Goal: Task Accomplishment & Management: Manage account settings

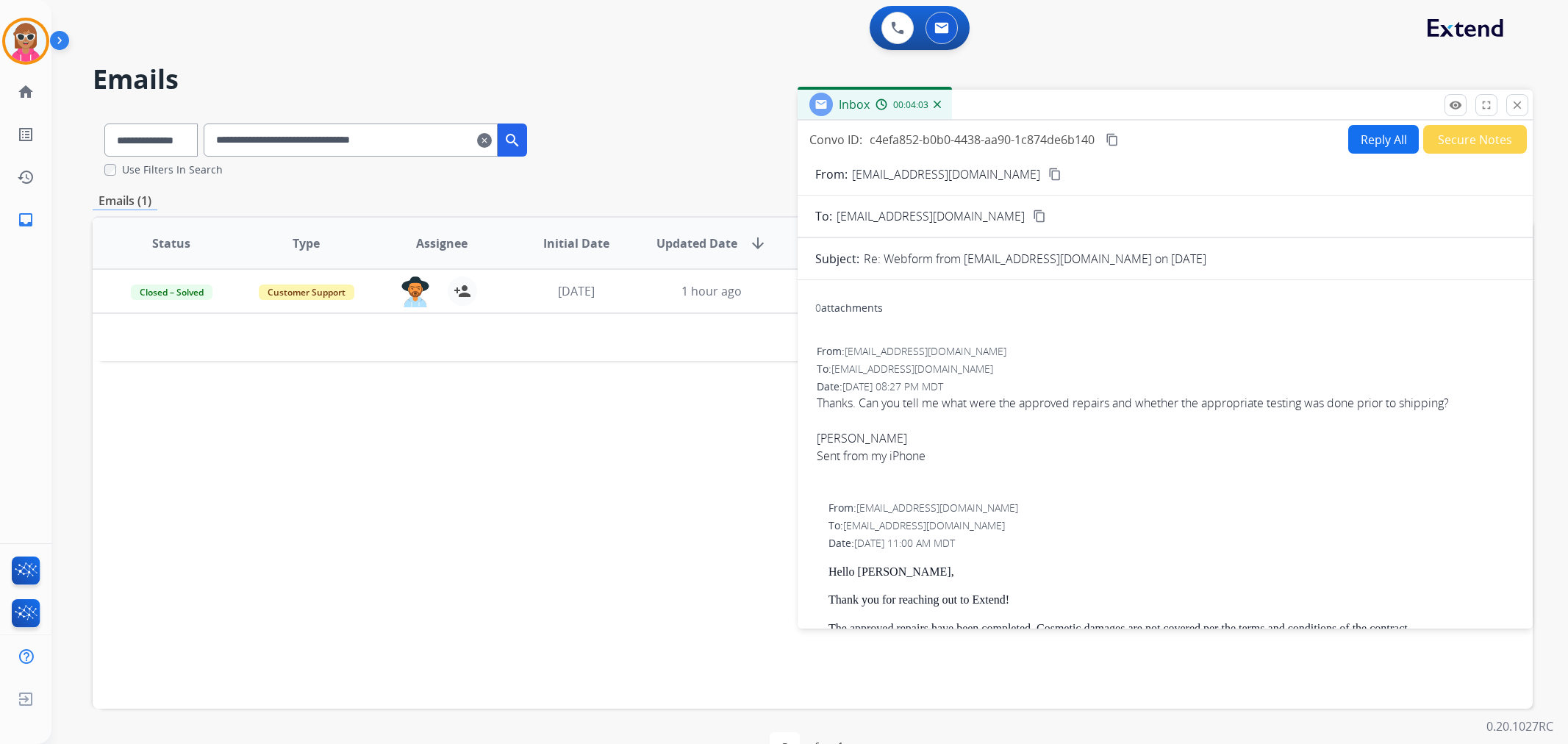
select select "**********"
click at [1509, 101] on button "close Close" at bounding box center [1516, 105] width 22 height 22
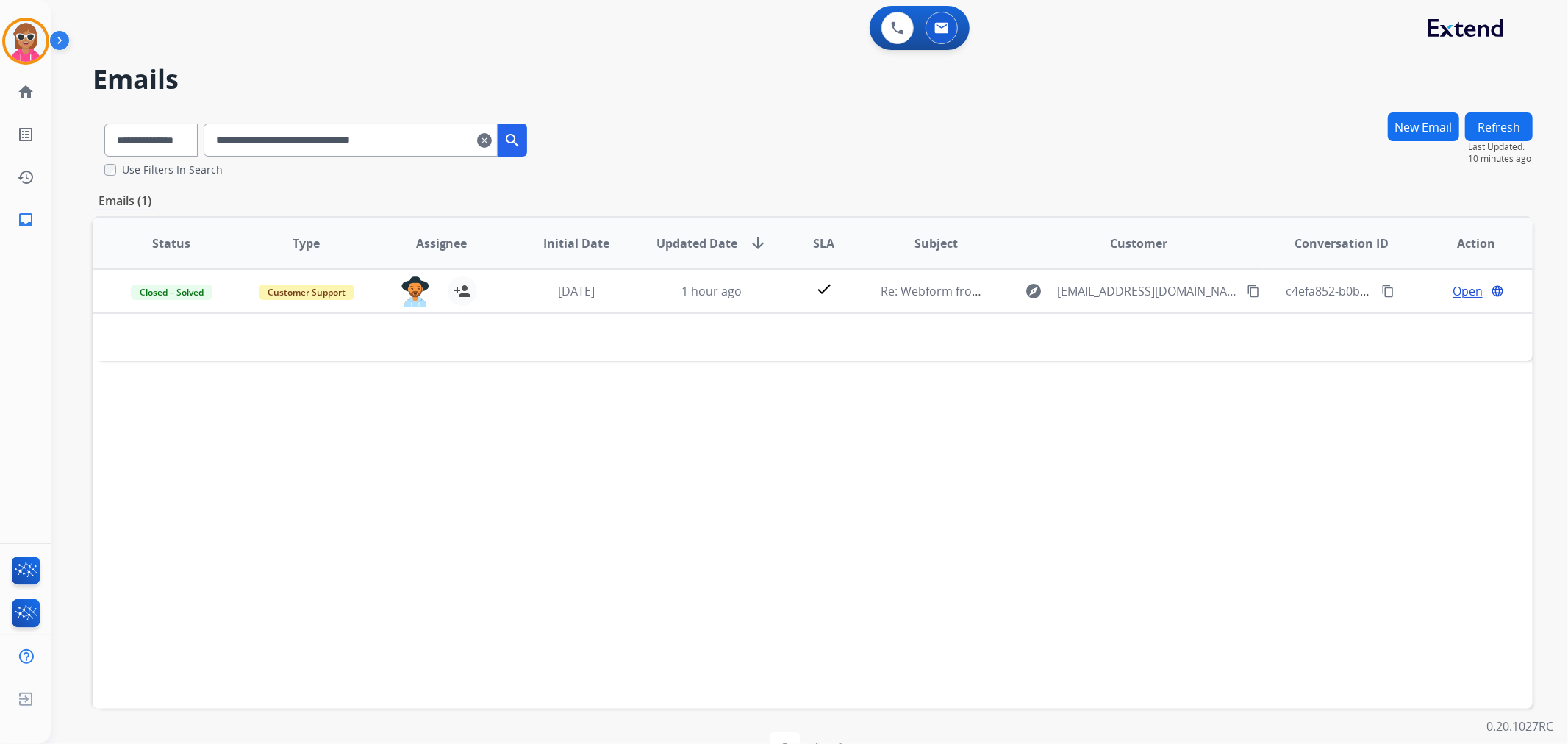
drag, startPoint x: 467, startPoint y: 132, endPoint x: 224, endPoint y: 140, distance: 243.1
click at [216, 151] on div "**********" at bounding box center [315, 137] width 446 height 51
paste input "text"
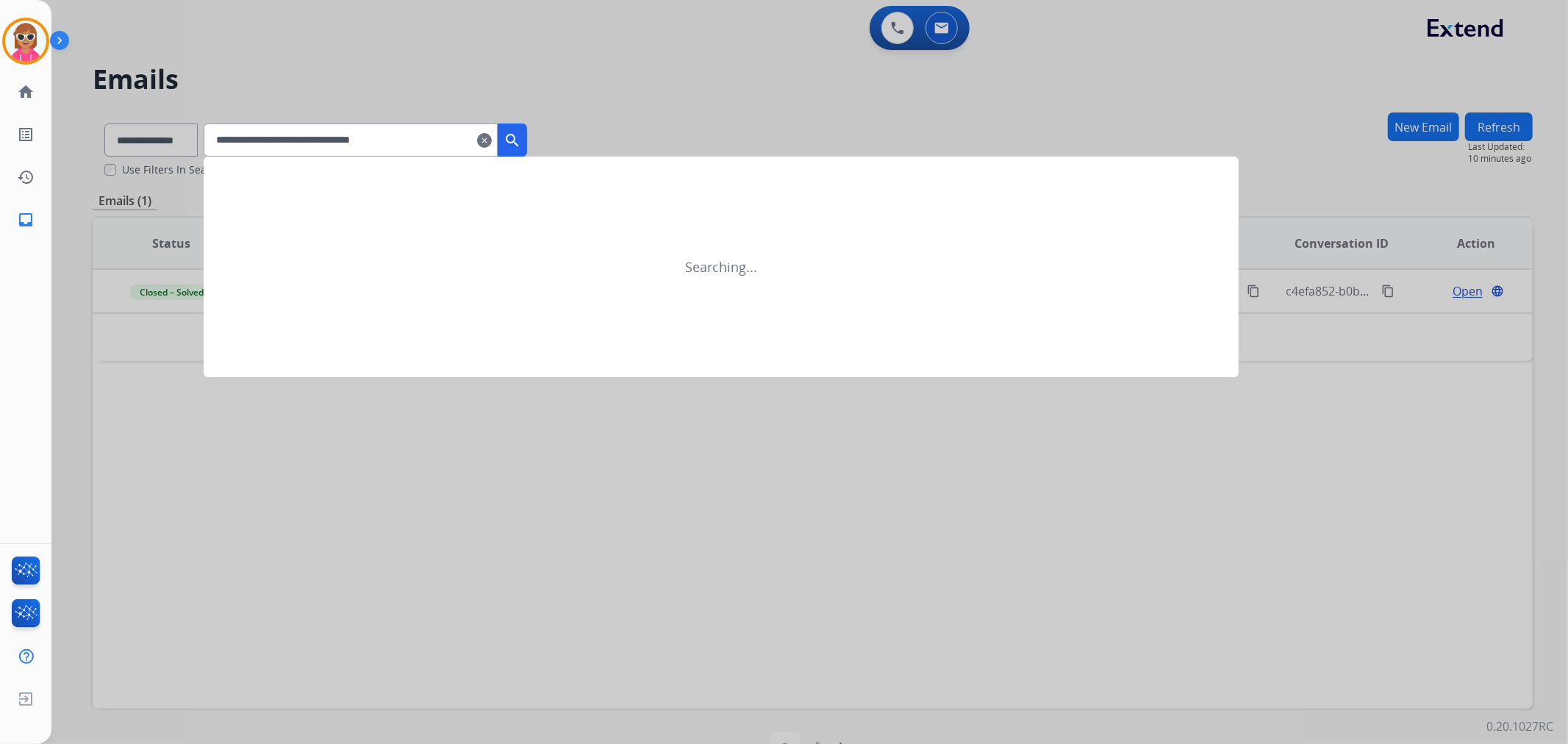
click at [521, 140] on mat-icon "search" at bounding box center [513, 140] width 18 height 18
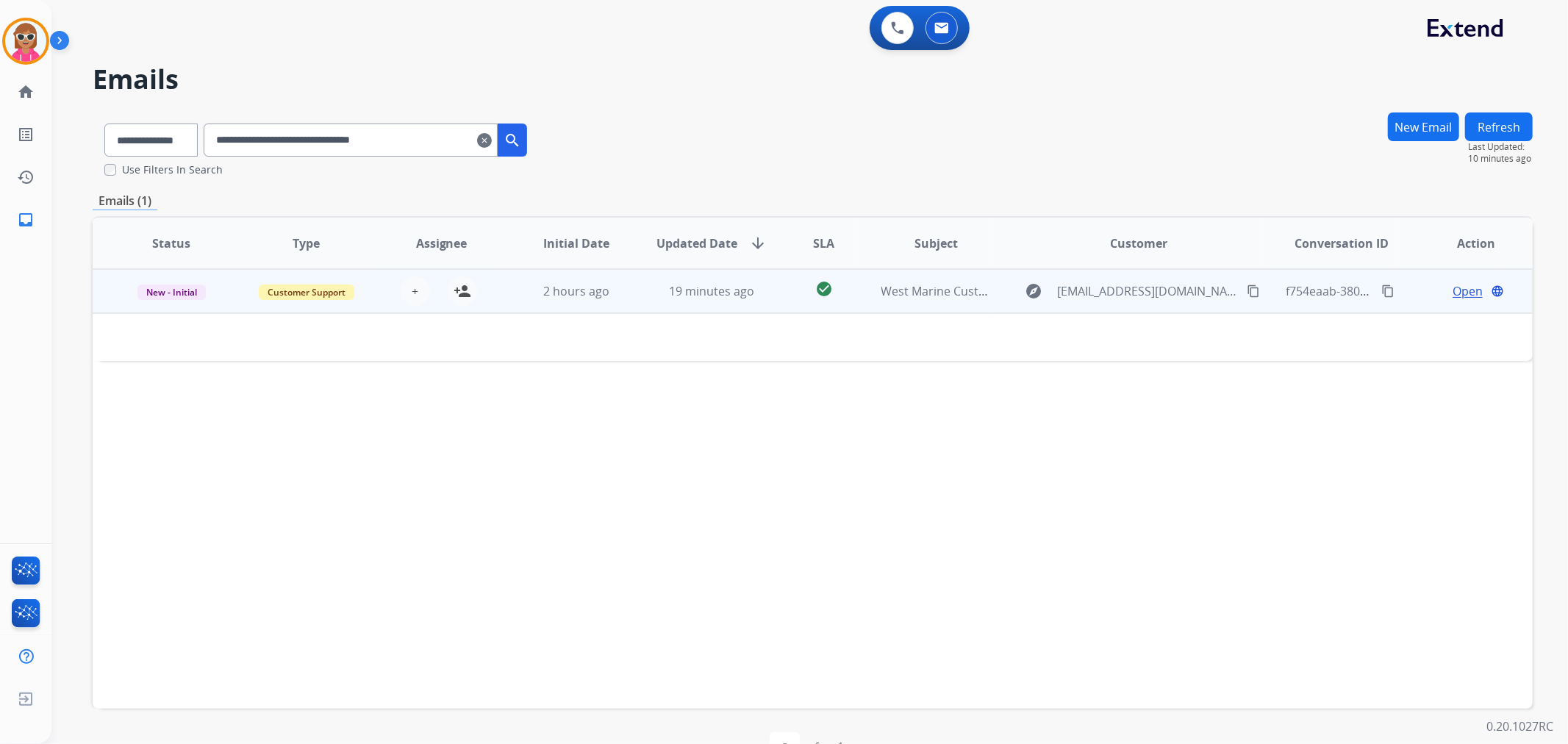
click at [784, 296] on td "check_circle" at bounding box center [812, 291] width 89 height 44
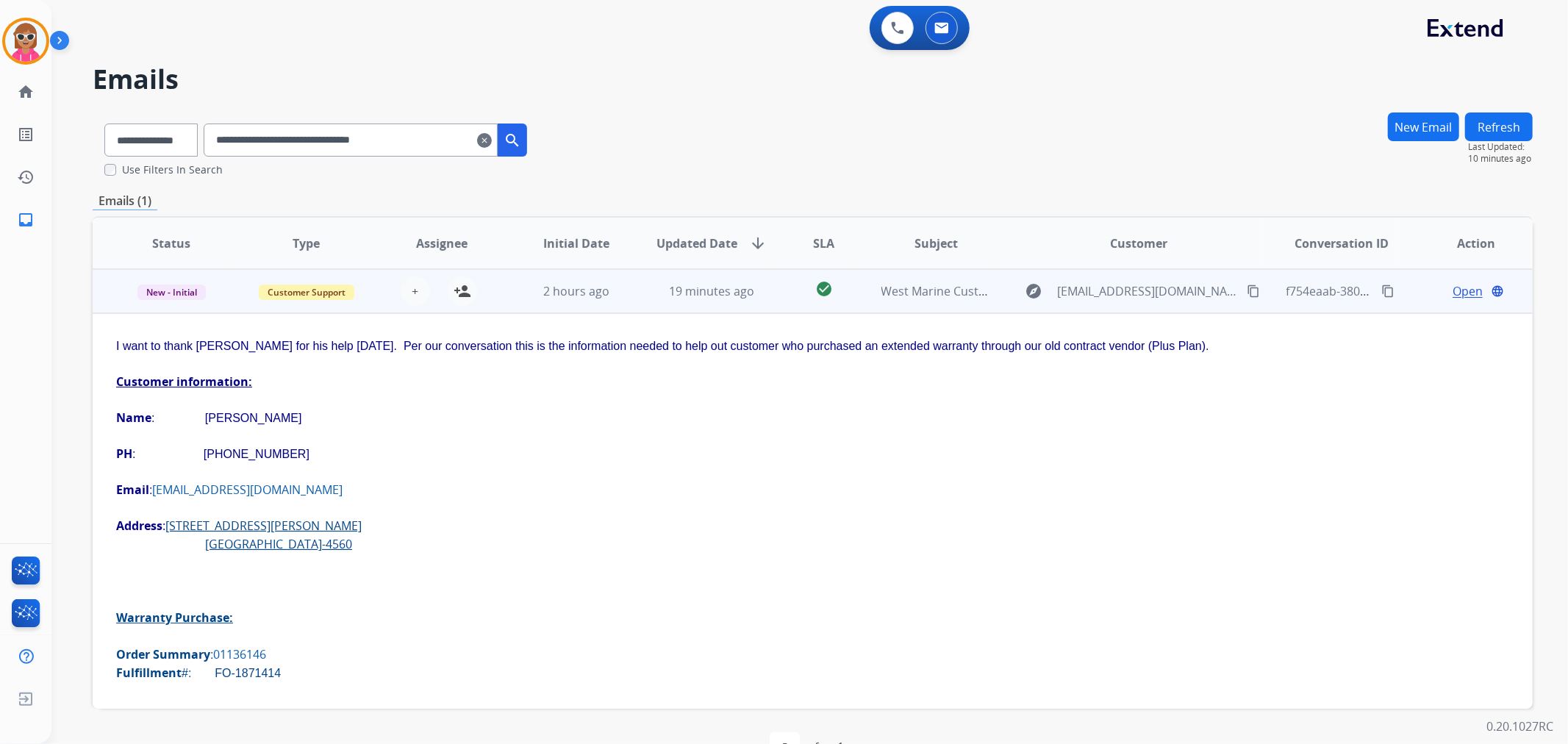
click at [1453, 294] on span "Open" at bounding box center [1467, 291] width 30 height 18
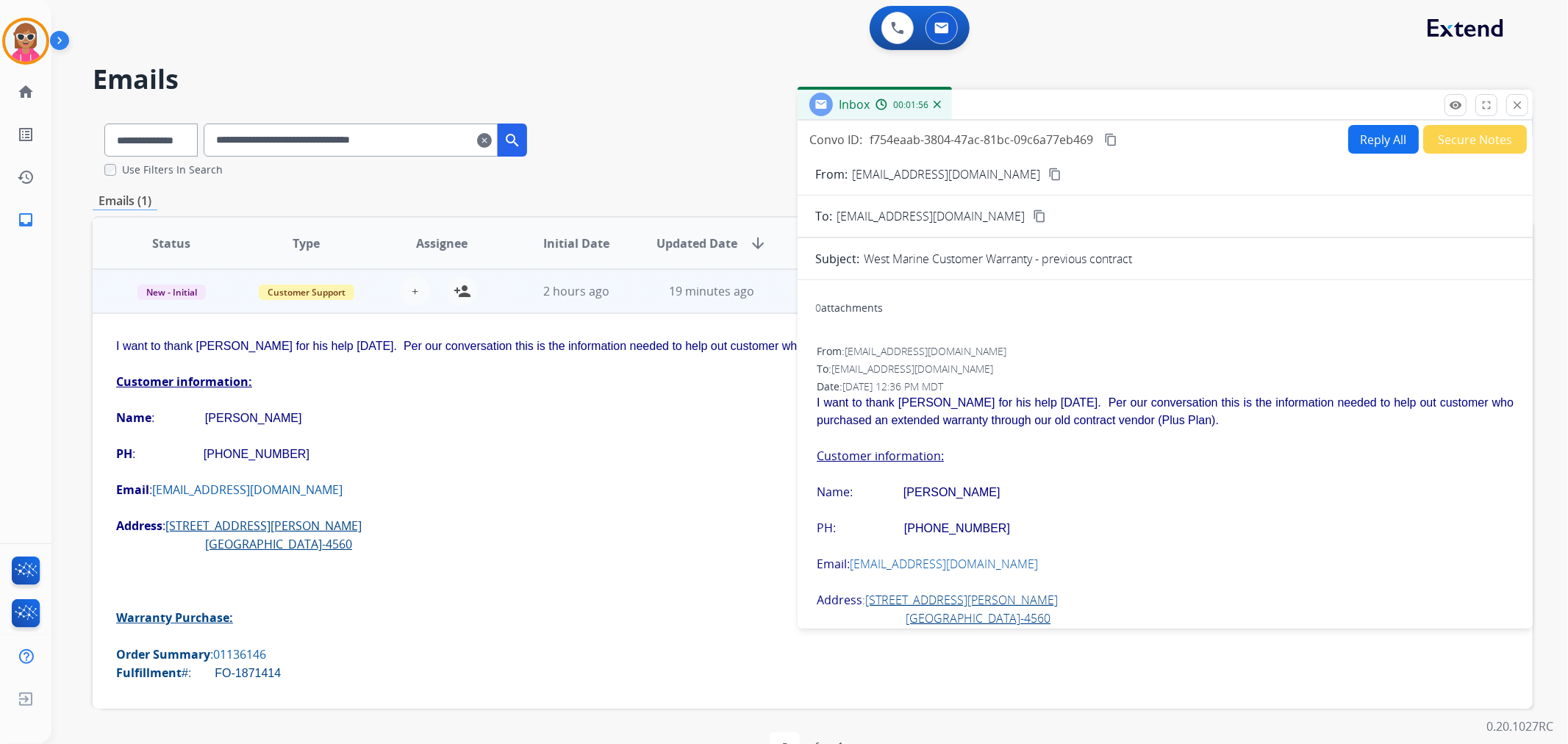
click at [1521, 107] on mat-icon "close" at bounding box center [1517, 105] width 14 height 14
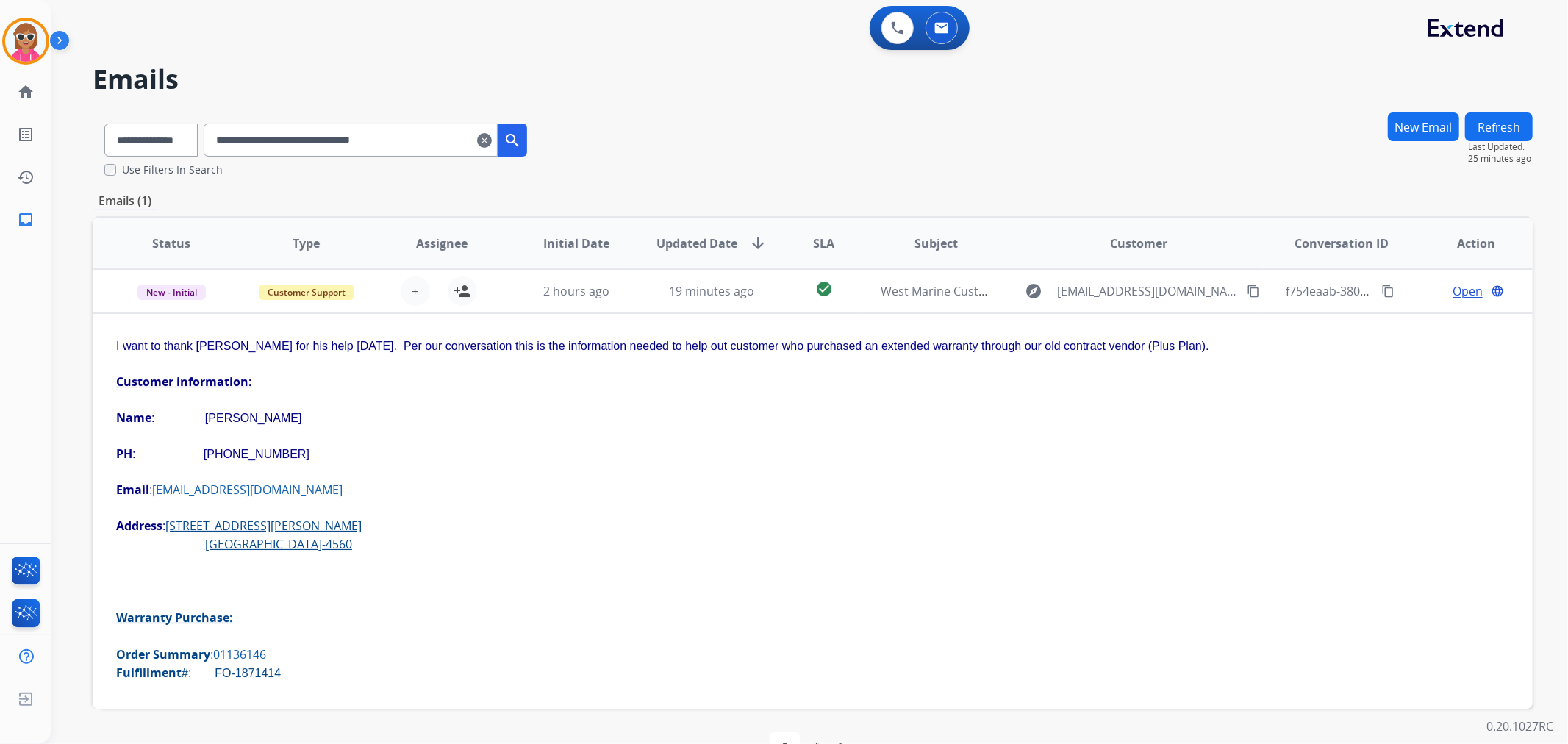
drag, startPoint x: 442, startPoint y: 134, endPoint x: 140, endPoint y: 153, distance: 302.6
click at [140, 153] on div "**********" at bounding box center [315, 137] width 446 height 51
paste input "text"
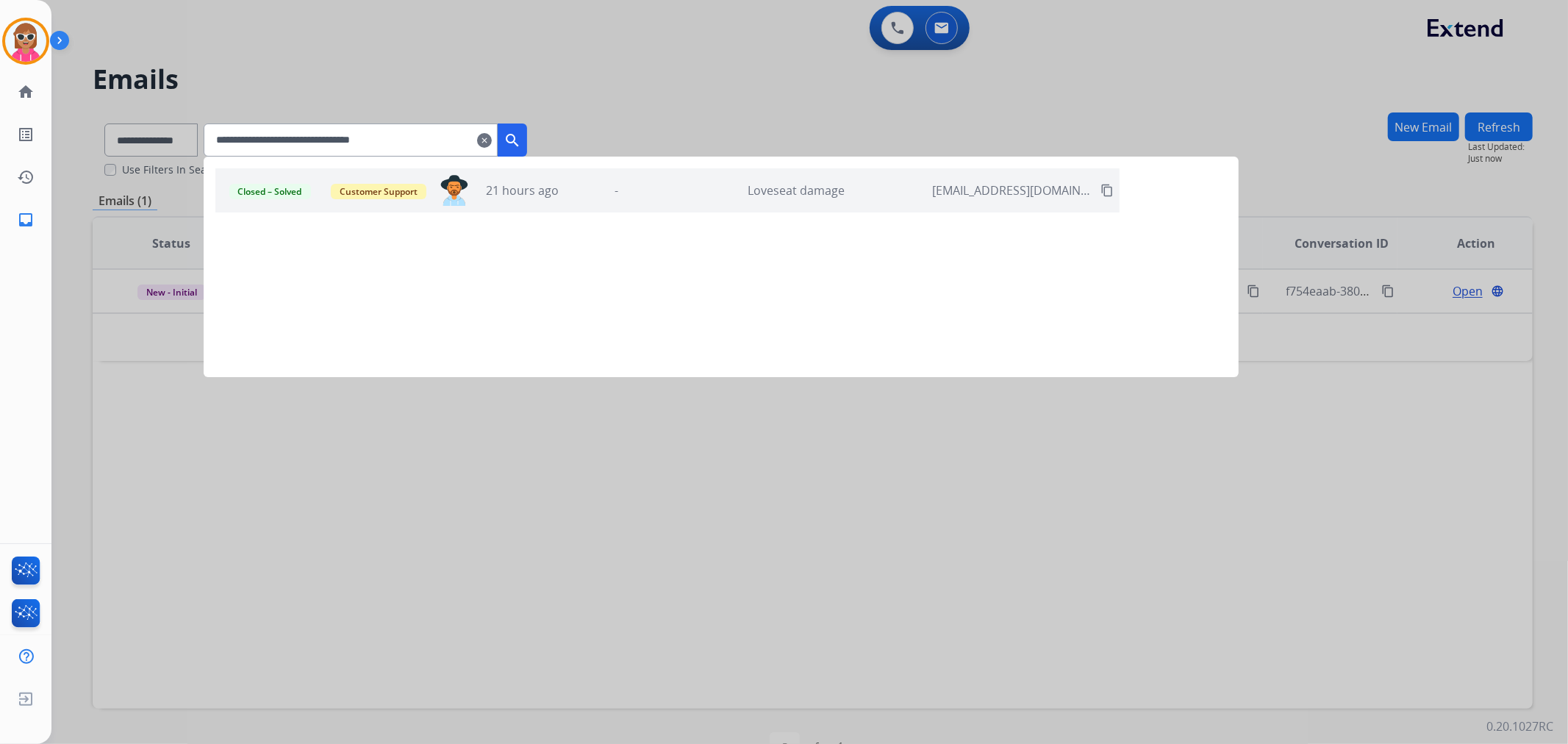
click at [450, 129] on input "**********" at bounding box center [350, 140] width 294 height 33
click at [527, 143] on button "search" at bounding box center [513, 140] width 29 height 33
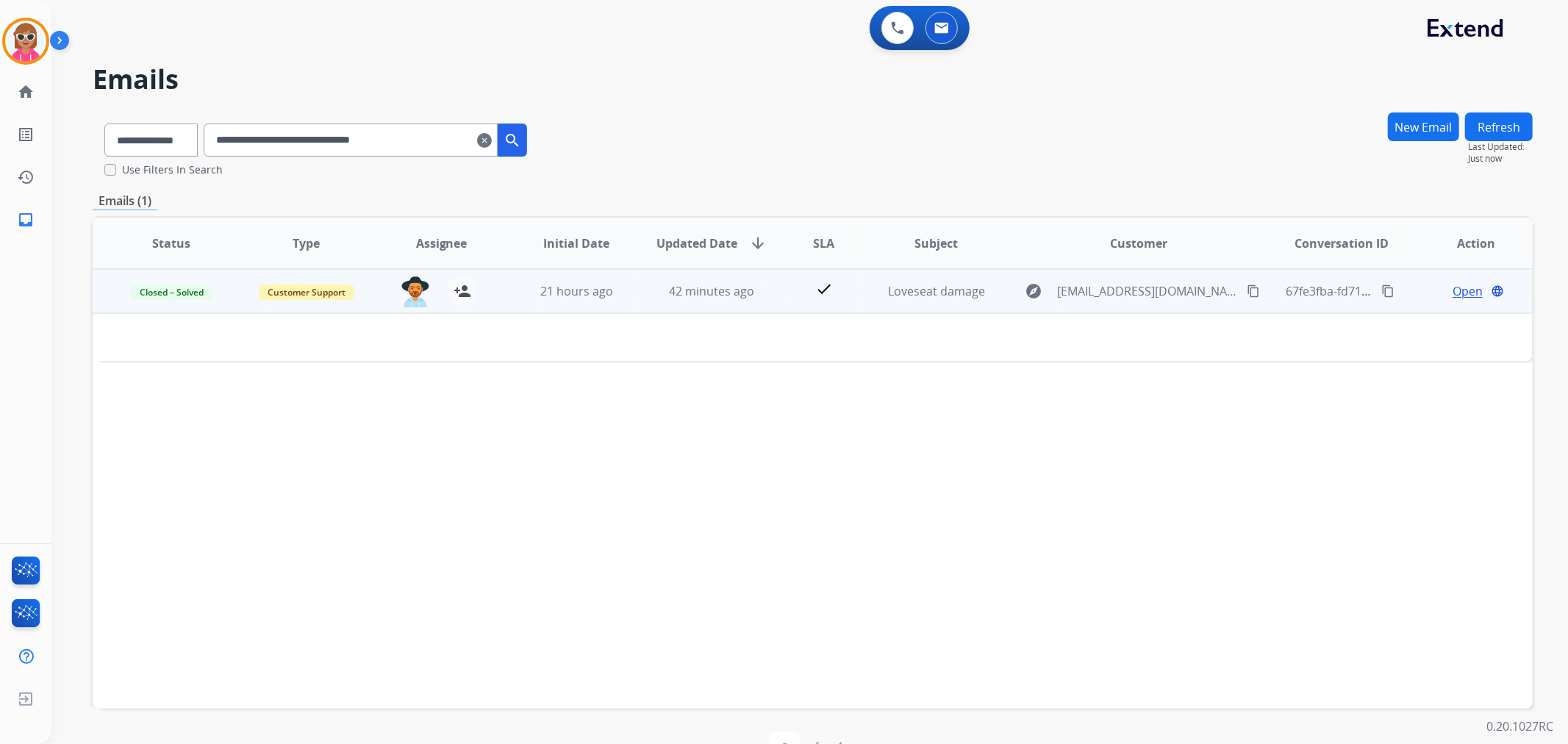
click at [613, 302] on td "21 hours ago" at bounding box center [565, 291] width 135 height 44
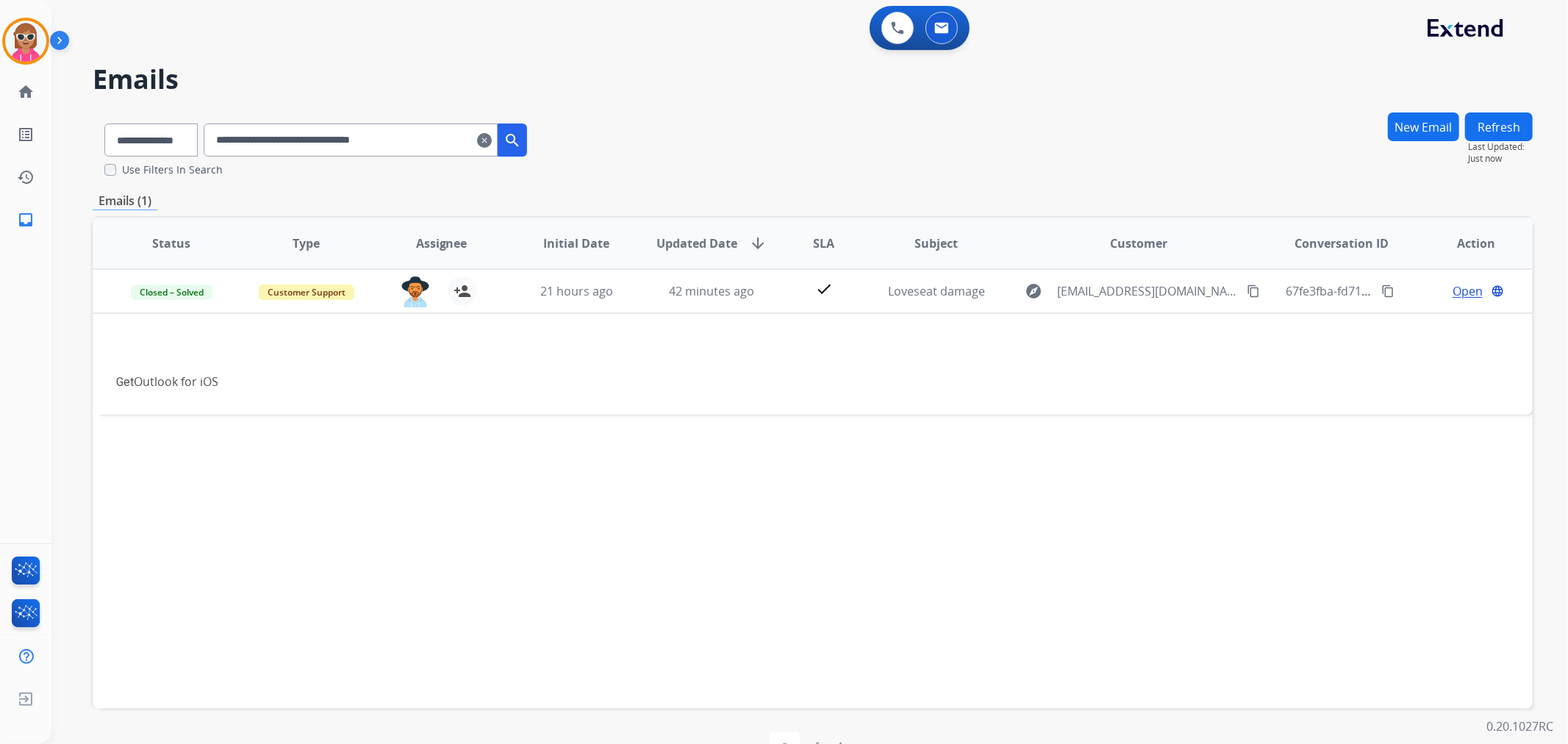
drag, startPoint x: 446, startPoint y: 145, endPoint x: 161, endPoint y: 155, distance: 285.2
click at [161, 155] on div "**********" at bounding box center [315, 137] width 446 height 51
paste input "text"
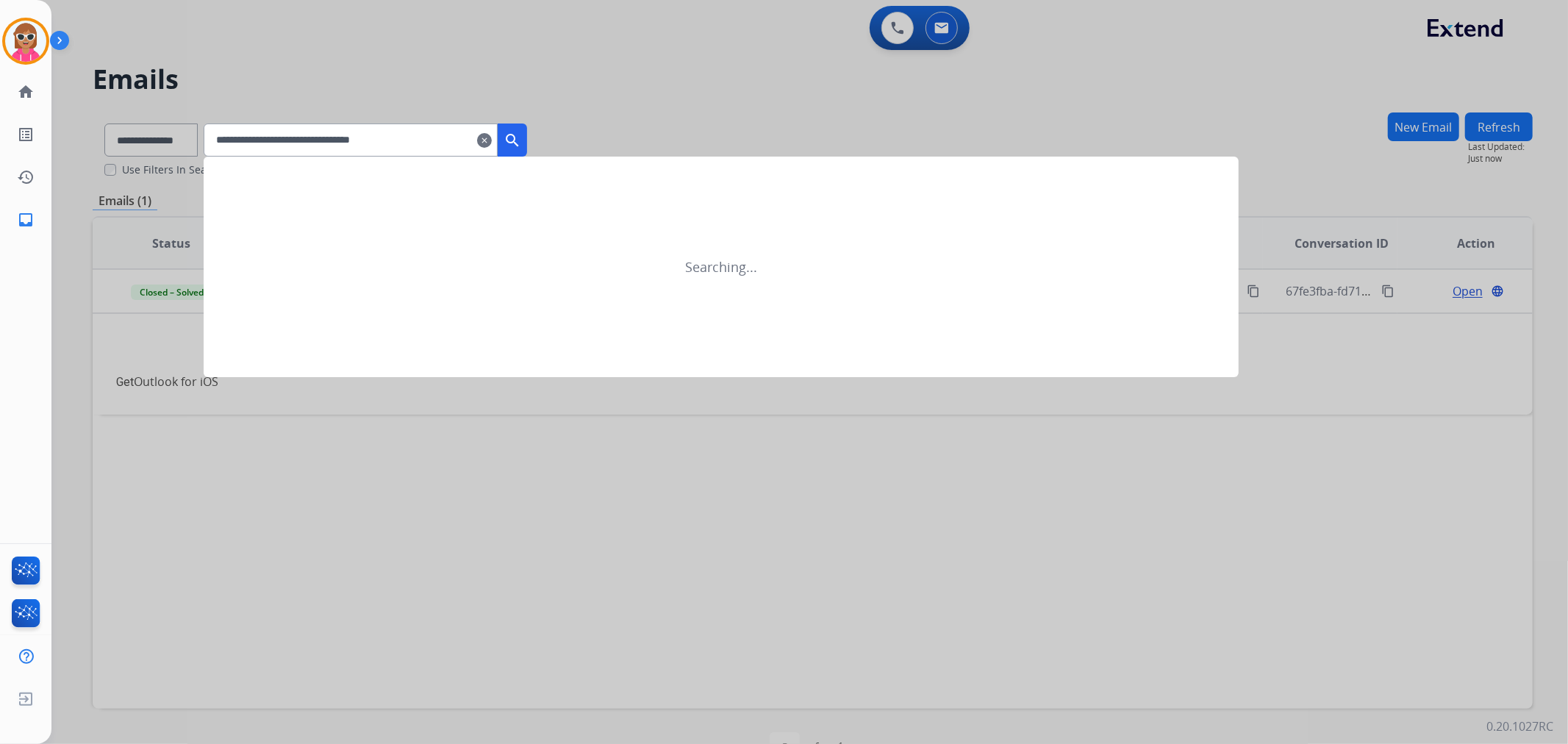
drag, startPoint x: 542, startPoint y: 136, endPoint x: 522, endPoint y: 143, distance: 21.2
click at [527, 137] on button "search" at bounding box center [513, 140] width 29 height 33
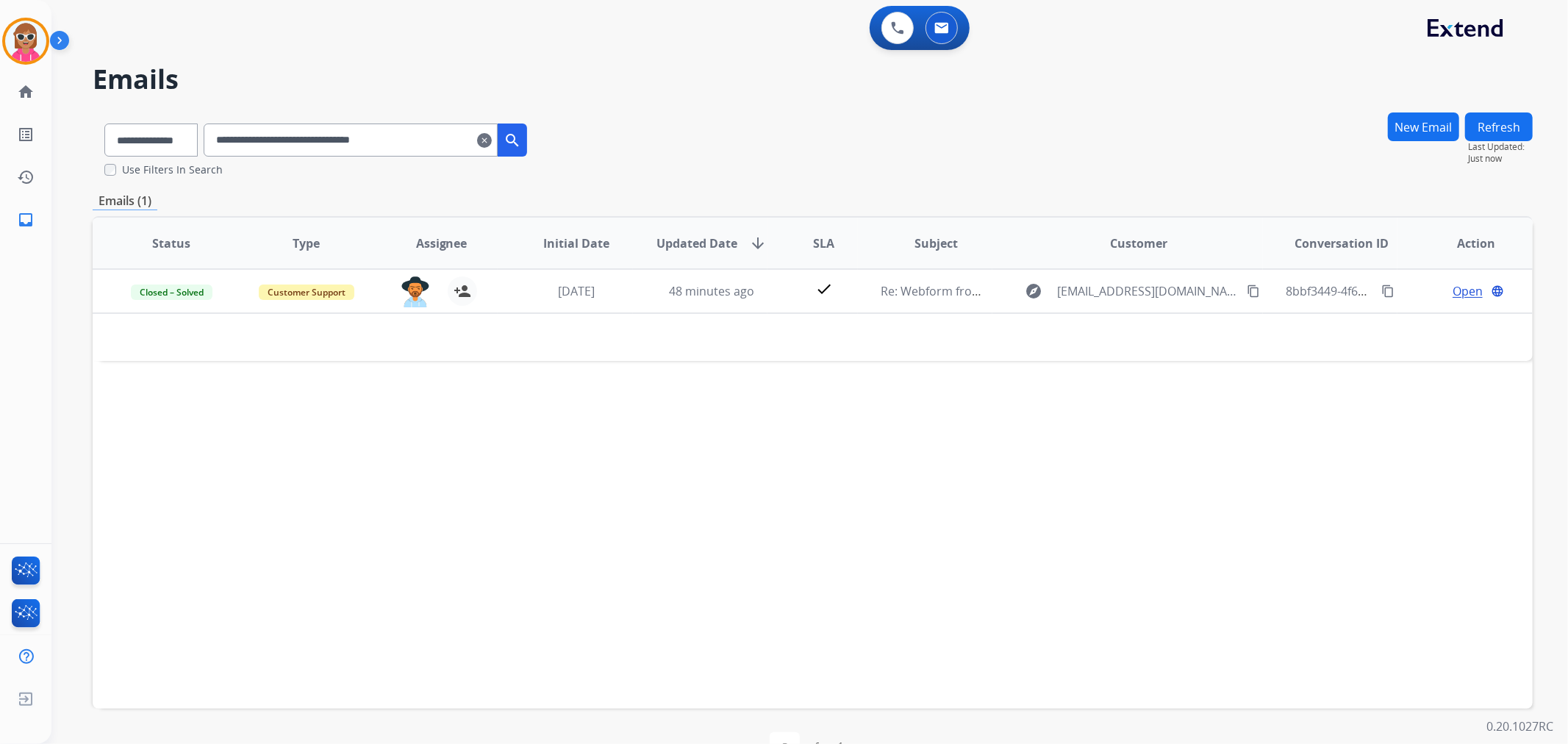
drag, startPoint x: 445, startPoint y: 143, endPoint x: 206, endPoint y: 143, distance: 239.0
click at [206, 143] on div "**********" at bounding box center [315, 137] width 446 height 51
paste input "text"
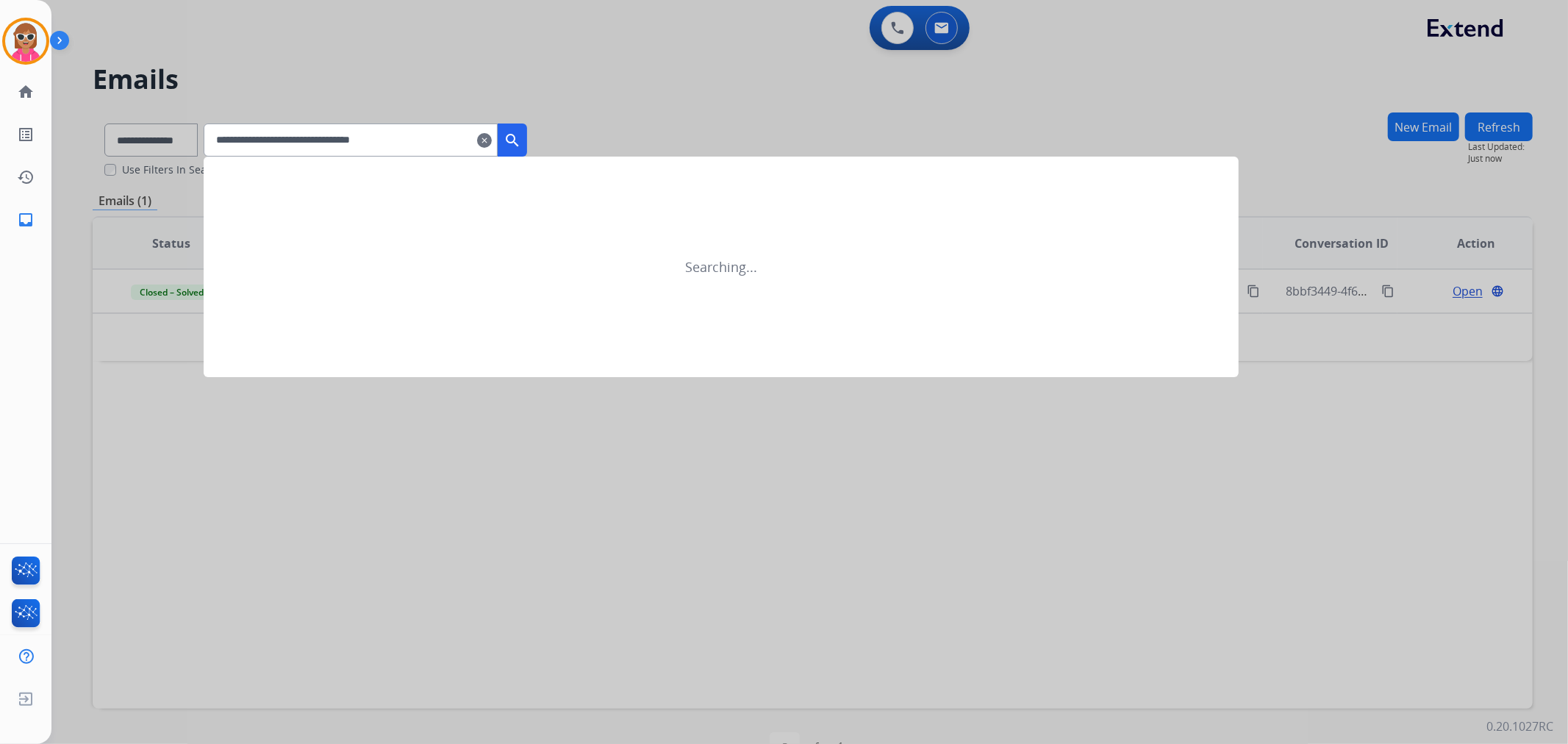
type input "**********"
click at [524, 128] on button "search" at bounding box center [513, 140] width 29 height 33
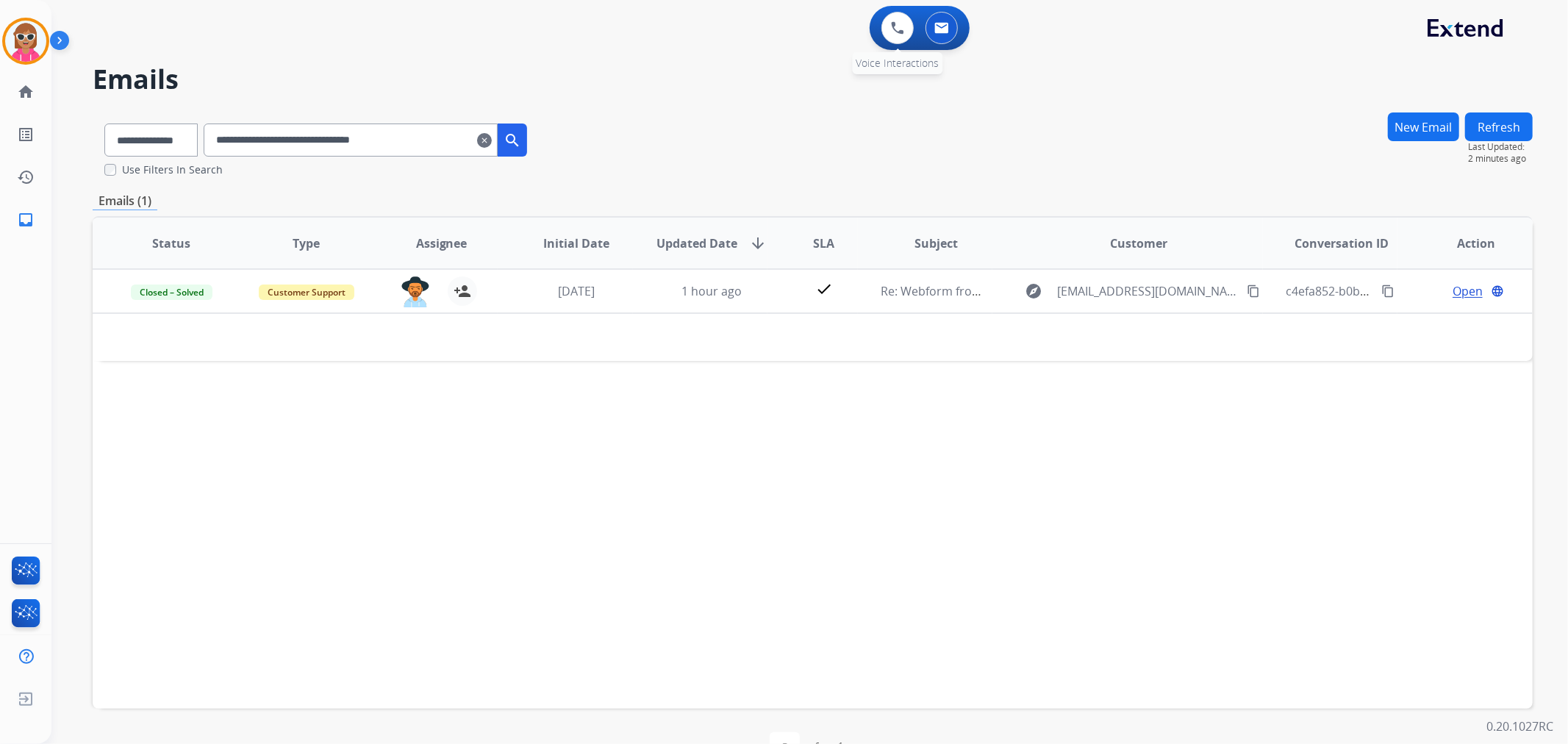
click at [877, 23] on div "0 Voice Interactions" at bounding box center [897, 27] width 44 height 32
click at [894, 29] on img at bounding box center [898, 28] width 14 height 14
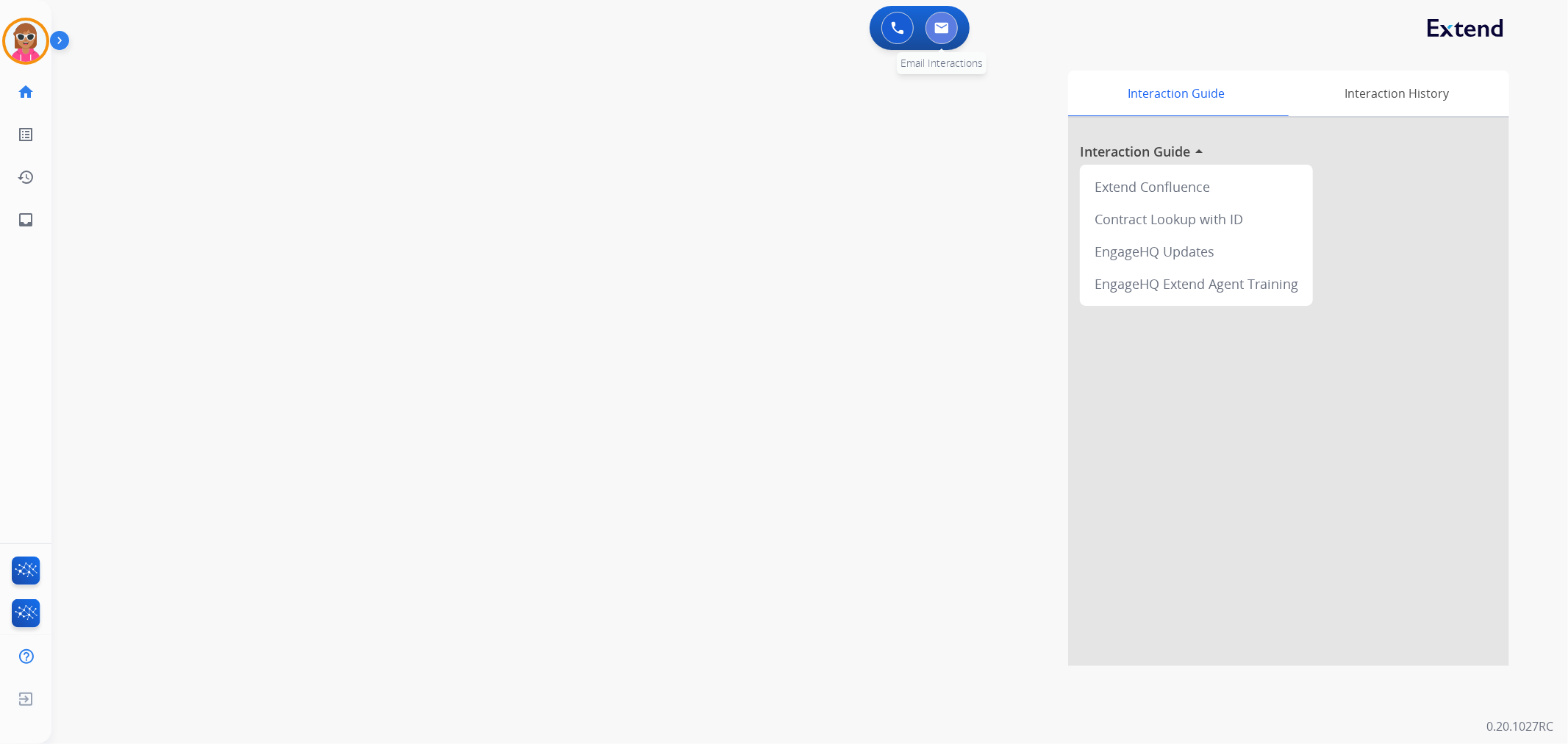
click at [935, 41] on button at bounding box center [941, 27] width 32 height 32
select select "**********"
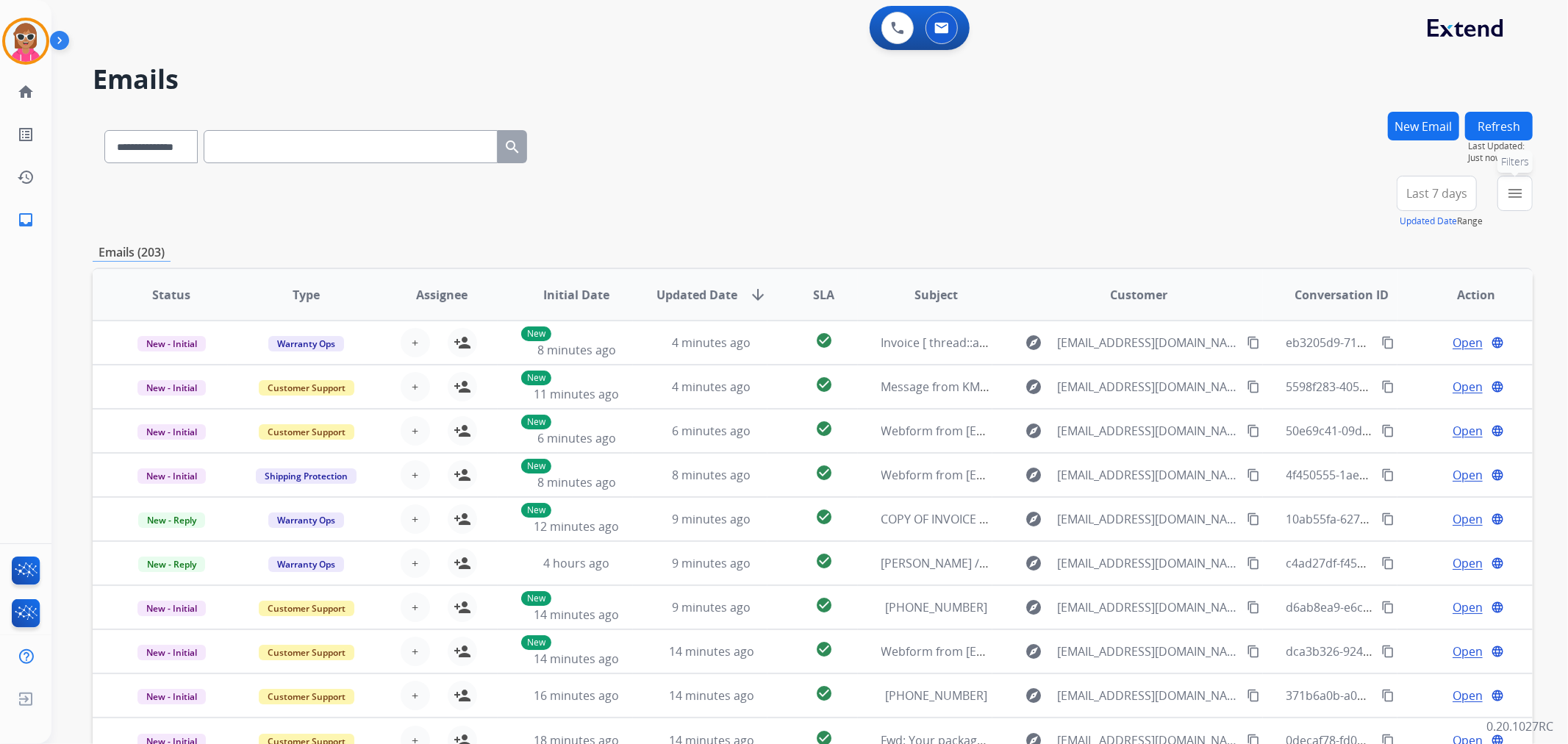
click at [1513, 198] on mat-icon "menu" at bounding box center [1515, 194] width 18 height 18
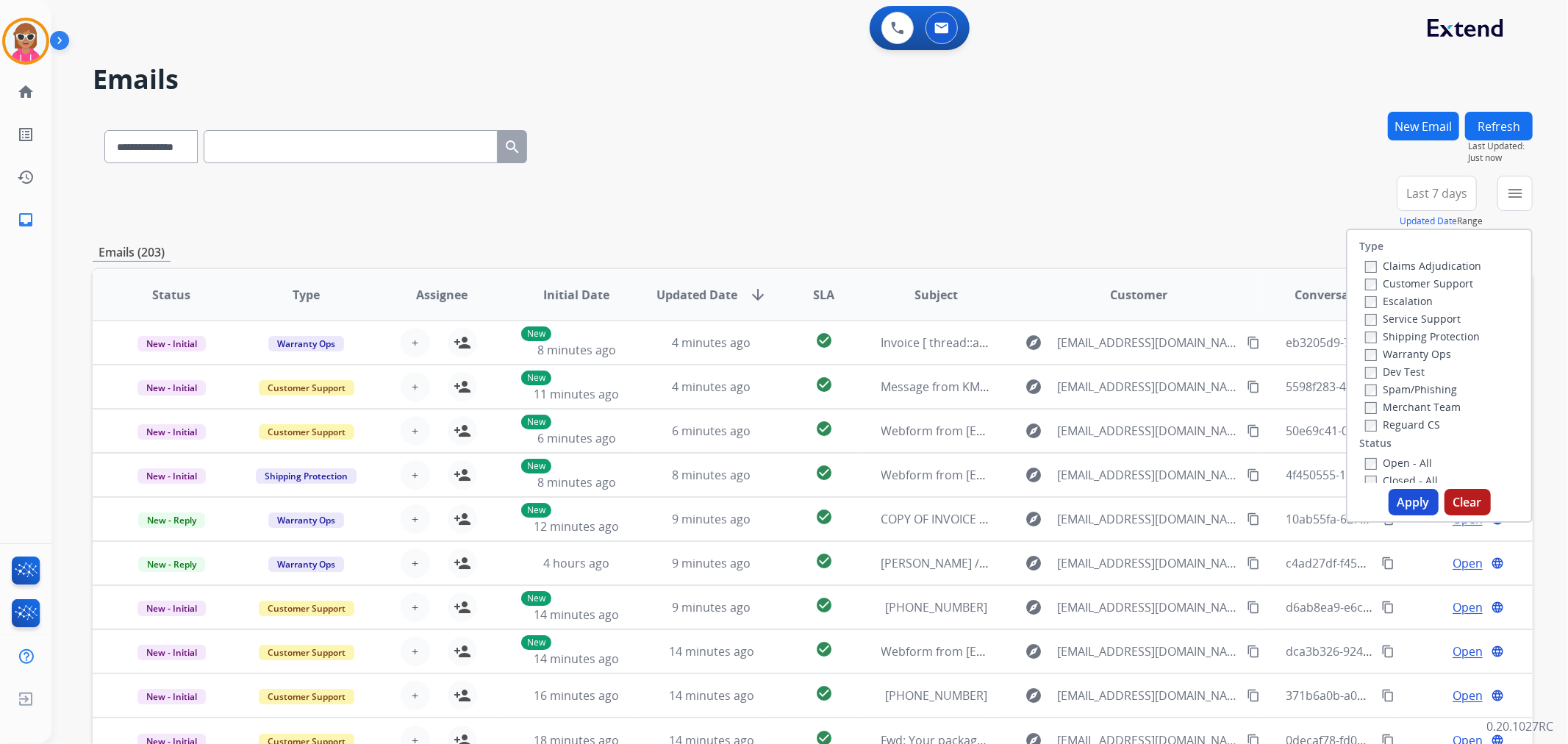
click at [1417, 282] on label "Customer Support" at bounding box center [1418, 283] width 108 height 14
click at [1407, 339] on label "Shipping Protection" at bounding box center [1422, 337] width 115 height 14
click at [1405, 417] on label "Reguard CS" at bounding box center [1402, 424] width 75 height 14
drag, startPoint x: 1395, startPoint y: 465, endPoint x: 1407, endPoint y: 518, distance: 54.3
click at [1395, 466] on label "Open - All" at bounding box center [1398, 463] width 67 height 14
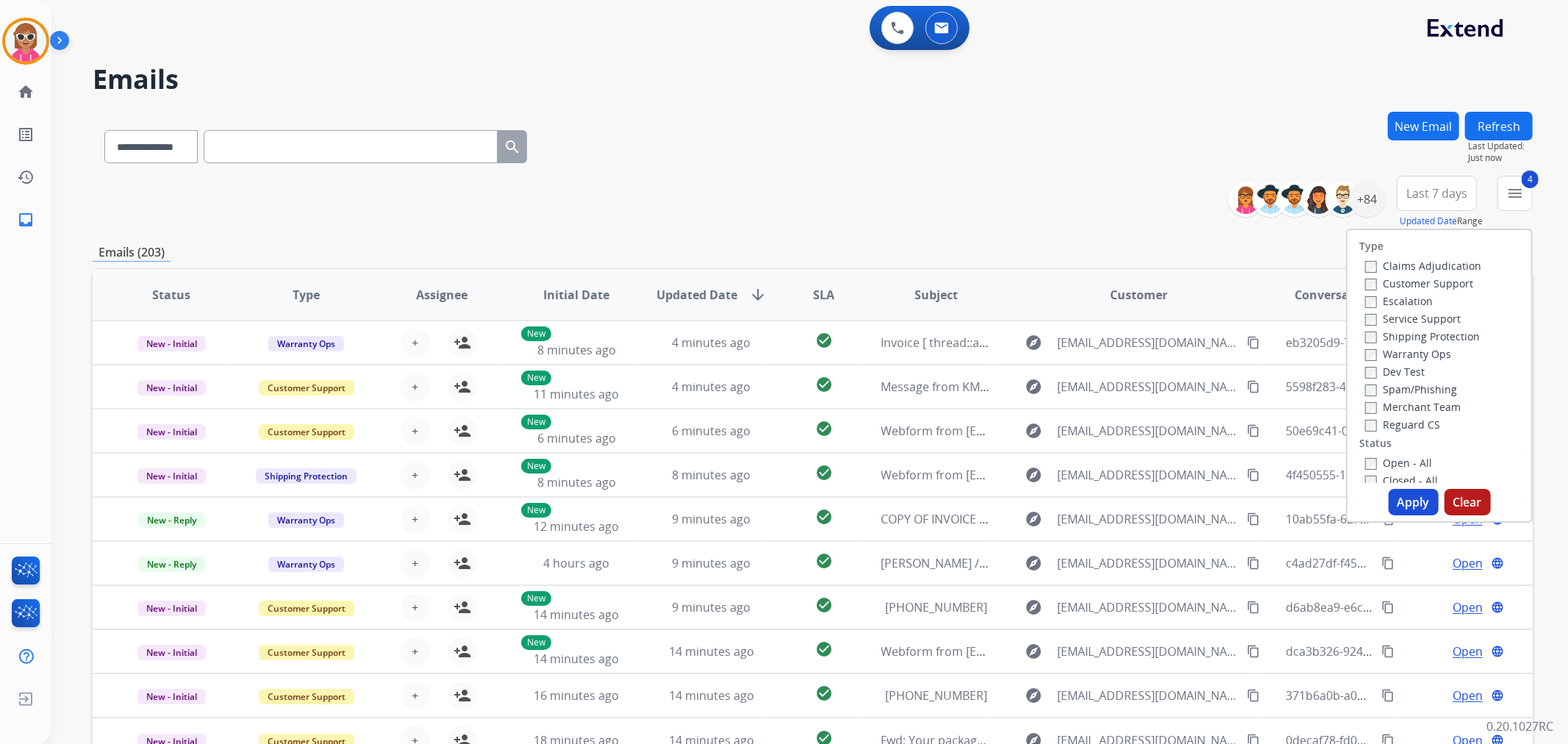
click at [1412, 509] on button "Apply" at bounding box center [1413, 502] width 50 height 26
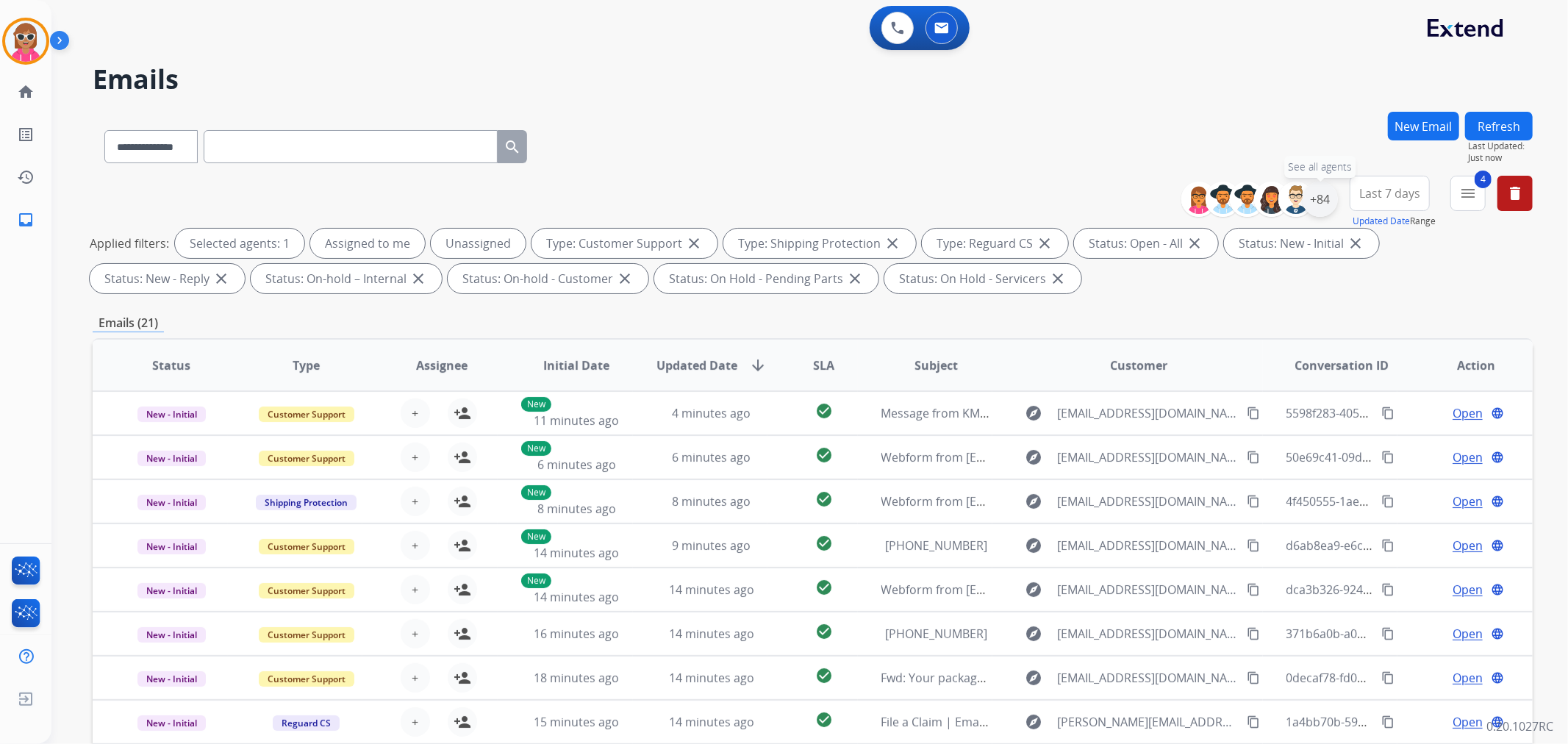
click at [1329, 206] on div "+84" at bounding box center [1320, 199] width 35 height 35
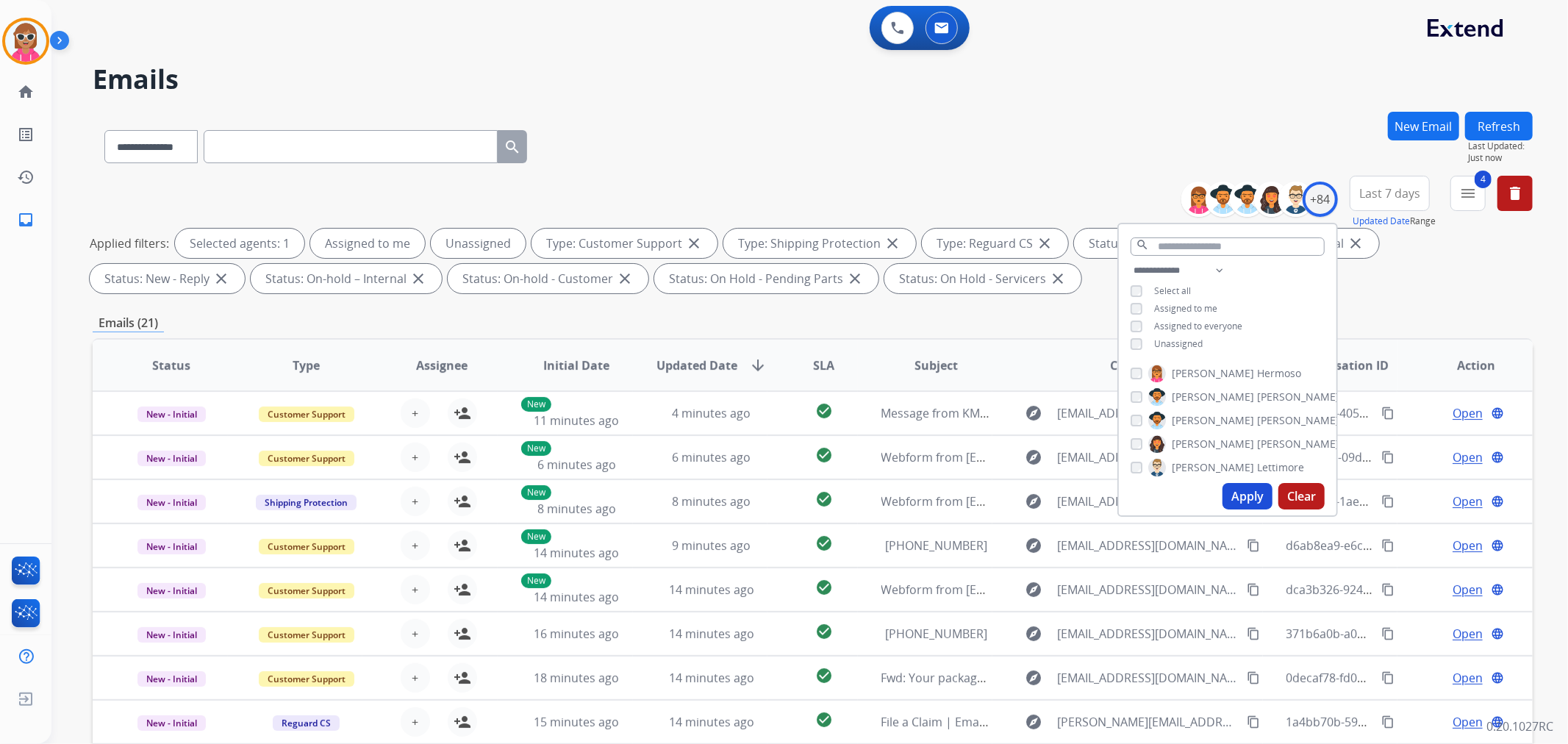
click at [1187, 343] on span "Unassigned" at bounding box center [1178, 343] width 49 height 13
click at [1191, 302] on span "Assigned to me" at bounding box center [1185, 308] width 63 height 13
click at [1205, 263] on select "**********" at bounding box center [1181, 270] width 101 height 18
select select "**********"
click at [1130, 262] on select "**********" at bounding box center [1181, 270] width 101 height 18
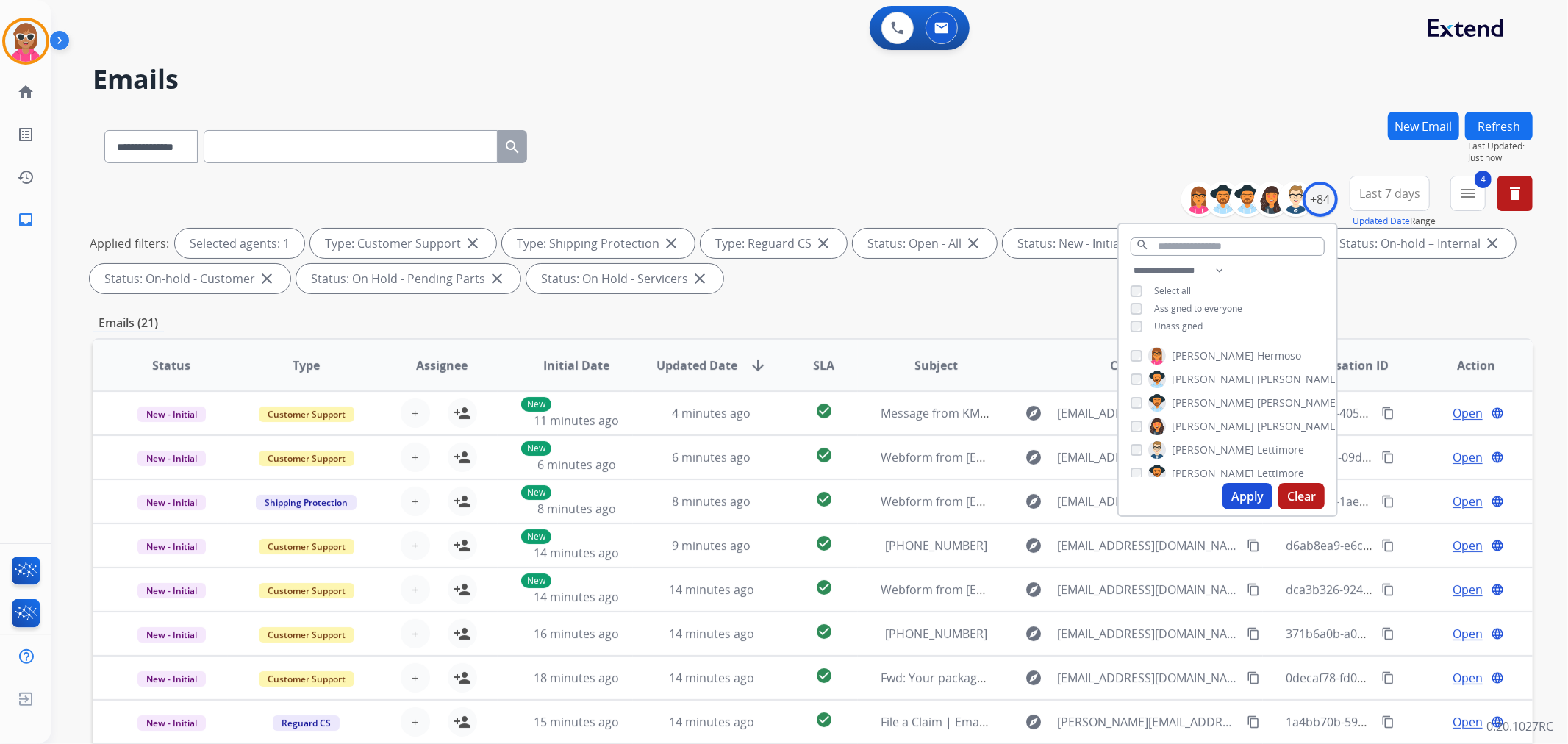
click at [1259, 280] on div "**********" at bounding box center [1228, 300] width 218 height 77
click at [1135, 369] on div "[PERSON_NAME] [PERSON_NAME] [PERSON_NAME] [PERSON_NAME] [PERSON_NAME] [PERSON_N…" at bounding box center [1228, 409] width 218 height 136
click at [1136, 431] on div "[PERSON_NAME]" at bounding box center [1234, 426] width 209 height 18
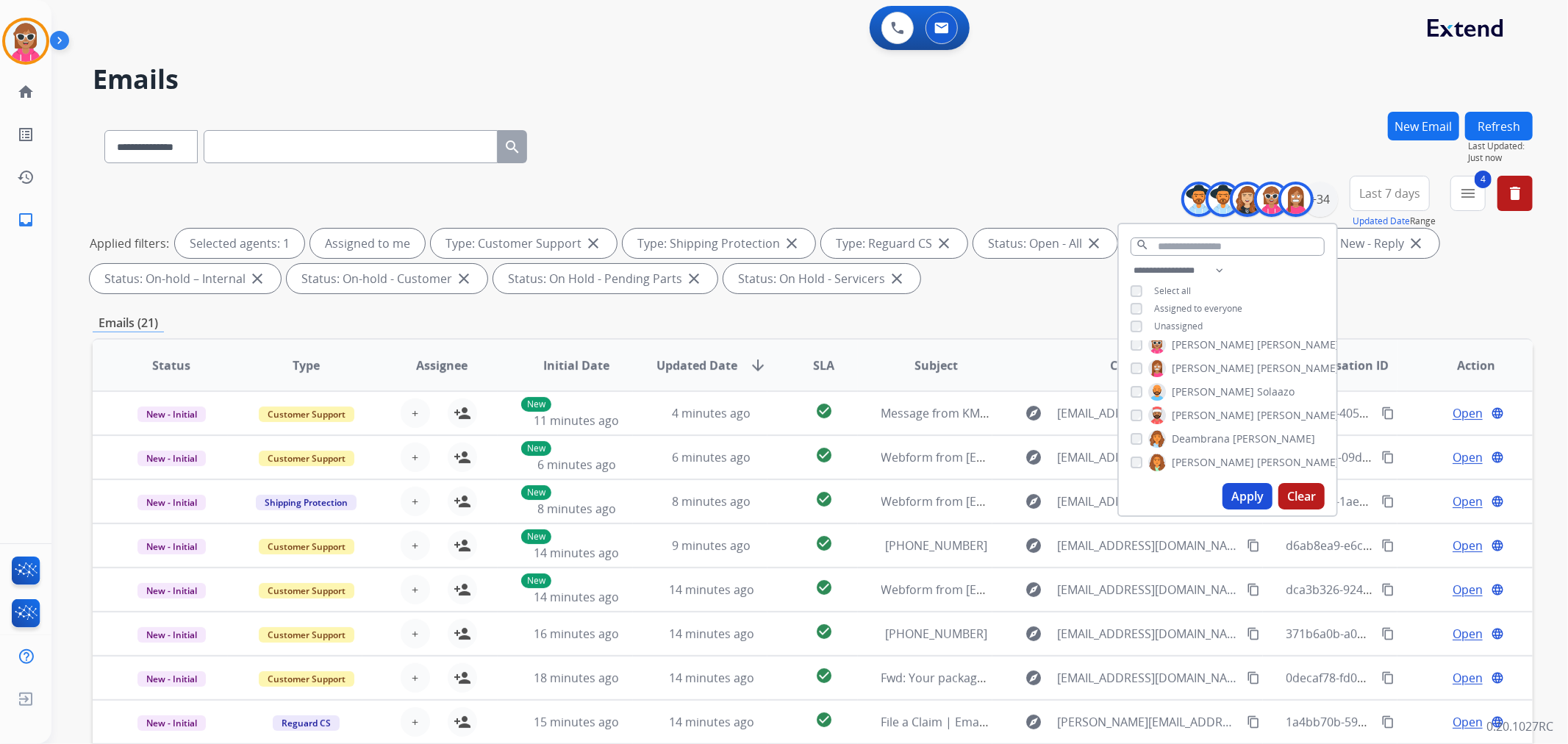
click at [1134, 407] on div "[PERSON_NAME]" at bounding box center [1234, 415] width 209 height 18
click at [1141, 459] on div "[PERSON_NAME]" at bounding box center [1234, 462] width 209 height 18
click at [1236, 495] on button "Apply" at bounding box center [1247, 496] width 50 height 26
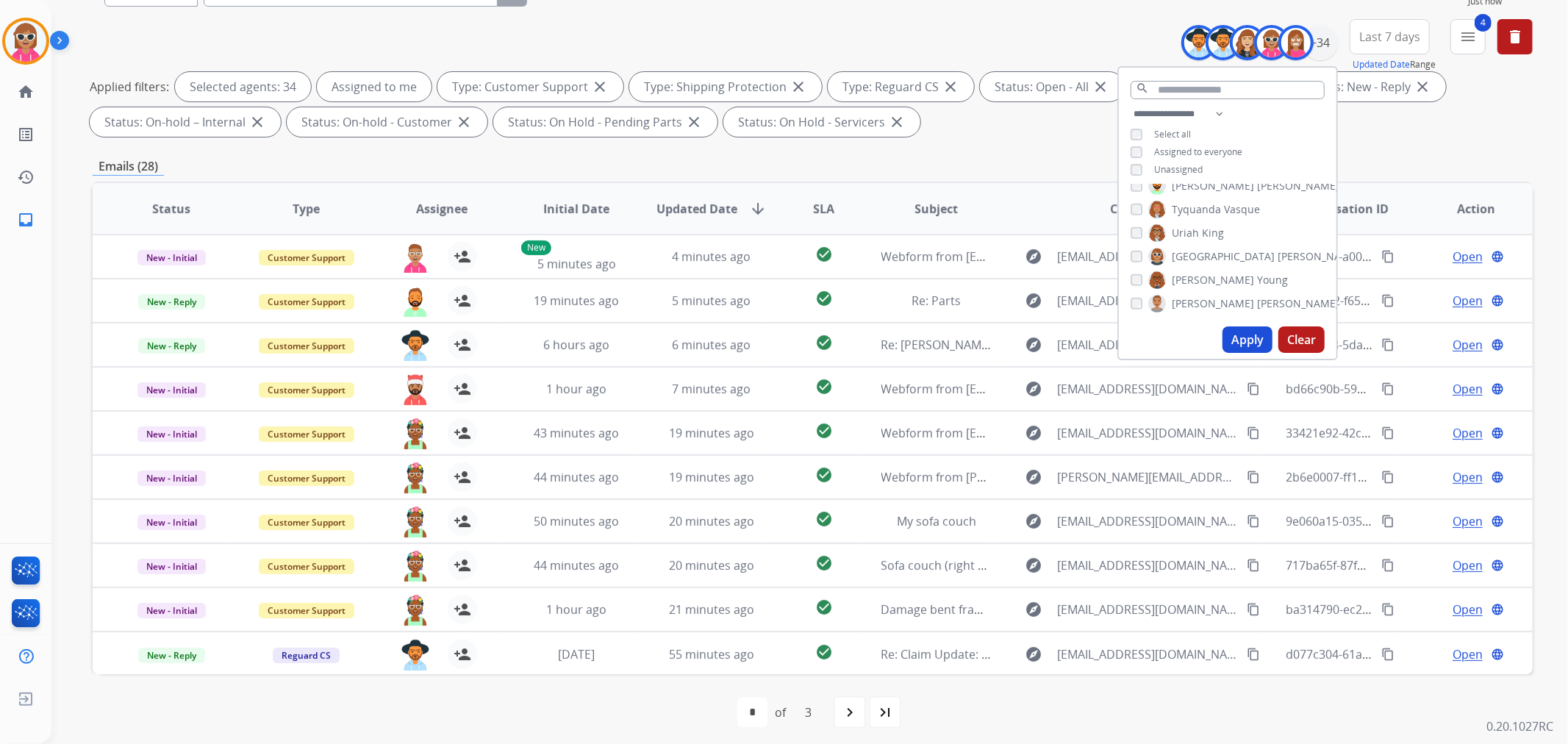
scroll to position [163, 0]
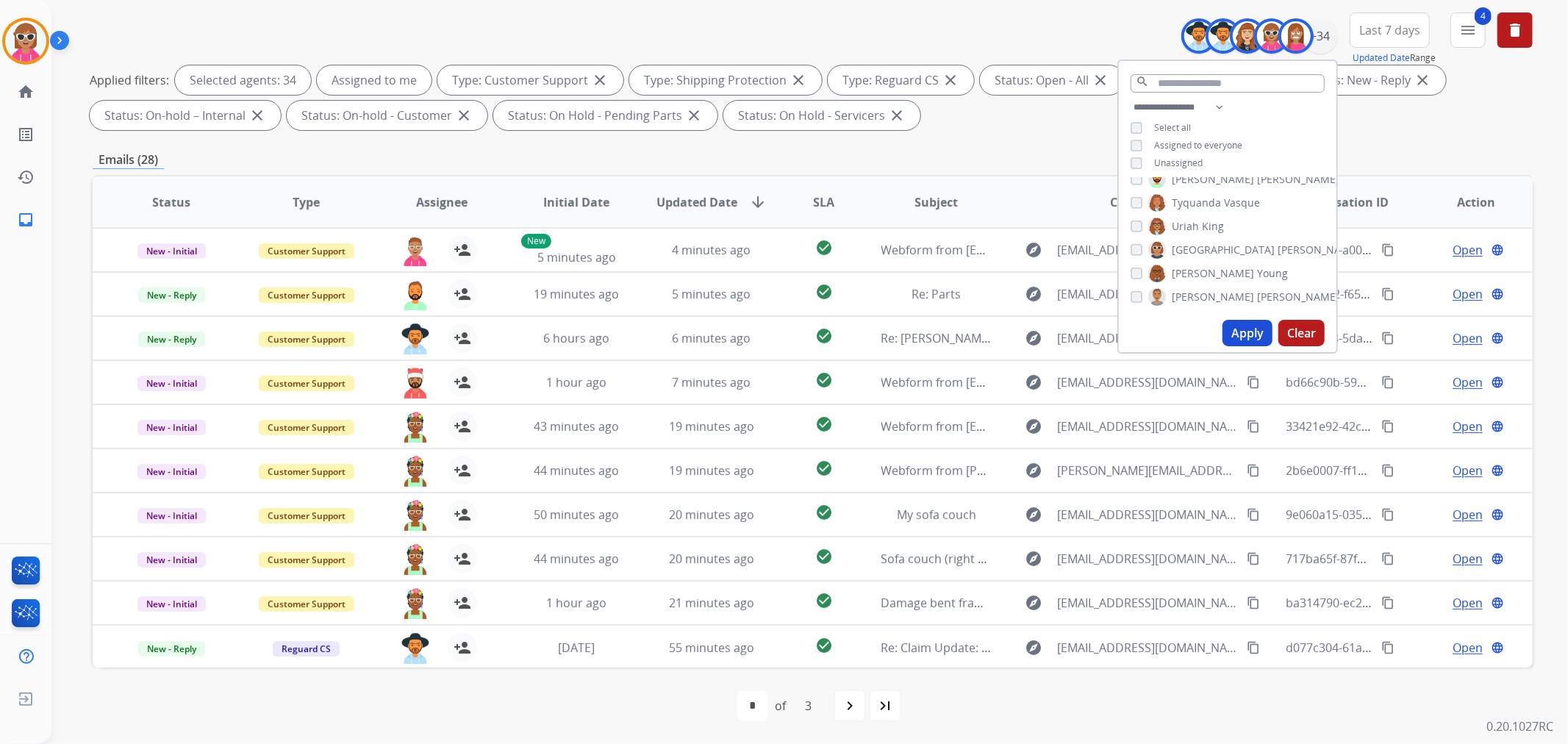
click at [445, 202] on span "Assignee" at bounding box center [442, 202] width 52 height 18
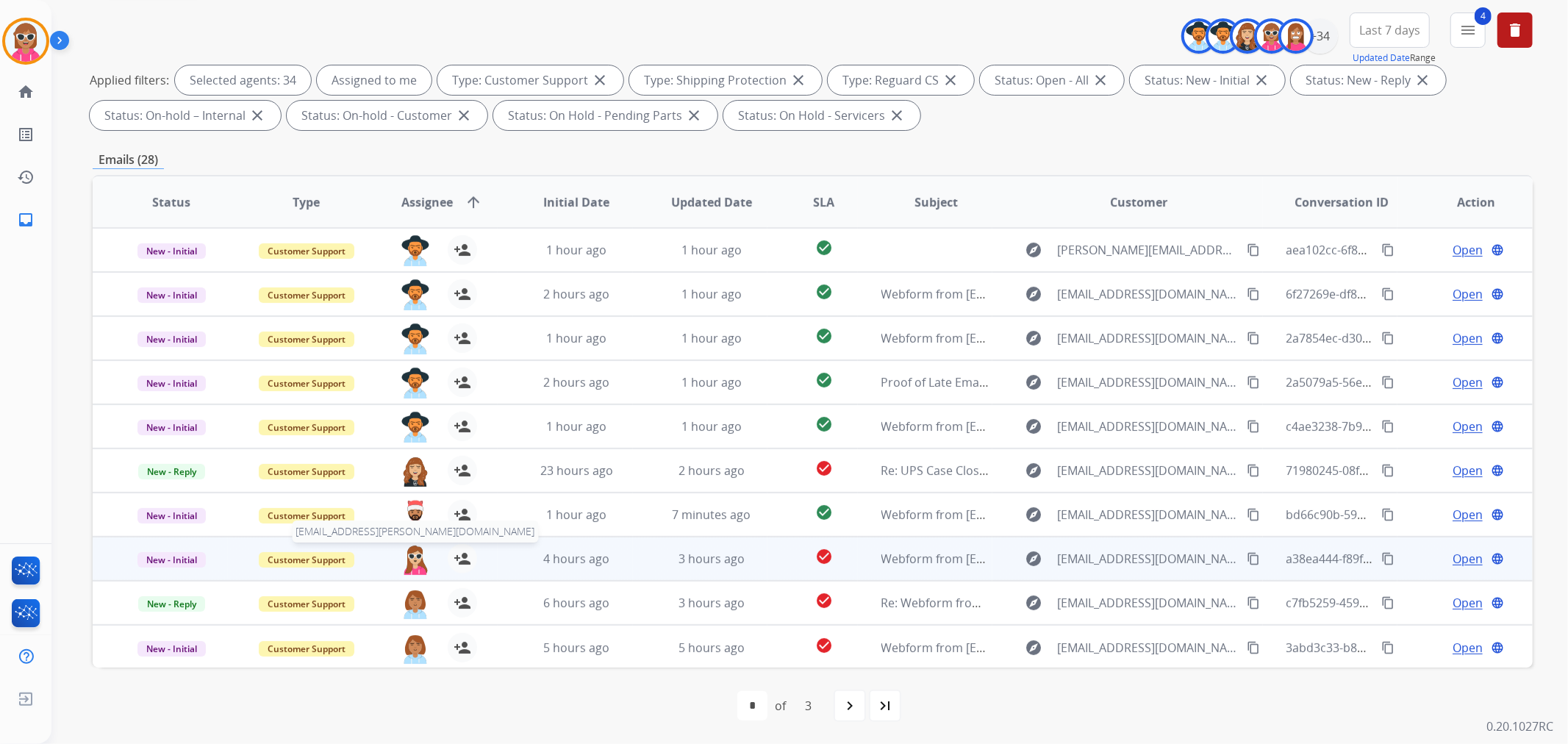
click at [415, 562] on img at bounding box center [415, 559] width 29 height 31
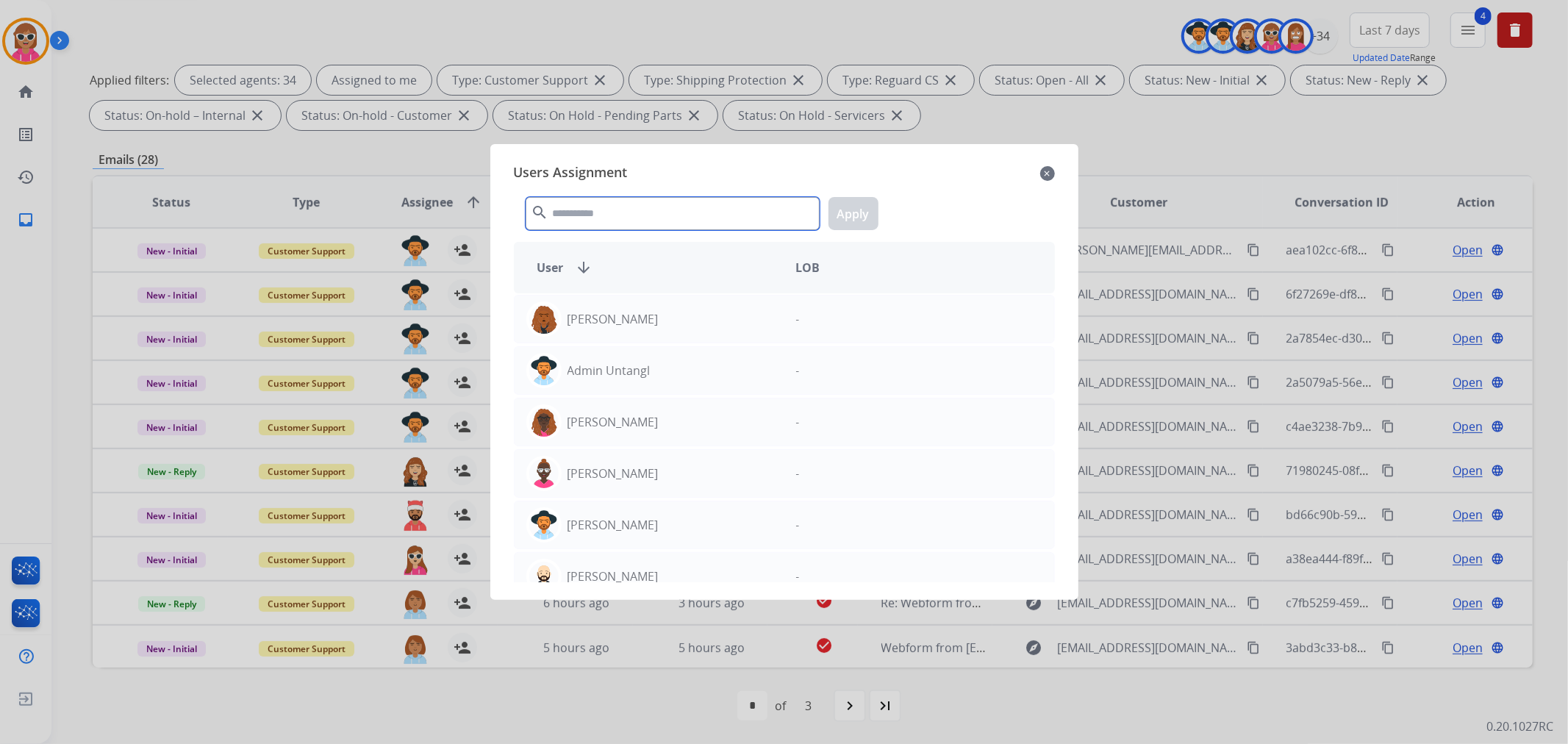
click at [664, 206] on input "text" at bounding box center [672, 214] width 294 height 33
drag, startPoint x: 570, startPoint y: 187, endPoint x: 563, endPoint y: 192, distance: 8.6
click at [570, 185] on div "search Apply" at bounding box center [784, 210] width 541 height 51
click at [578, 209] on input "text" at bounding box center [672, 214] width 294 height 33
drag, startPoint x: 1130, startPoint y: 120, endPoint x: 1333, endPoint y: 134, distance: 203.5
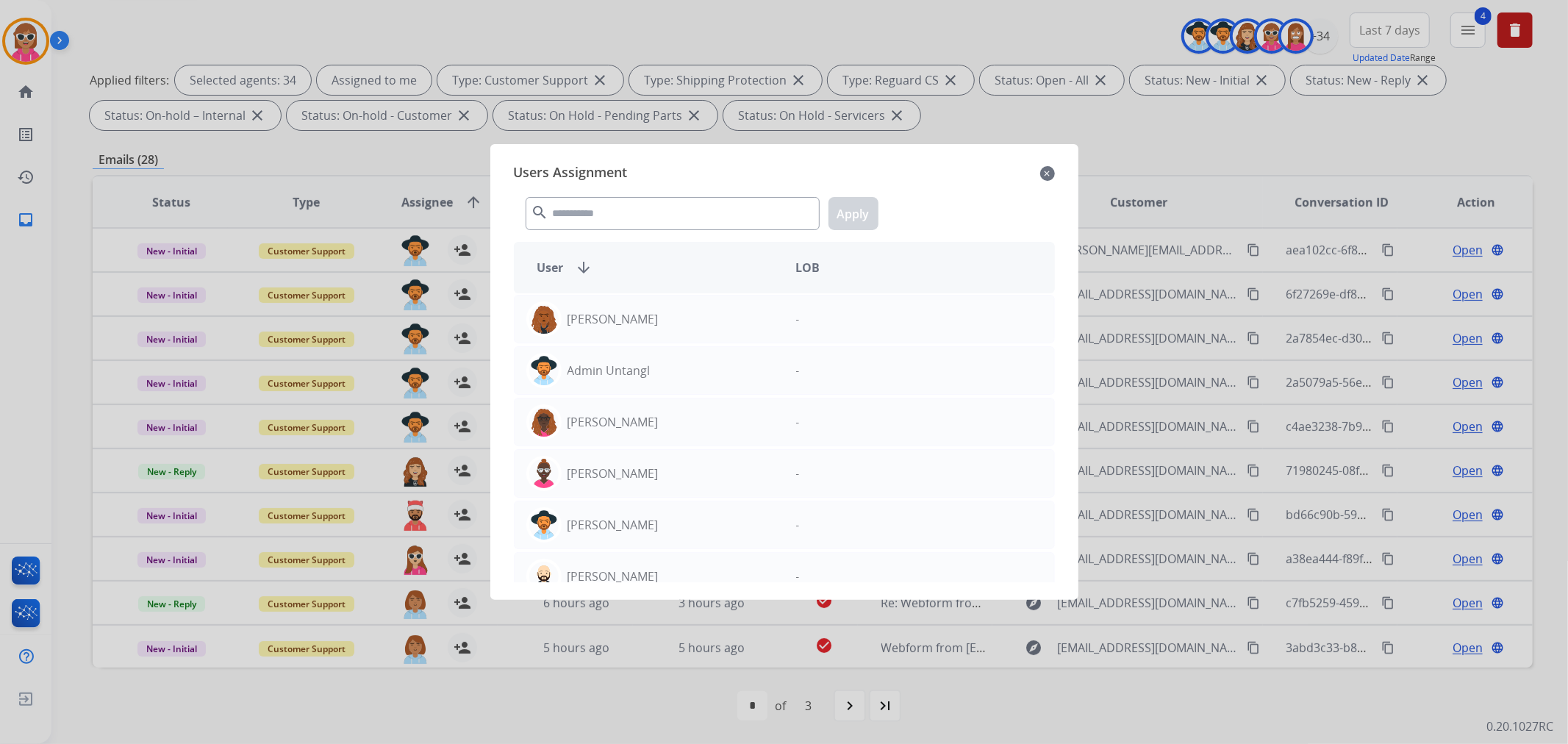
click at [1130, 121] on div at bounding box center [784, 372] width 1568 height 744
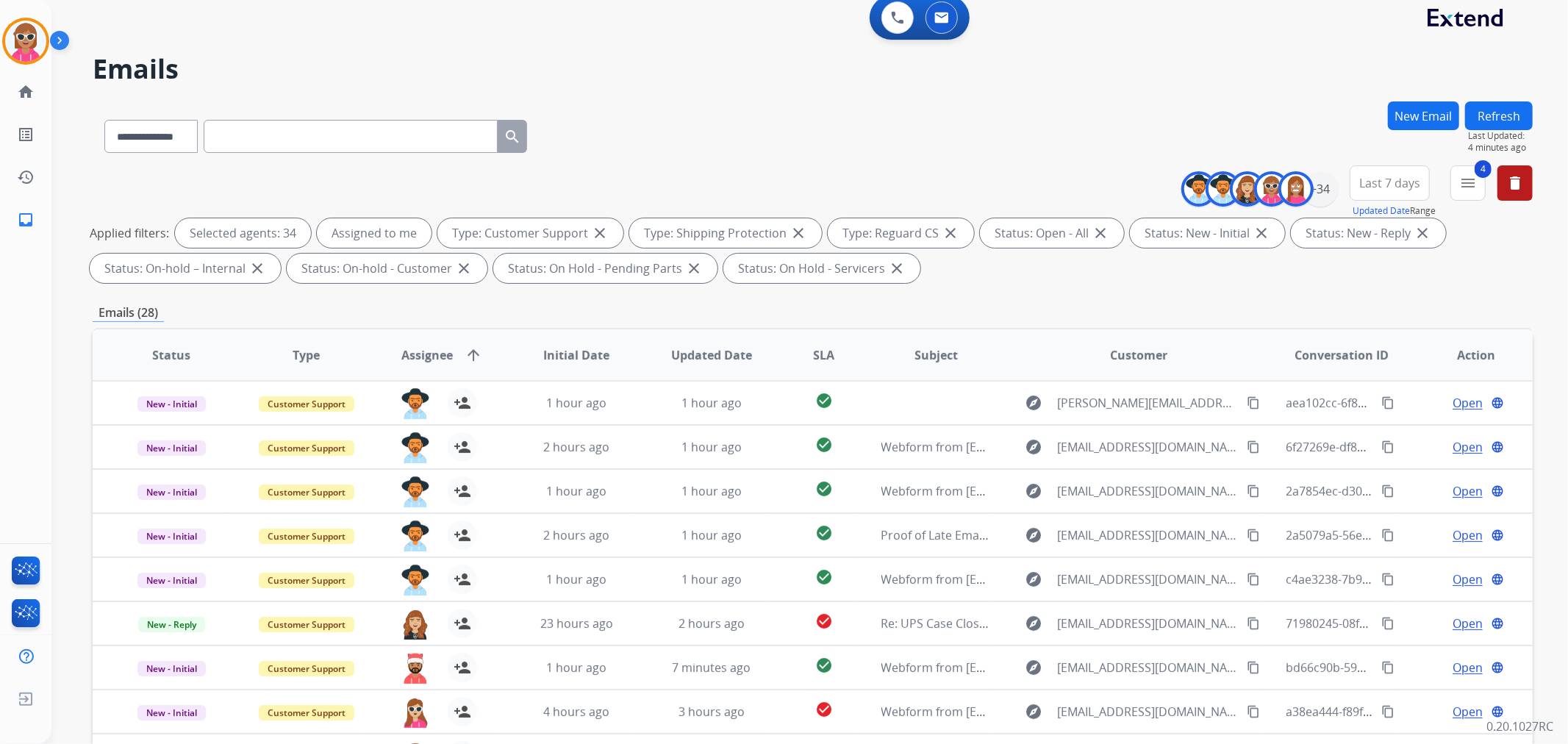
scroll to position [0, 0]
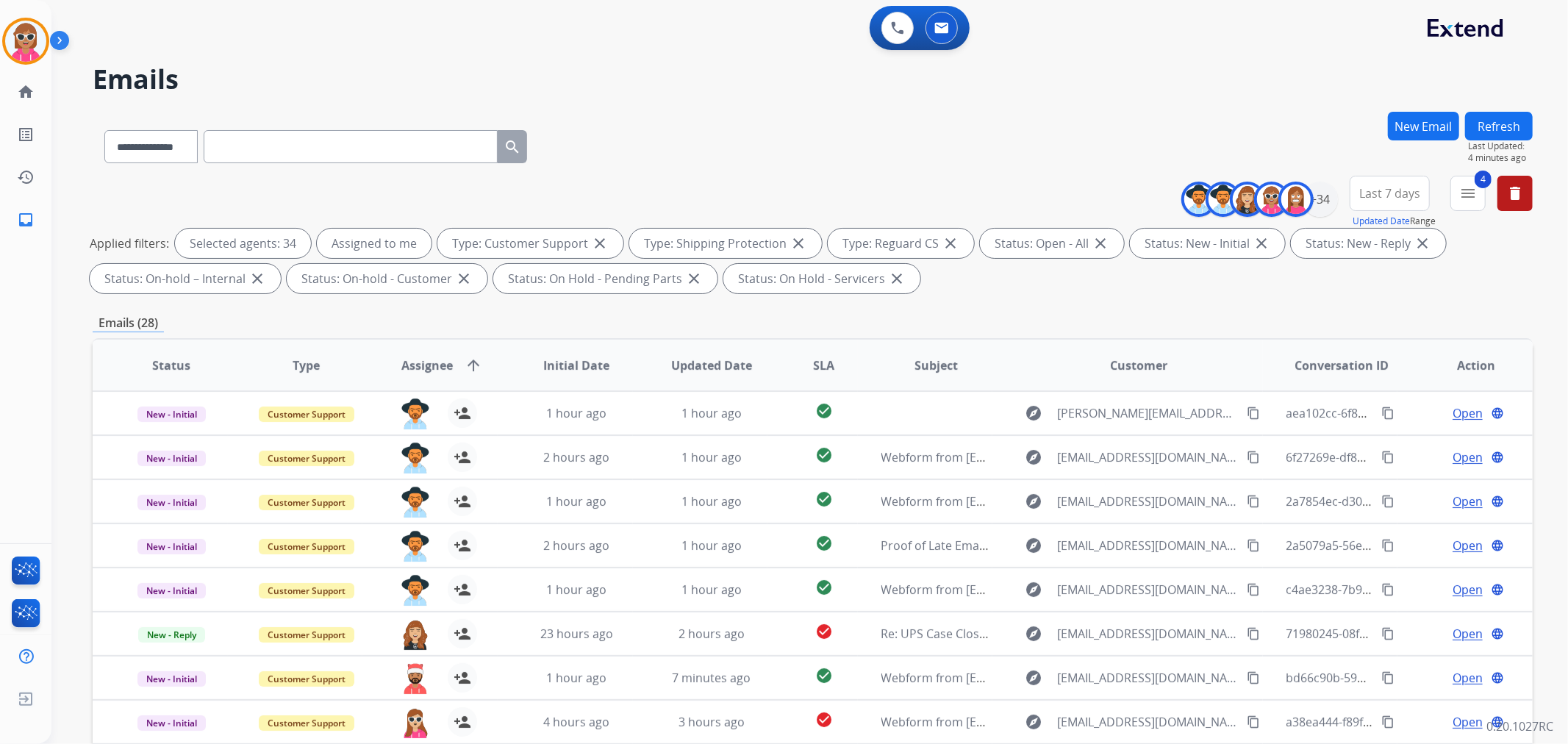
click at [1475, 116] on button "Refresh" at bounding box center [1499, 125] width 68 height 28
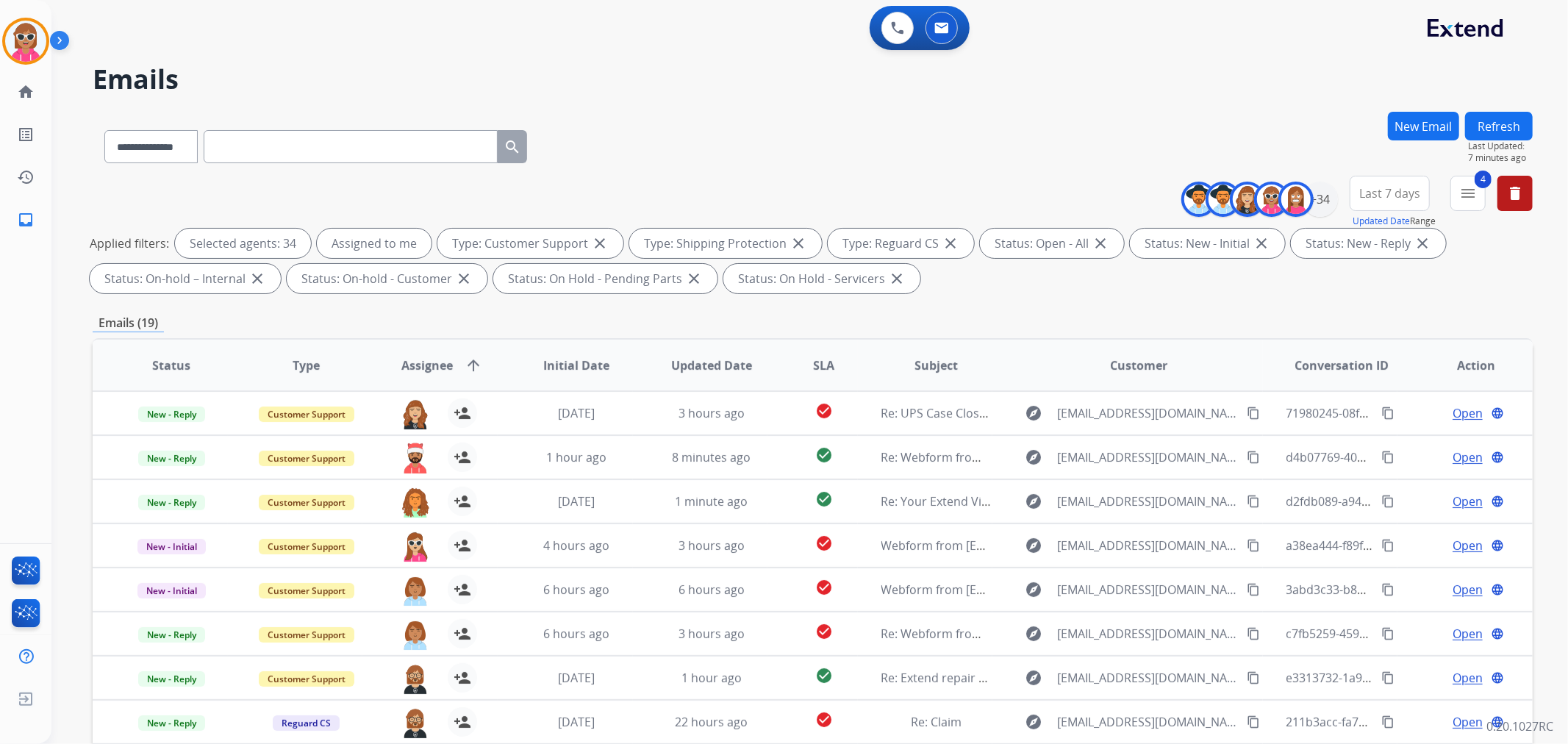
click at [1489, 131] on button "Refresh" at bounding box center [1499, 125] width 68 height 28
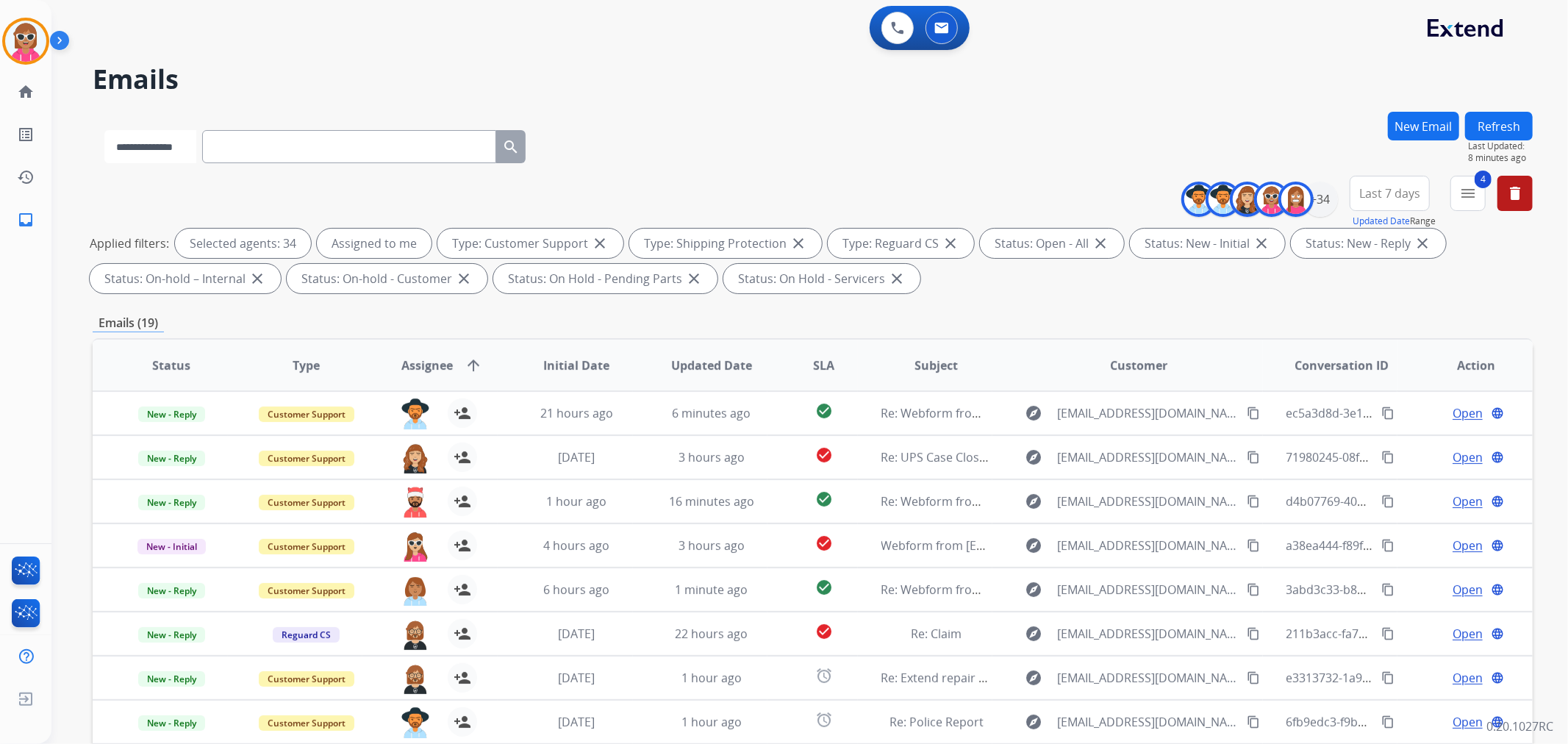
drag, startPoint x: 175, startPoint y: 150, endPoint x: 174, endPoint y: 159, distance: 9.1
click at [175, 150] on select "**********" at bounding box center [150, 147] width 91 height 33
select select "**********"
click at [104, 130] on select "**********" at bounding box center [150, 147] width 91 height 33
paste input "**********"
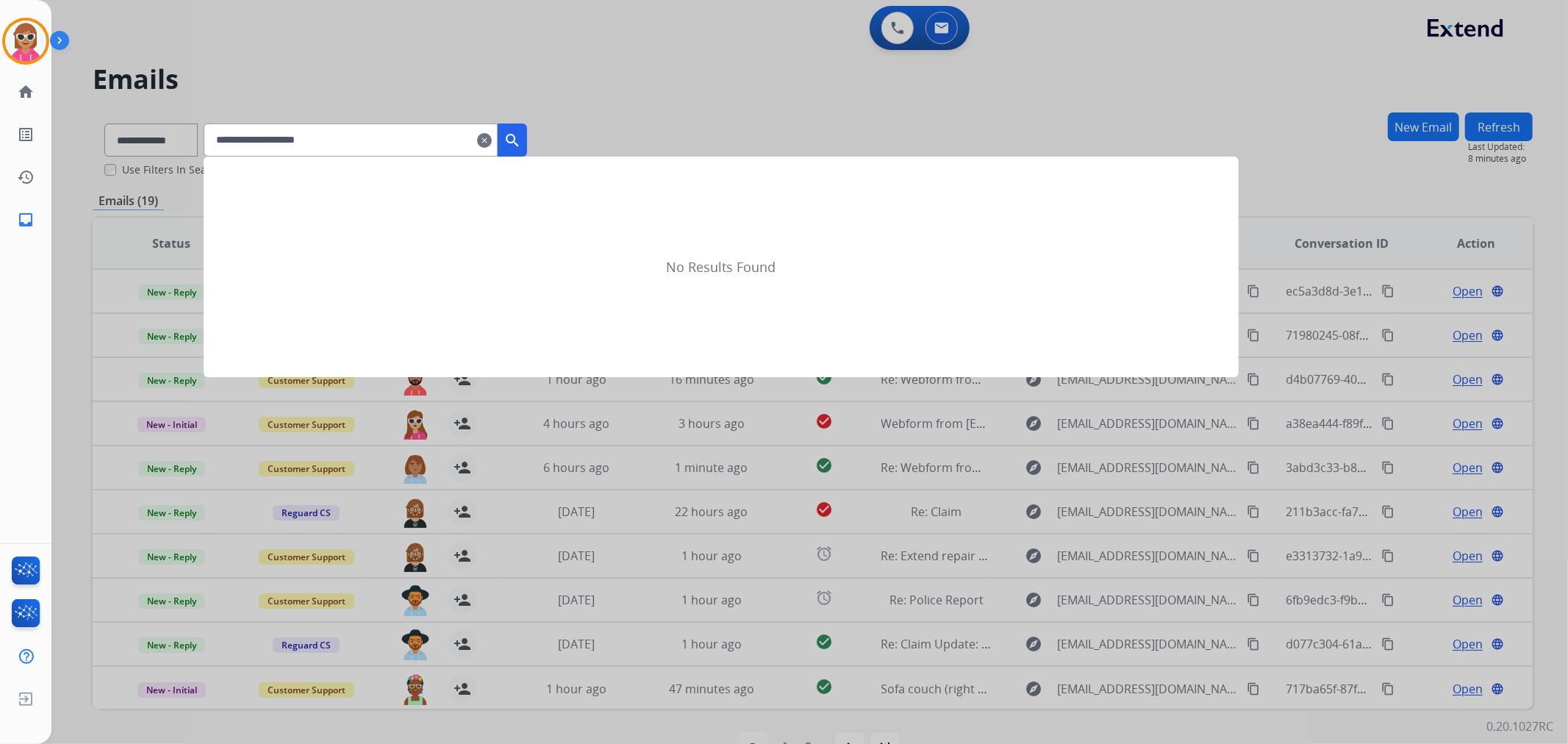
type input "**********"
click at [521, 144] on mat-icon "search" at bounding box center [513, 140] width 18 height 18
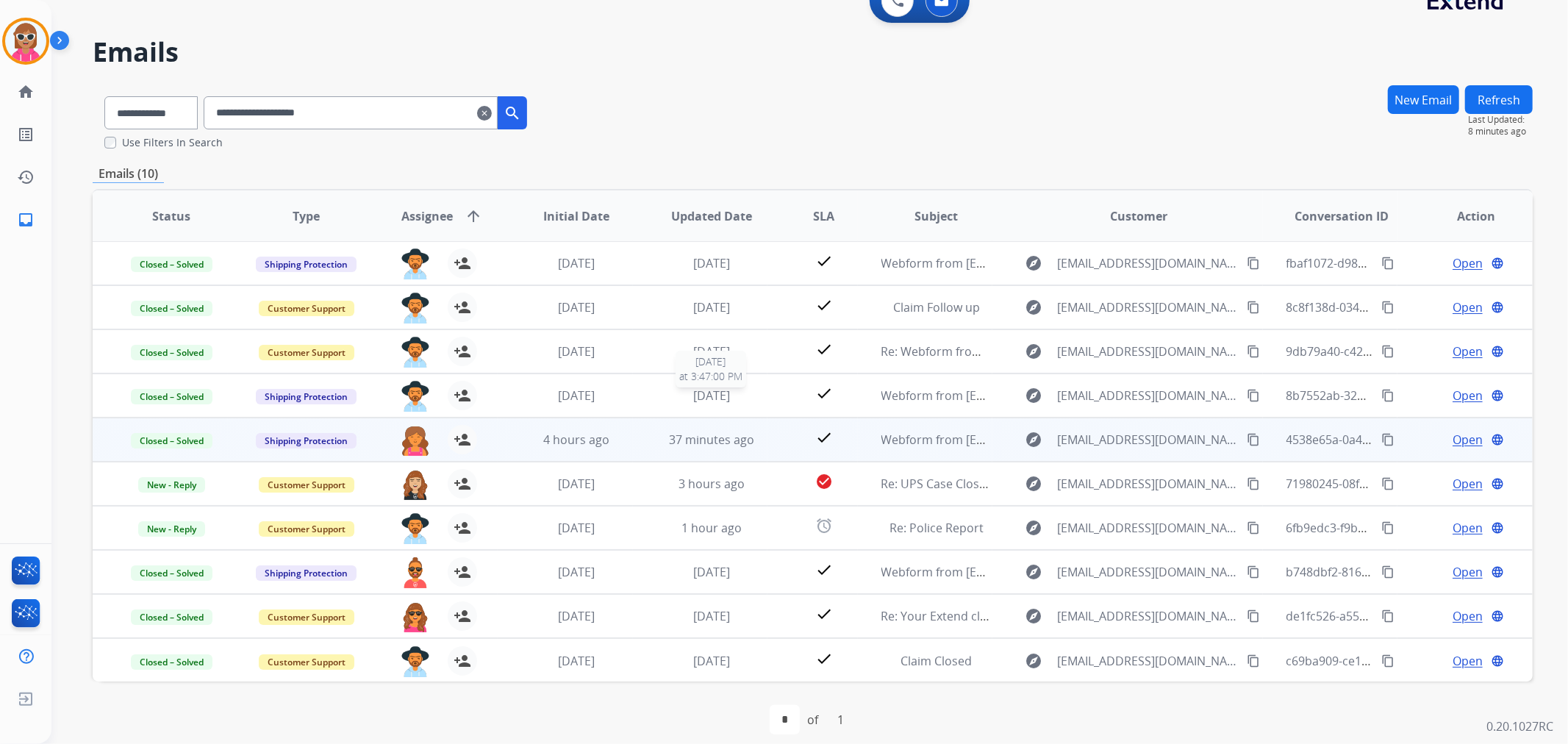
scroll to position [41, 0]
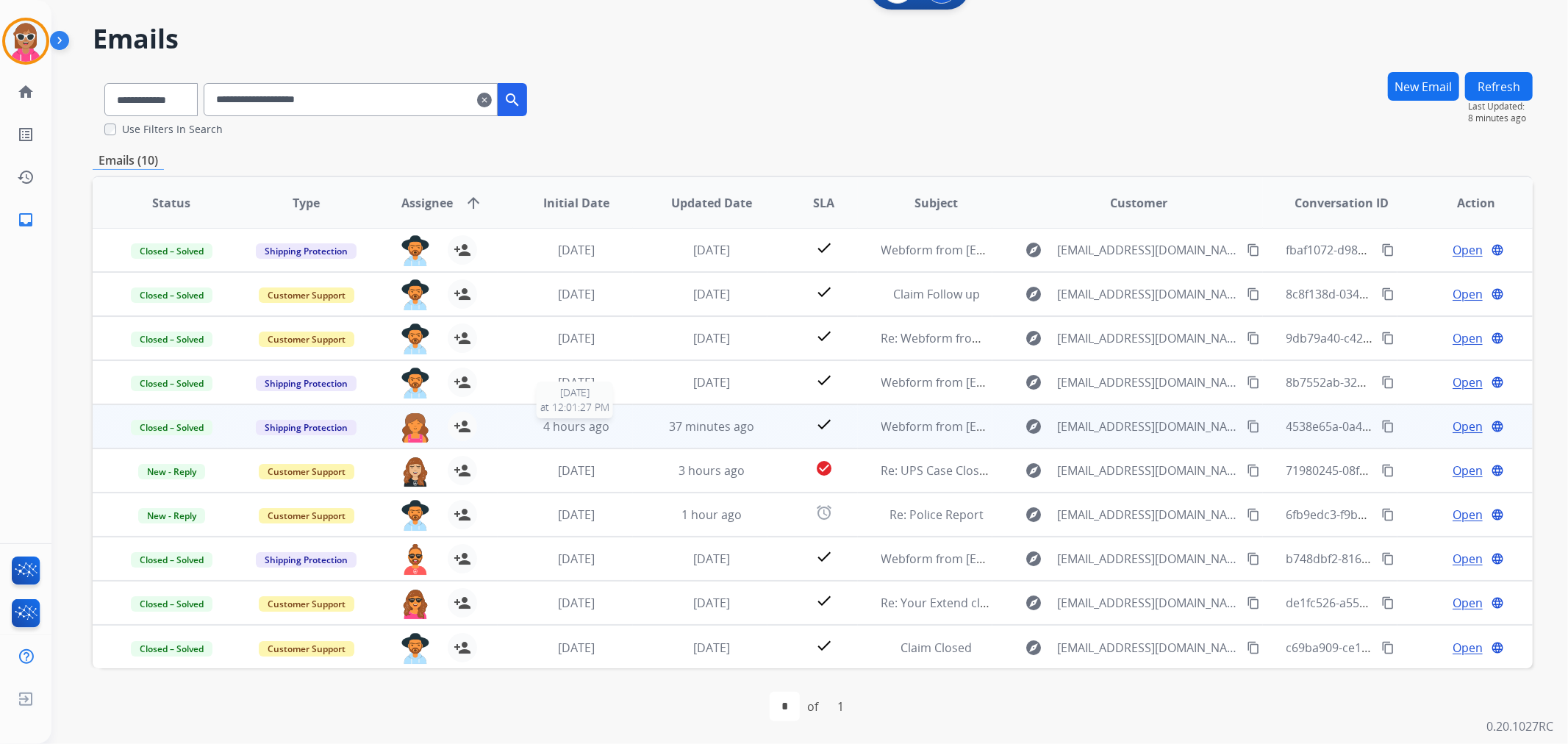
click at [567, 432] on div "4 hours ago" at bounding box center [577, 426] width 111 height 18
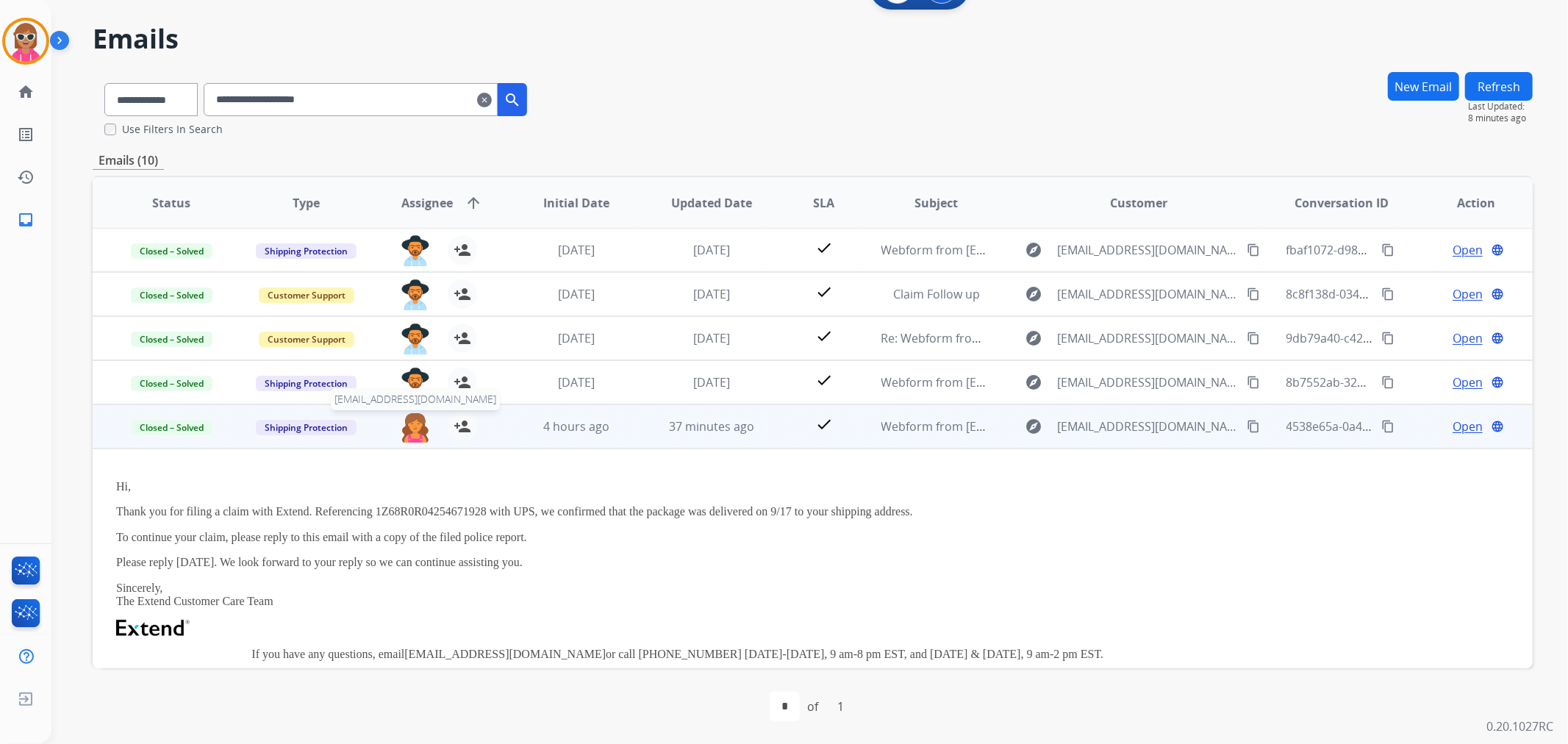
scroll to position [176, 0]
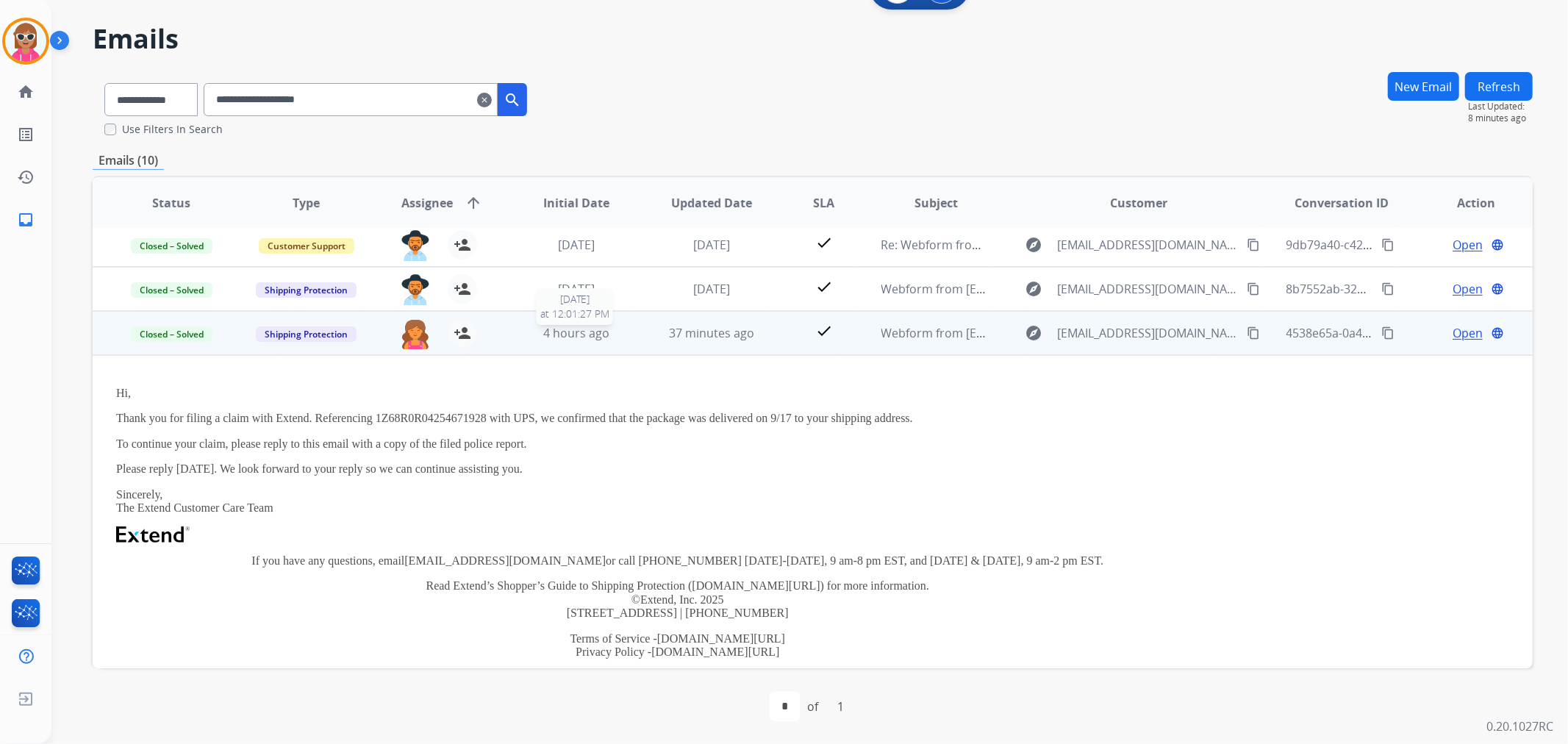
click at [589, 335] on span "4 hours ago" at bounding box center [576, 333] width 66 height 17
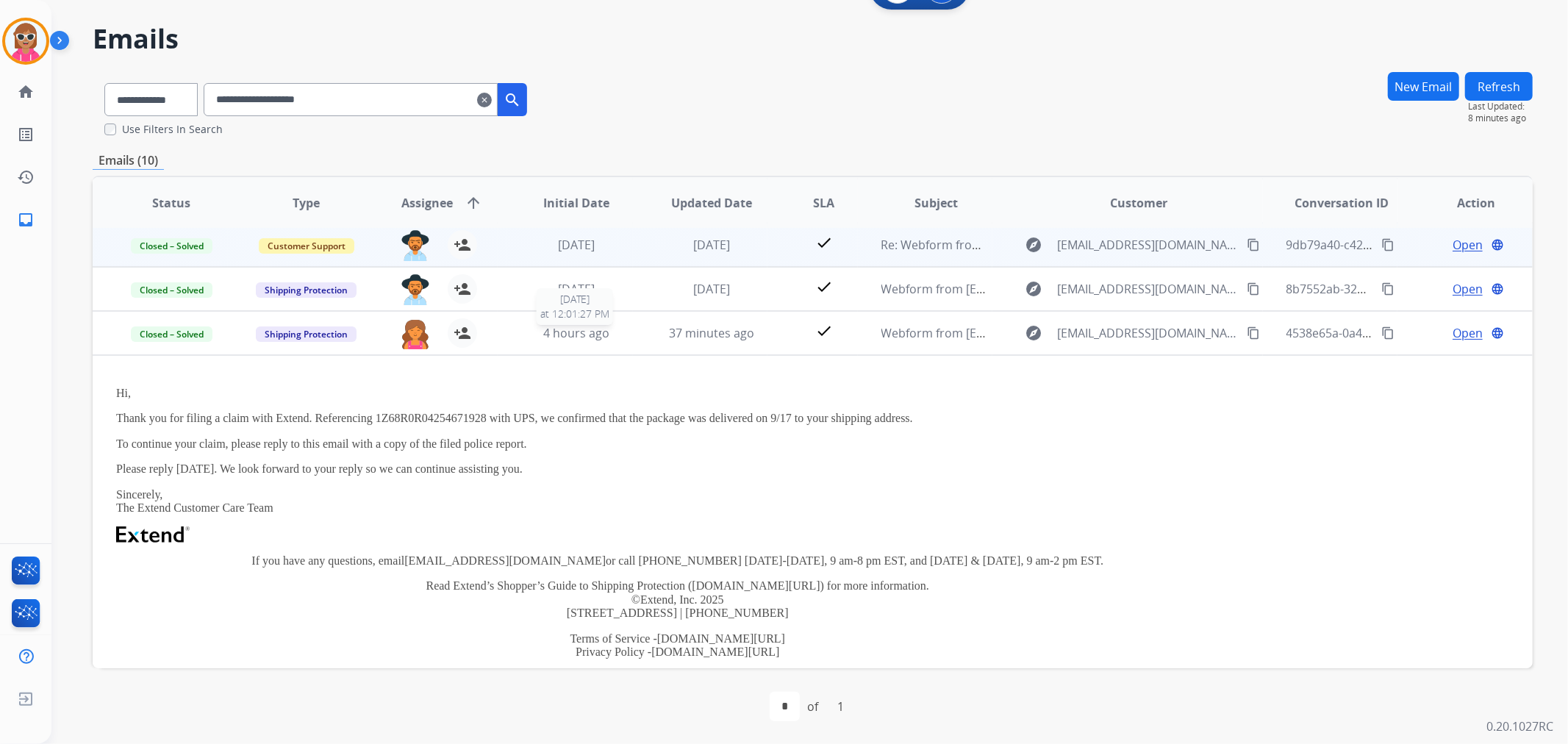
scroll to position [1, 0]
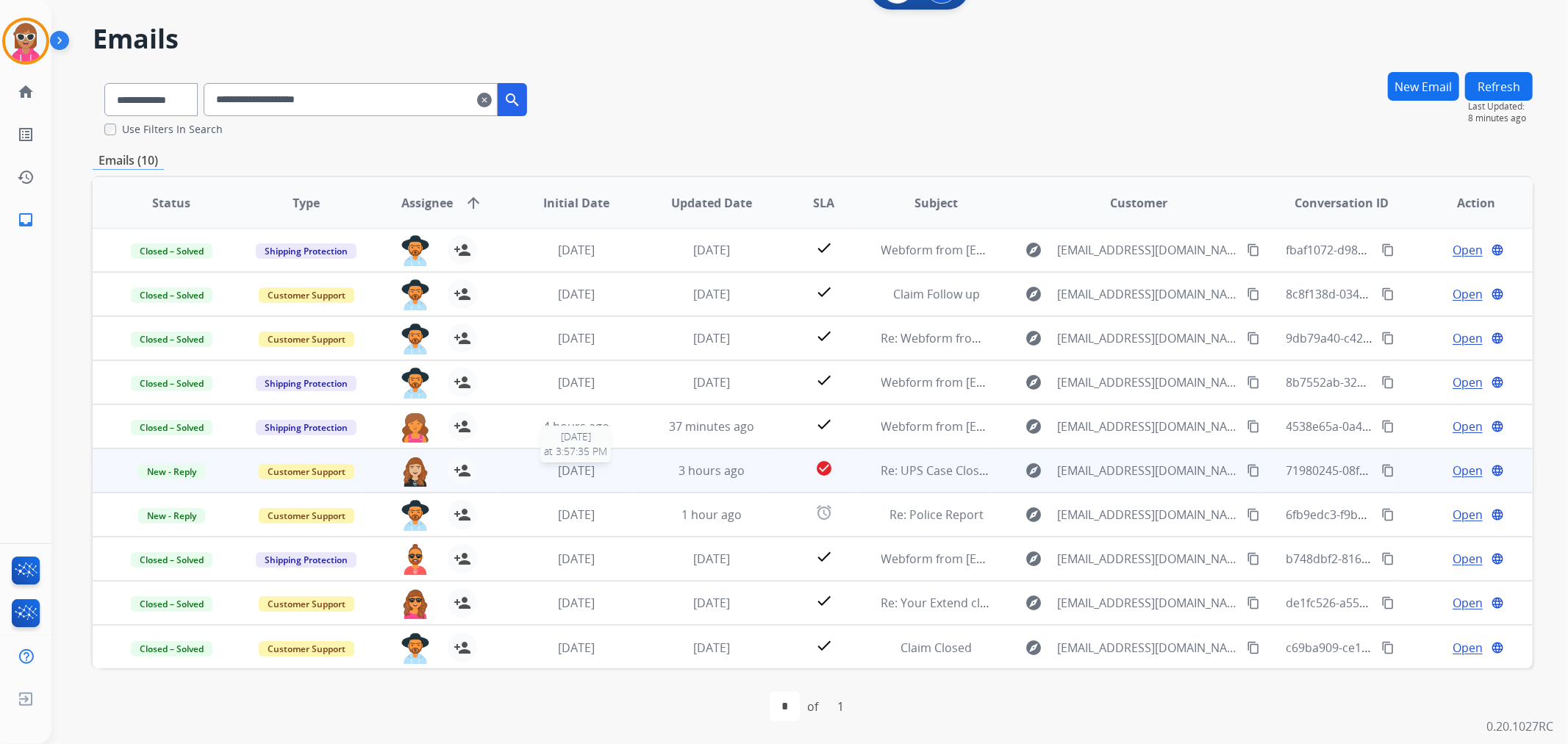
click at [627, 468] on div "[DATE]" at bounding box center [577, 471] width 111 height 18
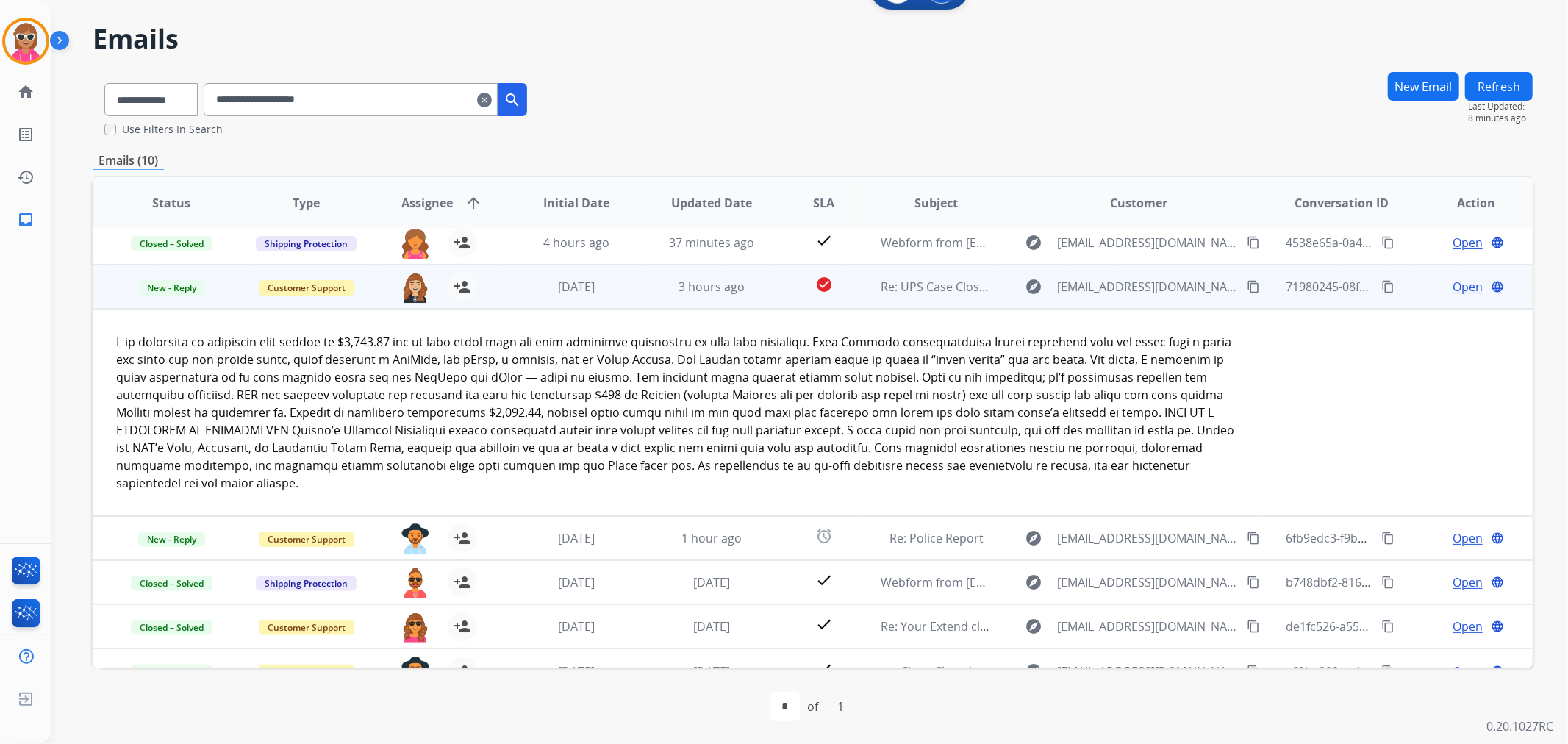
scroll to position [189, 0]
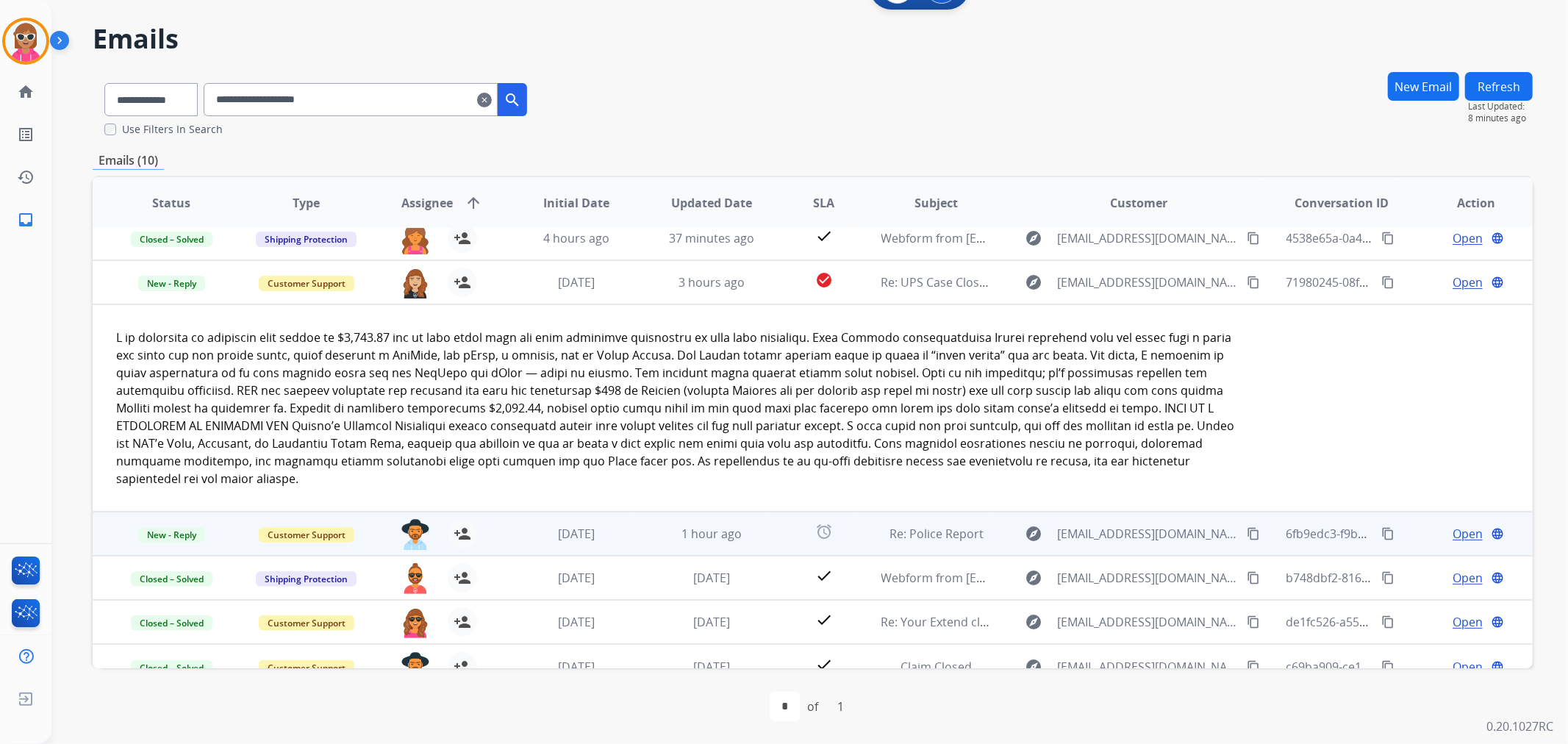
click at [621, 525] on td "[DATE]" at bounding box center [565, 533] width 135 height 44
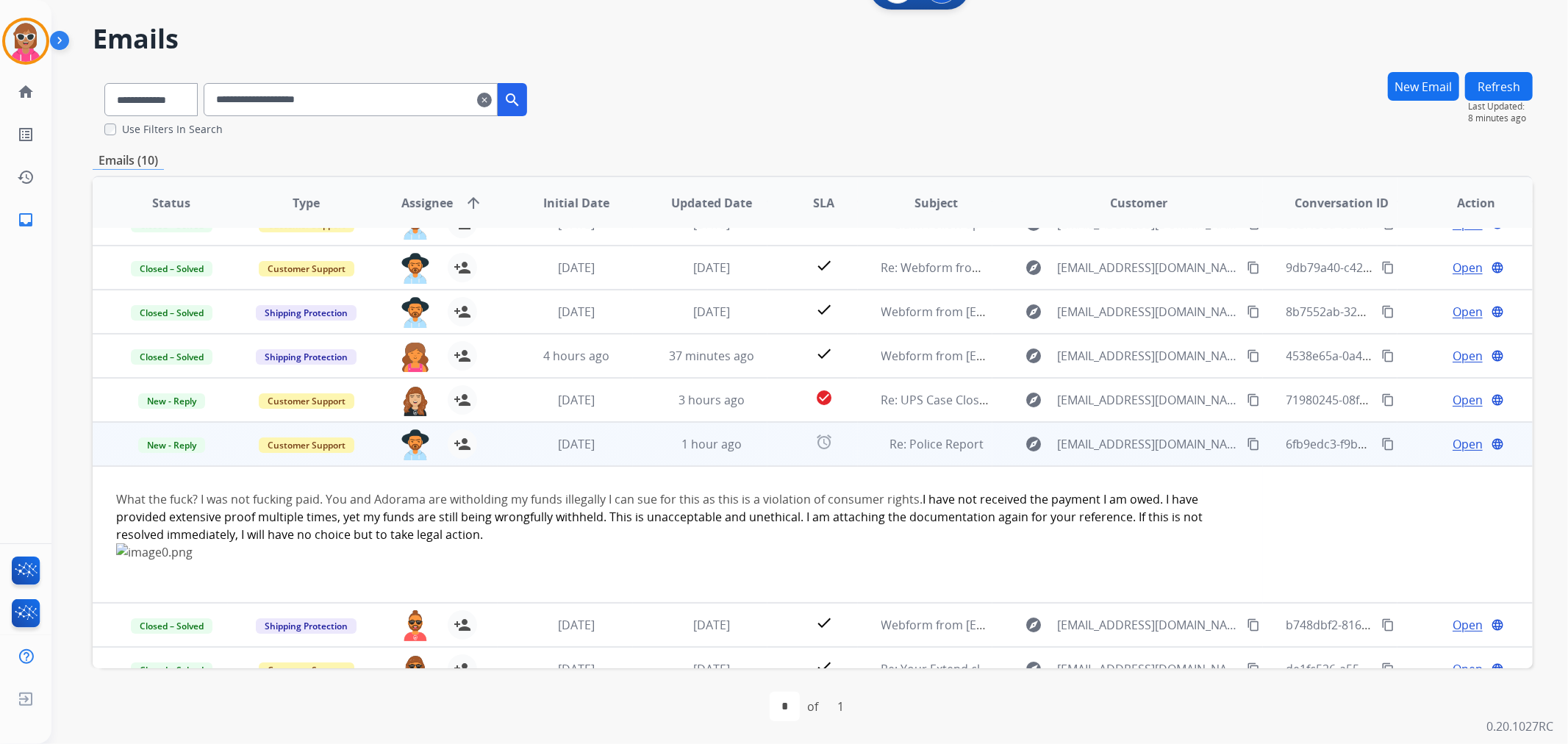
scroll to position [137, 0]
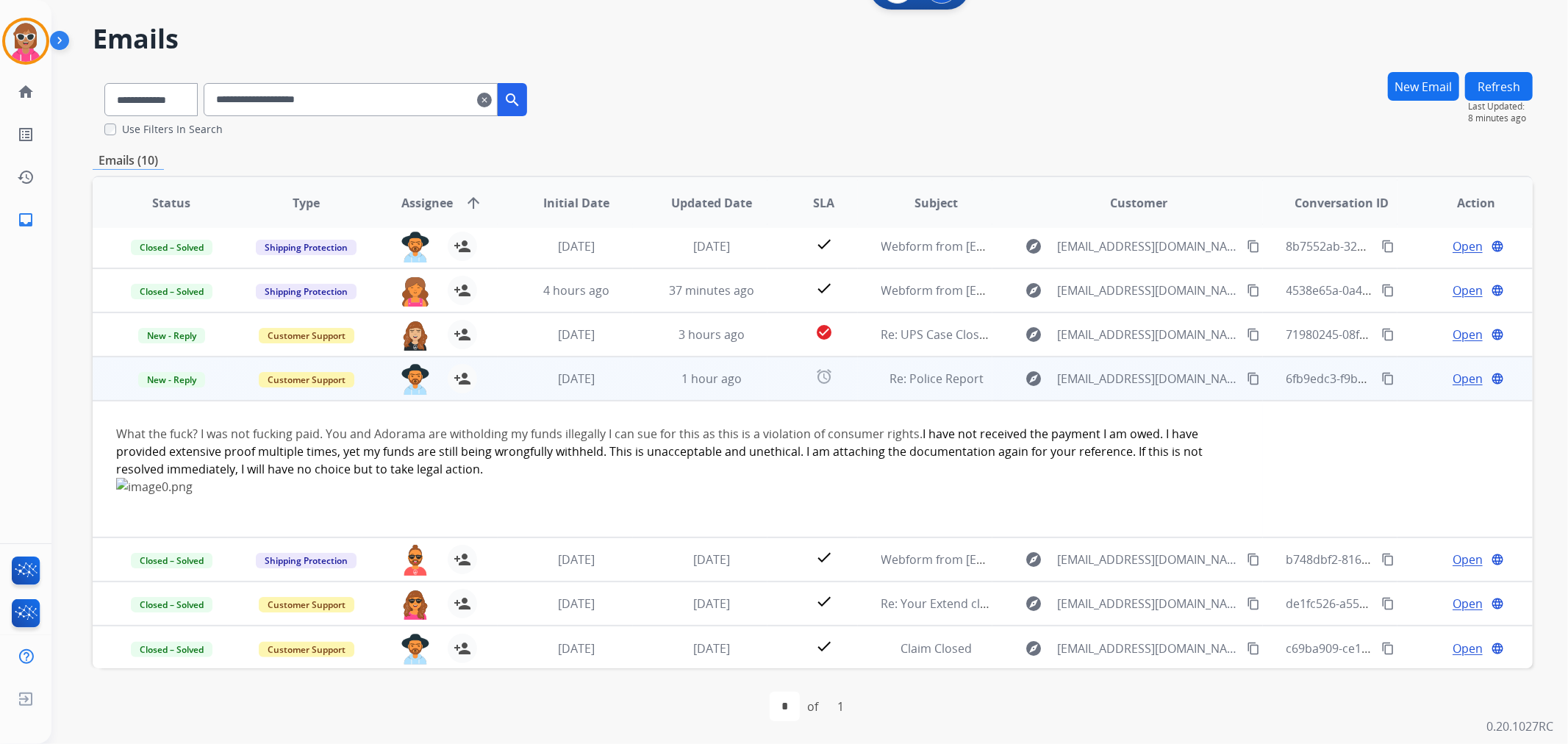
click at [1452, 373] on span "Open" at bounding box center [1467, 378] width 30 height 18
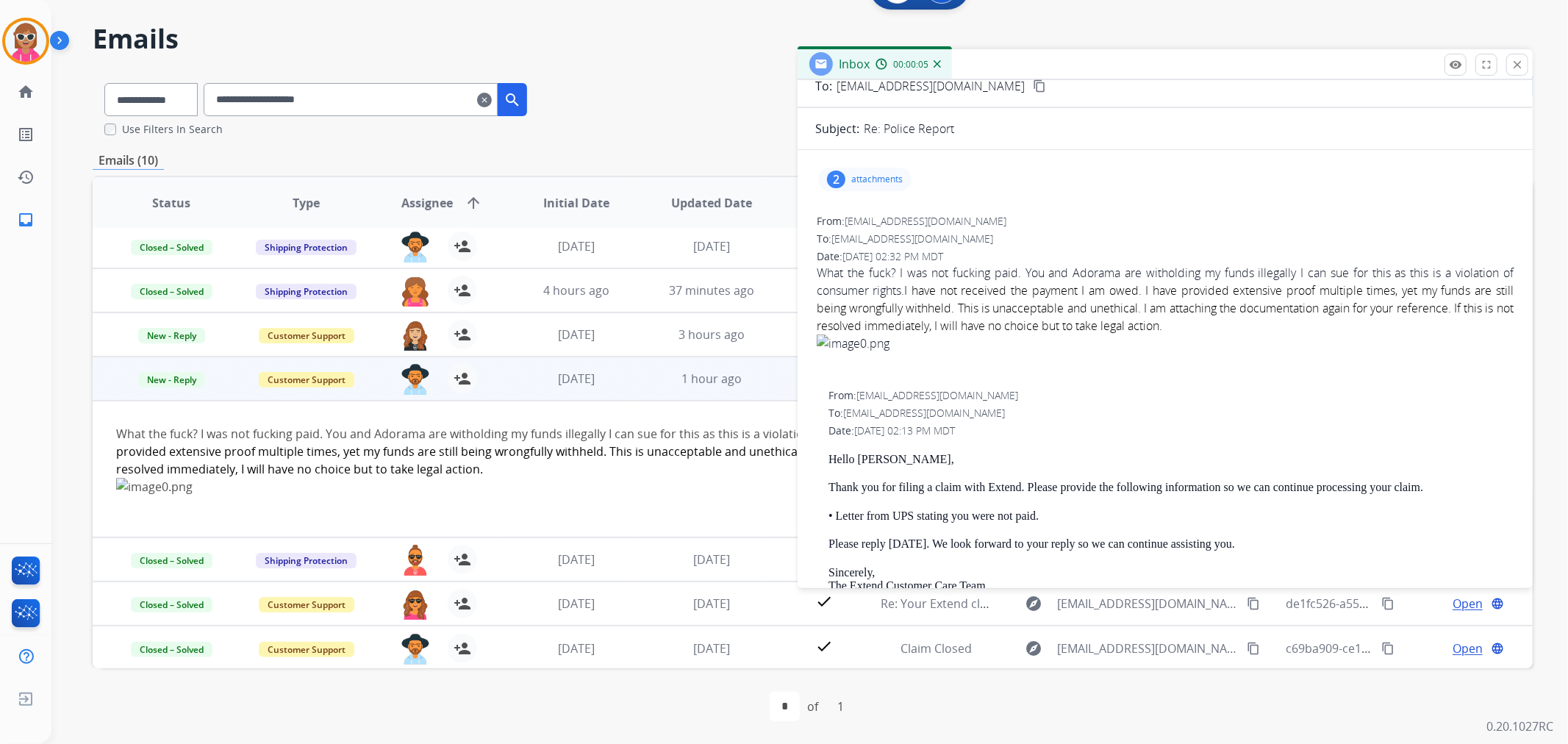
scroll to position [0, 0]
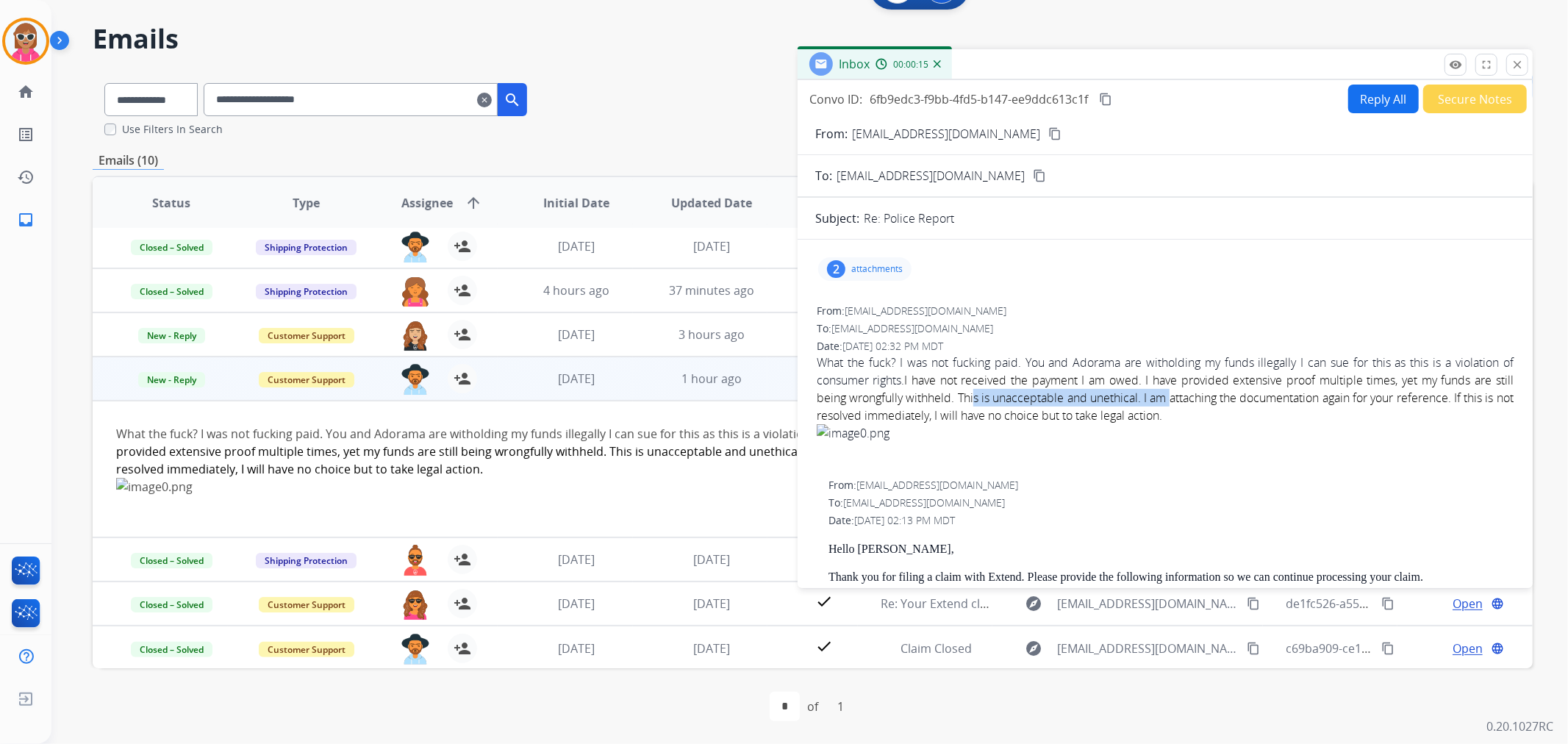
drag, startPoint x: 985, startPoint y: 395, endPoint x: 1199, endPoint y: 399, distance: 214.0
click at [1172, 399] on span "I have not received the payment I am owed. I have provided extensive proof mult…" at bounding box center [1165, 397] width 696 height 52
click at [1232, 399] on span "I have not received the payment I am owed. I have provided extensive proof mult…" at bounding box center [1165, 397] width 696 height 52
click at [875, 272] on p "attachments" at bounding box center [876, 269] width 52 height 12
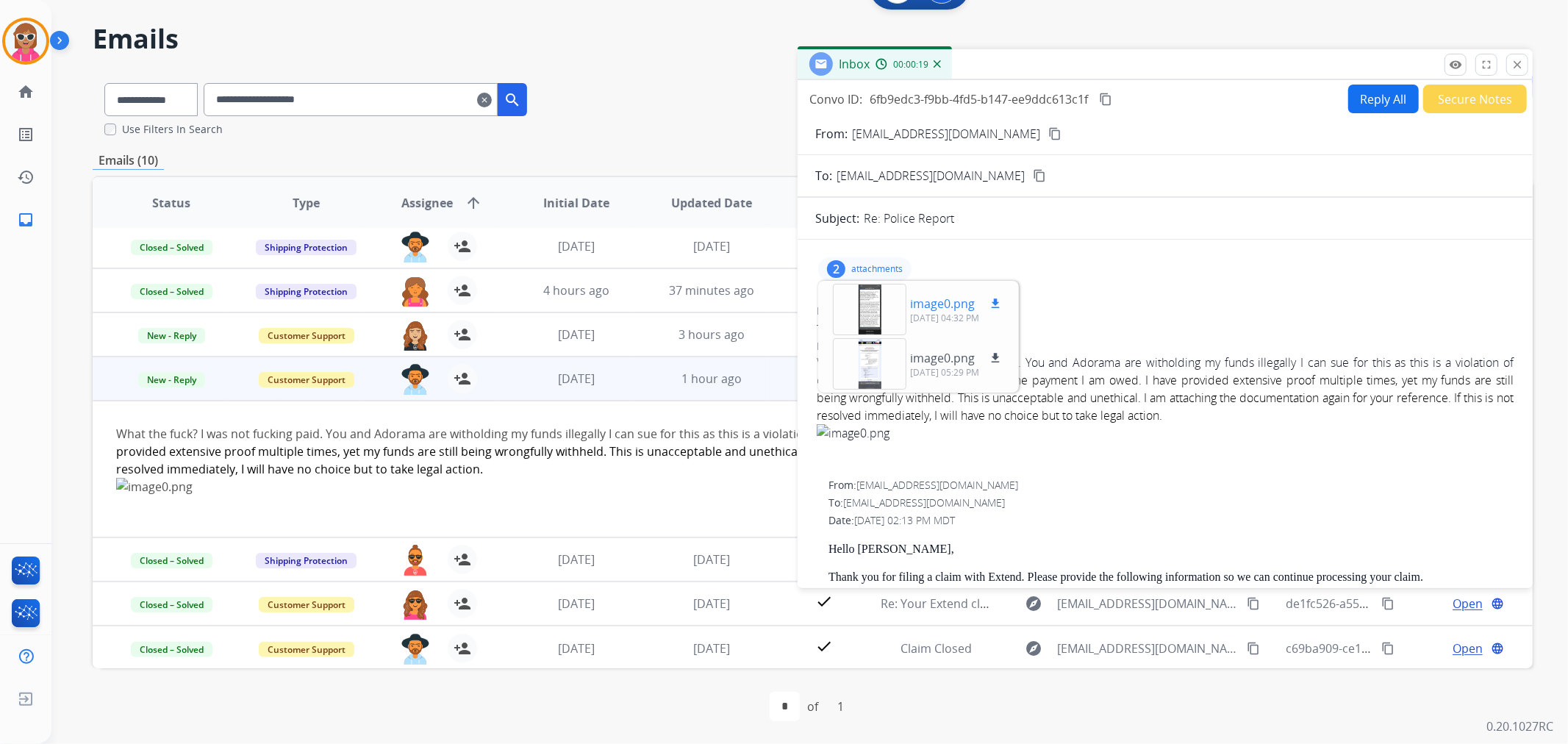
click at [870, 296] on div at bounding box center [870, 309] width 74 height 52
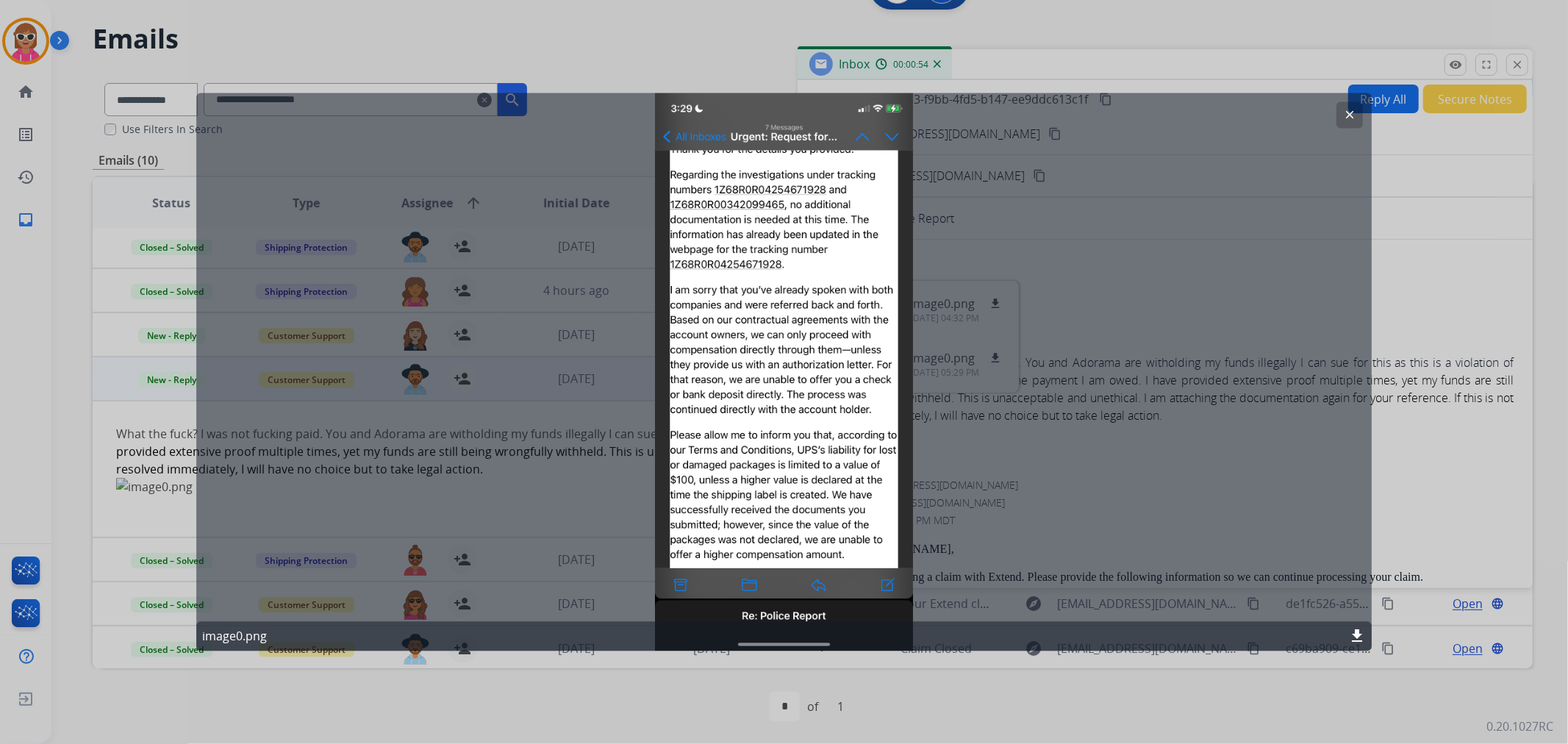
click at [1346, 116] on mat-icon "clear" at bounding box center [1350, 116] width 14 height 14
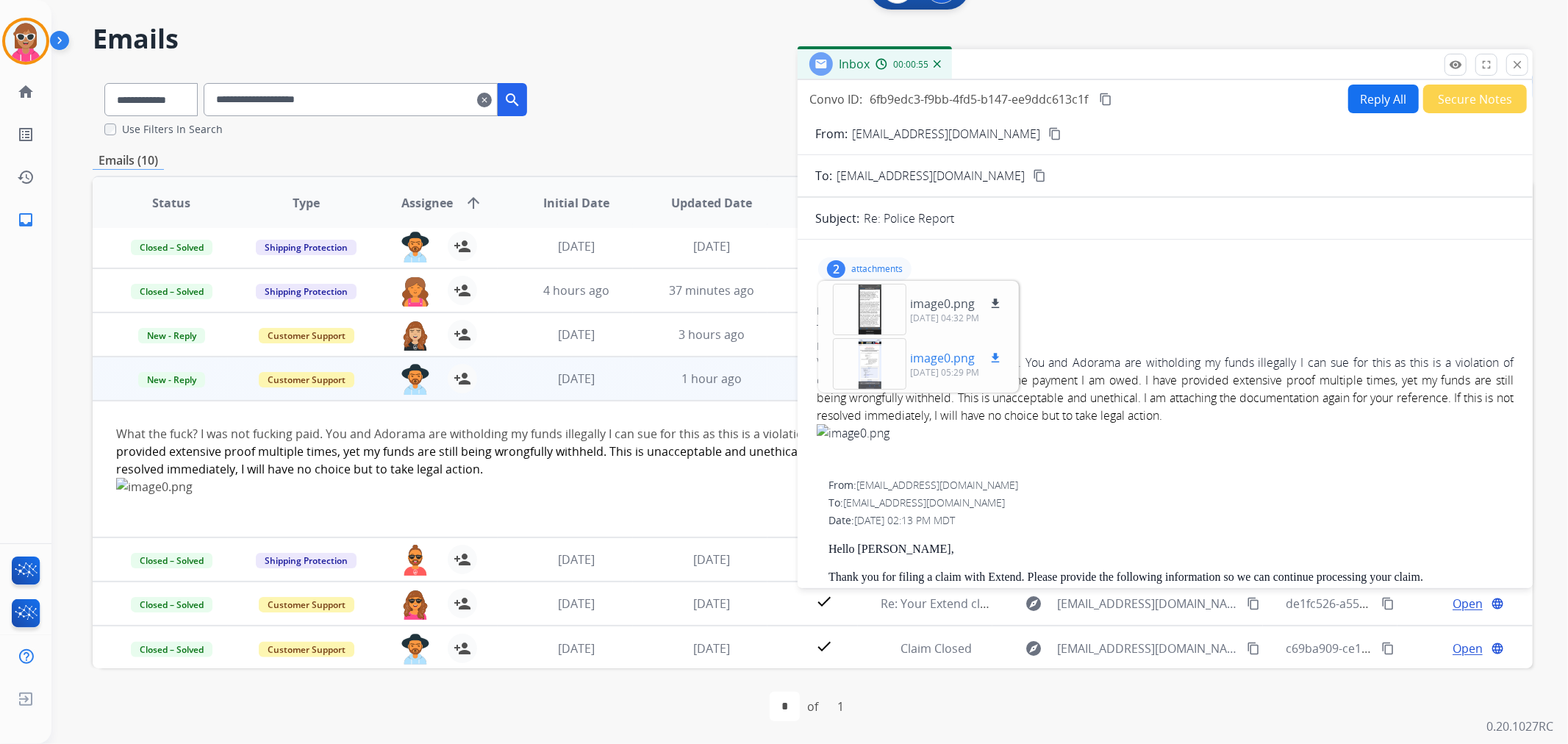
click at [863, 361] on div at bounding box center [870, 364] width 74 height 52
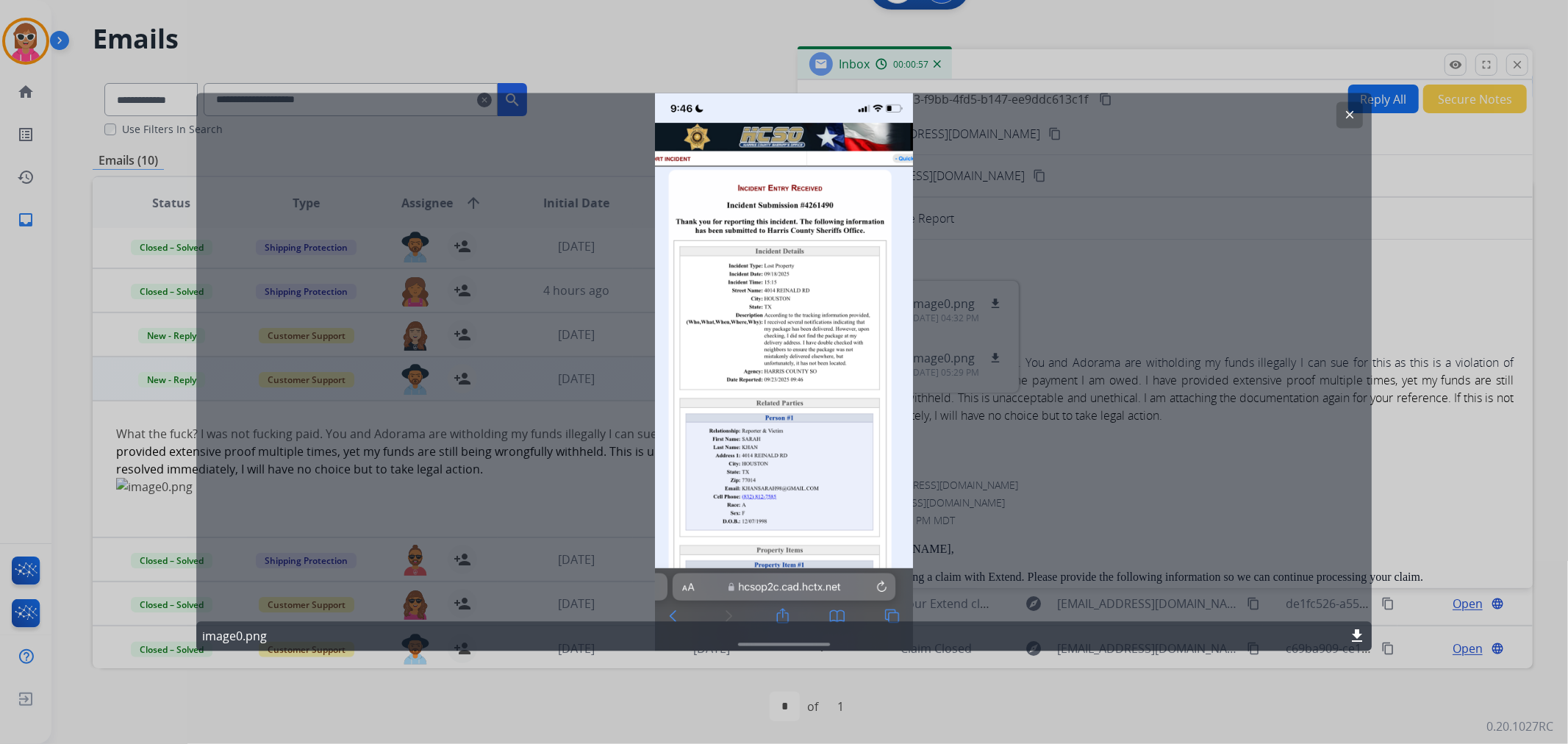
drag, startPoint x: 1350, startPoint y: 107, endPoint x: 1331, endPoint y: 119, distance: 22.5
click at [1346, 109] on mat-icon "clear" at bounding box center [1350, 116] width 14 height 14
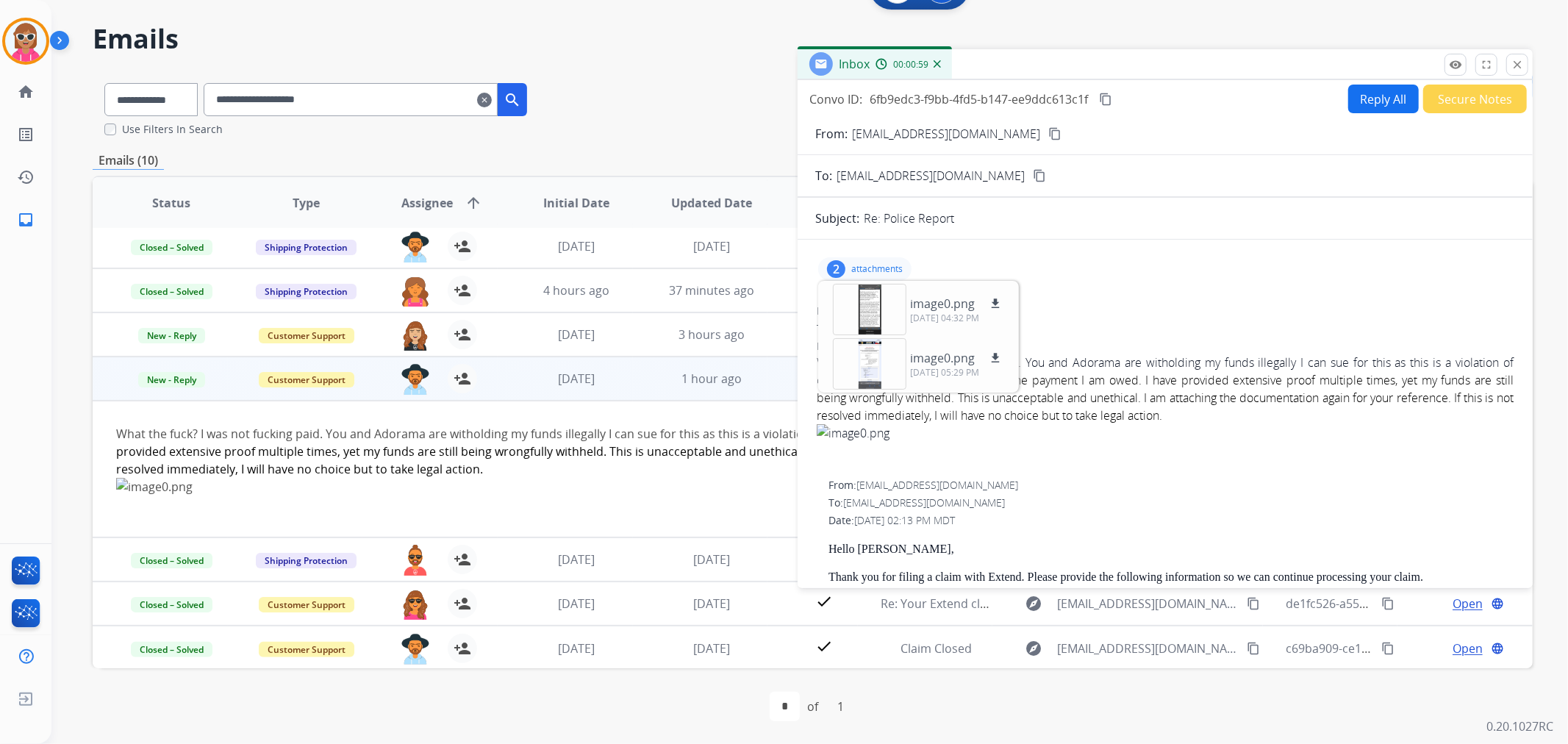
click at [1049, 127] on mat-icon "content_copy" at bounding box center [1055, 134] width 14 height 14
click at [1506, 50] on p "Close" at bounding box center [1517, 43] width 33 height 22
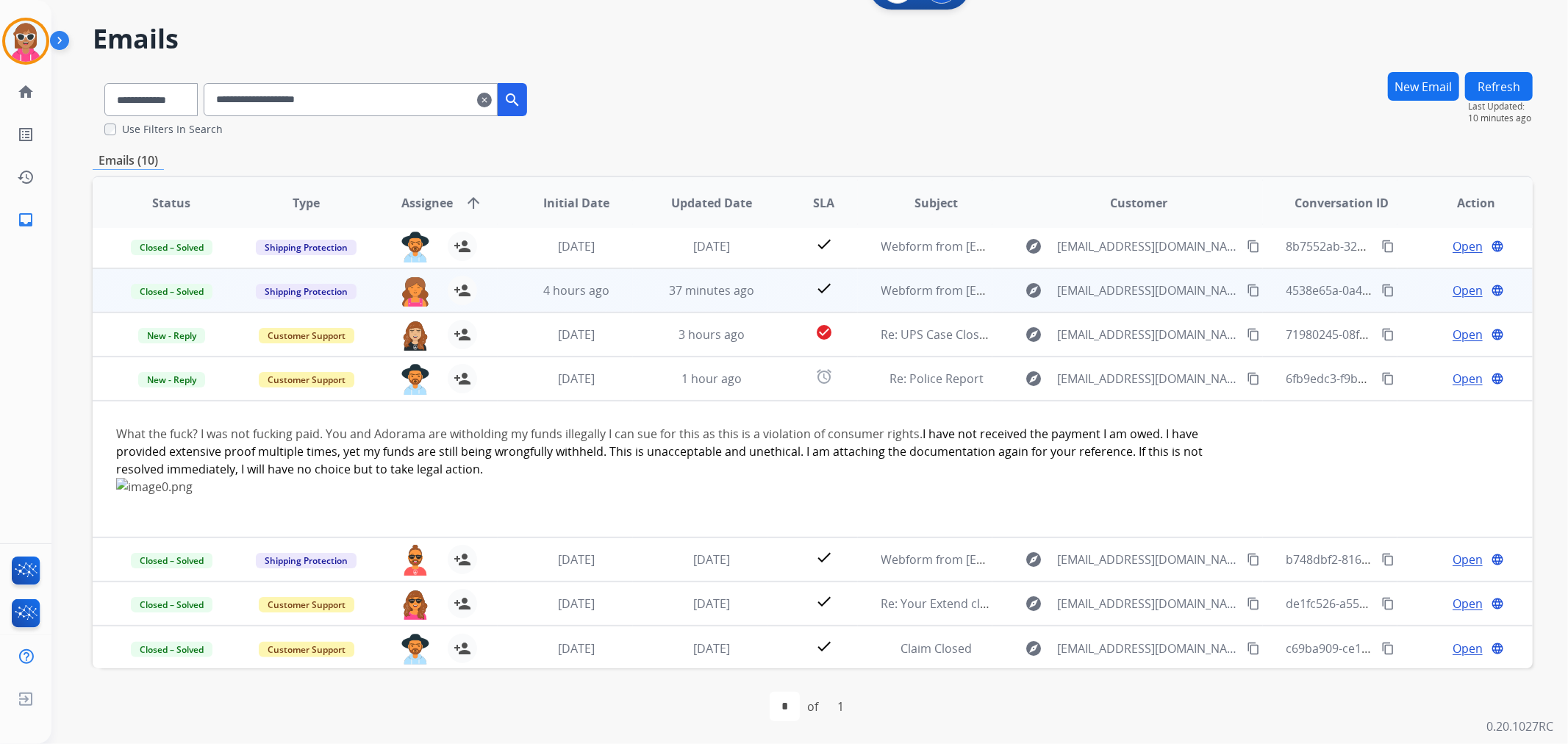
click at [1381, 284] on mat-icon "content_copy" at bounding box center [1388, 291] width 14 height 14
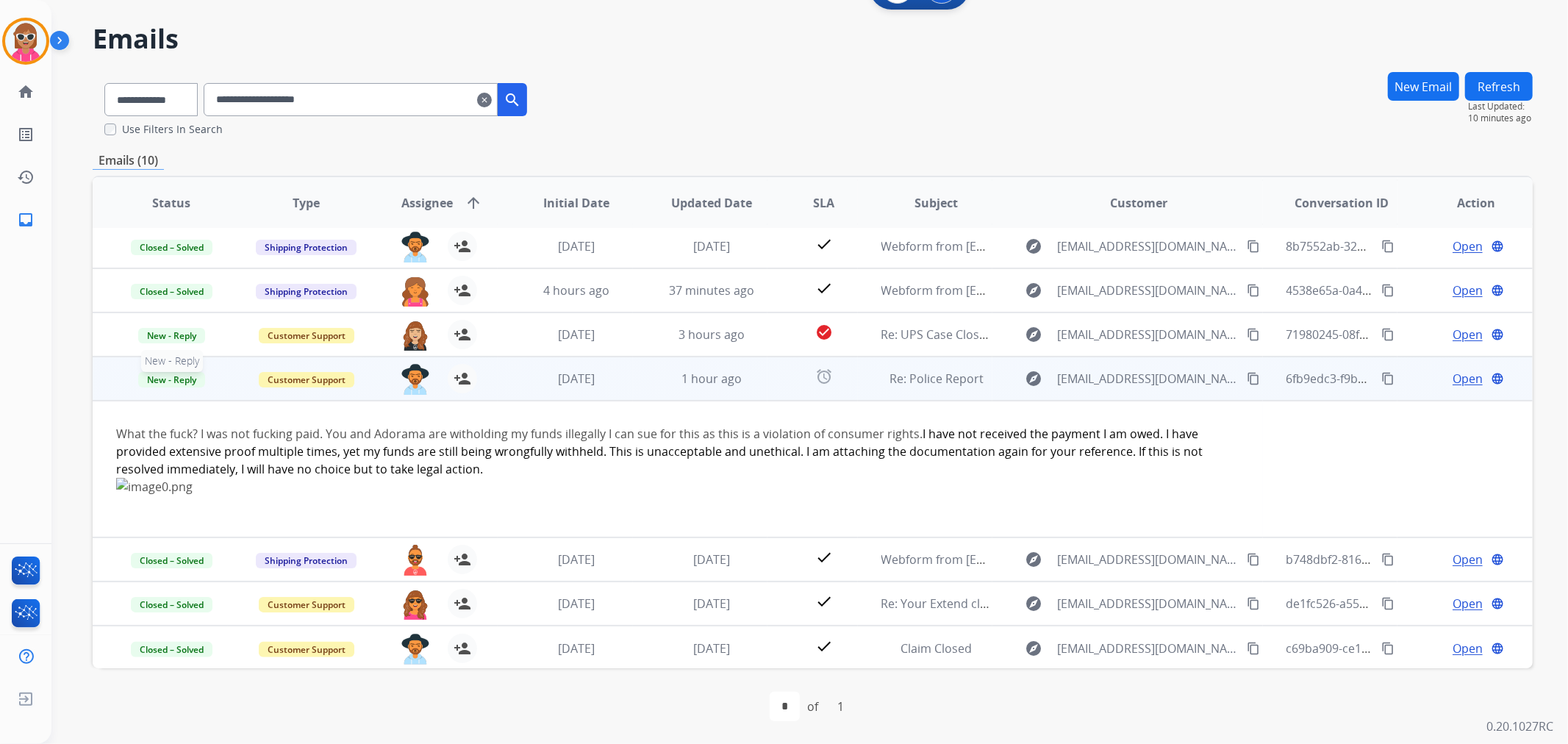
click at [179, 380] on span "New - Reply" at bounding box center [171, 379] width 67 height 16
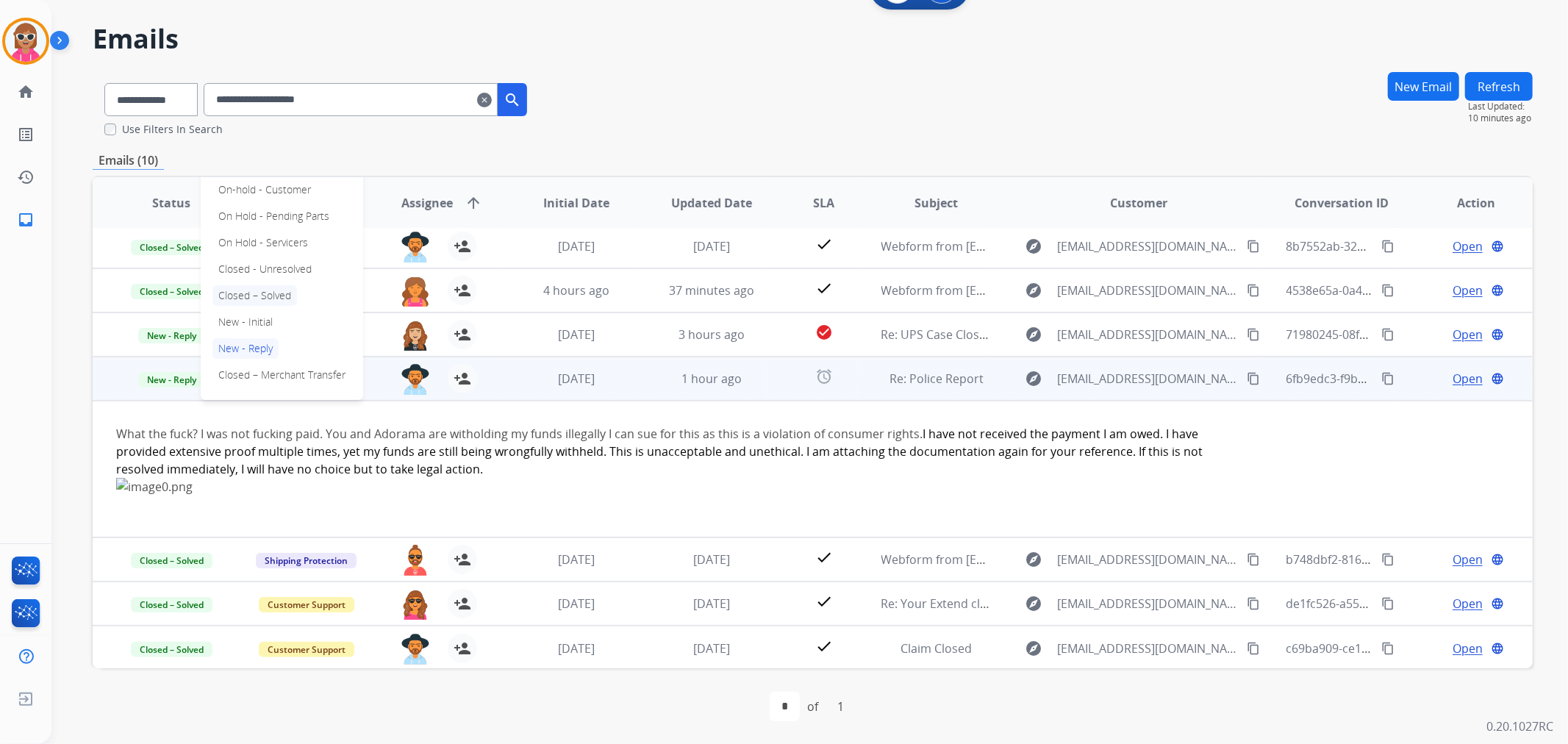
click at [269, 289] on p "Closed – Solved" at bounding box center [254, 295] width 85 height 20
click at [1381, 372] on mat-icon "content_copy" at bounding box center [1388, 378] width 14 height 14
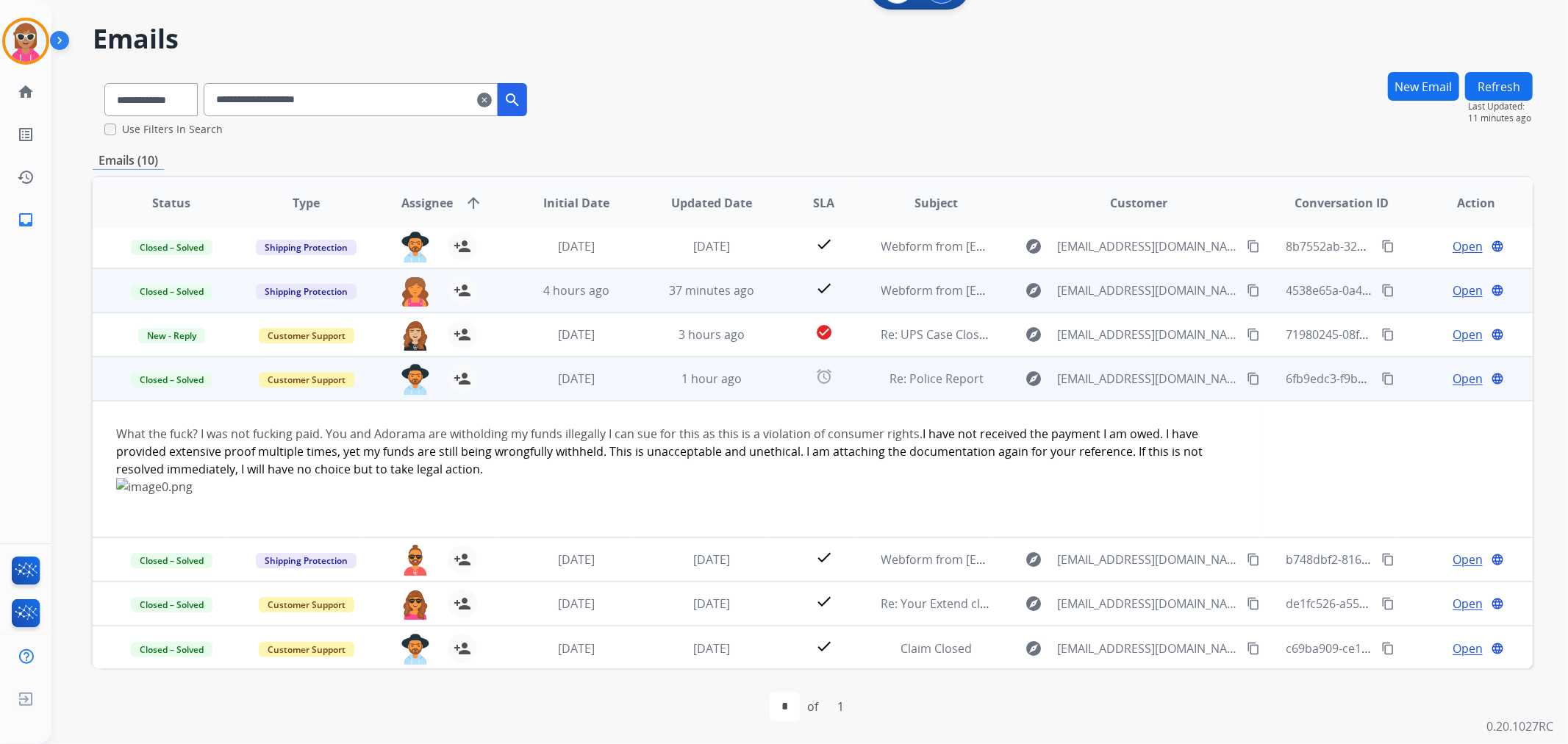
click at [1381, 288] on mat-icon "content_copy" at bounding box center [1388, 291] width 14 height 14
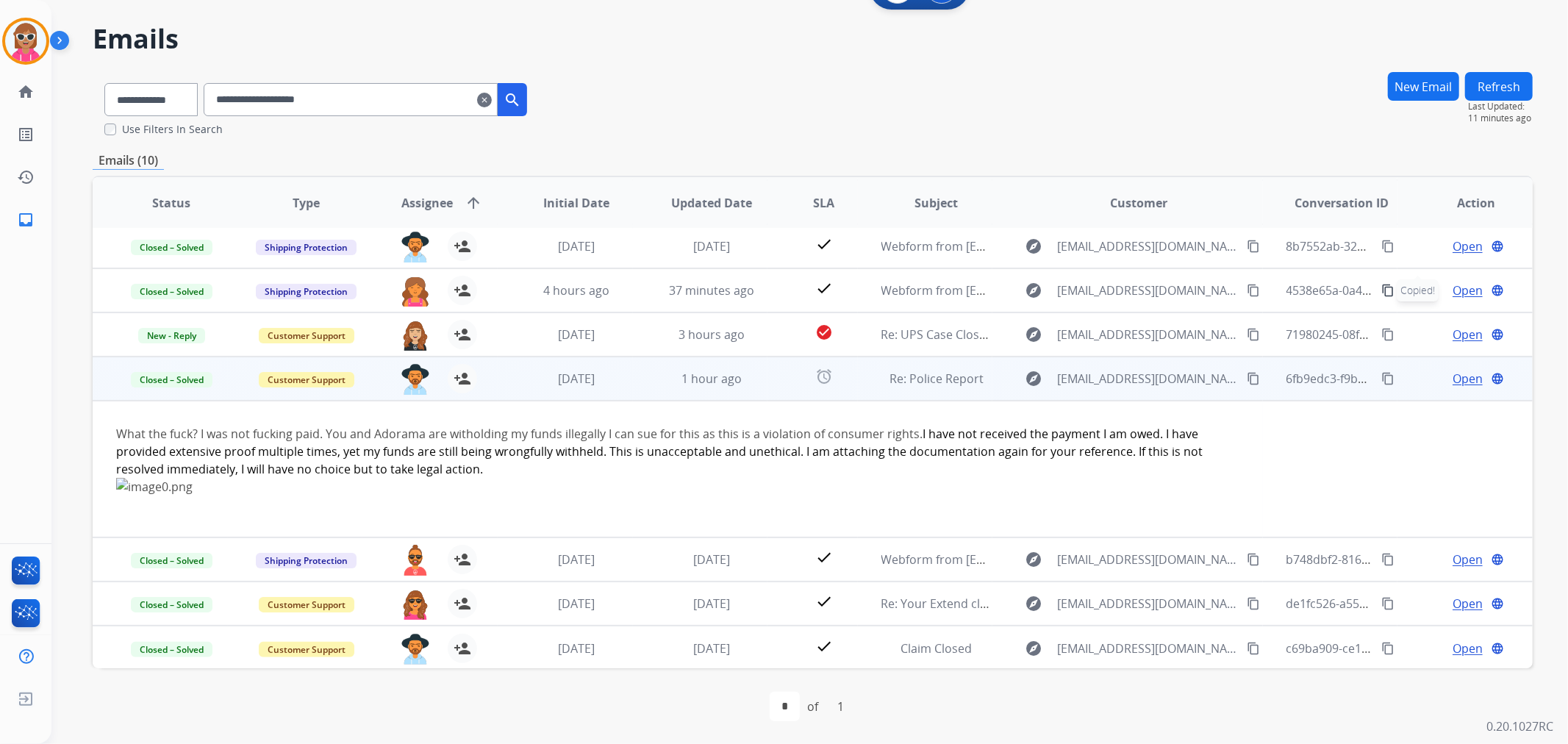
click at [1452, 373] on span "Open" at bounding box center [1467, 378] width 30 height 18
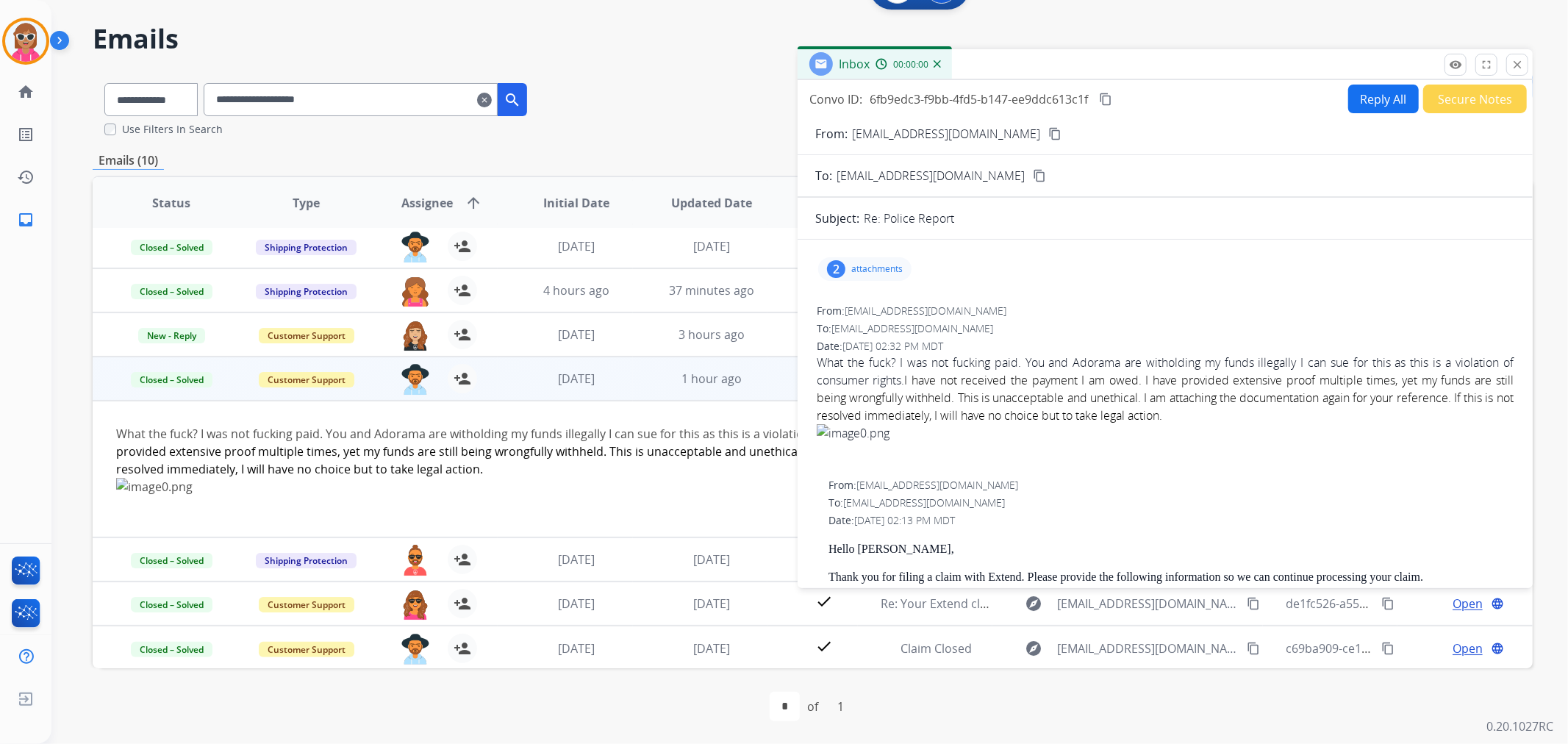
click at [1465, 91] on button "Secure Notes" at bounding box center [1475, 98] width 104 height 28
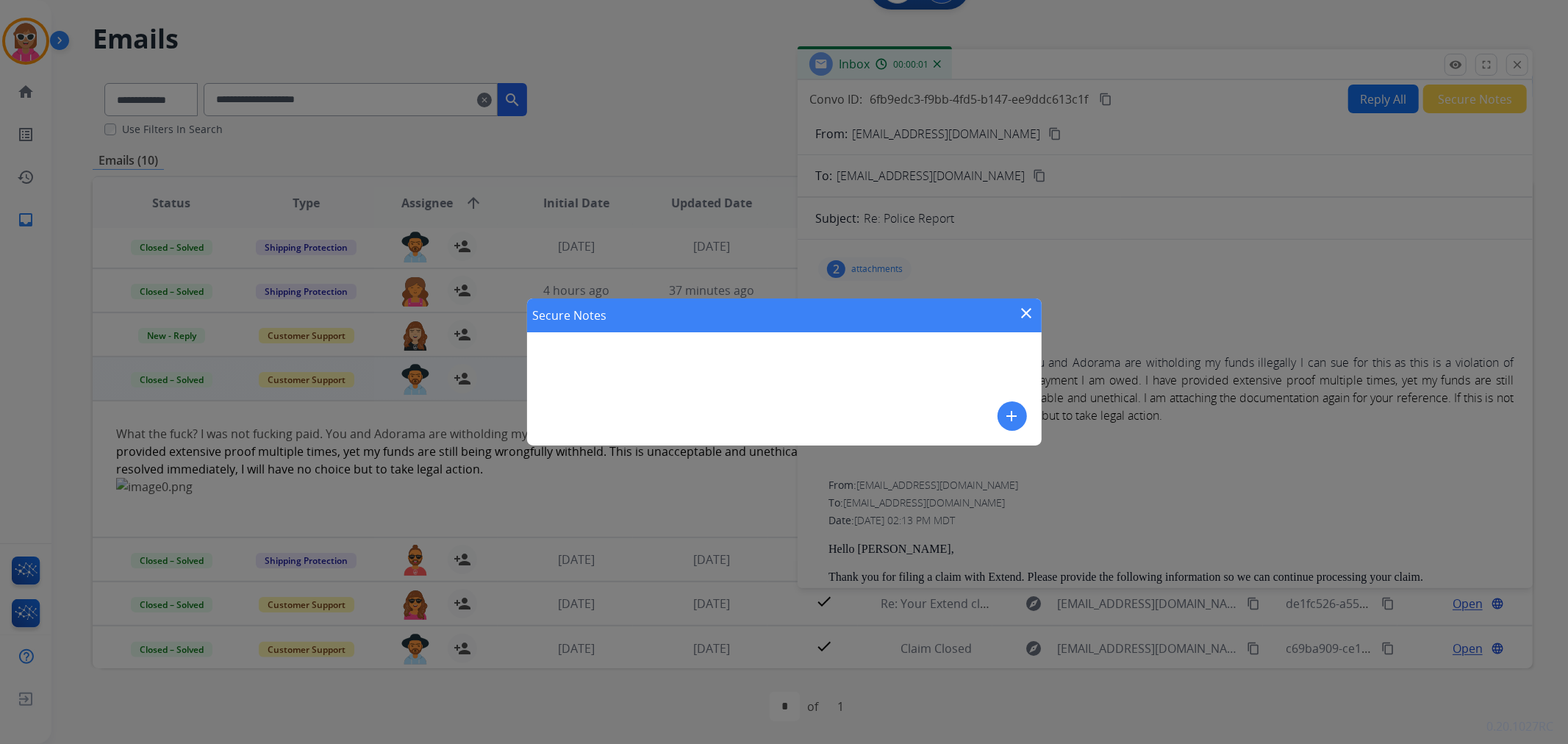
click at [1001, 423] on button "add" at bounding box center [1013, 416] width 29 height 29
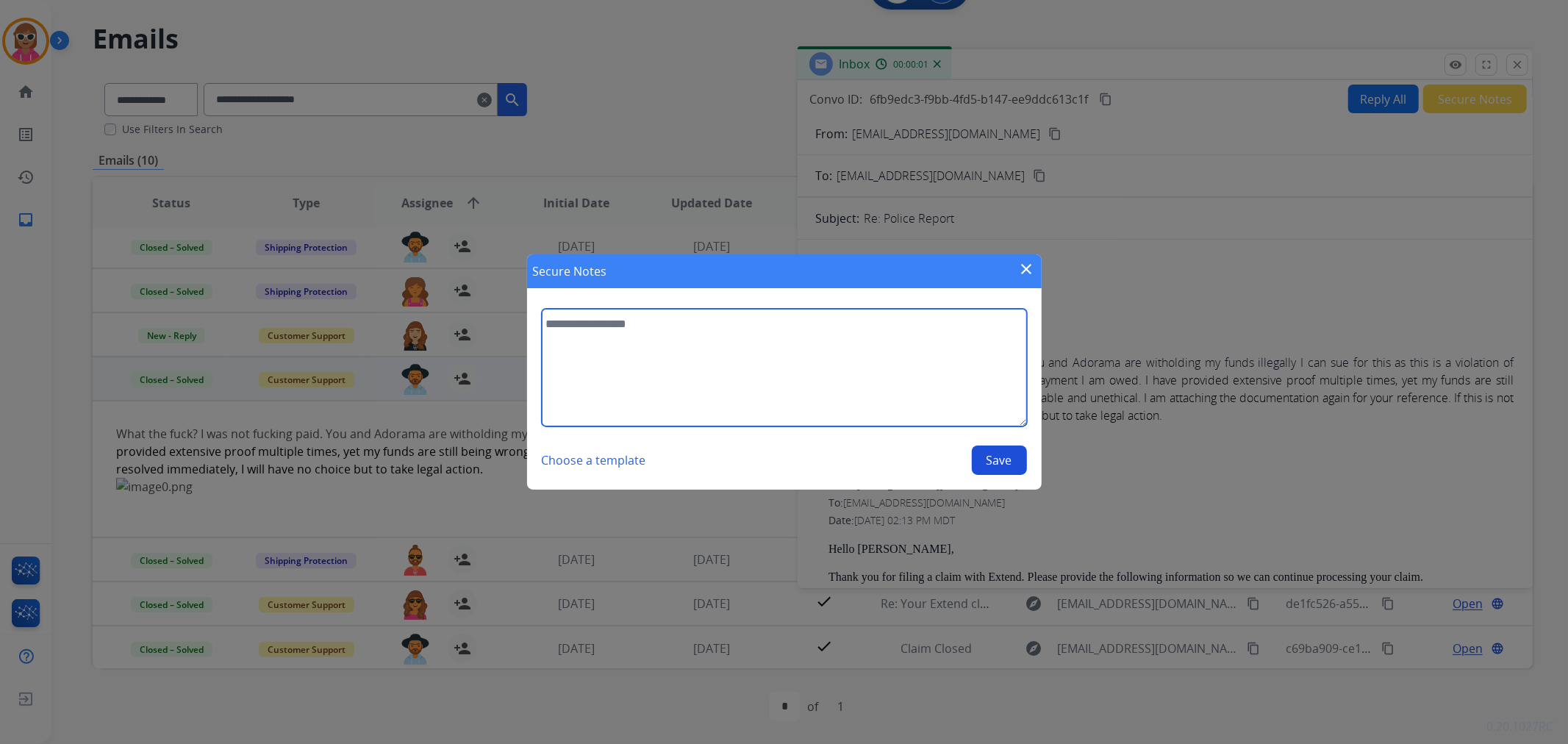
click at [903, 386] on textarea at bounding box center [784, 367] width 485 height 118
paste textarea "**********"
type textarea "**********"
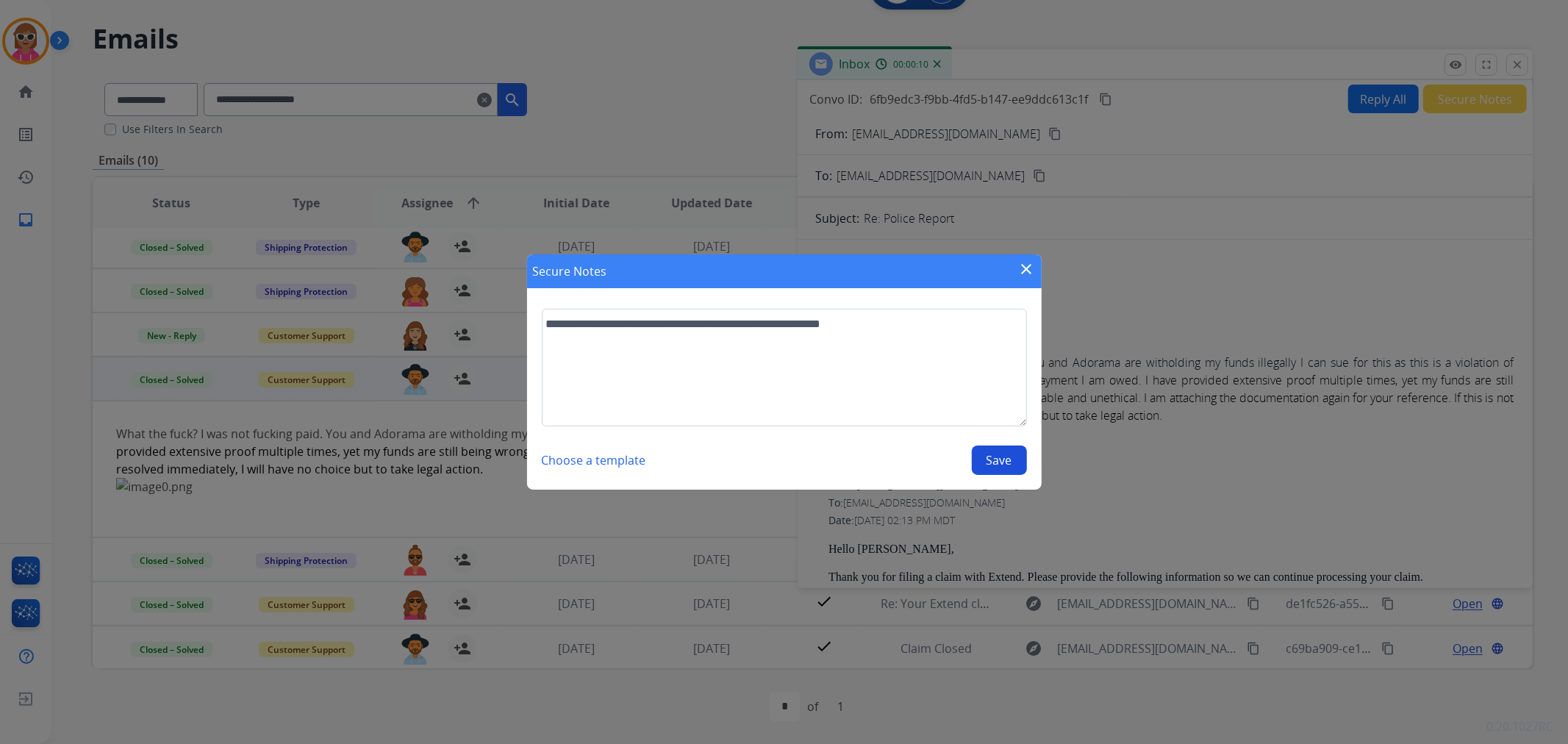
click at [990, 459] on button "Save" at bounding box center [999, 460] width 55 height 29
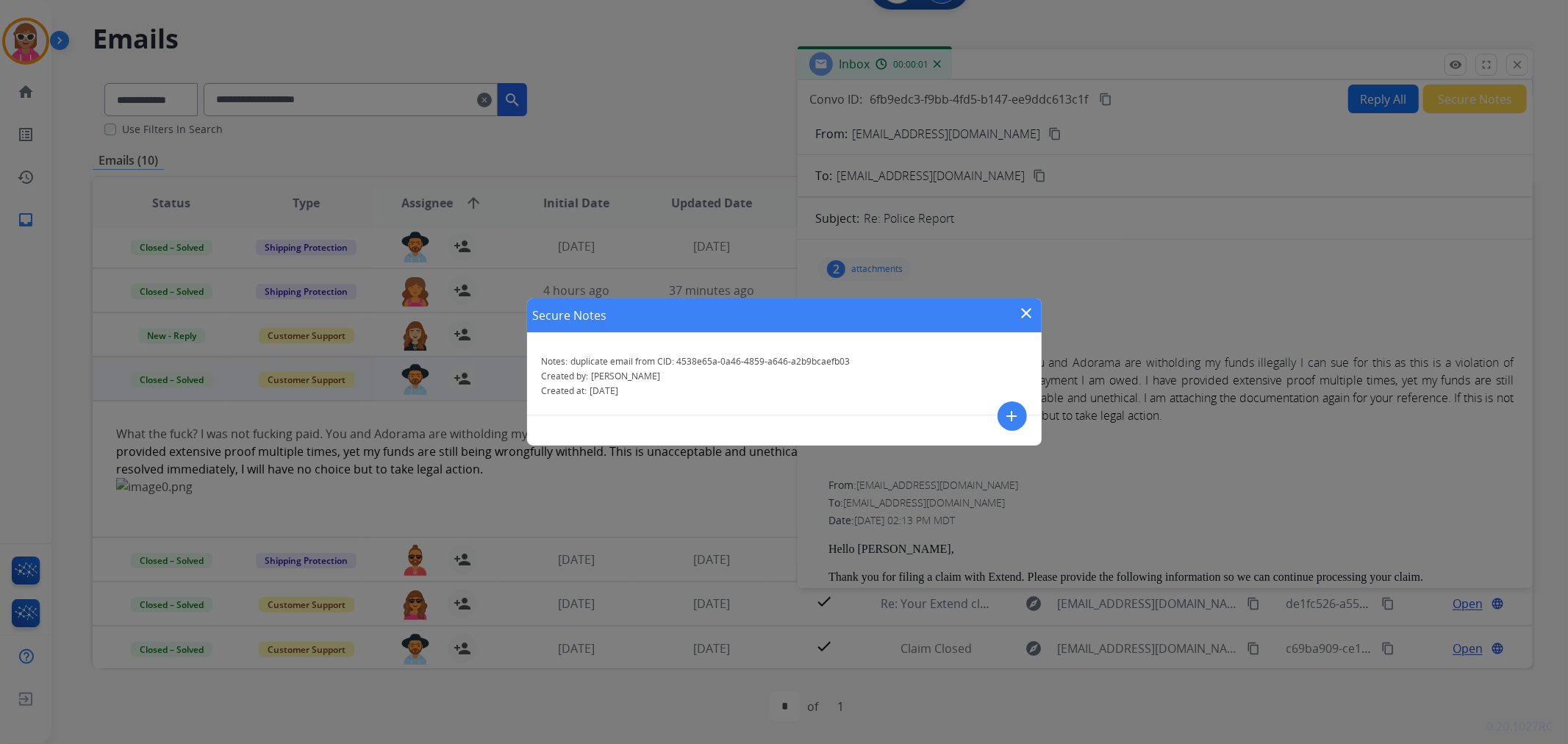
click at [1020, 313] on mat-icon "close" at bounding box center [1027, 313] width 18 height 18
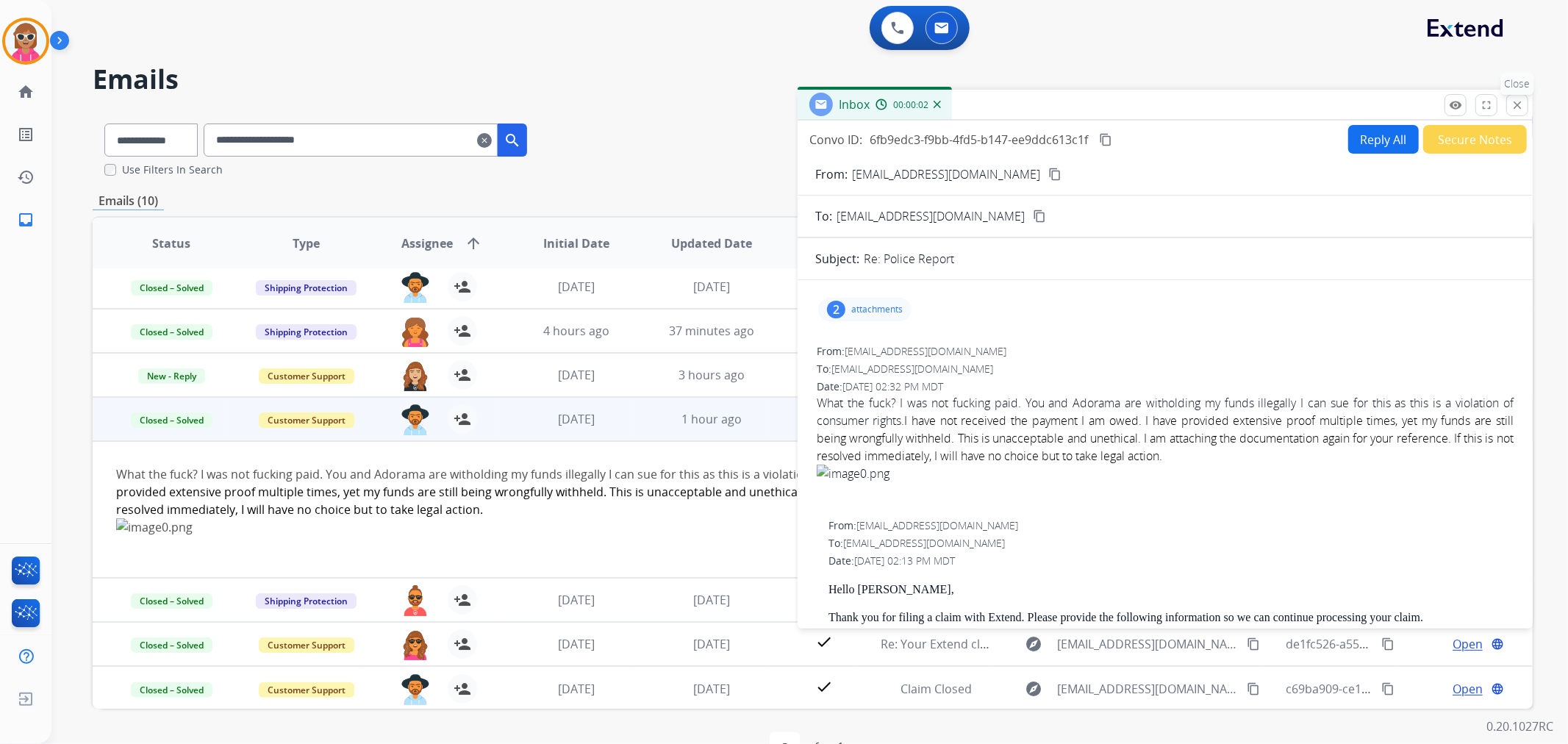
click at [1513, 94] on p "Close" at bounding box center [1517, 84] width 33 height 22
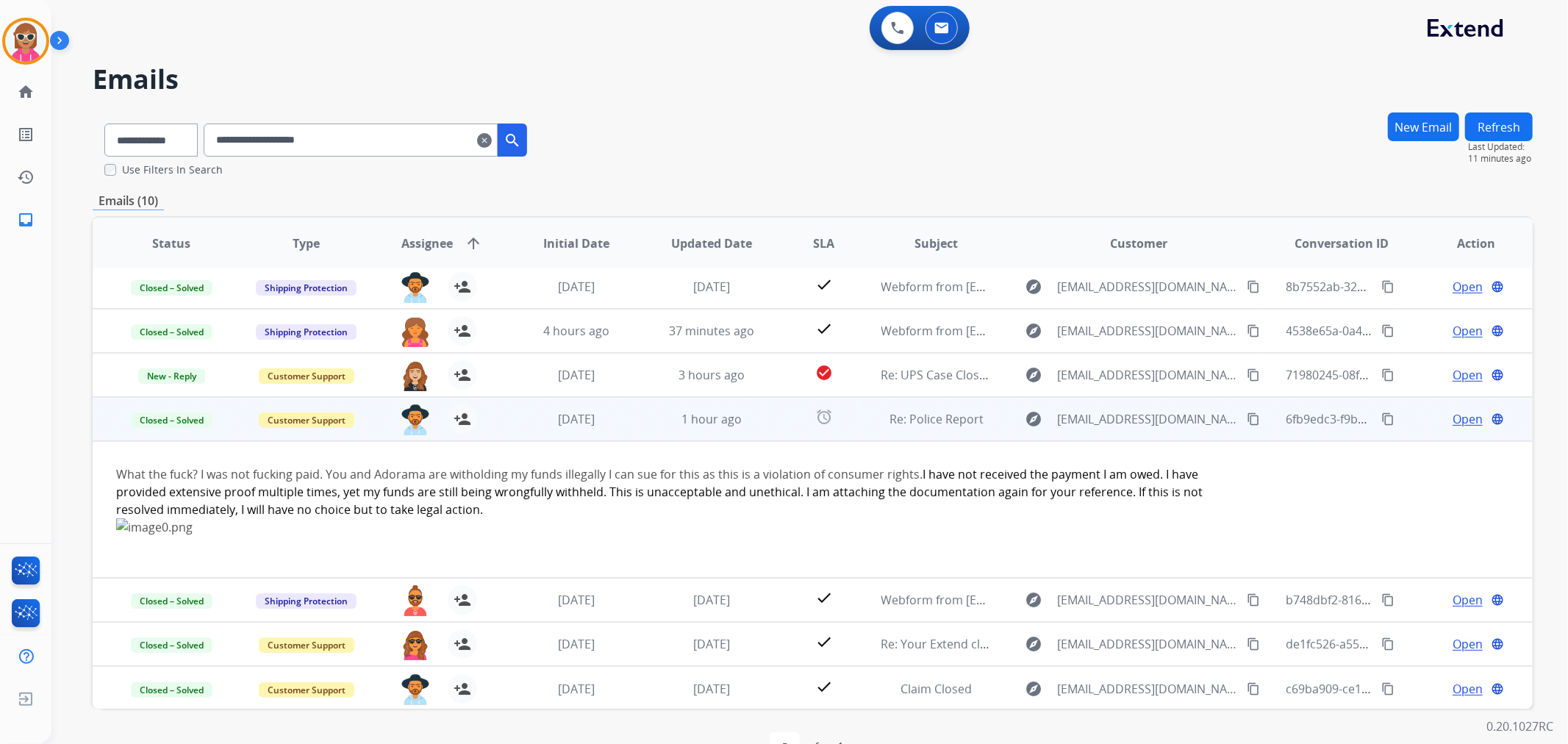
click at [1381, 420] on mat-icon "content_copy" at bounding box center [1388, 419] width 14 height 14
click at [336, 724] on div "first_page navigate_before * of 1 navigate_next last_page" at bounding box center [812, 747] width 1440 height 77
click at [203, 414] on span "Closed – Solved" at bounding box center [172, 420] width 82 height 16
click at [254, 391] on p "New - Reply" at bounding box center [245, 388] width 66 height 20
click at [1497, 129] on button "Refresh" at bounding box center [1499, 126] width 68 height 28
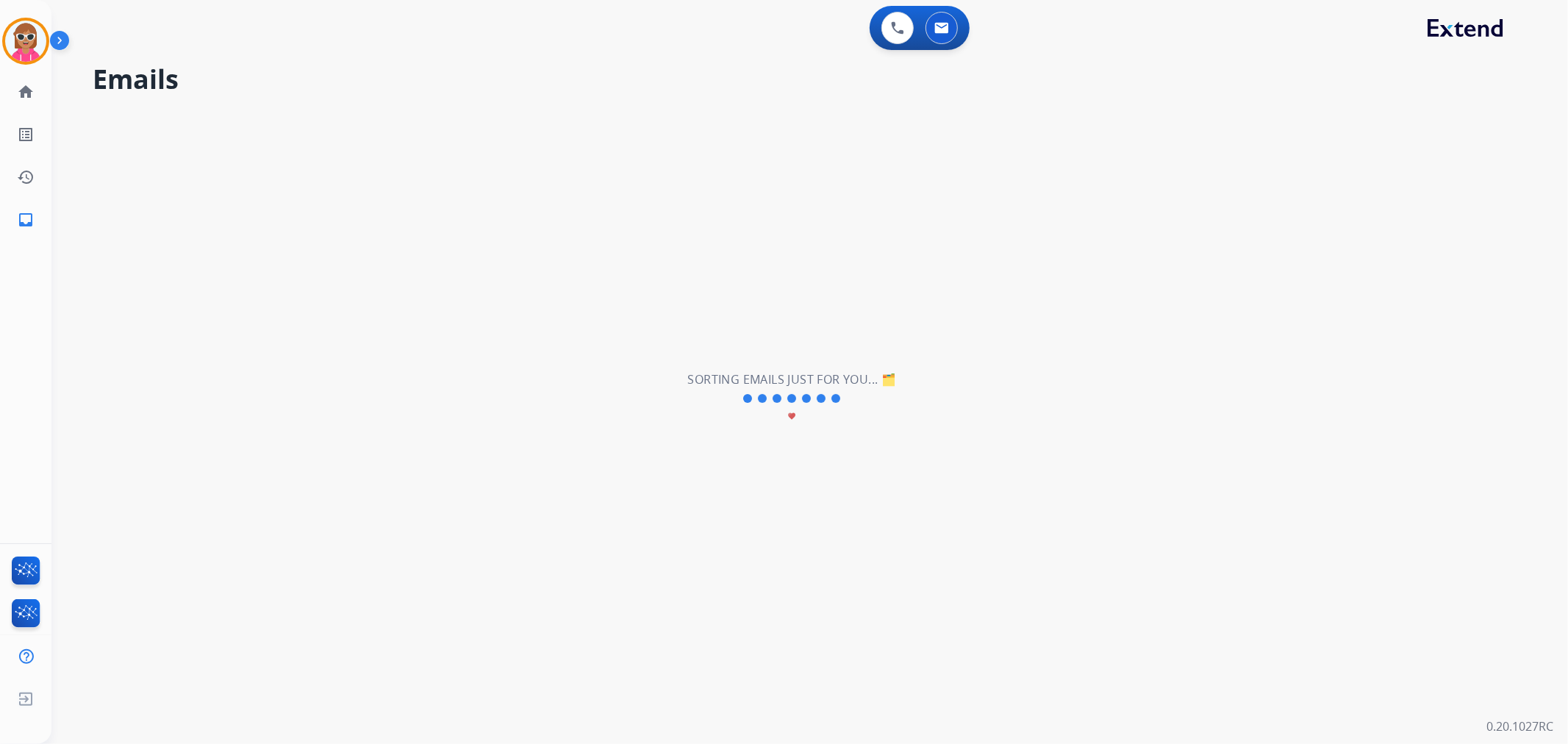
scroll to position [49, 0]
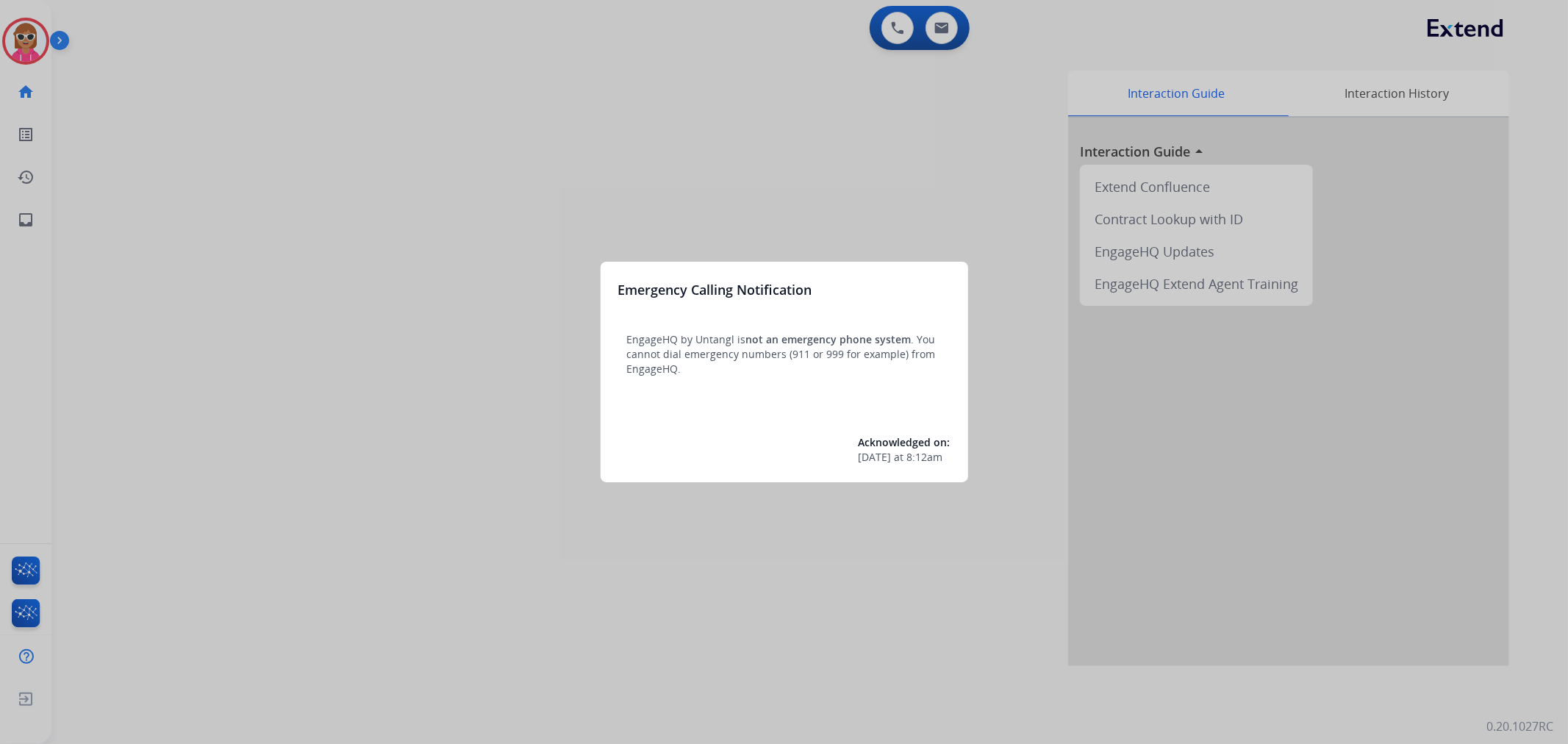
click at [240, 116] on div at bounding box center [784, 372] width 1568 height 744
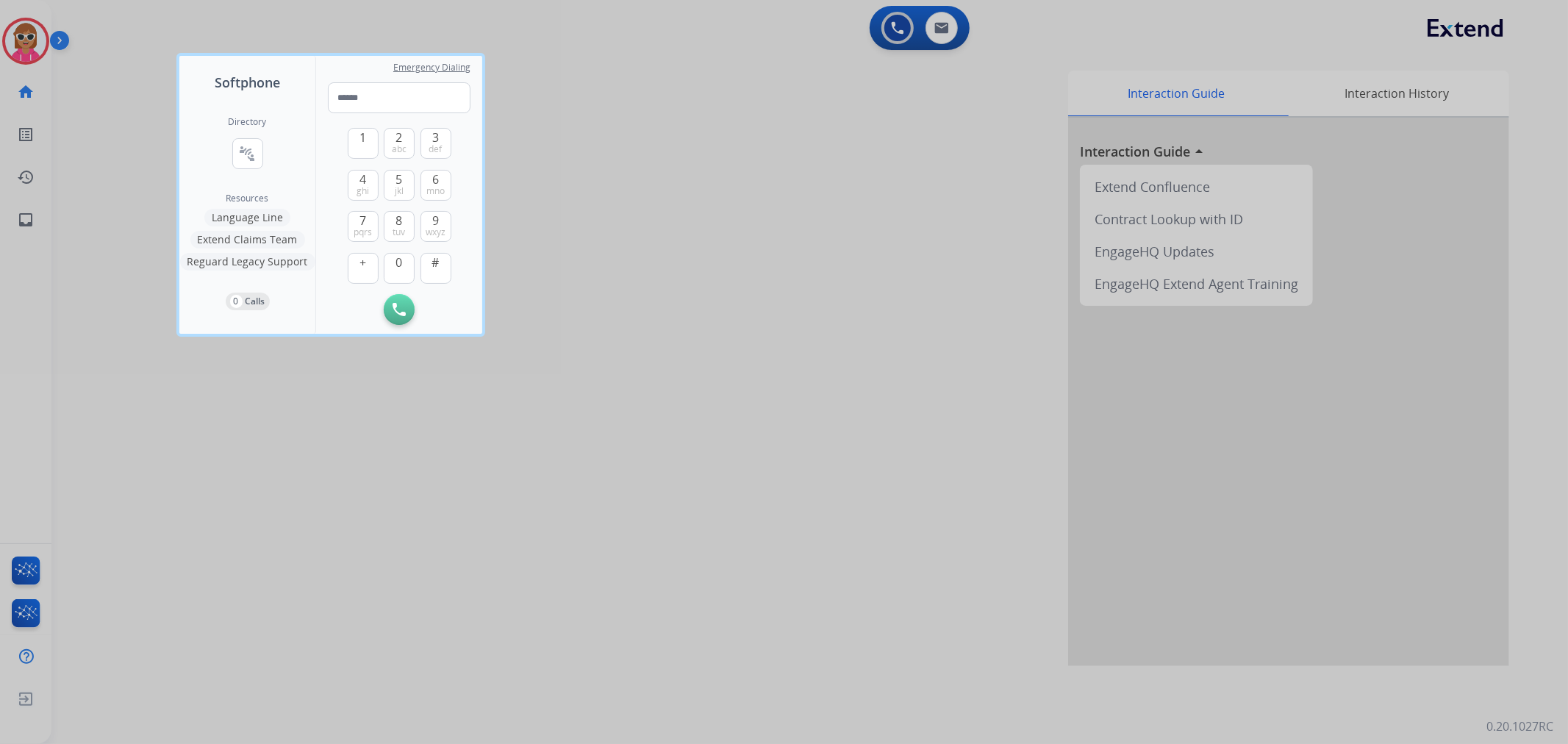
click at [34, 44] on div at bounding box center [784, 372] width 1568 height 744
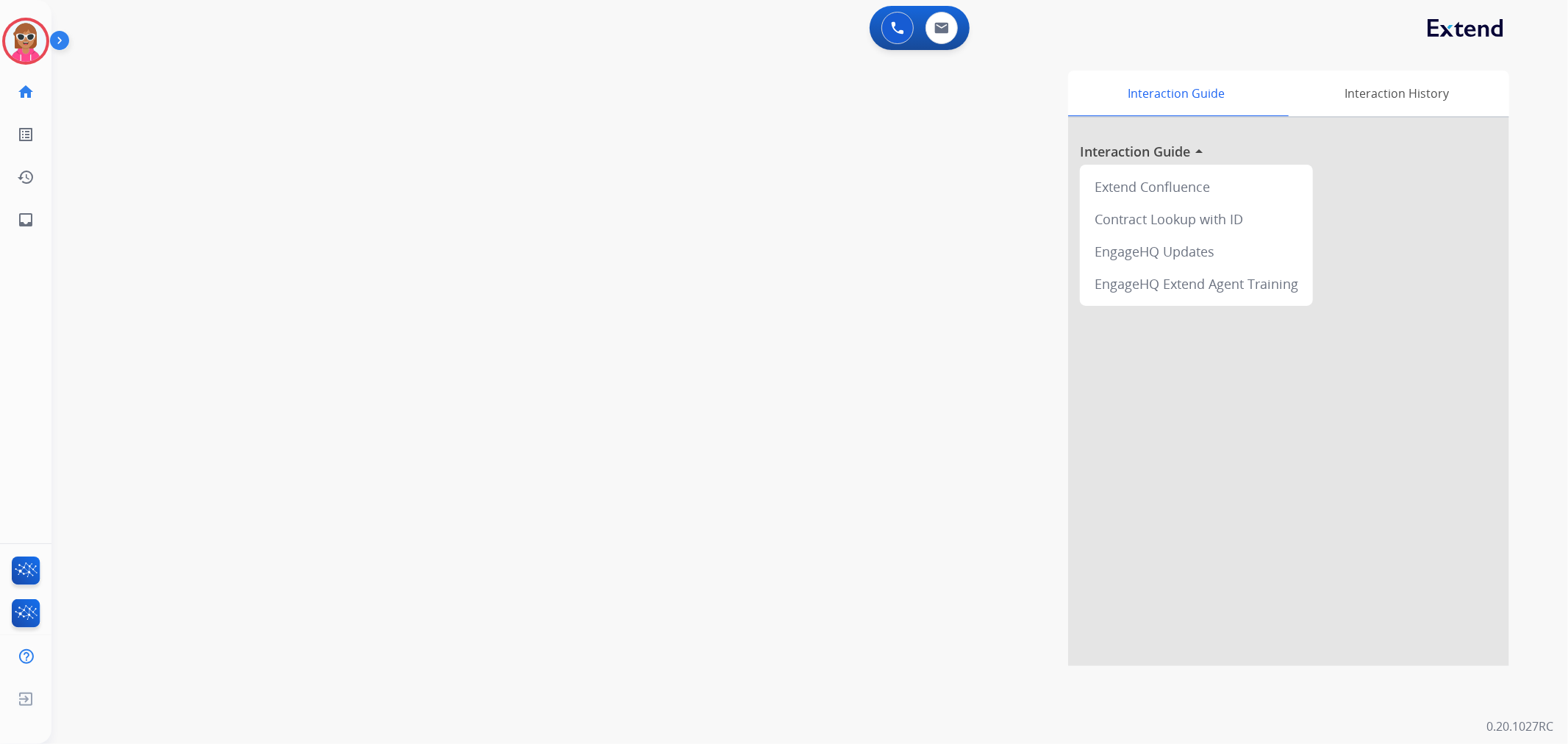
click at [34, 44] on img at bounding box center [25, 41] width 41 height 41
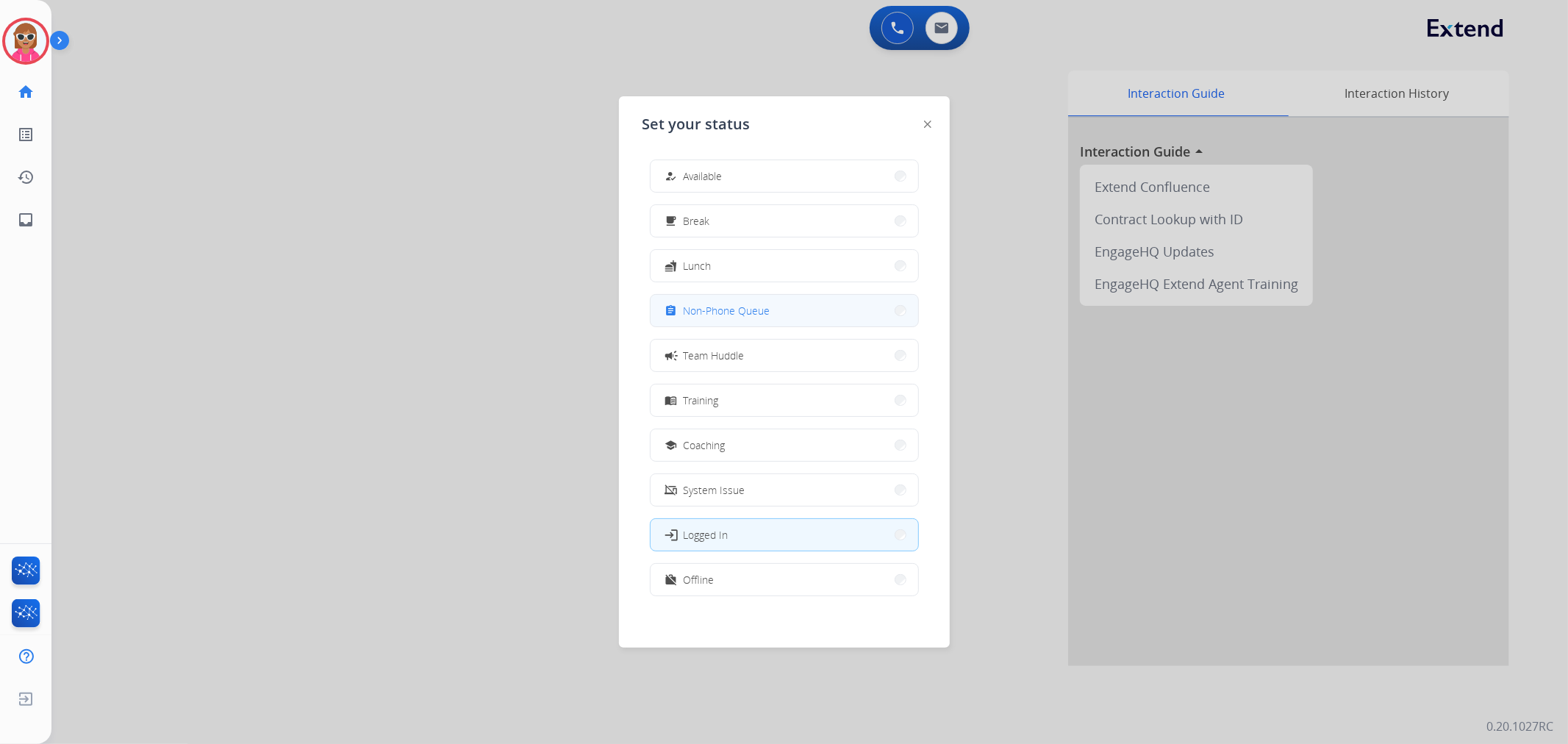
click at [779, 314] on button "assignment Non-Phone Queue" at bounding box center [784, 310] width 267 height 31
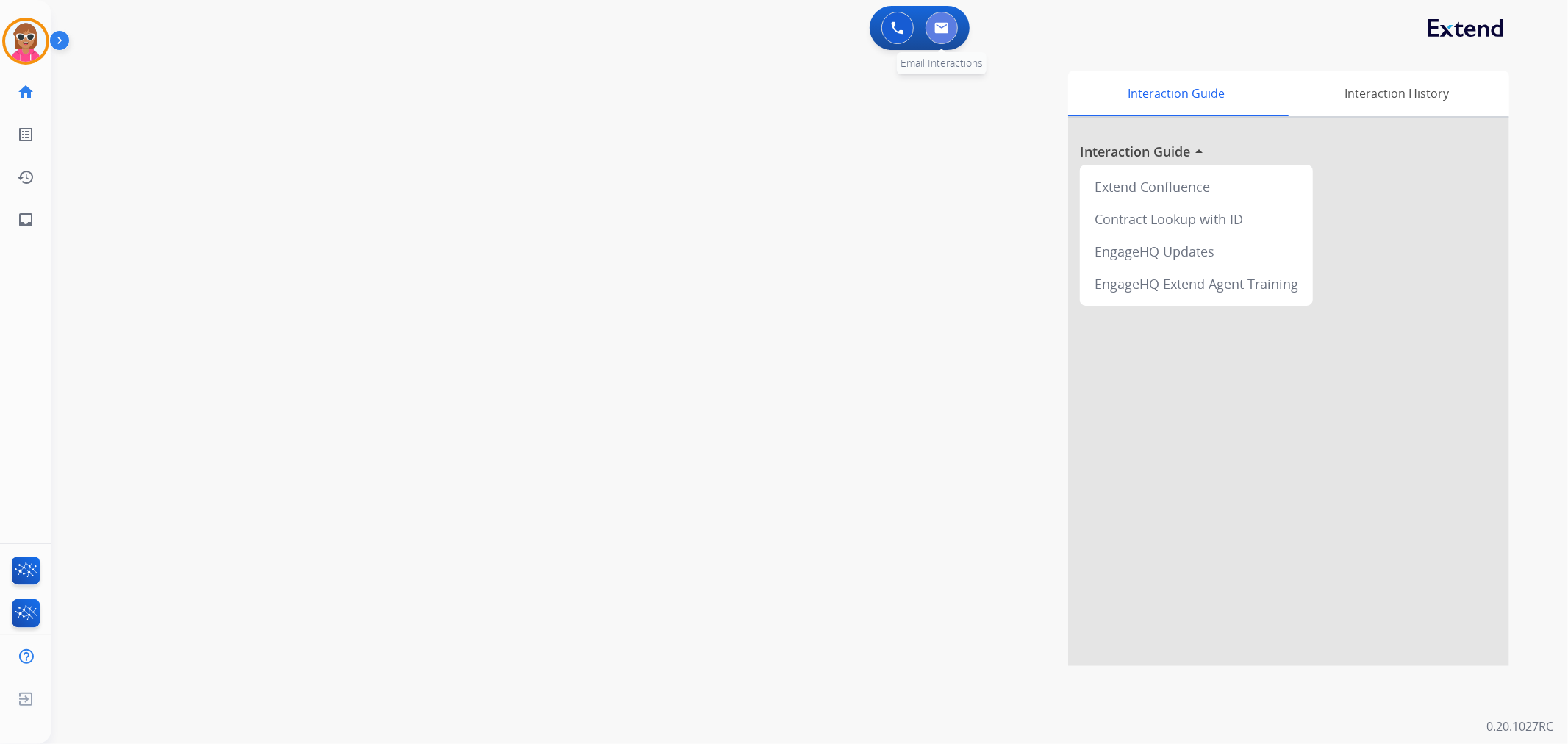
click at [944, 22] on img at bounding box center [942, 28] width 15 height 12
select select "**********"
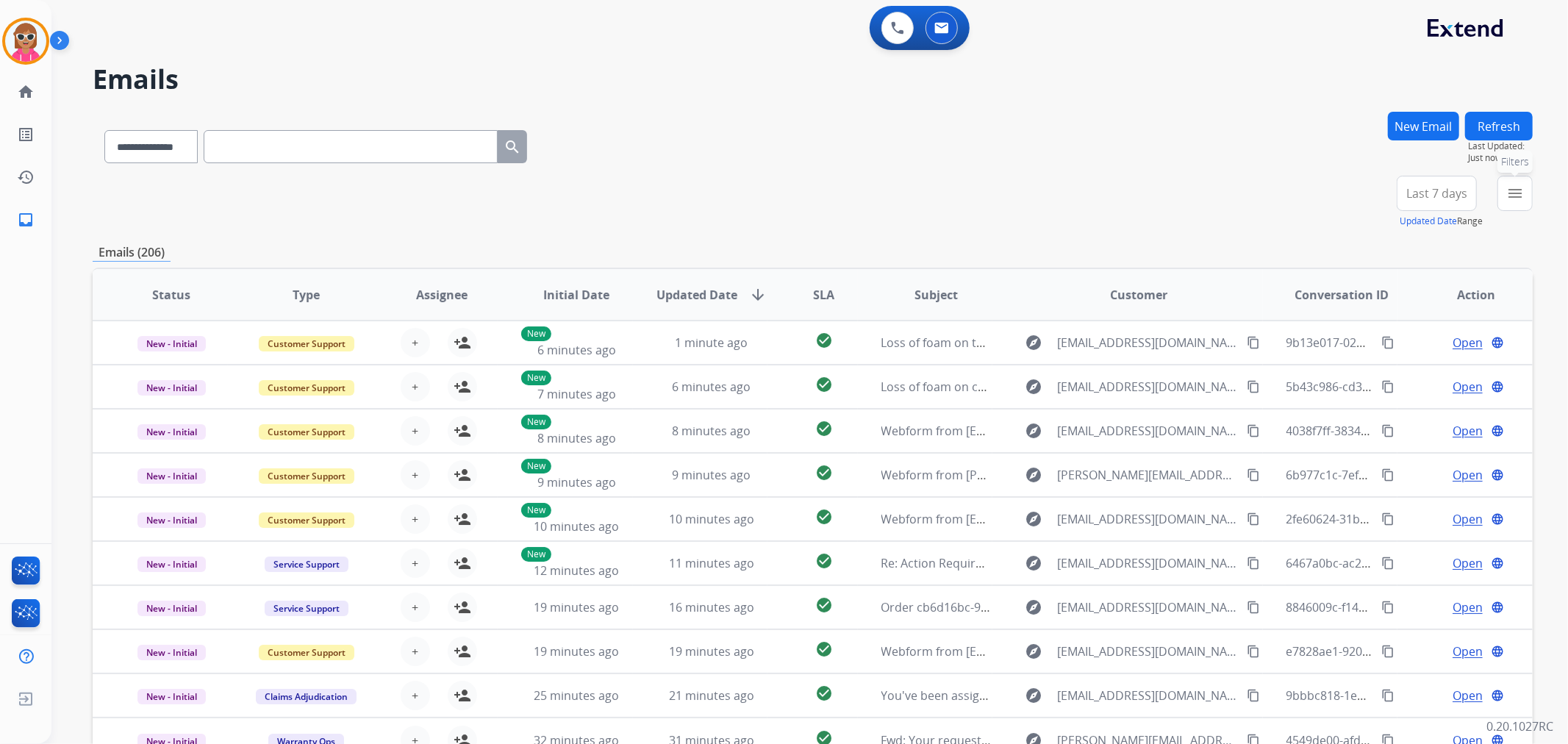
drag, startPoint x: 1524, startPoint y: 201, endPoint x: 1495, endPoint y: 248, distance: 55.2
click at [1524, 198] on button "menu Filters" at bounding box center [1515, 194] width 35 height 35
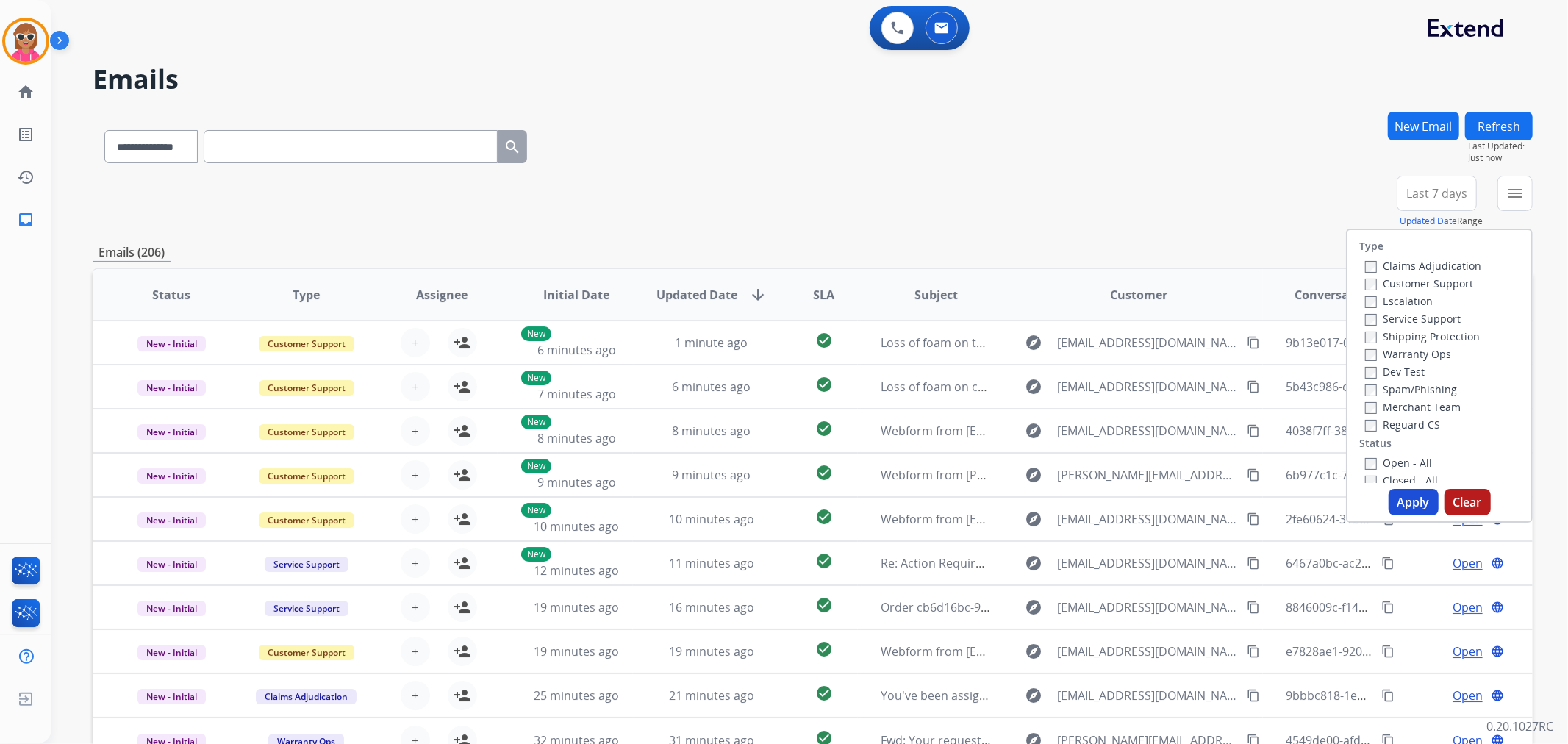
drag, startPoint x: 1385, startPoint y: 277, endPoint x: 1402, endPoint y: 305, distance: 32.8
click at [1385, 278] on label "Customer Support" at bounding box center [1418, 283] width 108 height 14
click at [1398, 336] on label "Shipping Protection" at bounding box center [1422, 337] width 115 height 14
click at [1409, 420] on label "Reguard CS" at bounding box center [1402, 424] width 75 height 14
drag, startPoint x: 1403, startPoint y: 457, endPoint x: 1408, endPoint y: 482, distance: 25.5
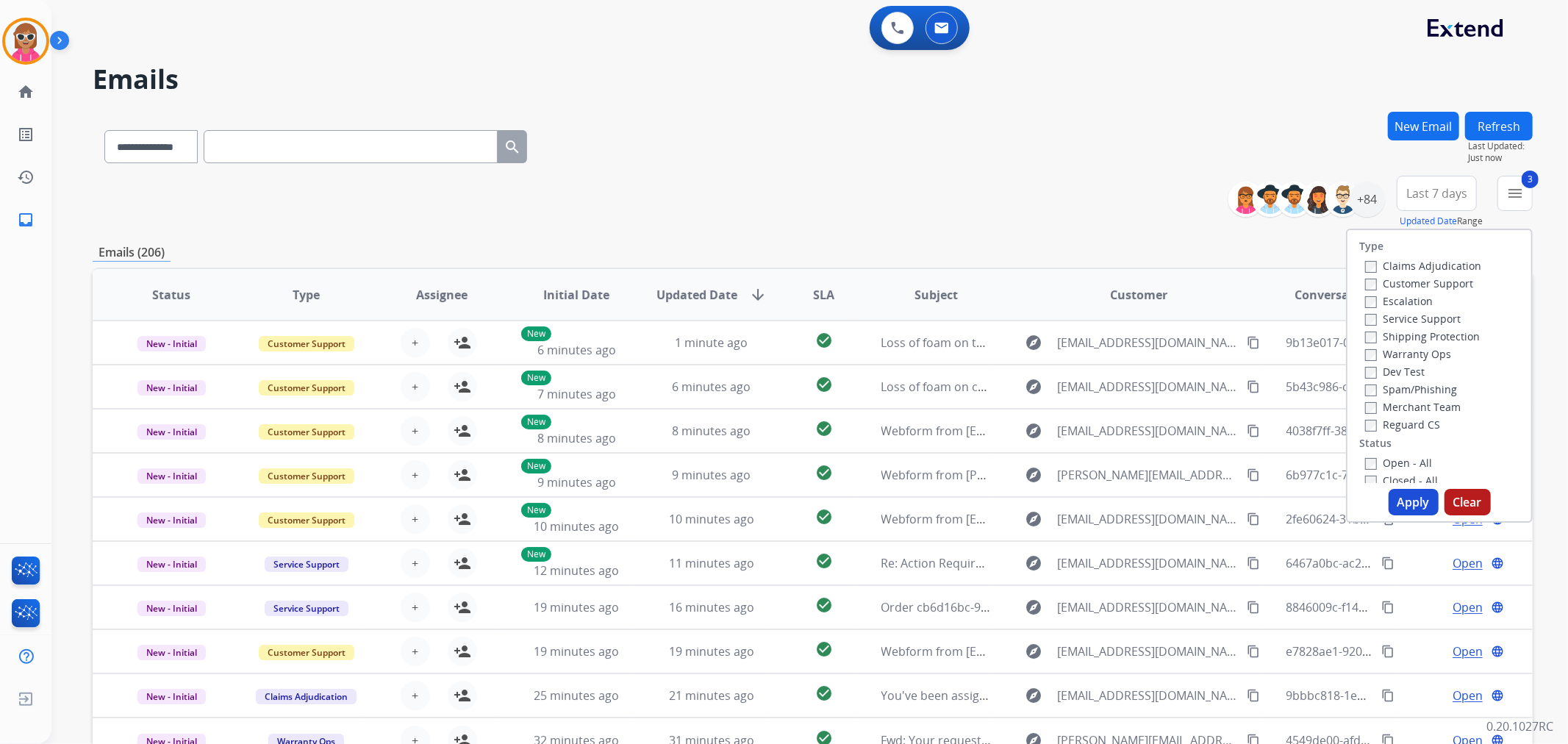
click at [1401, 453] on div "Open - All" at bounding box center [1442, 462] width 155 height 18
click at [1404, 462] on label "Open - All" at bounding box center [1398, 463] width 67 height 14
click at [1417, 509] on button "Apply" at bounding box center [1413, 502] width 50 height 26
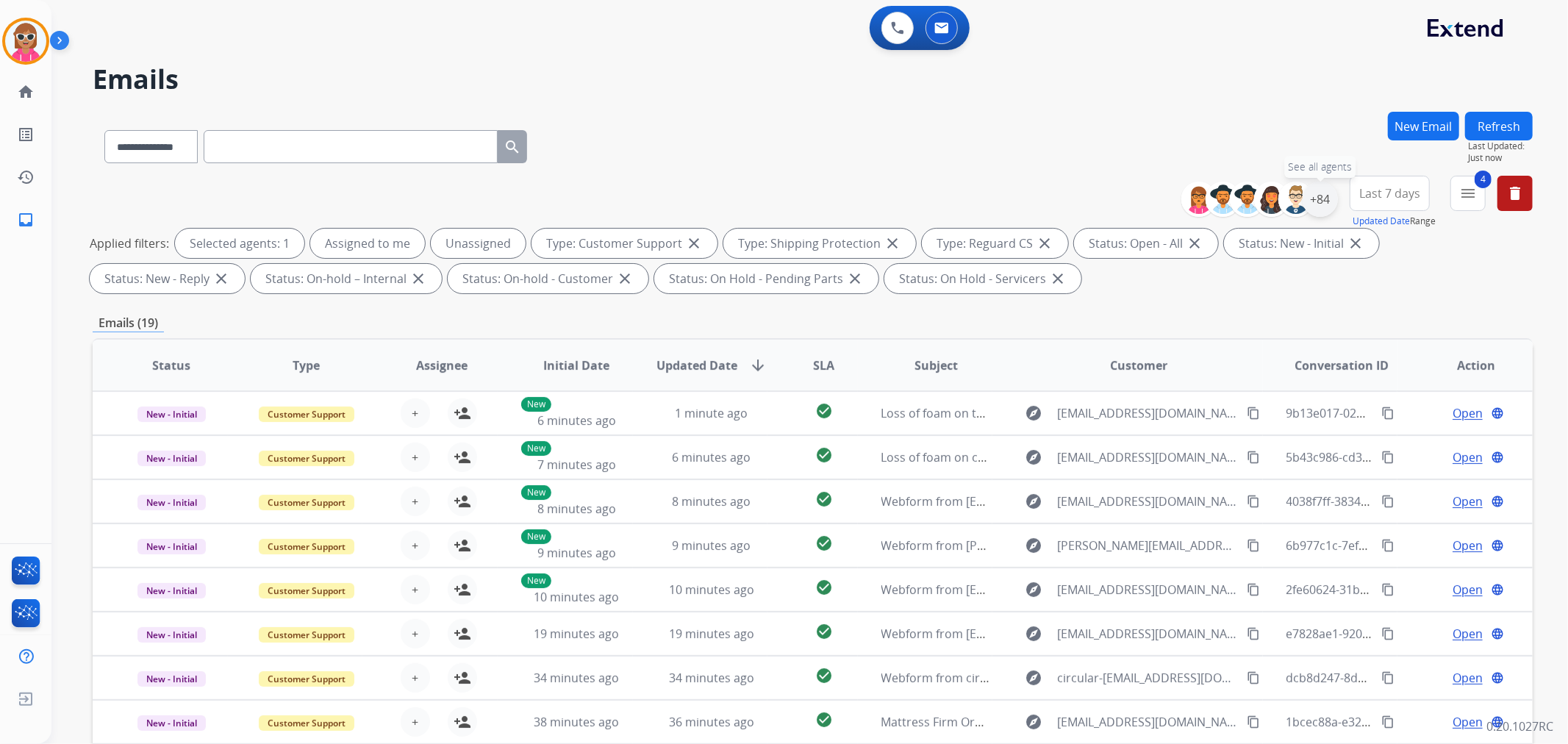
click at [1307, 195] on div "+84" at bounding box center [1320, 199] width 35 height 35
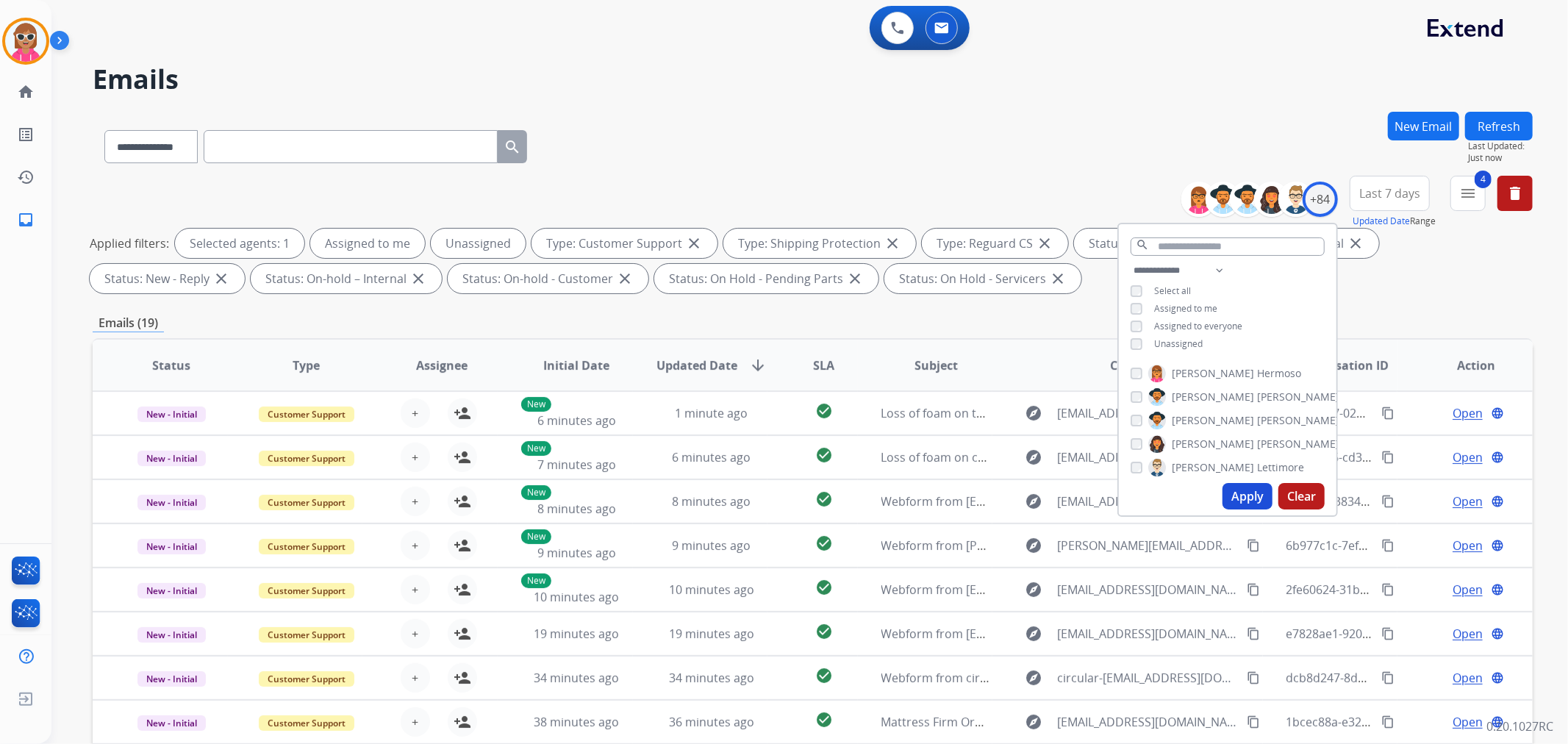
drag, startPoint x: 1165, startPoint y: 339, endPoint x: 1172, endPoint y: 314, distance: 26.0
click at [1165, 338] on span "Unassigned" at bounding box center [1178, 343] width 49 height 13
click at [1175, 306] on span "Assigned to me" at bounding box center [1185, 308] width 63 height 13
click at [1175, 248] on input "text" at bounding box center [1228, 246] width 195 height 18
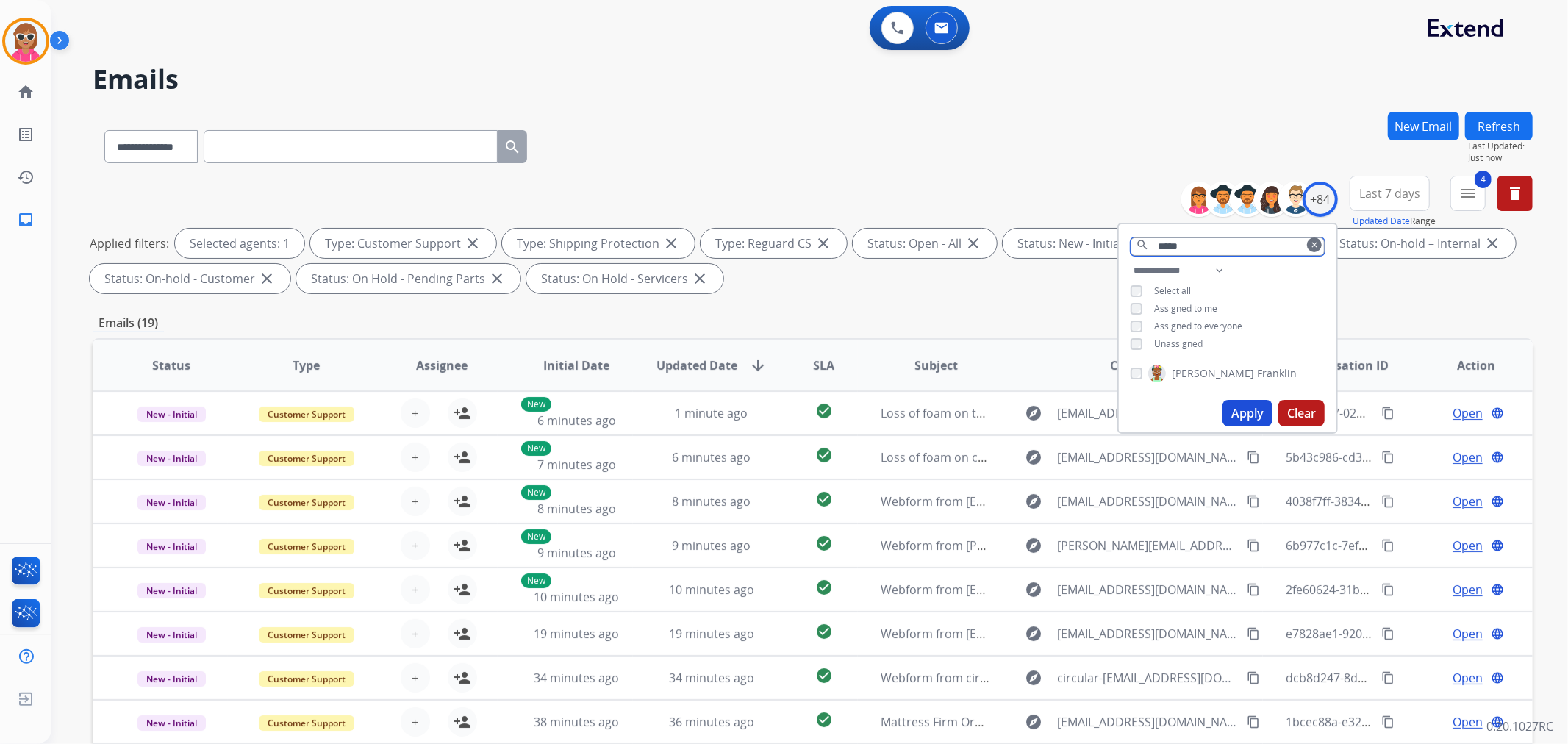
type input "*****"
click at [1176, 369] on span "[PERSON_NAME]" at bounding box center [1213, 372] width 83 height 15
click at [1241, 403] on button "Apply" at bounding box center [1247, 412] width 50 height 26
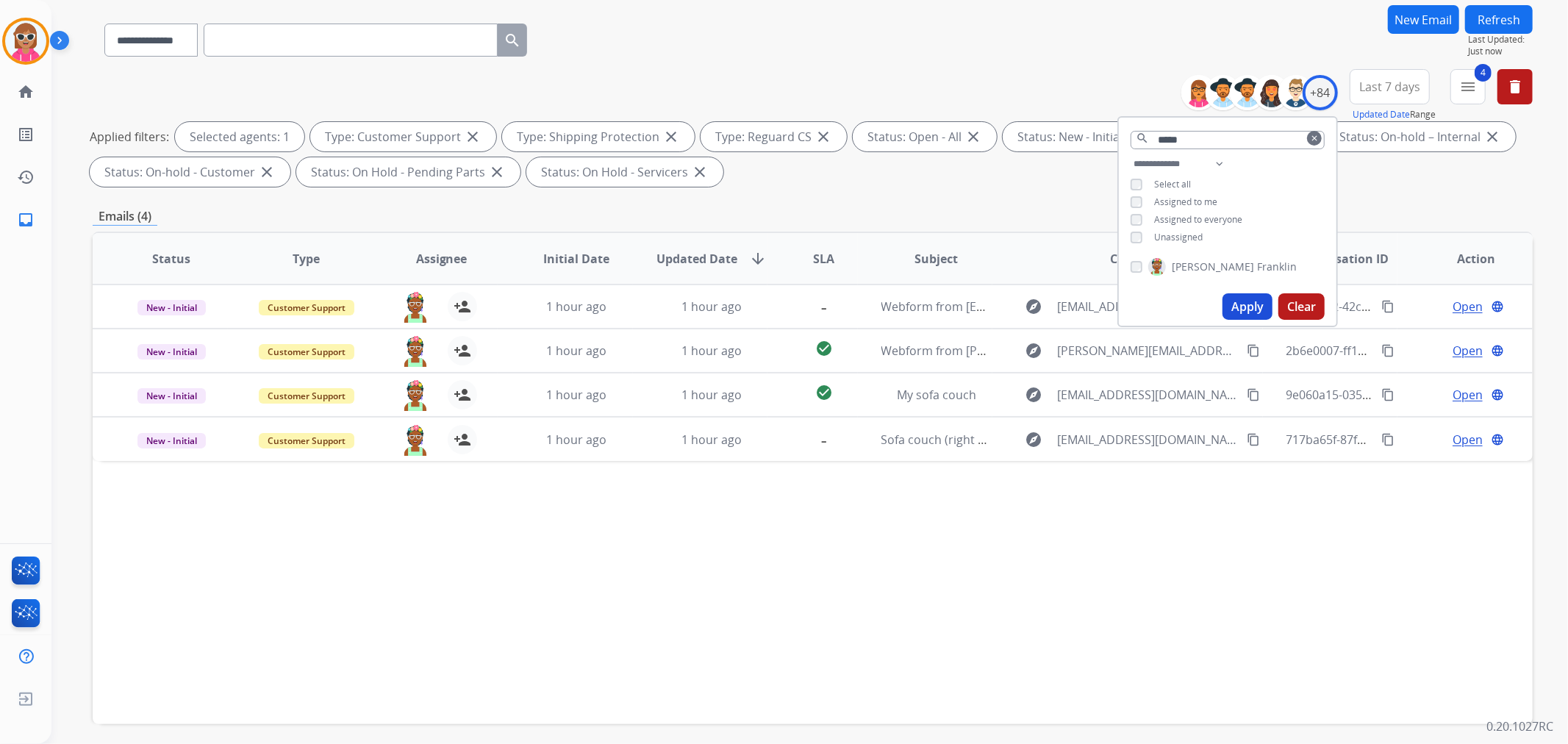
scroll to position [163, 0]
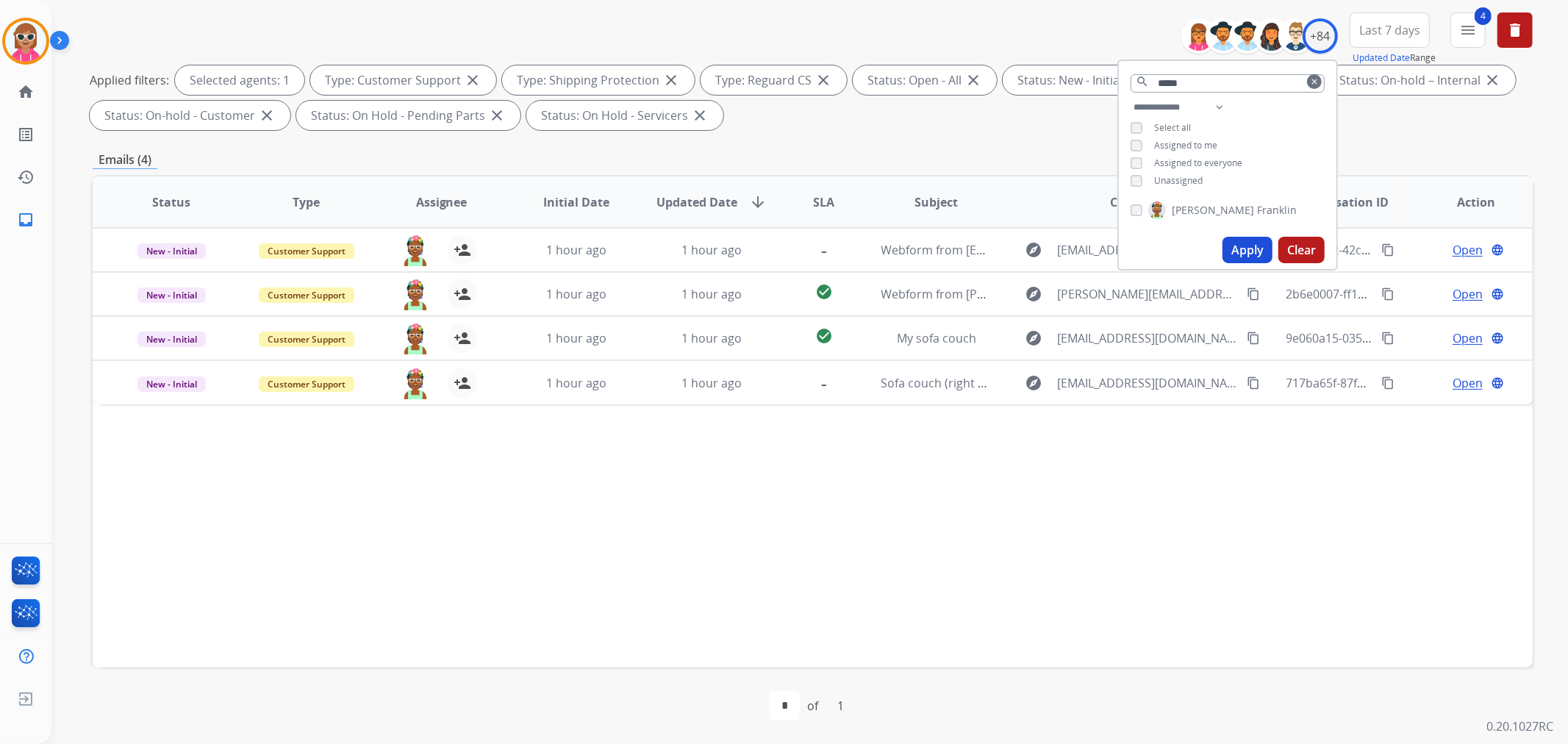
click at [739, 559] on div "Status Type Assignee Initial Date Updated Date arrow_downward SLA Subject Custo…" at bounding box center [812, 421] width 1440 height 492
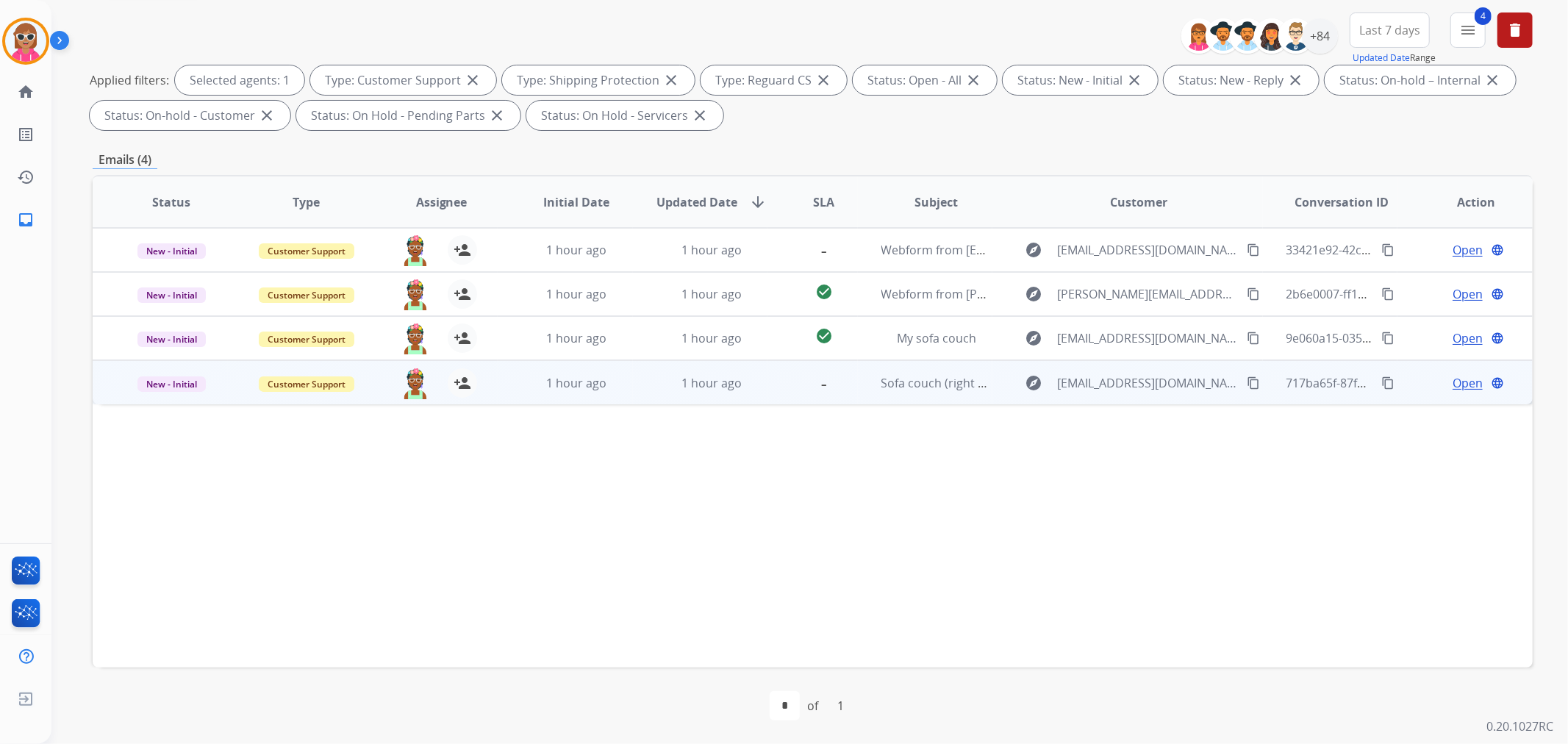
click at [755, 401] on td "1 hour ago" at bounding box center [700, 381] width 135 height 44
click at [1453, 380] on span "Open" at bounding box center [1467, 382] width 30 height 18
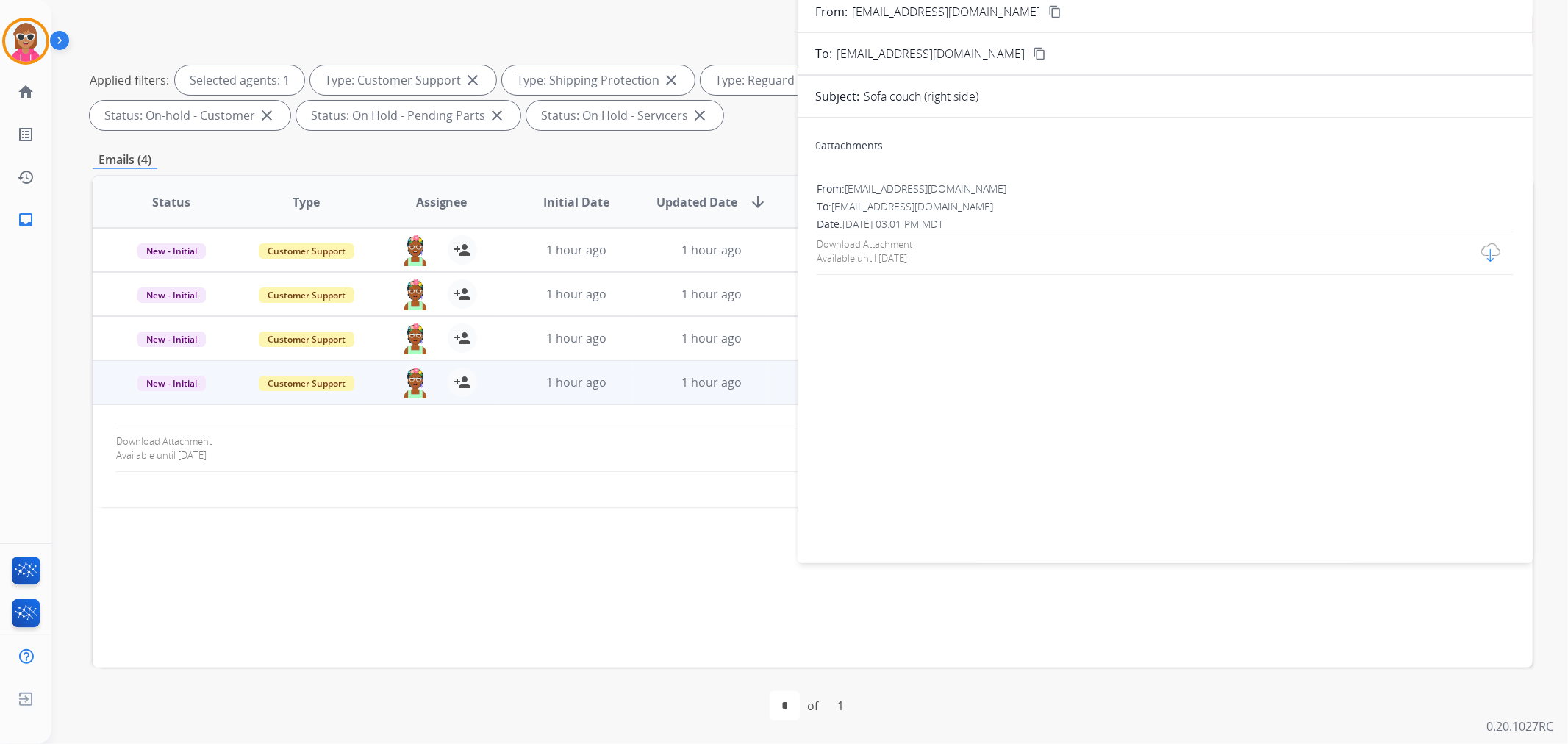
scroll to position [82, 0]
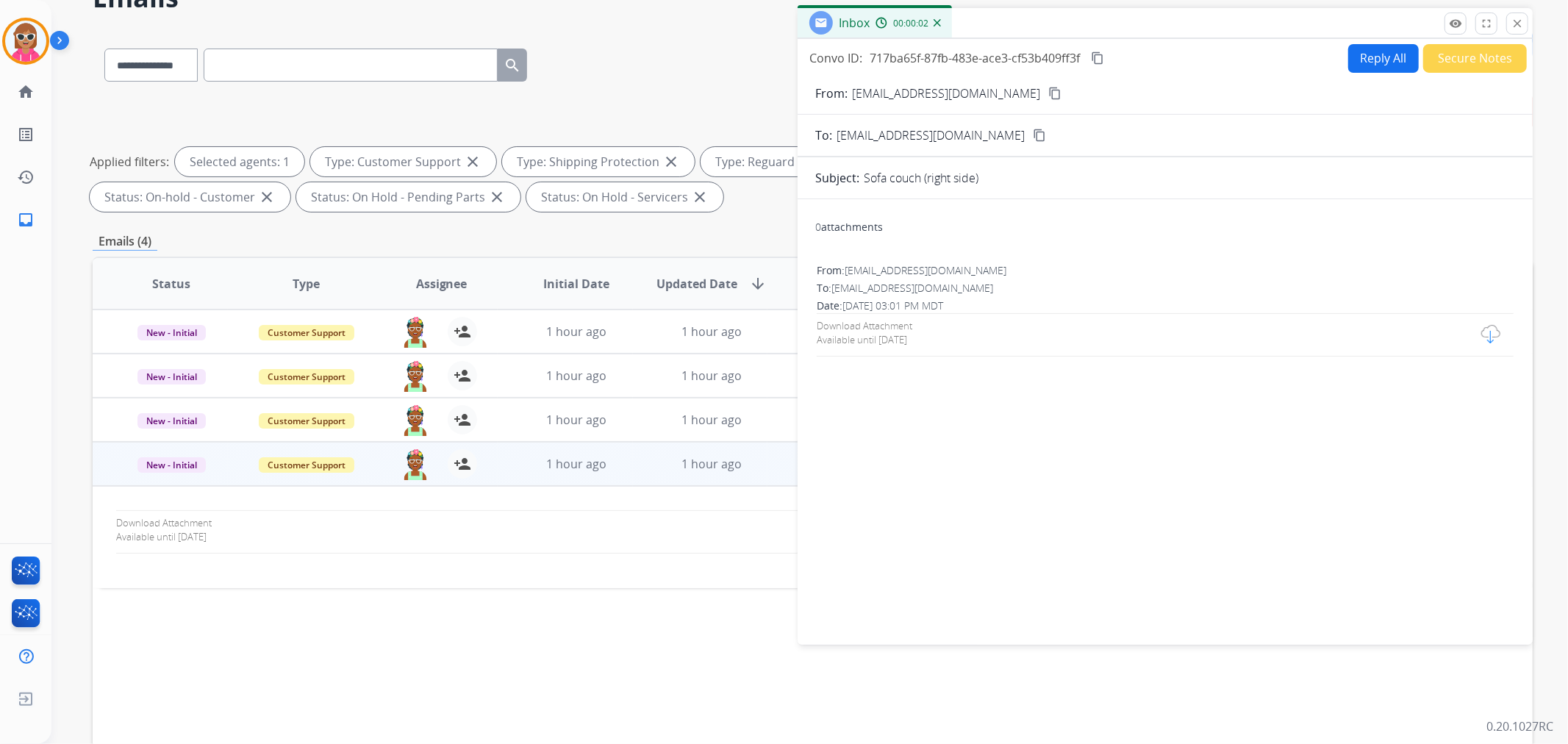
click at [1482, 328] on div at bounding box center [1491, 334] width 19 height 18
drag, startPoint x: 358, startPoint y: 580, endPoint x: 420, endPoint y: 290, distance: 296.6
click at [359, 573] on td "Download Attachment Available until Nov 9, 2025" at bounding box center [677, 537] width 1170 height 102
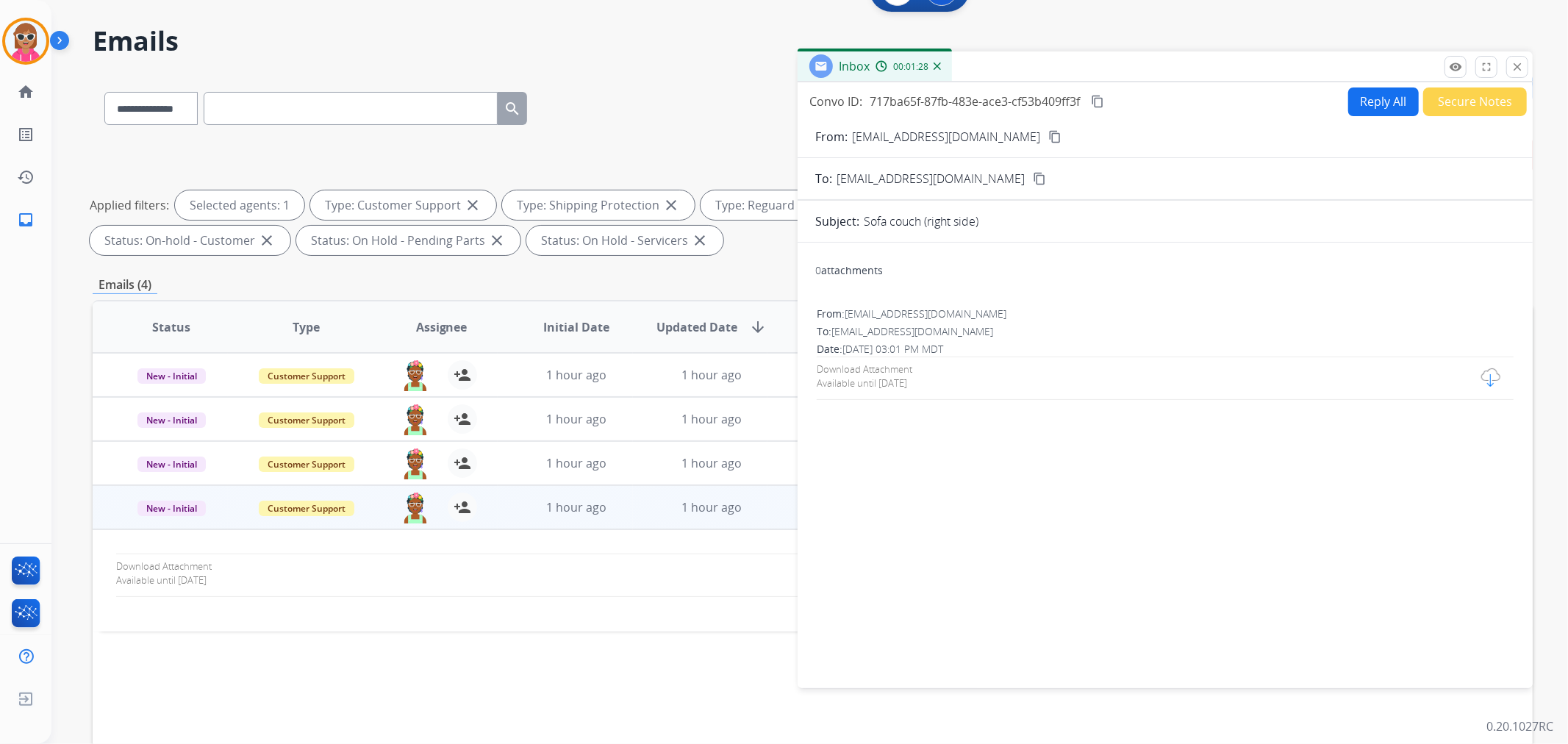
scroll to position [0, 0]
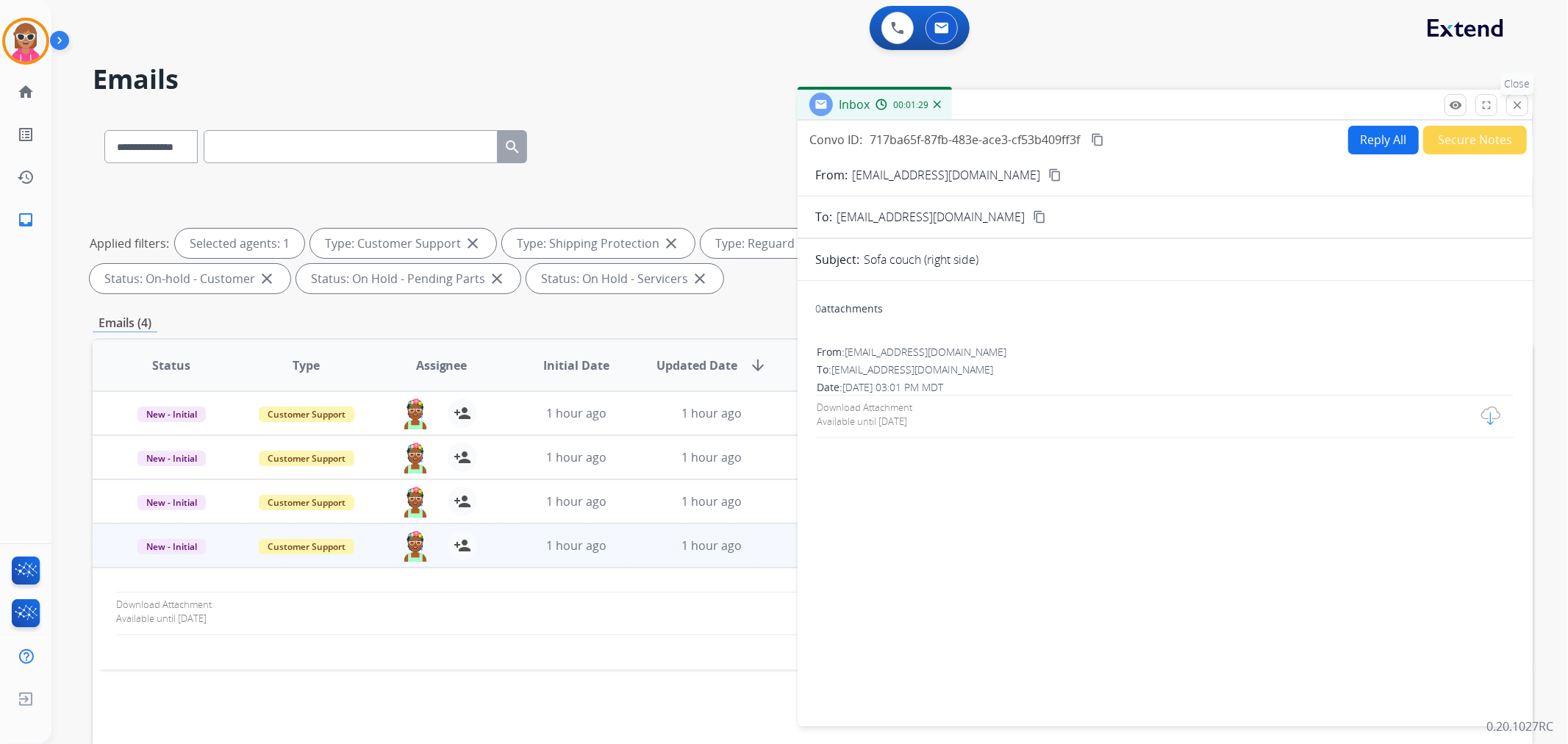
click at [1526, 104] on button "close Close" at bounding box center [1516, 105] width 22 height 22
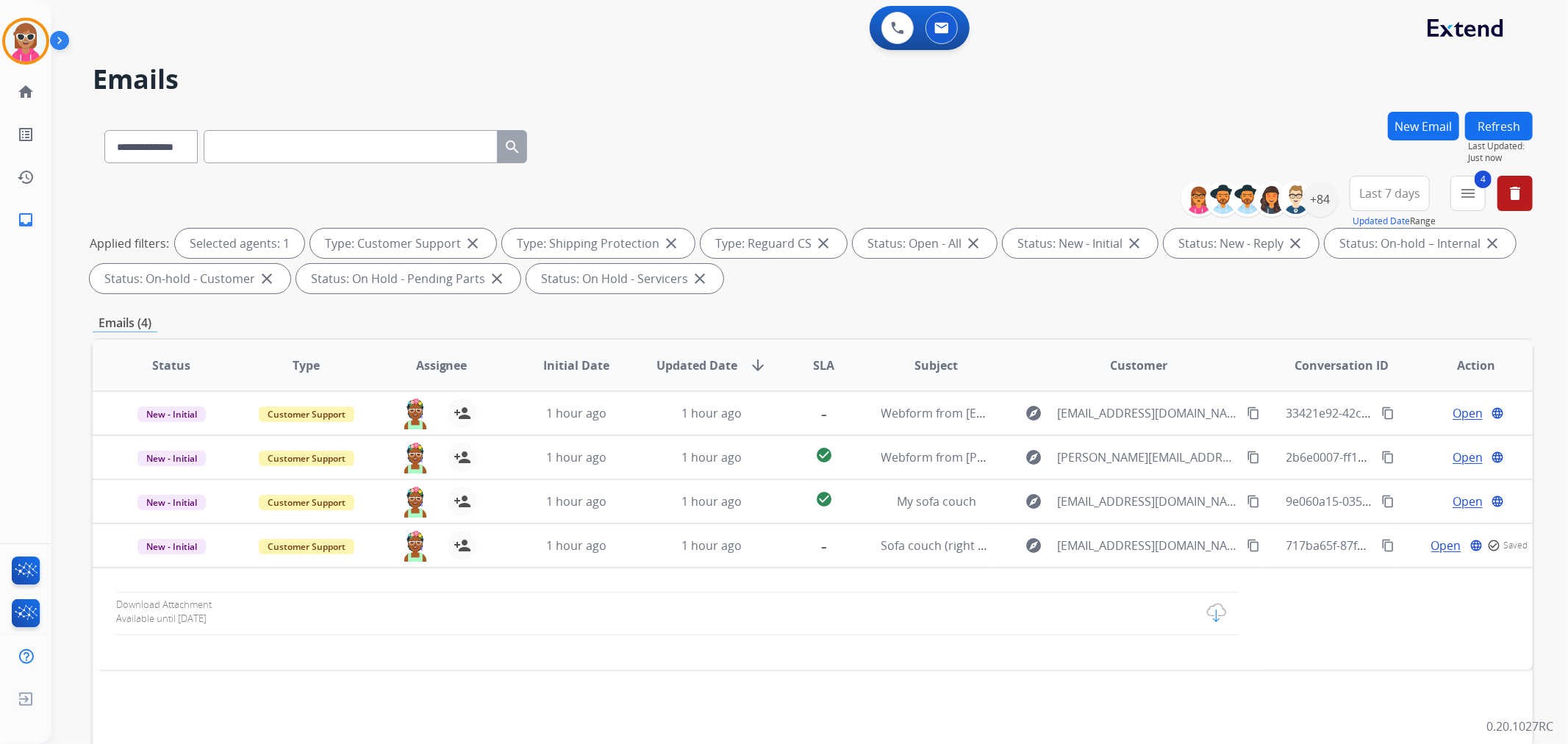
click at [1500, 114] on button "Refresh" at bounding box center [1499, 125] width 68 height 28
click at [1321, 200] on div "+84" at bounding box center [1320, 199] width 35 height 35
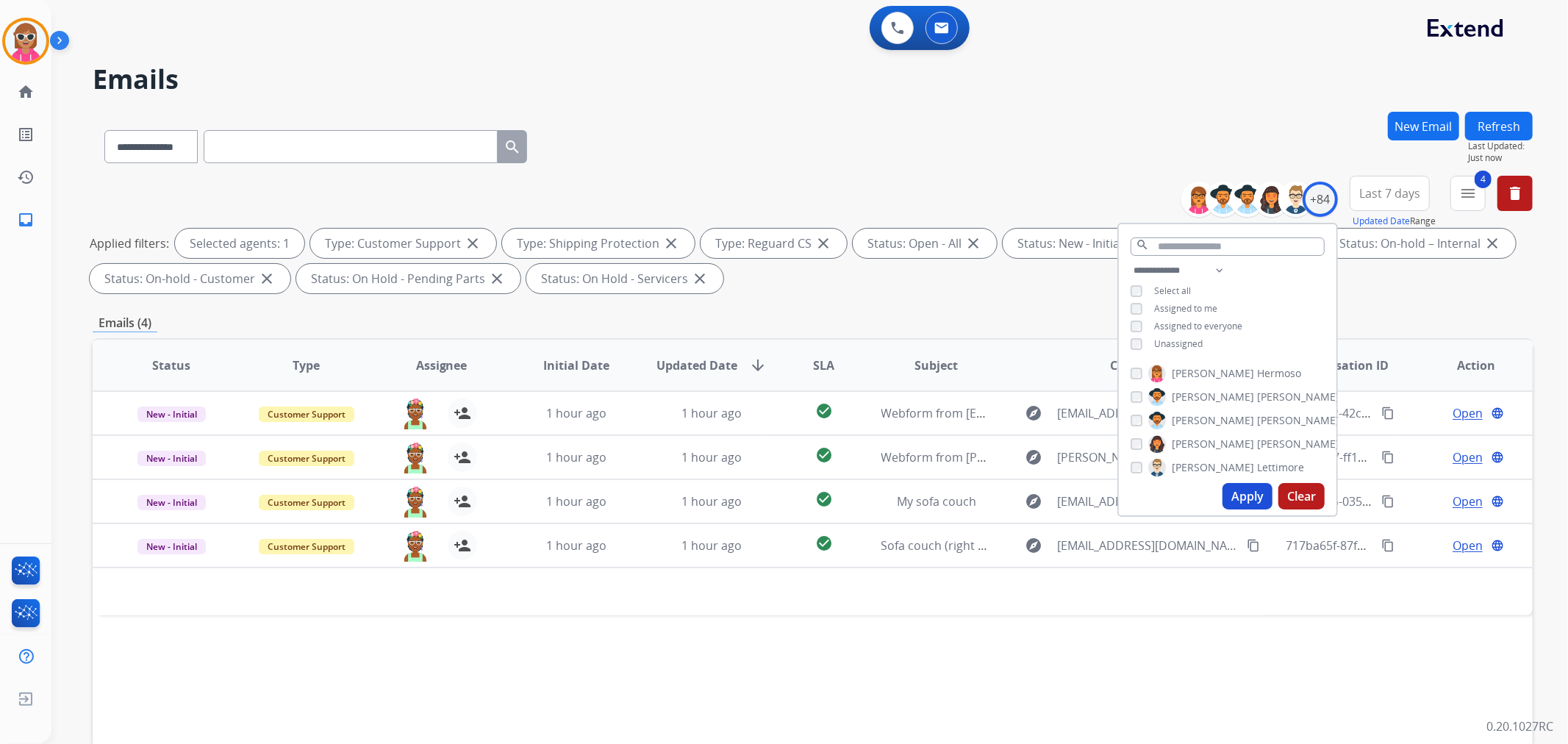
click at [1181, 342] on span "Unassigned" at bounding box center [1178, 343] width 49 height 13
click at [1245, 498] on button "Apply" at bounding box center [1247, 496] width 50 height 26
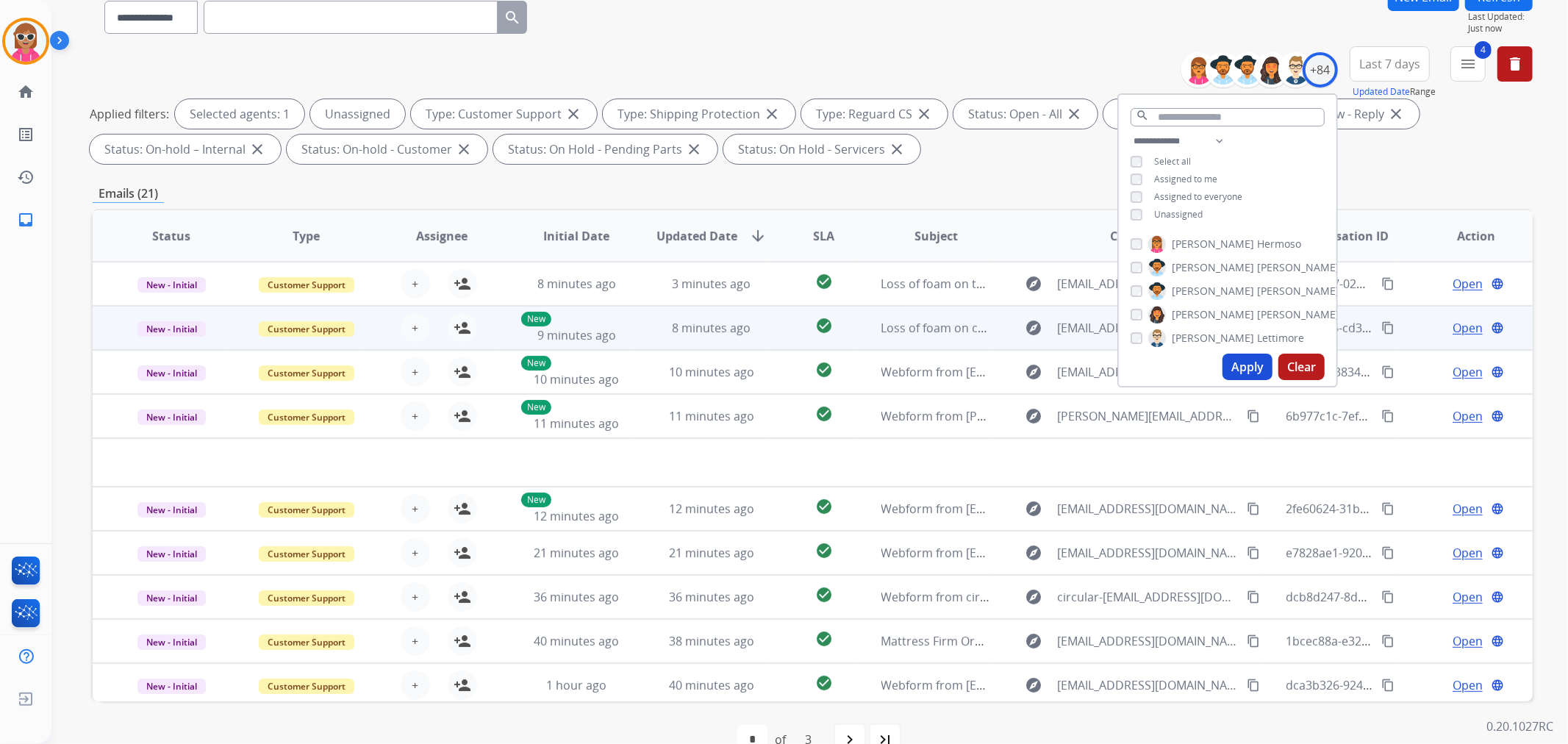
scroll to position [163, 0]
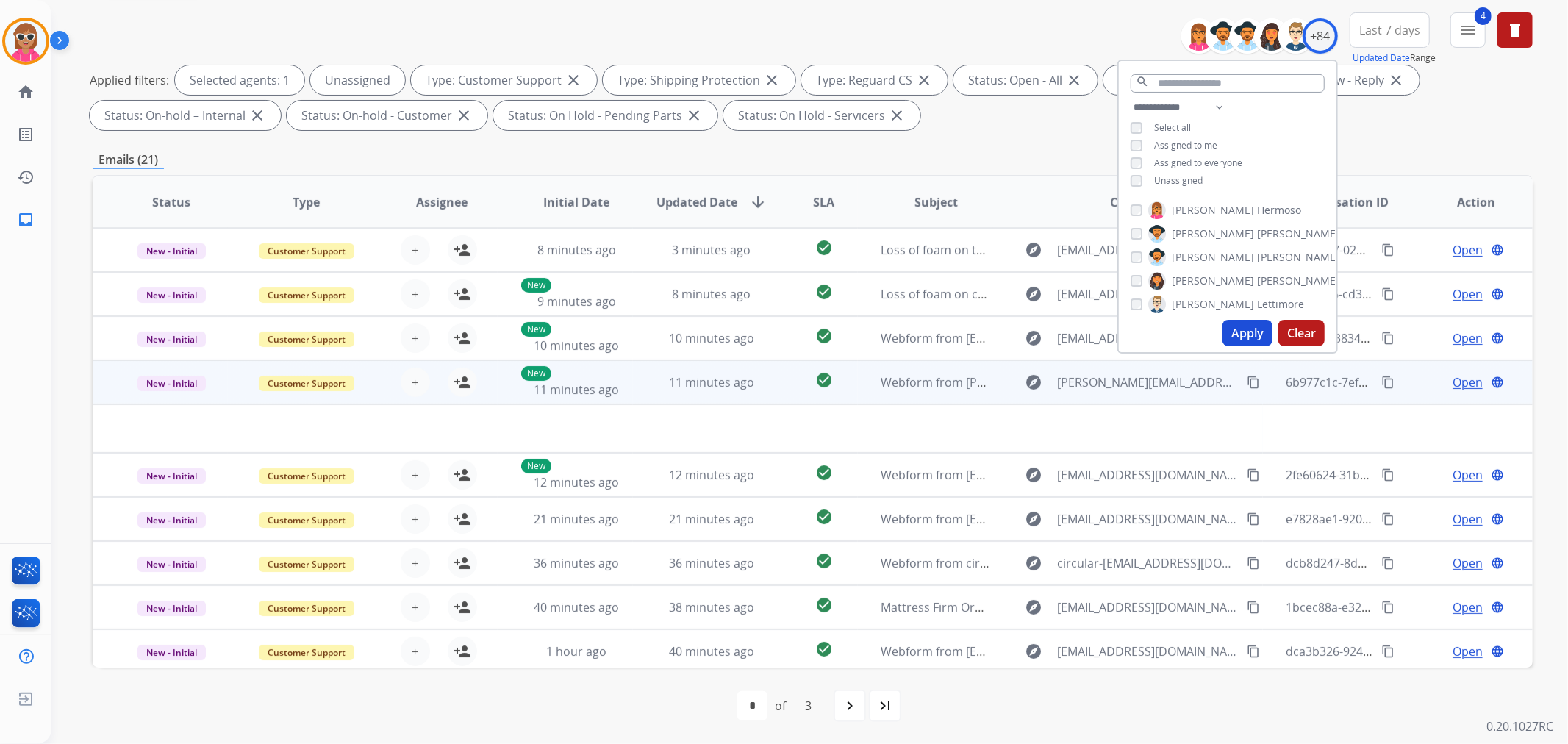
click at [767, 392] on td "check_circle" at bounding box center [812, 381] width 89 height 44
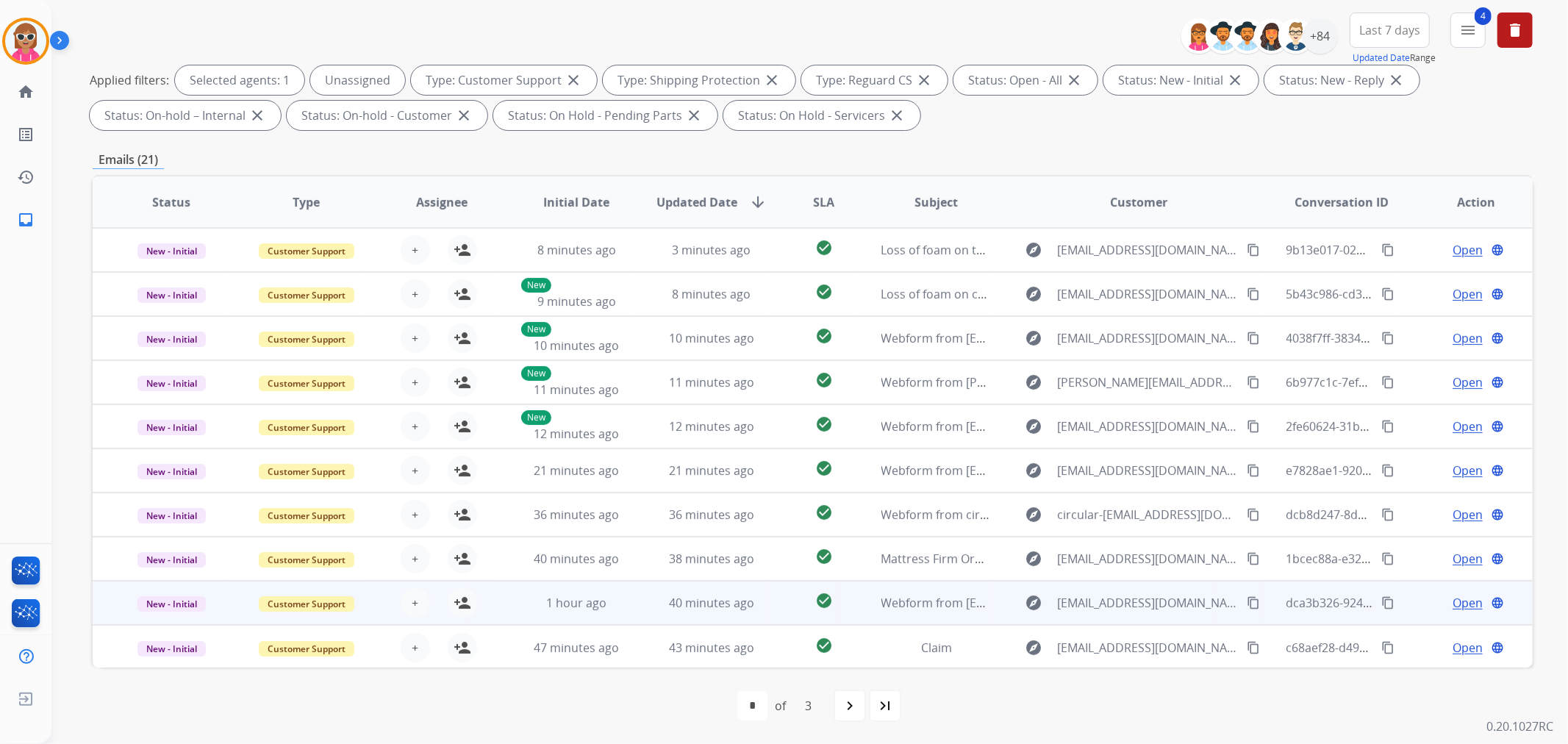
scroll to position [1, 0]
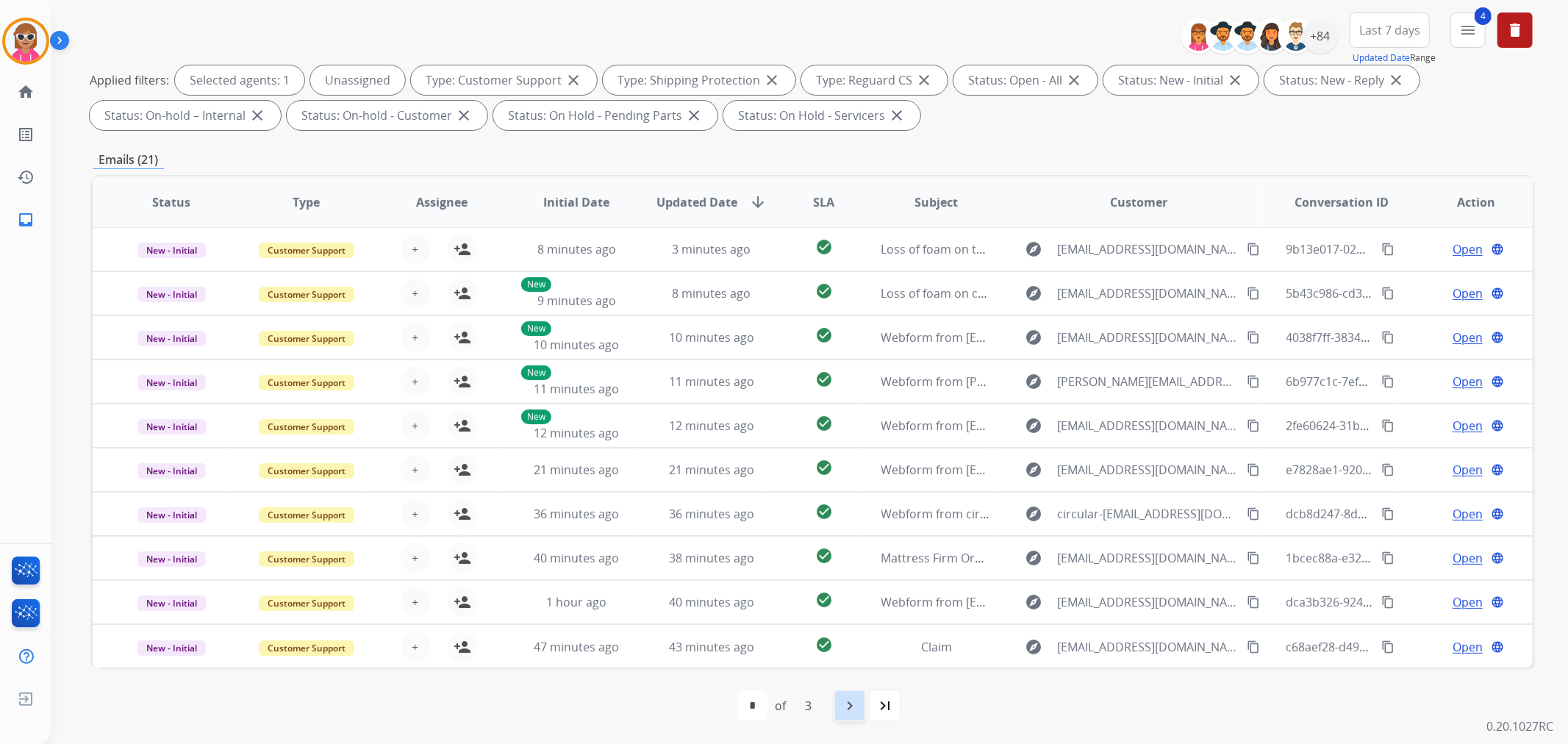
click at [854, 694] on div "navigate_next" at bounding box center [849, 705] width 32 height 32
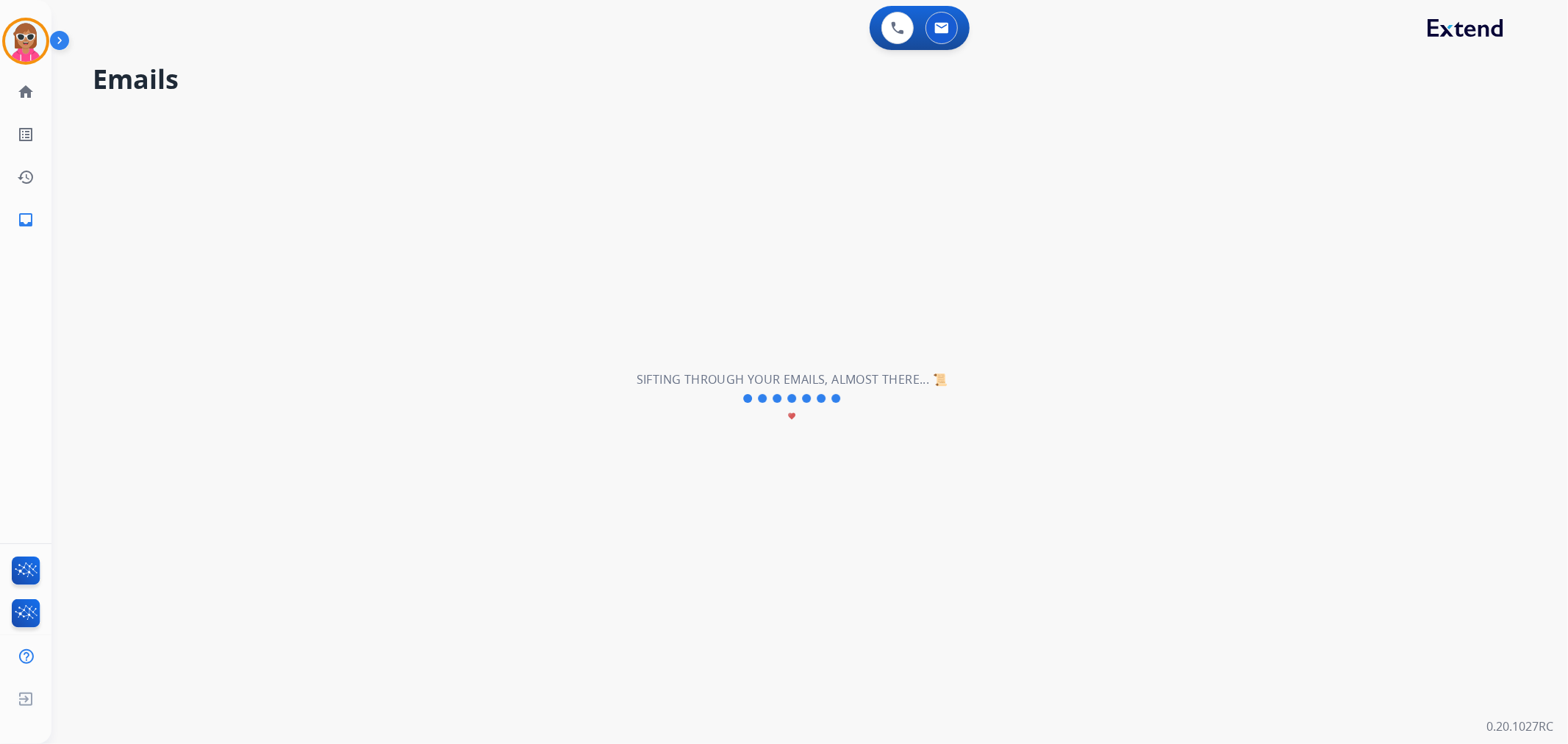
select select "*"
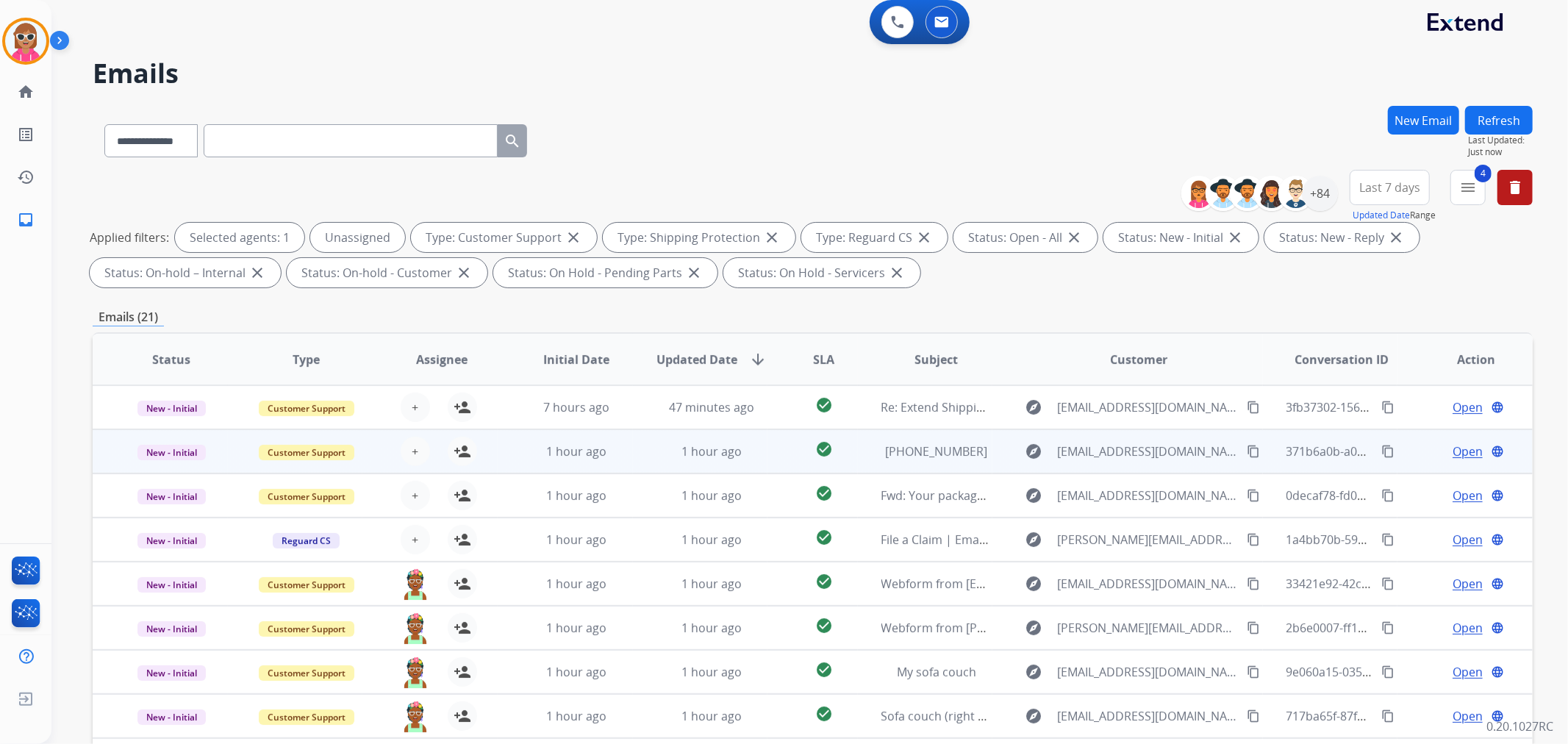
scroll to position [0, 0]
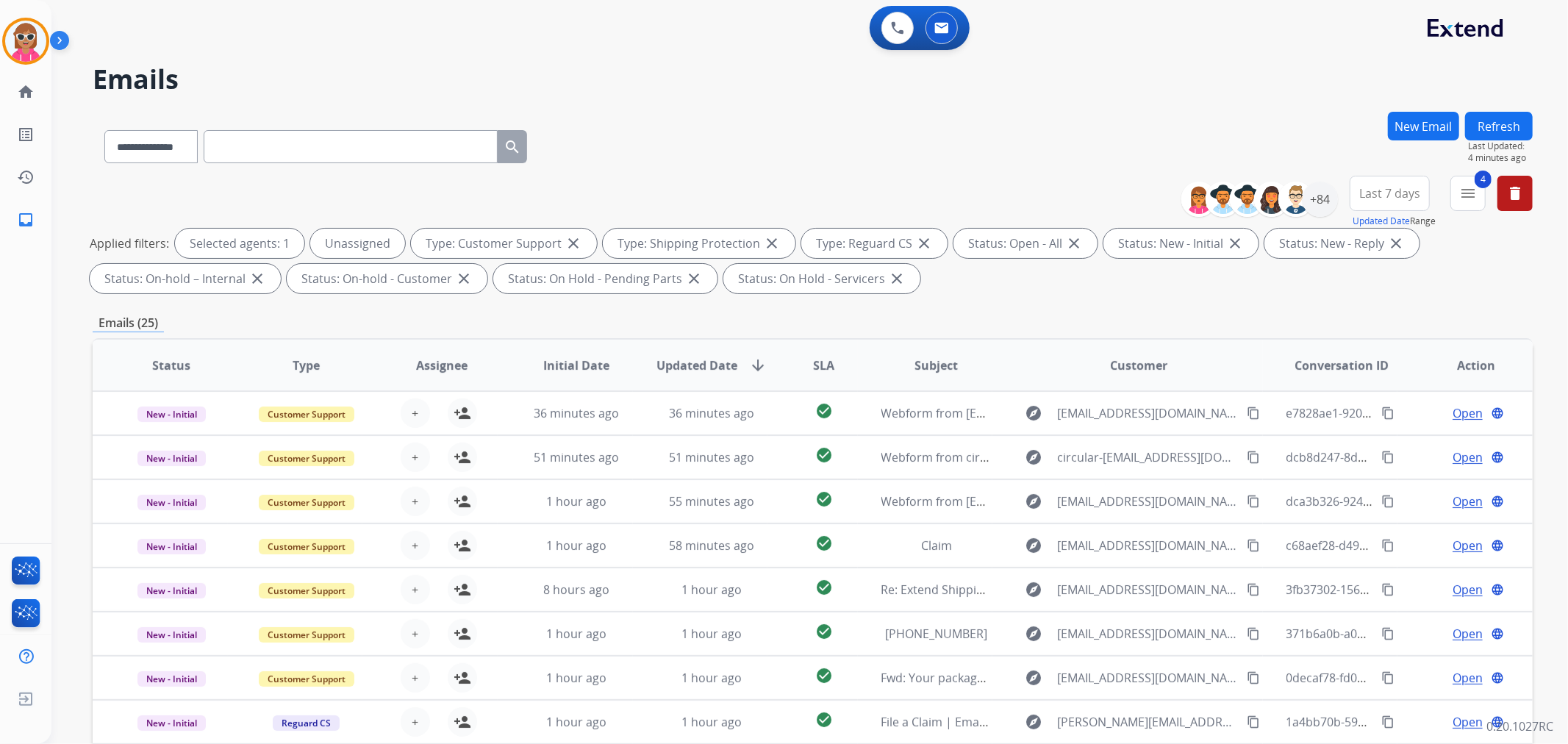
click at [1510, 127] on button "Refresh" at bounding box center [1499, 125] width 68 height 28
click at [1332, 209] on div "+84" at bounding box center [1265, 199] width 146 height 35
click at [1326, 203] on div "+84" at bounding box center [1320, 199] width 35 height 35
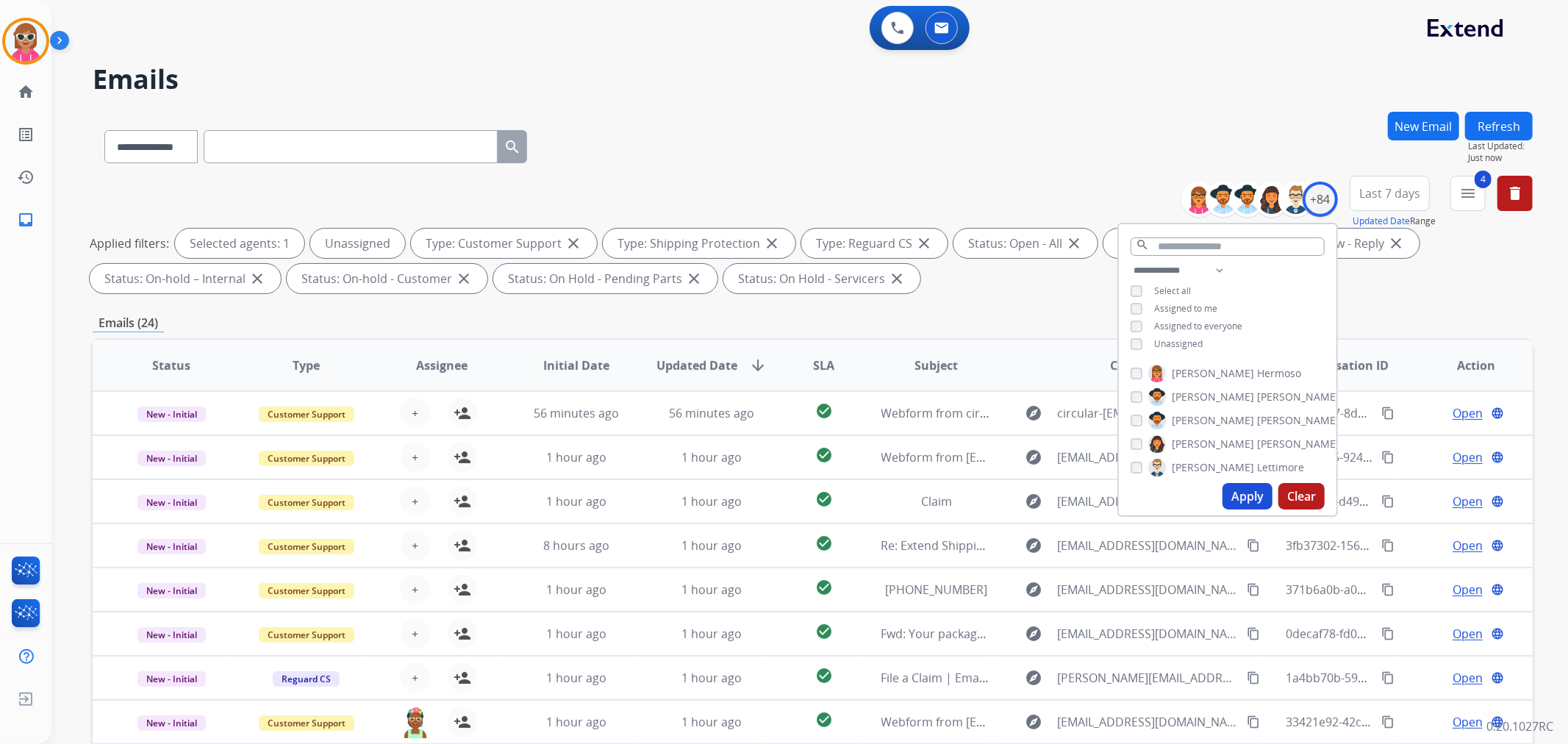
click at [1171, 341] on span "Unassigned" at bounding box center [1178, 343] width 49 height 13
click at [1194, 272] on select "**********" at bounding box center [1181, 270] width 101 height 18
select select "**********"
click at [1130, 262] on select "**********" at bounding box center [1181, 270] width 101 height 18
drag, startPoint x: 1244, startPoint y: 320, endPoint x: 1224, endPoint y: 337, distance: 26.2
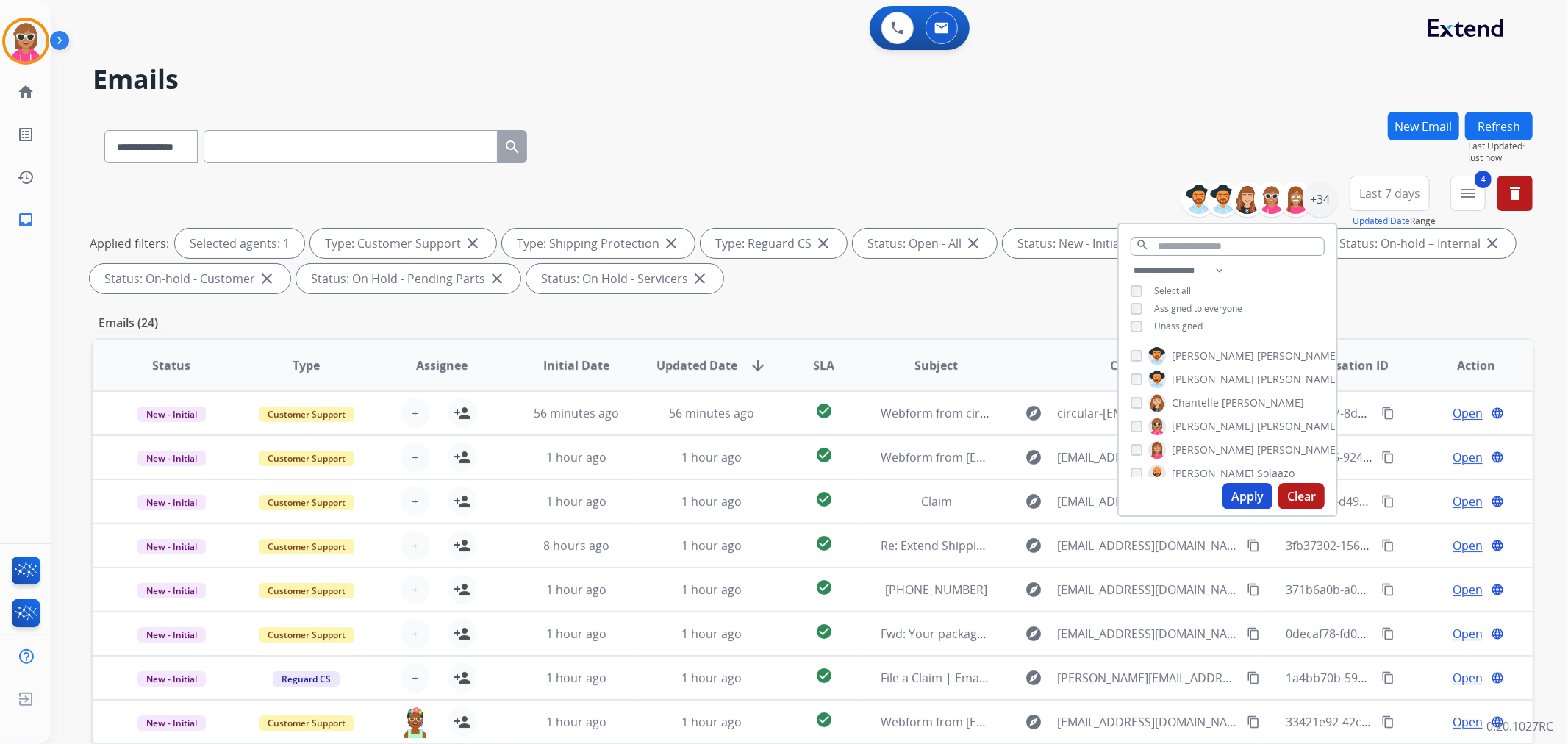
click at [1242, 322] on div "**********" at bounding box center [1228, 300] width 218 height 77
click at [1257, 351] on span "[PERSON_NAME]" at bounding box center [1298, 355] width 83 height 15
click at [1204, 379] on span "[PERSON_NAME]" at bounding box center [1213, 378] width 83 height 15
click at [1202, 402] on span "Chantelle" at bounding box center [1195, 403] width 47 height 15
click at [1199, 422] on span "[PERSON_NAME]" at bounding box center [1213, 426] width 83 height 15
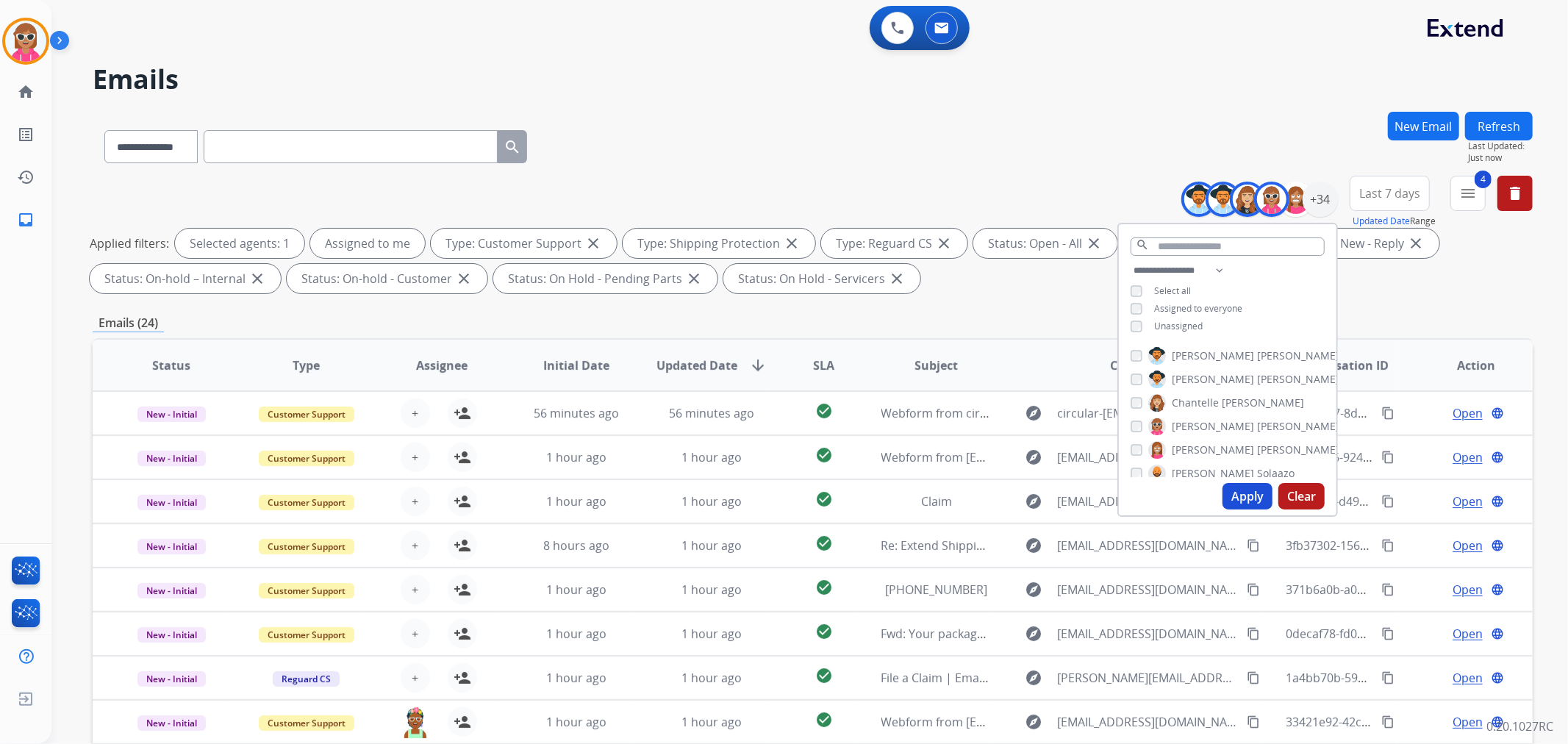
drag, startPoint x: 1195, startPoint y: 450, endPoint x: 1194, endPoint y: 461, distance: 11.0
click at [1194, 450] on span "[PERSON_NAME]" at bounding box center [1213, 449] width 83 height 15
click at [1257, 468] on span "Solaazo" at bounding box center [1275, 473] width 38 height 15
click at [1192, 443] on span "[PERSON_NAME]" at bounding box center [1213, 449] width 83 height 15
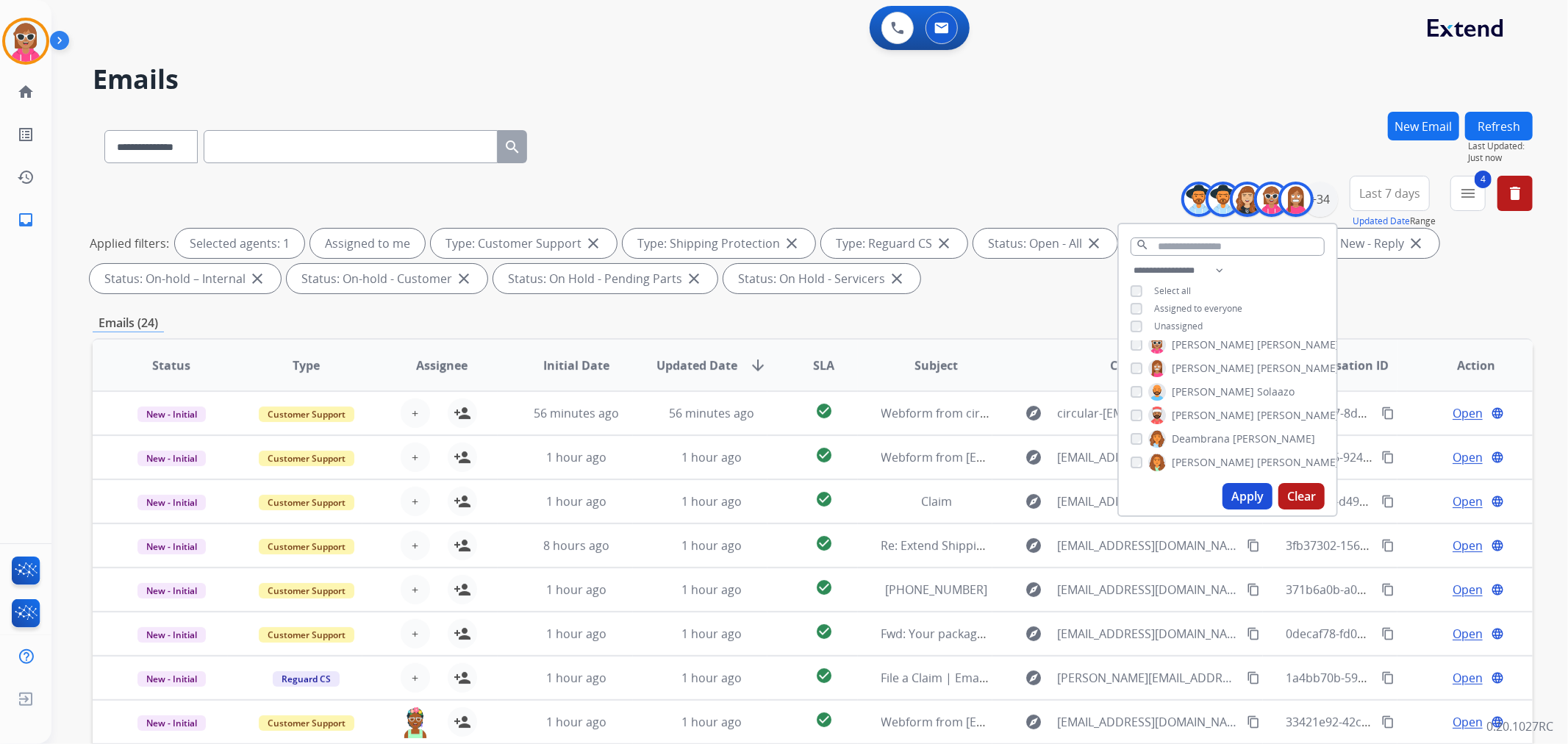
click at [1189, 417] on span "[PERSON_NAME]" at bounding box center [1213, 414] width 83 height 15
drag, startPoint x: 1189, startPoint y: 432, endPoint x: 1188, endPoint y: 448, distance: 16.0
click at [1188, 434] on span "Deambrana" at bounding box center [1201, 439] width 58 height 15
drag, startPoint x: 1188, startPoint y: 453, endPoint x: 1199, endPoint y: 435, distance: 21.1
click at [1189, 455] on span "[PERSON_NAME]" at bounding box center [1213, 462] width 83 height 15
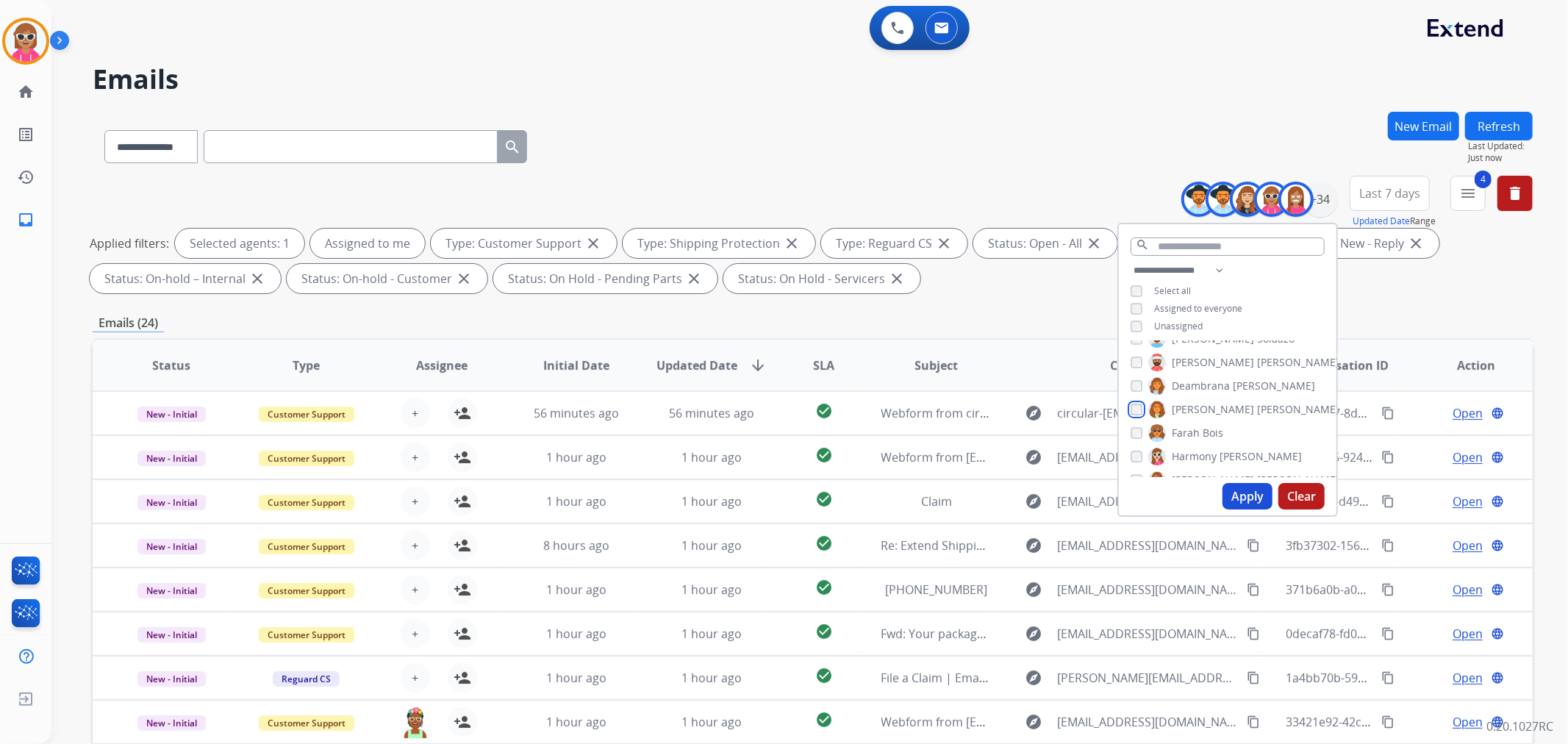
scroll to position [163, 0]
drag, startPoint x: 1196, startPoint y: 402, endPoint x: 1188, endPoint y: 424, distance: 23.4
click at [1195, 402] on label "Farah Bois" at bounding box center [1185, 405] width 75 height 18
click at [1187, 425] on span "Harmony" at bounding box center [1194, 427] width 45 height 15
drag, startPoint x: 1185, startPoint y: 452, endPoint x: 1185, endPoint y: 463, distance: 11.0
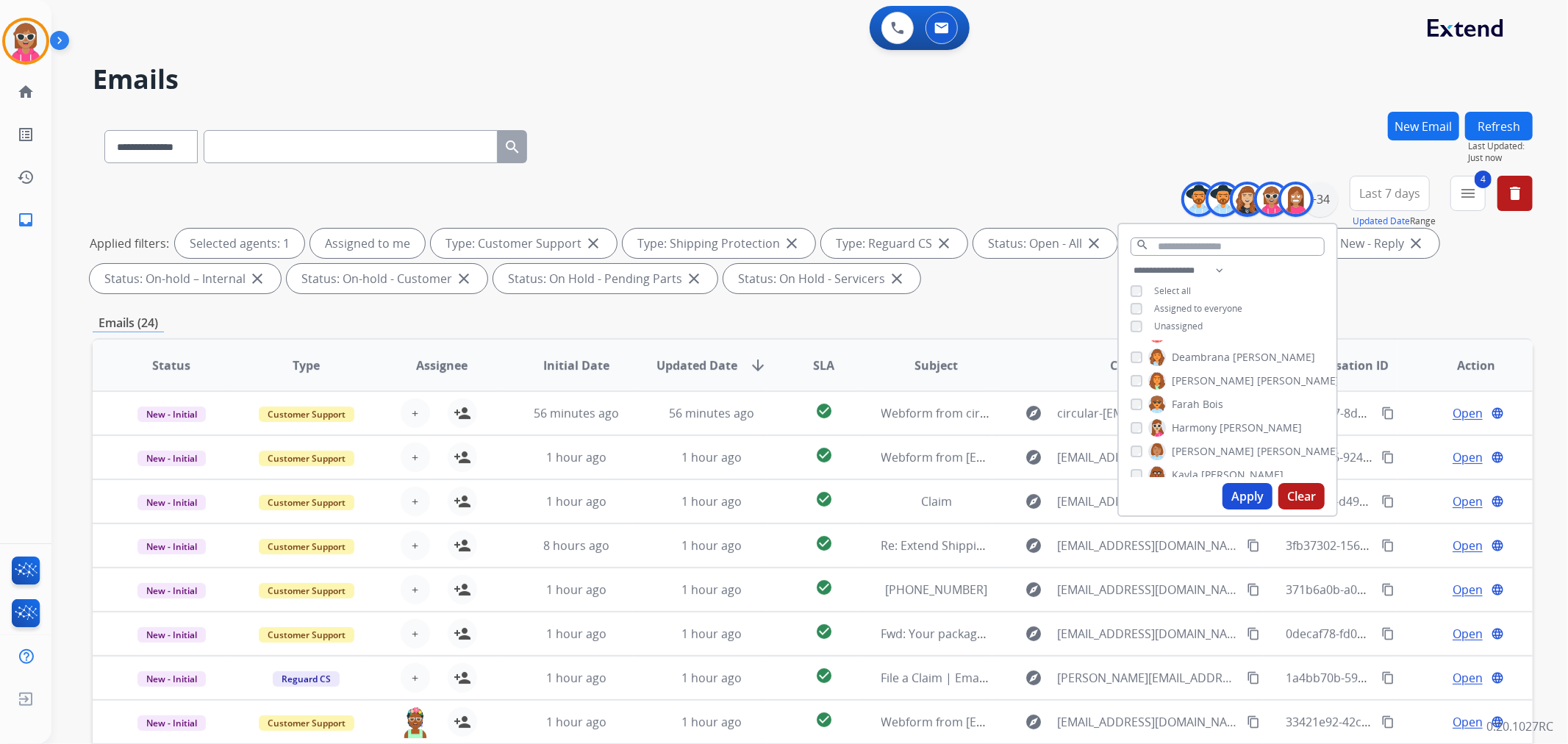
click at [1185, 453] on span "[PERSON_NAME]" at bounding box center [1213, 450] width 83 height 15
drag, startPoint x: 1185, startPoint y: 473, endPoint x: 1202, endPoint y: 421, distance: 54.7
click at [1185, 472] on span "Kayla" at bounding box center [1185, 475] width 26 height 15
click at [1257, 412] on span "[PERSON_NAME]" at bounding box center [1298, 415] width 83 height 15
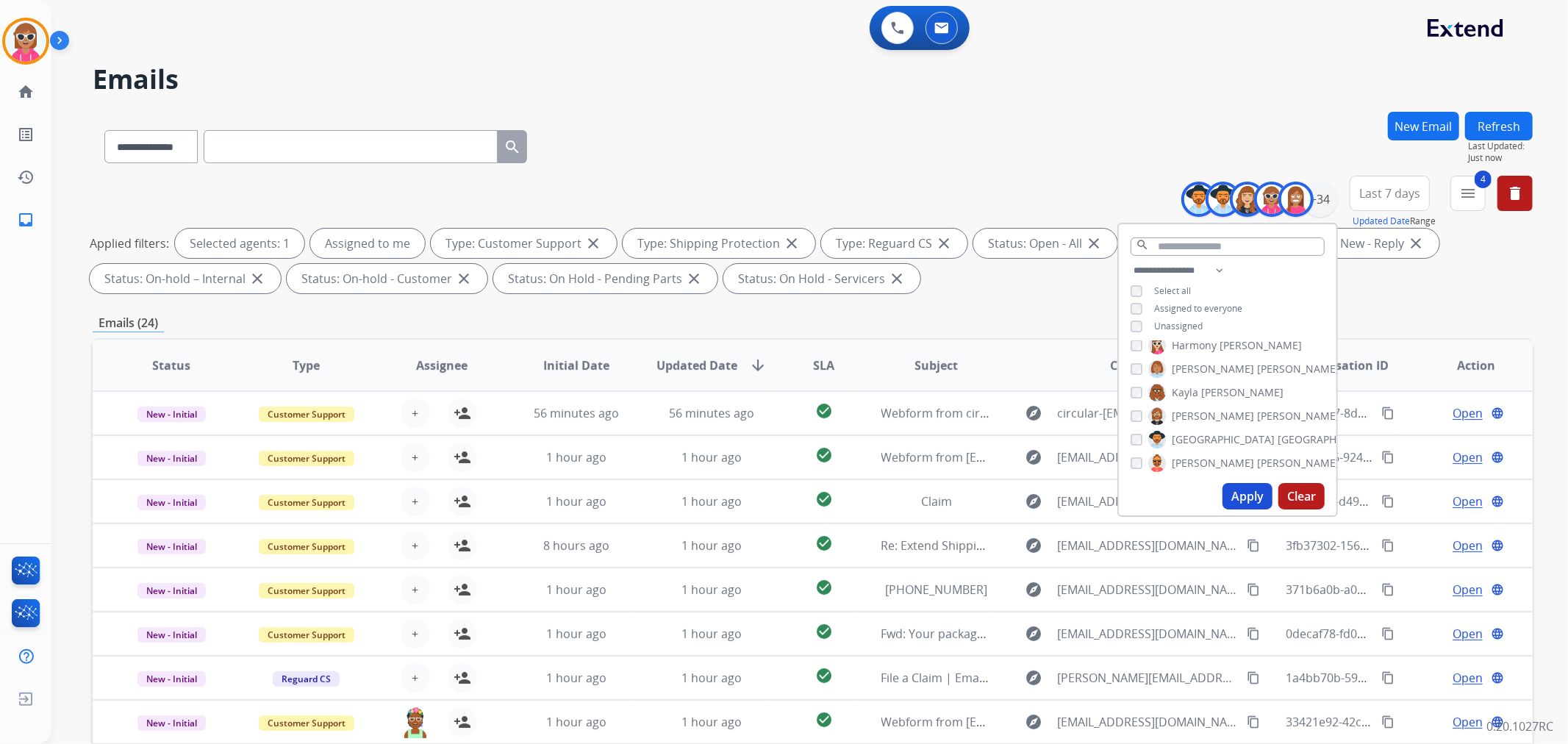
click at [1194, 442] on span "[GEOGRAPHIC_DATA]" at bounding box center [1224, 439] width 103 height 15
click at [1194, 459] on span "[PERSON_NAME]" at bounding box center [1213, 463] width 83 height 15
click at [1196, 402] on span "[PERSON_NAME]" at bounding box center [1213, 405] width 83 height 15
click at [1194, 425] on span "[PERSON_NAME]" at bounding box center [1213, 428] width 83 height 15
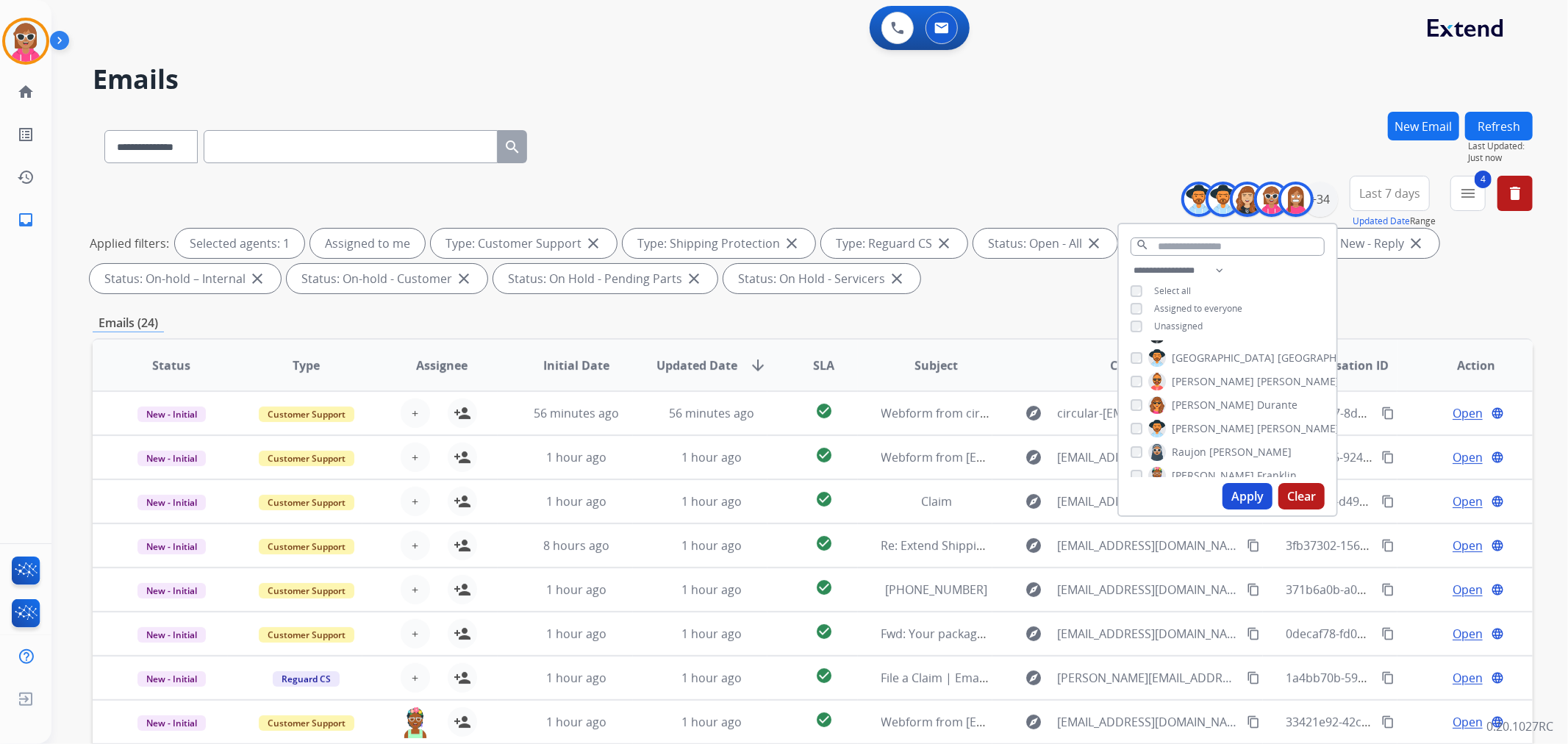
click at [1194, 448] on span "Raujon" at bounding box center [1190, 451] width 35 height 15
click at [1200, 416] on span "[PERSON_NAME]" at bounding box center [1213, 417] width 83 height 15
click at [1195, 438] on span "[PERSON_NAME]" at bounding box center [1213, 441] width 83 height 15
click at [1194, 462] on span "[PERSON_NAME]" at bounding box center [1213, 464] width 83 height 15
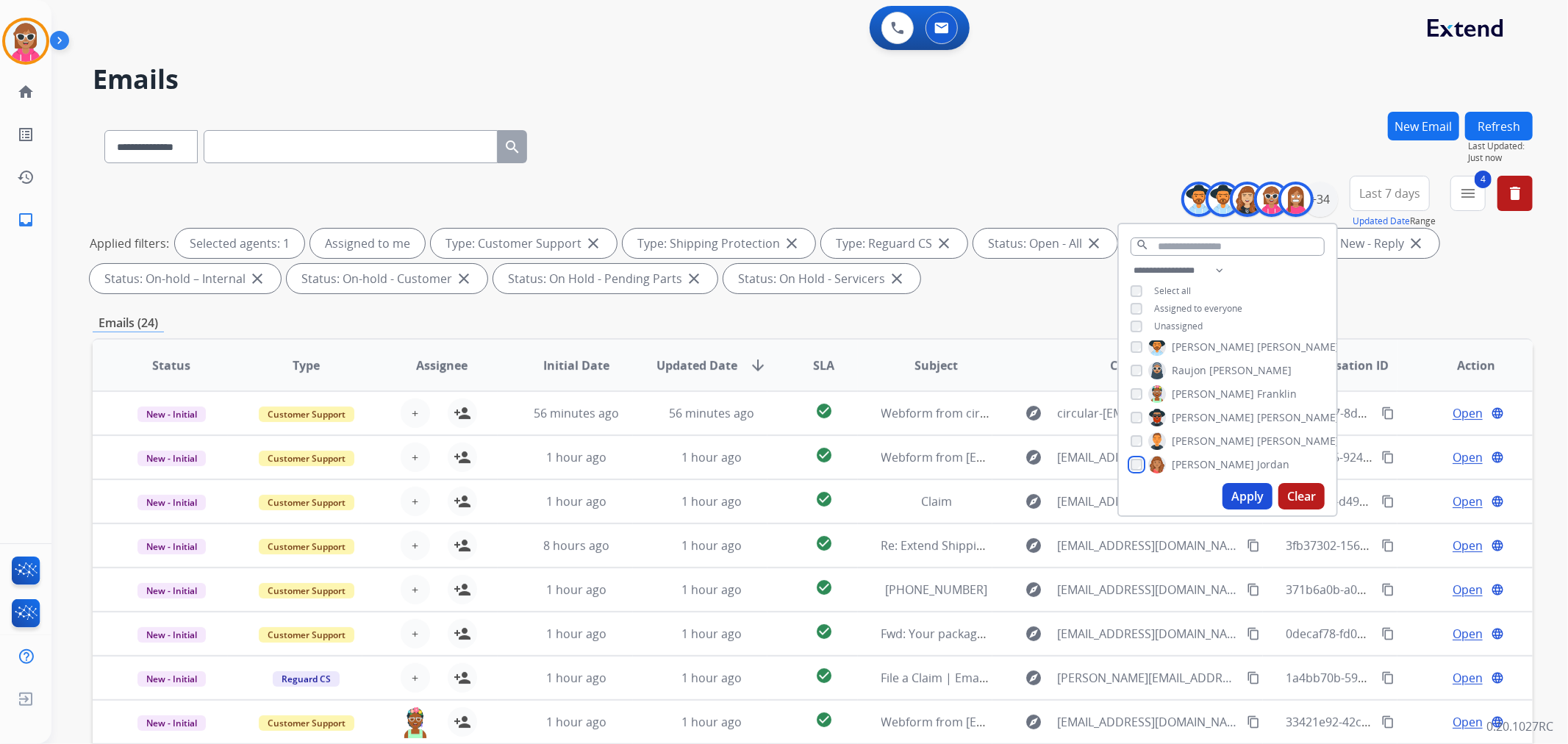
scroll to position [490, 0]
click at [1194, 398] on label "[PERSON_NAME]" at bounding box center [1225, 407] width 154 height 18
click at [1194, 425] on span "Shamora" at bounding box center [1194, 430] width 44 height 15
click at [1194, 446] on span "Shqnetta" at bounding box center [1194, 453] width 45 height 15
click at [1194, 470] on span "[PERSON_NAME]" at bounding box center [1213, 477] width 83 height 15
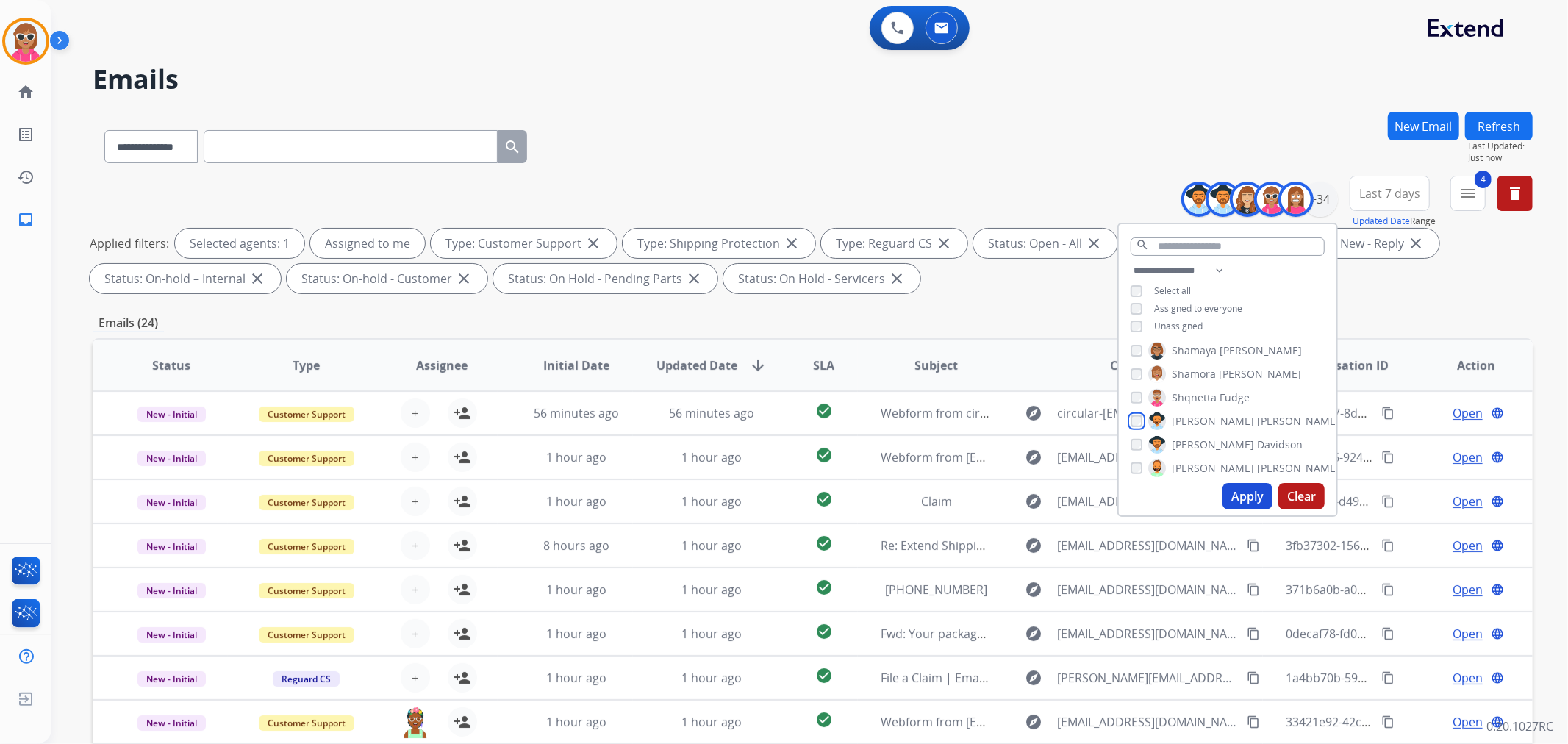
scroll to position [575, 0]
drag, startPoint x: 1204, startPoint y: 416, endPoint x: 1198, endPoint y: 435, distance: 19.9
click at [1203, 417] on span "[PERSON_NAME]" at bounding box center [1213, 415] width 83 height 15
click at [1257, 439] on span "[PERSON_NAME]" at bounding box center [1298, 439] width 83 height 15
click at [1196, 457] on span "Tyquanda" at bounding box center [1196, 463] width 50 height 15
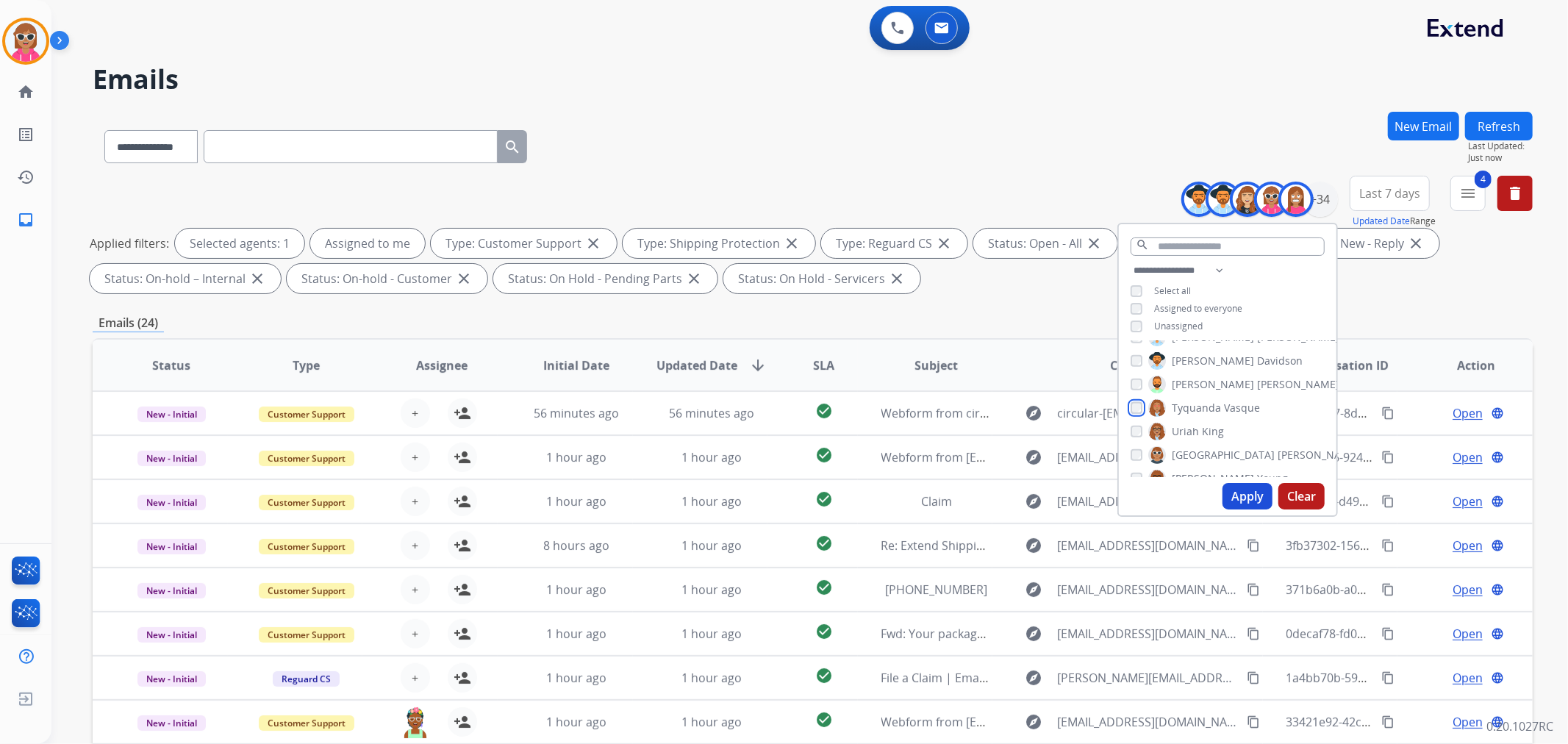
scroll to position [656, 0]
click at [1202, 400] on span "King" at bounding box center [1213, 405] width 22 height 15
click at [1194, 421] on span "[GEOGRAPHIC_DATA]" at bounding box center [1224, 428] width 103 height 15
click at [1193, 446] on span "[PERSON_NAME]" at bounding box center [1213, 451] width 83 height 15
click at [1196, 468] on span "[PERSON_NAME]" at bounding box center [1213, 475] width 83 height 15
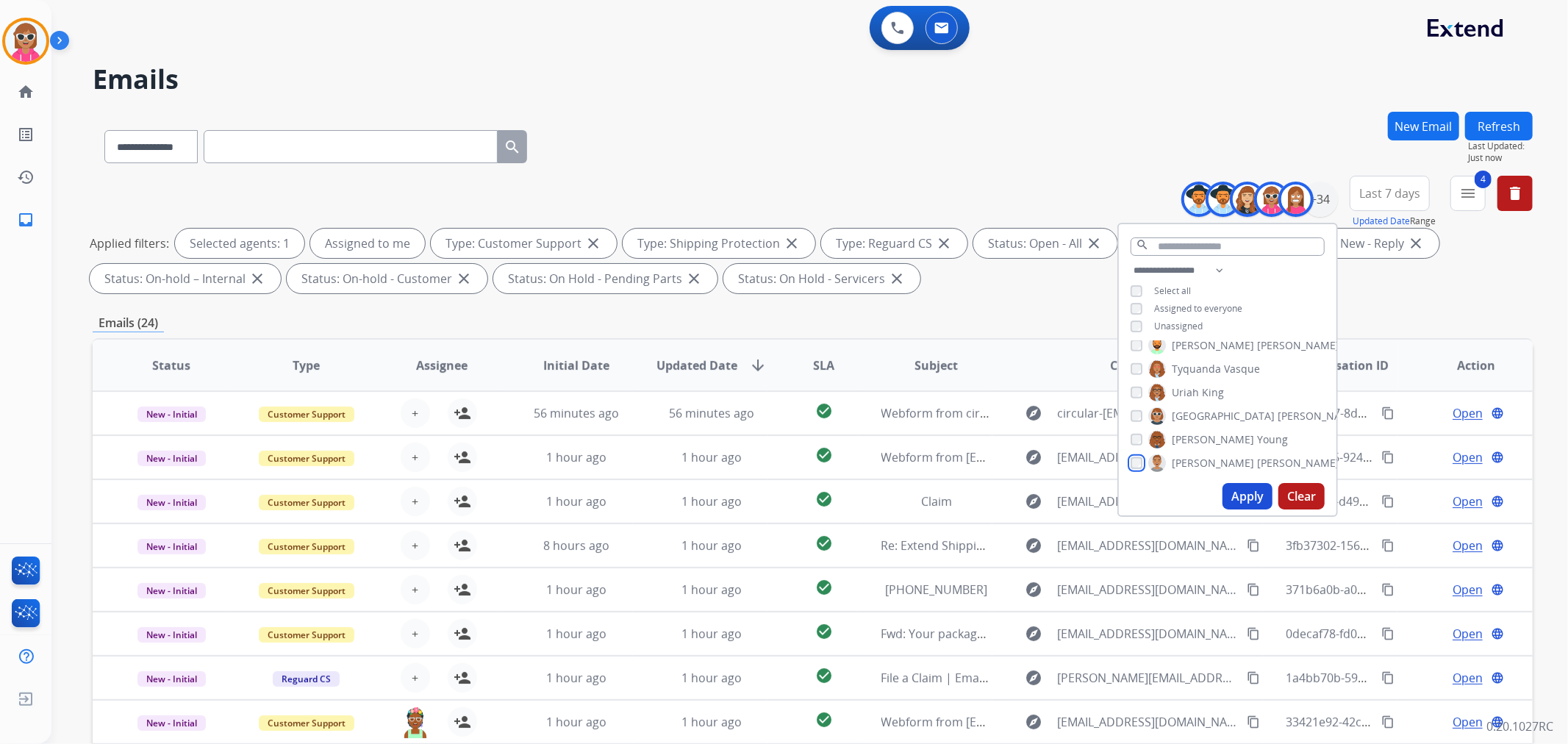
scroll to position [672, 0]
click at [1223, 490] on button "Apply" at bounding box center [1247, 496] width 50 height 26
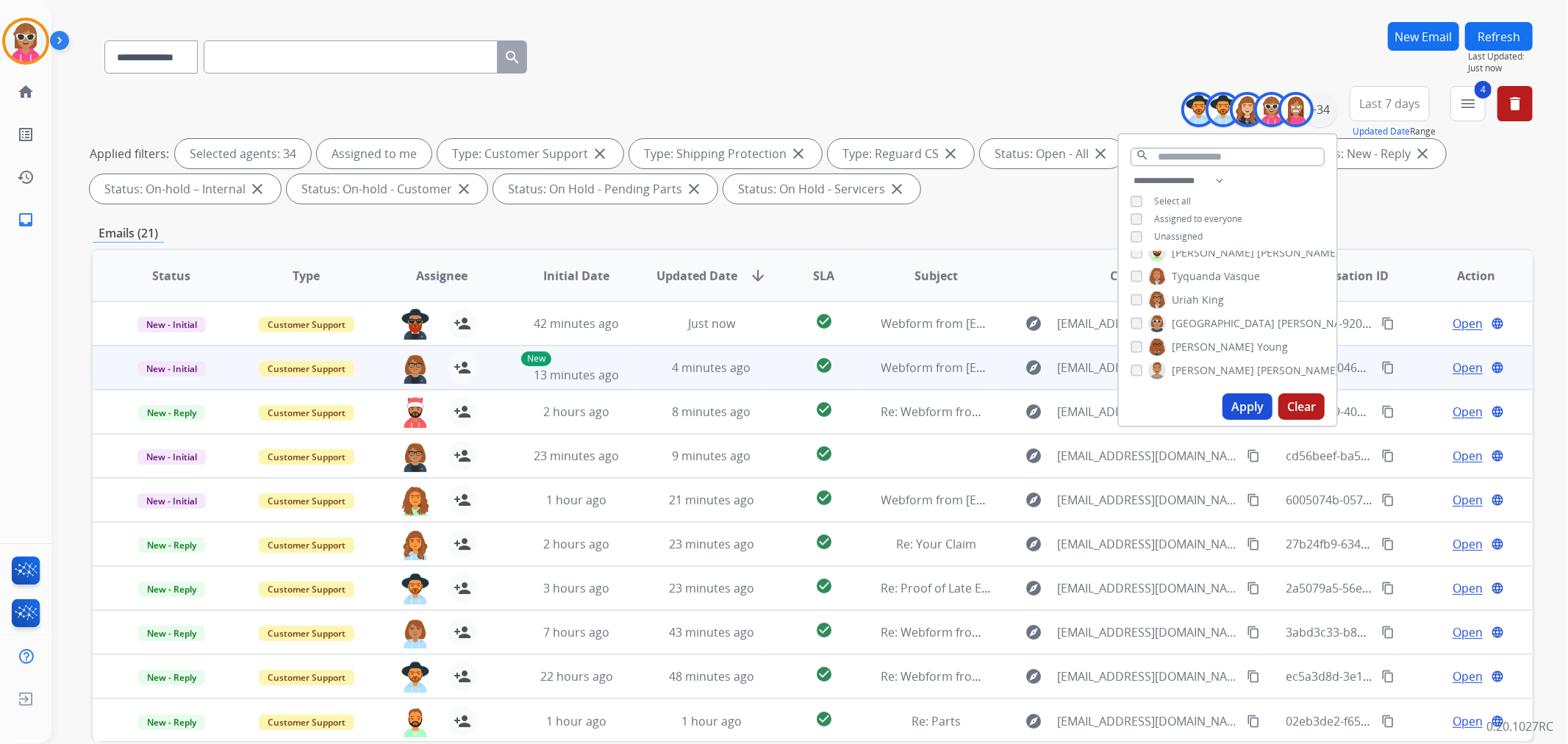
scroll to position [163, 0]
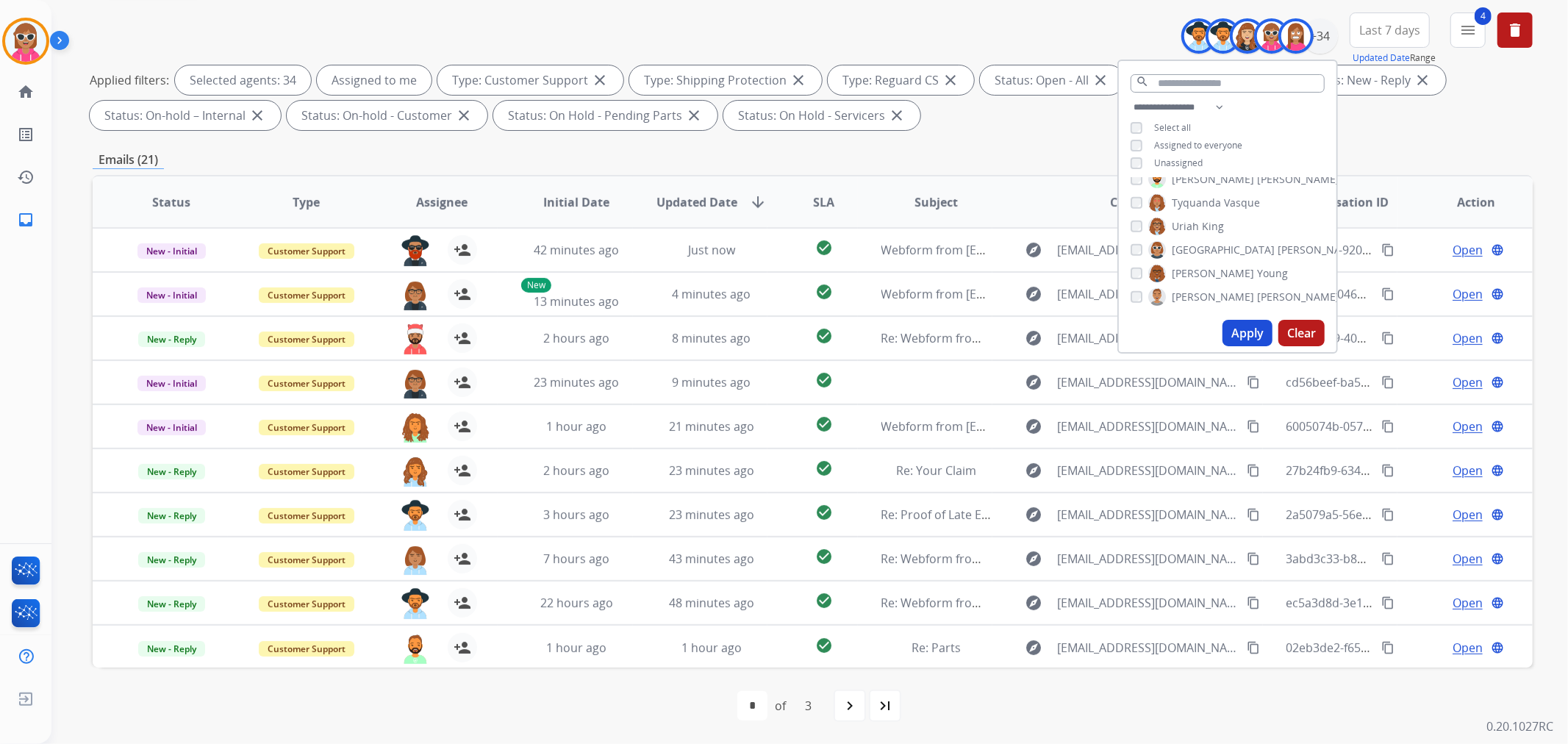
click at [429, 191] on th "Assignee" at bounding box center [430, 201] width 135 height 52
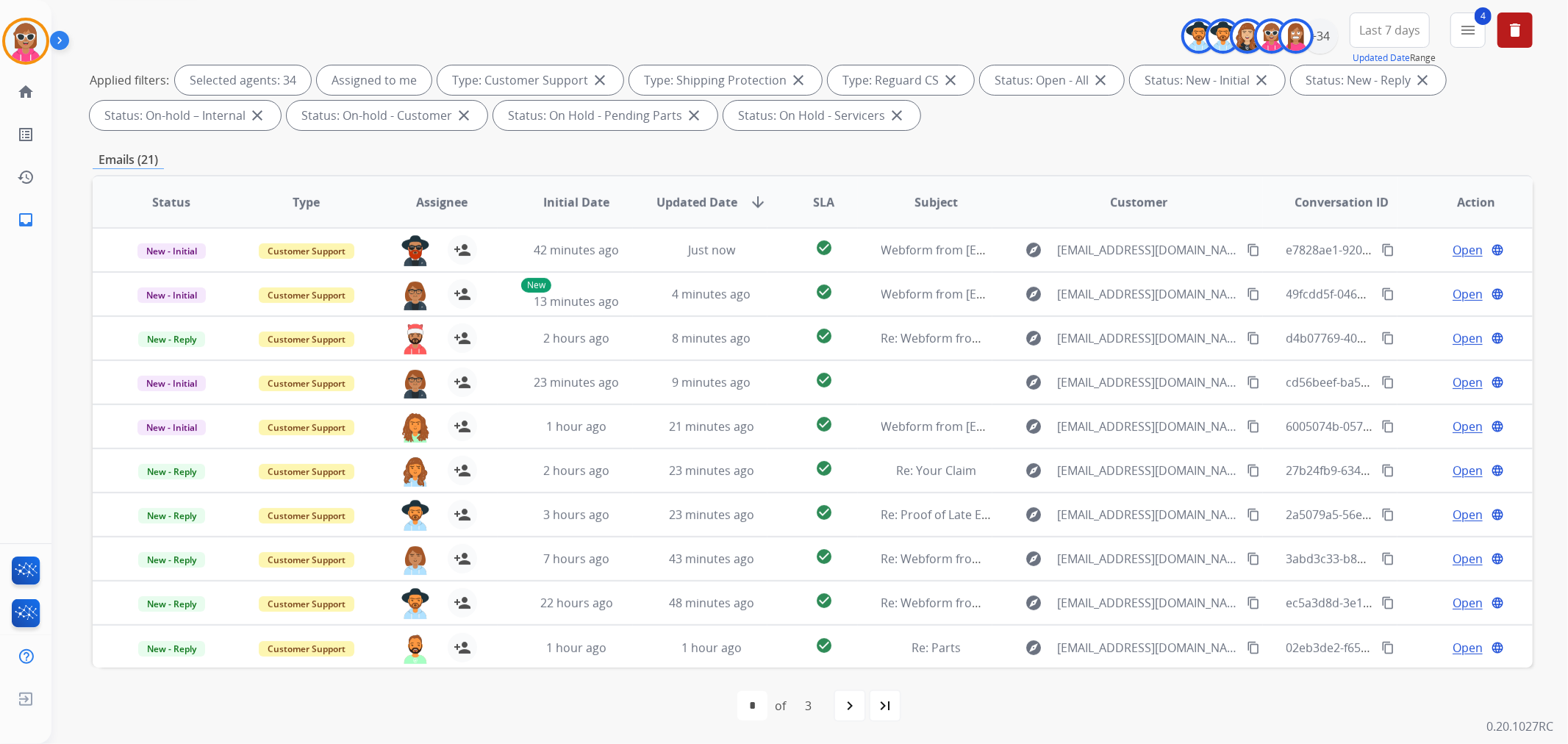
click at [429, 196] on span "Assignee" at bounding box center [442, 202] width 52 height 18
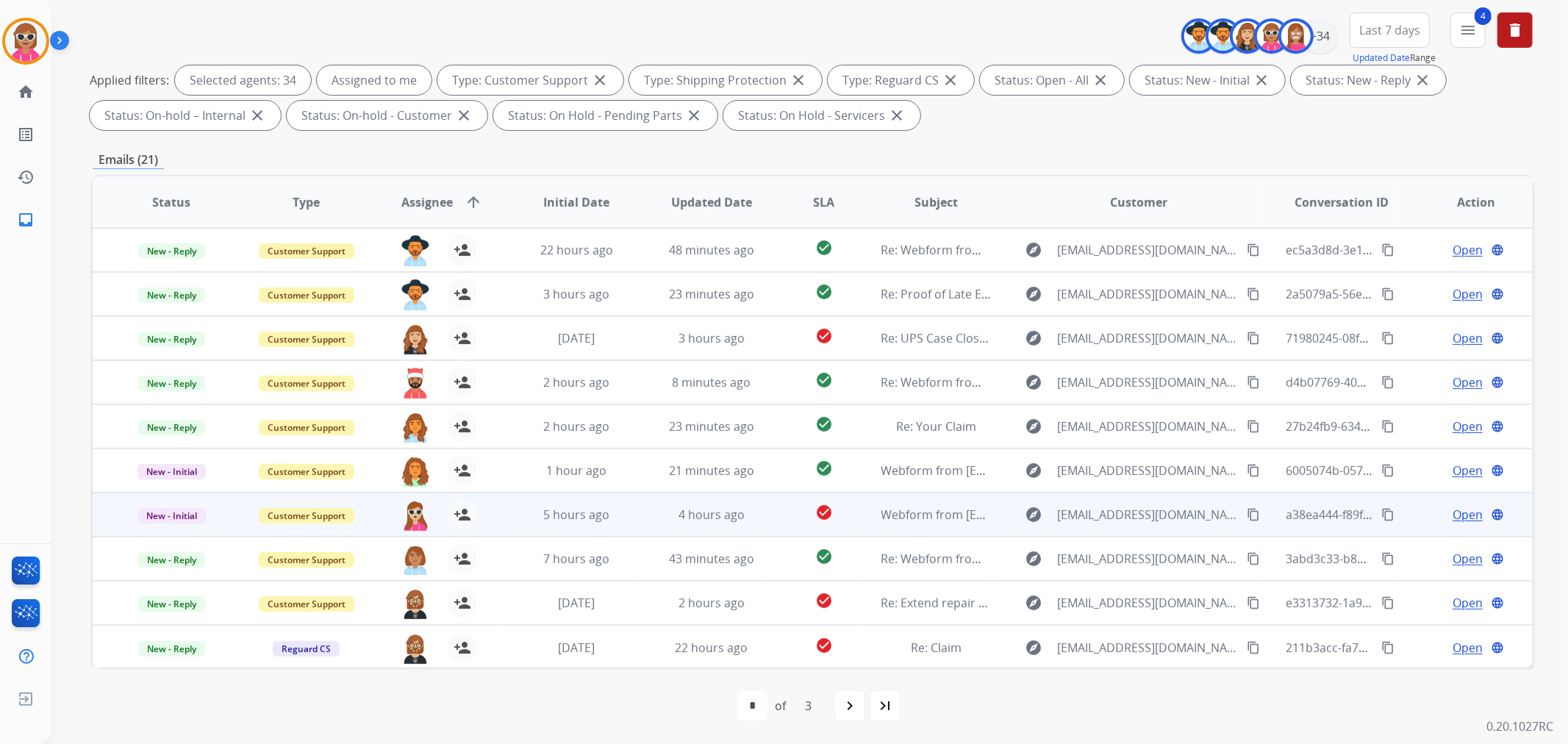
click at [555, 502] on td "5 hours ago" at bounding box center [565, 514] width 135 height 44
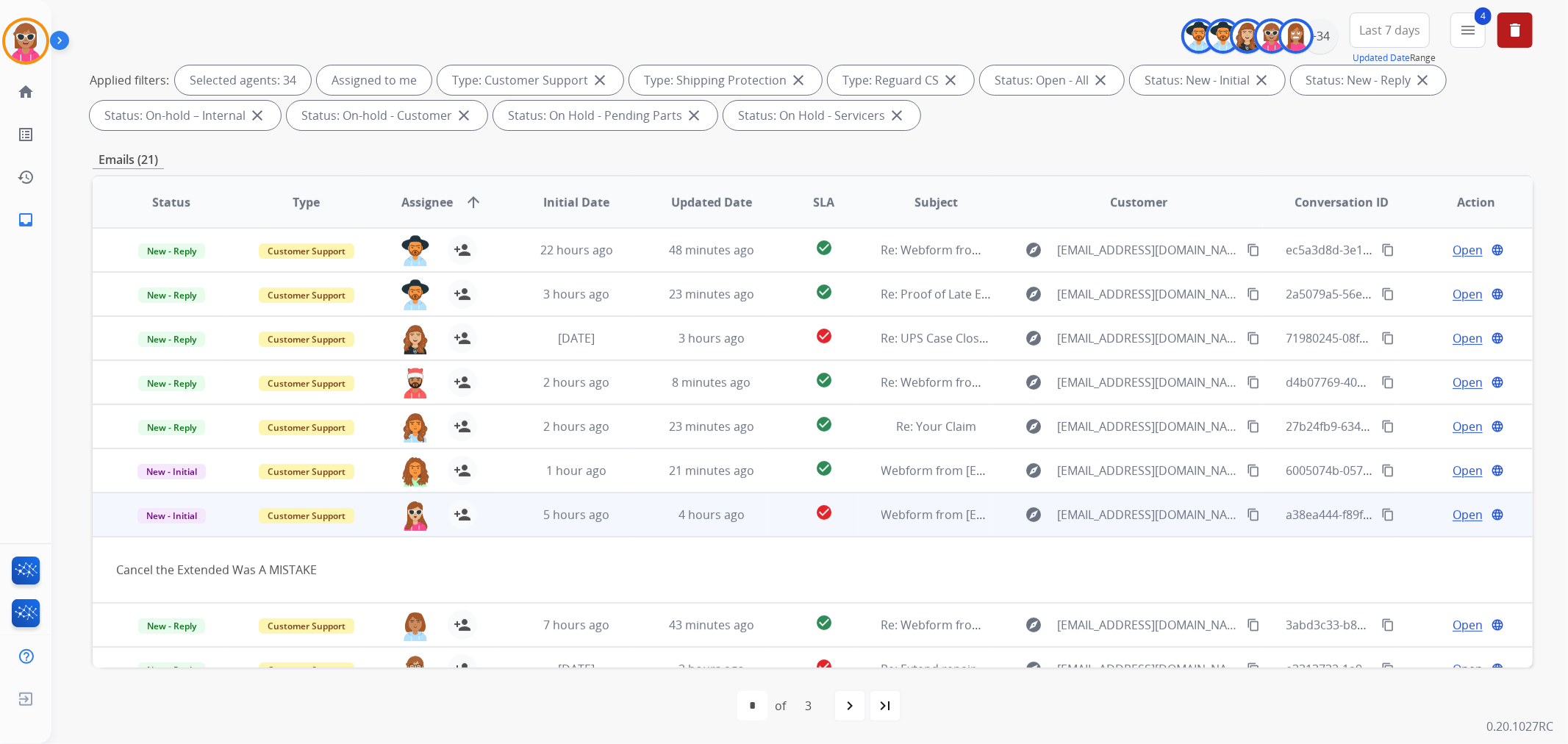
scroll to position [66, 0]
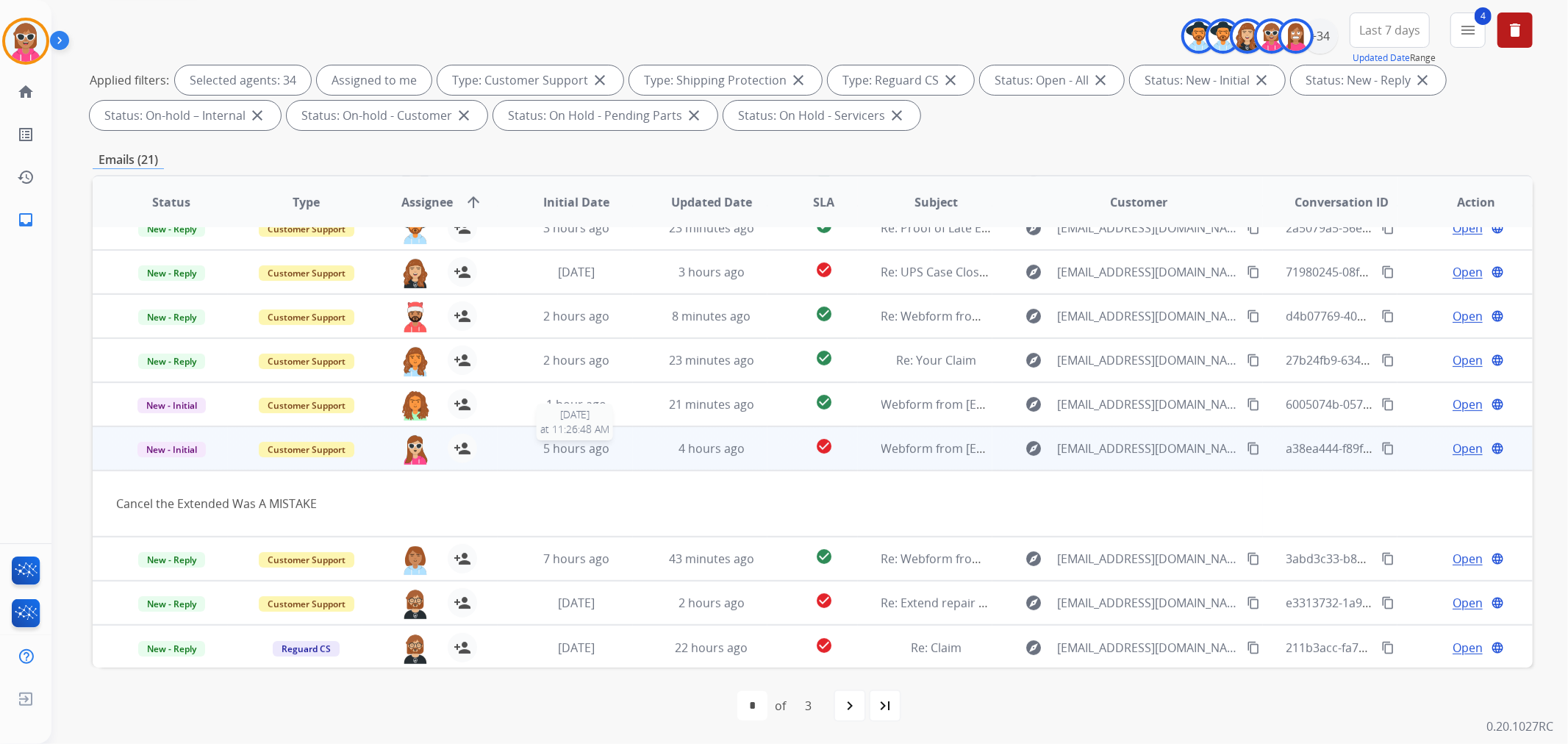
click at [564, 451] on span "5 hours ago" at bounding box center [576, 448] width 66 height 17
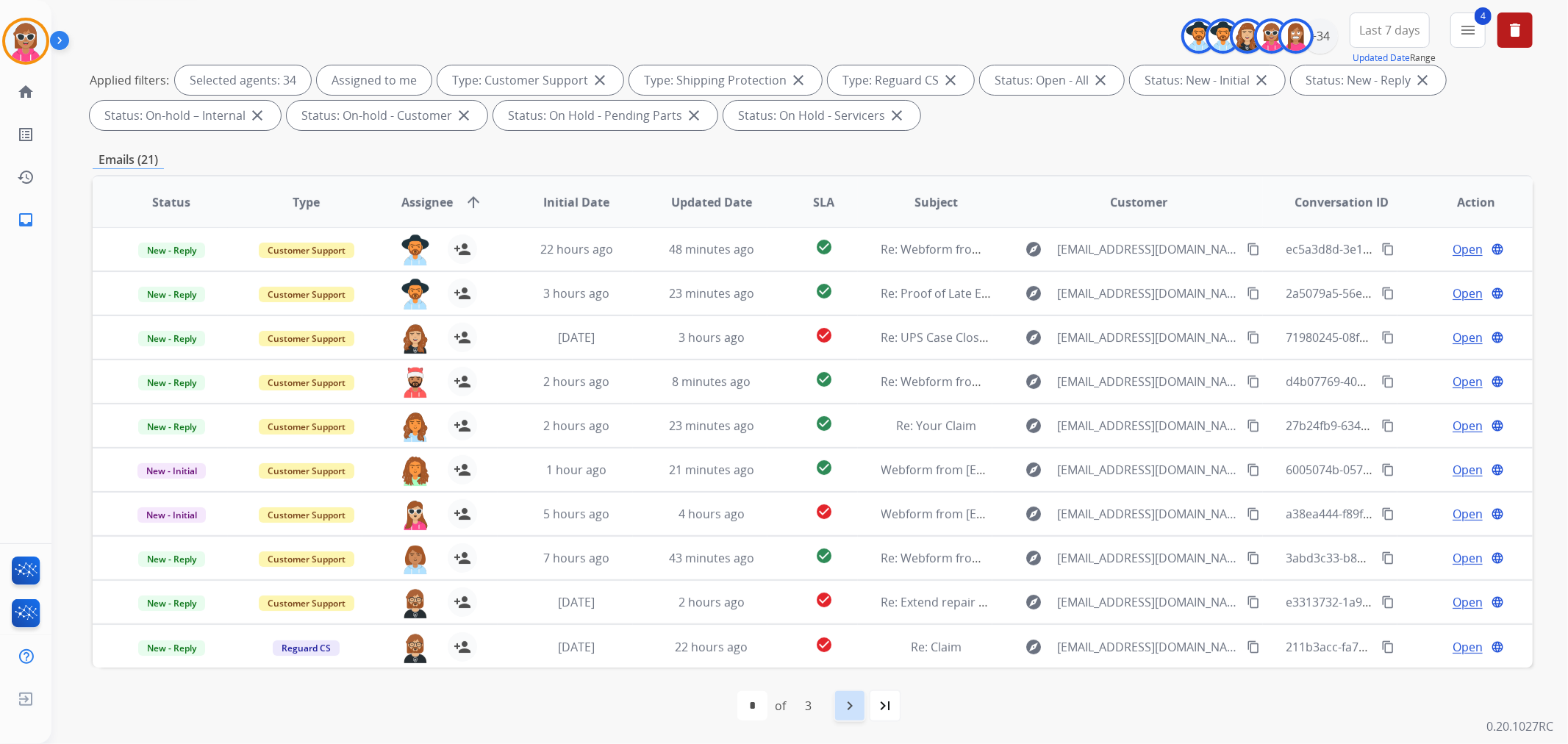
click at [843, 696] on mat-icon "navigate_next" at bounding box center [850, 705] width 18 height 18
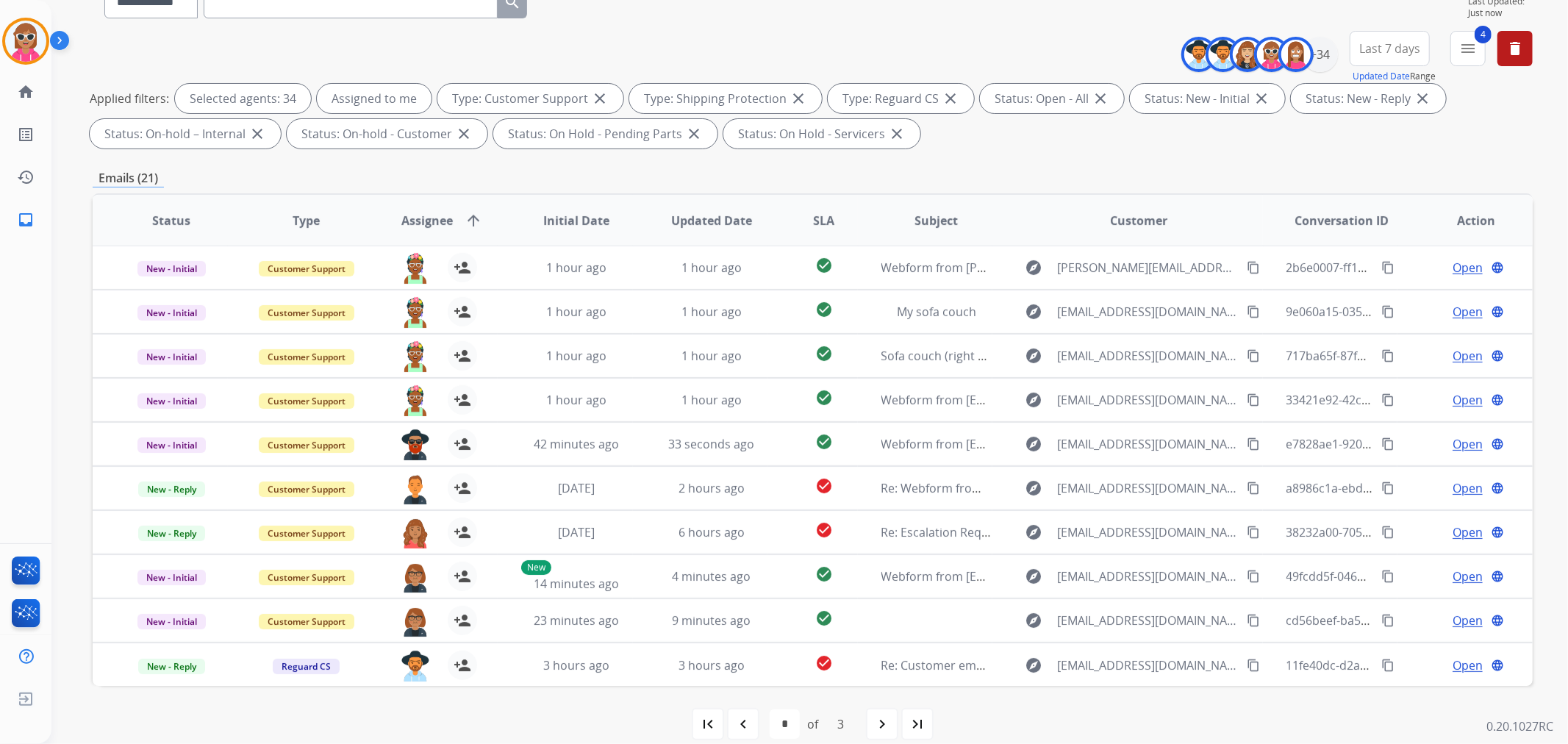
scroll to position [163, 0]
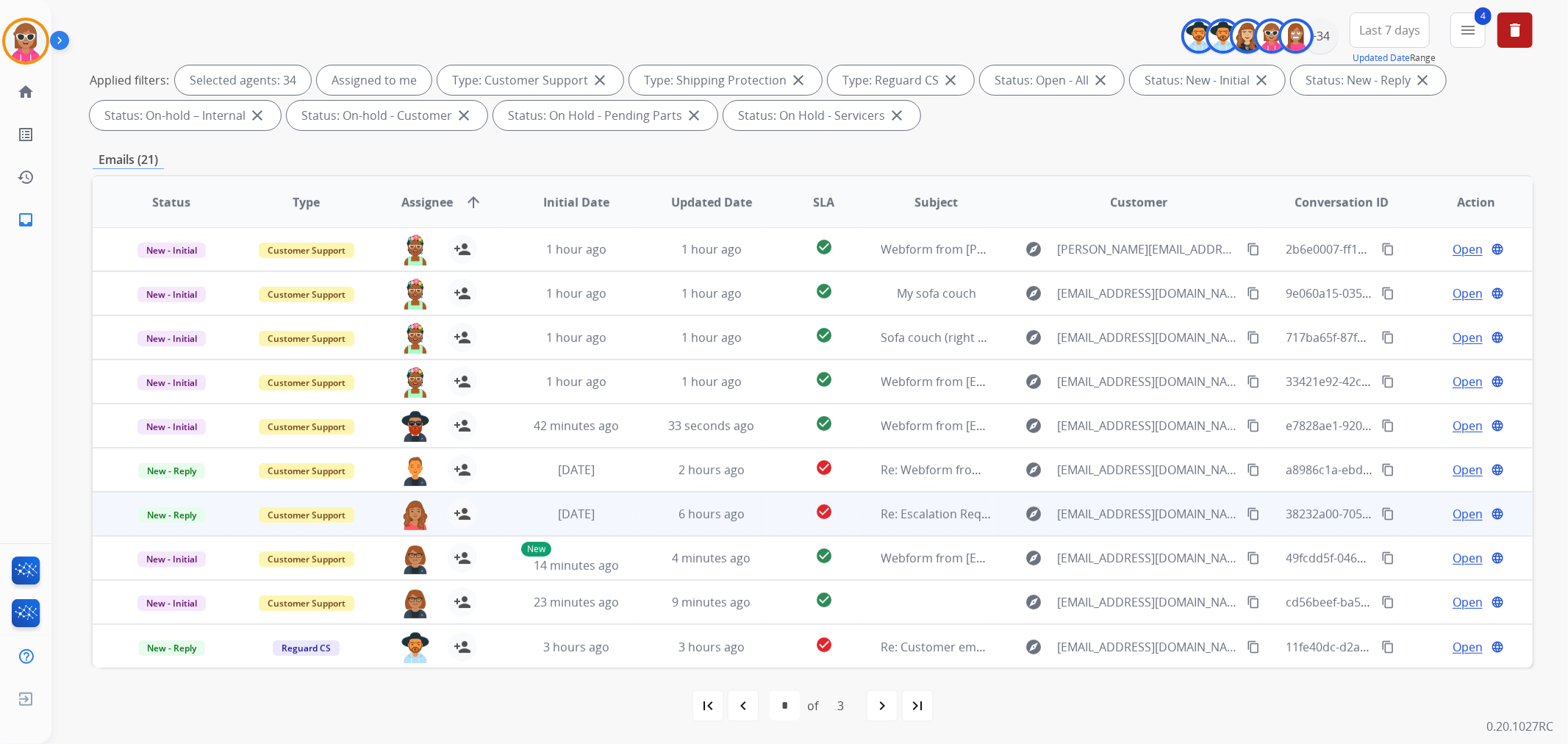
click at [858, 524] on td "Re: Escalation Request – Fuji X-T30 II Evaluation" at bounding box center [925, 514] width 135 height 44
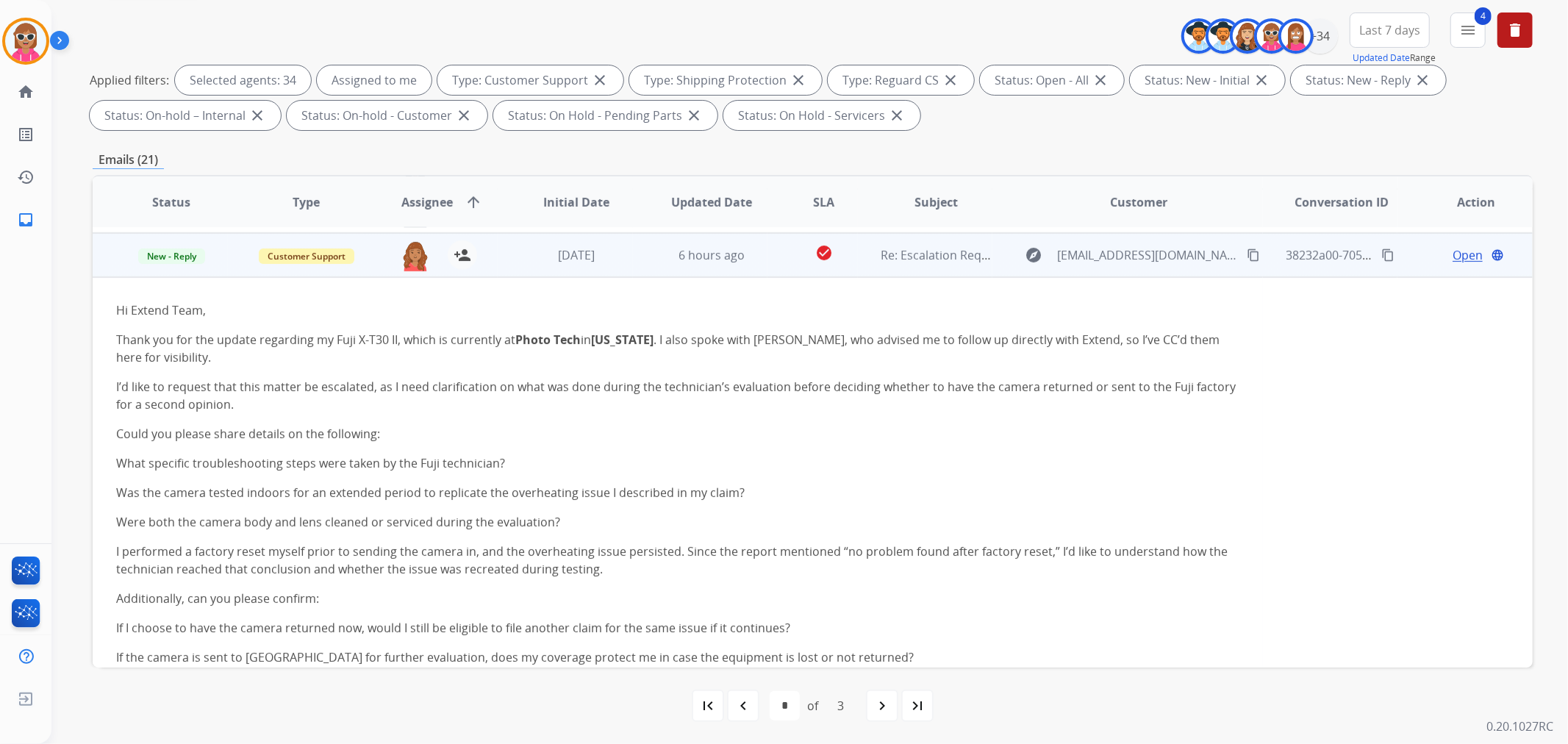
scroll to position [265, 0]
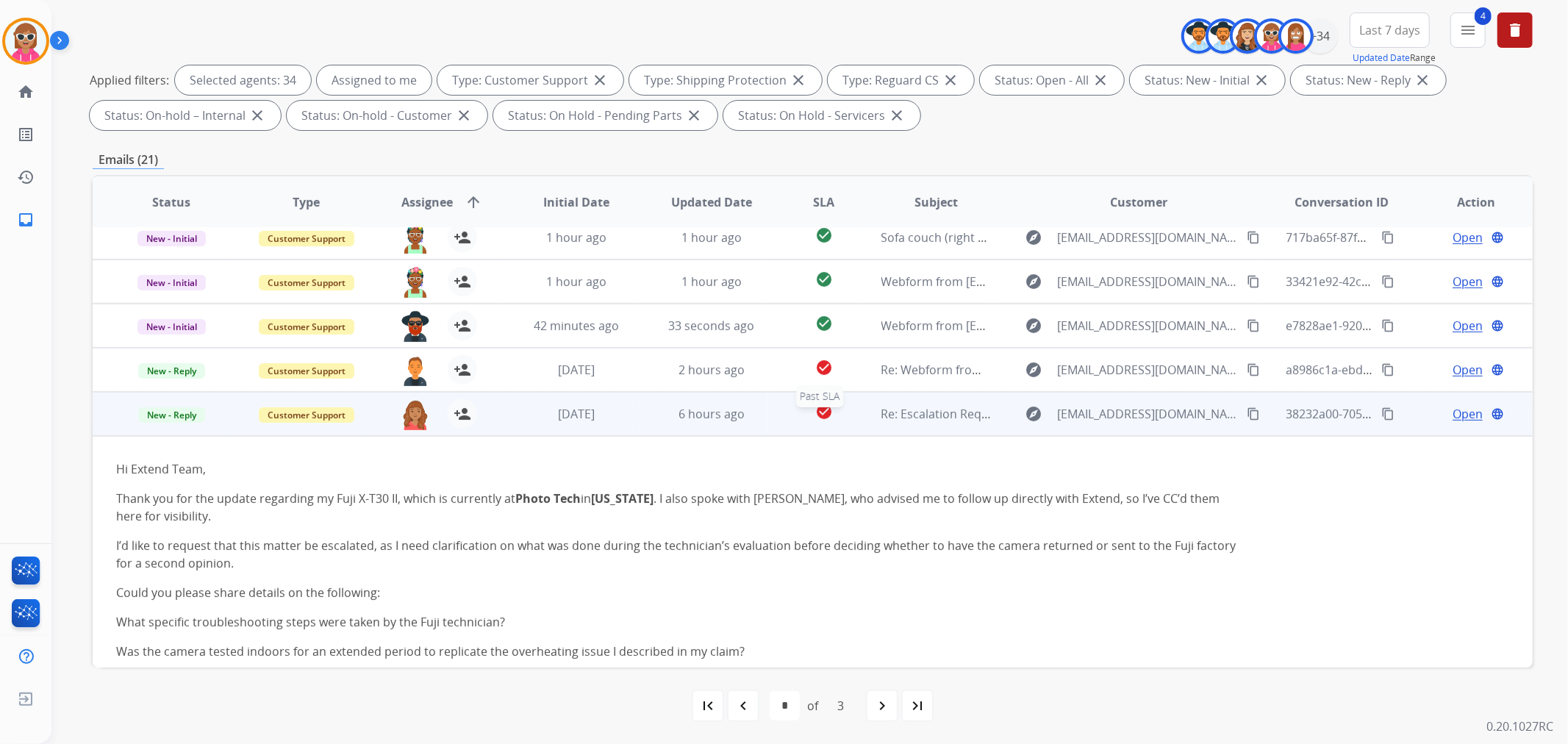
click at [839, 420] on div "check_circle" at bounding box center [823, 413] width 65 height 22
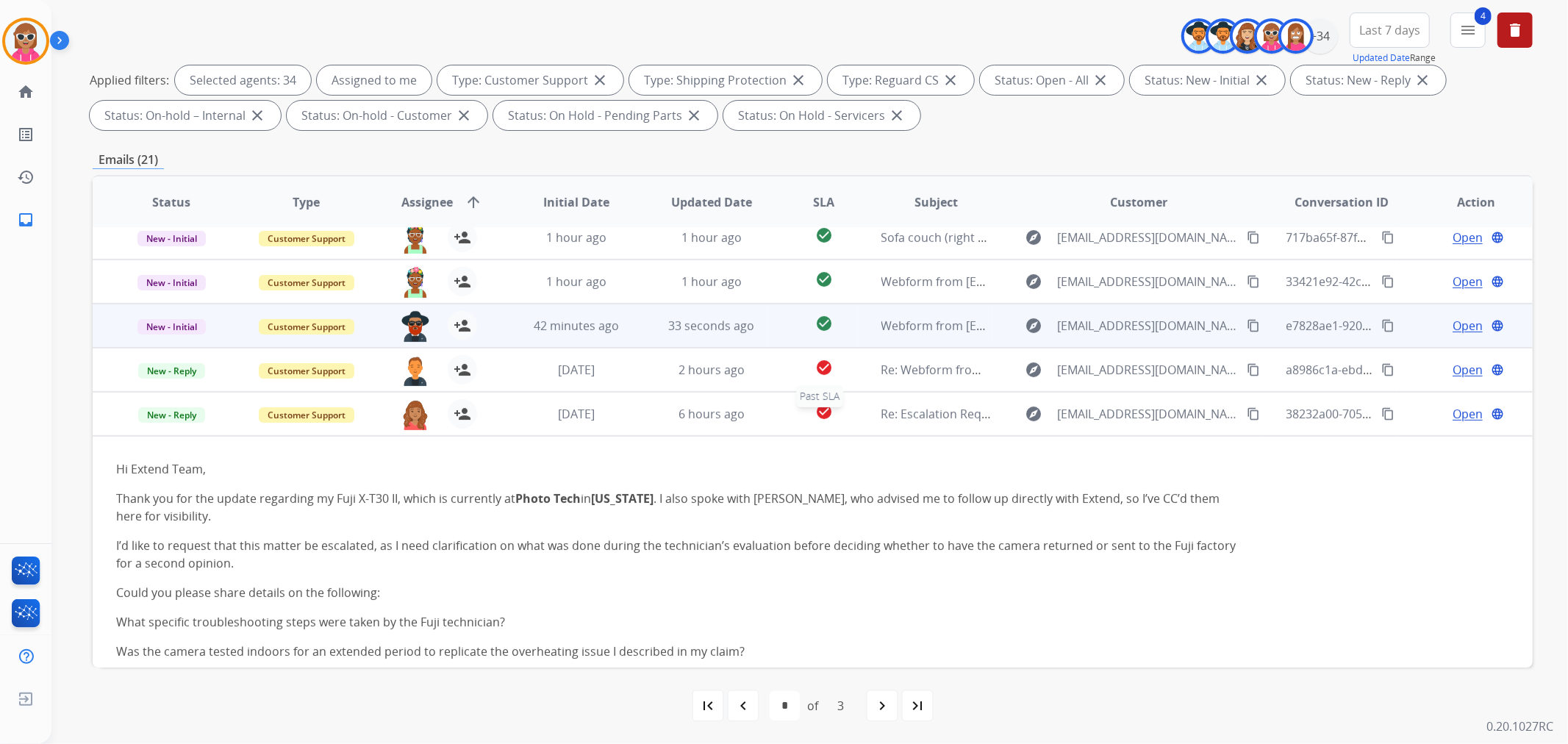
scroll to position [1, 0]
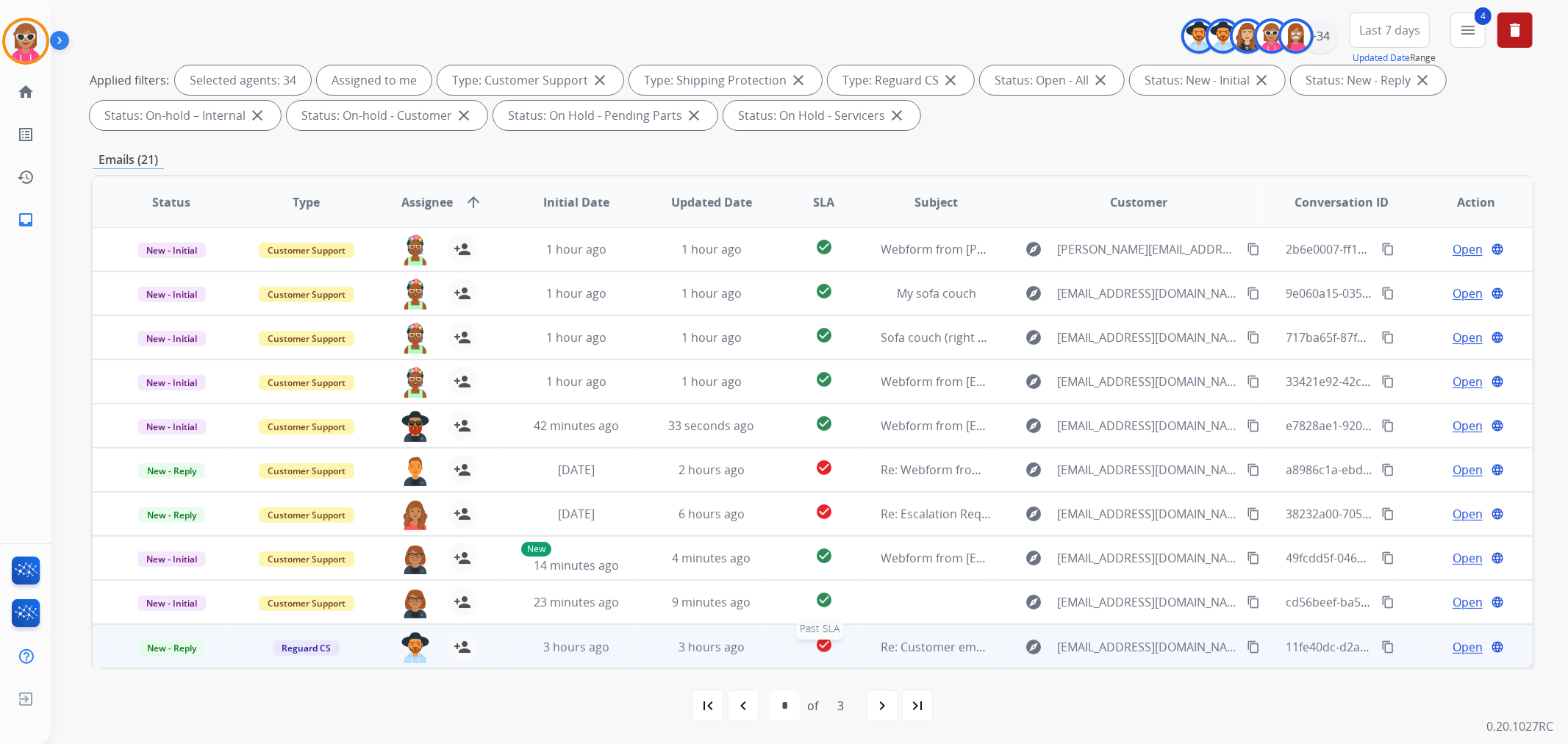
click at [841, 655] on div "check_circle" at bounding box center [823, 647] width 65 height 22
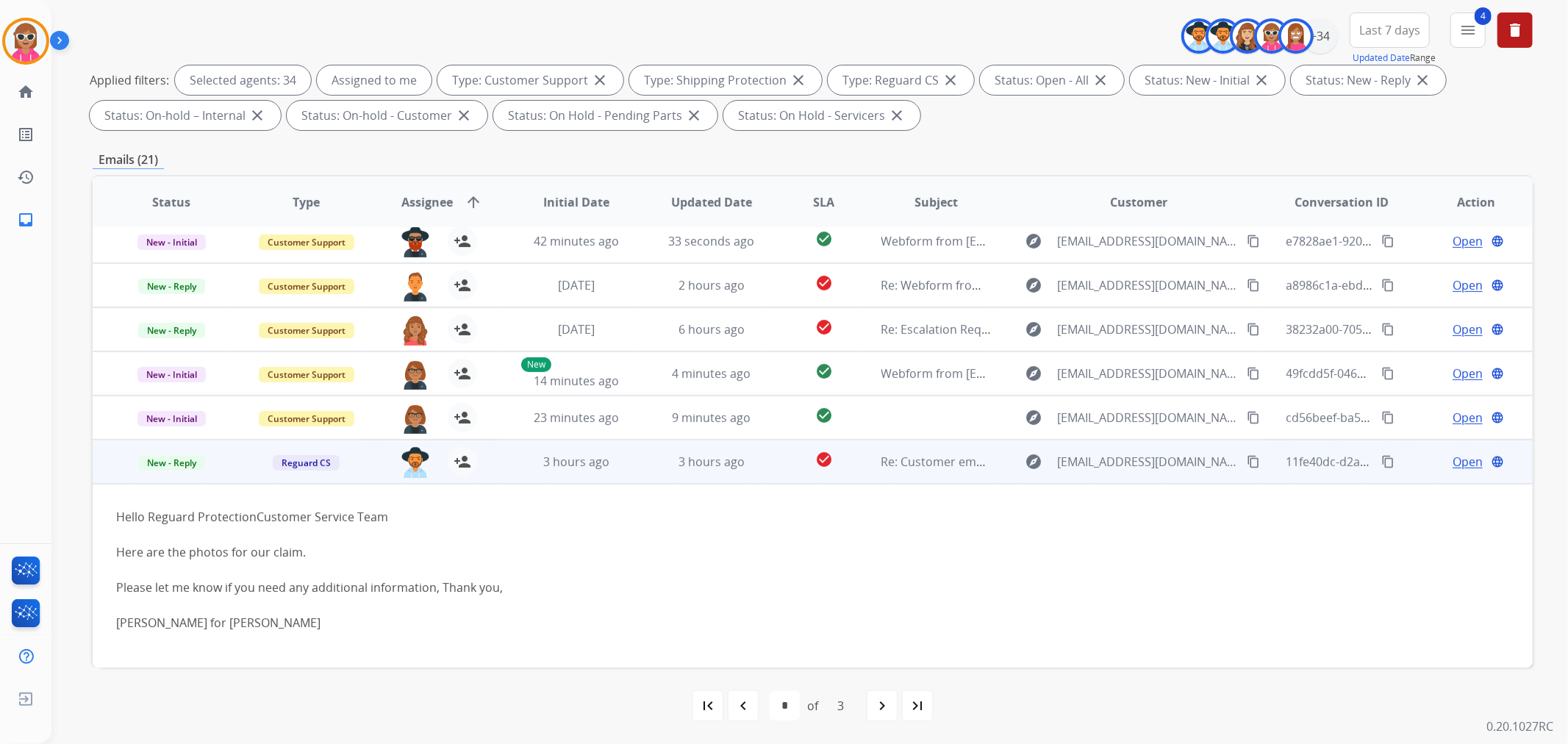
scroll to position [189, 0]
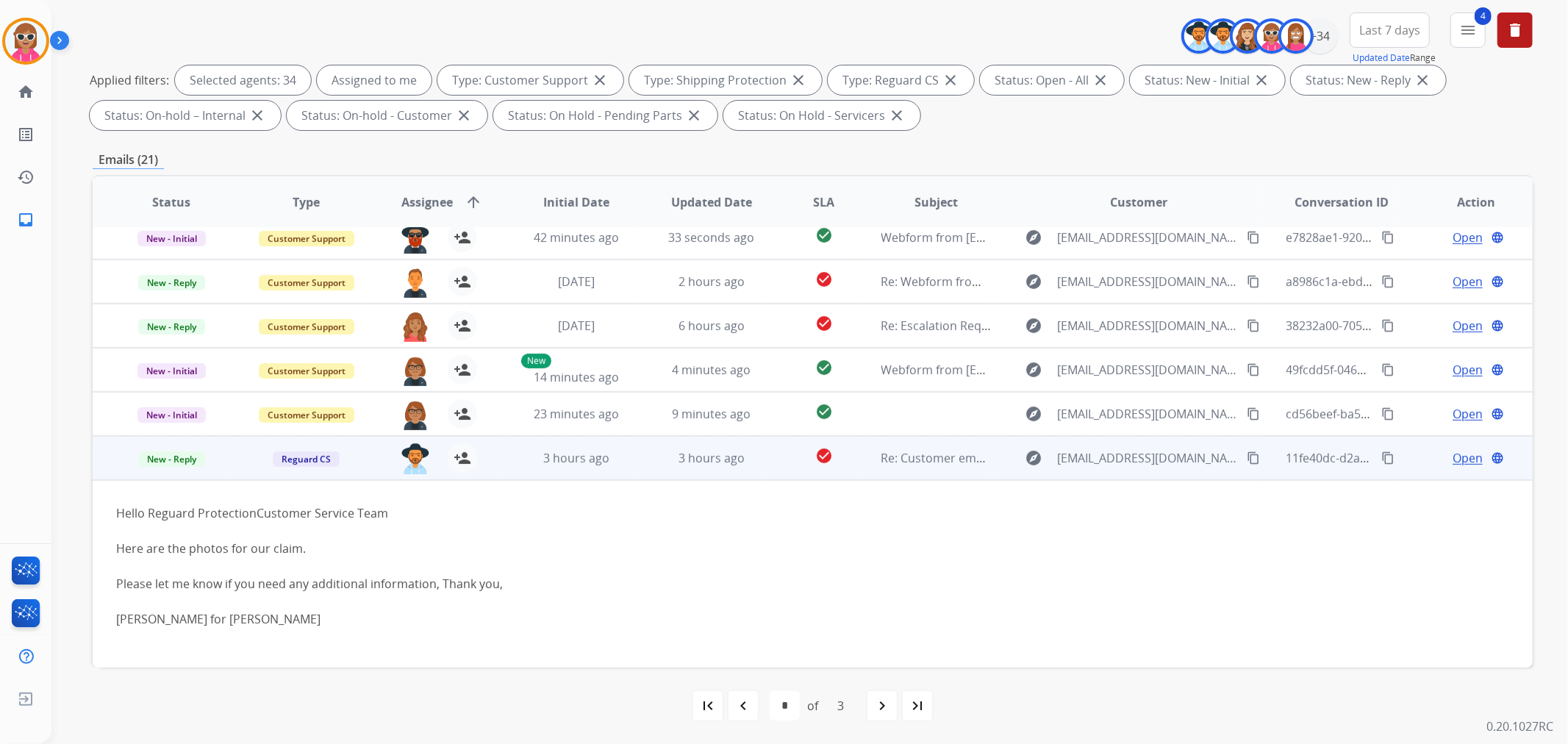
click at [649, 459] on td "3 hours ago" at bounding box center [700, 457] width 135 height 44
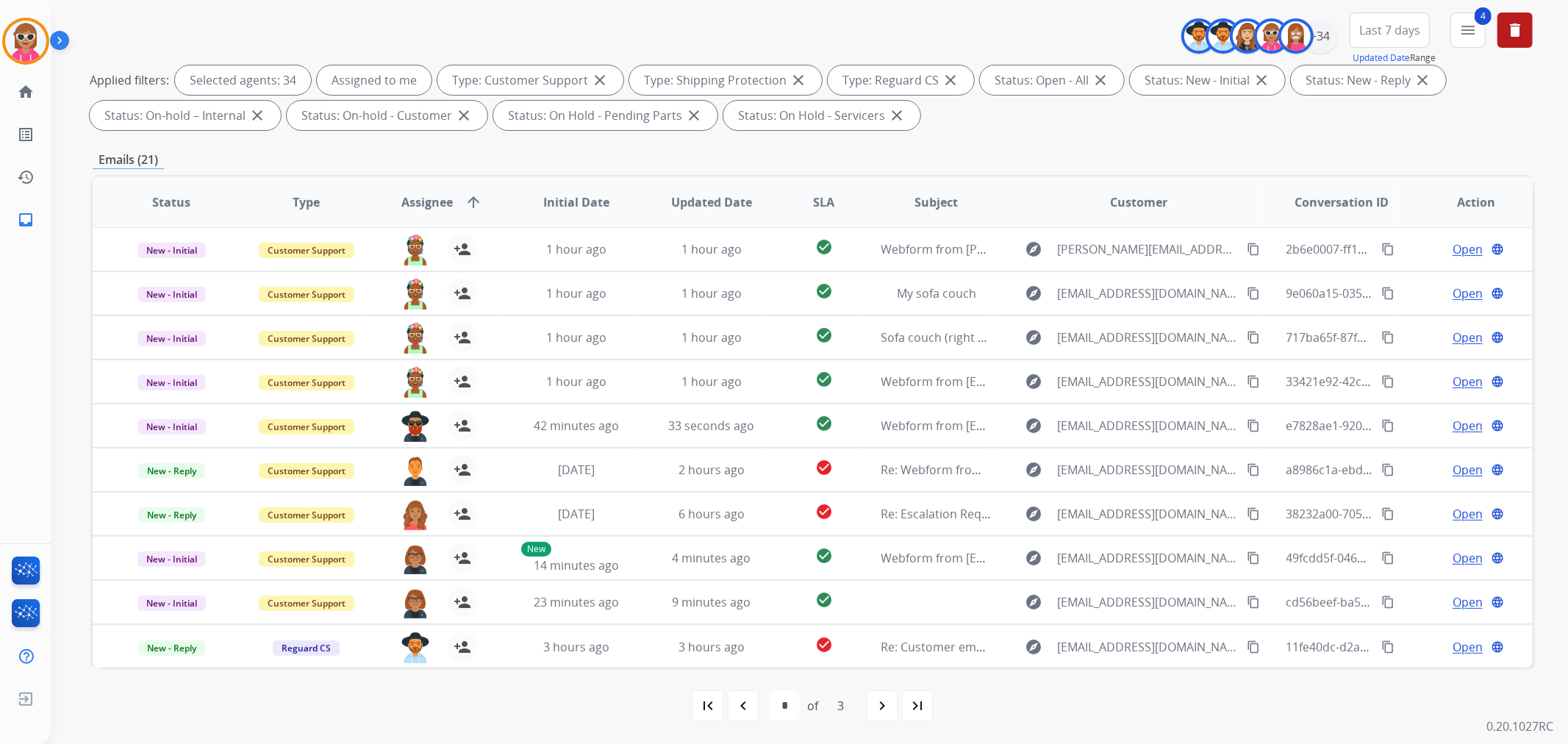
click at [865, 708] on div "first_page navigate_before * * * of 3 navigate_next last_page" at bounding box center [812, 705] width 1440 height 29
click at [876, 708] on mat-icon "navigate_next" at bounding box center [882, 705] width 18 height 18
select select "*"
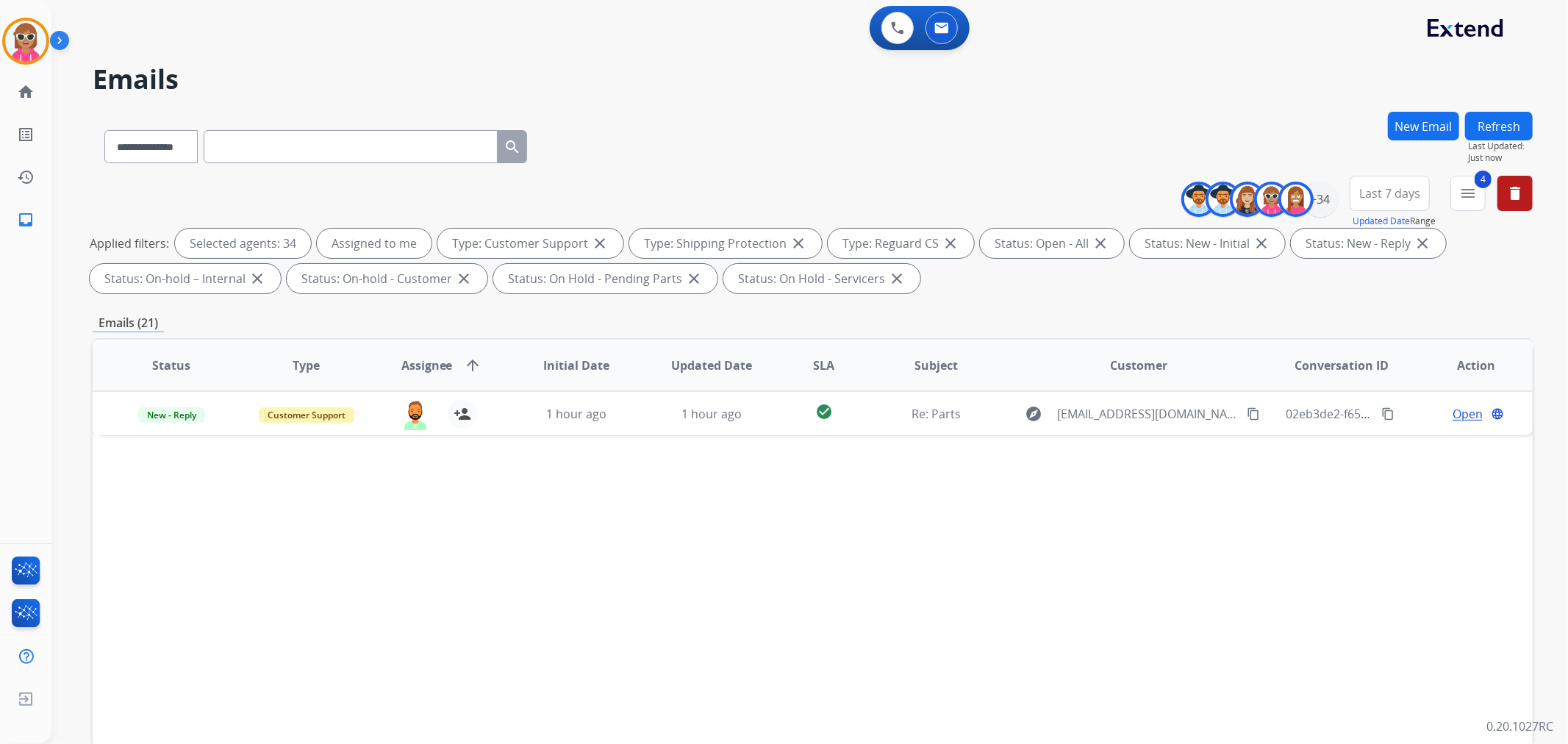
scroll to position [0, 0]
click at [765, 613] on div "Status Type Assignee arrow_upward Initial Date Updated Date SLA Subject Custome…" at bounding box center [812, 585] width 1440 height 492
click at [1500, 136] on button "Refresh" at bounding box center [1499, 125] width 68 height 28
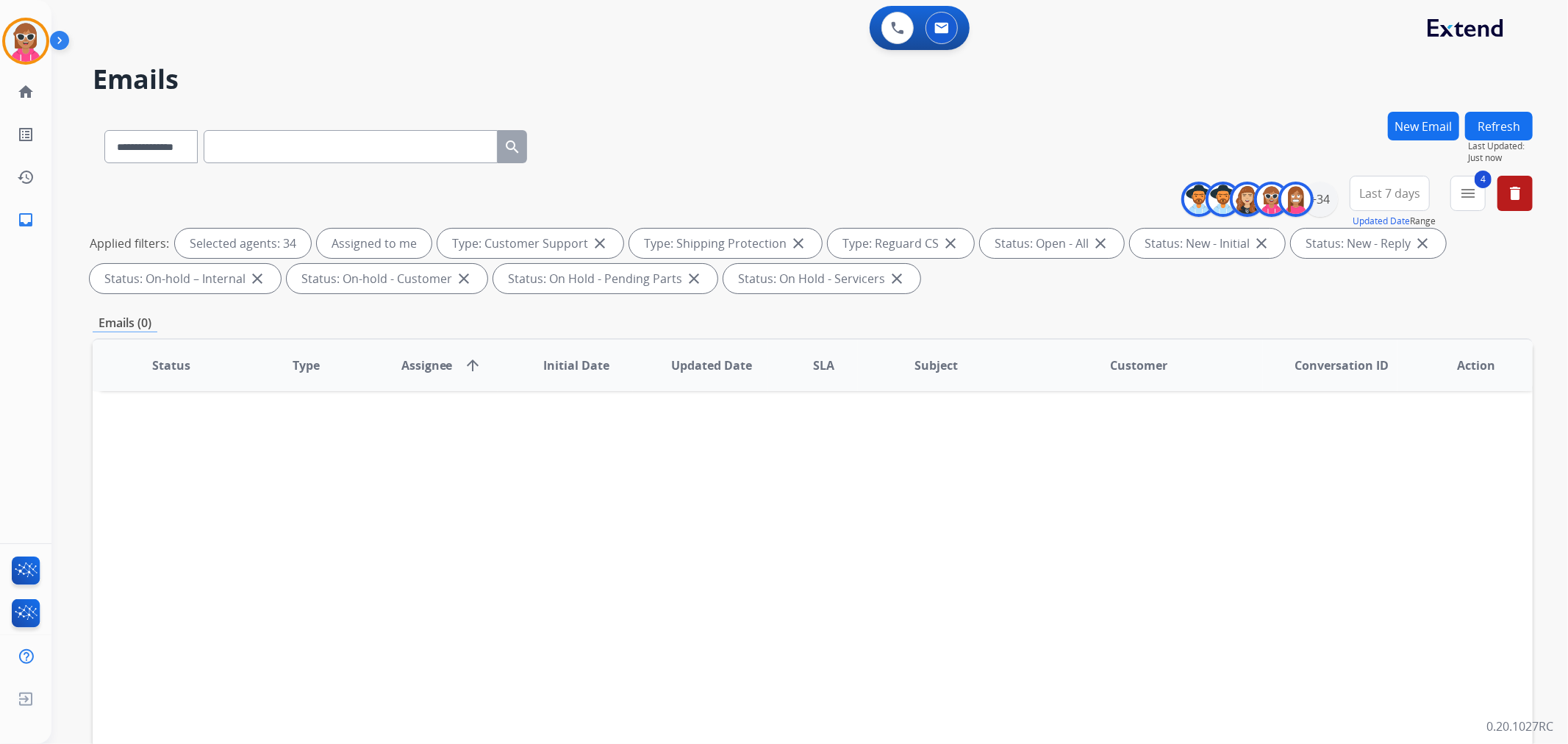
scroll to position [163, 0]
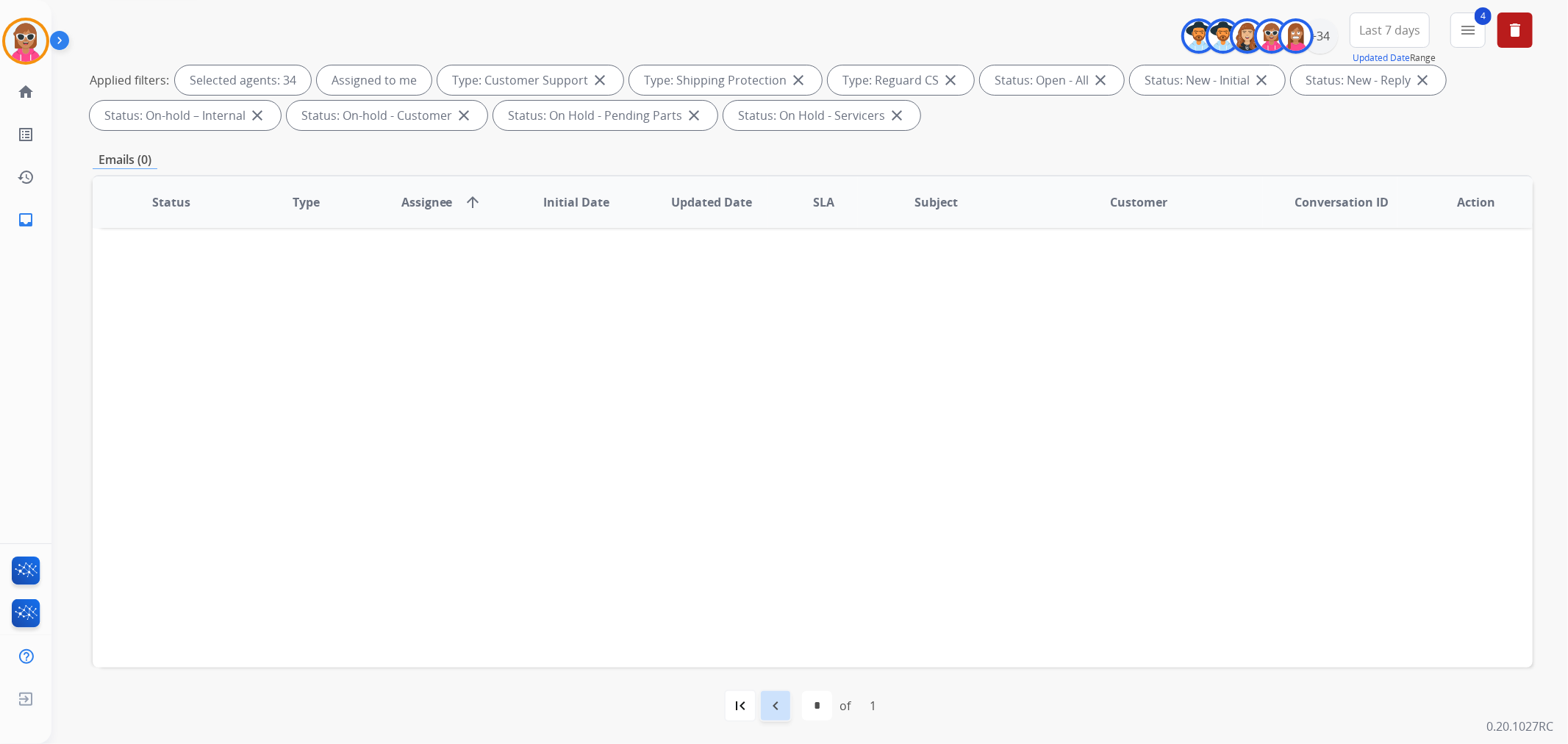
click at [772, 703] on mat-icon "navigate_before" at bounding box center [775, 705] width 18 height 18
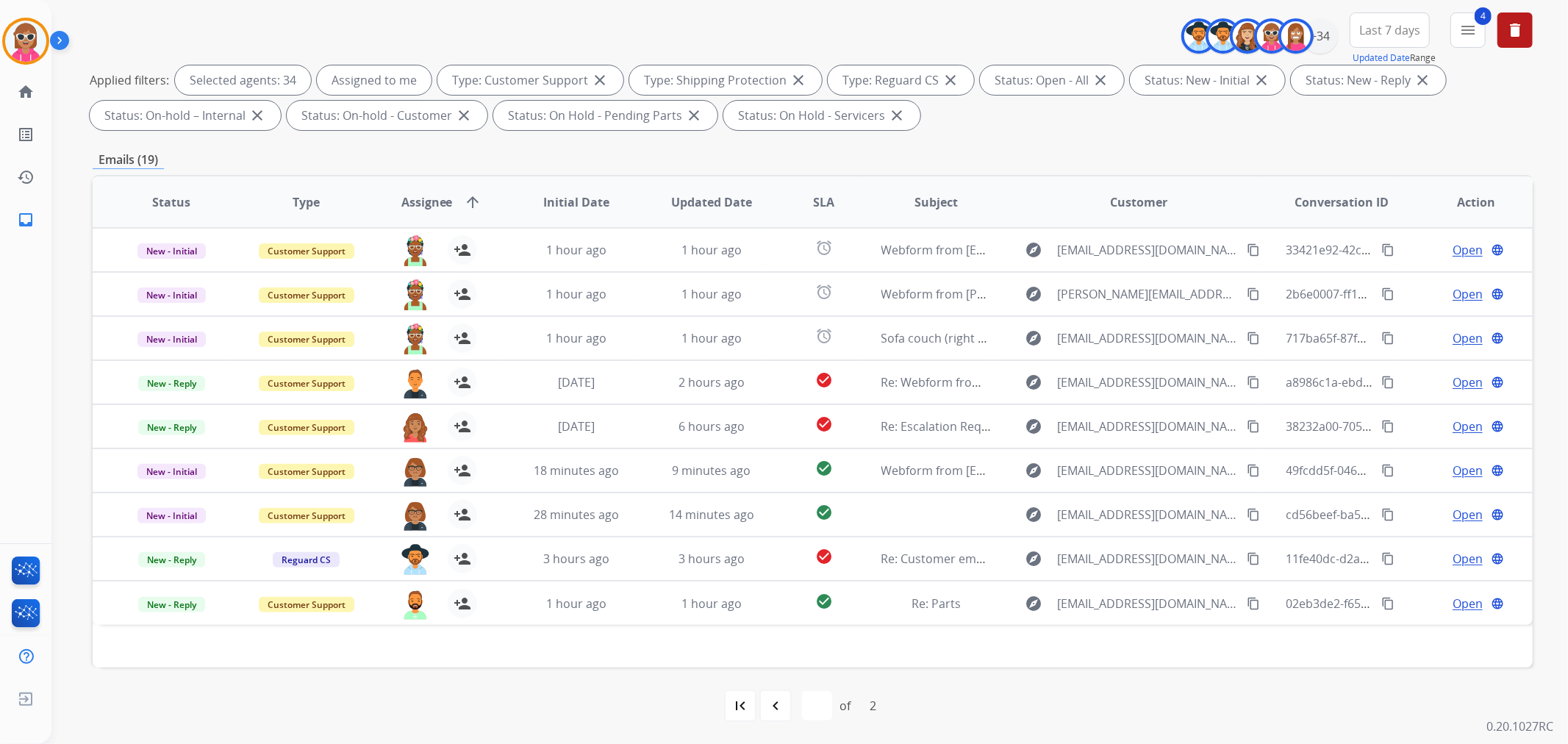
click at [1023, 689] on div "first_page navigate_before * * of 2 navigate_next last_page" at bounding box center [812, 705] width 1440 height 77
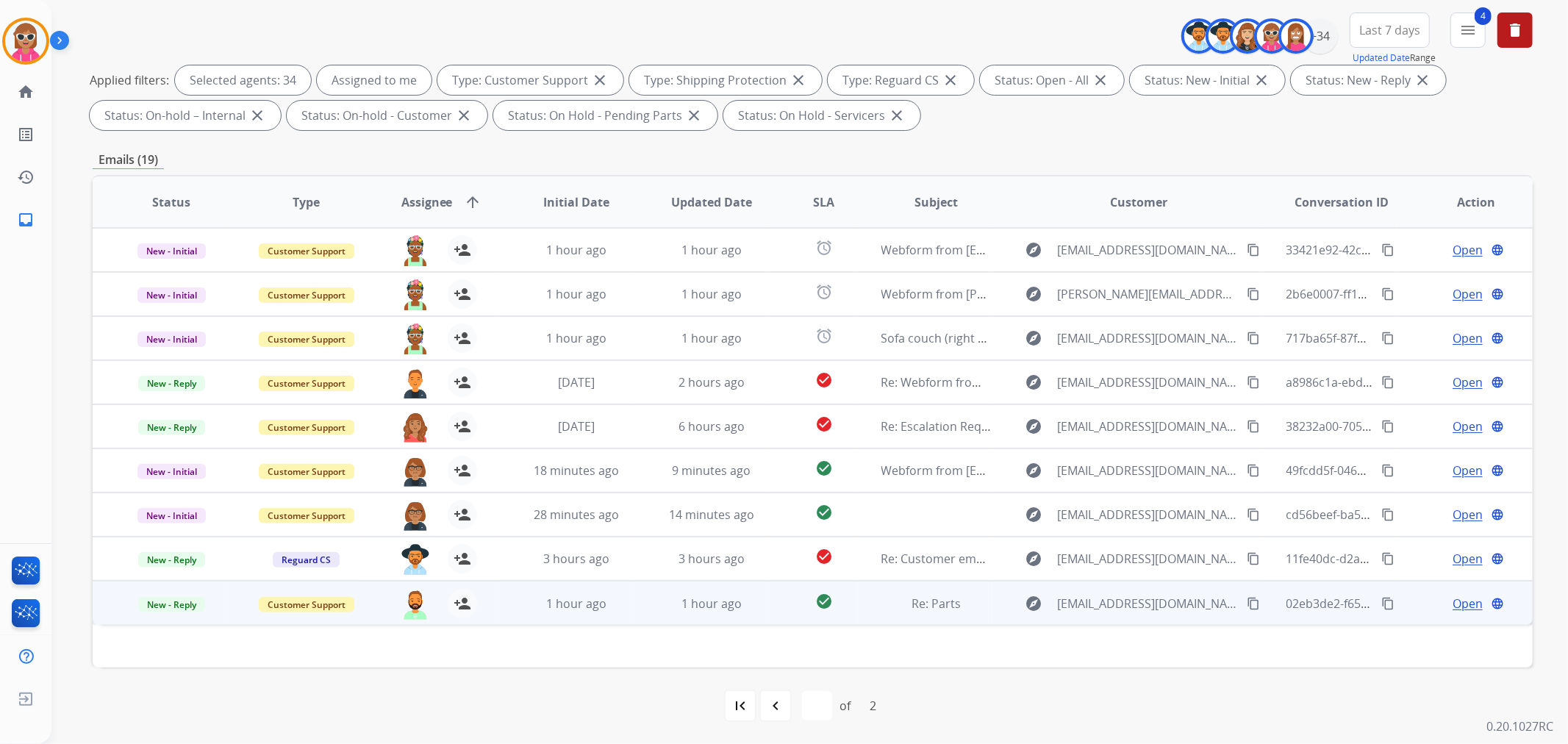
click at [863, 600] on td "Re: Parts" at bounding box center [925, 602] width 135 height 44
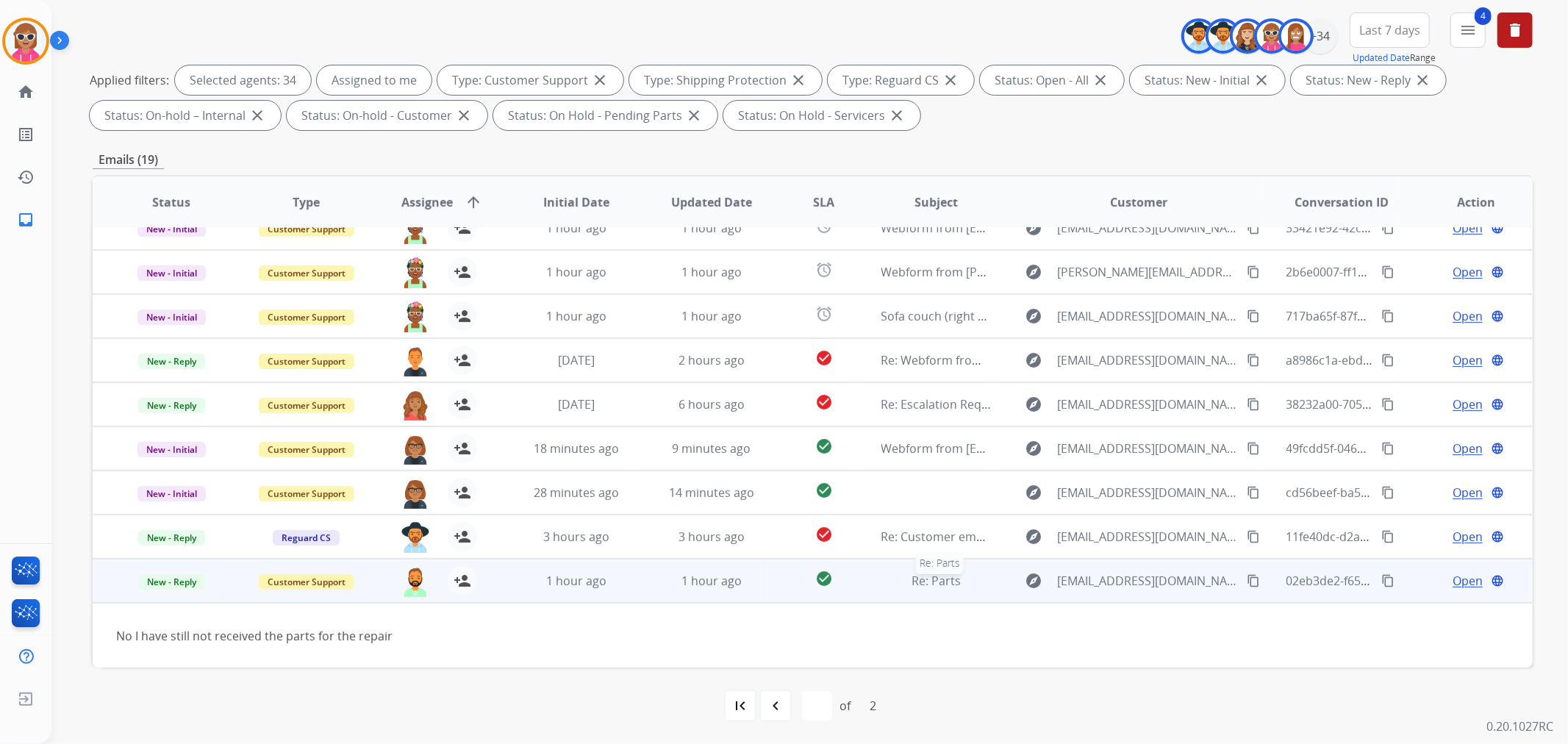
click at [881, 577] on div "Re: Parts" at bounding box center [937, 581] width 111 height 18
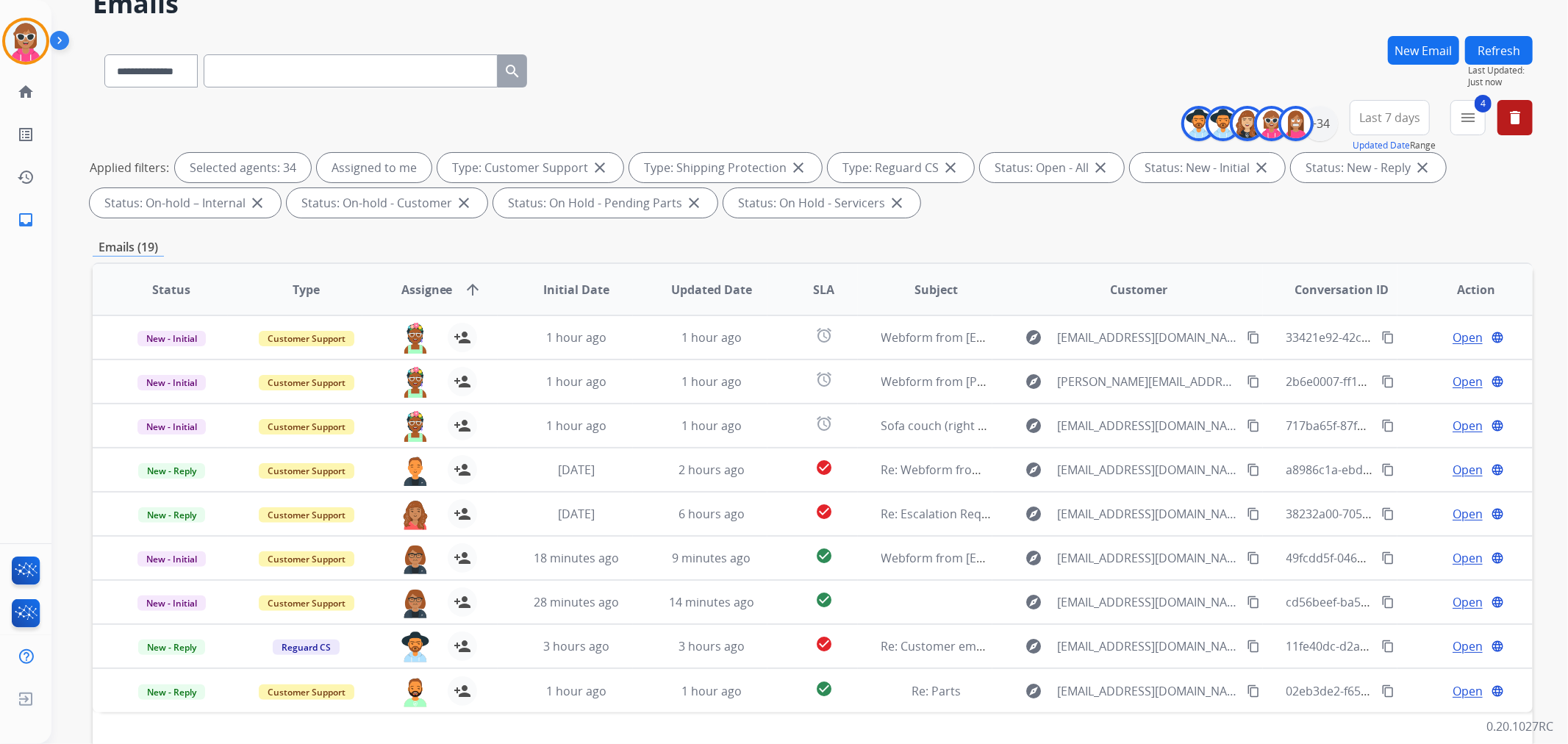
scroll to position [0, 0]
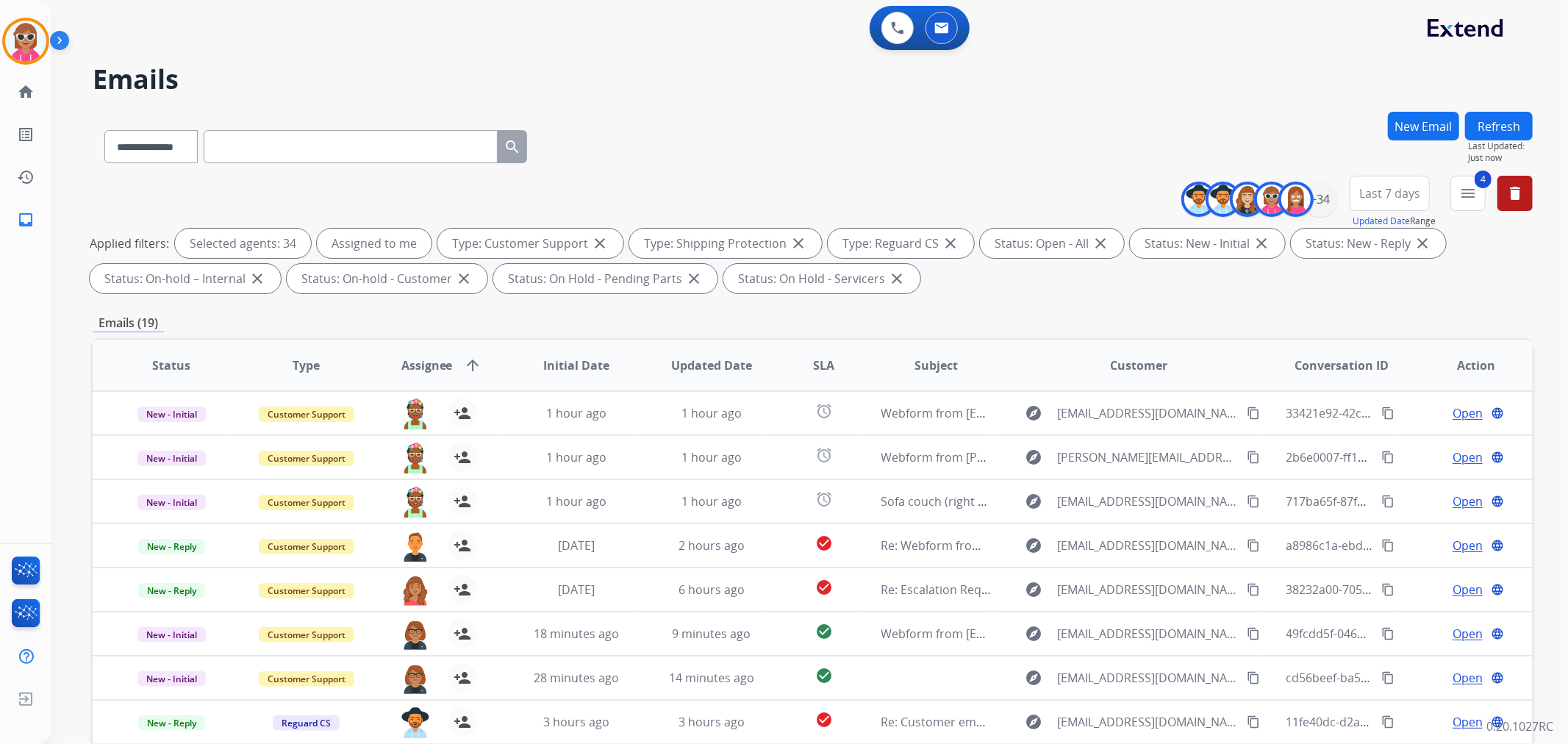
drag, startPoint x: 1475, startPoint y: 114, endPoint x: 1467, endPoint y: 120, distance: 10.0
click at [1473, 115] on button "Refresh" at bounding box center [1499, 125] width 68 height 28
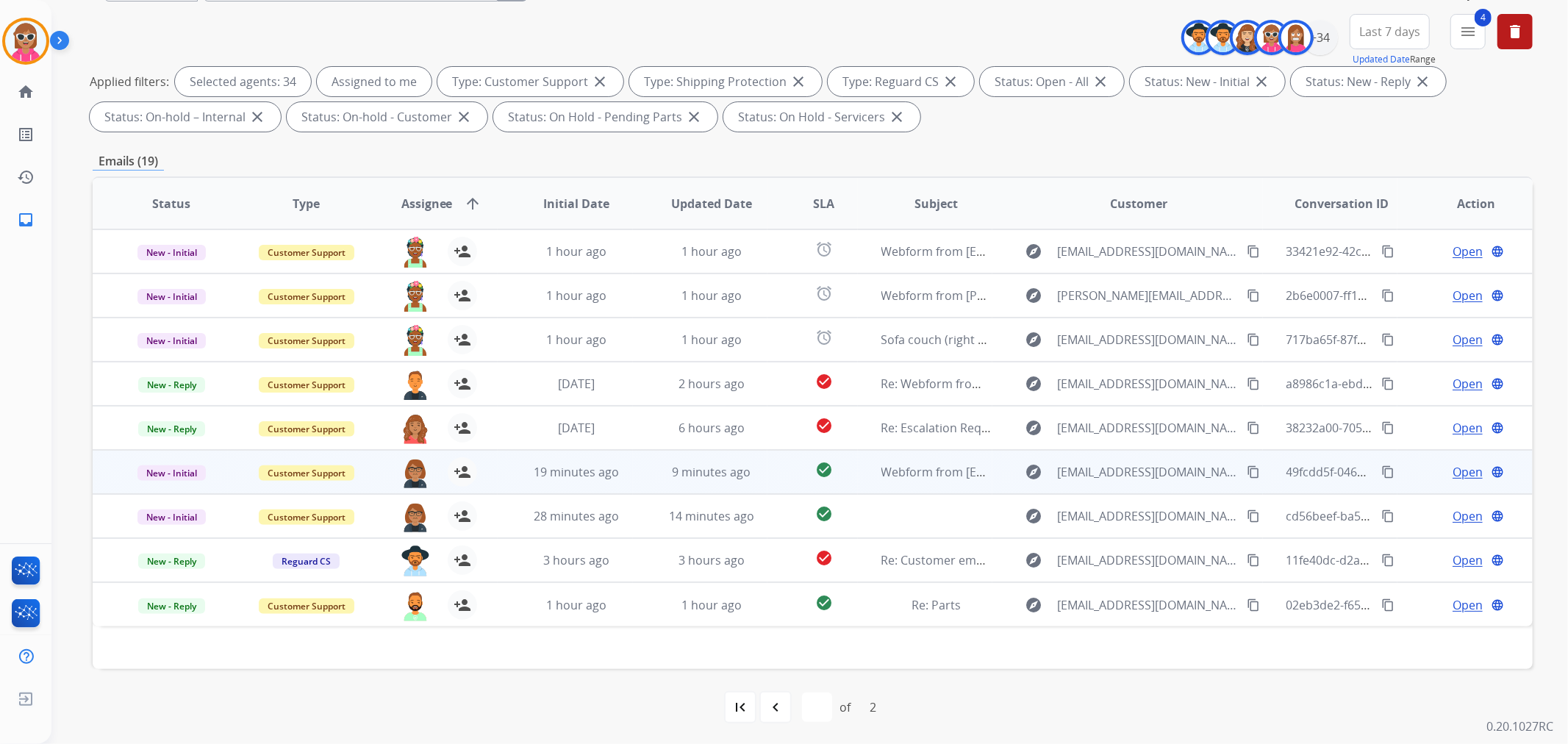
scroll to position [163, 0]
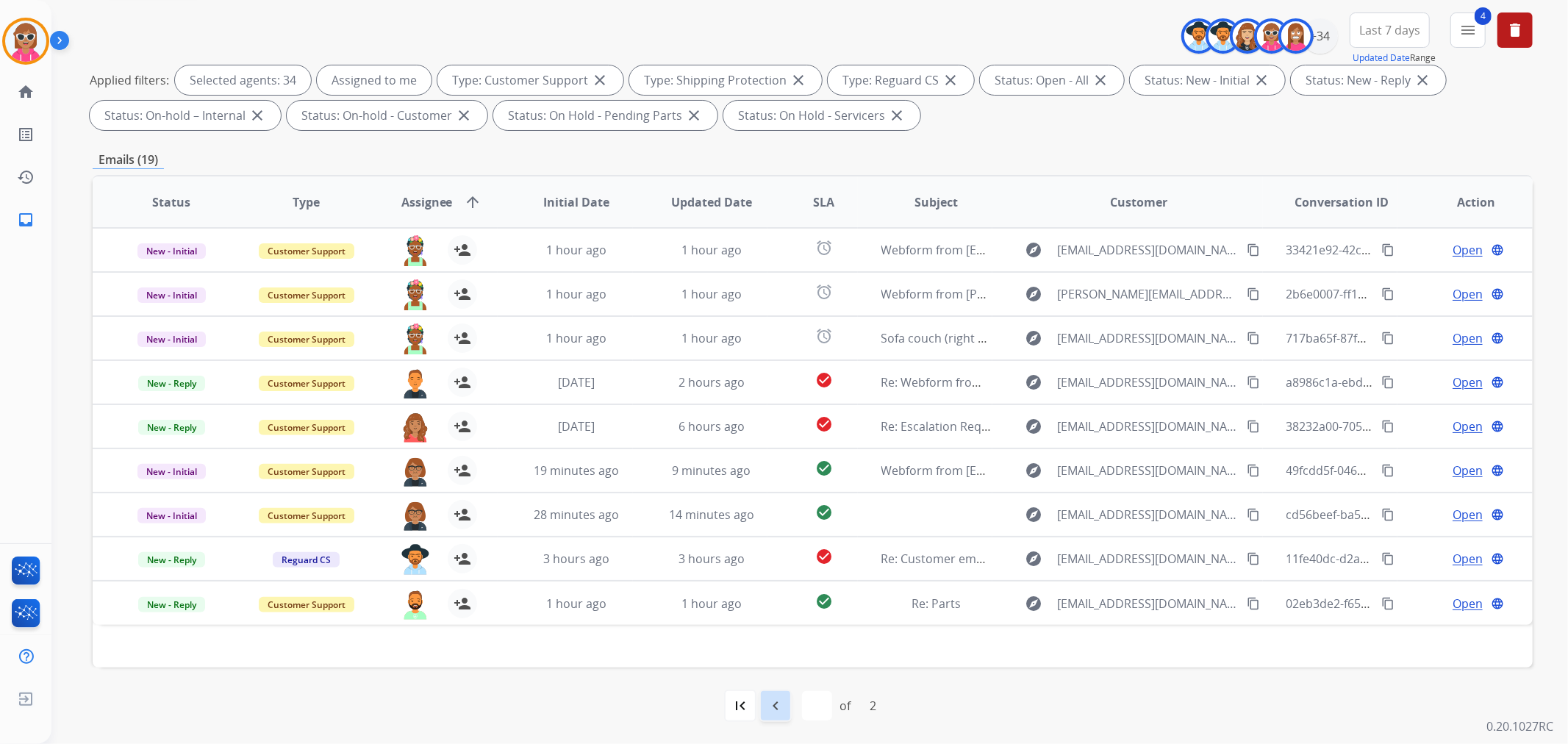
click at [785, 716] on div "navigate_before" at bounding box center [775, 705] width 32 height 32
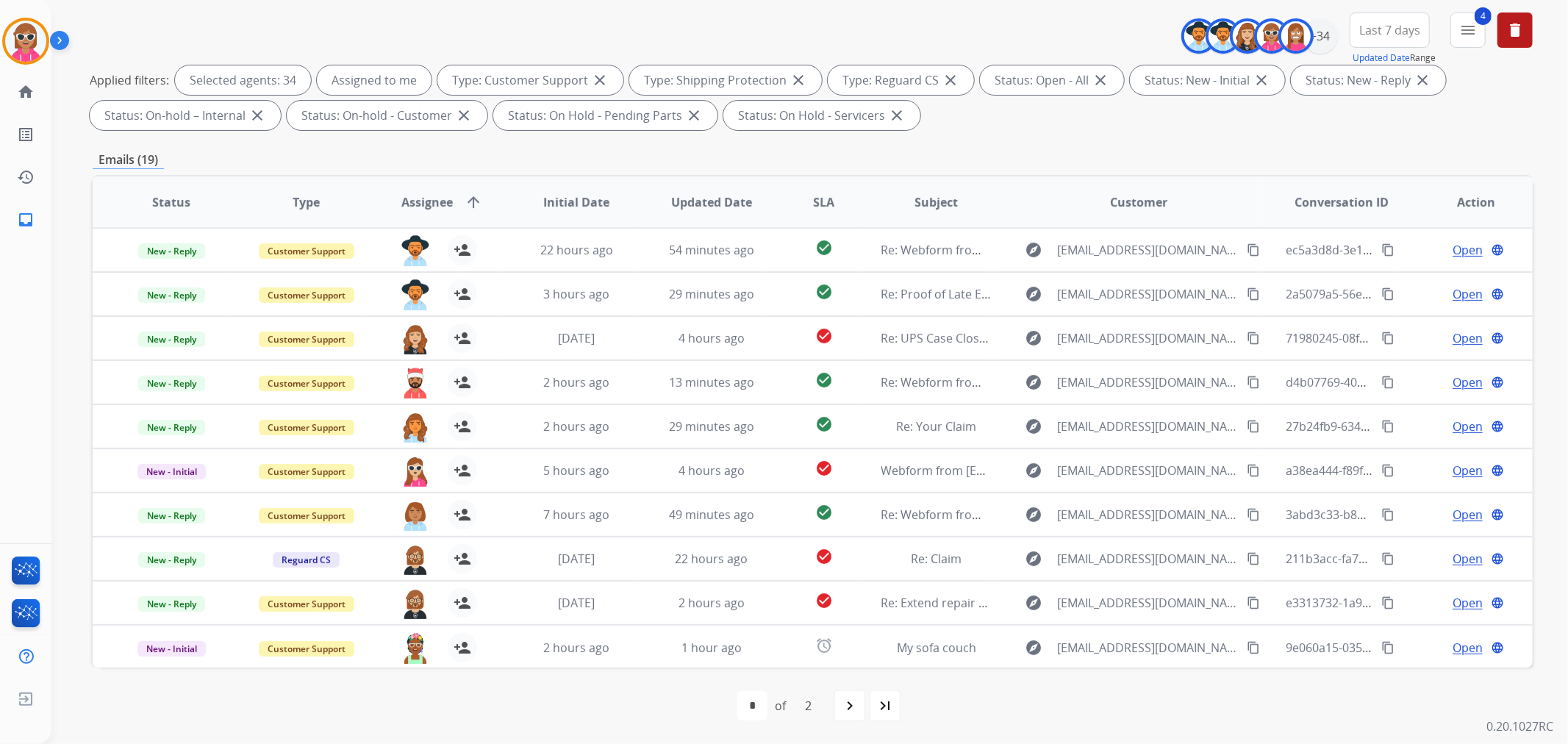
scroll to position [0, 0]
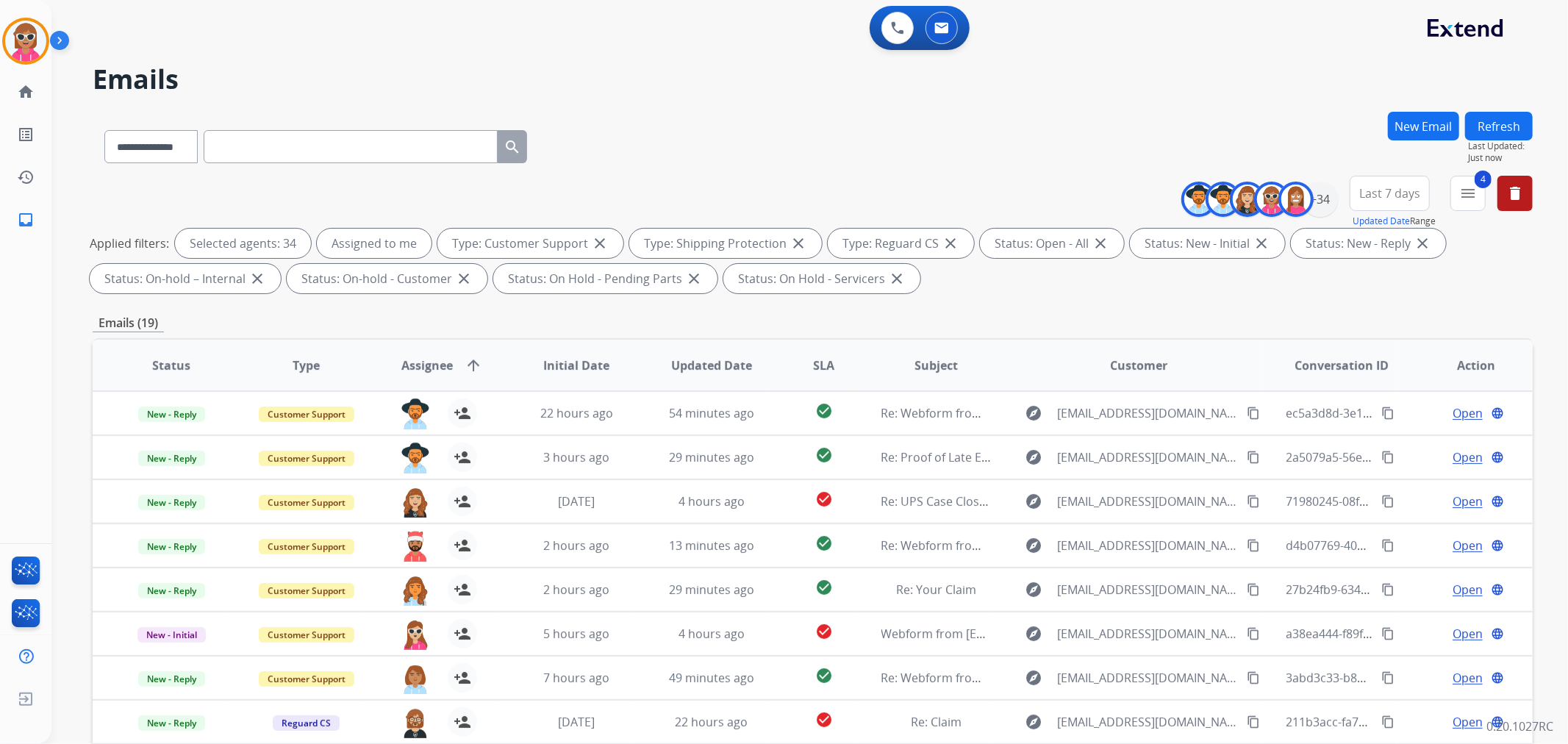
click at [1486, 124] on button "Refresh" at bounding box center [1499, 125] width 68 height 28
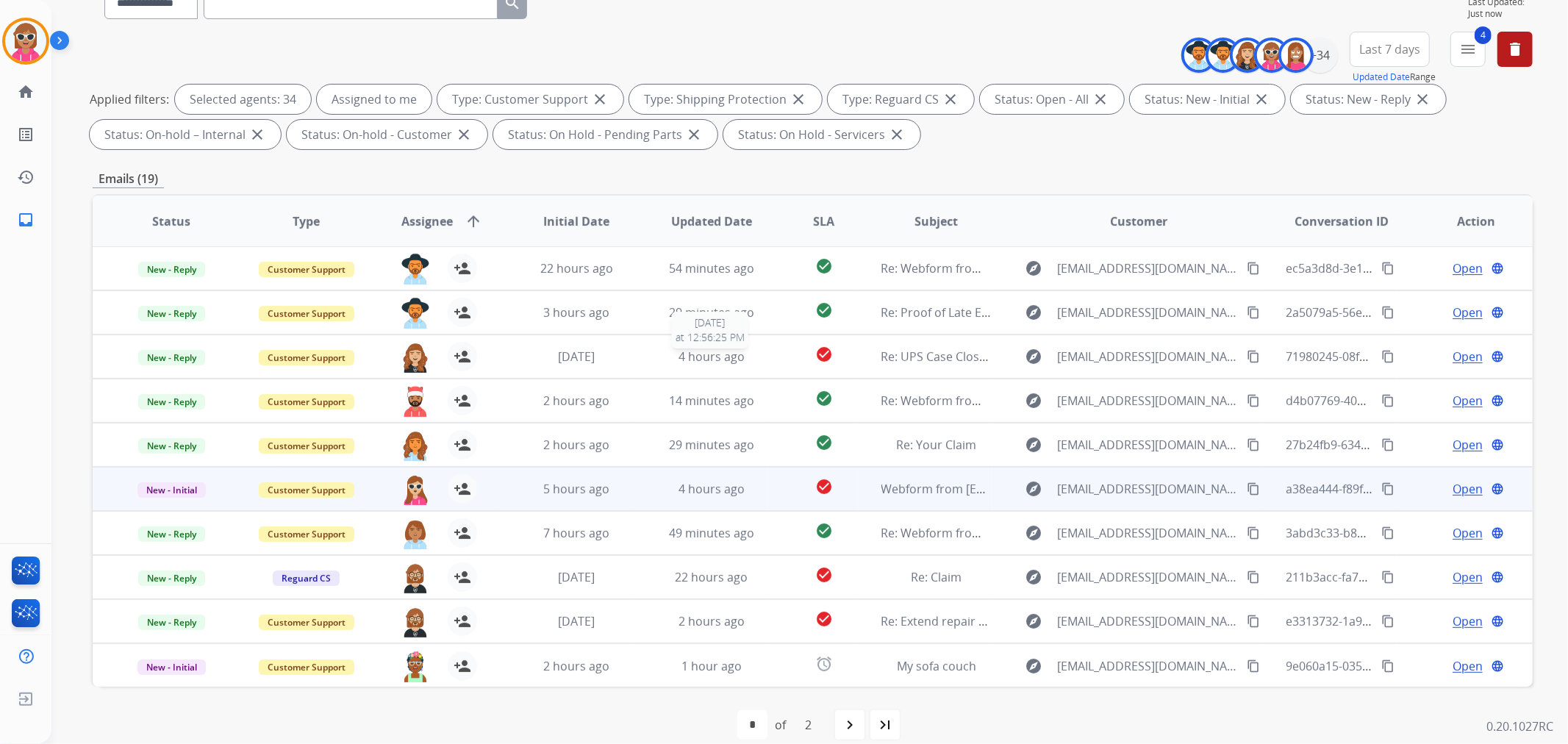
scroll to position [163, 0]
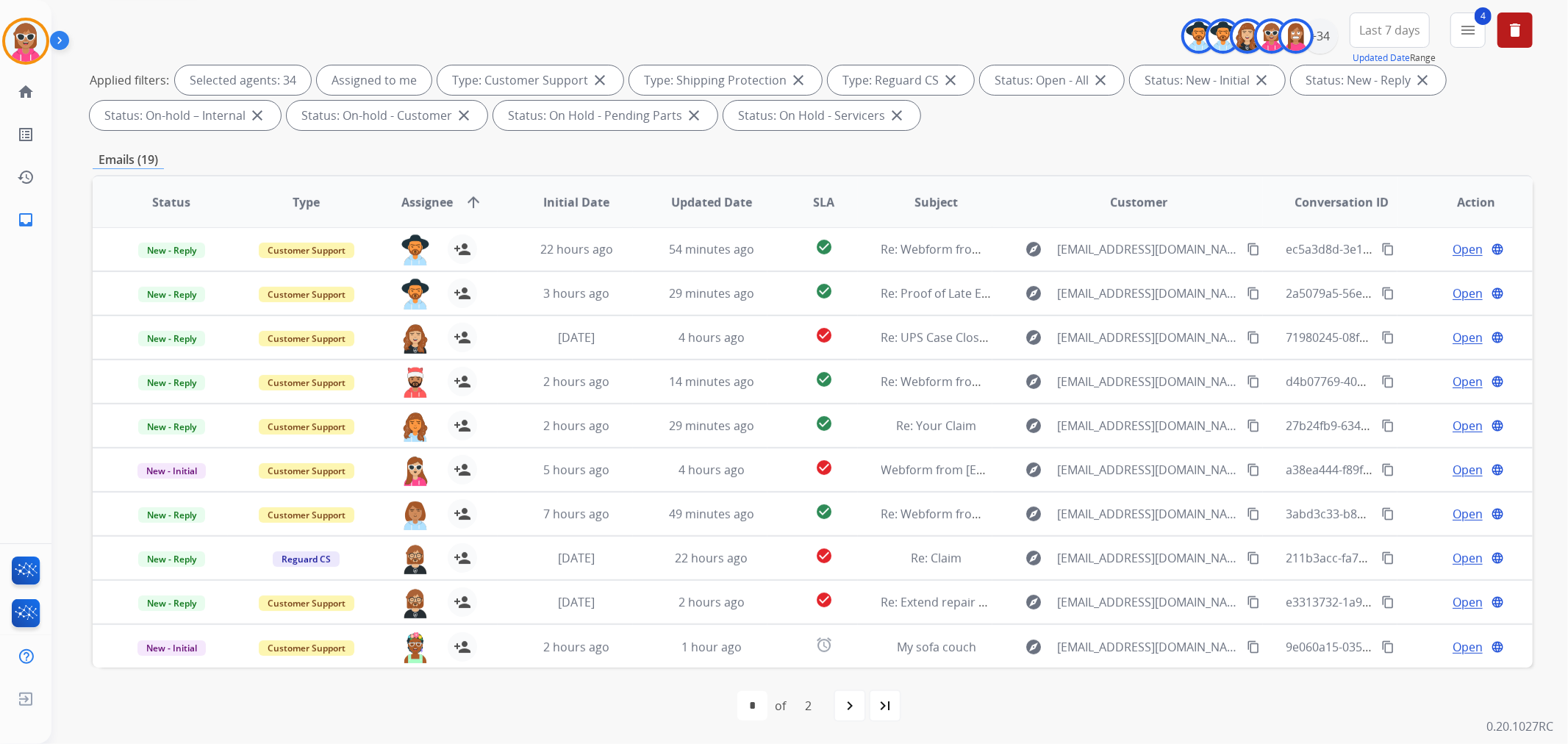
click at [1047, 691] on div "first_page navigate_before * * of 2 navigate_next last_page" at bounding box center [812, 705] width 1440 height 29
click at [1018, 678] on div "first_page navigate_before * * of 2 navigate_next last_page" at bounding box center [812, 705] width 1440 height 77
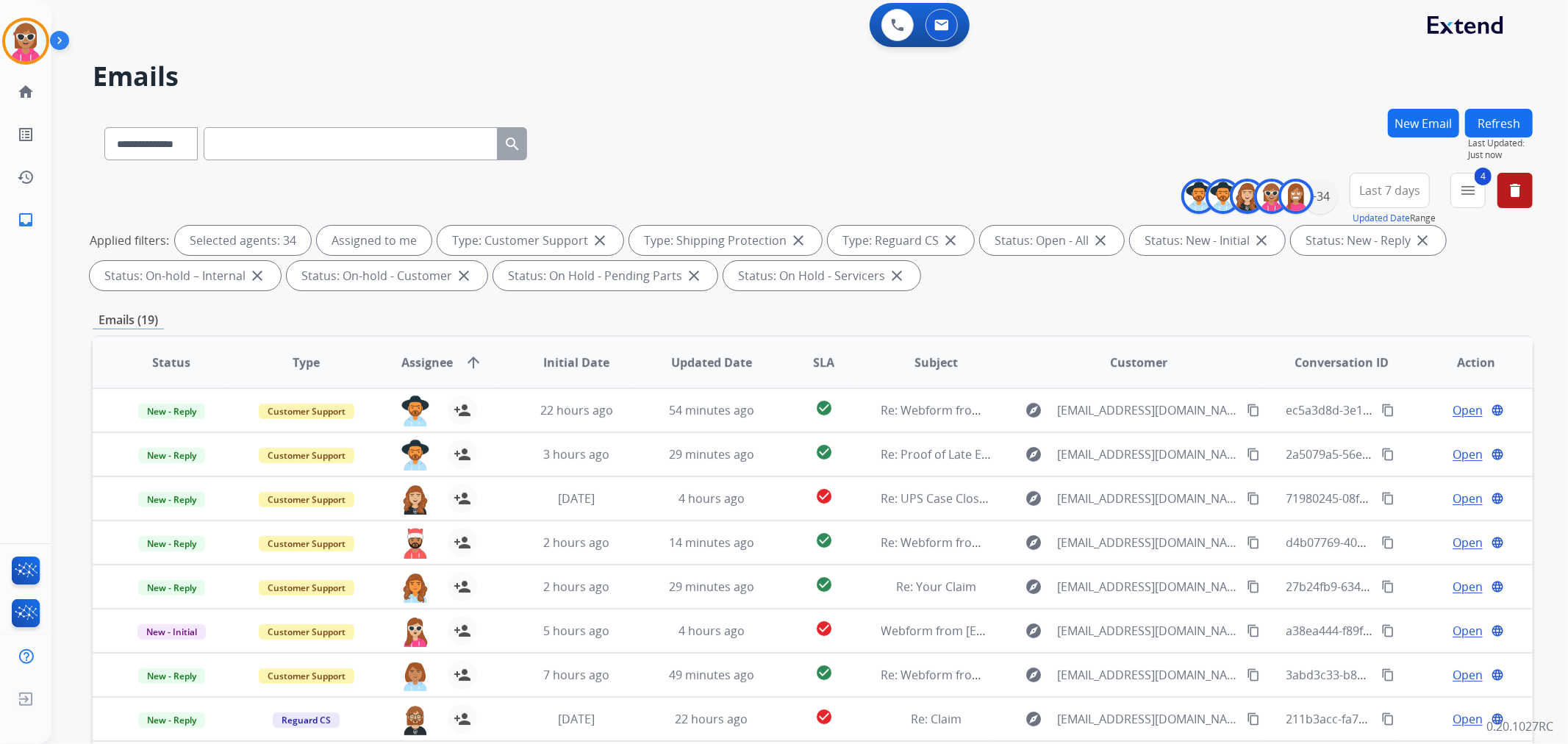
scroll to position [0, 0]
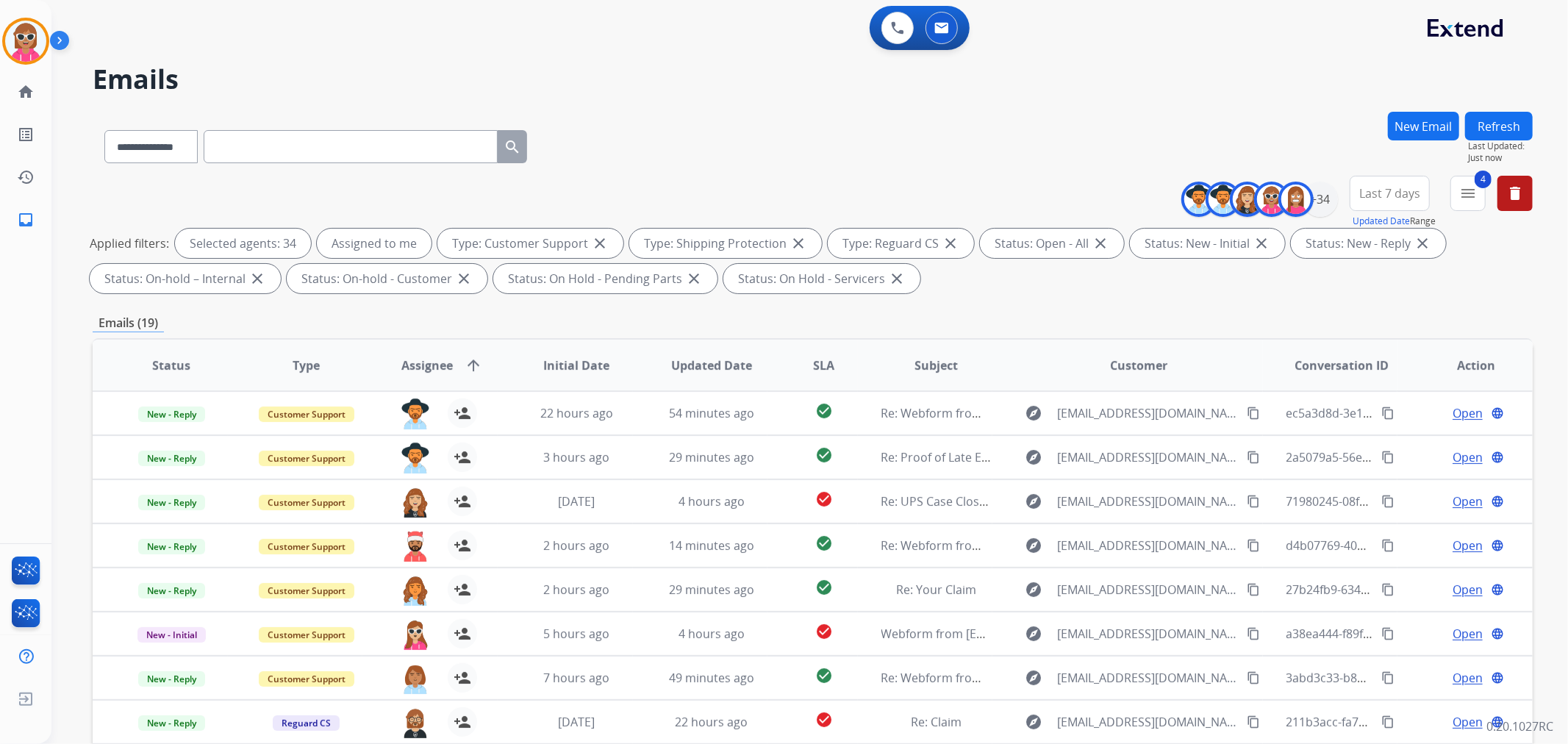
click at [1494, 127] on button "Refresh" at bounding box center [1499, 125] width 68 height 28
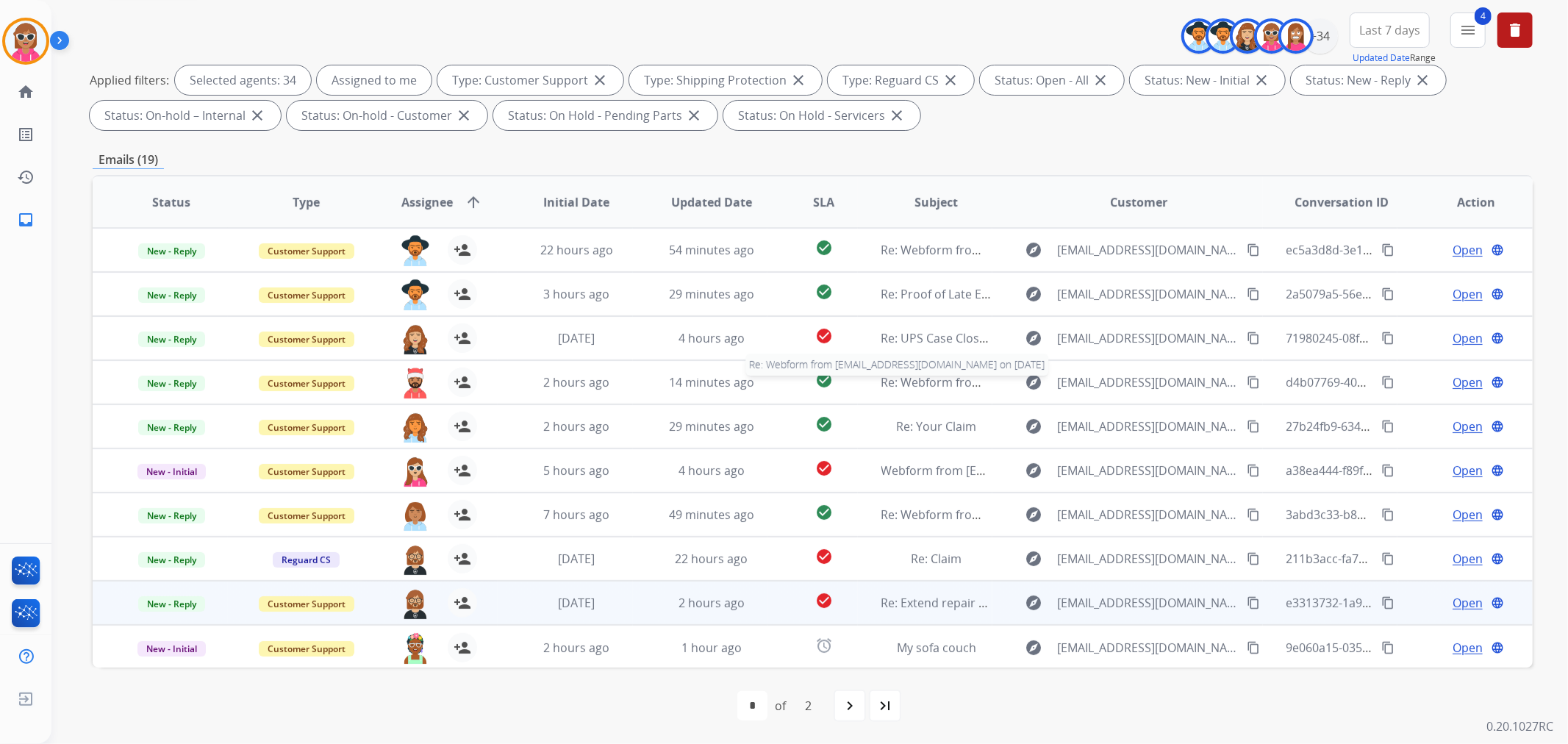
scroll to position [1, 0]
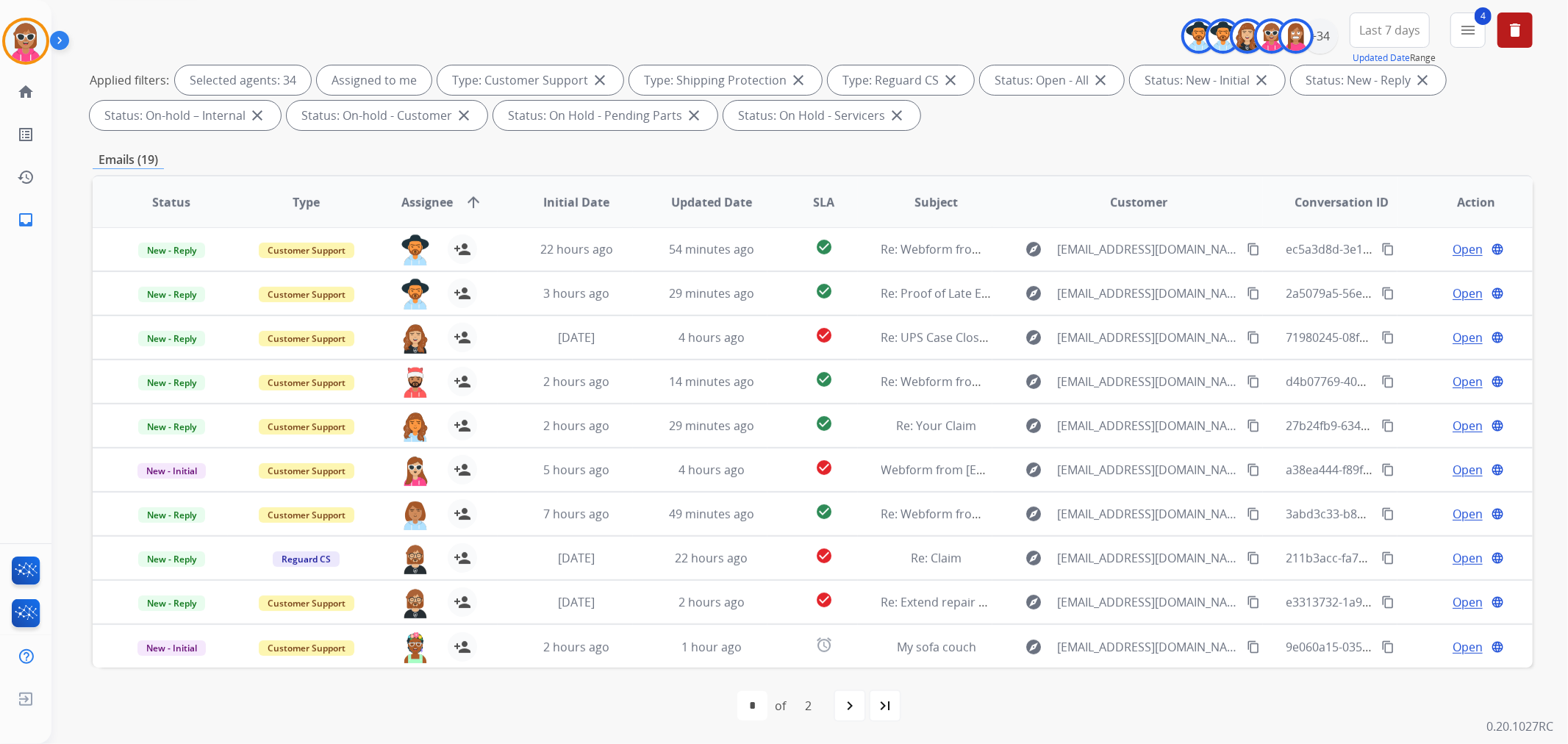
click at [991, 702] on div "first_page navigate_before * * of 2 navigate_next last_page" at bounding box center [812, 705] width 1440 height 29
click at [846, 699] on mat-icon "navigate_next" at bounding box center [850, 705] width 18 height 18
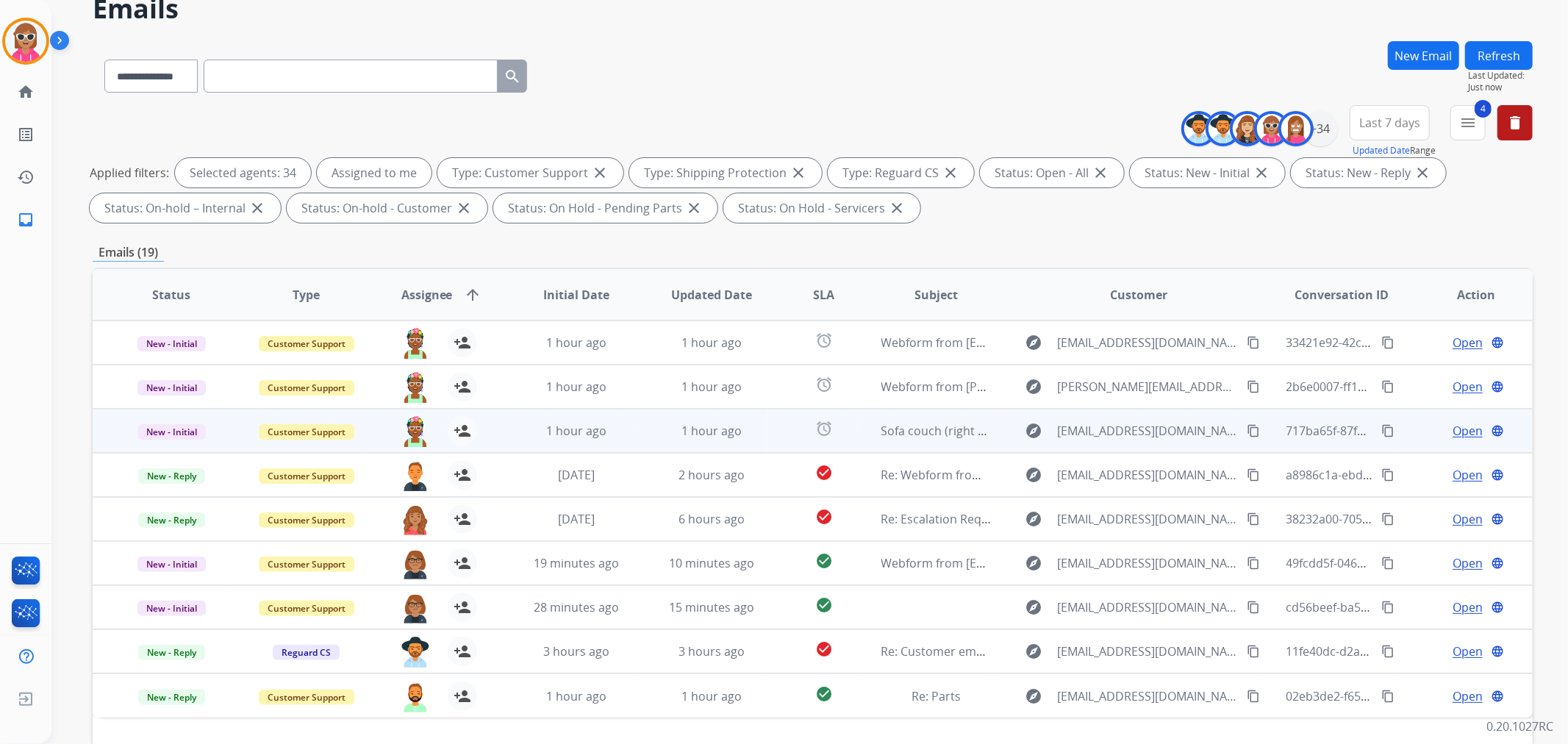
scroll to position [163, 0]
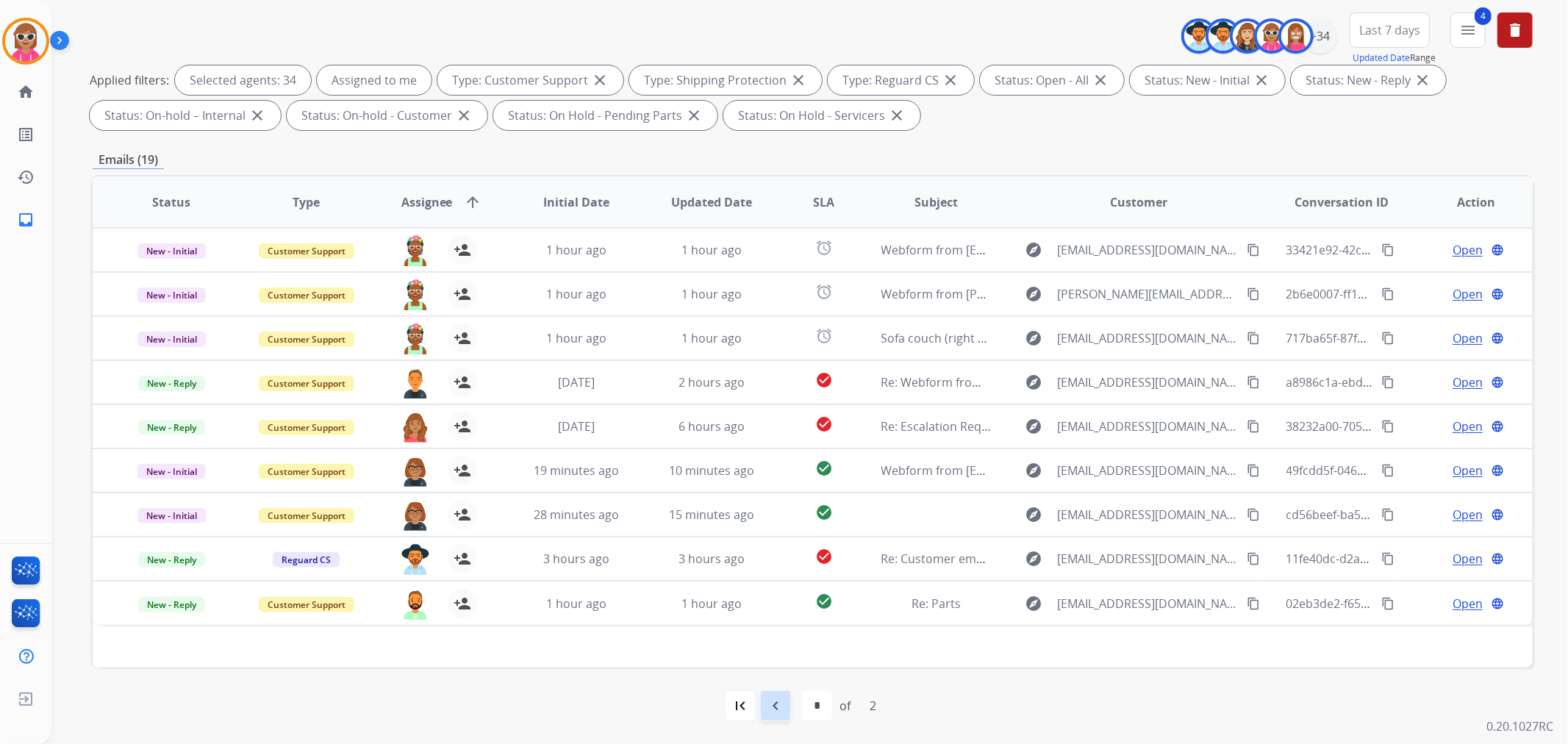
click at [780, 708] on mat-icon "navigate_before" at bounding box center [775, 705] width 18 height 18
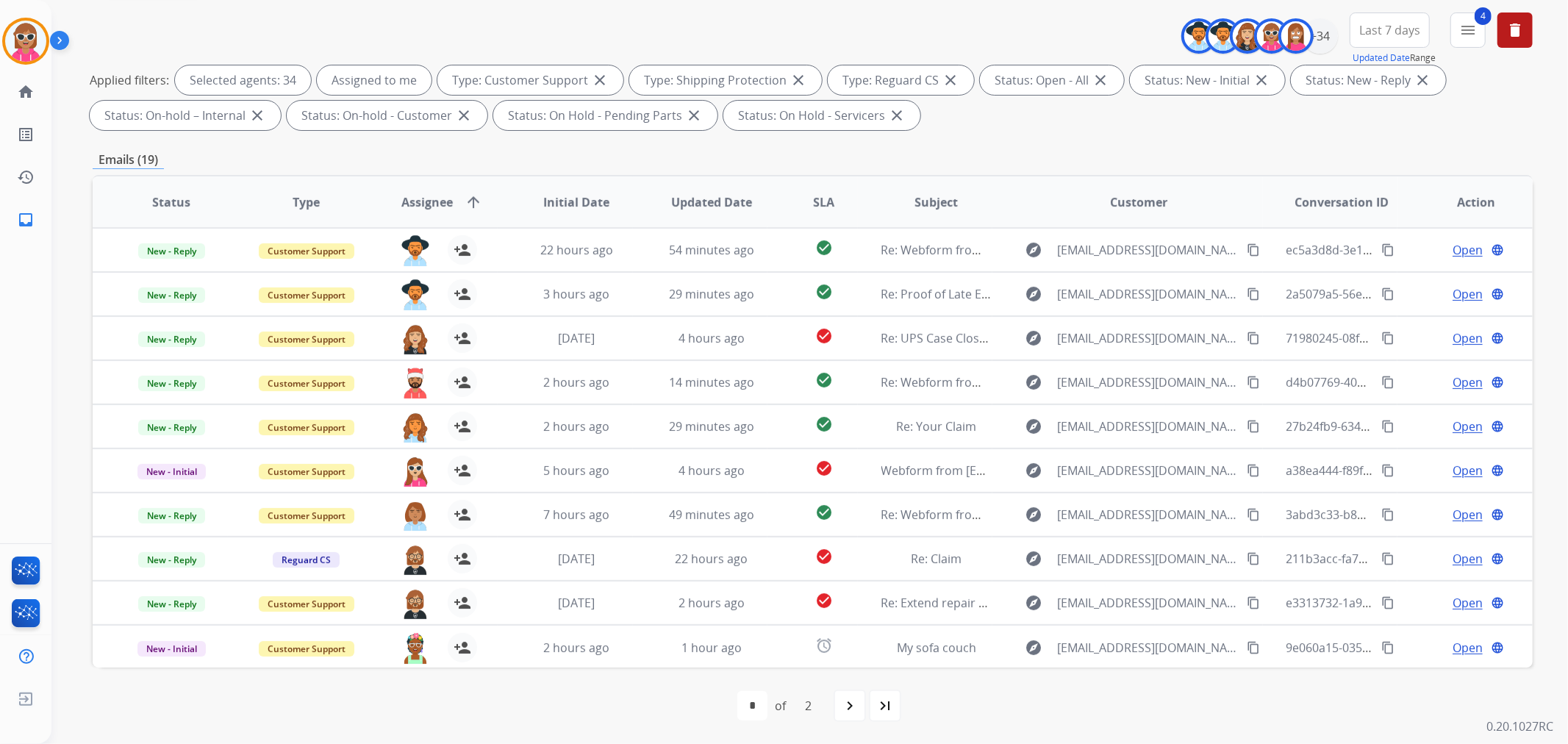
click at [426, 200] on span "Assignee" at bounding box center [427, 202] width 52 height 18
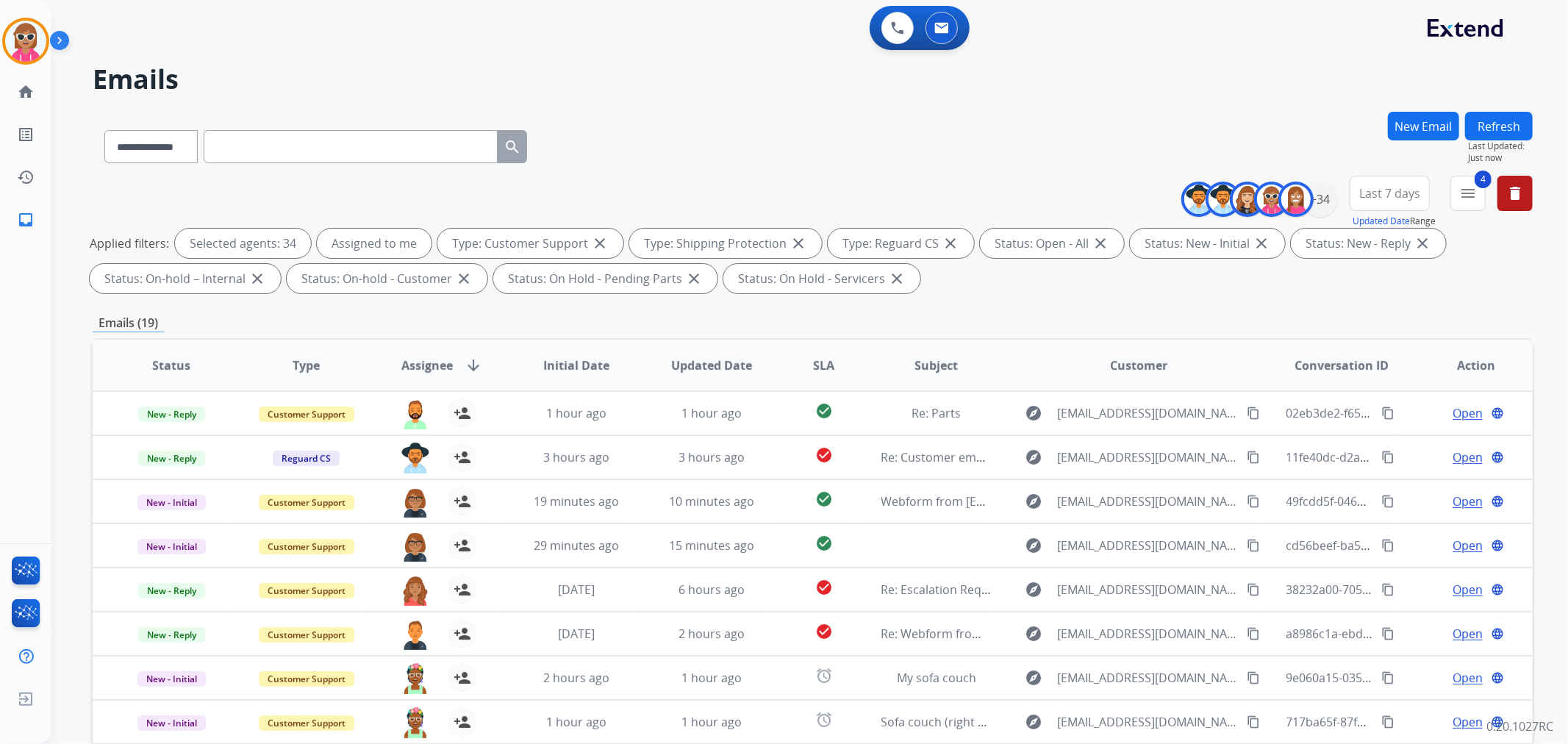
click at [409, 359] on span "Assignee" at bounding box center [427, 366] width 52 height 18
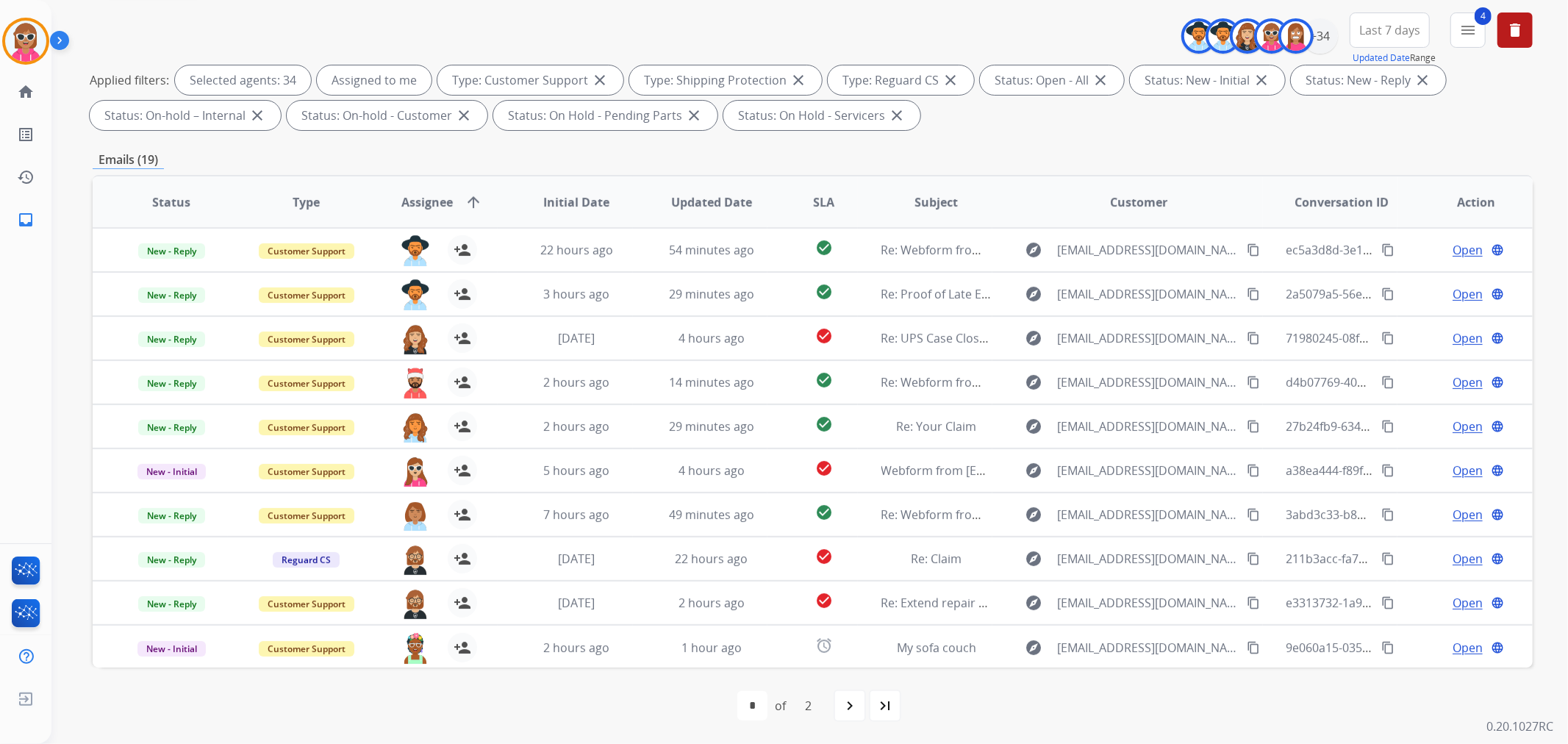
scroll to position [1, 0]
click at [847, 699] on mat-icon "navigate_next" at bounding box center [850, 705] width 18 height 18
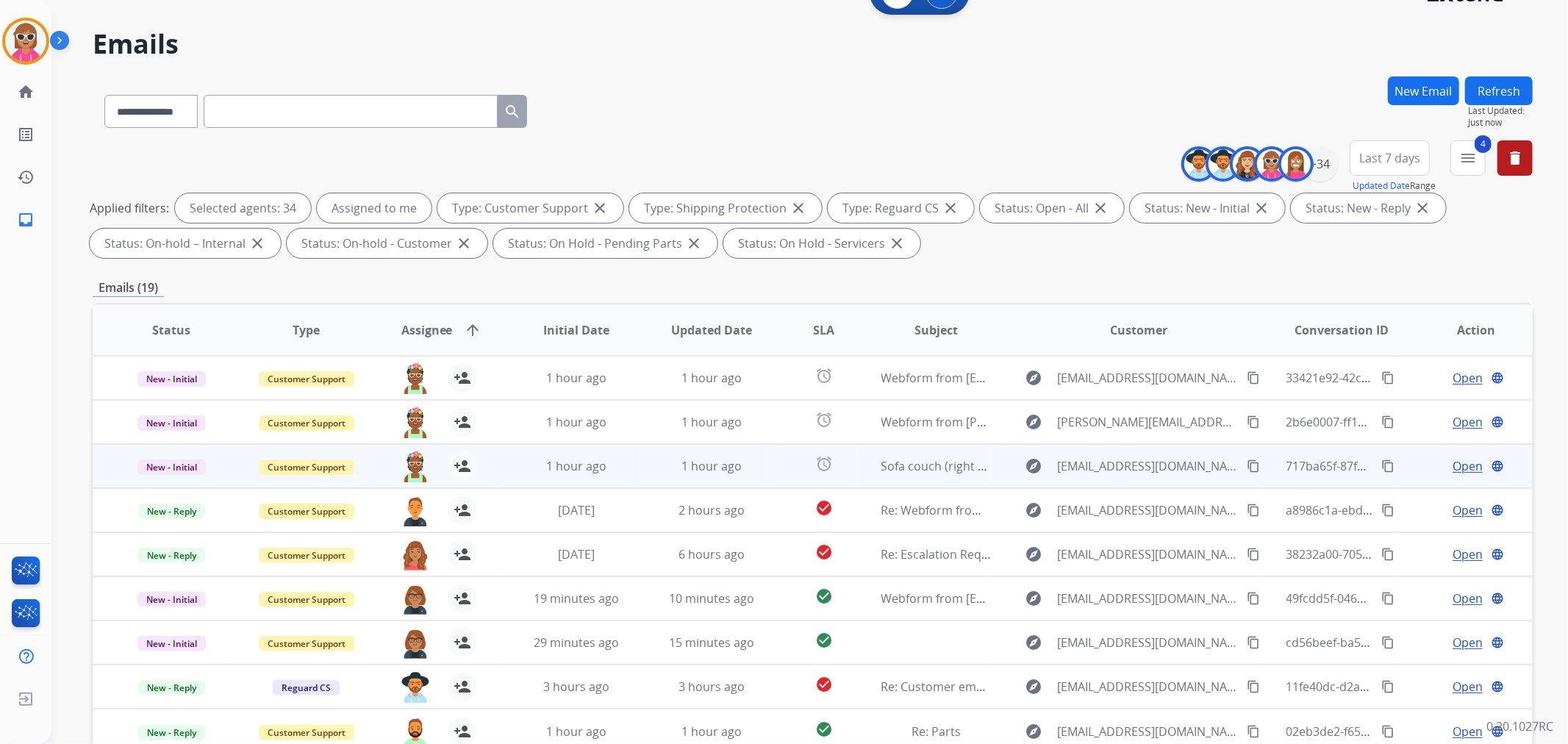
scroll to position [0, 0]
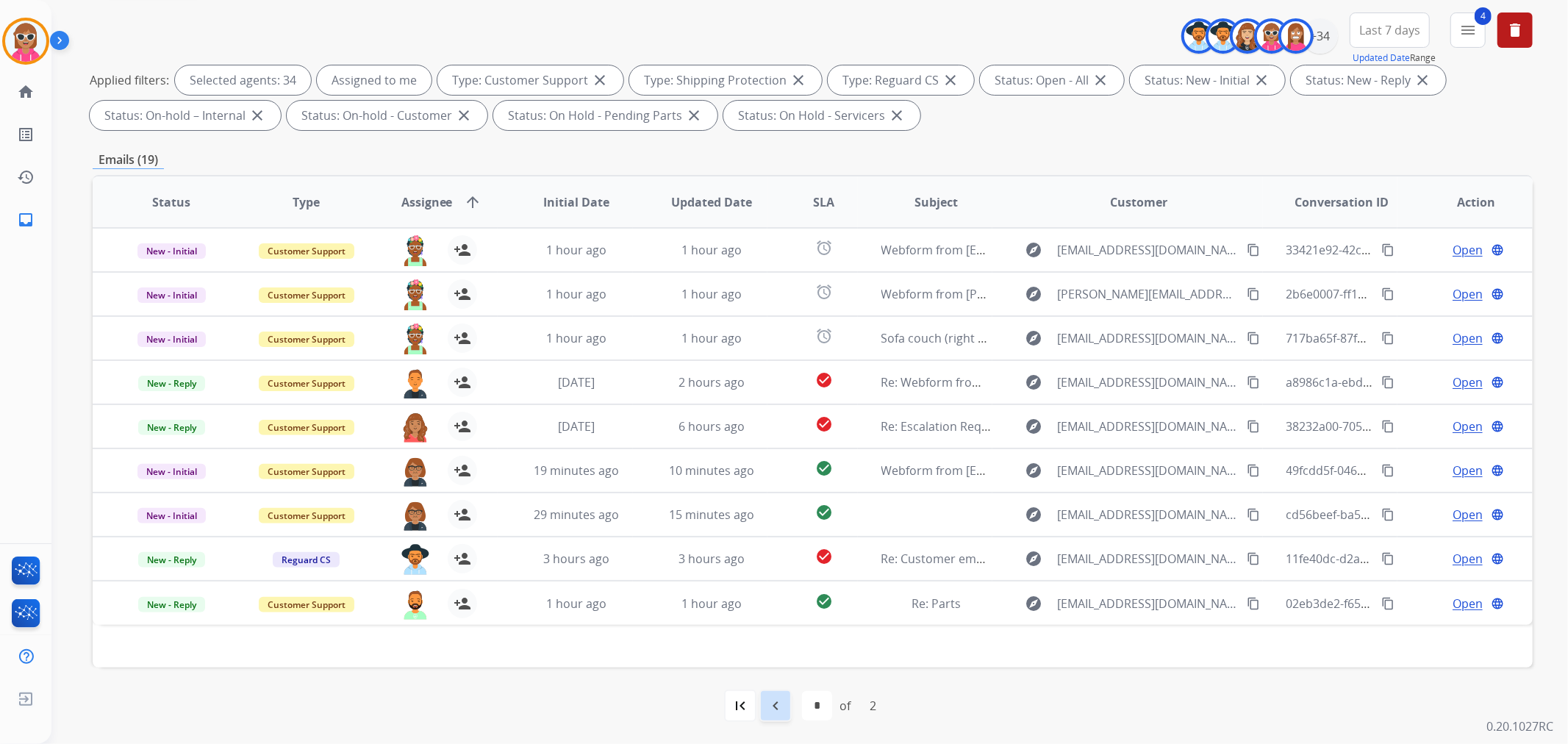
click at [776, 705] on mat-icon "navigate_before" at bounding box center [775, 705] width 18 height 18
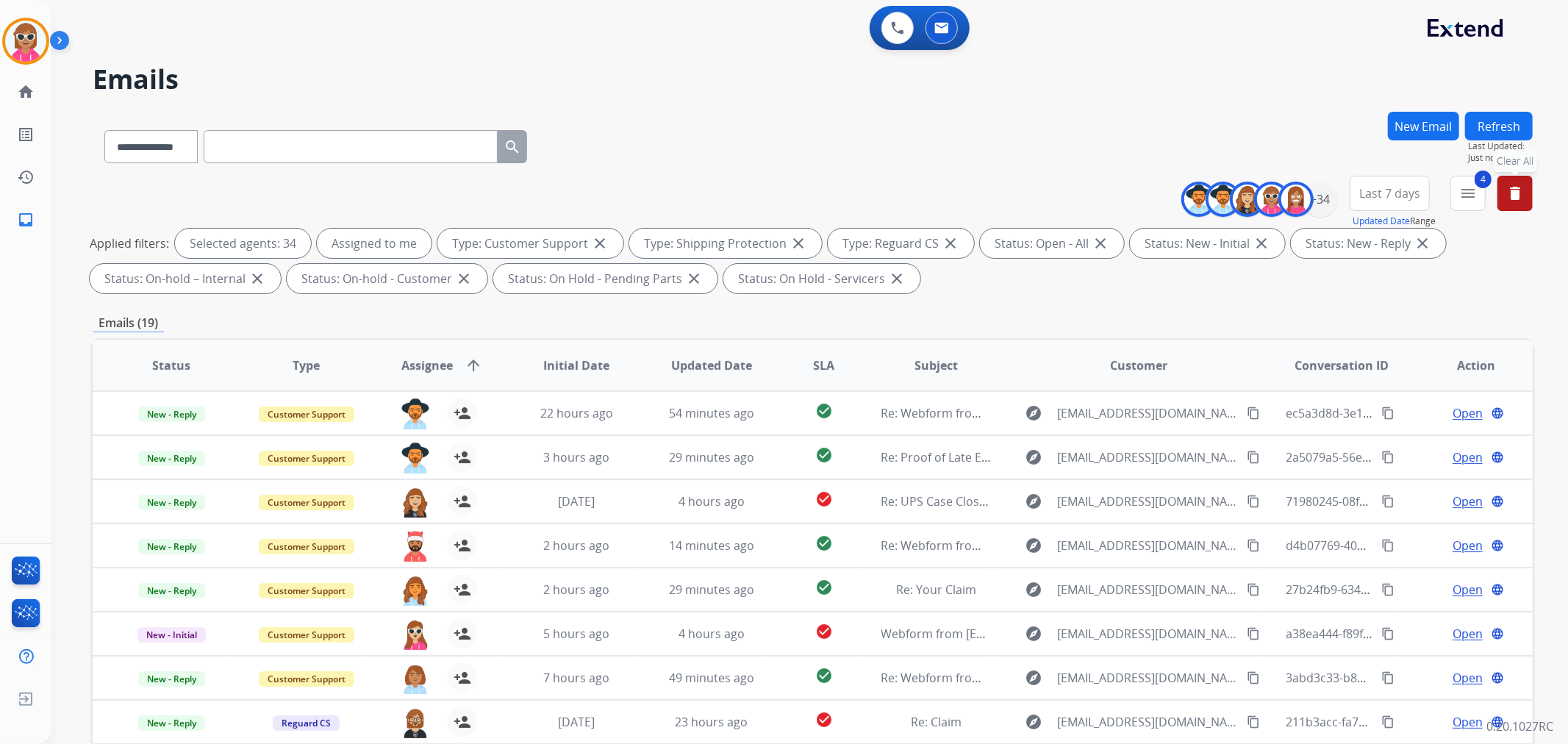
click at [1509, 200] on mat-icon "delete" at bounding box center [1515, 194] width 18 height 18
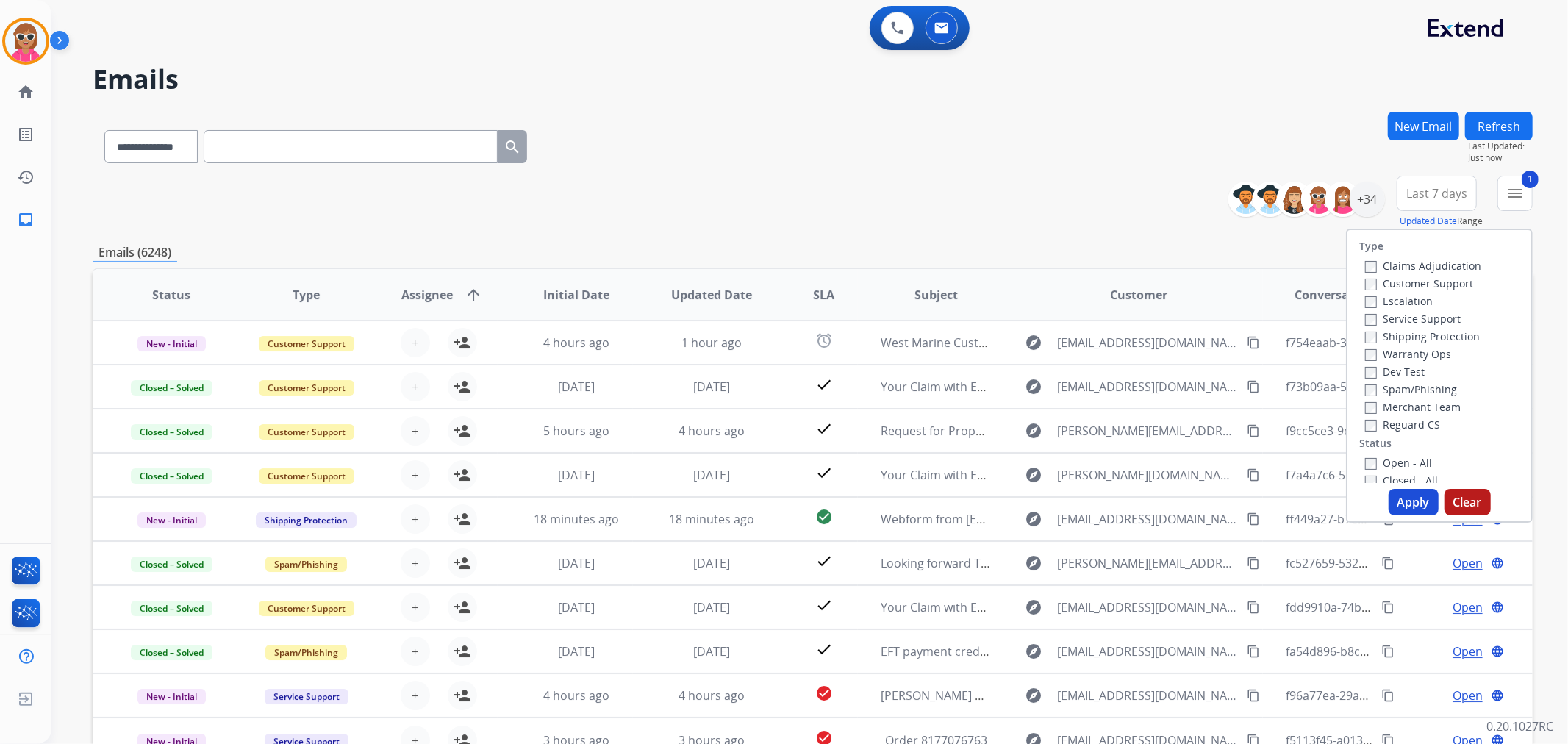
click at [1359, 336] on div "Claims Adjudication Customer Support Escalation Service Support Shipping Protec…" at bounding box center [1419, 344] width 122 height 176
click at [1359, 434] on div "Type Claims Adjudication Customer Support Escalation Service Support Shipping P…" at bounding box center [1439, 357] width 184 height 253
click at [1366, 471] on div "Closed - All" at bounding box center [1442, 479] width 155 height 18
click at [1408, 500] on button "Apply" at bounding box center [1413, 502] width 50 height 26
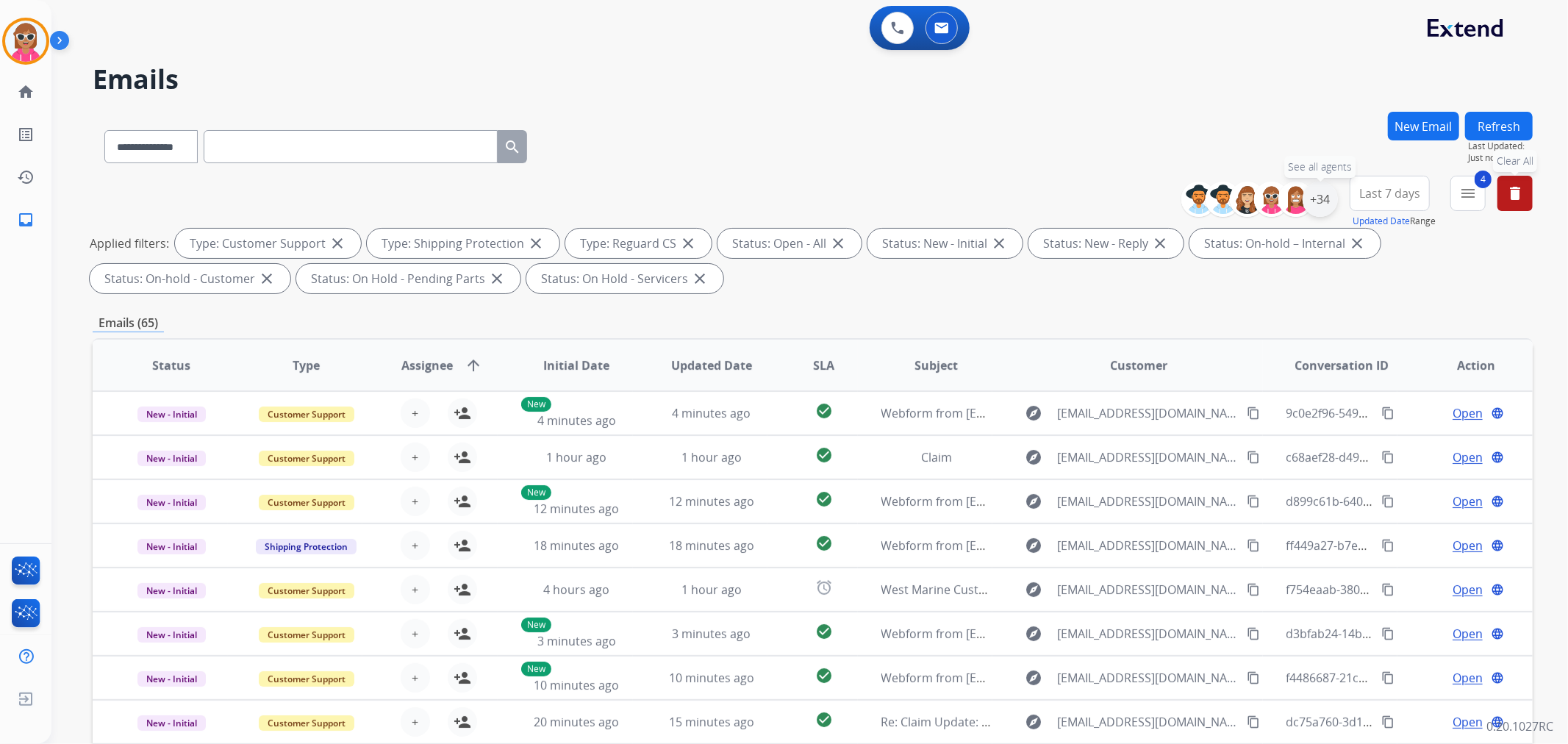
click at [1331, 198] on div "+34" at bounding box center [1320, 199] width 35 height 35
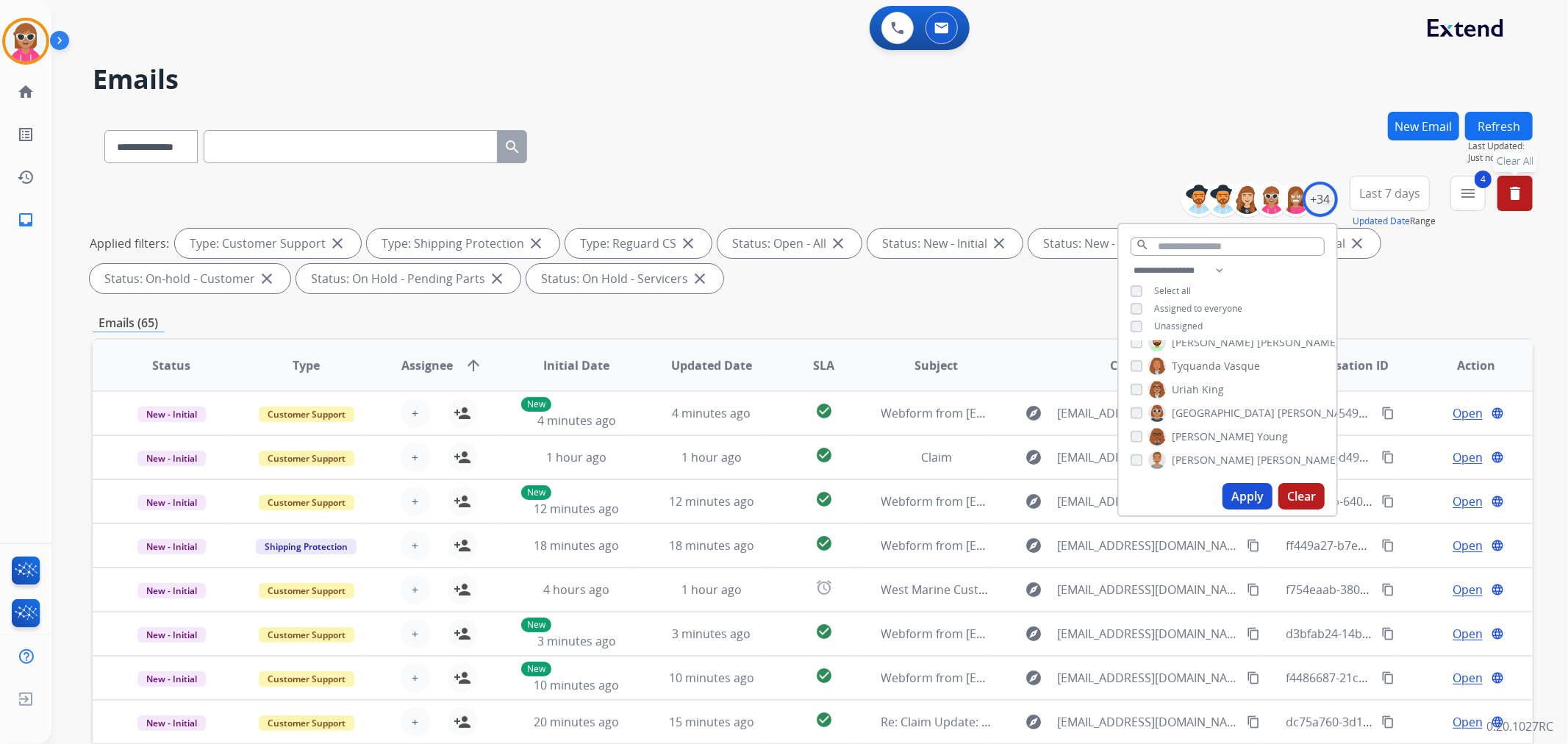
click at [1193, 324] on span "Unassigned" at bounding box center [1178, 326] width 49 height 13
click at [1236, 489] on button "Apply" at bounding box center [1247, 496] width 50 height 26
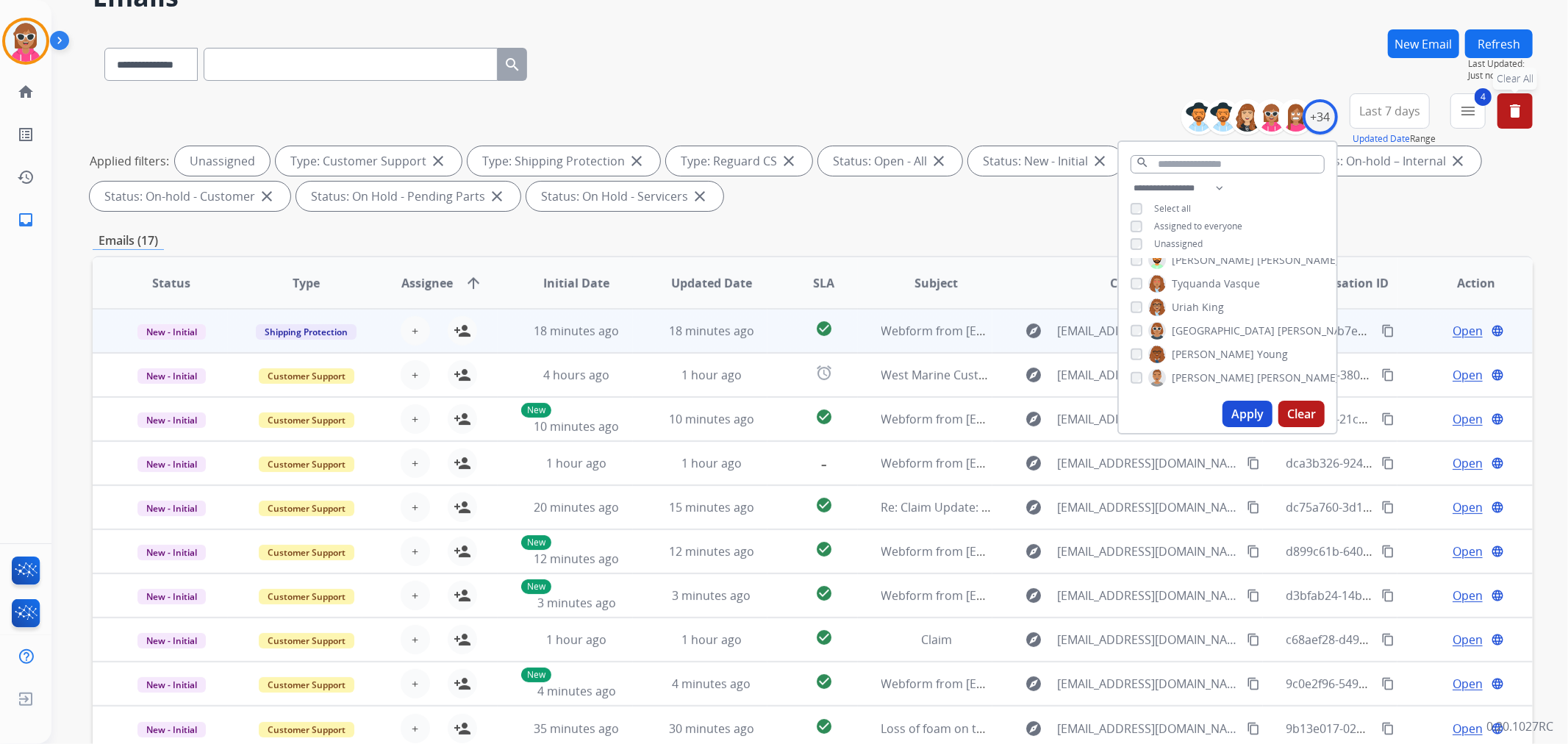
scroll to position [163, 0]
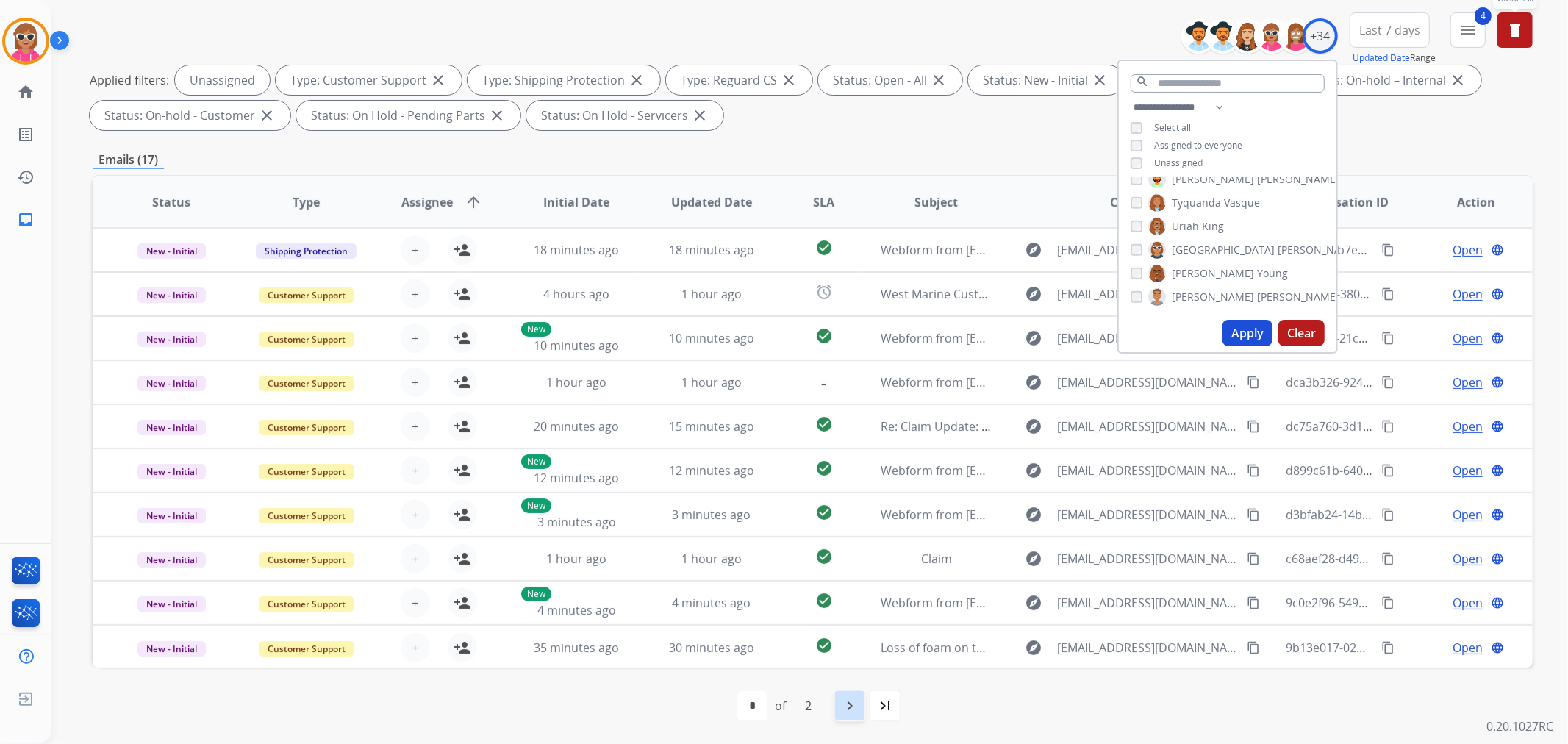
click at [848, 702] on mat-icon "navigate_next" at bounding box center [850, 705] width 18 height 18
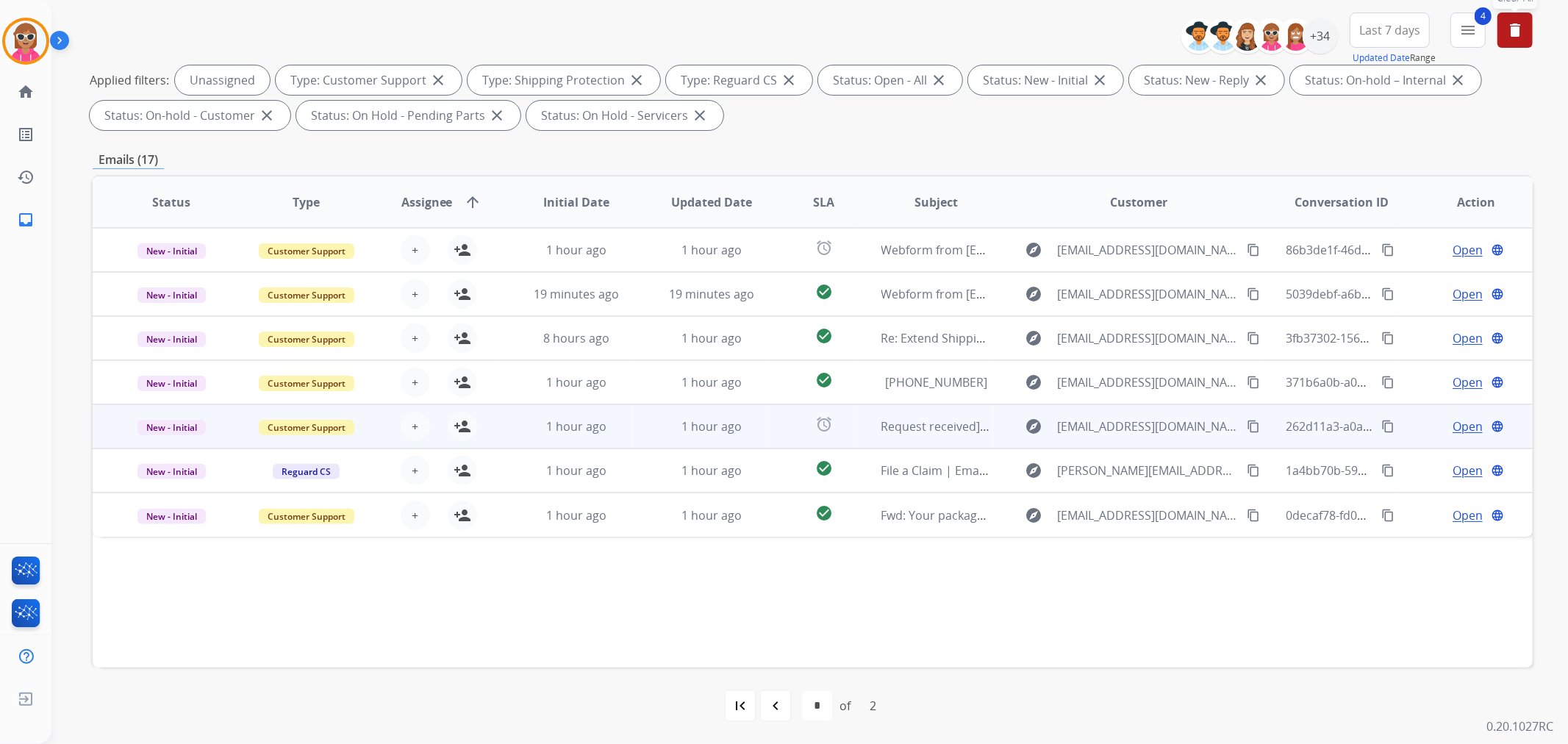
click at [872, 425] on td "Request received] Resolve the issue and log your decision. ͏‌ ͏‌ ͏‌ ͏‌ ͏‌ ͏‌ ͏‌…" at bounding box center [925, 426] width 135 height 44
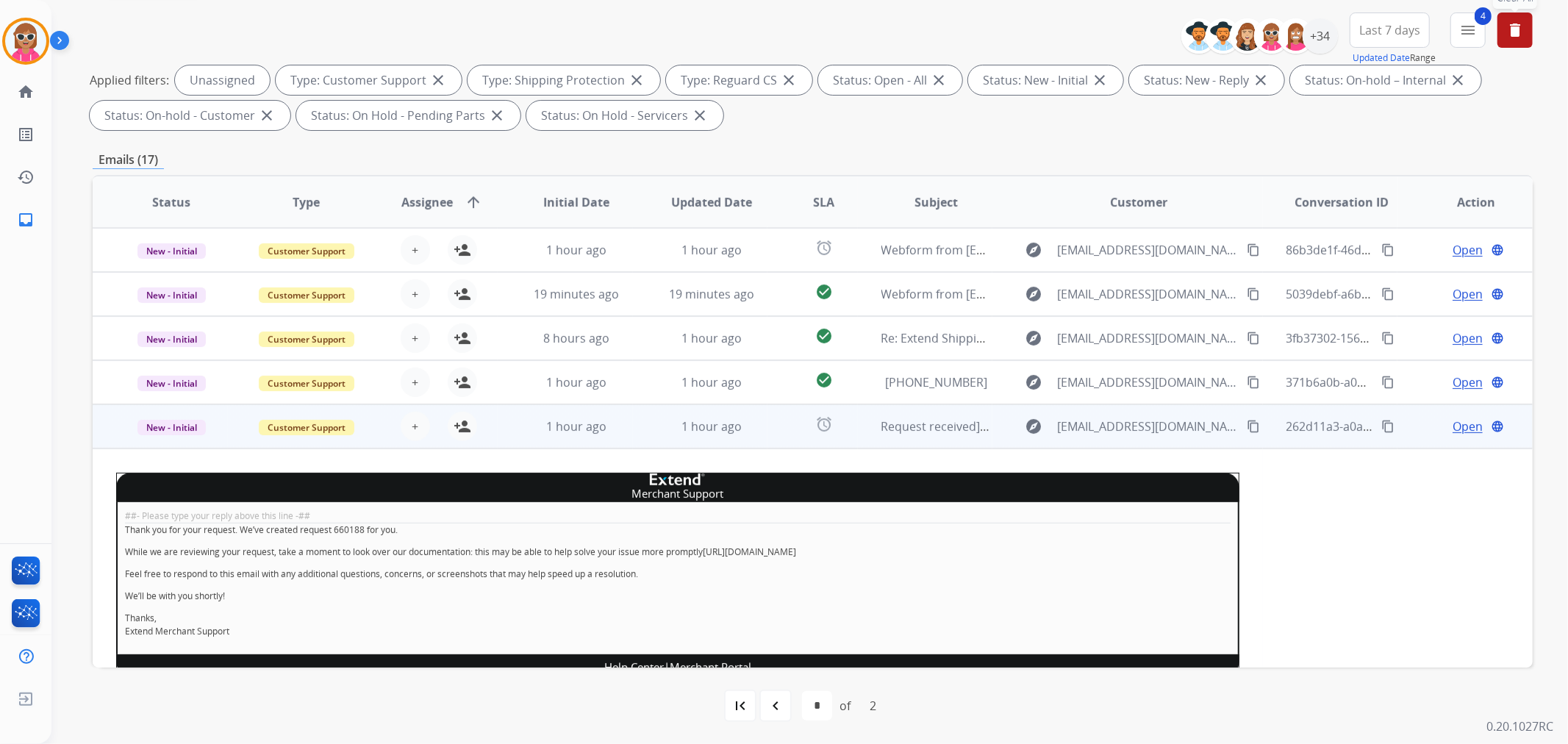
scroll to position [126, 0]
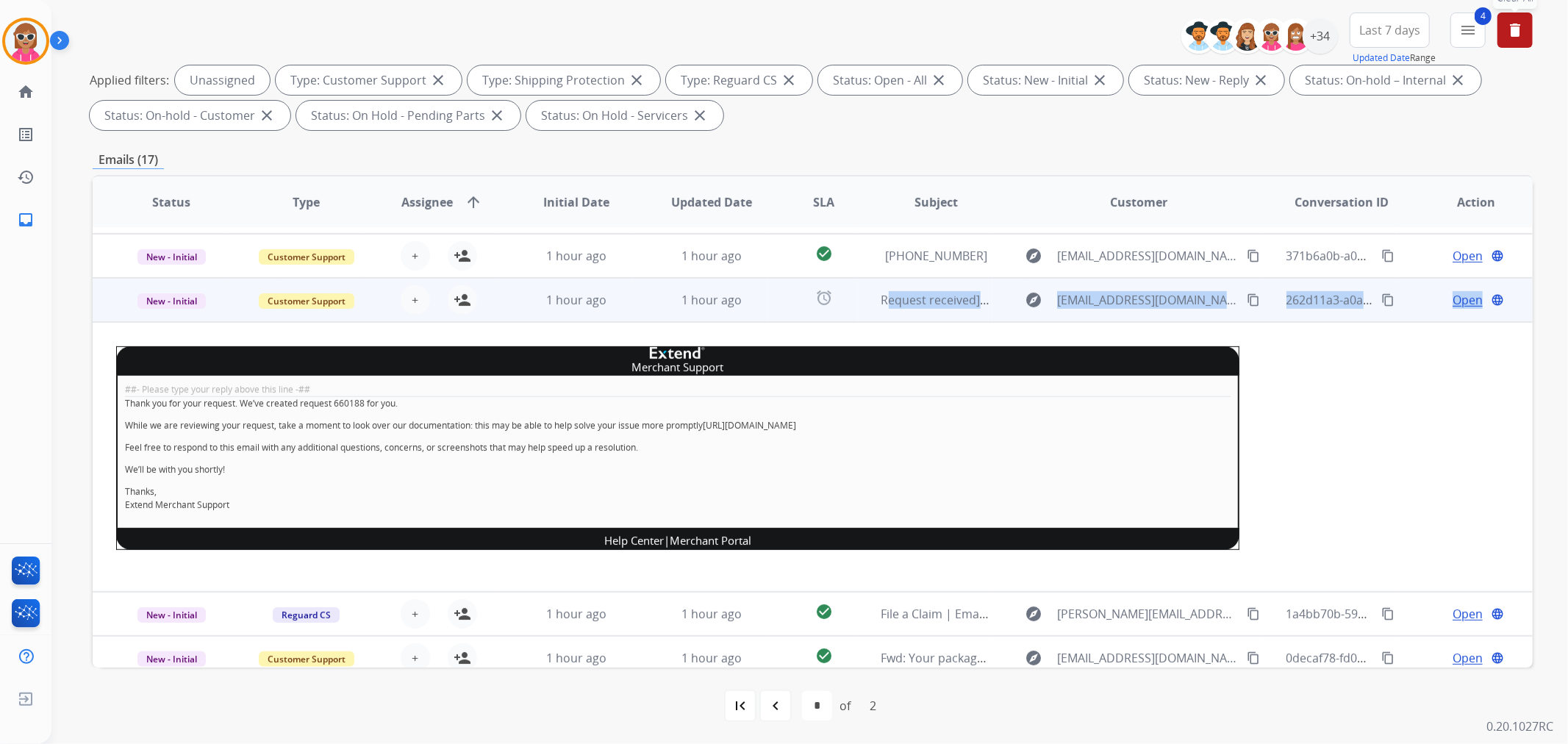
click at [868, 321] on tbody "New - Initial Customer Support + Select agent person_add Assign to Me 1 hour ag…" at bounding box center [812, 435] width 1440 height 314
click at [858, 301] on td "Request received] Resolve the issue and log your decision. ͏‌ ͏‌ ͏‌ ͏‌ ͏‌ ͏‌ ͏‌…" at bounding box center [925, 300] width 135 height 44
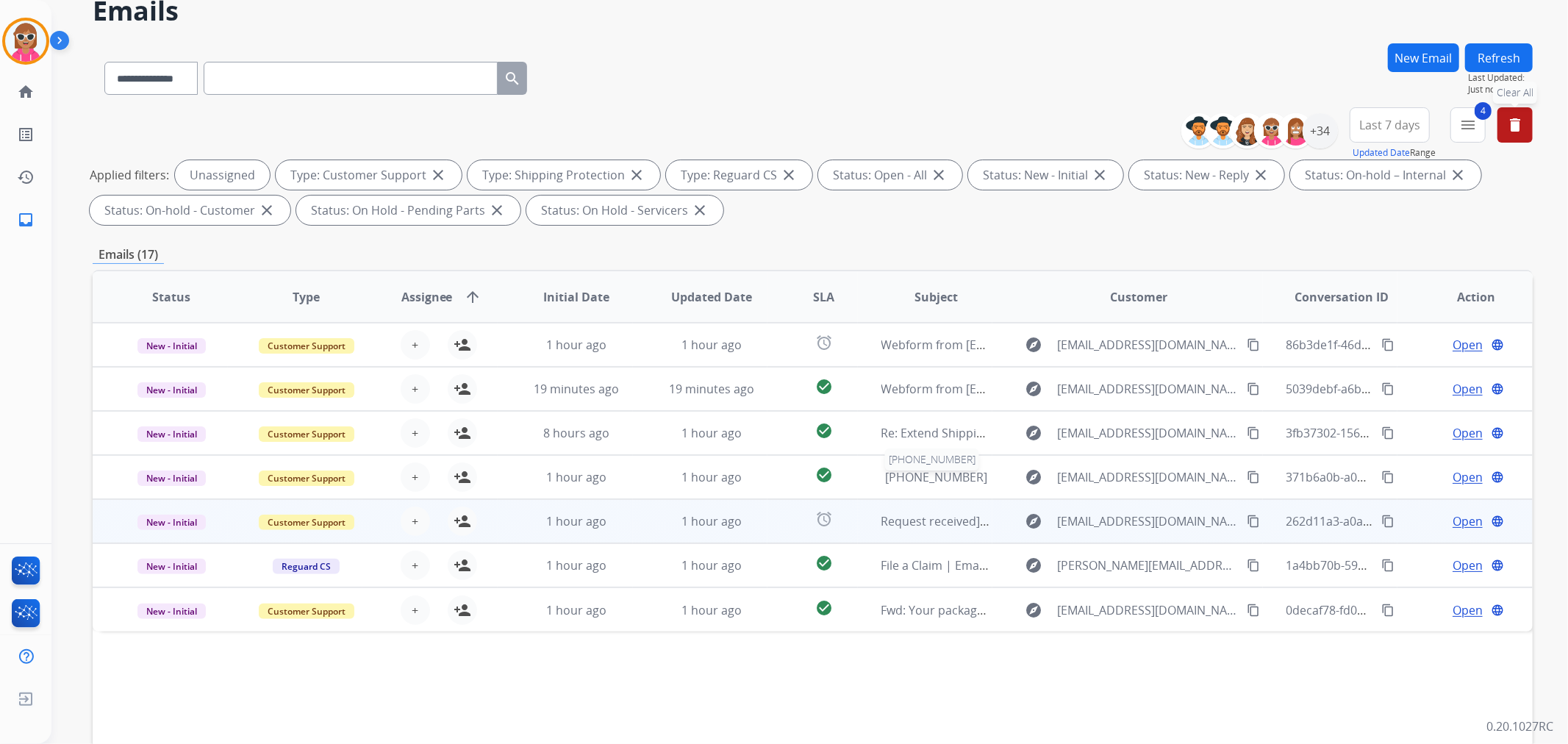
scroll to position [163, 0]
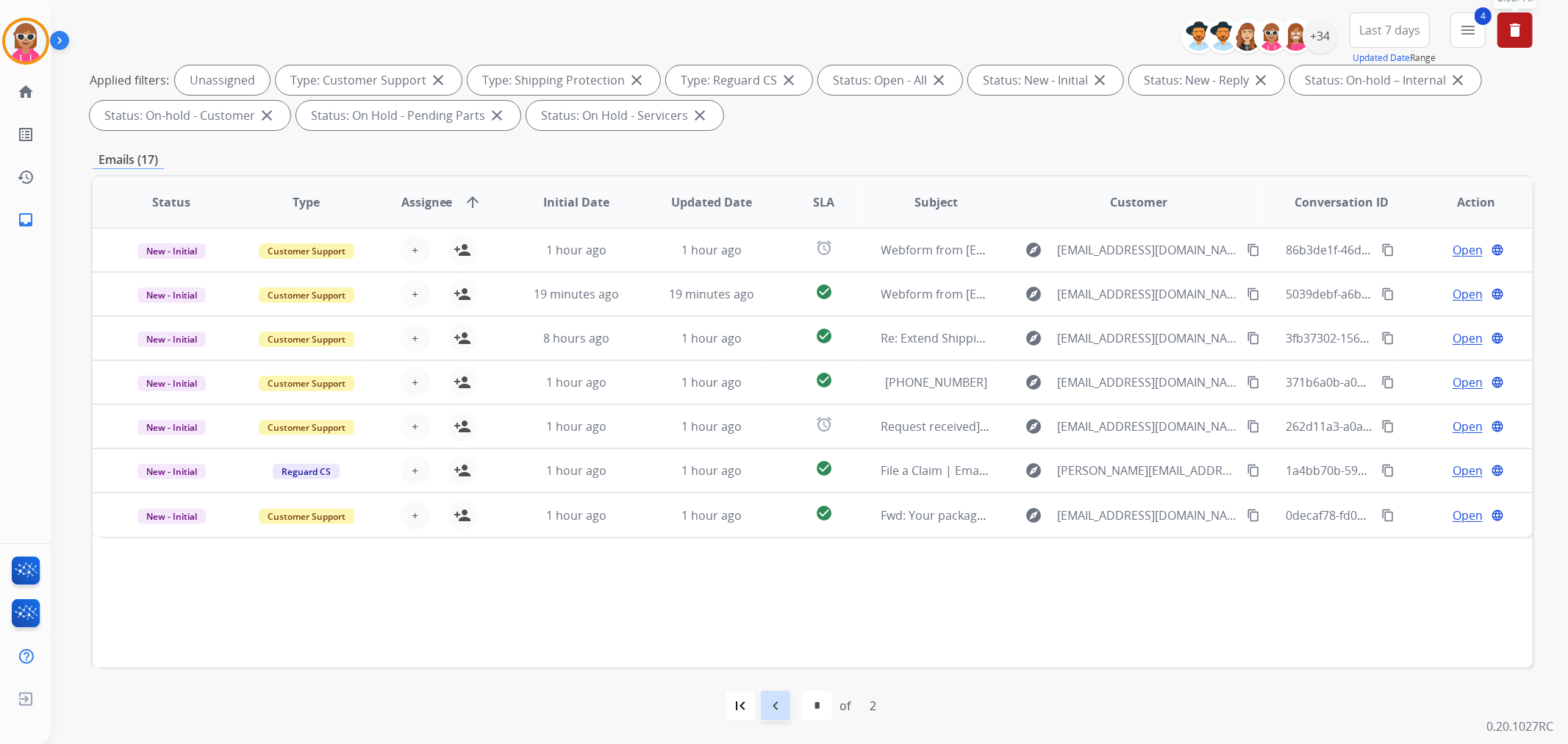
click at [775, 699] on mat-icon "navigate_before" at bounding box center [775, 705] width 18 height 18
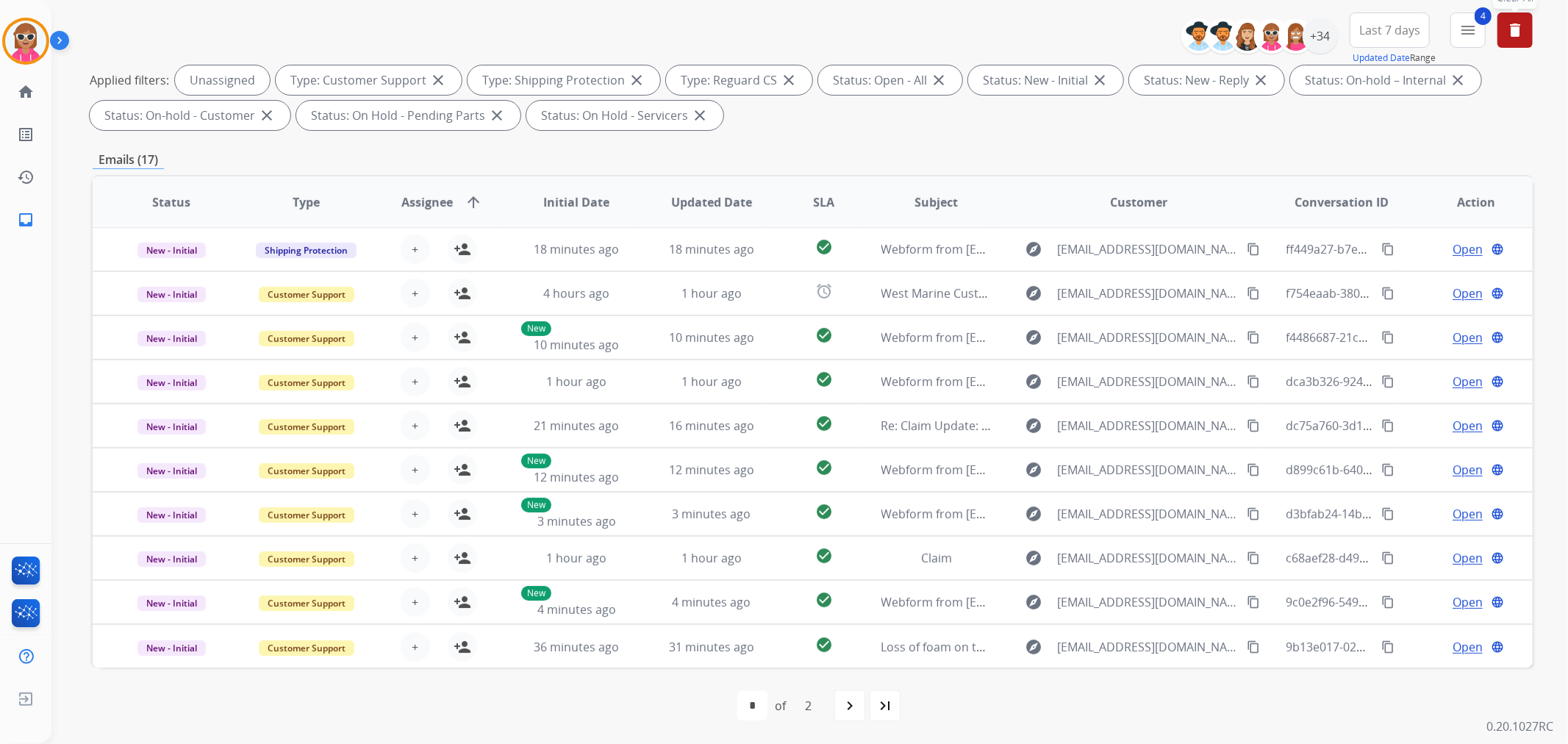
scroll to position [0, 0]
click at [1316, 38] on div "+34" at bounding box center [1320, 36] width 35 height 35
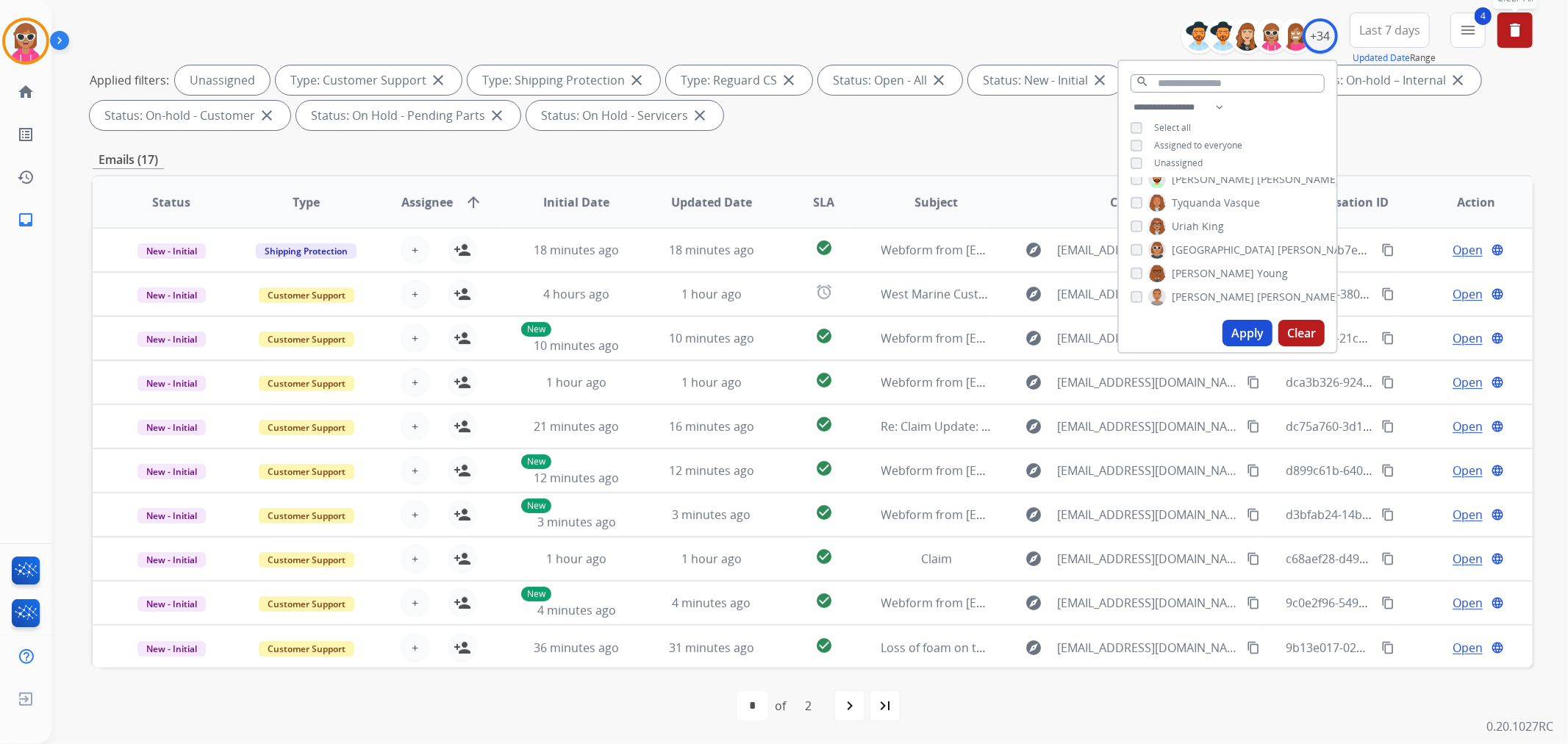
click at [1173, 157] on span "Unassigned" at bounding box center [1178, 162] width 49 height 13
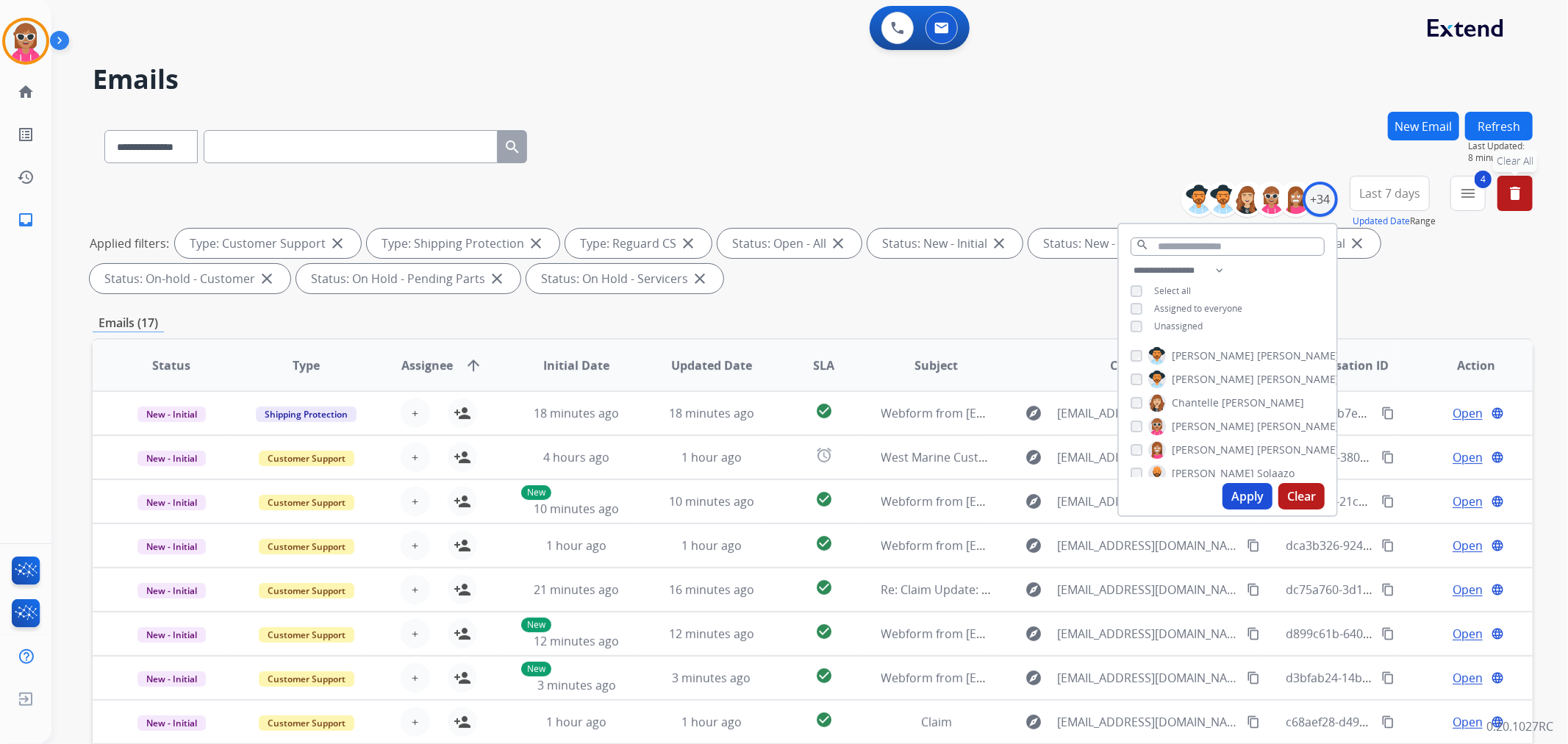
click at [1257, 348] on span "[PERSON_NAME]" at bounding box center [1298, 355] width 83 height 15
drag, startPoint x: 1215, startPoint y: 379, endPoint x: 1214, endPoint y: 394, distance: 15.0
click at [1257, 380] on span "[PERSON_NAME]" at bounding box center [1298, 378] width 83 height 15
click at [1222, 405] on span "[PERSON_NAME]" at bounding box center [1263, 403] width 83 height 15
click at [1257, 427] on span "[PERSON_NAME]" at bounding box center [1298, 426] width 83 height 15
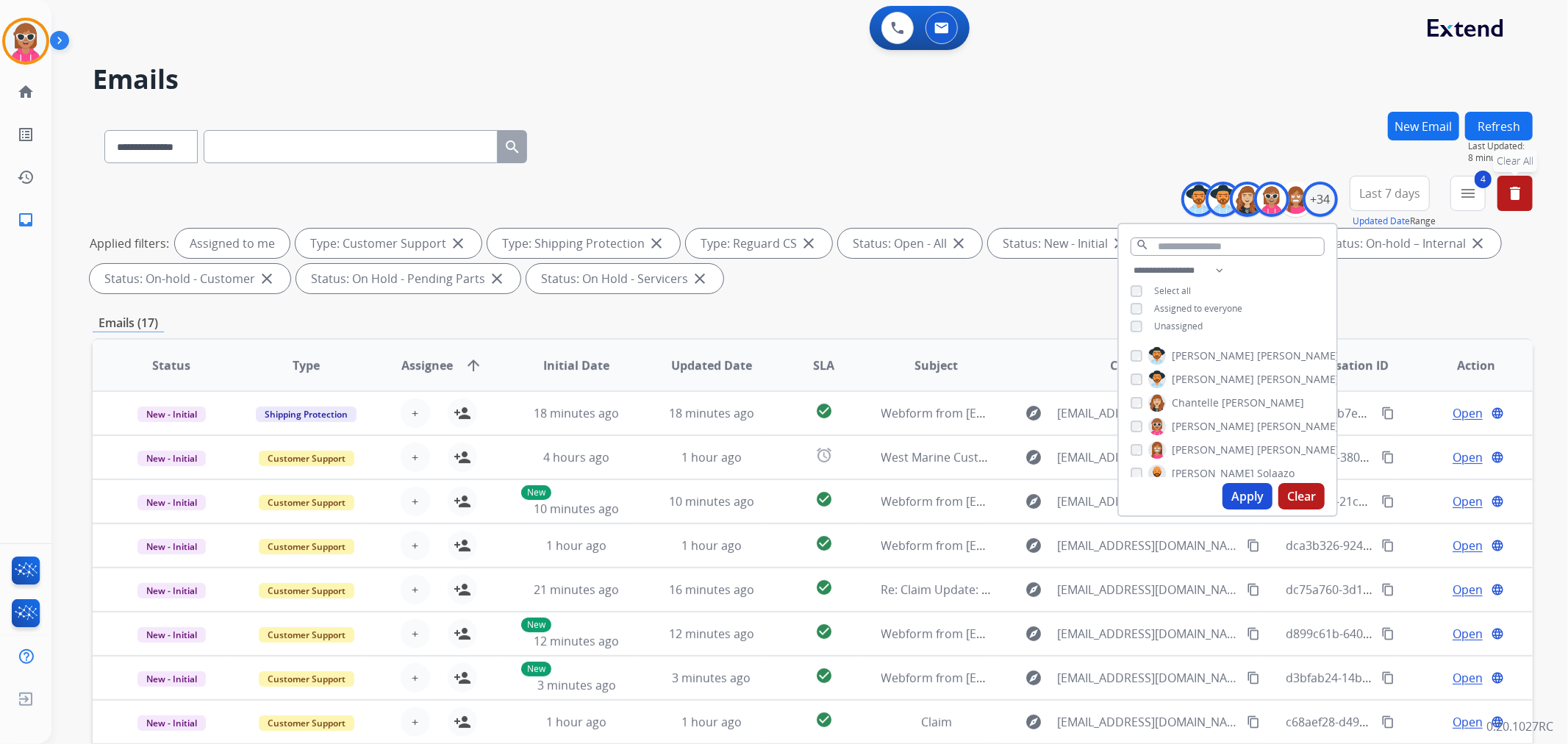
drag, startPoint x: 1224, startPoint y: 449, endPoint x: 1221, endPoint y: 459, distance: 10.4
click at [1224, 448] on span "[PERSON_NAME]" at bounding box center [1213, 449] width 83 height 15
click at [1257, 466] on span "Solaazo" at bounding box center [1275, 473] width 38 height 15
click at [1193, 412] on span "[PERSON_NAME]" at bounding box center [1213, 414] width 83 height 15
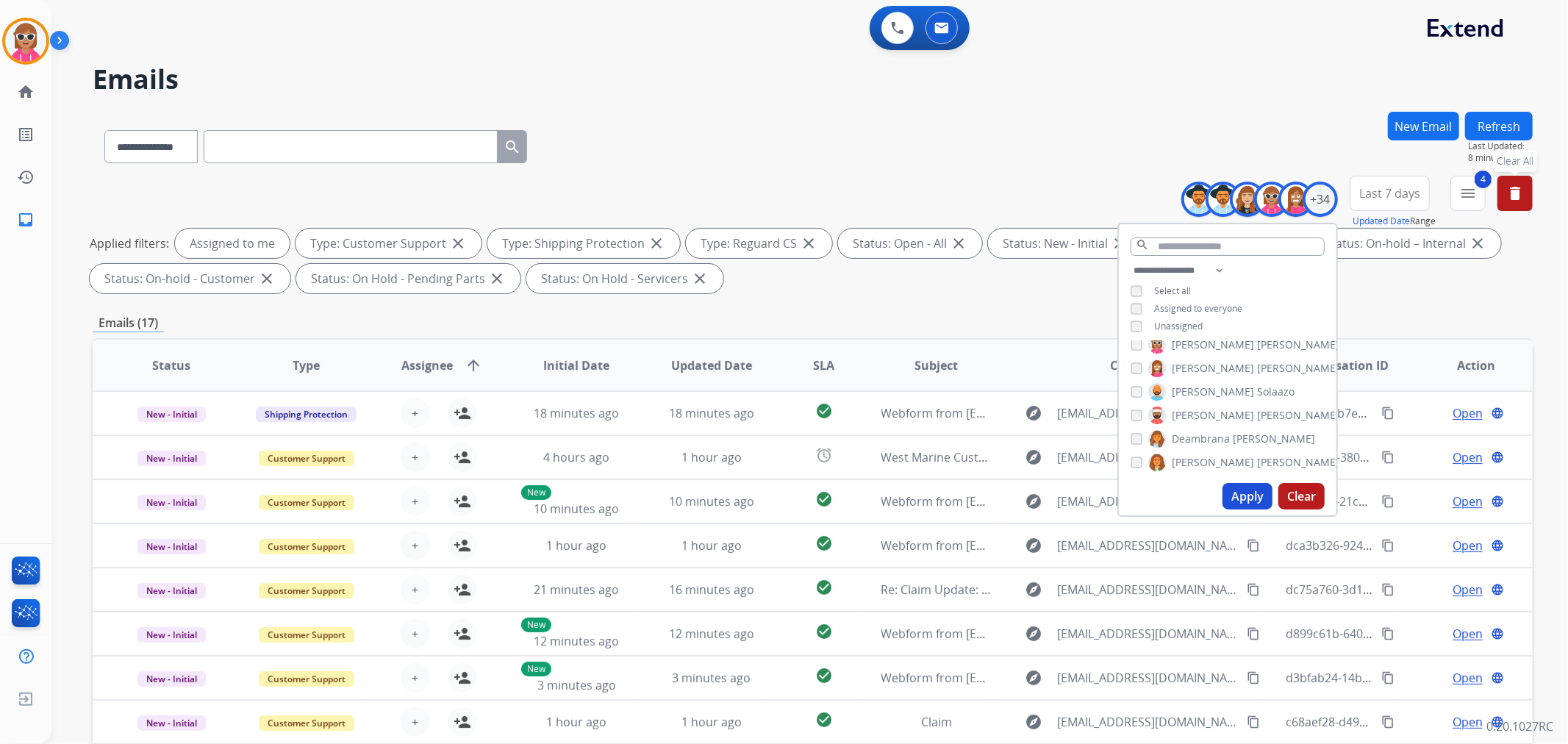
click at [1196, 444] on label "[PERSON_NAME]" at bounding box center [1231, 439] width 167 height 18
click at [1199, 453] on label "[PERSON_NAME]" at bounding box center [1243, 462] width 191 height 18
drag, startPoint x: 1204, startPoint y: 393, endPoint x: 1208, endPoint y: 416, distance: 23.3
click at [1203, 396] on label "Farah Bois" at bounding box center [1185, 405] width 75 height 18
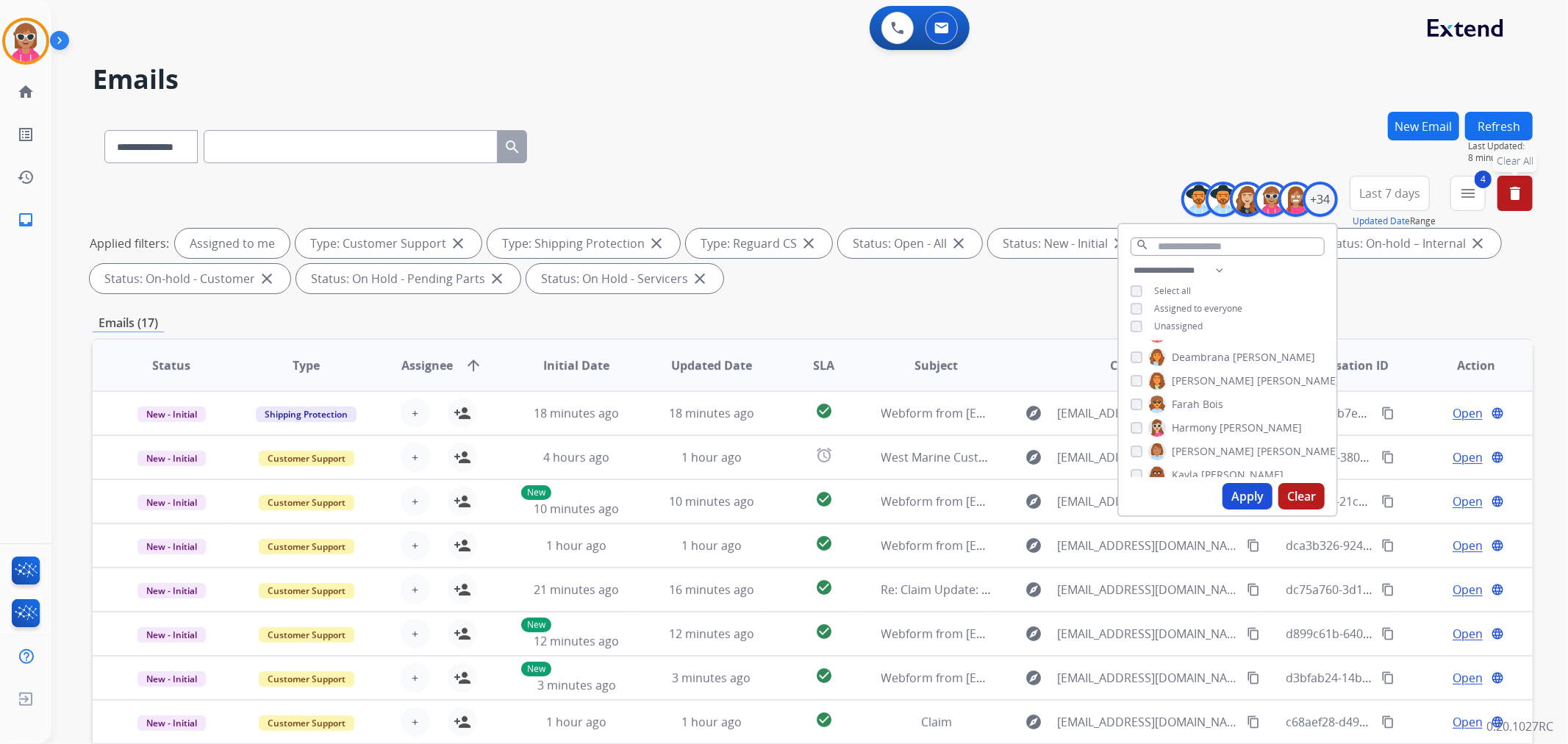
click at [1208, 423] on span "Harmony" at bounding box center [1194, 427] width 45 height 15
drag, startPoint x: 1213, startPoint y: 446, endPoint x: 1211, endPoint y: 474, distance: 28.1
click at [1257, 450] on span "[PERSON_NAME]" at bounding box center [1298, 450] width 83 height 15
click at [1211, 475] on span "[PERSON_NAME]" at bounding box center [1242, 475] width 83 height 15
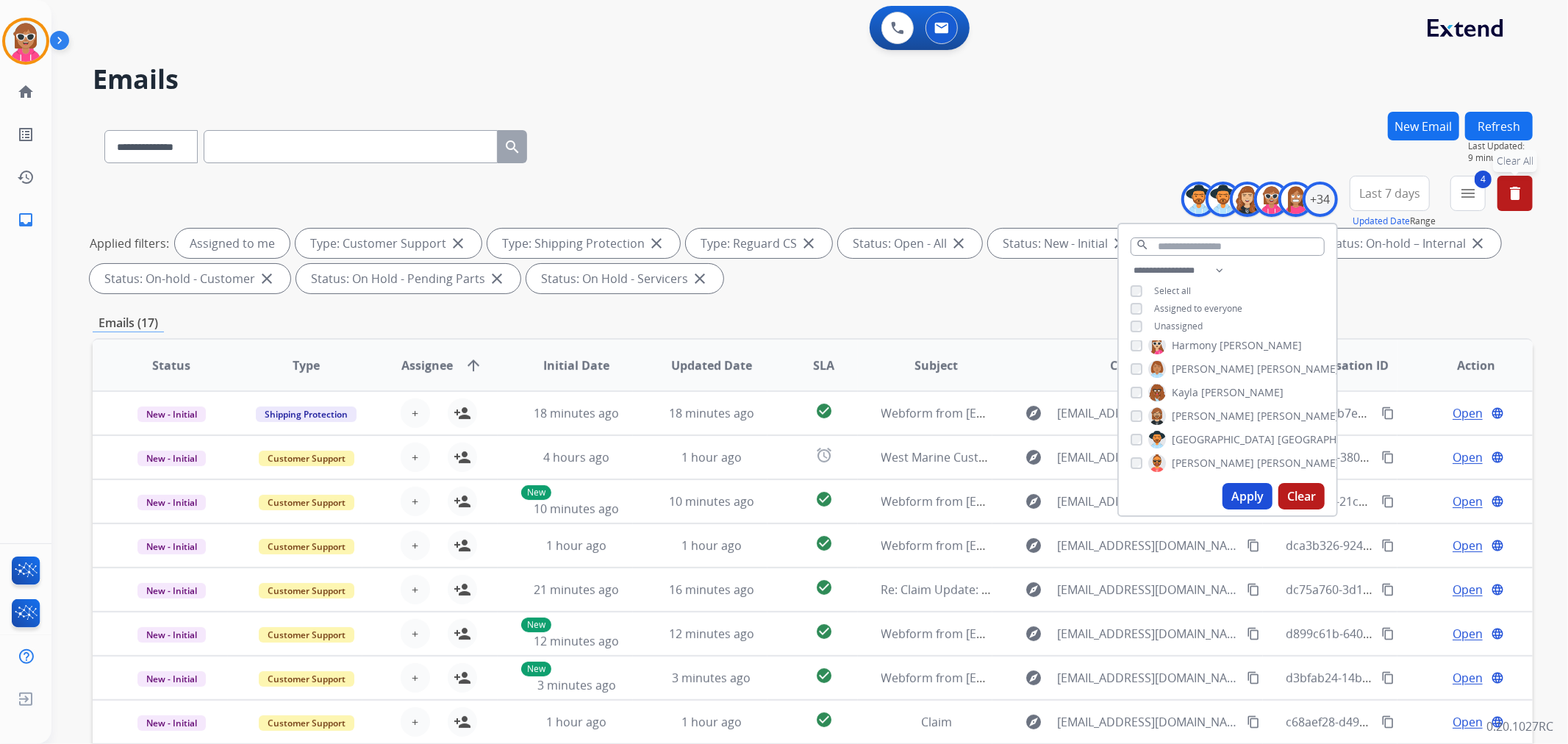
click at [1257, 408] on span "[PERSON_NAME]" at bounding box center [1298, 415] width 83 height 15
click at [1277, 434] on span "[GEOGRAPHIC_DATA]" at bounding box center [1329, 439] width 103 height 15
click at [1257, 456] on span "[PERSON_NAME]" at bounding box center [1298, 463] width 83 height 15
click at [1277, 441] on span "[GEOGRAPHIC_DATA]" at bounding box center [1329, 439] width 103 height 15
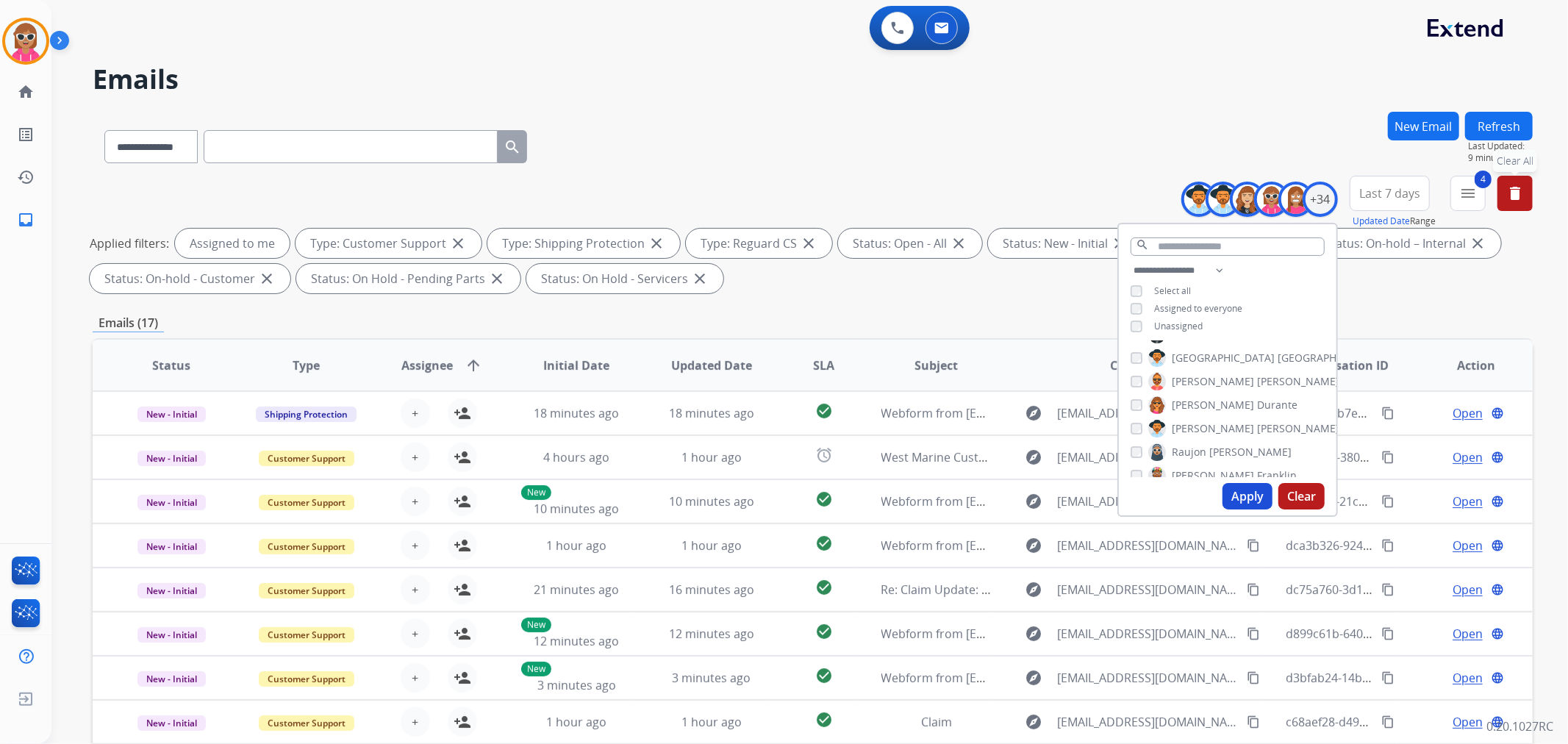
click at [1195, 403] on span "[PERSON_NAME]" at bounding box center [1213, 405] width 83 height 15
click at [1193, 430] on span "[PERSON_NAME]" at bounding box center [1213, 428] width 83 height 15
click at [1190, 450] on span "Raujon" at bounding box center [1190, 451] width 35 height 15
click at [1193, 469] on span "[PERSON_NAME]" at bounding box center [1213, 475] width 83 height 15
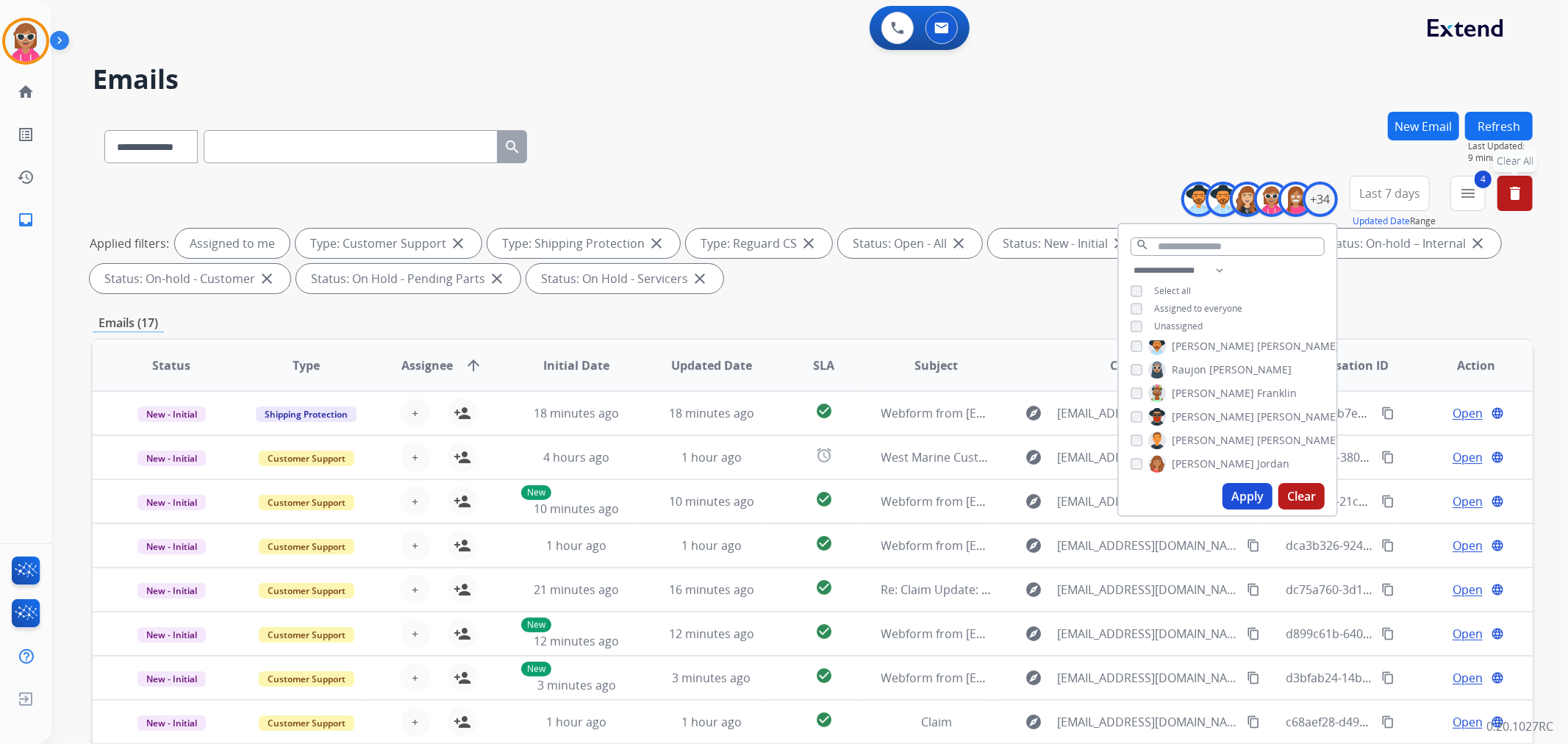
click at [1205, 419] on span "[PERSON_NAME]" at bounding box center [1213, 416] width 83 height 15
click at [1257, 438] on span "[PERSON_NAME]" at bounding box center [1298, 440] width 83 height 15
click at [1199, 456] on span "[PERSON_NAME]" at bounding box center [1213, 463] width 83 height 15
click at [1207, 410] on label "[PERSON_NAME]" at bounding box center [1225, 406] width 154 height 18
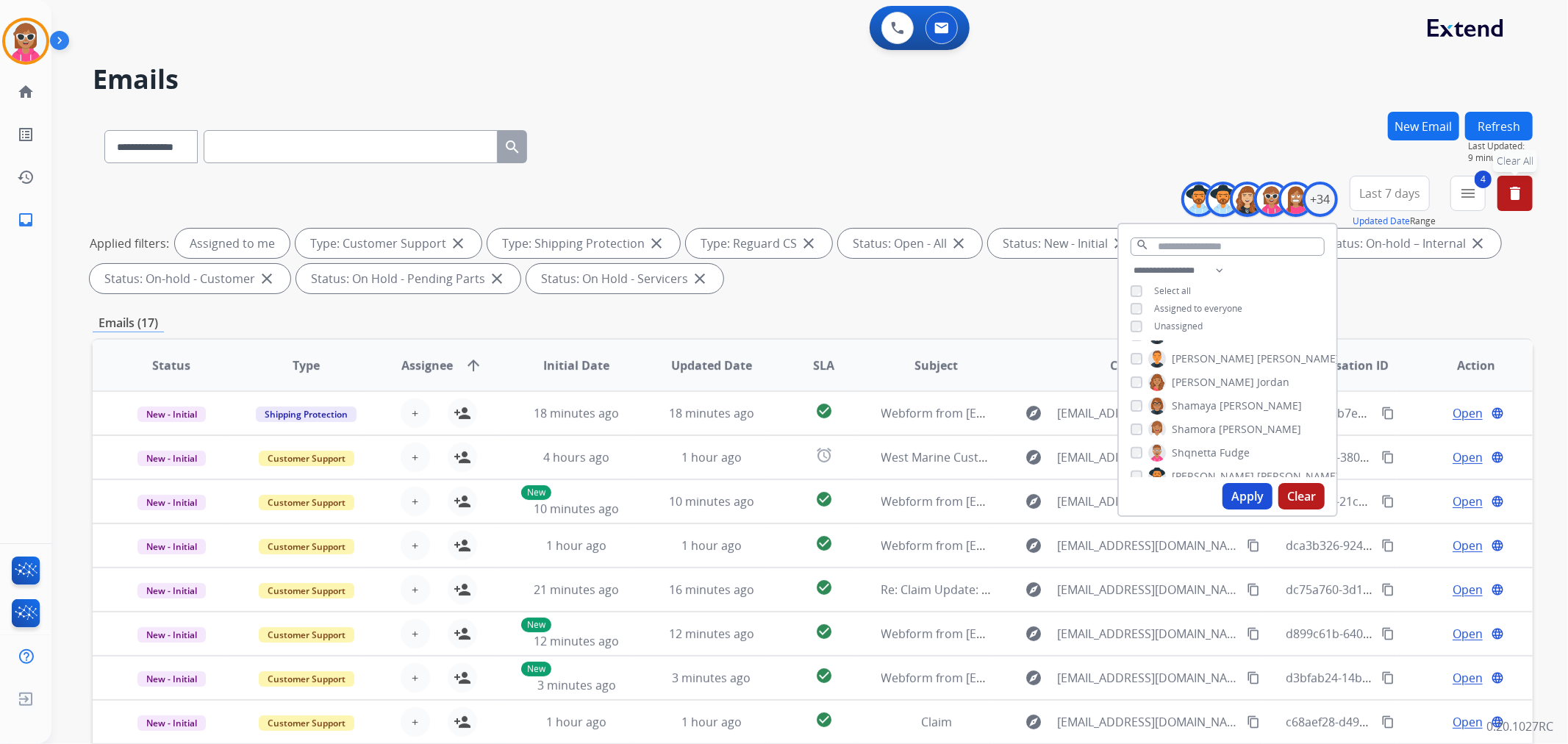
click at [1202, 429] on span "Shamora" at bounding box center [1194, 429] width 44 height 15
click at [1202, 451] on span "Shqnetta" at bounding box center [1194, 452] width 45 height 15
click at [1201, 469] on span "[PERSON_NAME]" at bounding box center [1213, 476] width 83 height 15
click at [1199, 419] on span "[PERSON_NAME]" at bounding box center [1213, 415] width 83 height 15
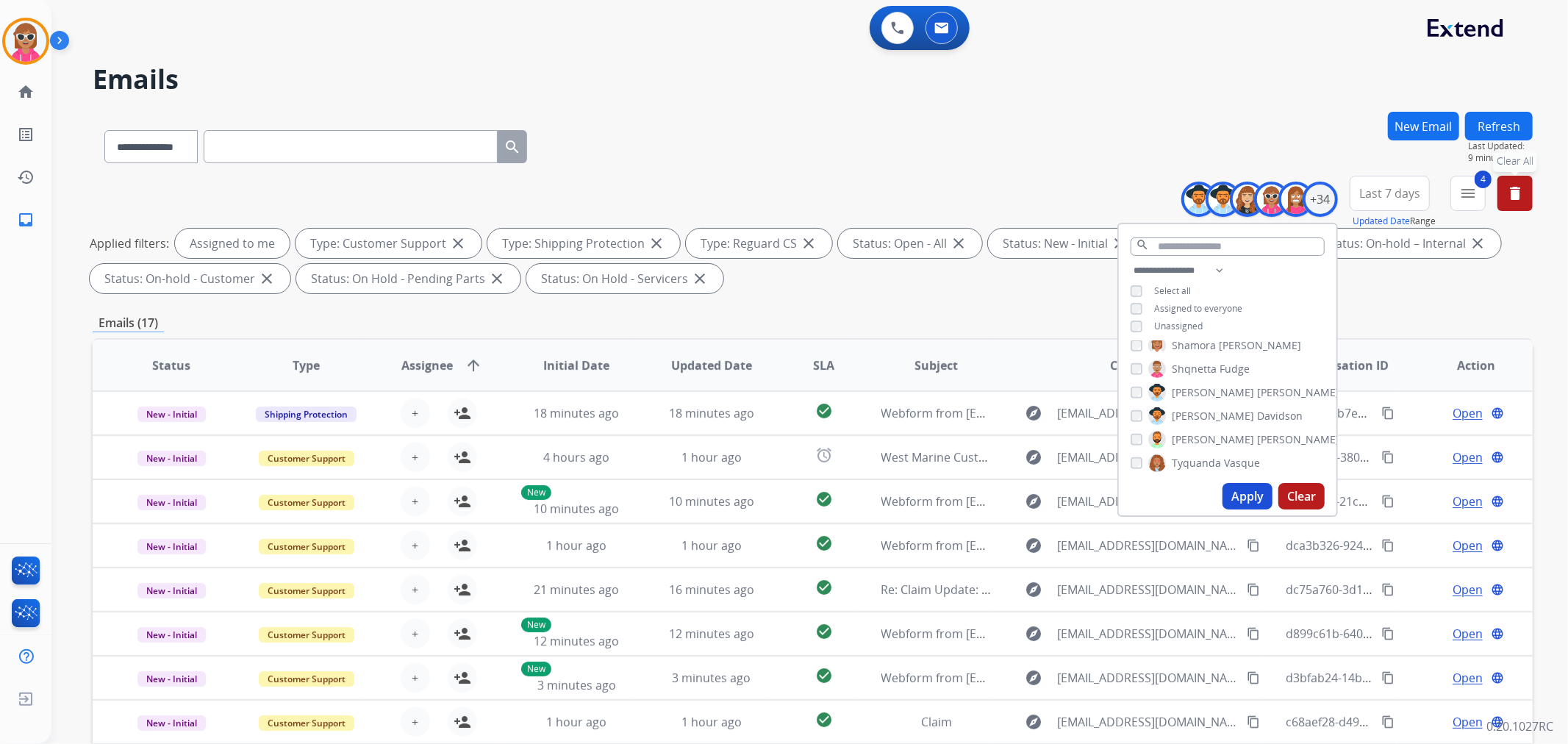
click at [1194, 440] on label "[PERSON_NAME]" at bounding box center [1243, 440] width 191 height 18
click at [1195, 459] on span "Tyquanda" at bounding box center [1196, 463] width 50 height 15
click at [1211, 413] on div "[PERSON_NAME] [PERSON_NAME] [PERSON_NAME] [PERSON_NAME] [PERSON_NAME] [PERSON_N…" at bounding box center [1228, 409] width 218 height 136
click at [1208, 411] on div "[PERSON_NAME] [PERSON_NAME] [PERSON_NAME] [PERSON_NAME] [PERSON_NAME] [PERSON_N…" at bounding box center [1228, 409] width 218 height 136
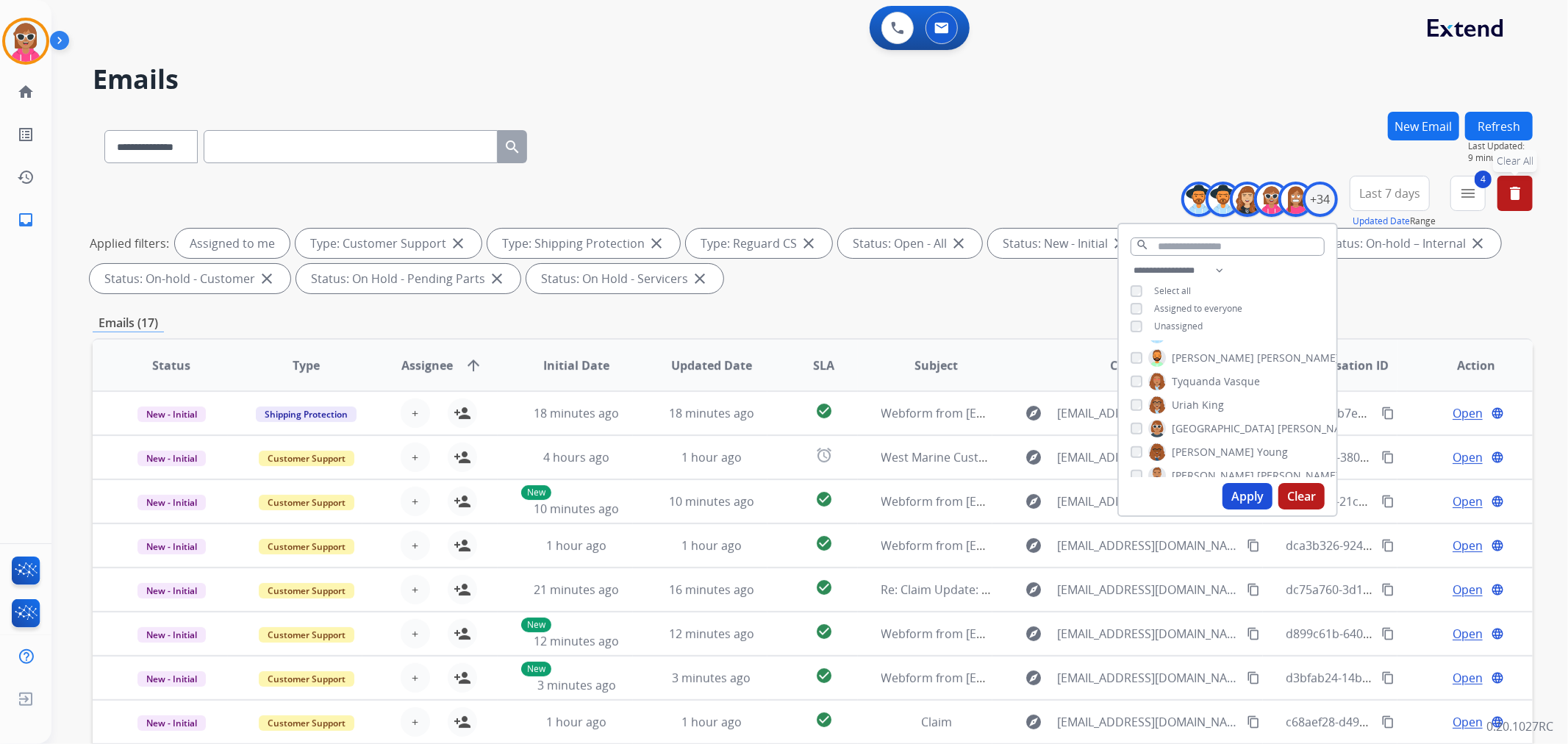
click at [1204, 410] on div "[PERSON_NAME] [PERSON_NAME] [PERSON_NAME] [PERSON_NAME] [PERSON_NAME] [PERSON_N…" at bounding box center [1228, 409] width 218 height 136
click at [1204, 401] on span "King" at bounding box center [1213, 405] width 22 height 15
click at [1205, 421] on span "[GEOGRAPHIC_DATA]" at bounding box center [1224, 428] width 103 height 15
drag, startPoint x: 1199, startPoint y: 448, endPoint x: 1196, endPoint y: 464, distance: 16.3
click at [1196, 449] on span "[PERSON_NAME]" at bounding box center [1213, 451] width 83 height 15
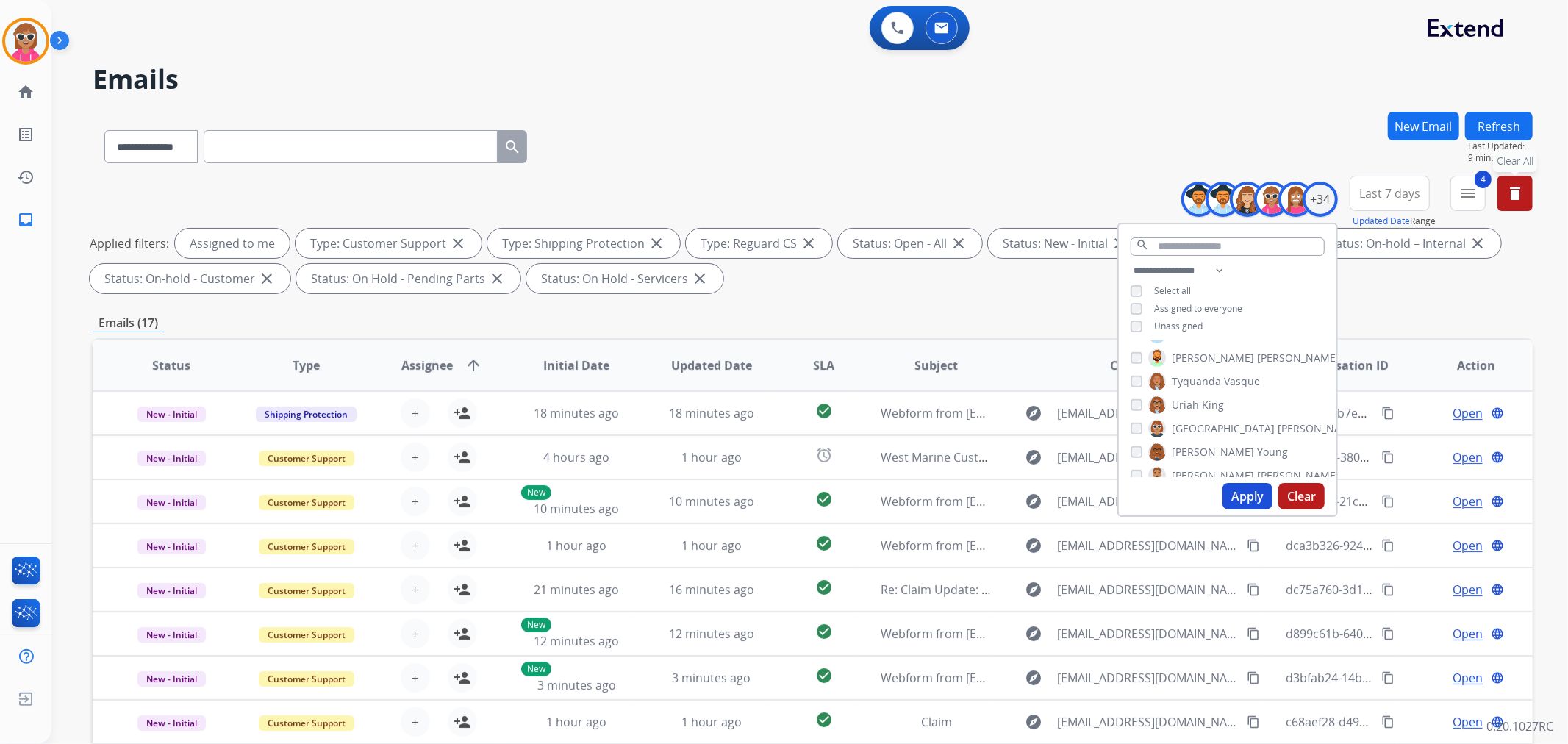
click at [1196, 468] on span "[PERSON_NAME]" at bounding box center [1213, 475] width 83 height 15
click at [1235, 486] on button "Apply" at bounding box center [1247, 496] width 50 height 26
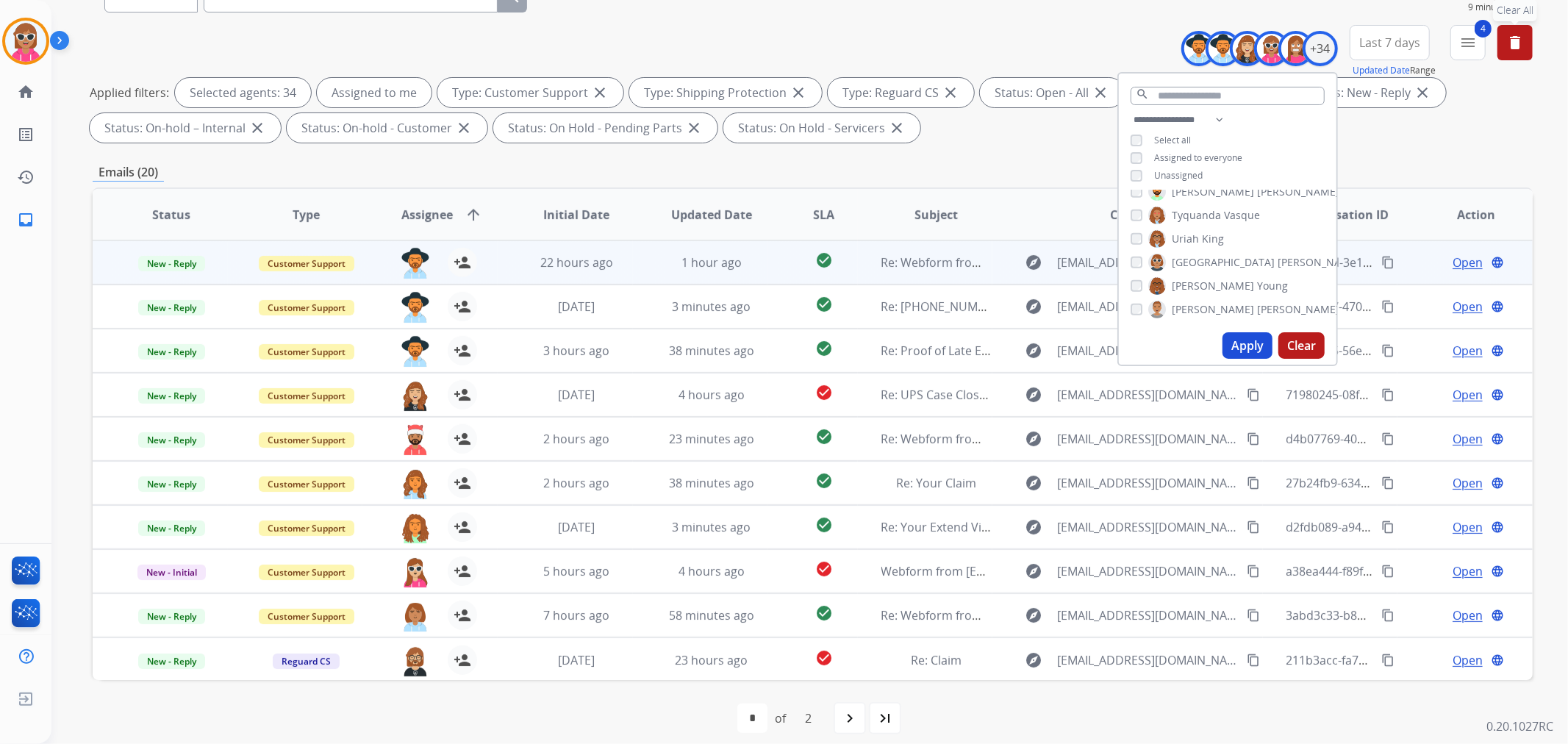
scroll to position [163, 0]
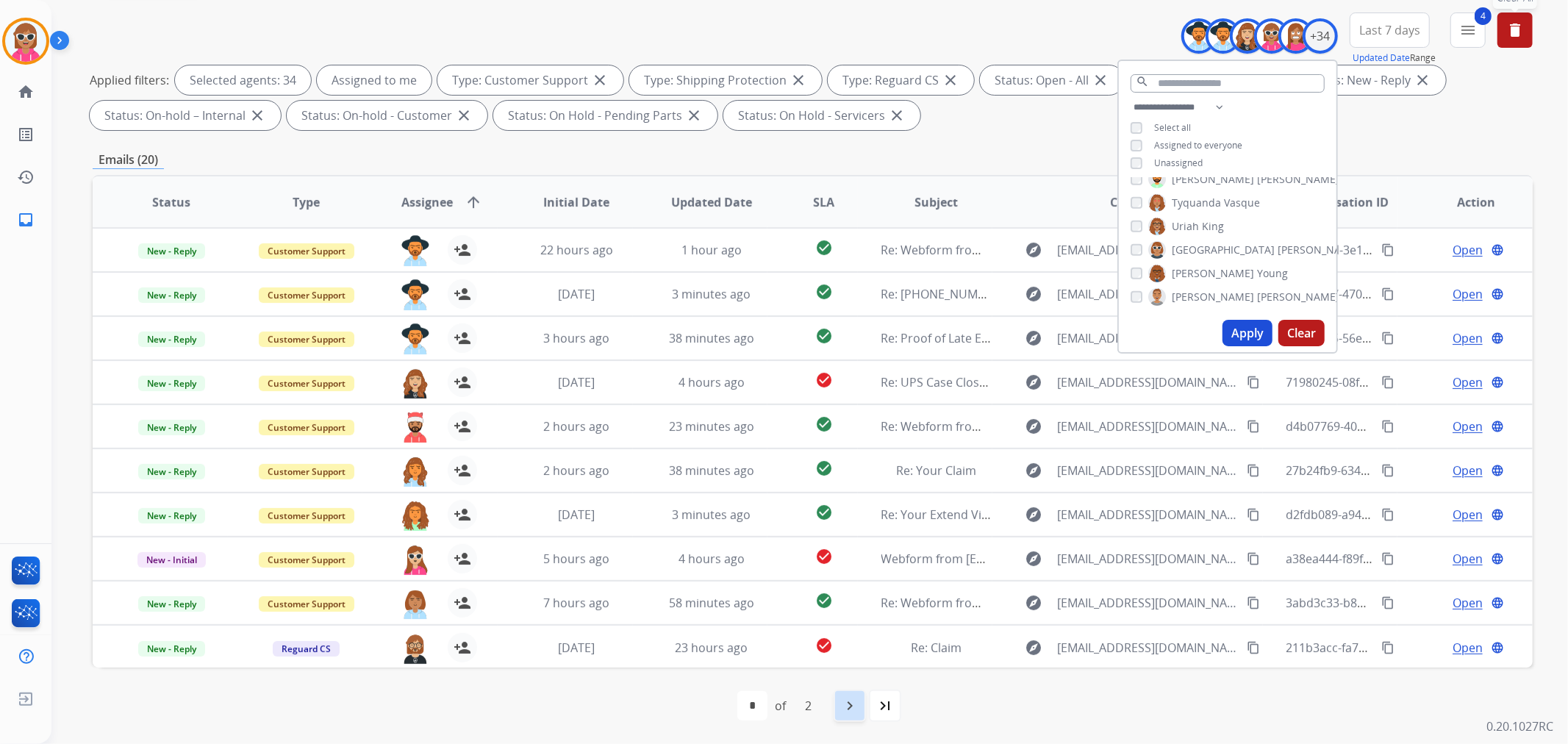
click at [843, 717] on div "navigate_next" at bounding box center [849, 705] width 32 height 32
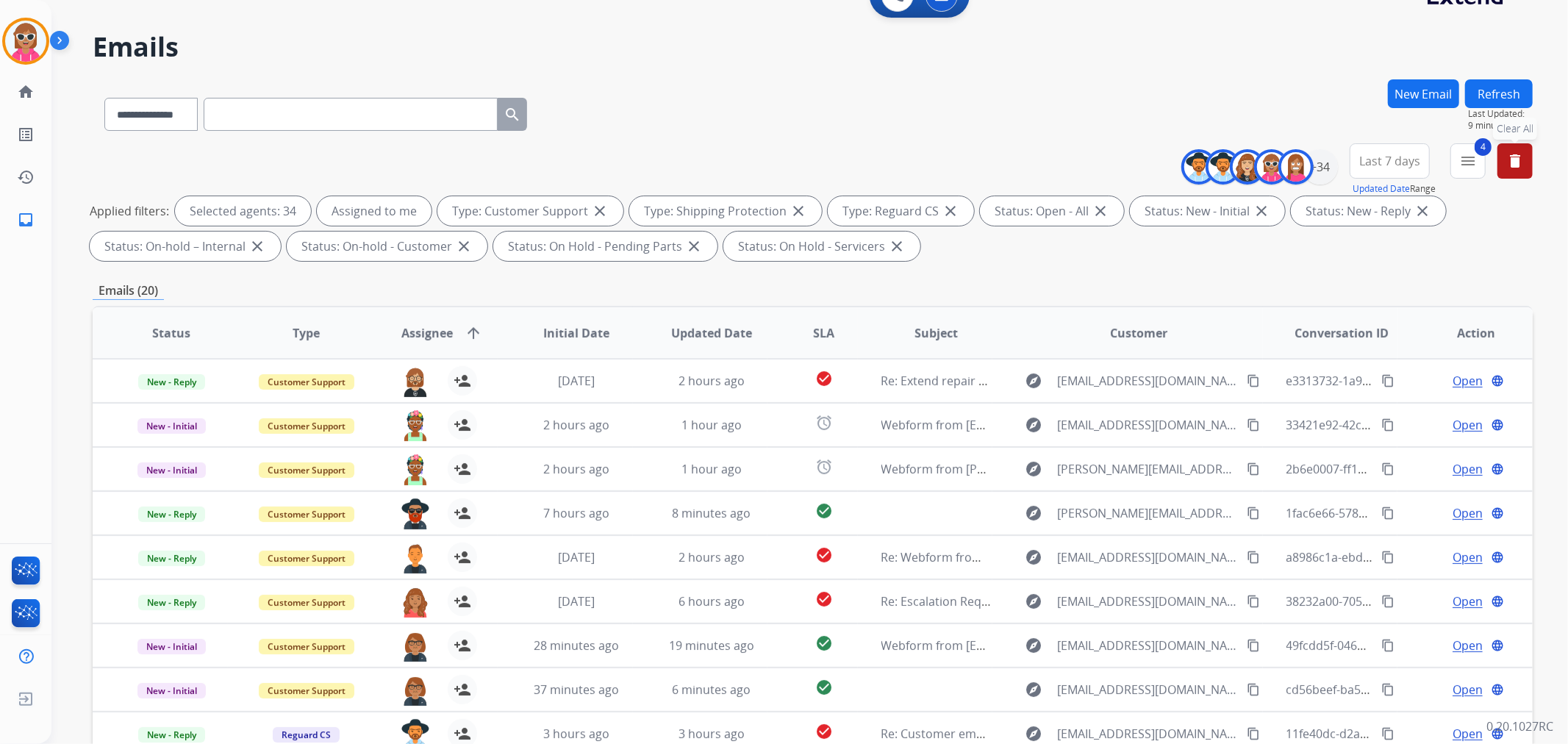
scroll to position [0, 0]
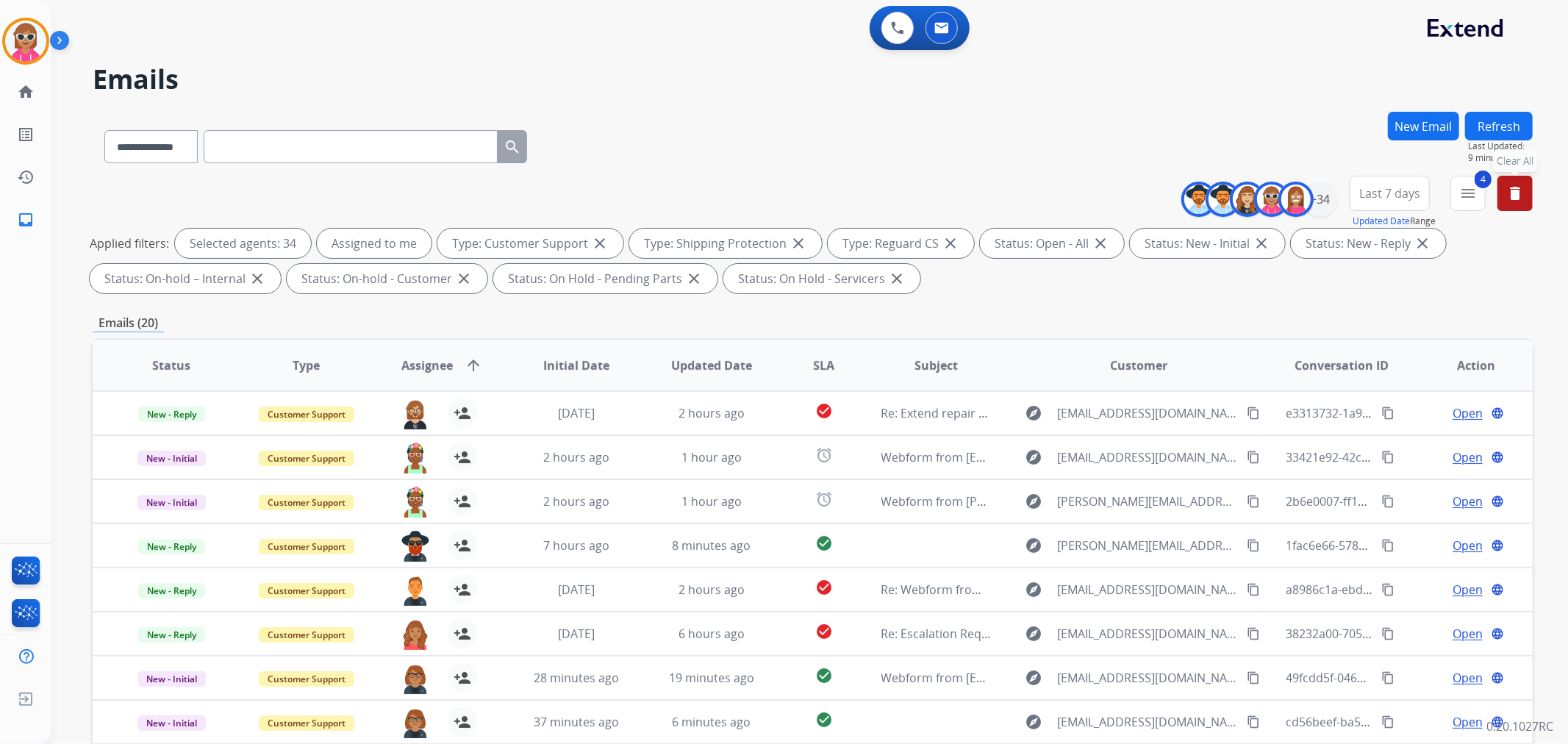
click at [1489, 125] on button "Refresh" at bounding box center [1499, 125] width 68 height 28
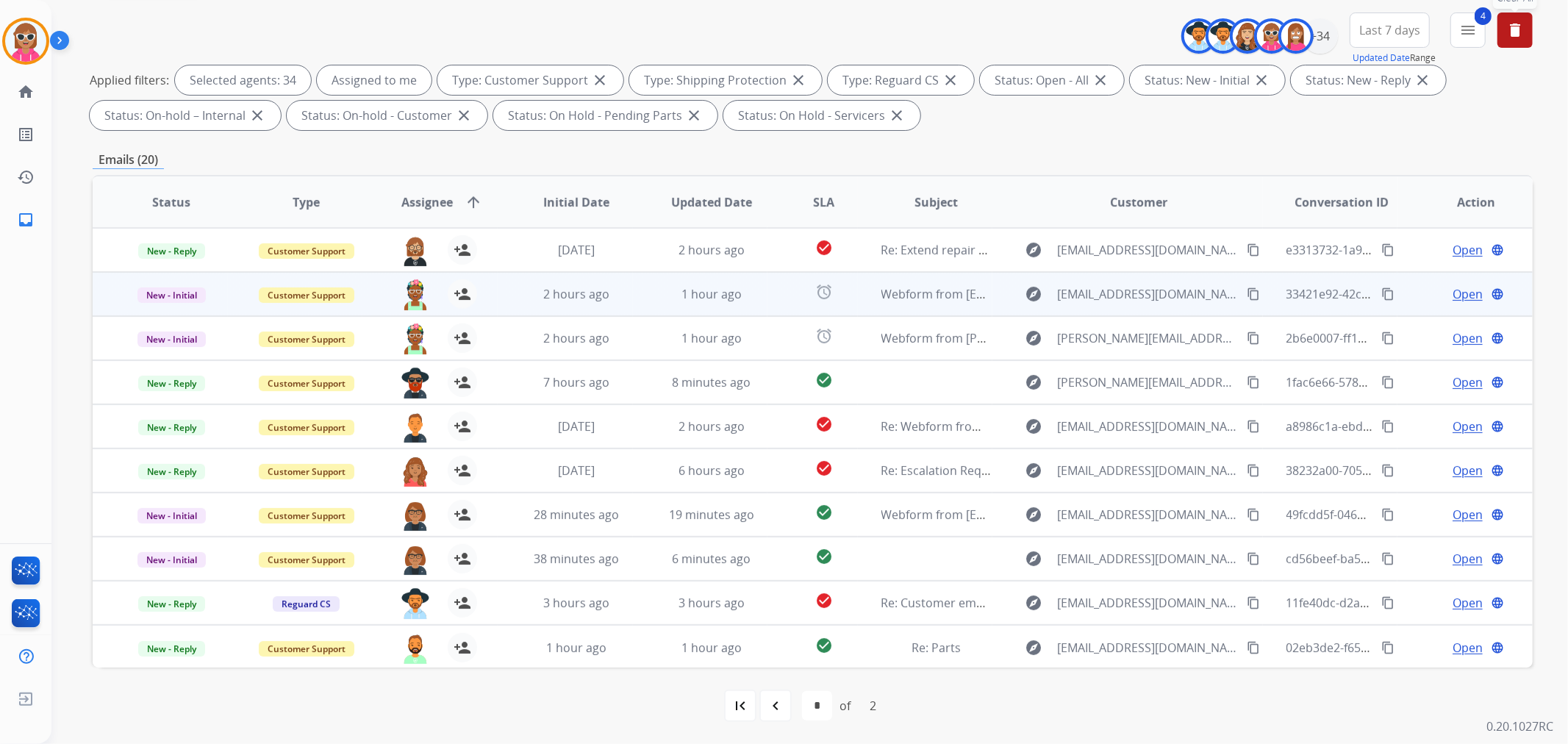
scroll to position [1, 0]
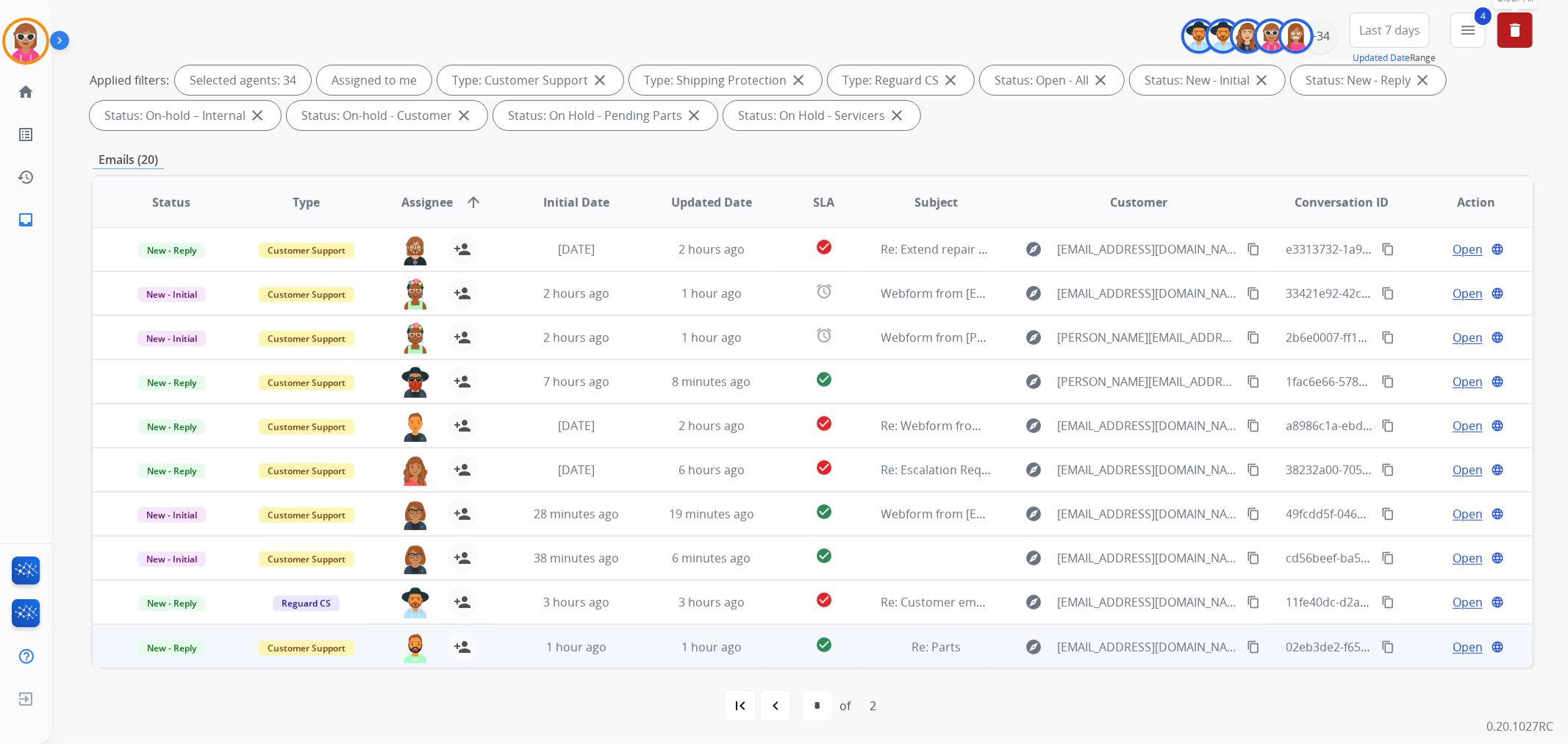
click at [667, 655] on div "1 hour ago" at bounding box center [712, 647] width 111 height 18
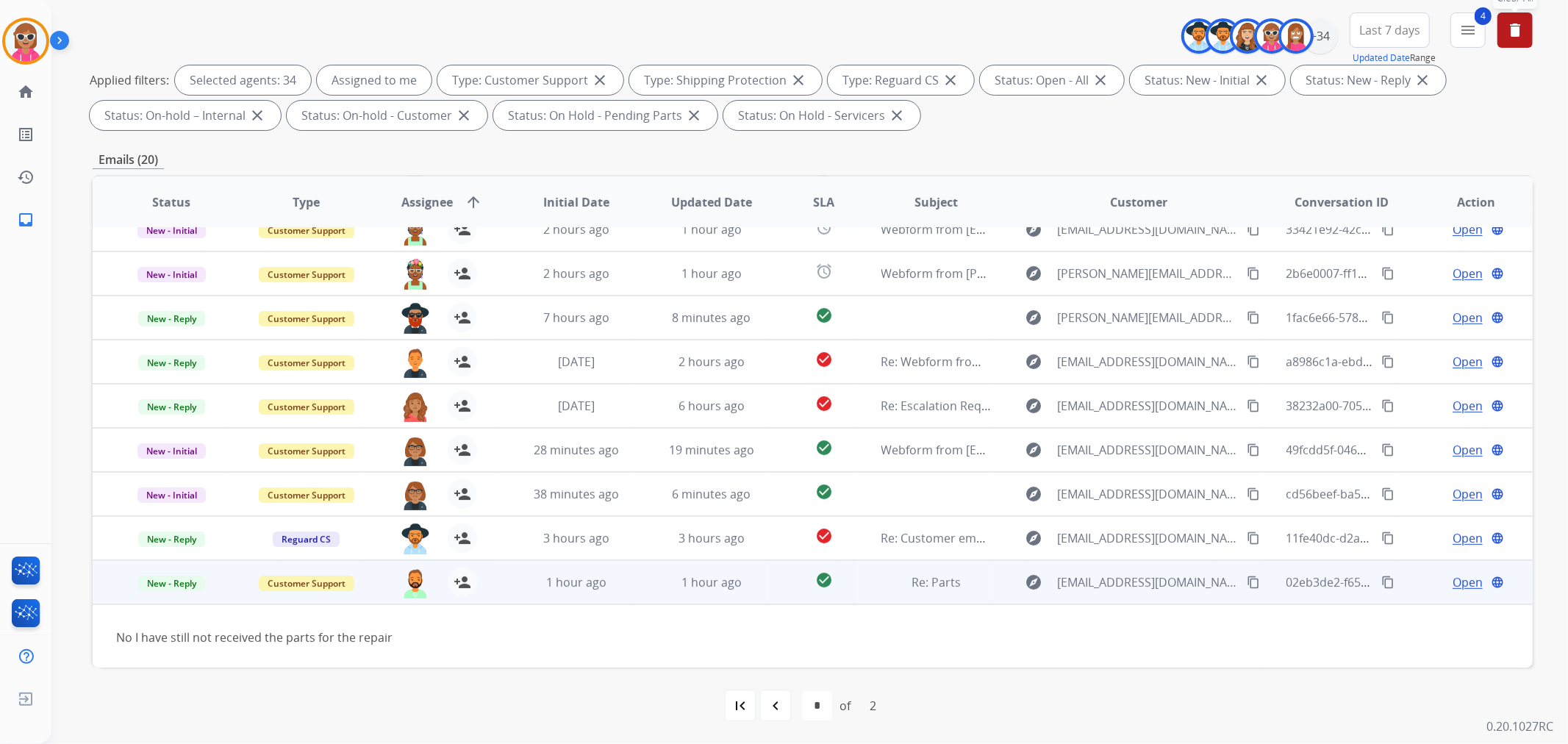
scroll to position [66, 0]
click at [625, 585] on div "1 hour ago" at bounding box center [577, 581] width 111 height 18
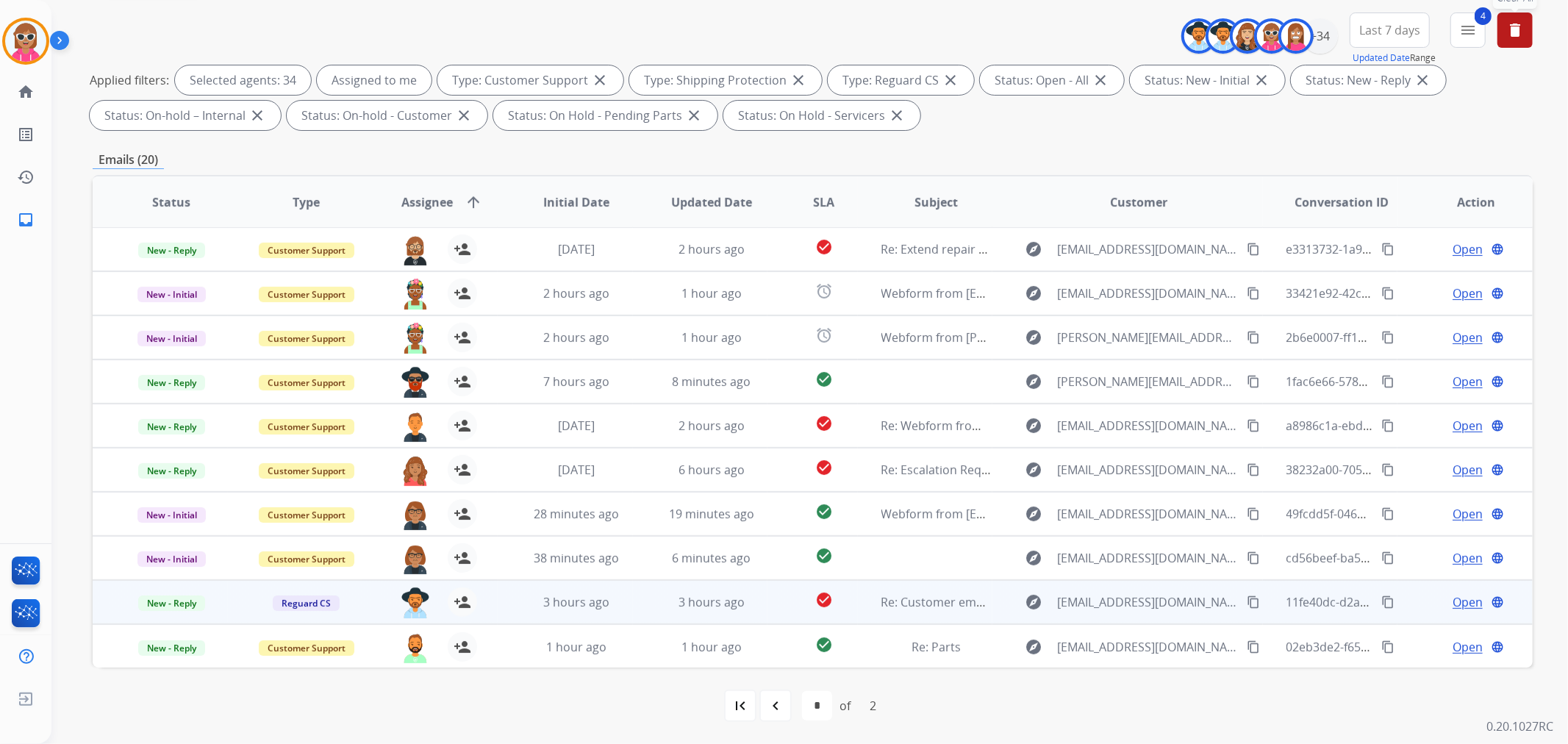
click at [616, 591] on td "3 hours ago" at bounding box center [565, 601] width 135 height 44
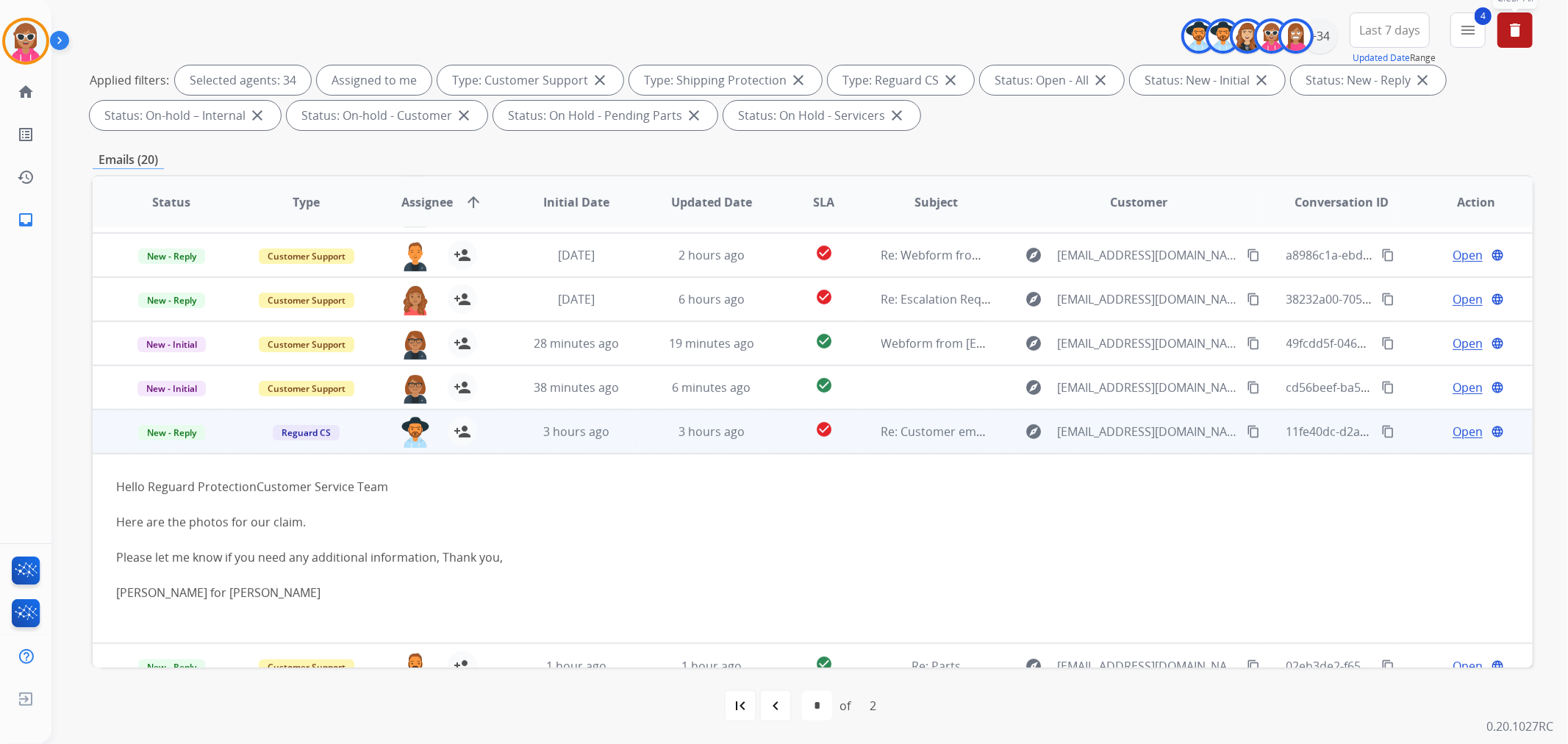
scroll to position [189, 0]
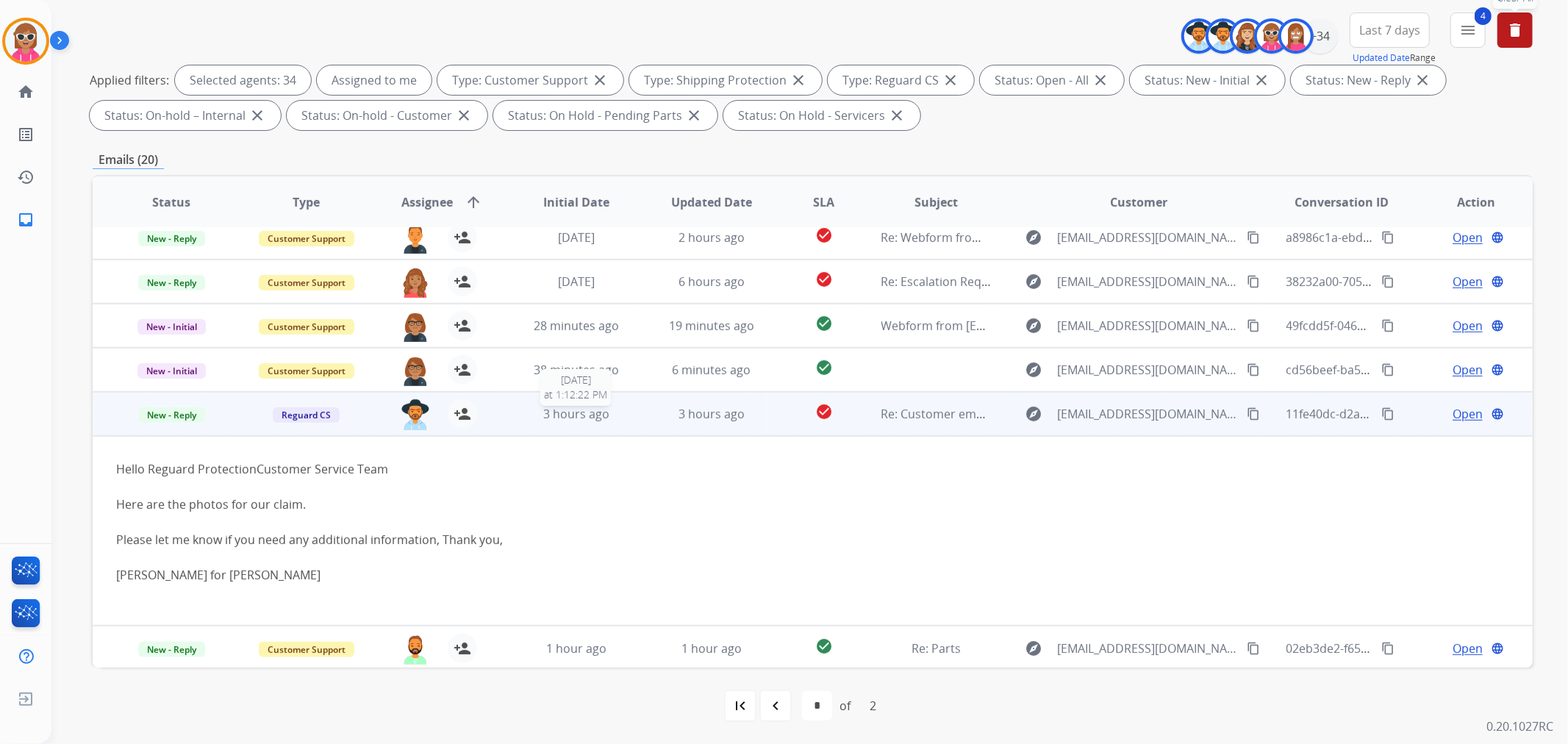
click at [544, 415] on span "3 hours ago" at bounding box center [576, 413] width 66 height 17
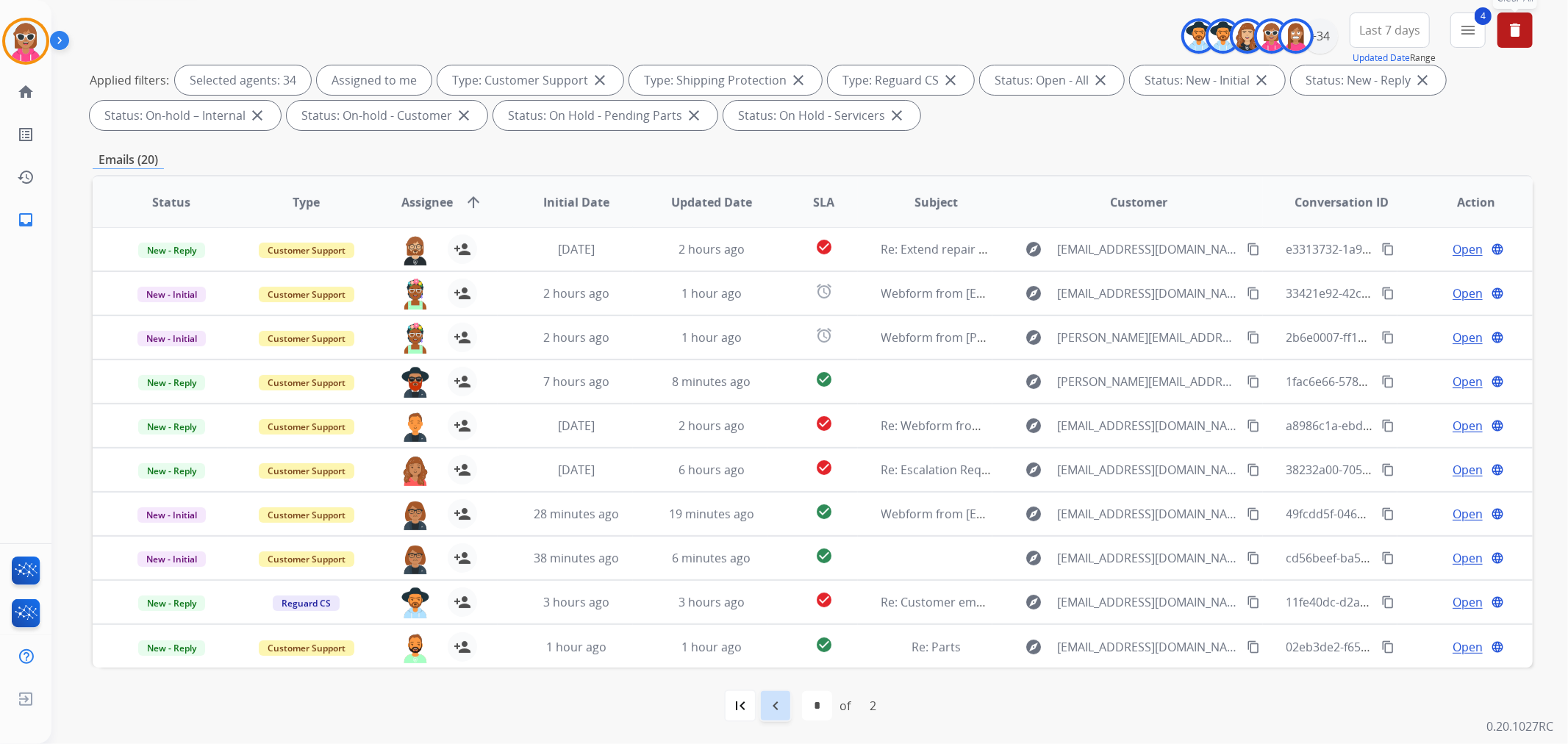
click at [780, 696] on mat-icon "navigate_before" at bounding box center [775, 705] width 18 height 18
select select "*"
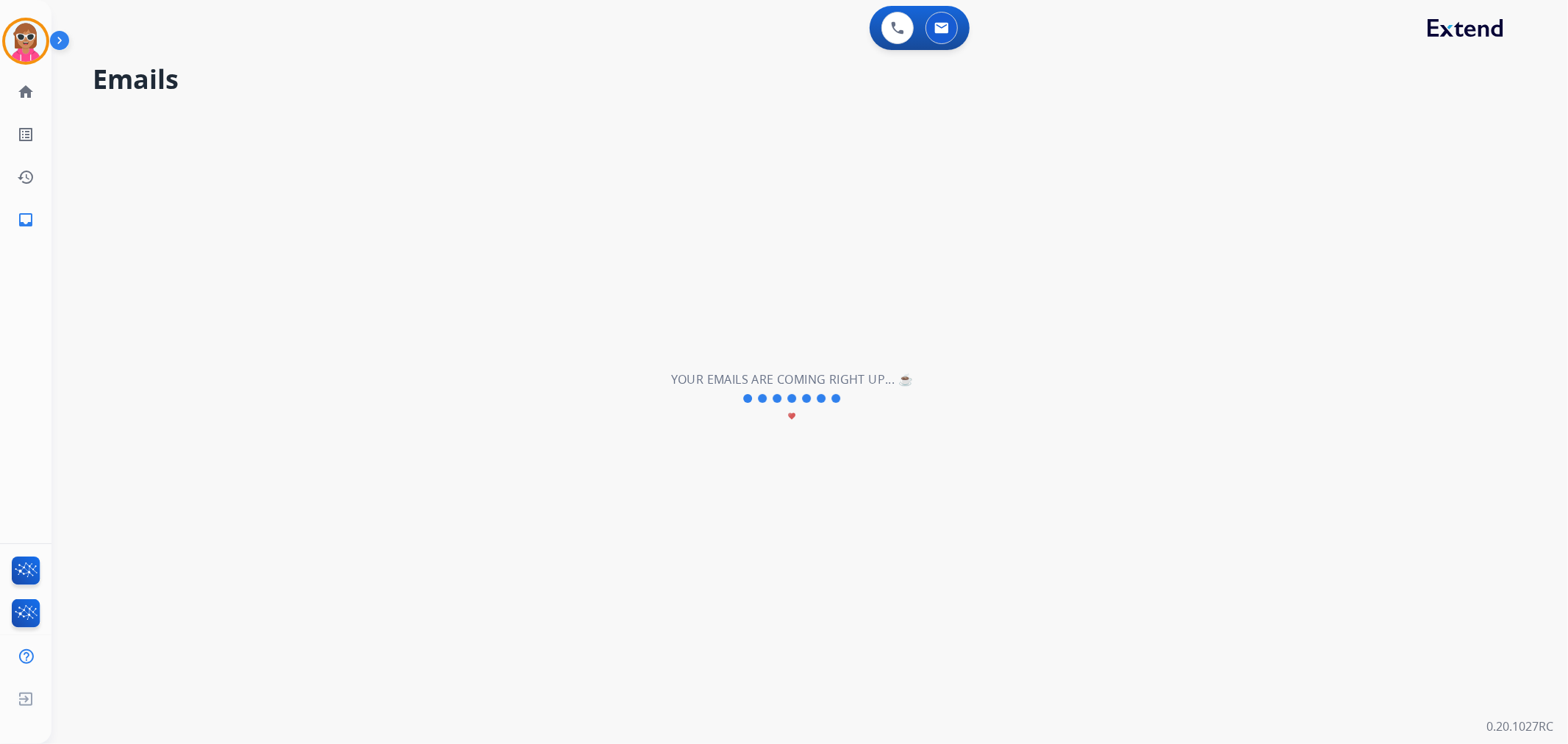
scroll to position [0, 0]
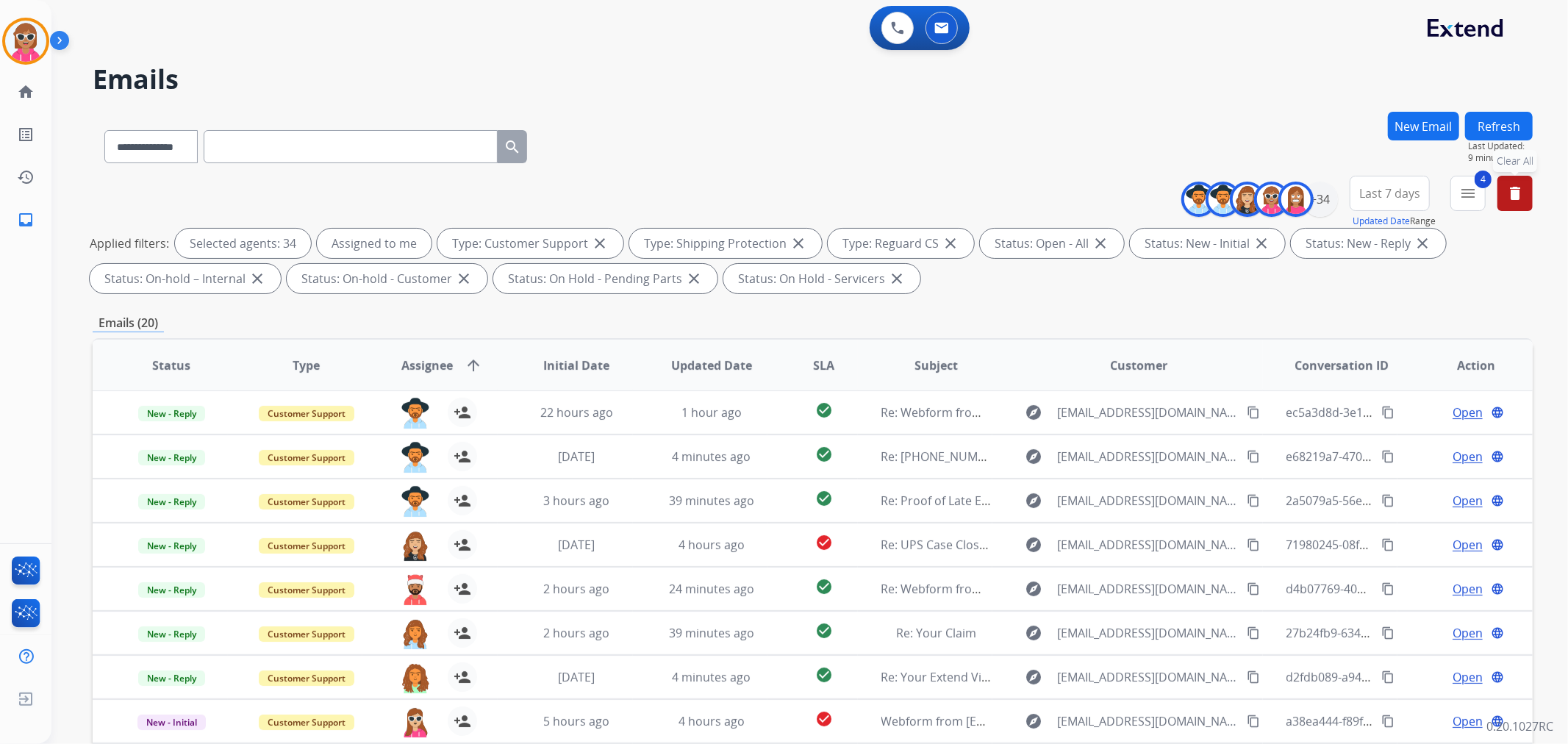
click at [1479, 133] on button "Refresh" at bounding box center [1499, 125] width 68 height 28
click at [1488, 122] on button "Refresh" at bounding box center [1499, 125] width 68 height 28
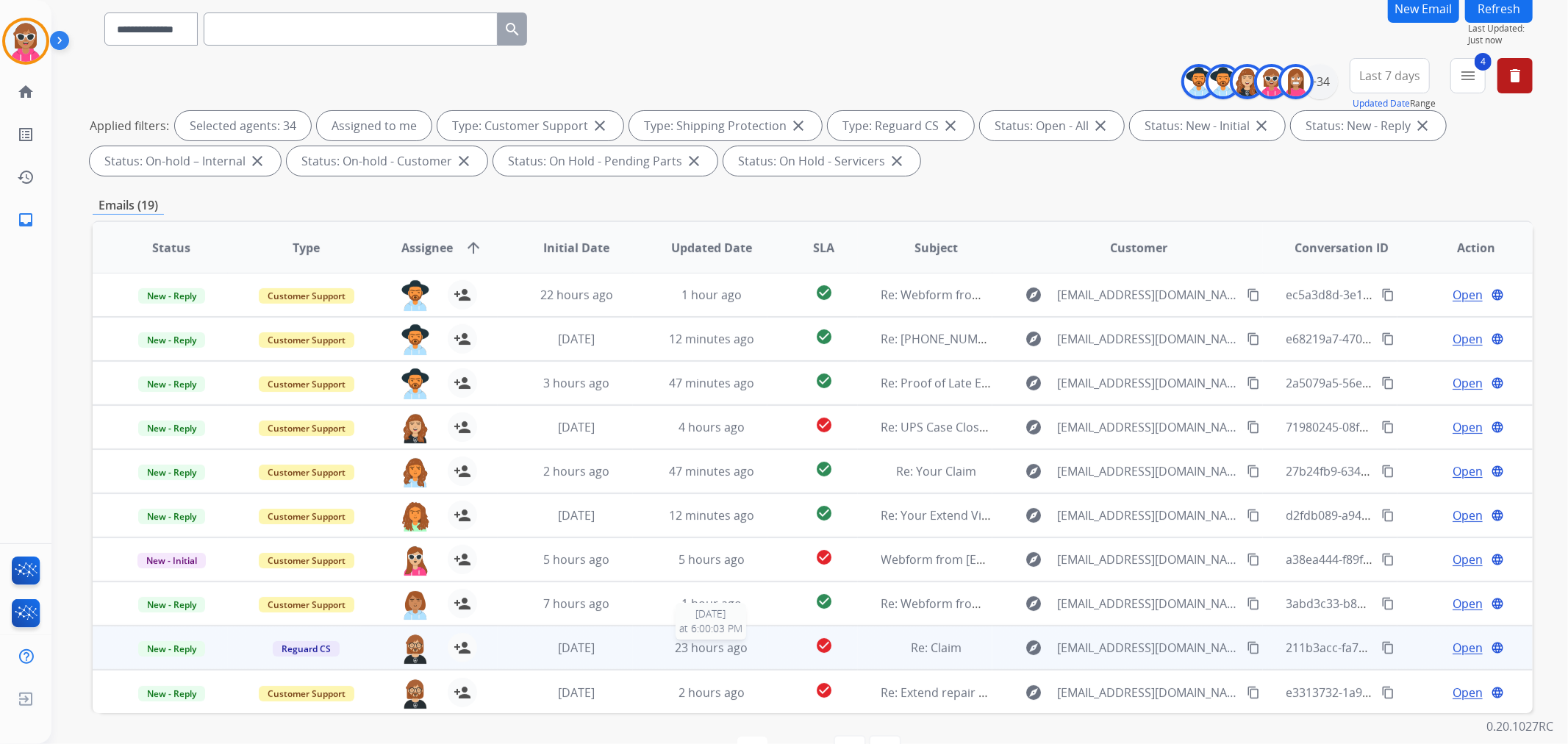
scroll to position [163, 0]
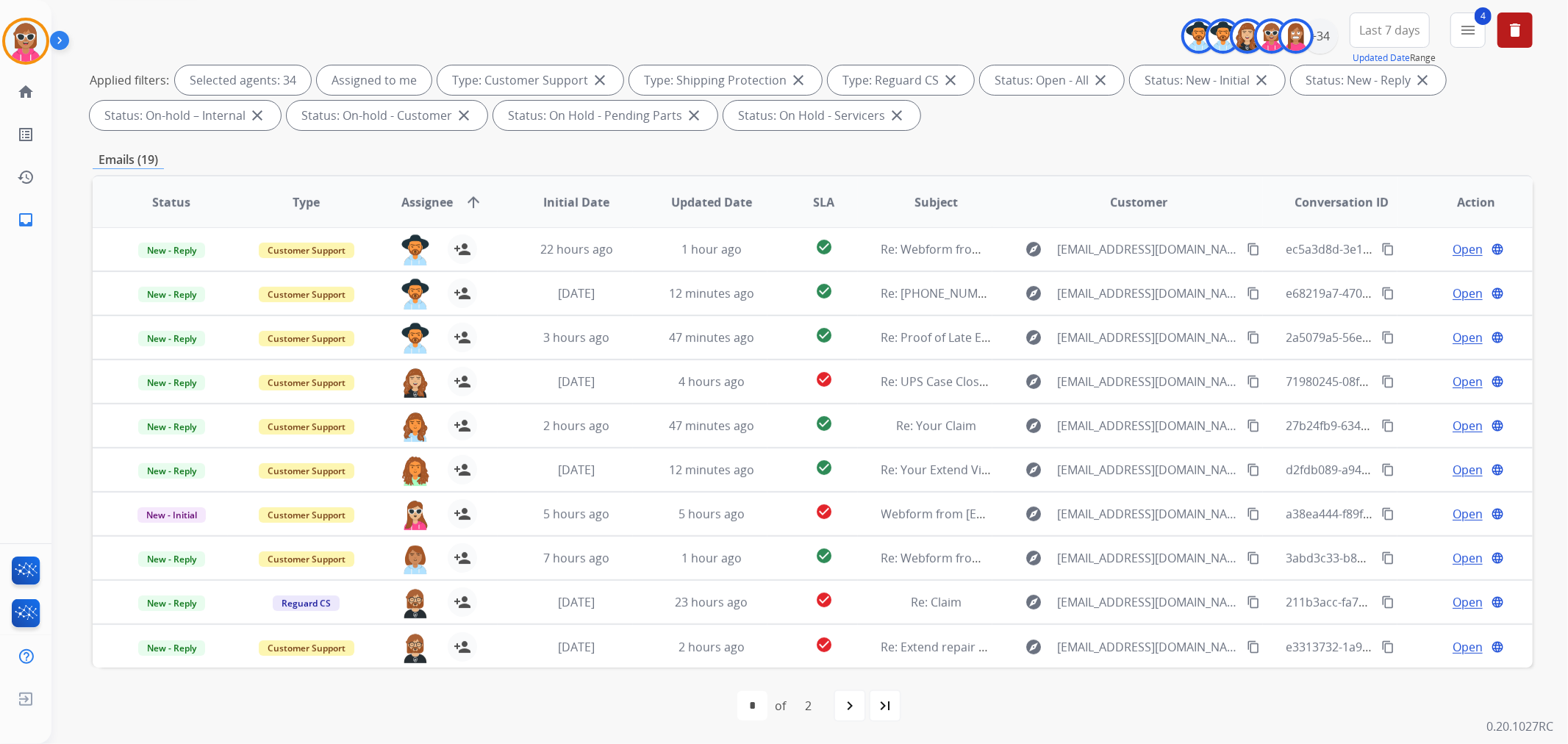
drag, startPoint x: 590, startPoint y: 153, endPoint x: 594, endPoint y: 159, distance: 7.2
click at [594, 157] on div "Emails (19)" at bounding box center [812, 159] width 1440 height 18
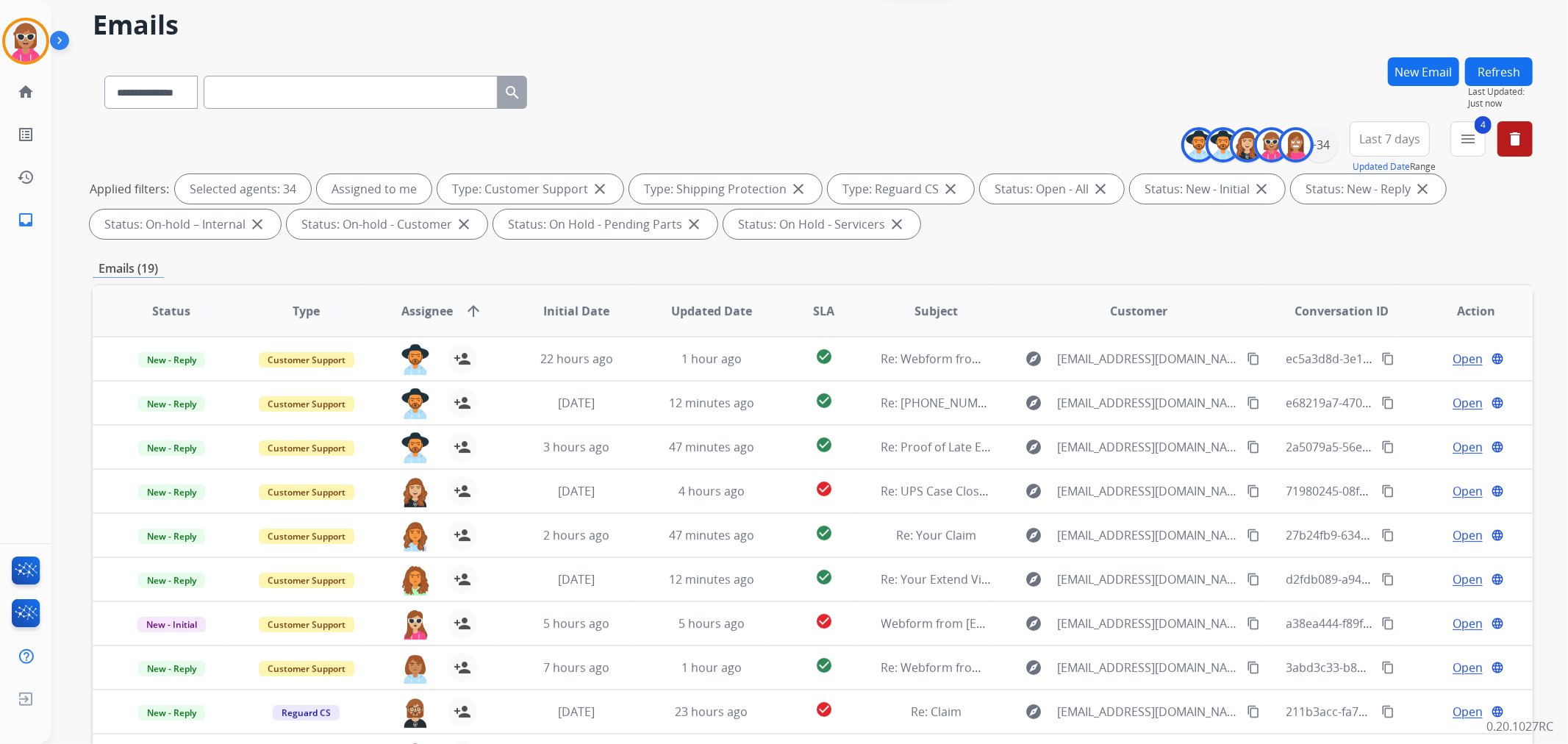
scroll to position [0, 0]
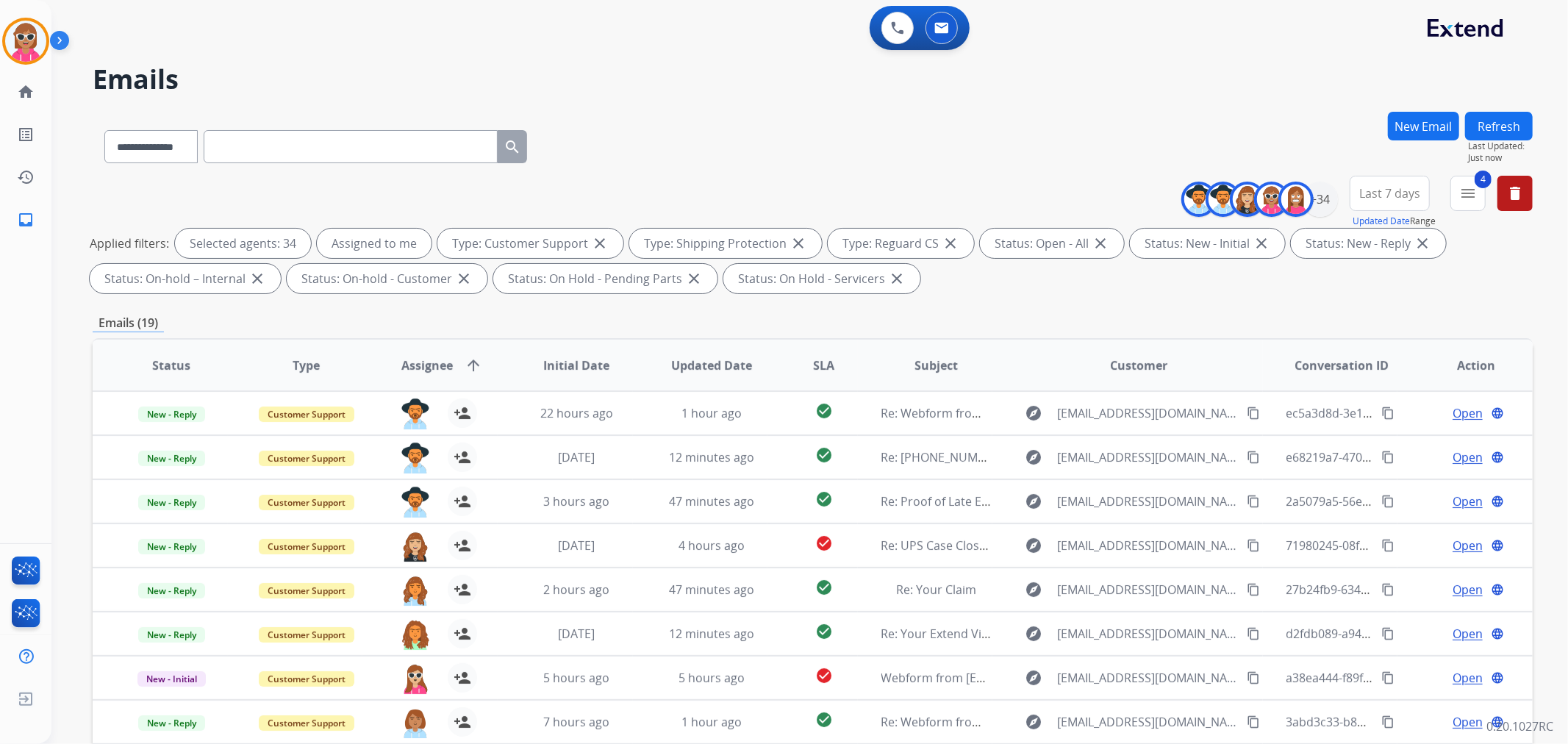
click at [1486, 120] on button "Refresh" at bounding box center [1499, 125] width 68 height 28
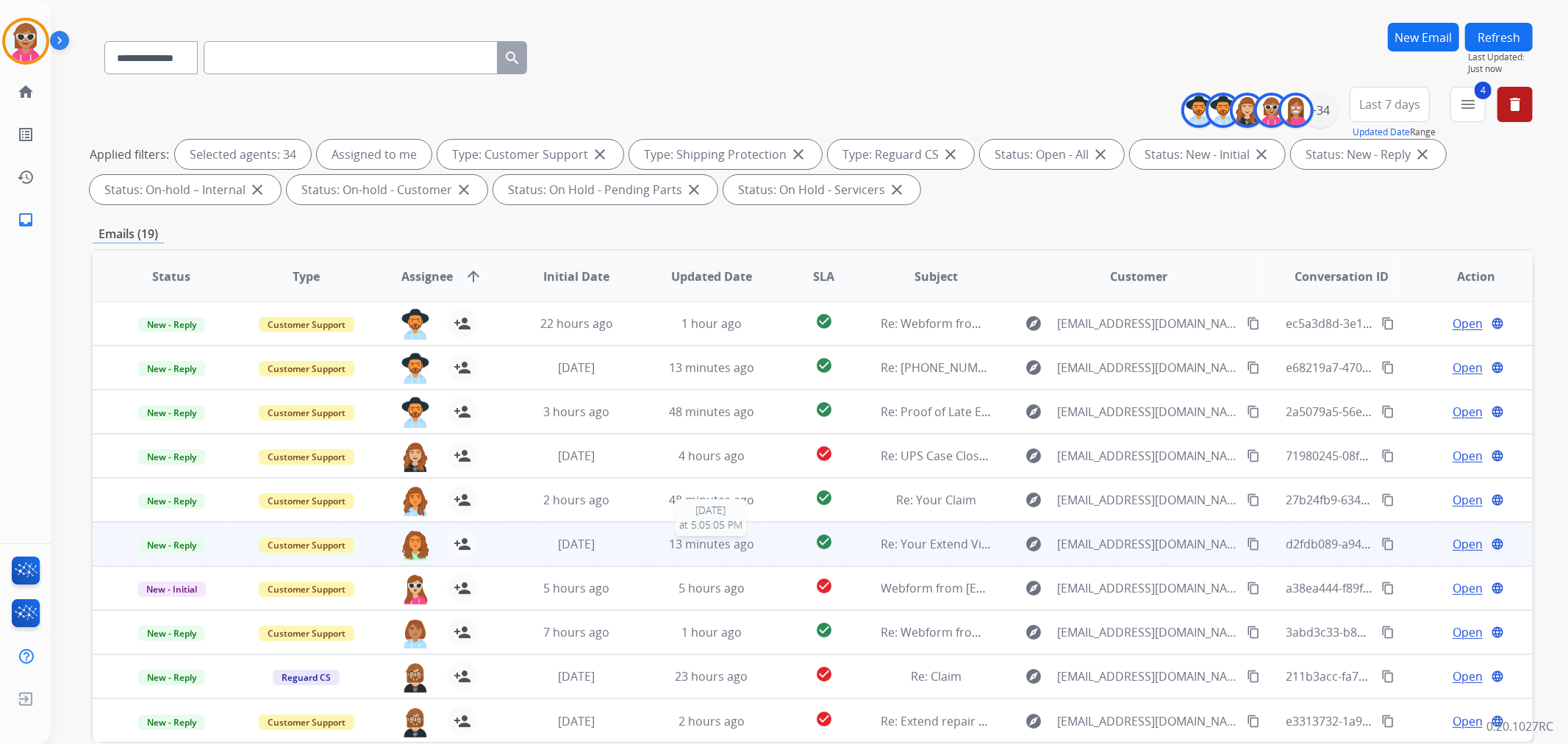
scroll to position [163, 0]
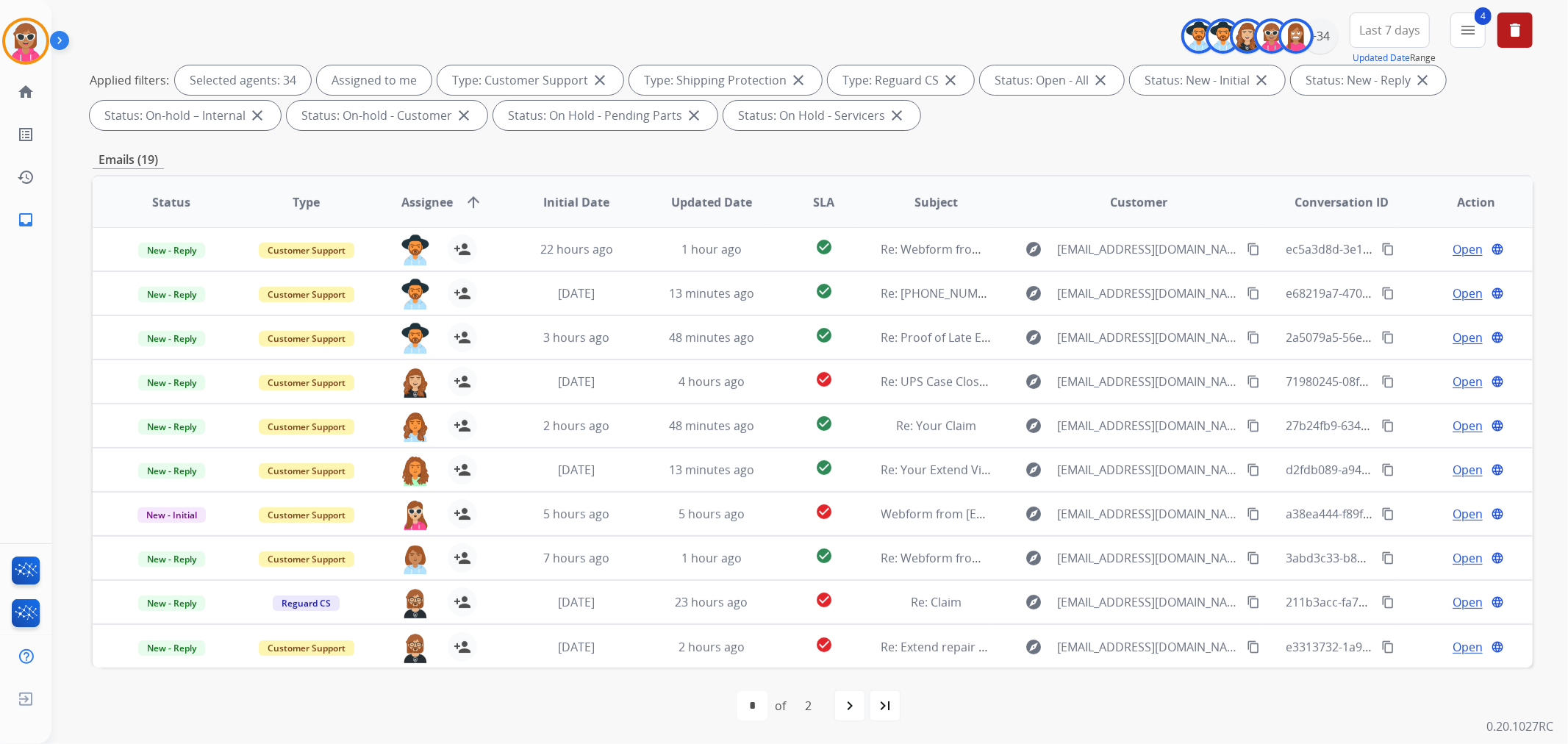
click at [730, 143] on div "**********" at bounding box center [812, 346] width 1440 height 796
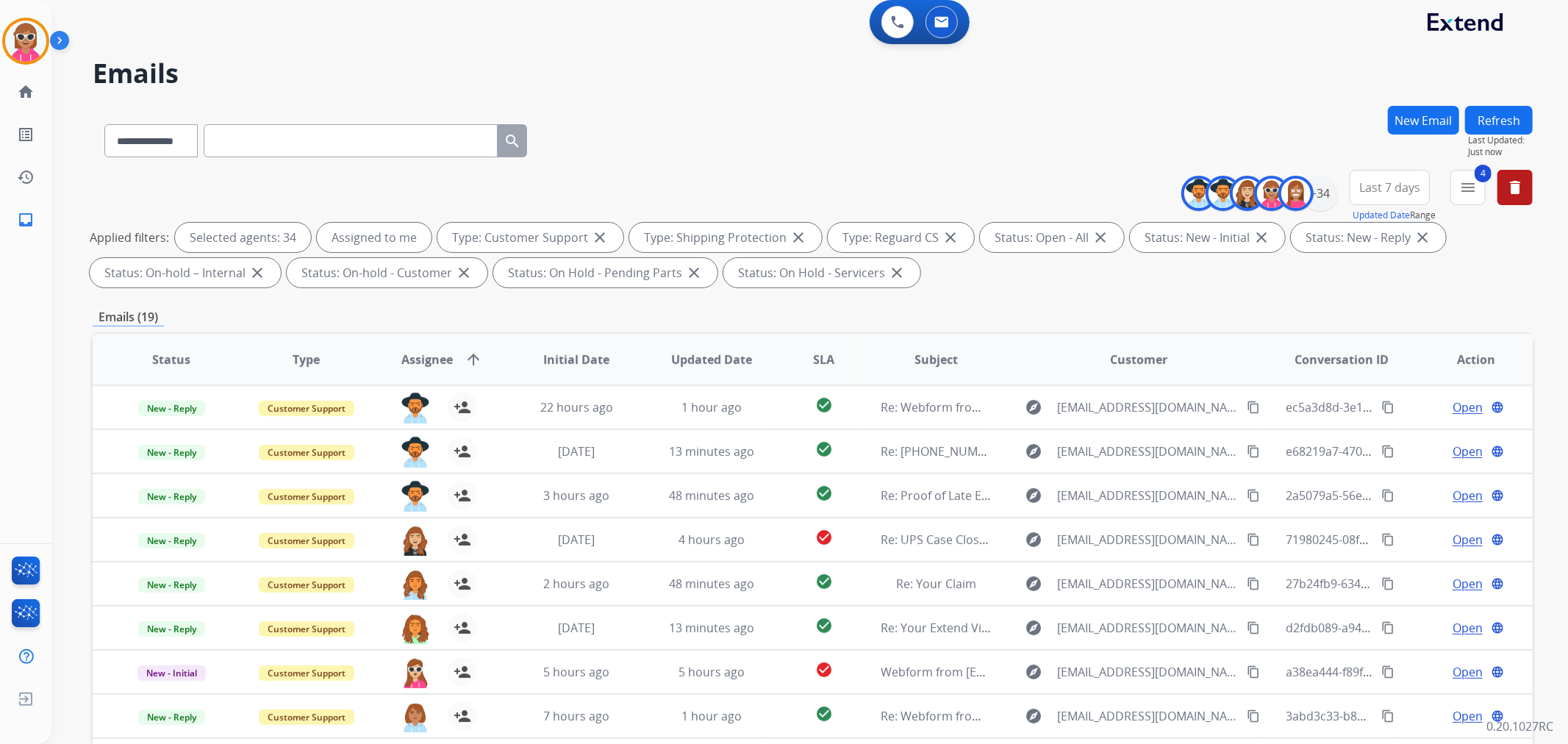
scroll to position [0, 0]
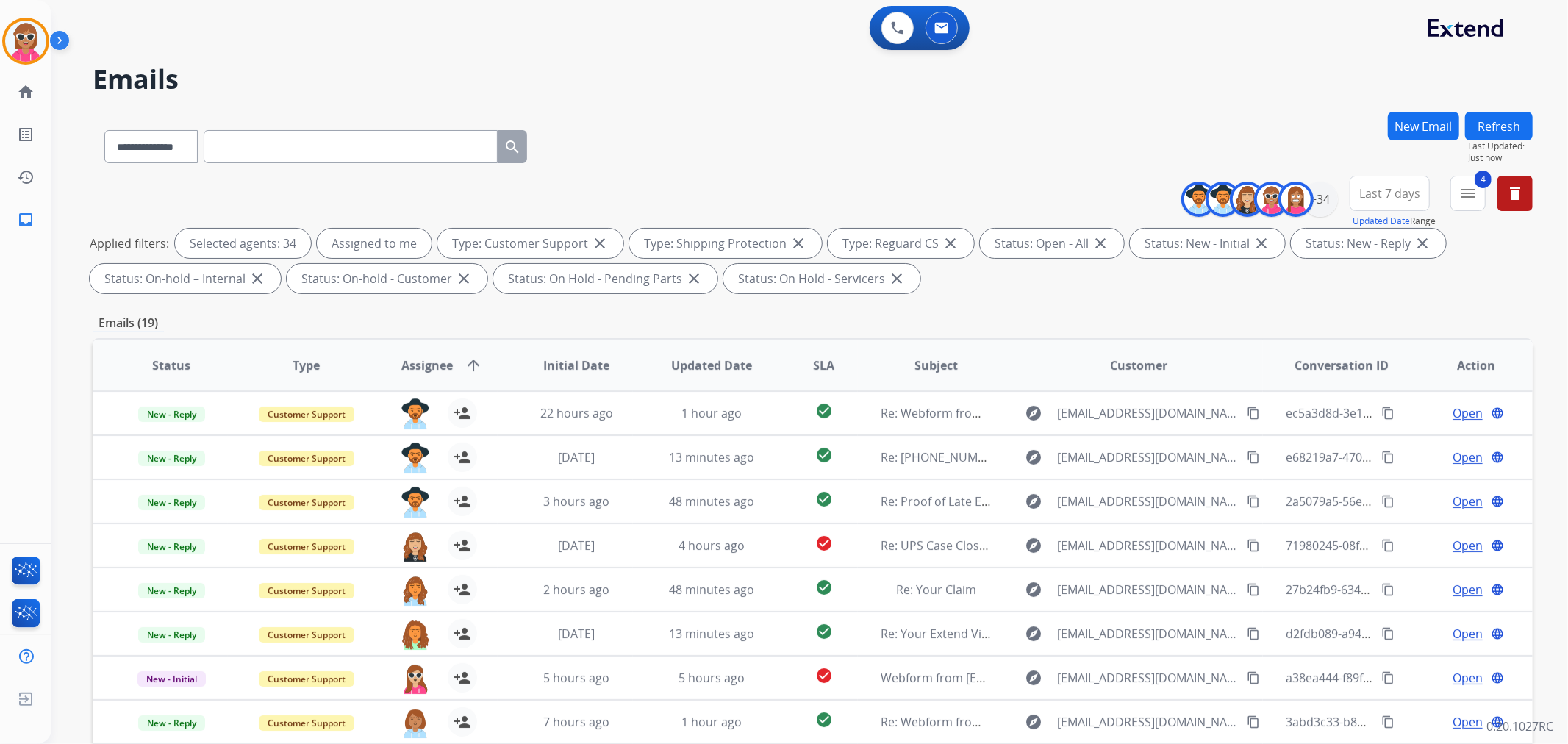
click at [1467, 127] on button "Refresh" at bounding box center [1499, 125] width 68 height 28
drag, startPoint x: 1479, startPoint y: 114, endPoint x: 1469, endPoint y: 114, distance: 10.0
click at [1479, 112] on button "Refresh" at bounding box center [1499, 125] width 68 height 28
drag, startPoint x: 1497, startPoint y: 127, endPoint x: 1473, endPoint y: 130, distance: 24.2
click at [1497, 126] on button "Refresh" at bounding box center [1499, 125] width 68 height 28
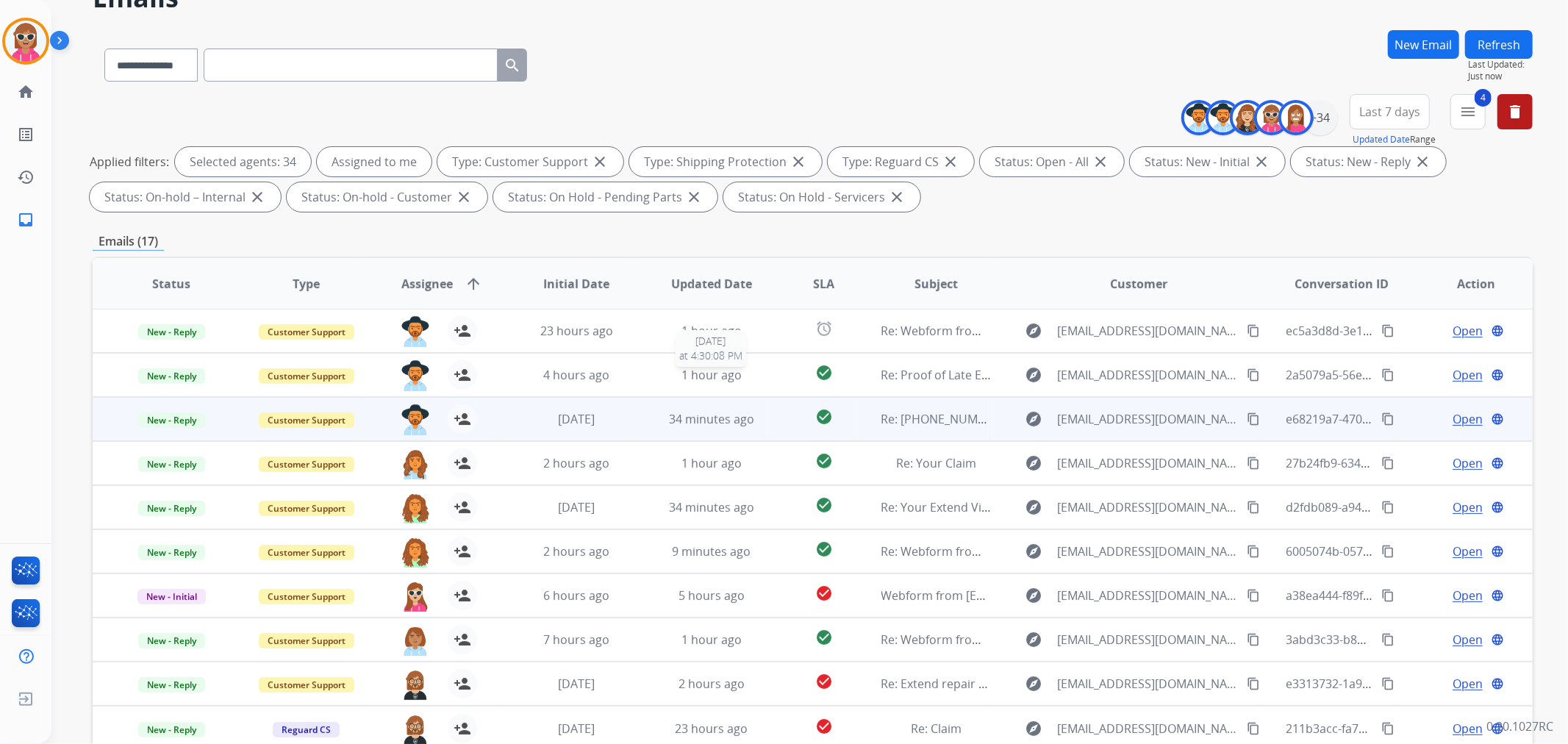
scroll to position [163, 0]
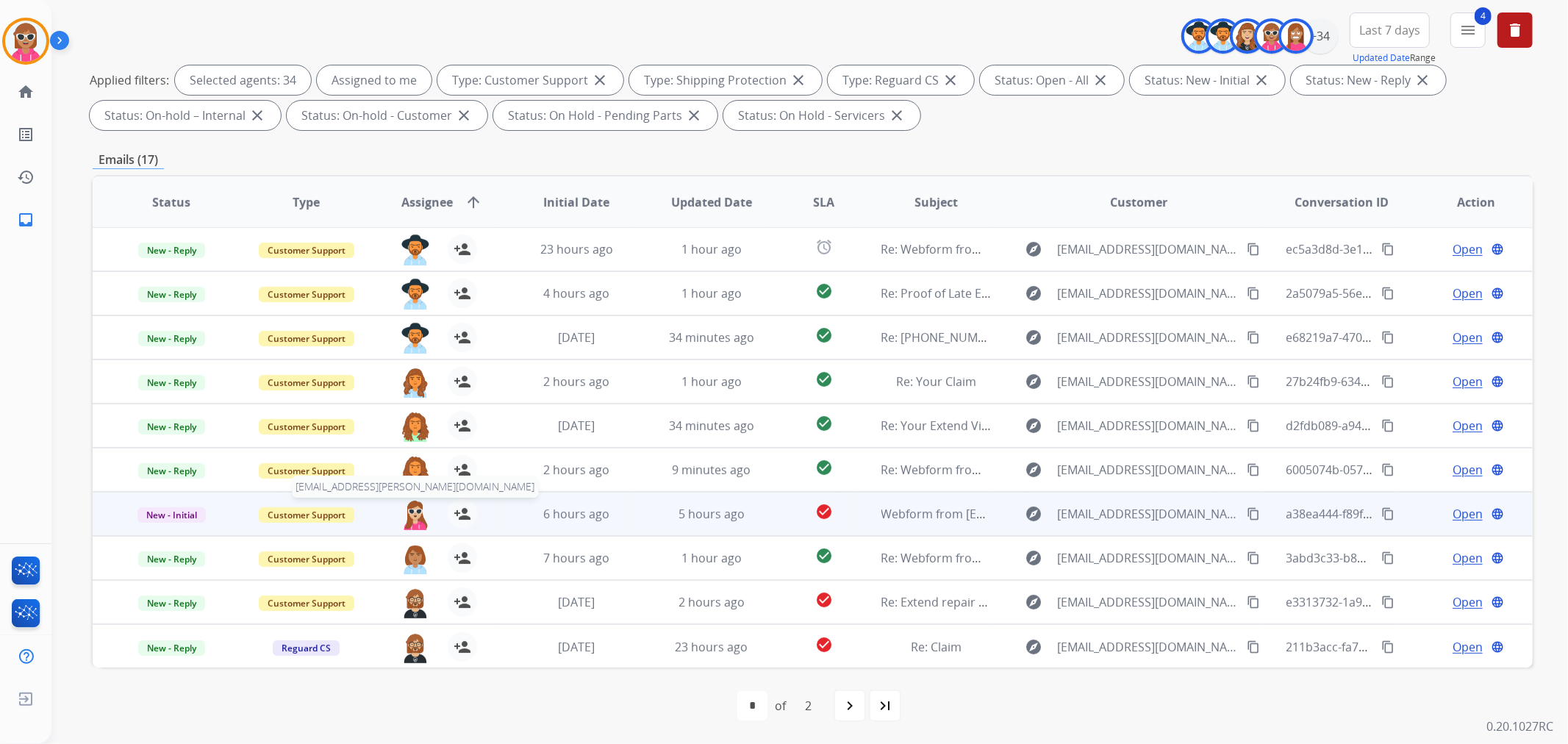
click at [411, 516] on img at bounding box center [415, 514] width 29 height 31
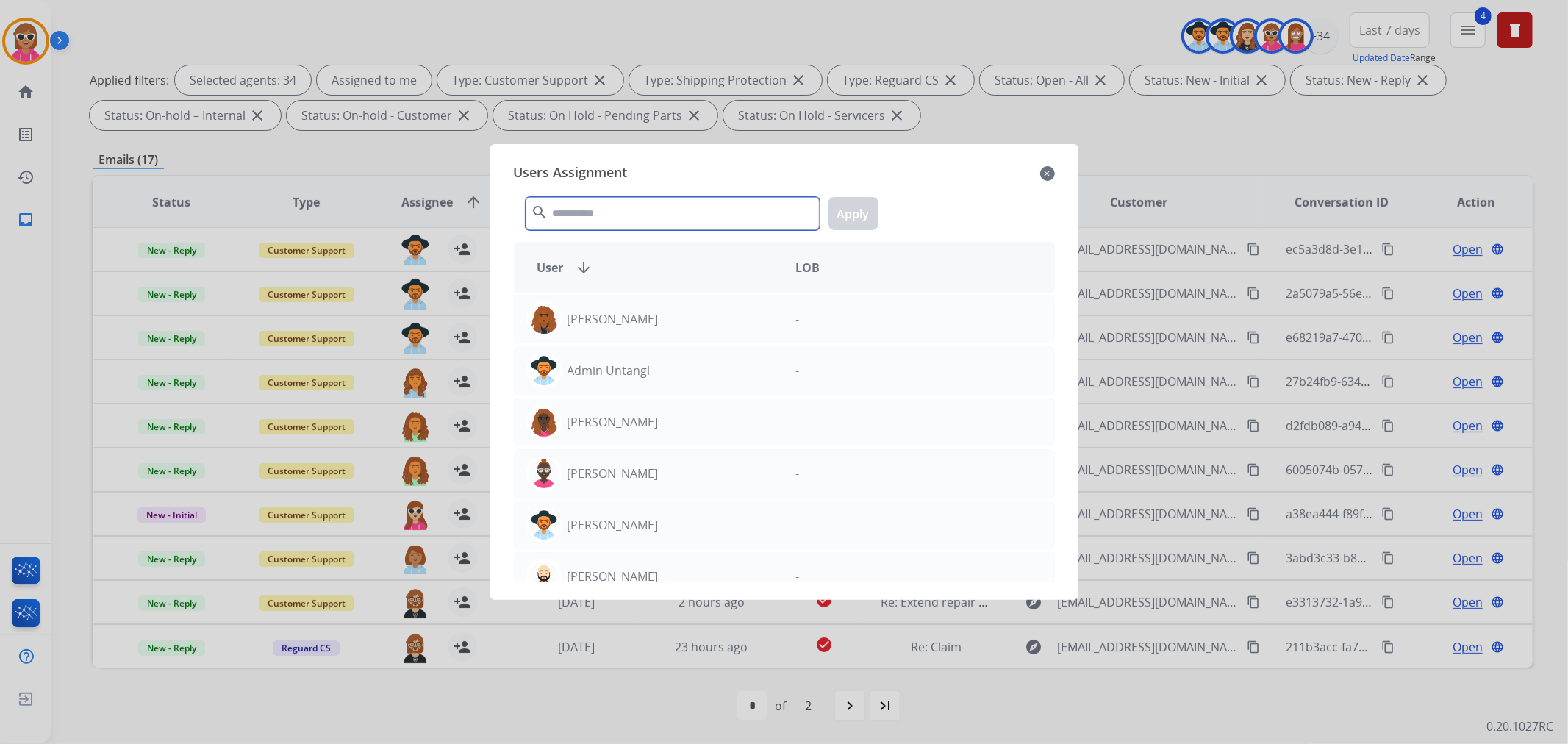
click at [618, 207] on input "text" at bounding box center [672, 214] width 294 height 33
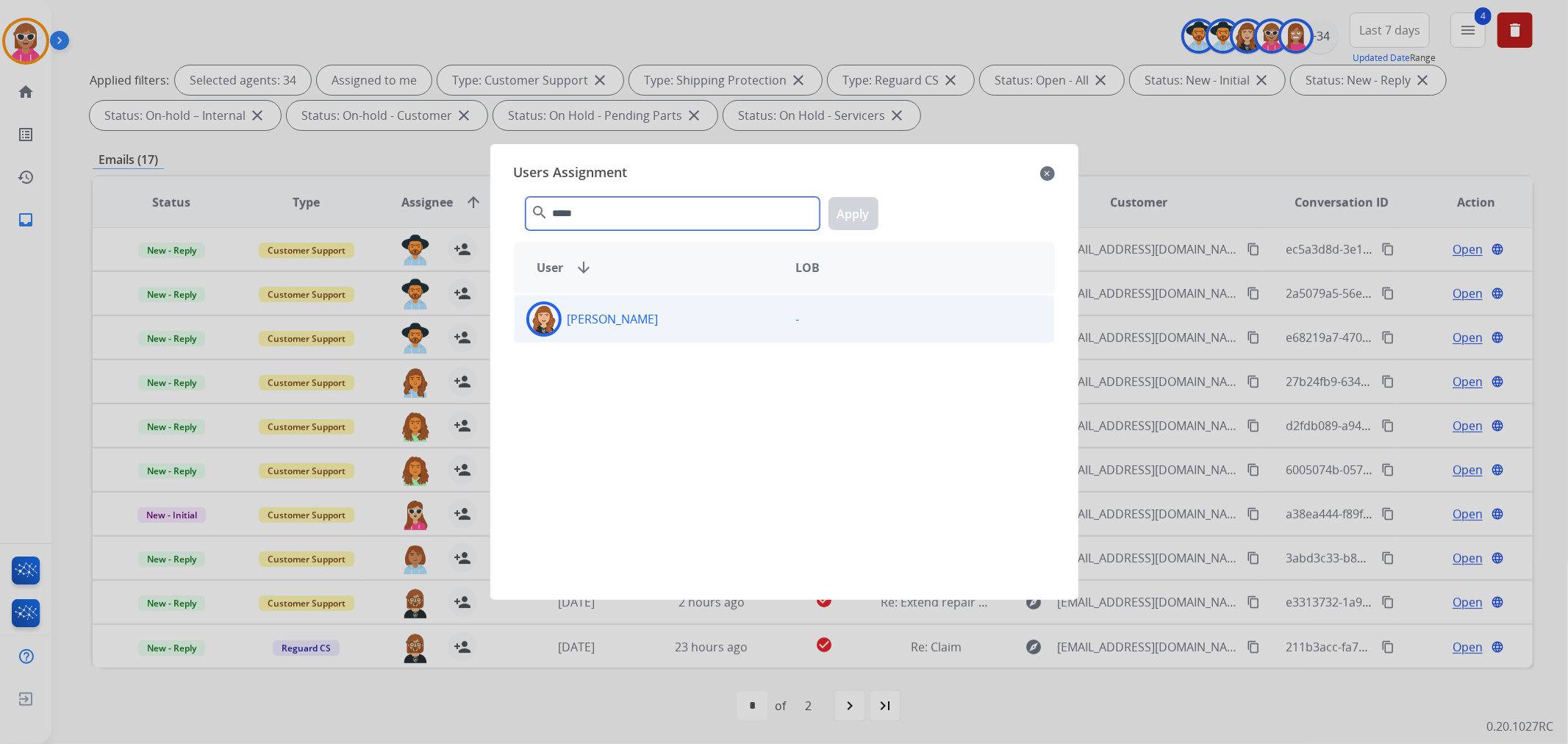
type input "*****"
click at [669, 316] on div "[PERSON_NAME]" at bounding box center [649, 319] width 269 height 35
click at [844, 222] on button "Apply" at bounding box center [853, 214] width 50 height 33
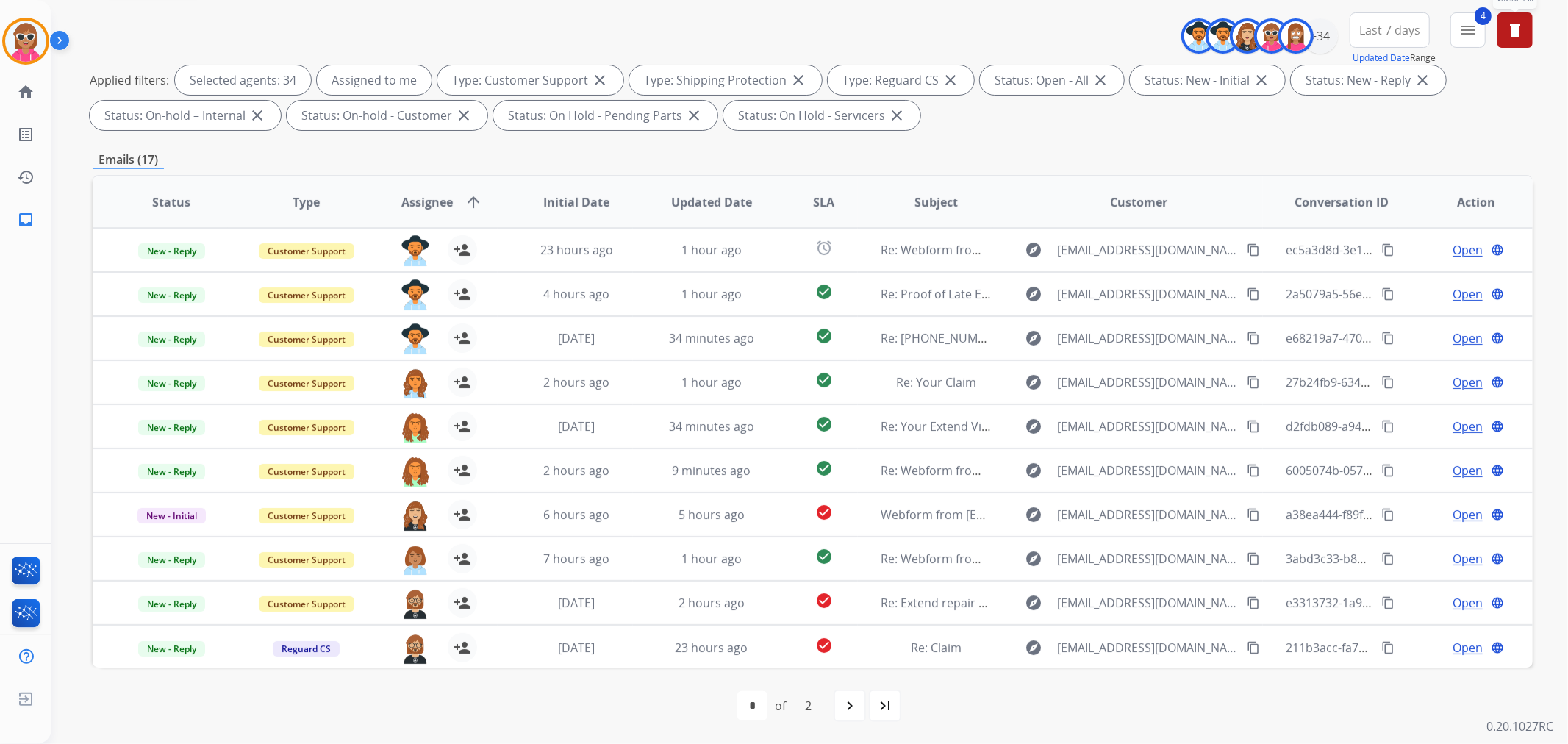
scroll to position [0, 0]
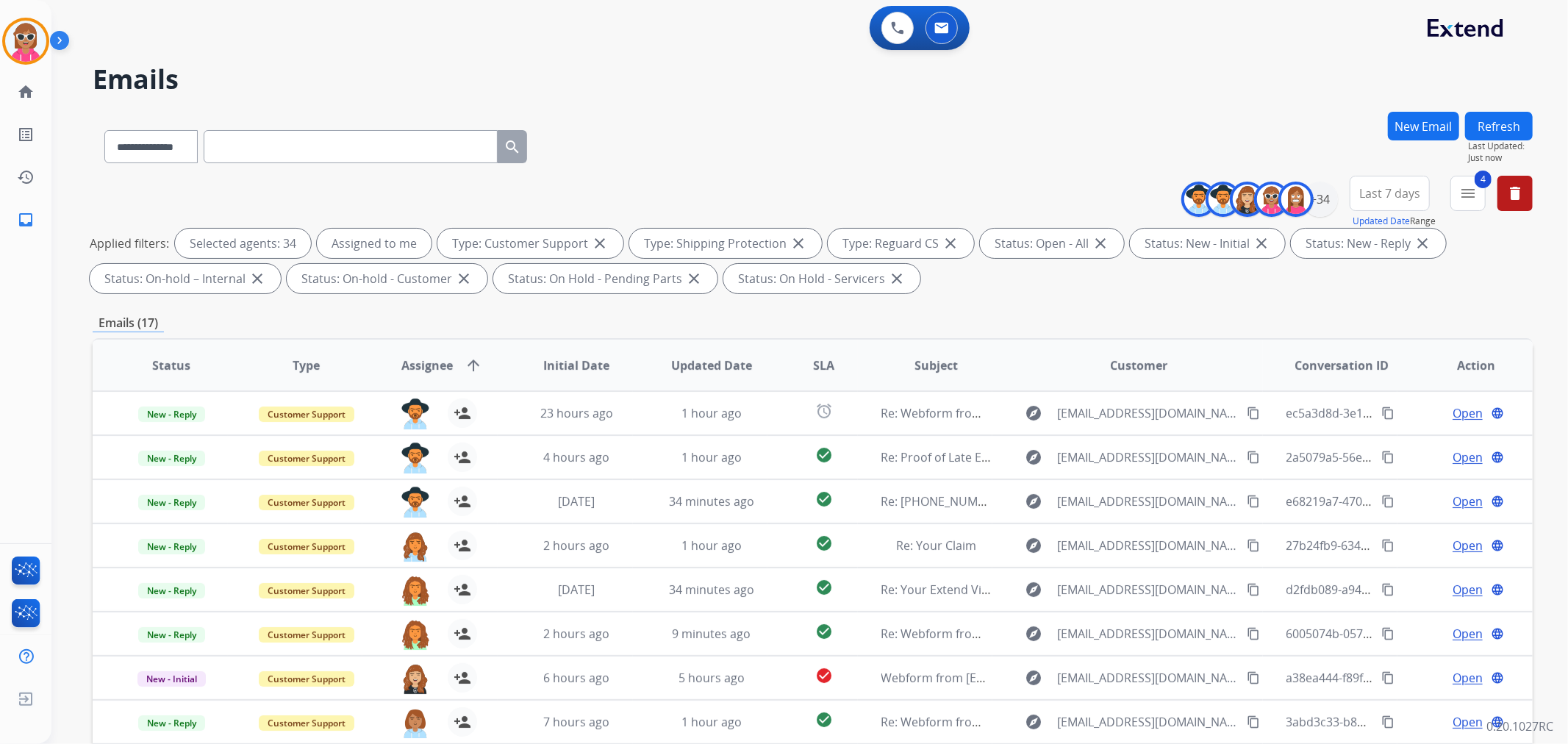
click at [1502, 120] on button "Refresh" at bounding box center [1499, 125] width 68 height 28
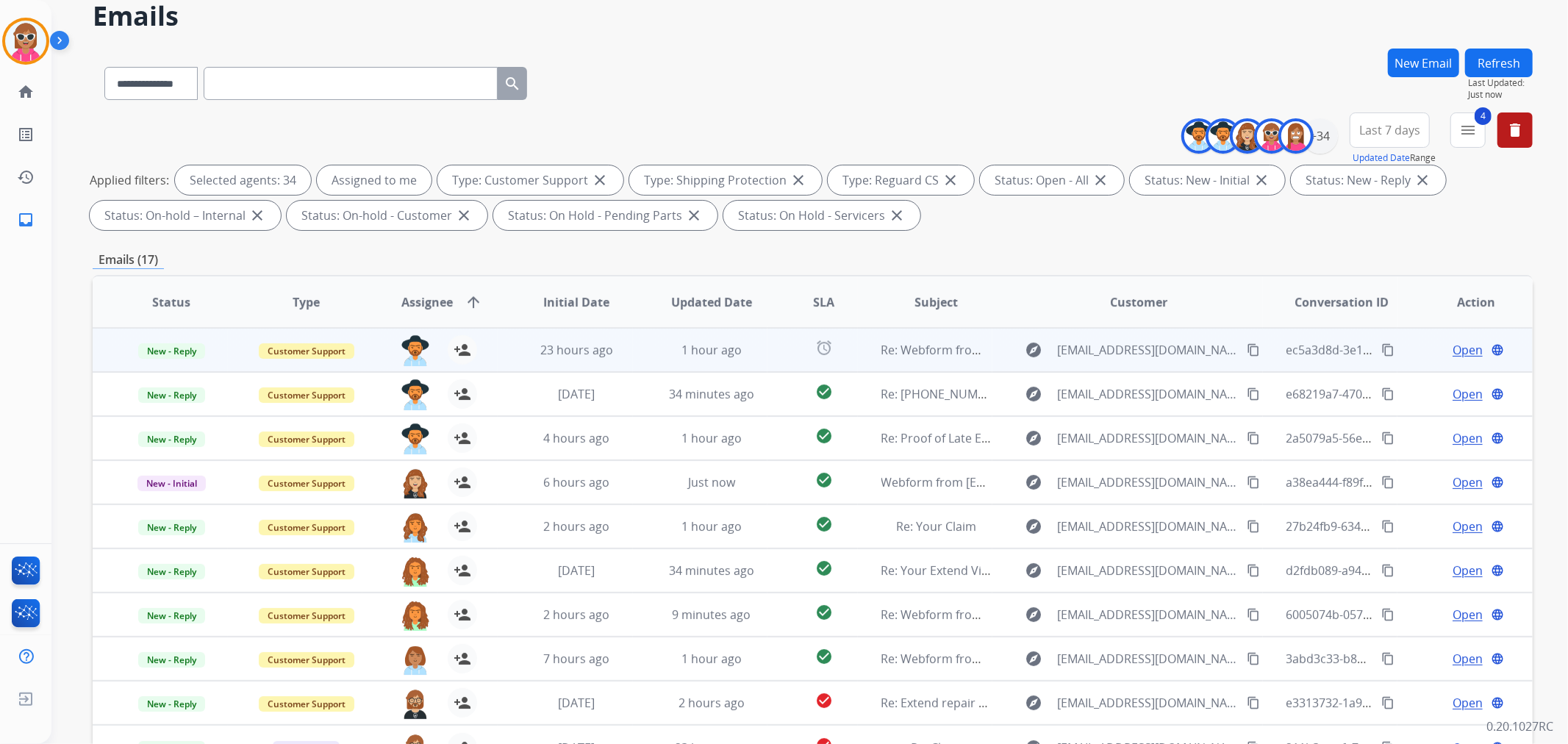
scroll to position [163, 0]
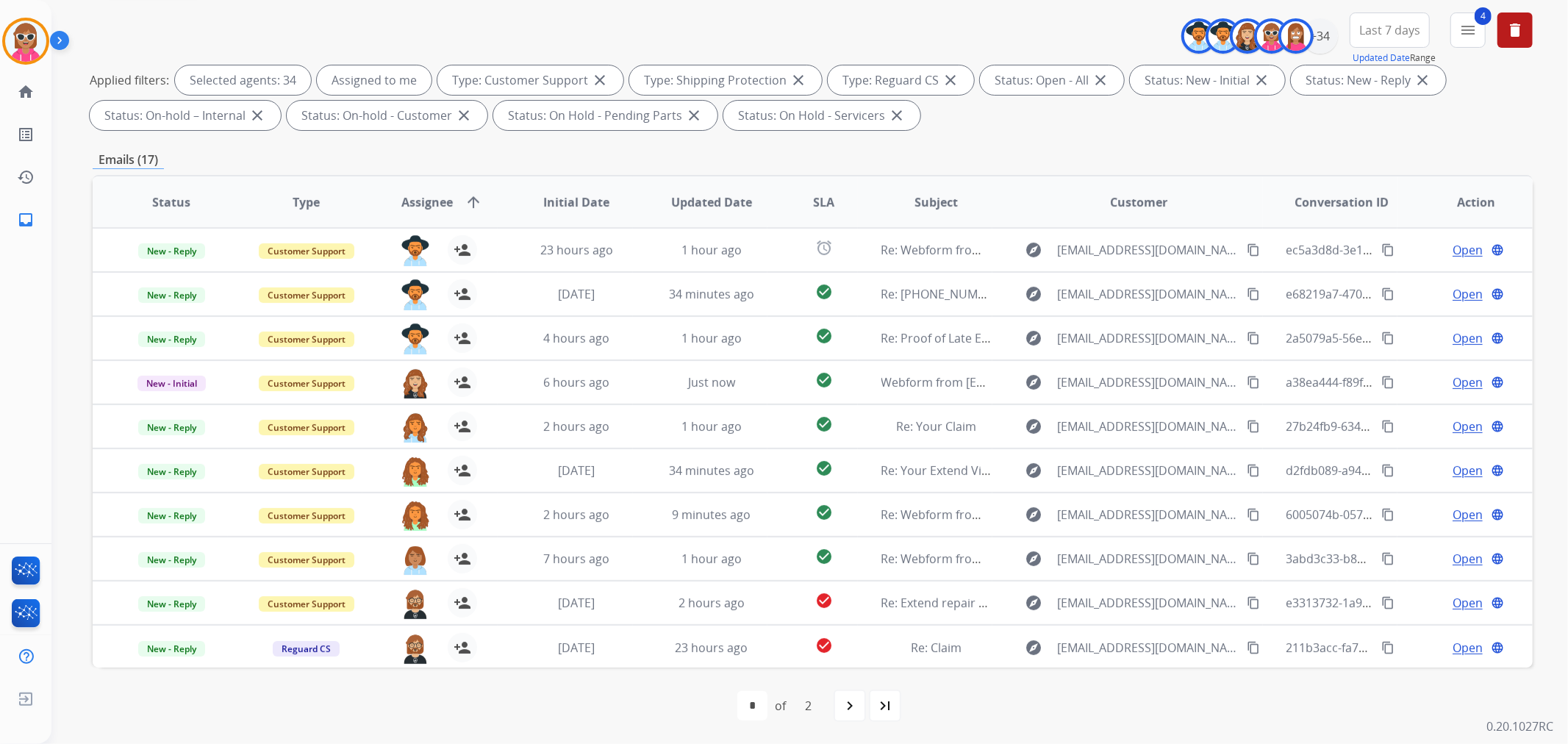
click at [943, 701] on div "first_page navigate_before * * of 2 navigate_next last_page" at bounding box center [812, 705] width 1440 height 29
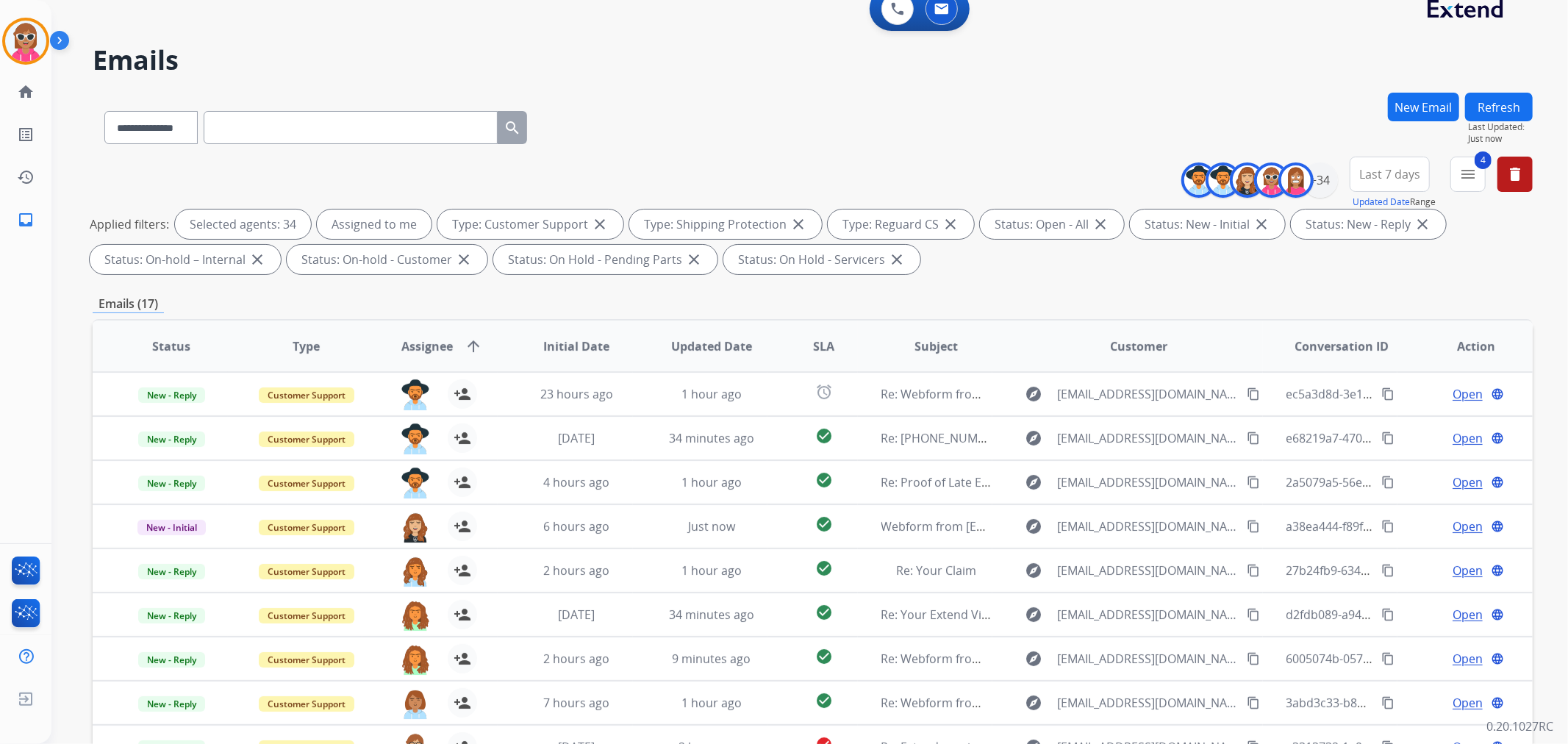
scroll to position [0, 0]
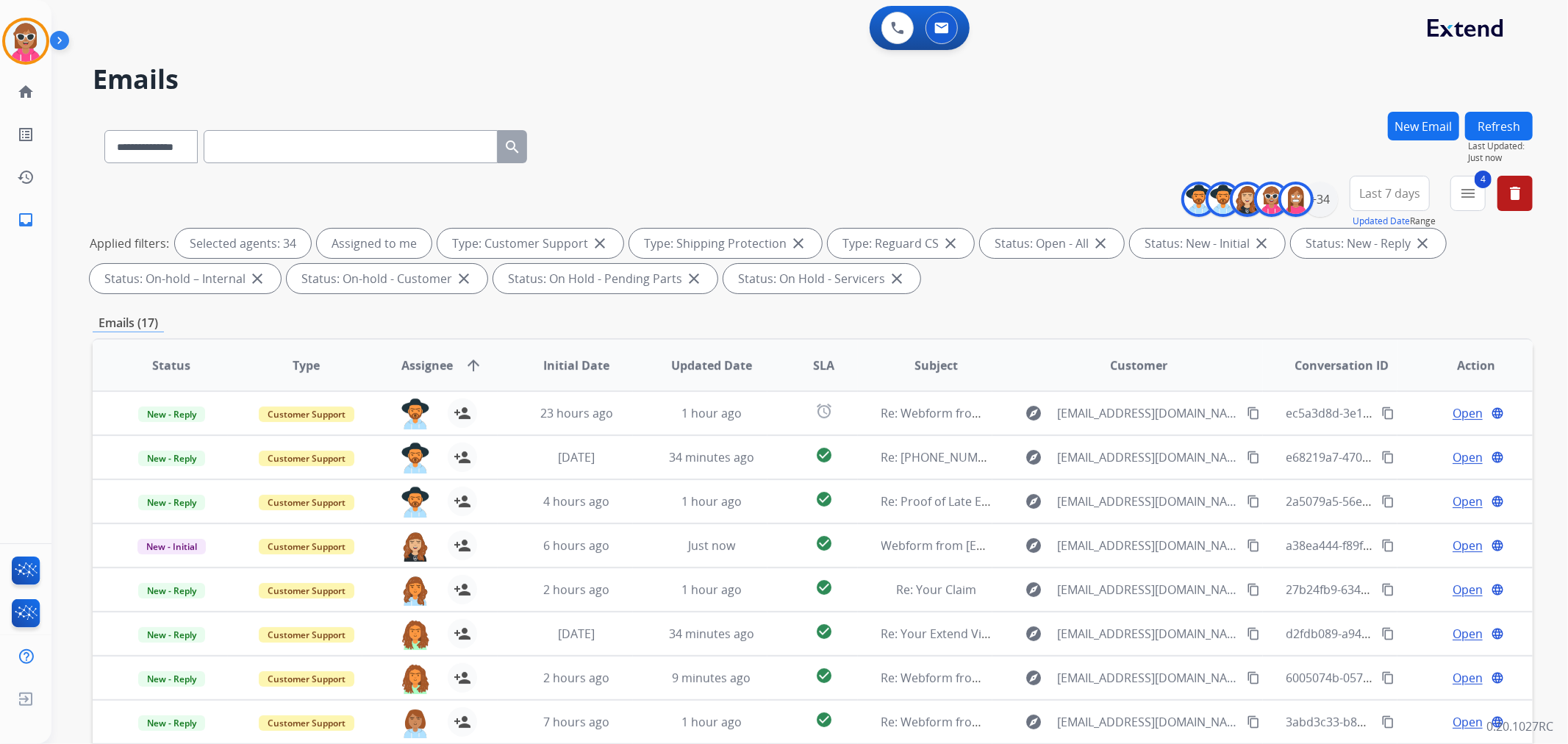
click at [1489, 135] on button "Refresh" at bounding box center [1499, 125] width 68 height 28
click at [1504, 128] on button "Refresh" at bounding box center [1499, 125] width 68 height 28
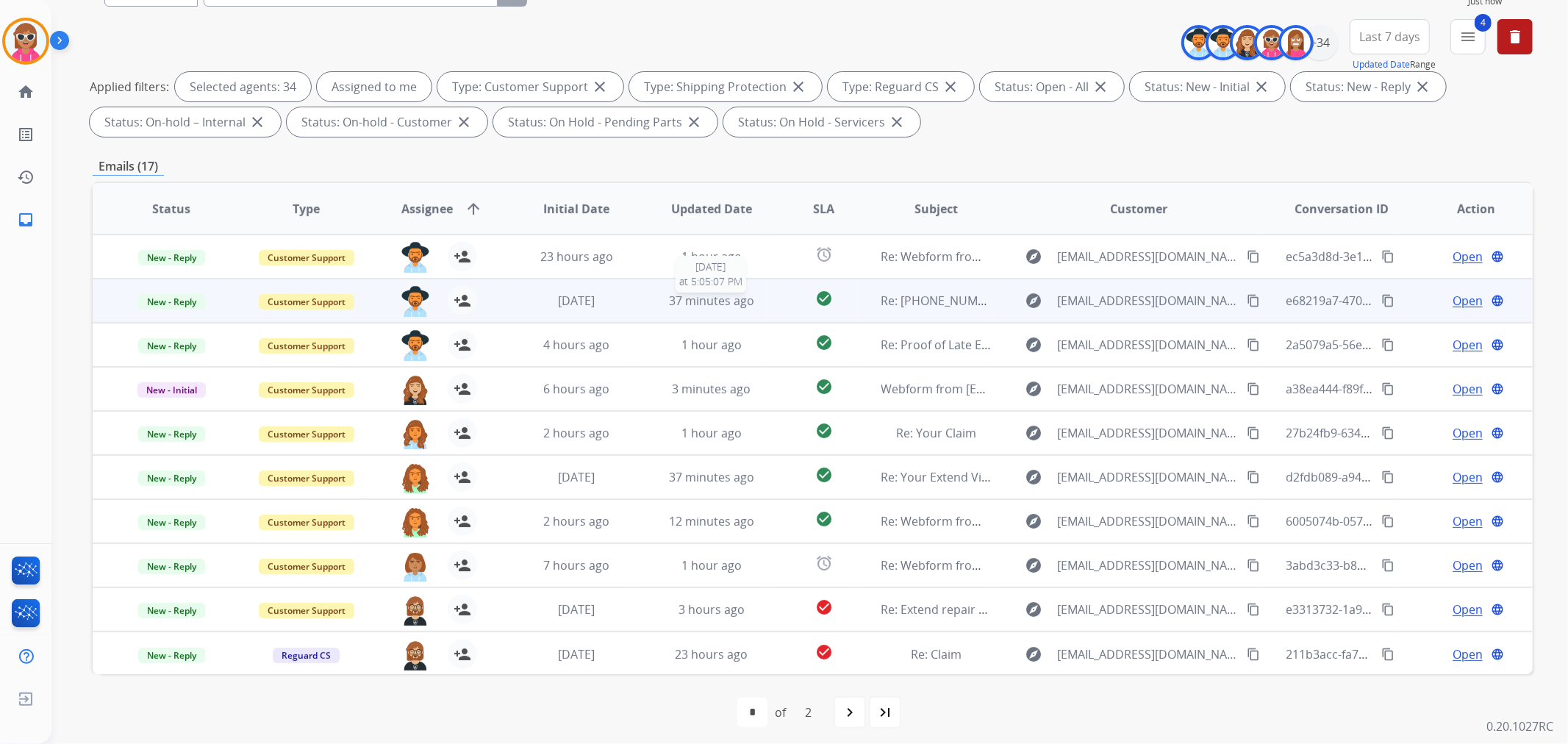
scroll to position [163, 0]
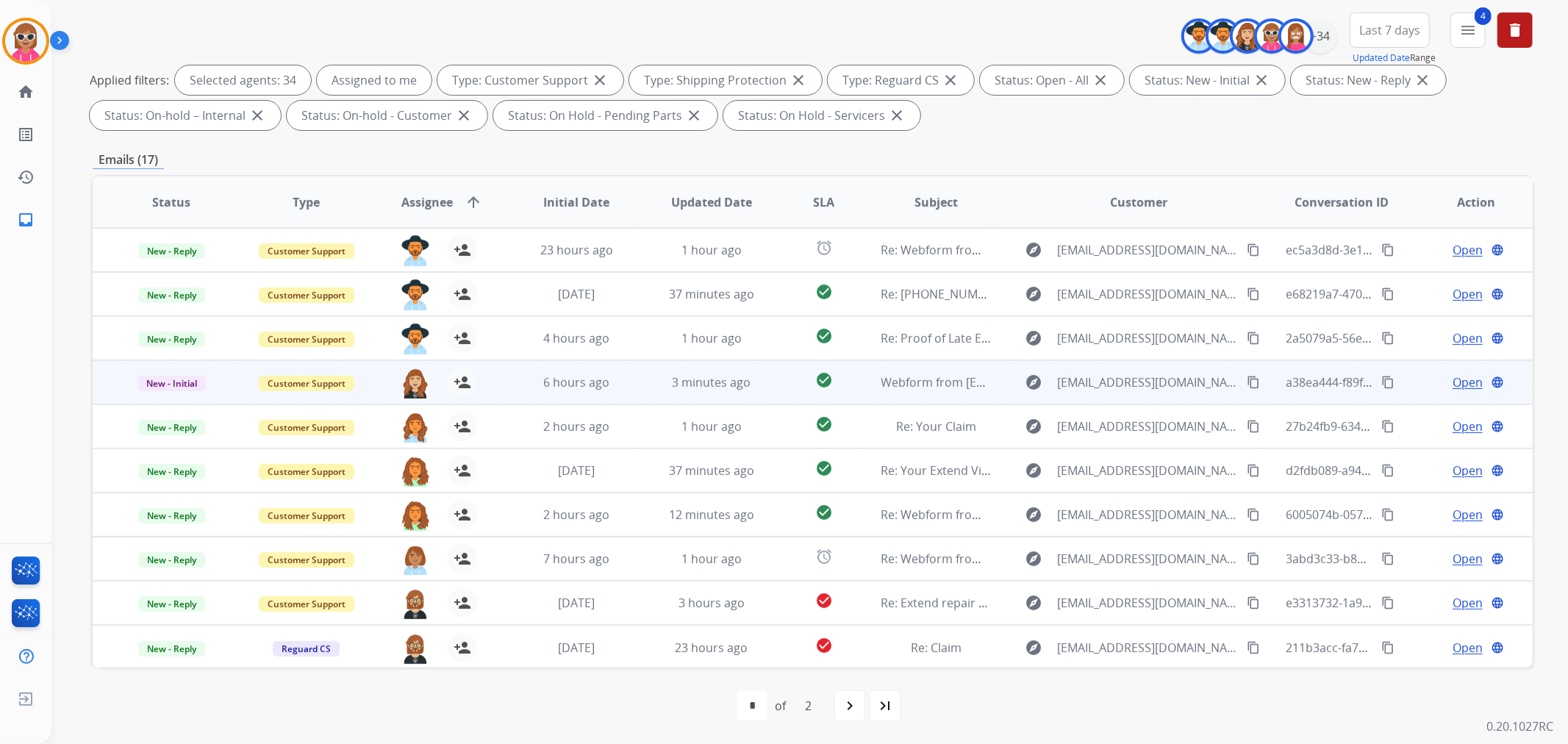
click at [498, 373] on td "6 hours ago" at bounding box center [565, 381] width 135 height 44
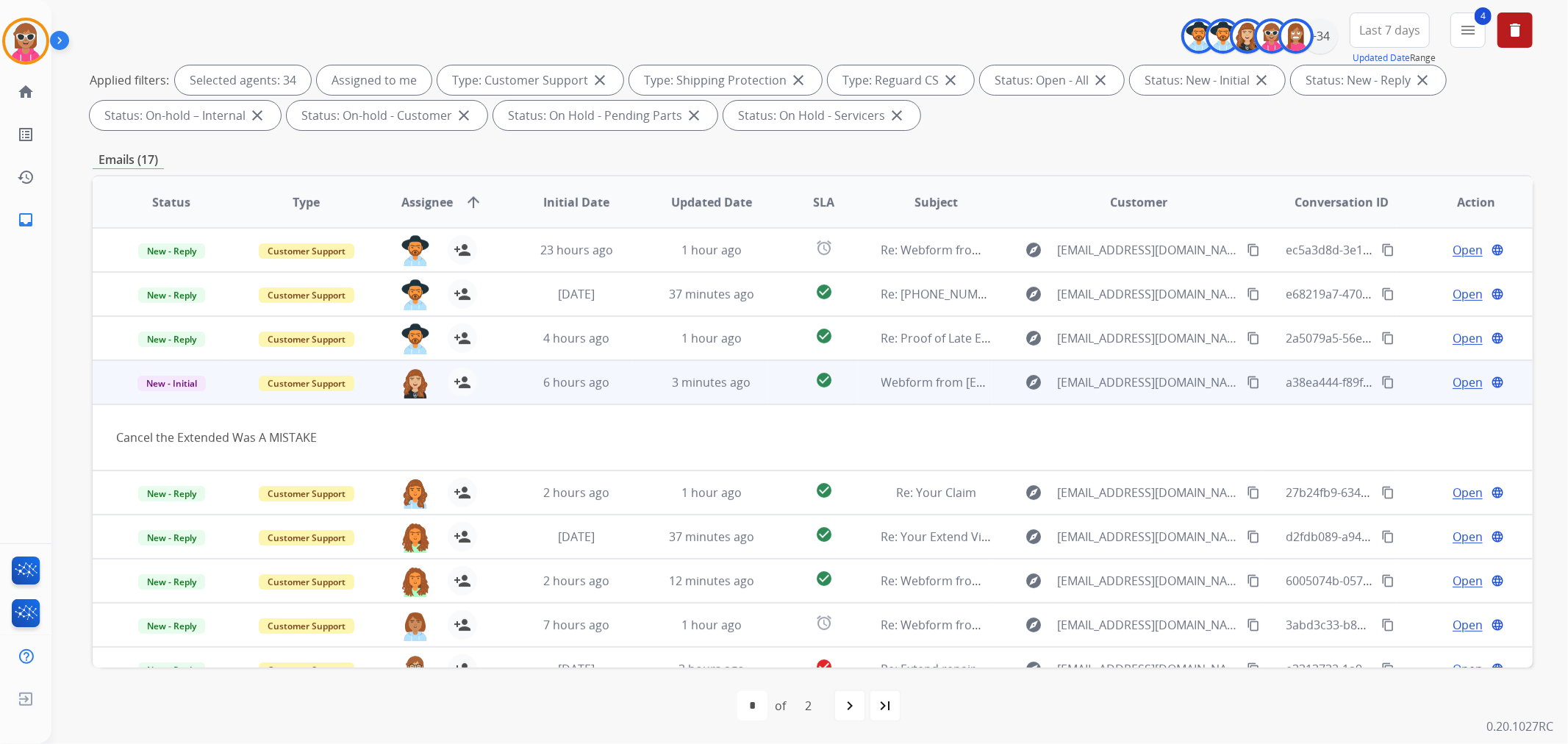
scroll to position [66, 0]
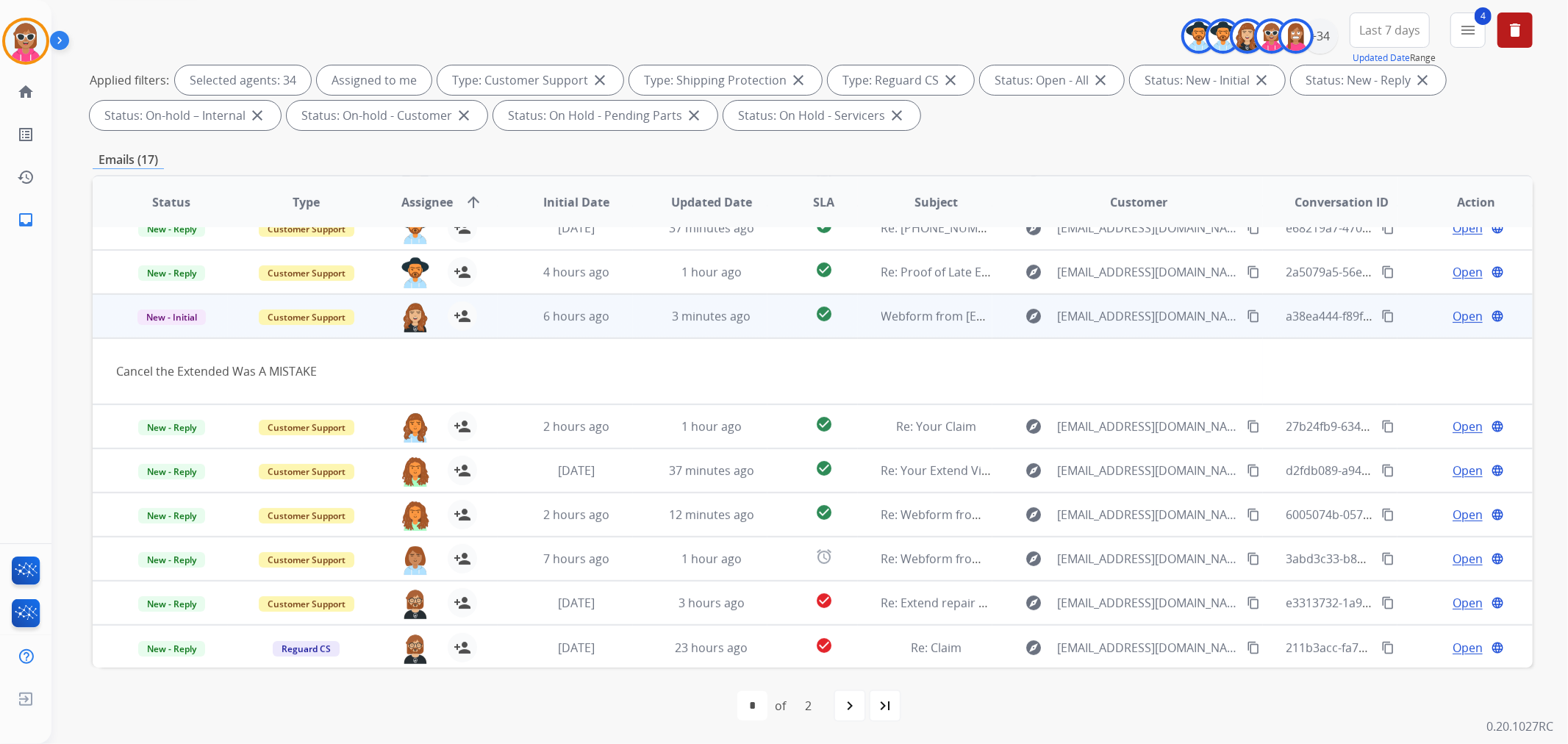
click at [1247, 309] on mat-icon "content_copy" at bounding box center [1254, 316] width 14 height 14
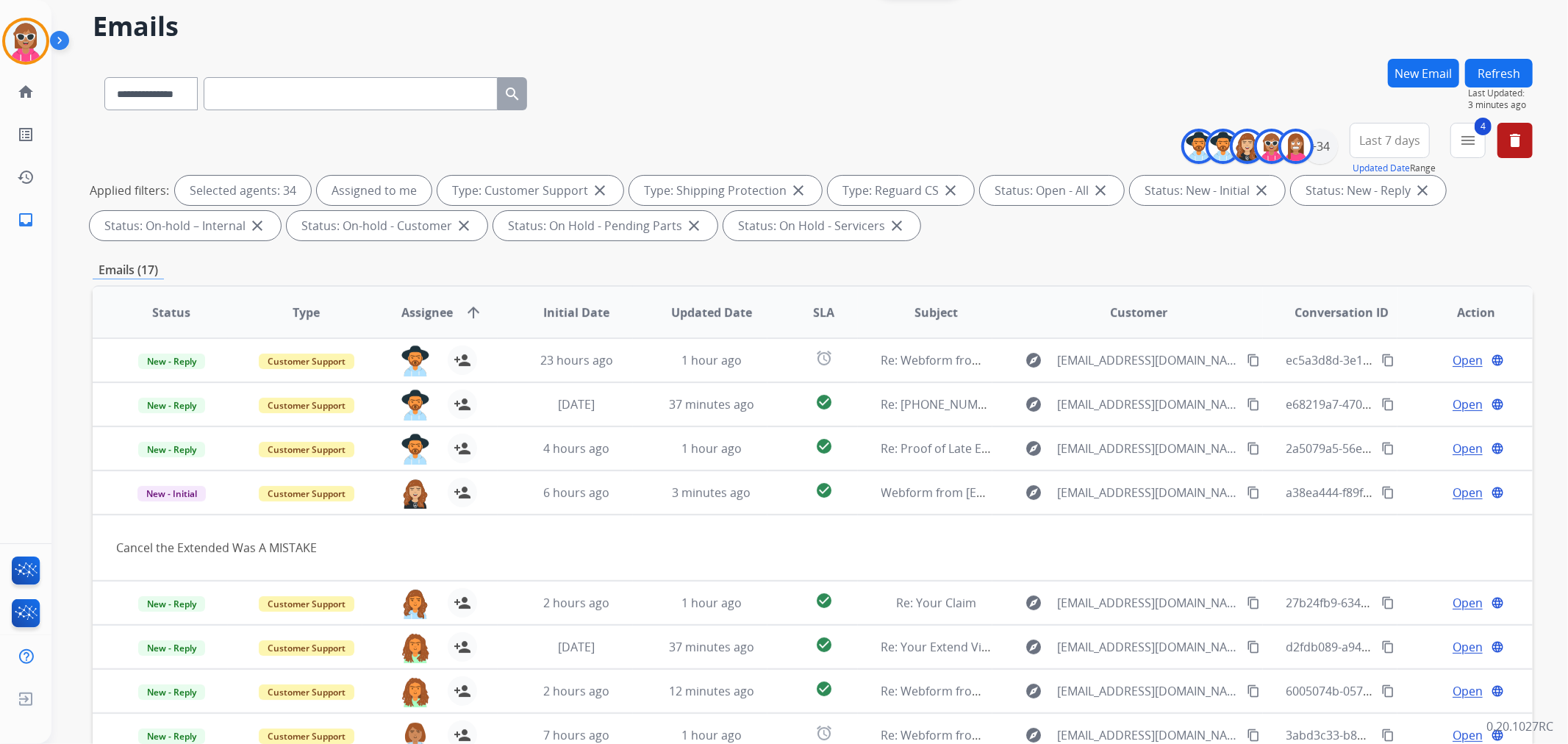
scroll to position [0, 0]
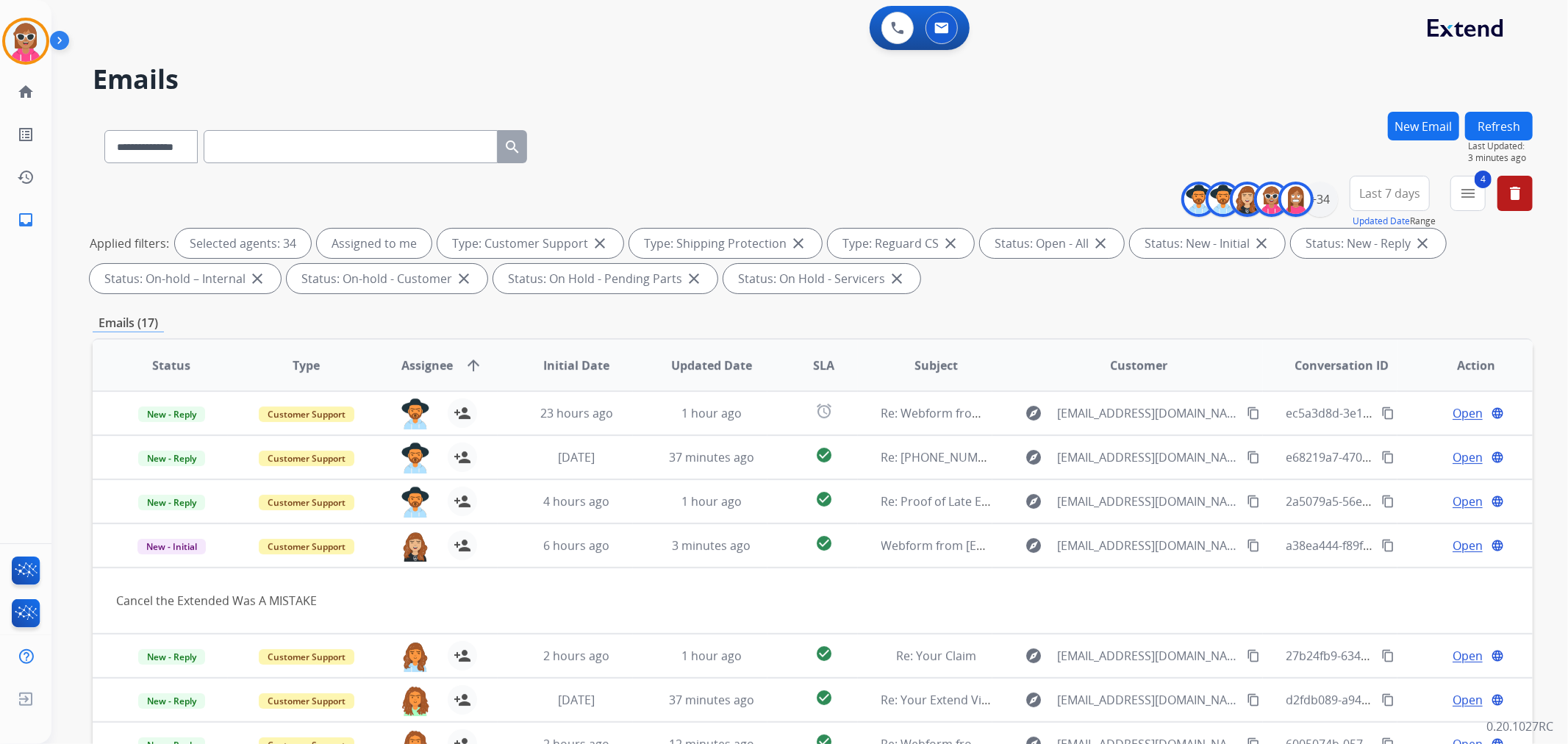
click at [1504, 128] on button "Refresh" at bounding box center [1499, 125] width 68 height 28
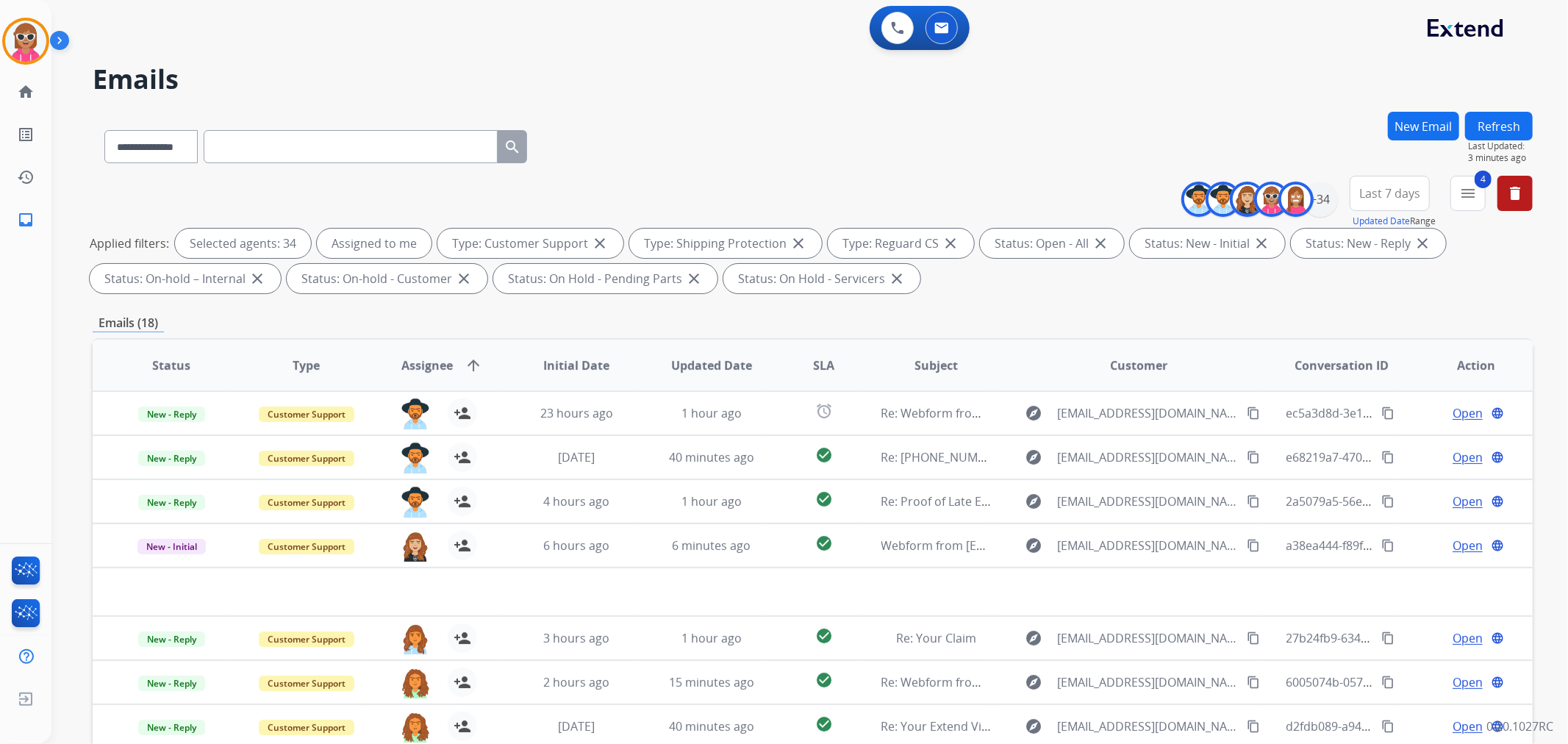
click at [1490, 127] on button "Refresh" at bounding box center [1499, 125] width 68 height 28
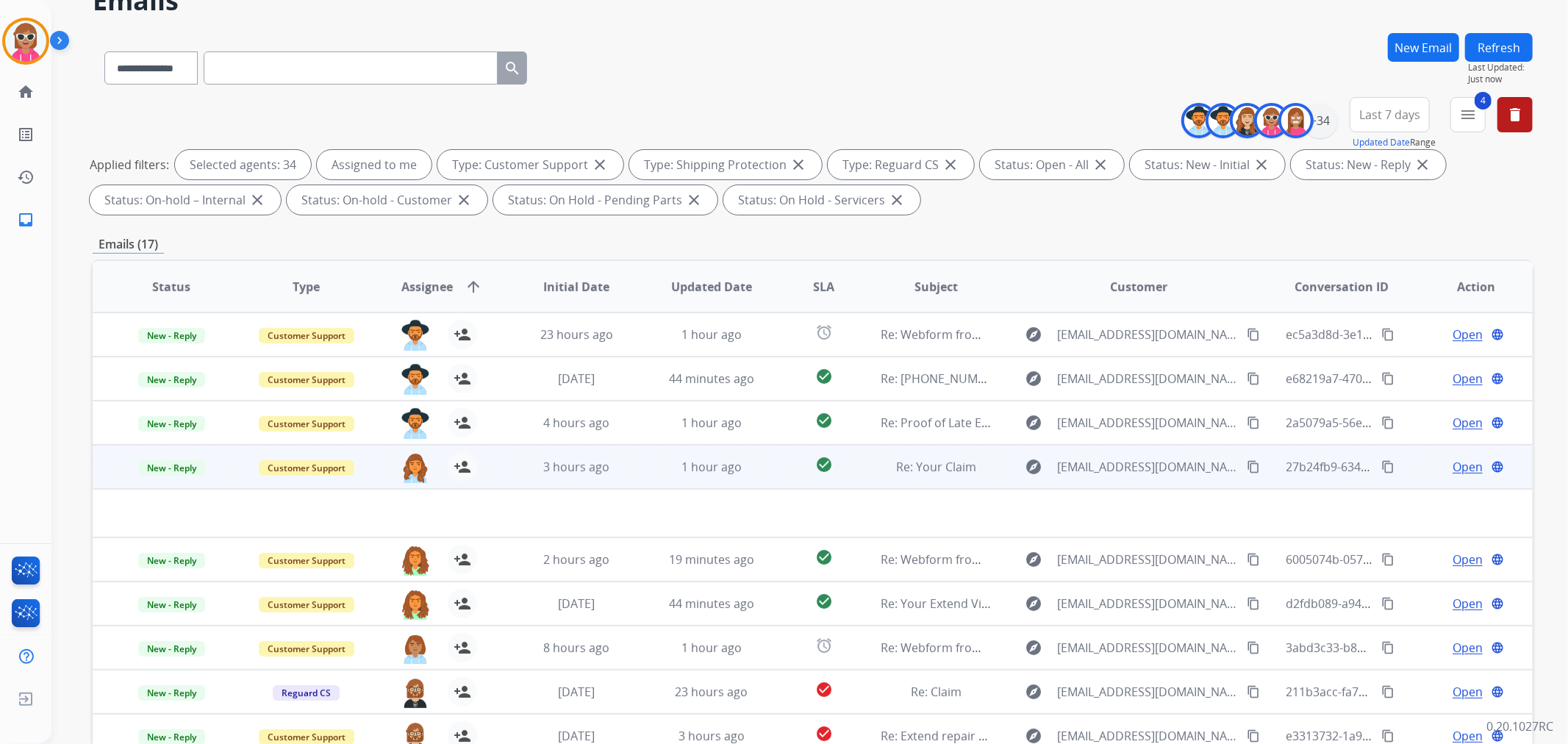
scroll to position [163, 0]
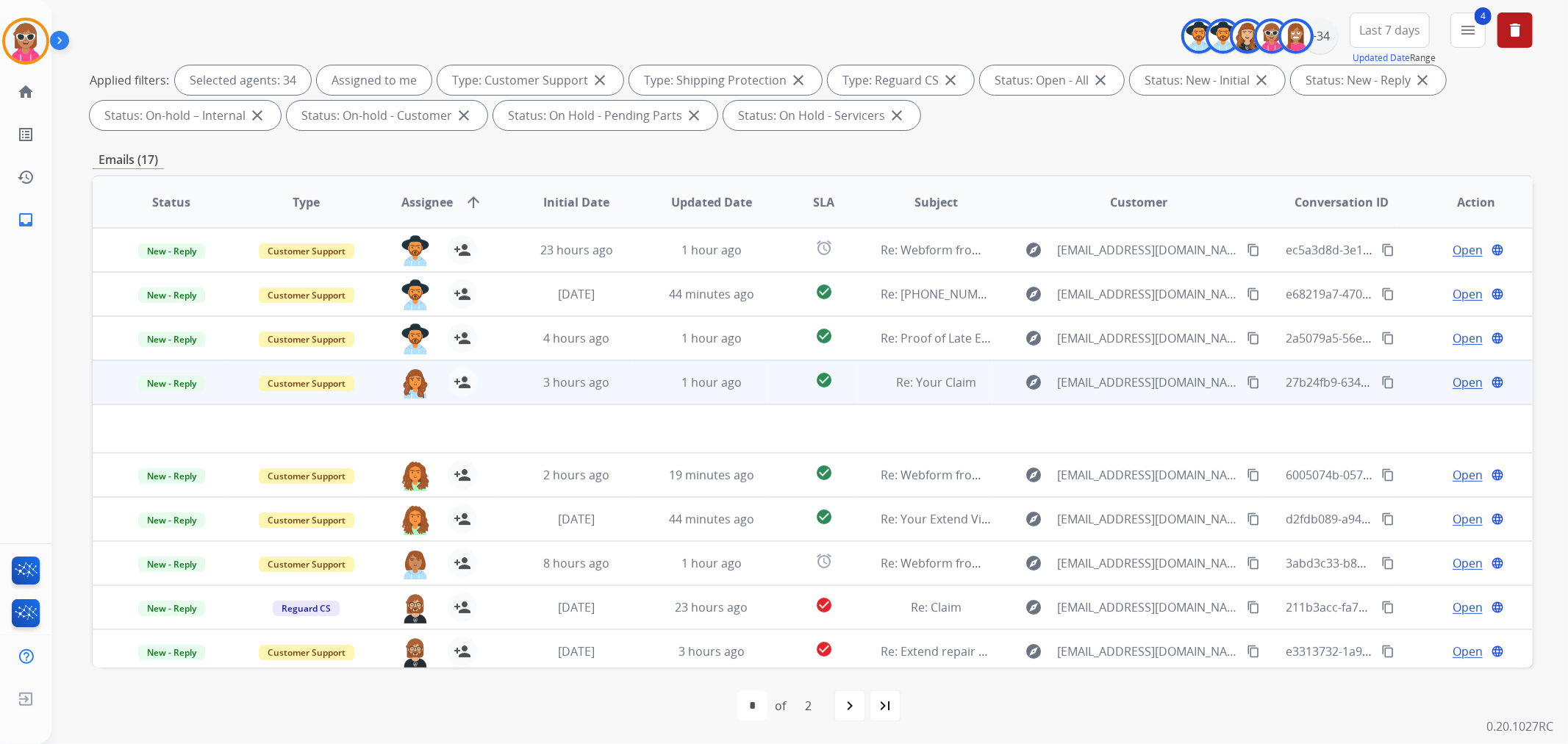
click at [758, 399] on td "1 hour ago" at bounding box center [700, 381] width 135 height 44
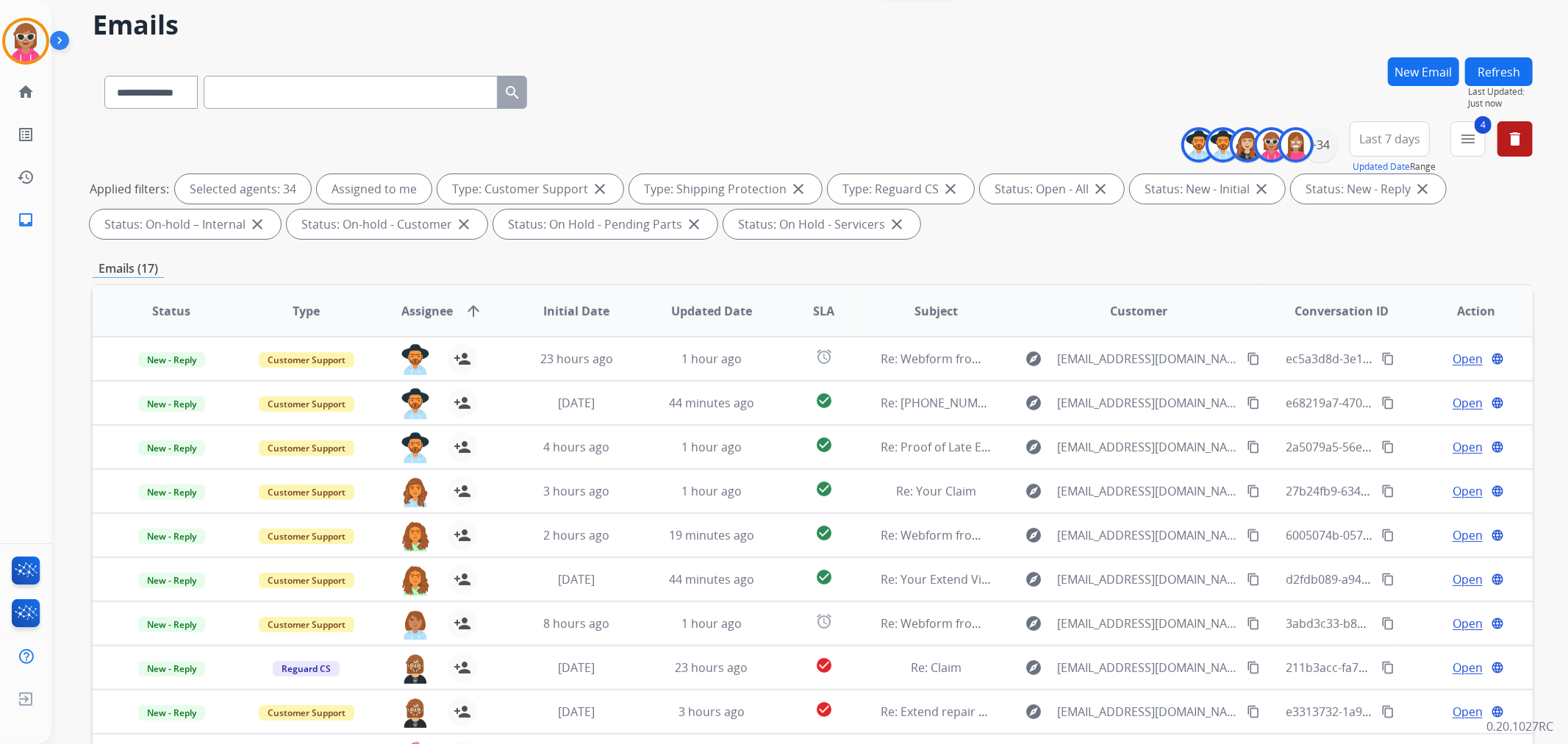
scroll to position [0, 0]
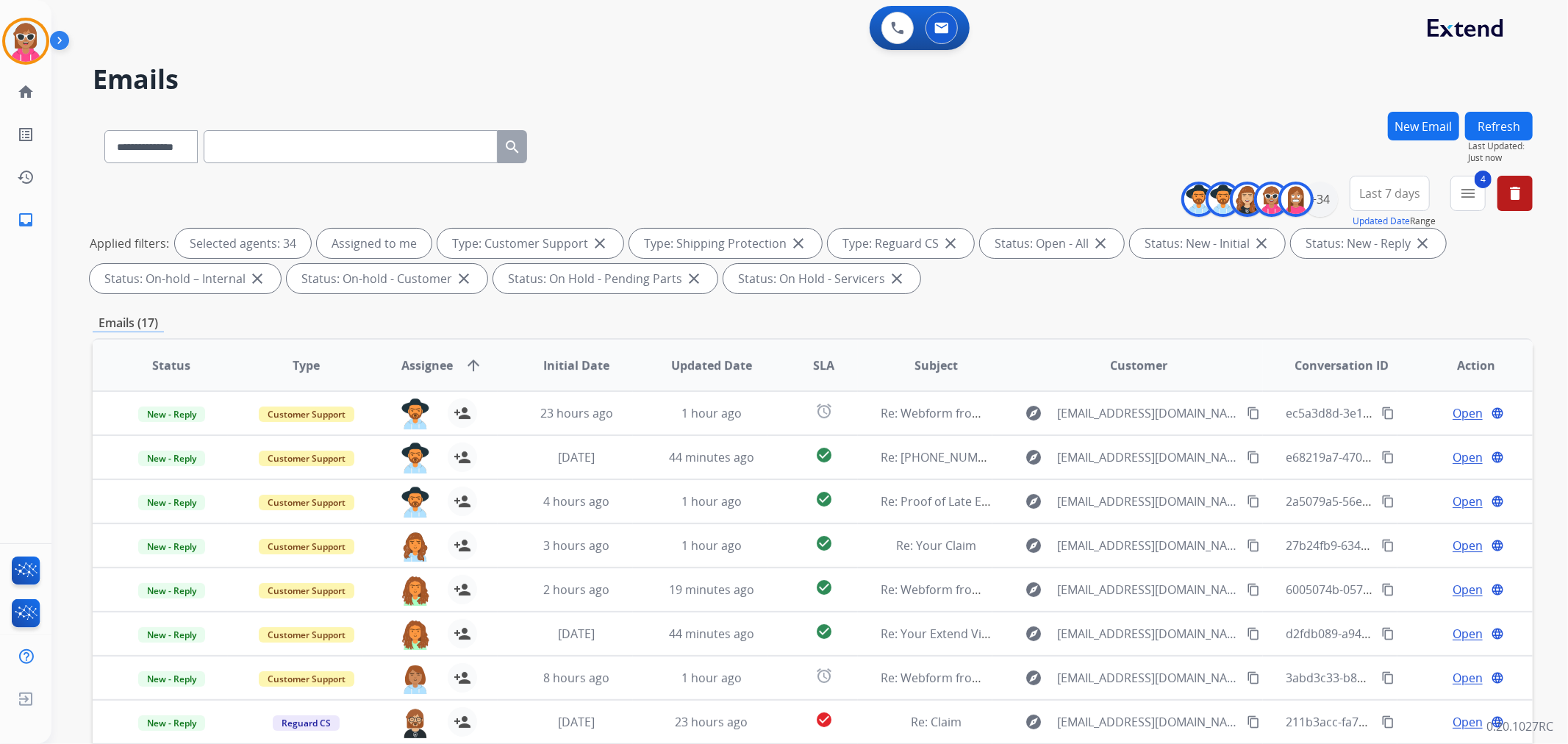
drag, startPoint x: 1485, startPoint y: 123, endPoint x: 1467, endPoint y: 131, distance: 19.7
click at [1483, 124] on button "Refresh" at bounding box center [1499, 125] width 68 height 28
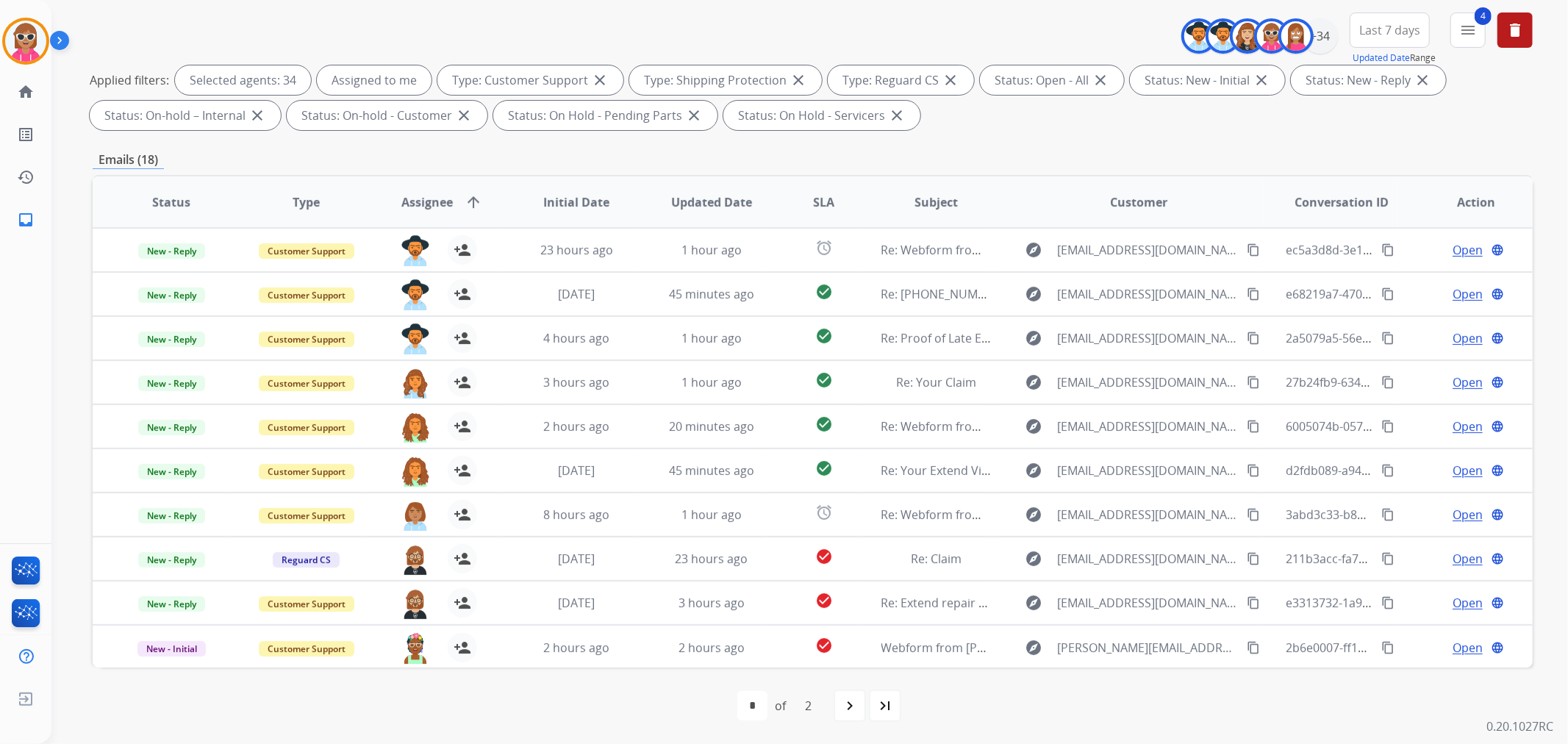
drag, startPoint x: 822, startPoint y: 200, endPoint x: 818, endPoint y: 207, distance: 8.1
click at [819, 206] on span "SLA" at bounding box center [824, 202] width 21 height 18
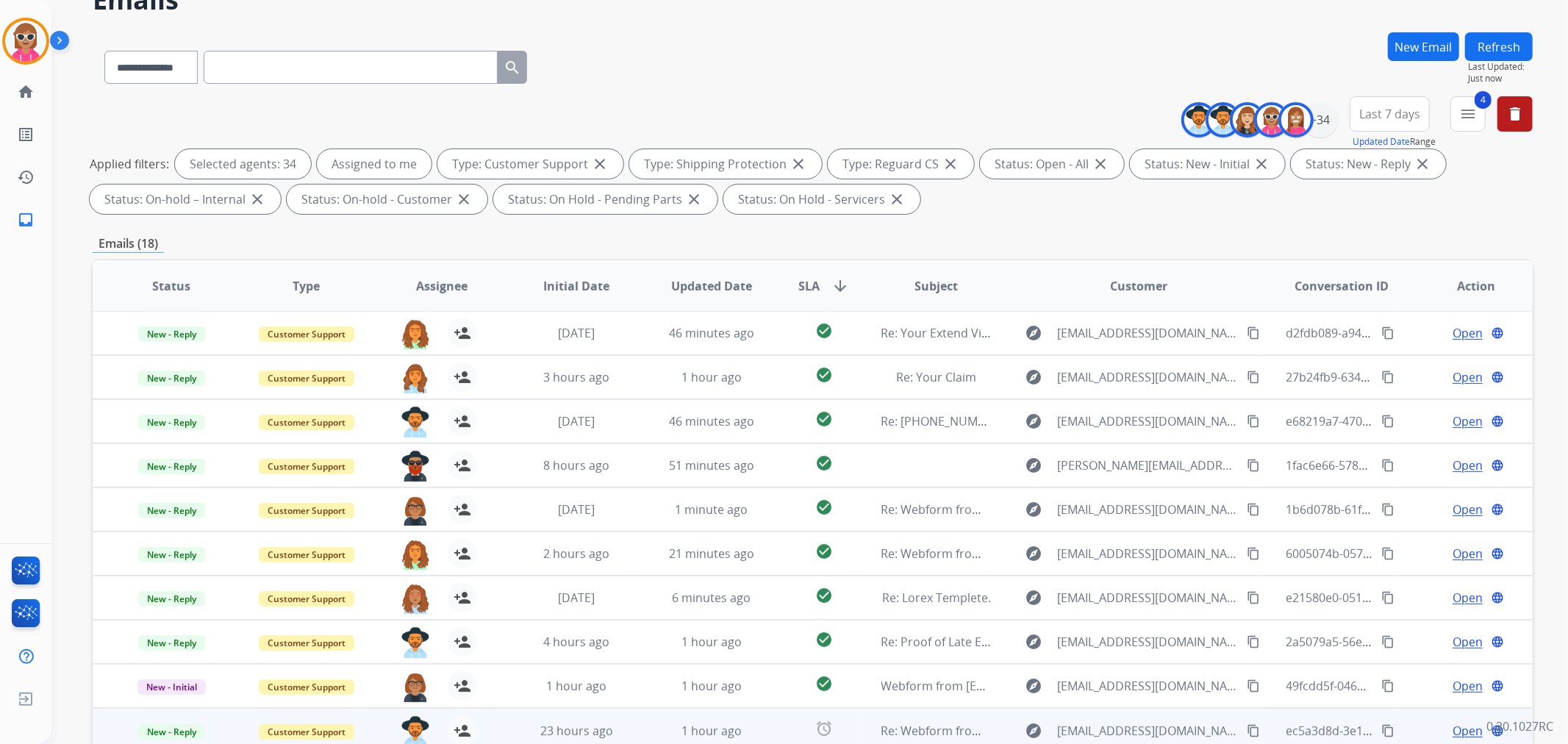
scroll to position [163, 0]
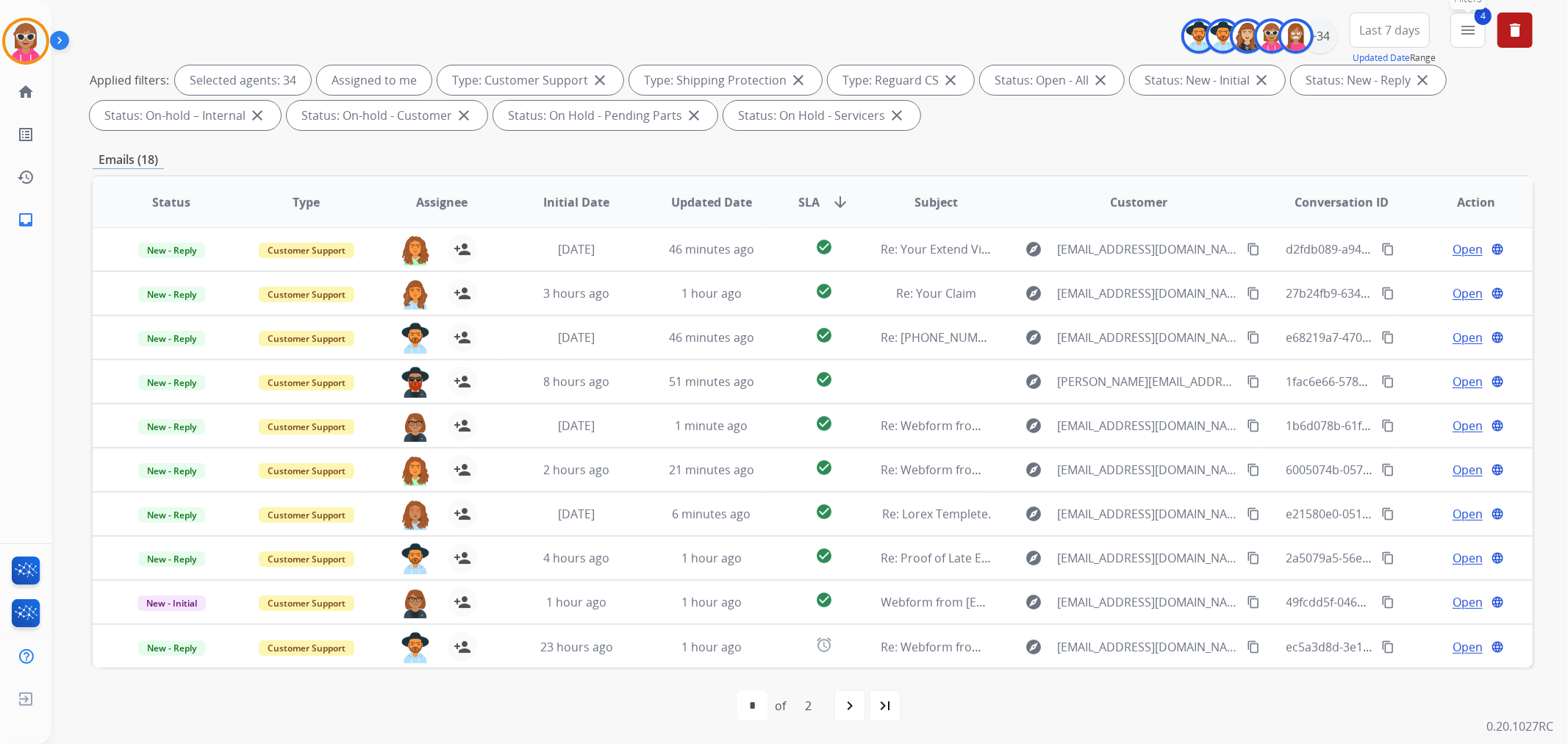
click at [1463, 26] on mat-icon "menu" at bounding box center [1468, 30] width 18 height 18
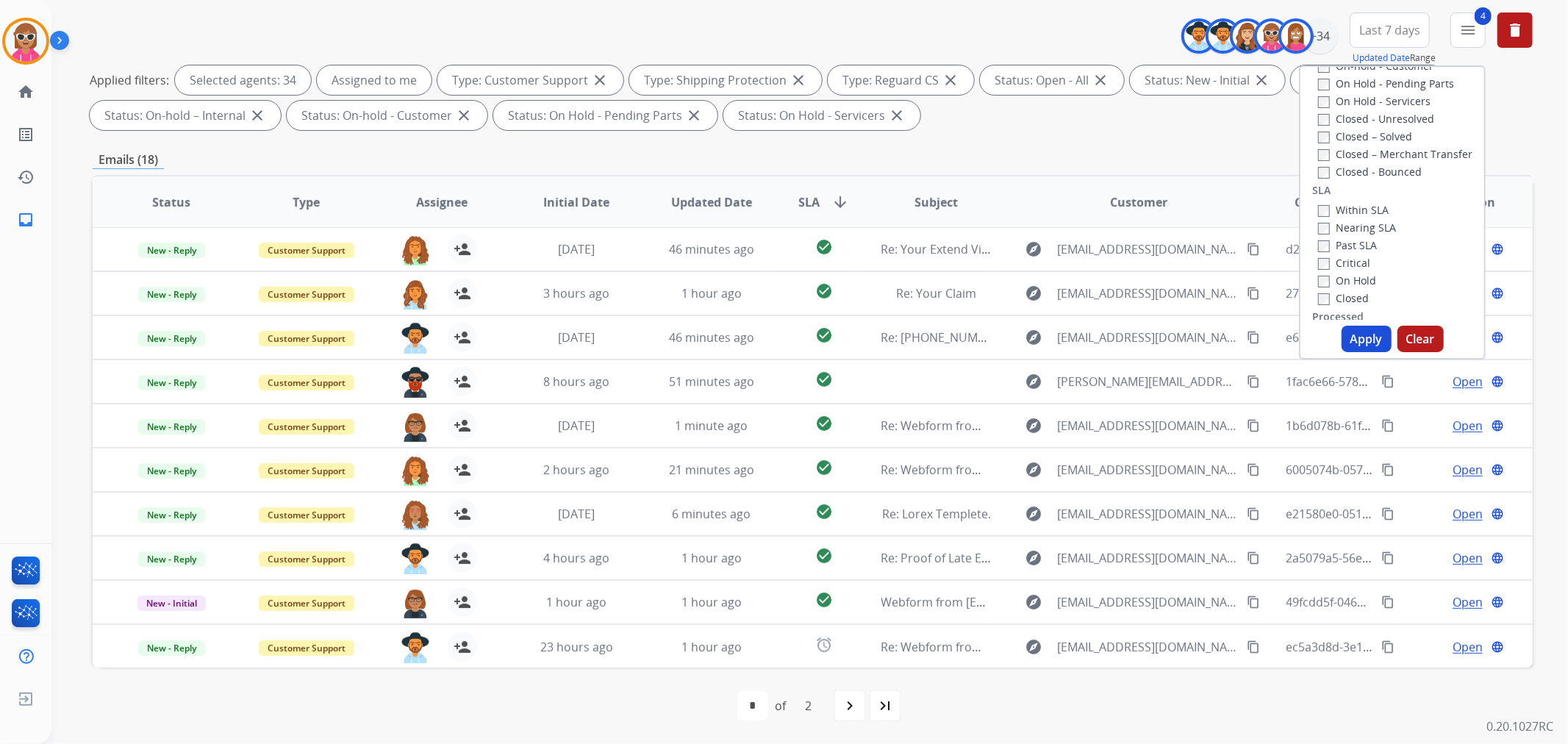
scroll to position [405, 0]
click at [1364, 163] on label "Past SLA" at bounding box center [1347, 162] width 58 height 14
click at [1358, 345] on button "Apply" at bounding box center [1366, 338] width 50 height 26
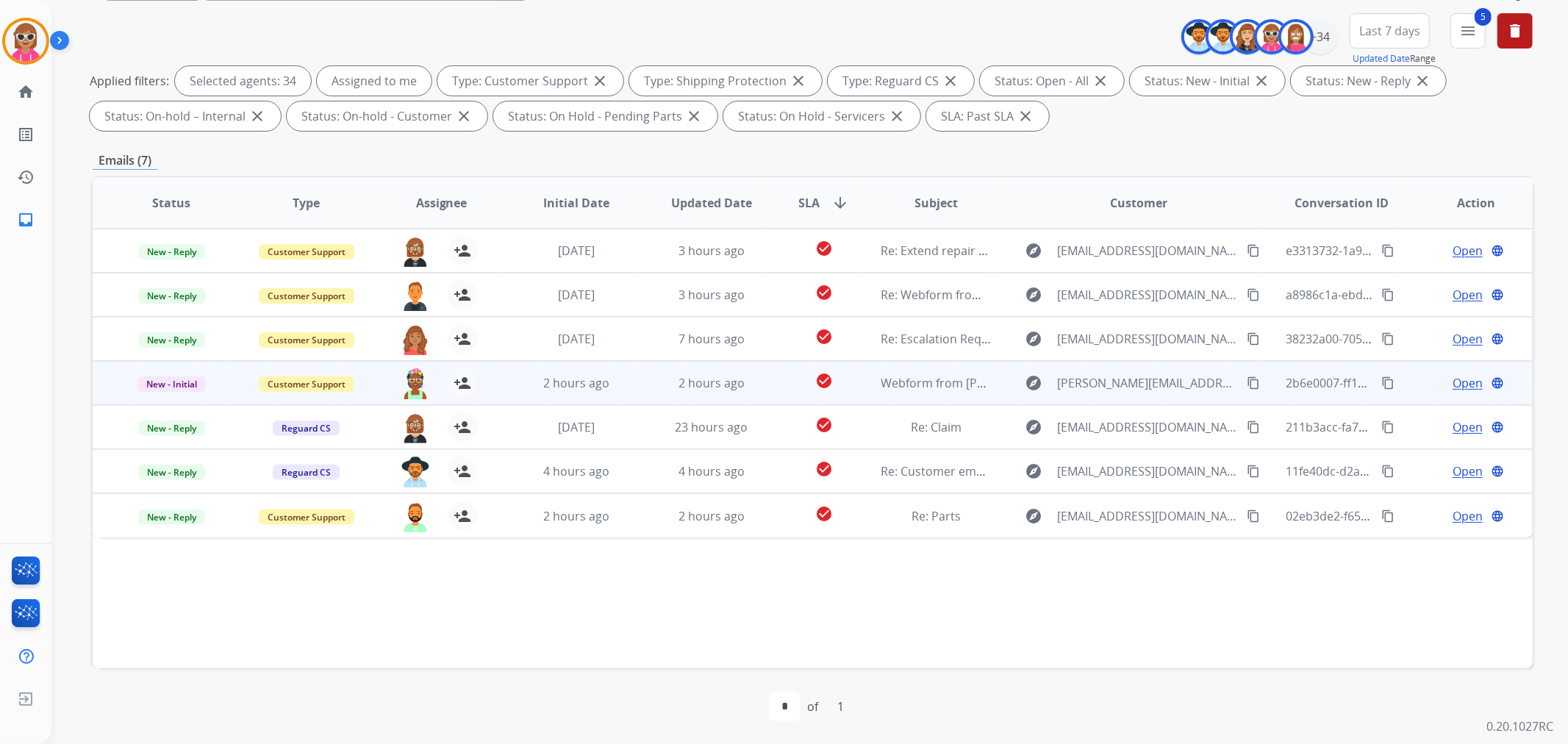
scroll to position [163, 0]
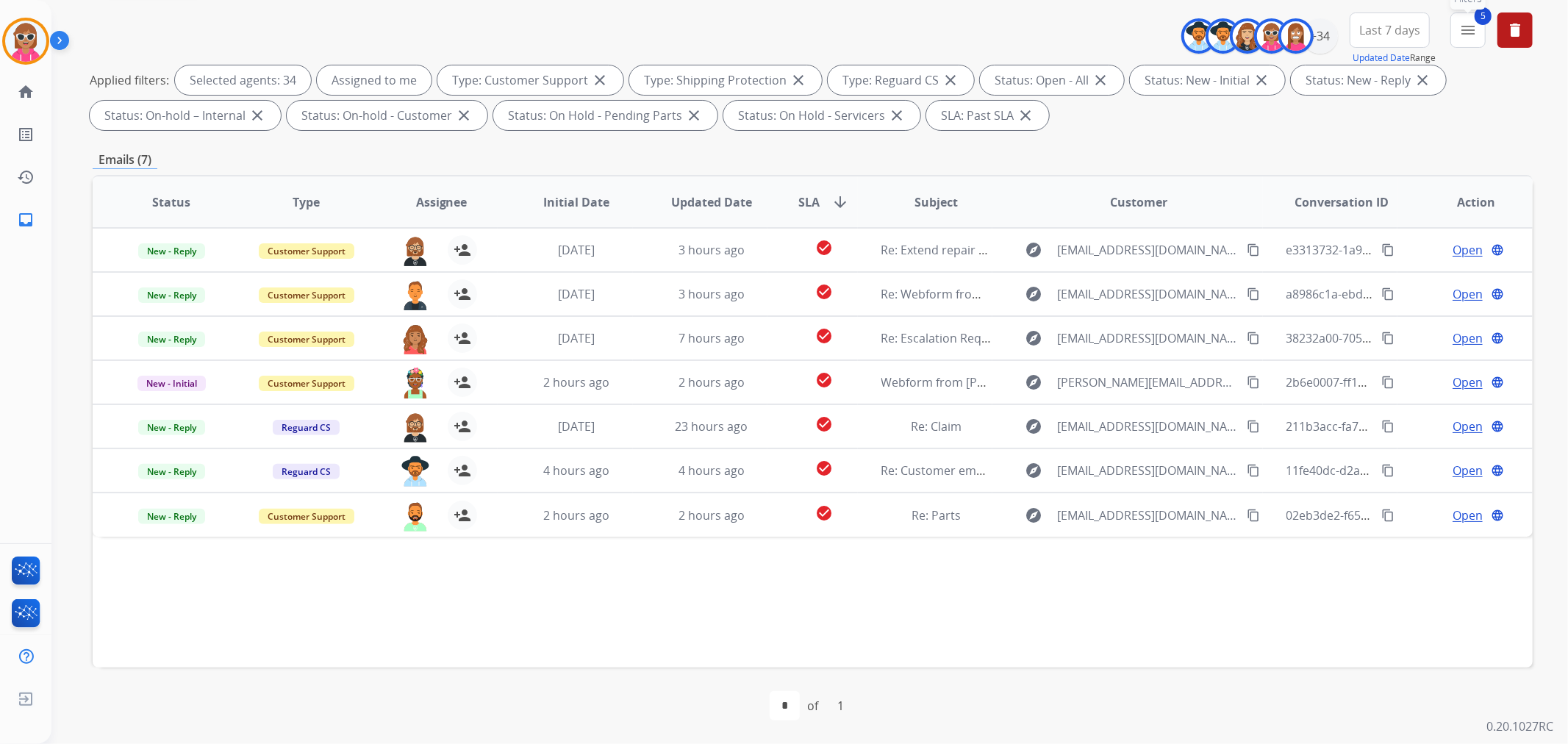
click at [1455, 24] on button "5 menu Filters" at bounding box center [1468, 30] width 35 height 35
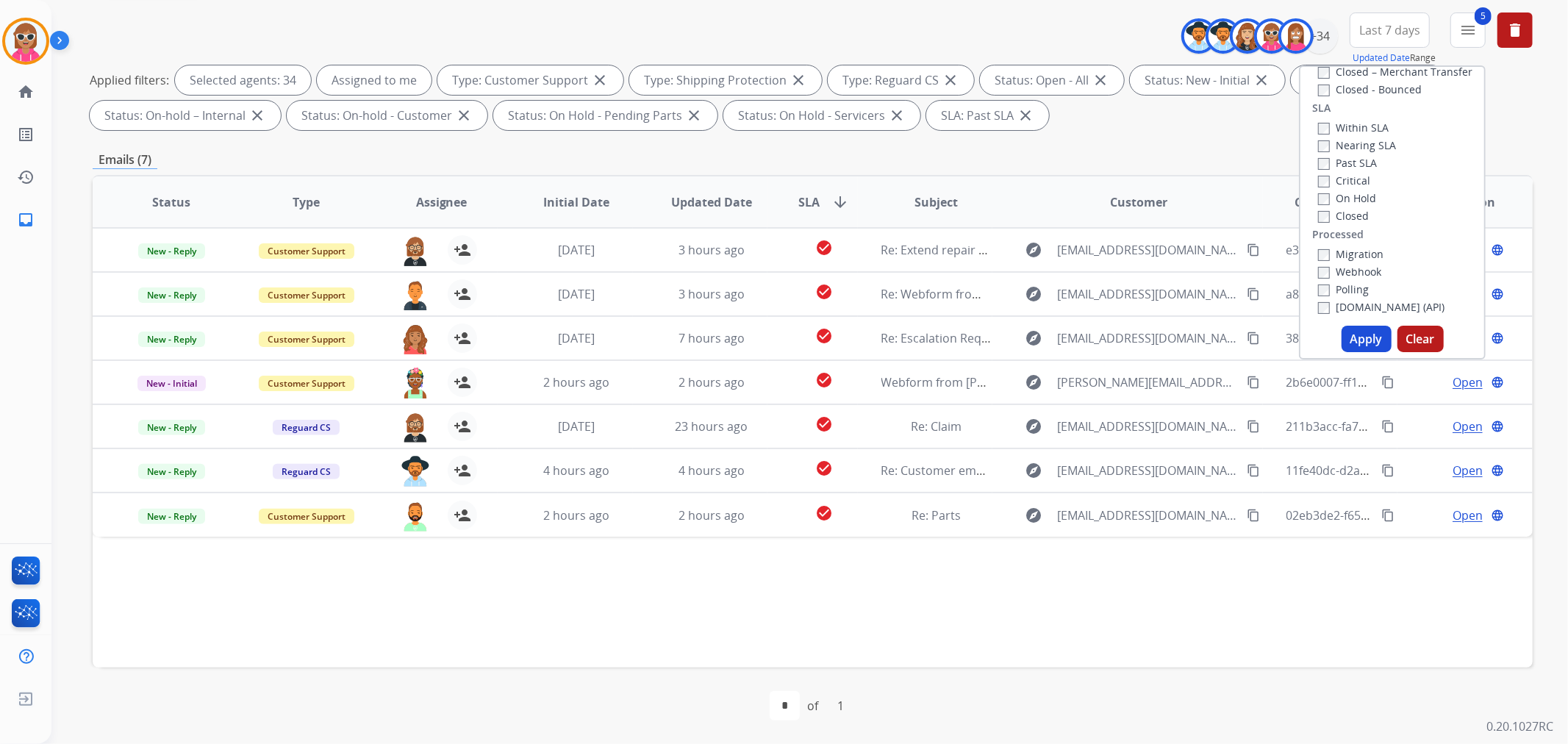
click at [1353, 171] on div "Critical" at bounding box center [1357, 180] width 78 height 18
click at [1350, 174] on label "Critical" at bounding box center [1344, 180] width 53 height 14
click at [1372, 329] on button "Apply" at bounding box center [1366, 338] width 50 height 26
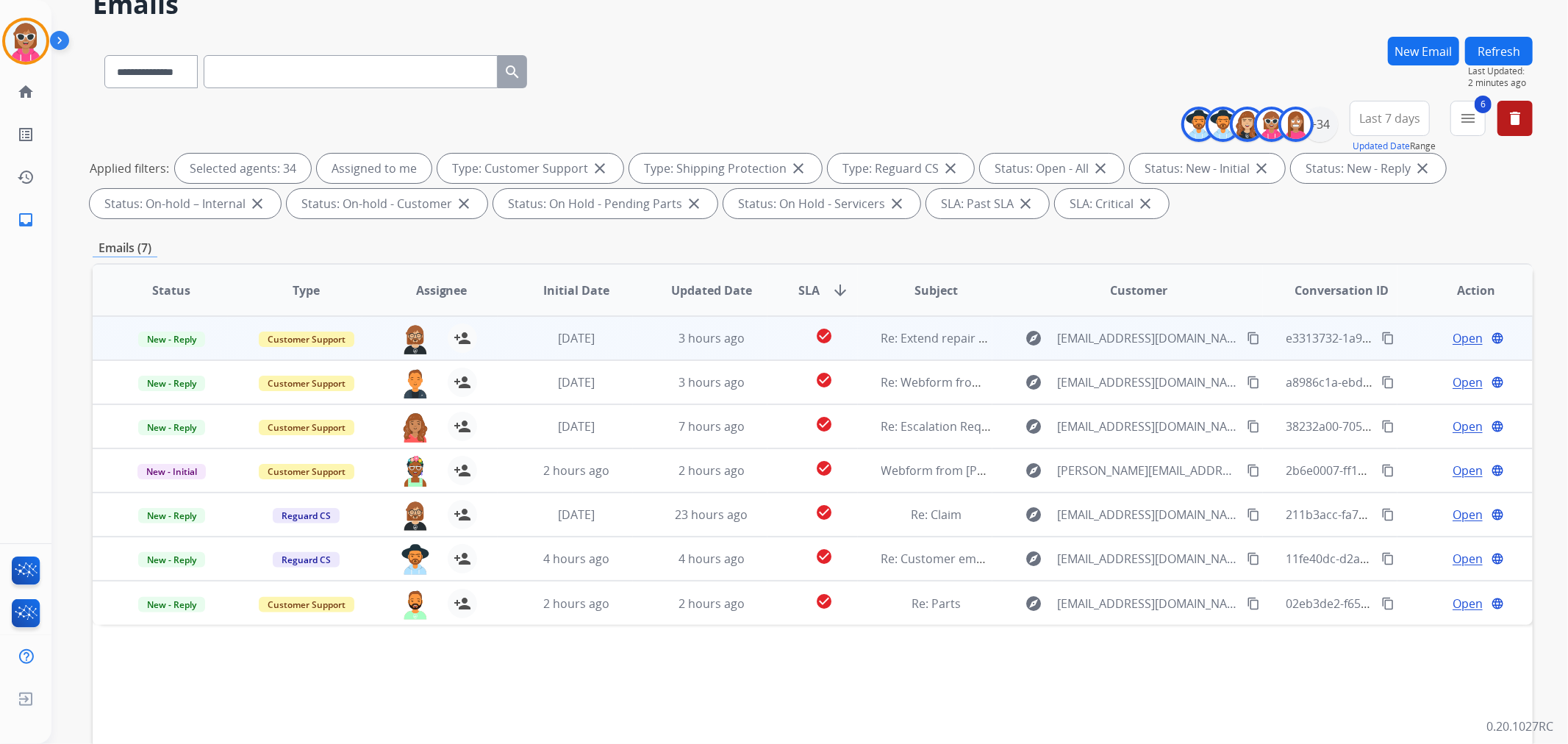
scroll to position [82, 0]
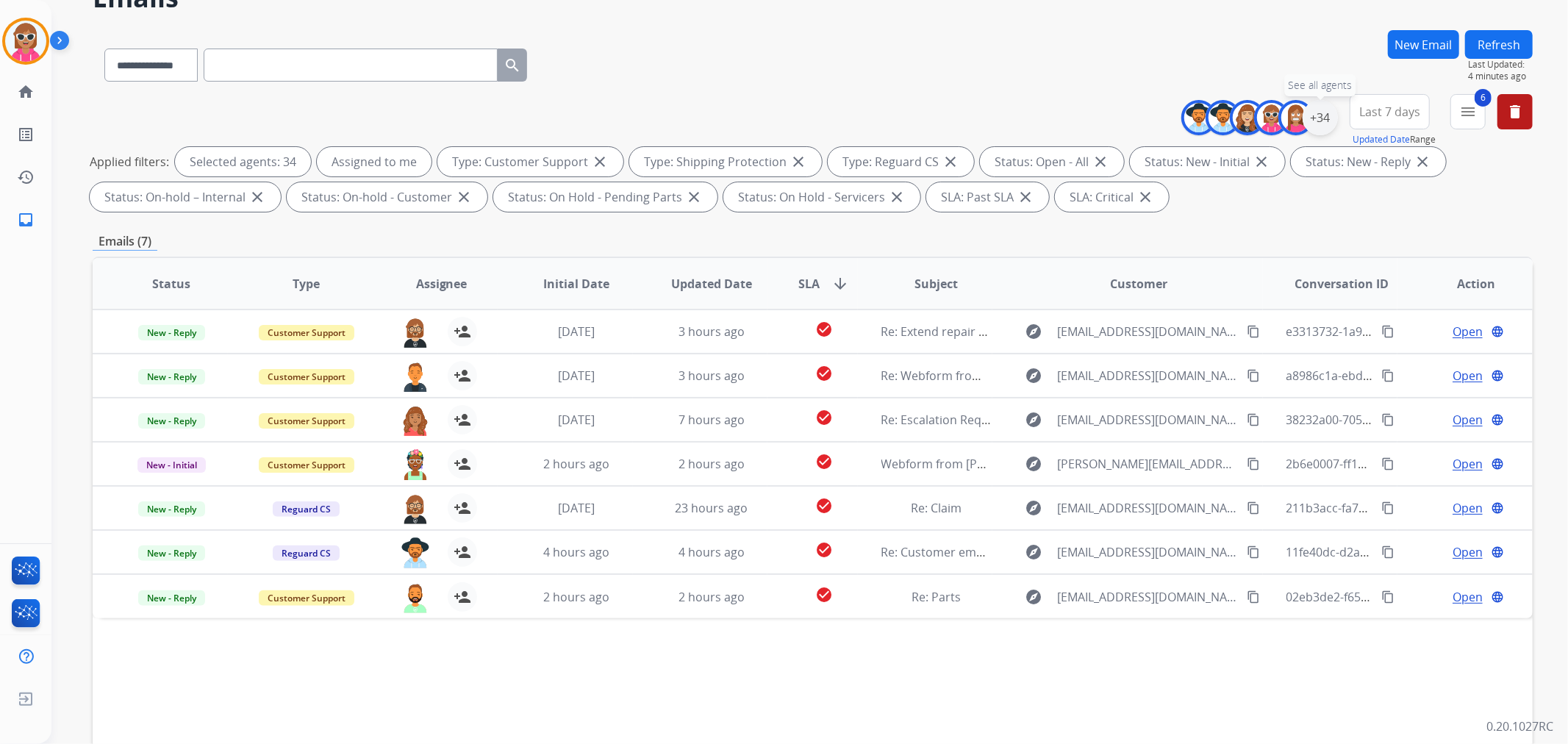
click at [1333, 120] on div "+34" at bounding box center [1320, 118] width 35 height 35
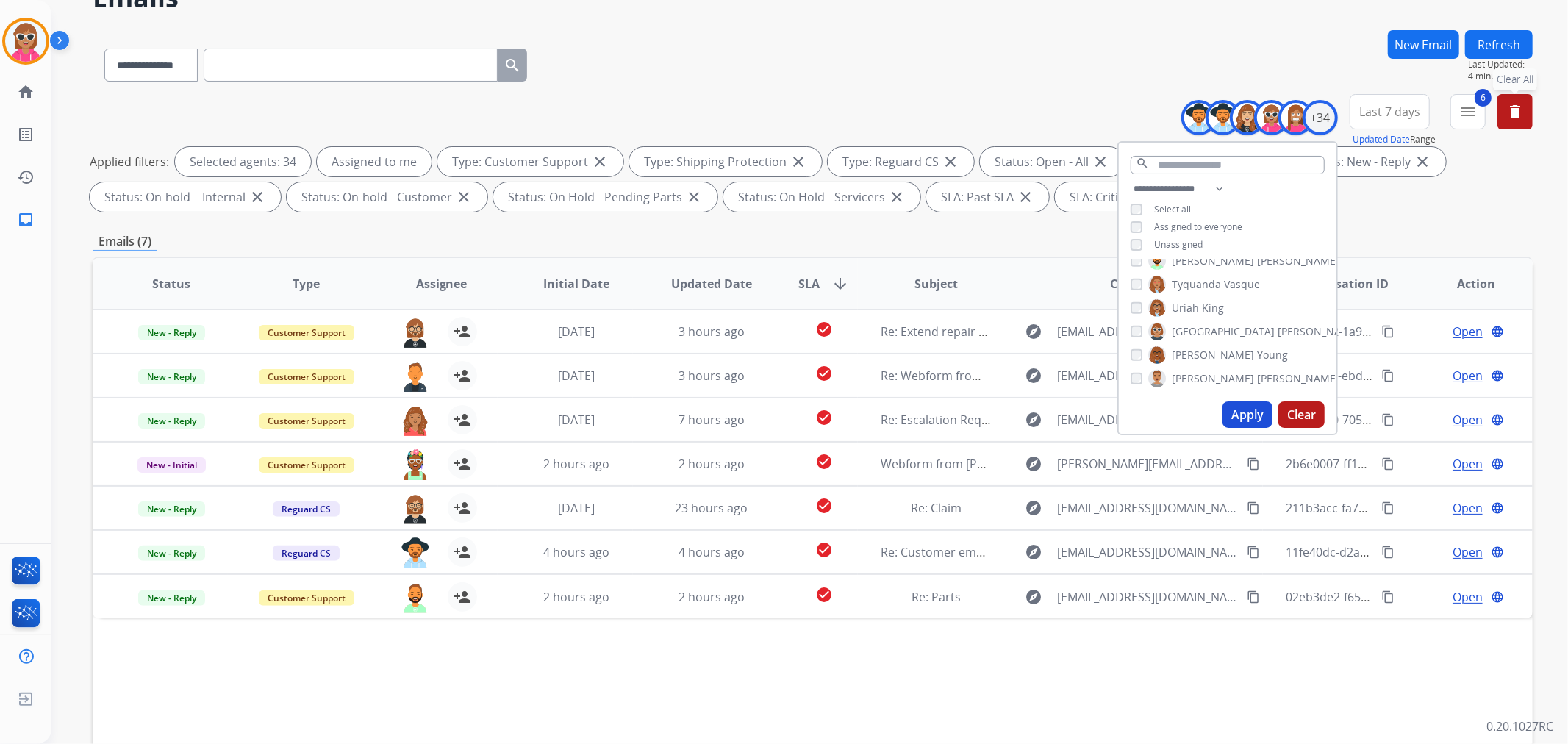
click at [1515, 113] on mat-icon "delete" at bounding box center [1515, 112] width 18 height 18
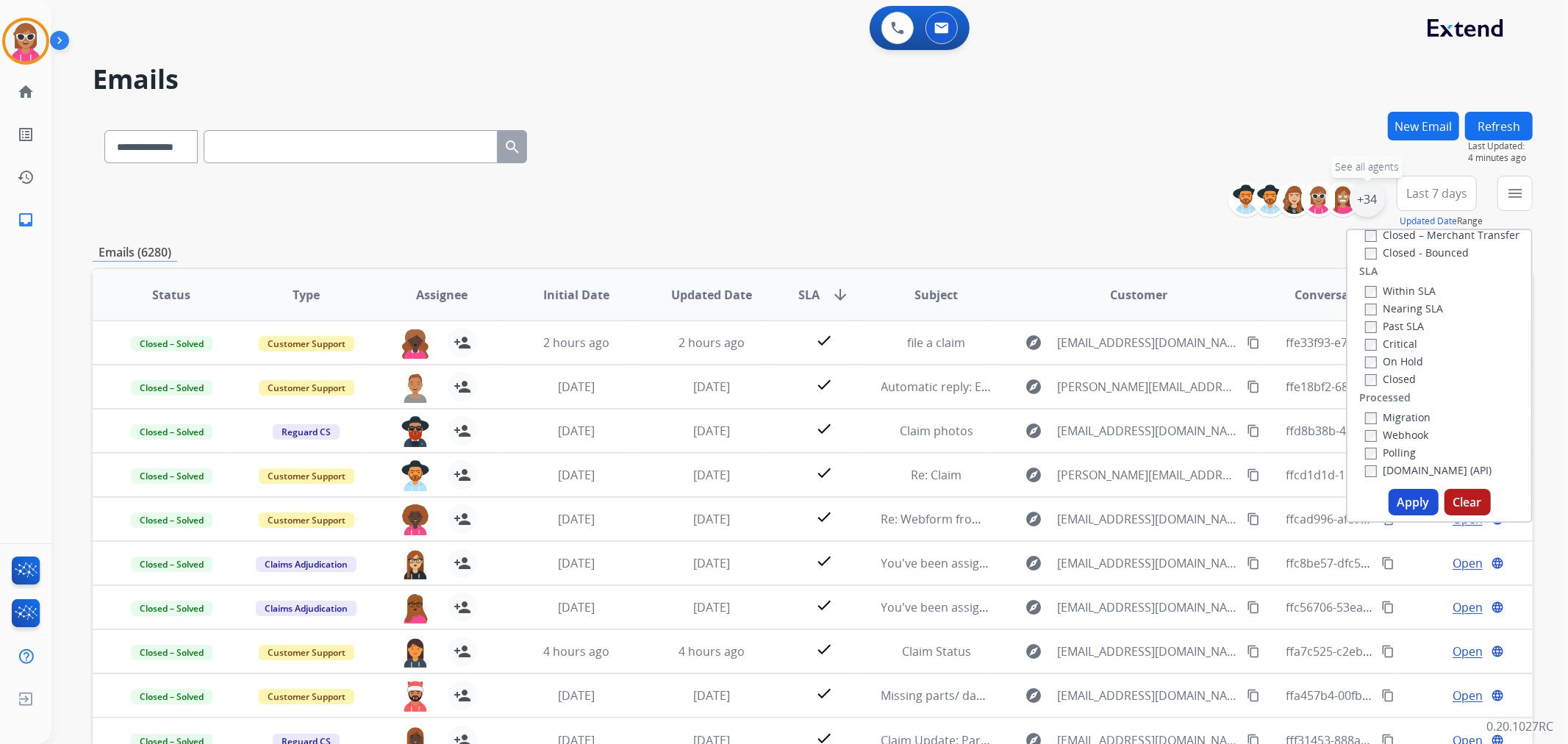
click at [1373, 202] on div "+34" at bounding box center [1368, 199] width 35 height 35
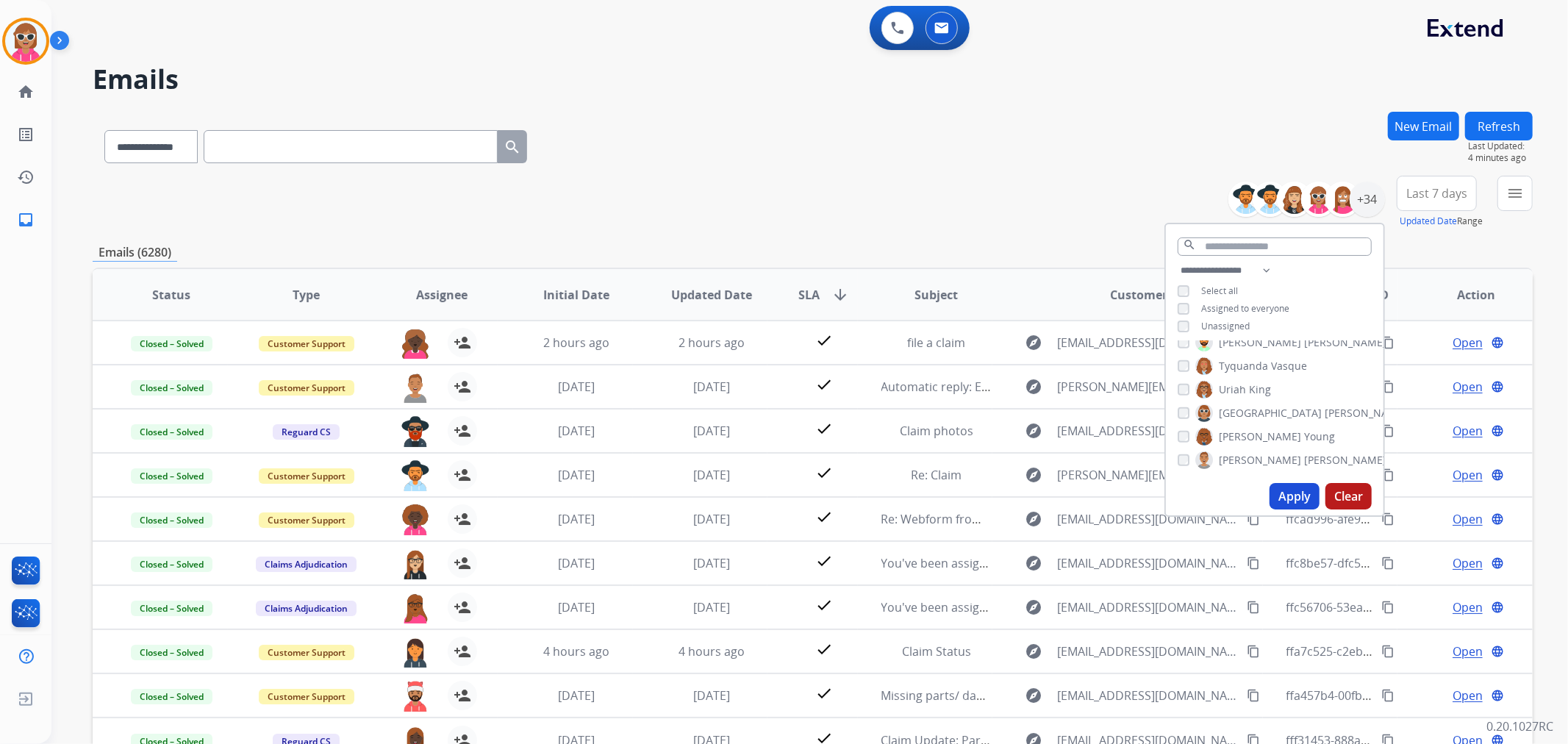
click at [1238, 326] on span "Unassigned" at bounding box center [1226, 326] width 49 height 13
click at [1292, 491] on button "Apply" at bounding box center [1294, 496] width 50 height 26
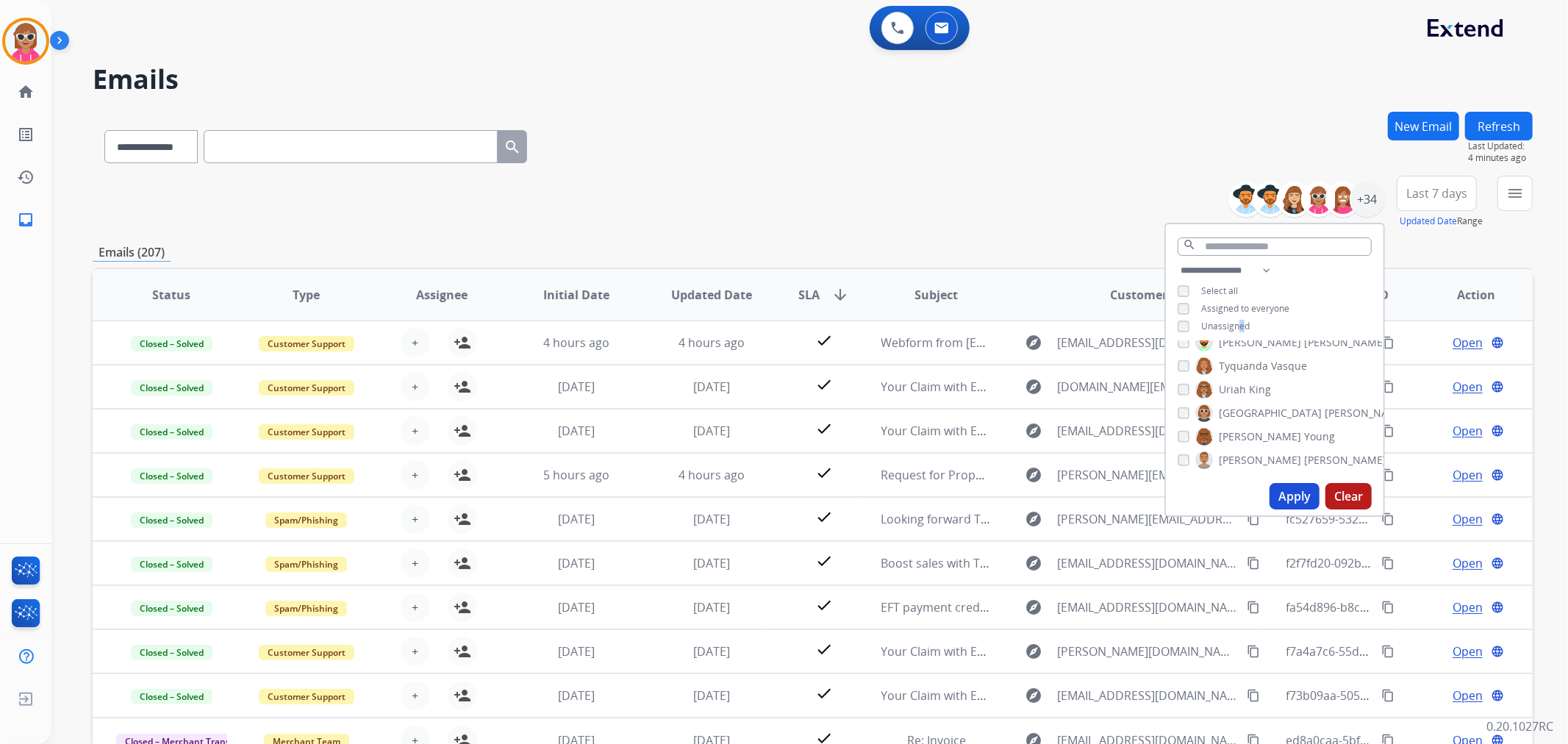
click at [1302, 500] on button "Apply" at bounding box center [1294, 496] width 50 height 26
click at [1151, 142] on div "**********" at bounding box center [812, 144] width 1440 height 64
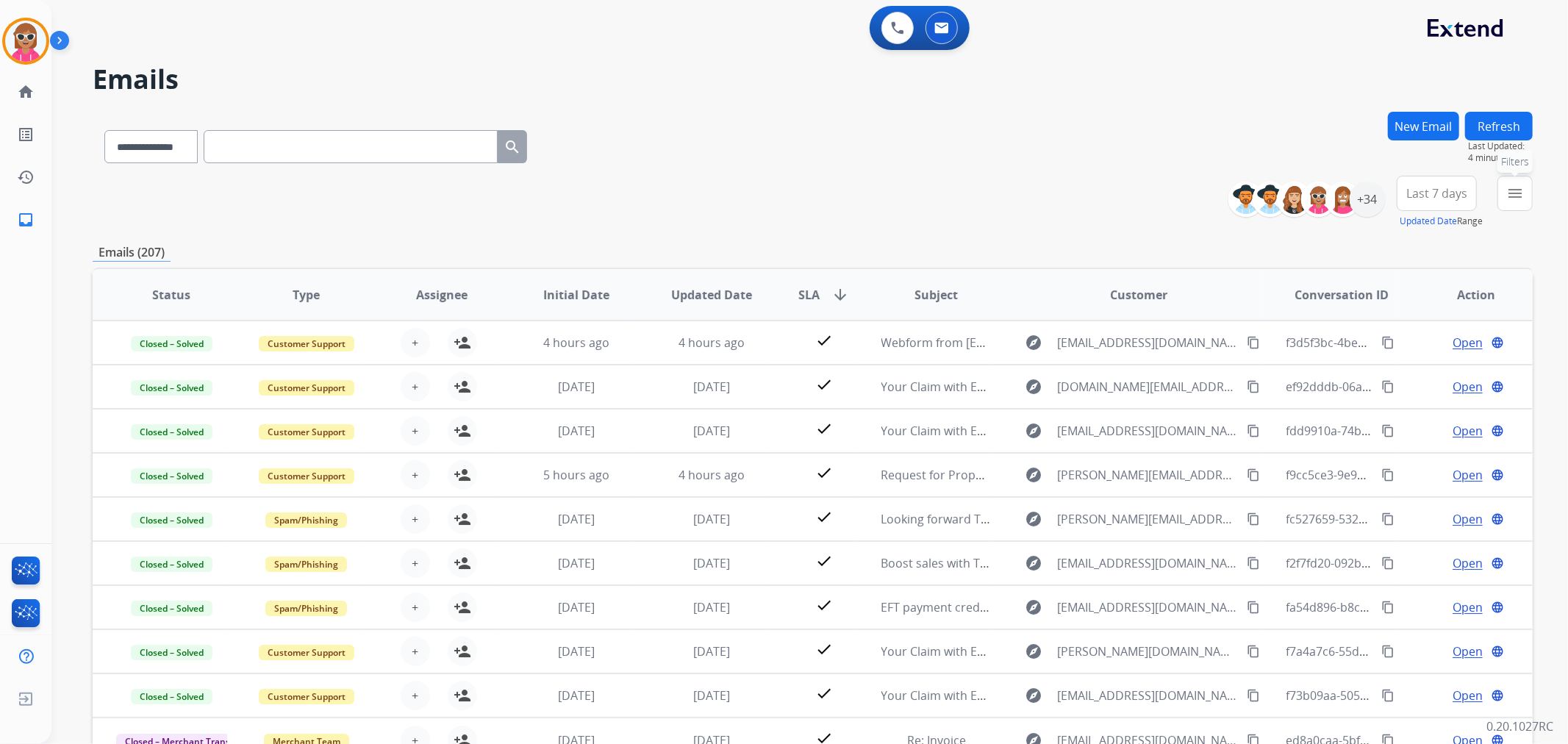
click at [1506, 202] on button "menu Filters" at bounding box center [1515, 194] width 35 height 35
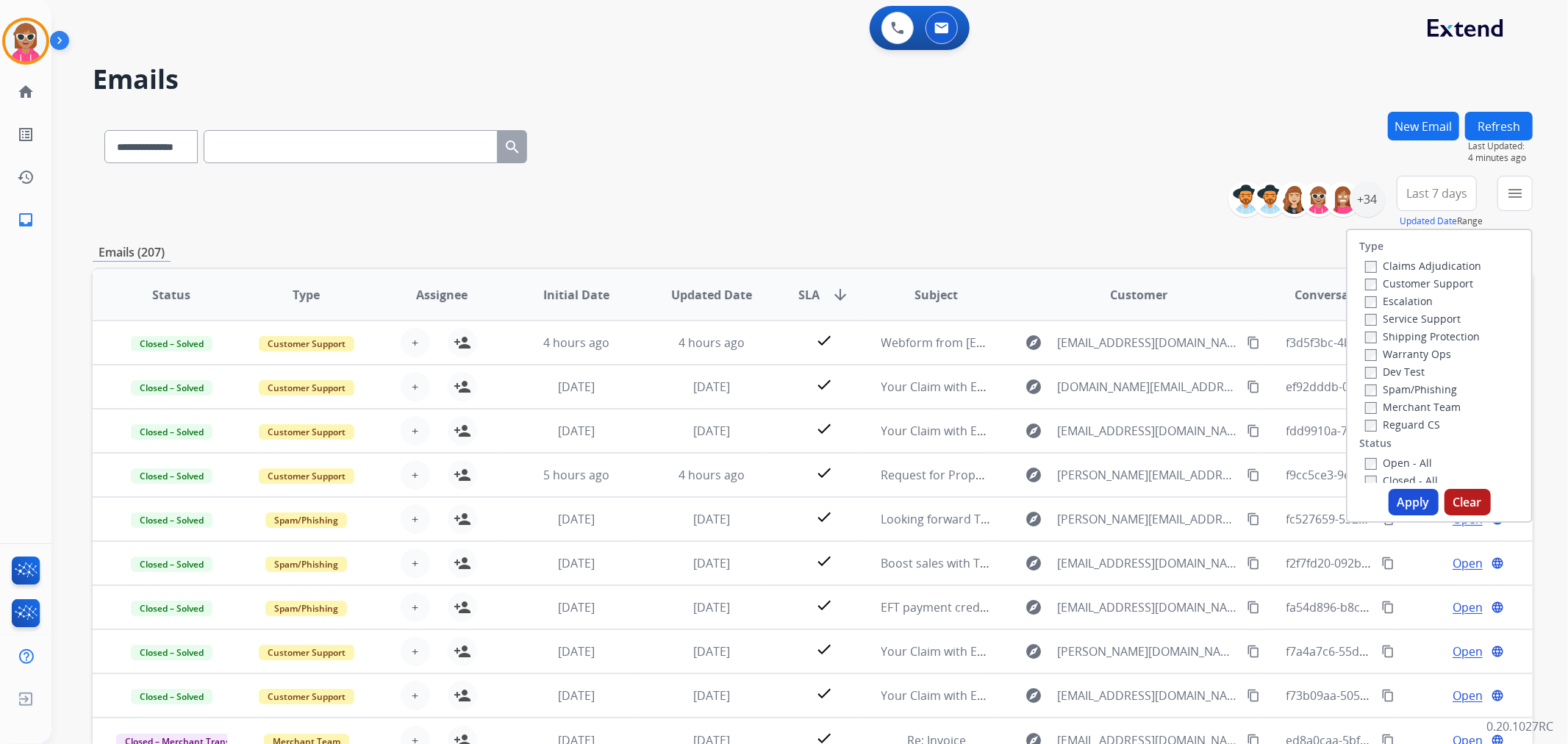
click at [1423, 282] on label "Customer Support" at bounding box center [1418, 283] width 108 height 14
drag, startPoint x: 1422, startPoint y: 335, endPoint x: 1416, endPoint y: 338, distance: 6.7
click at [1421, 334] on label "Shipping Protection" at bounding box center [1422, 337] width 115 height 14
drag, startPoint x: 1405, startPoint y: 429, endPoint x: 1402, endPoint y: 437, distance: 8.5
click at [1405, 430] on label "Reguard CS" at bounding box center [1402, 424] width 75 height 14
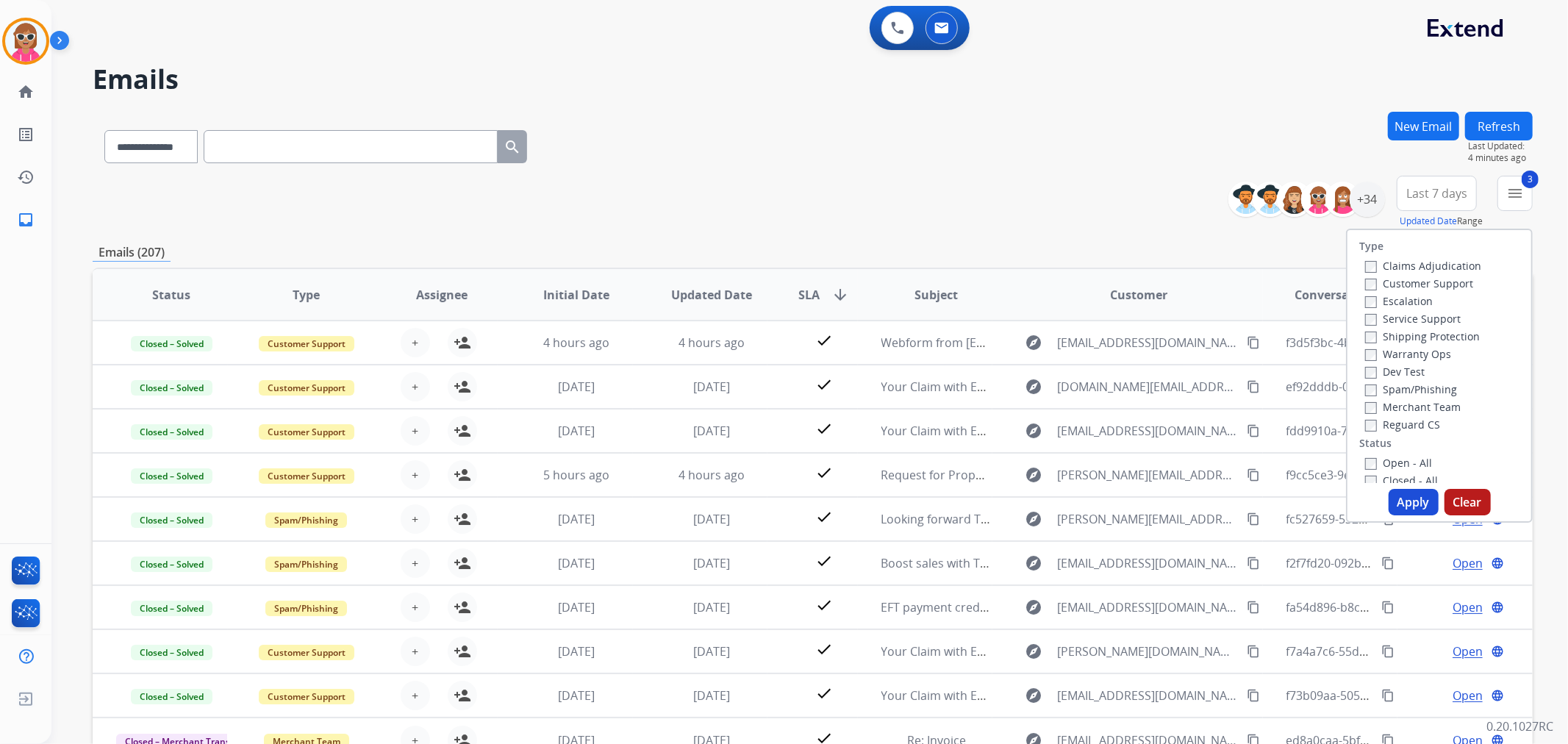
click at [1391, 466] on label "Open - All" at bounding box center [1398, 463] width 67 height 14
click at [1399, 505] on button "Apply" at bounding box center [1413, 502] width 50 height 26
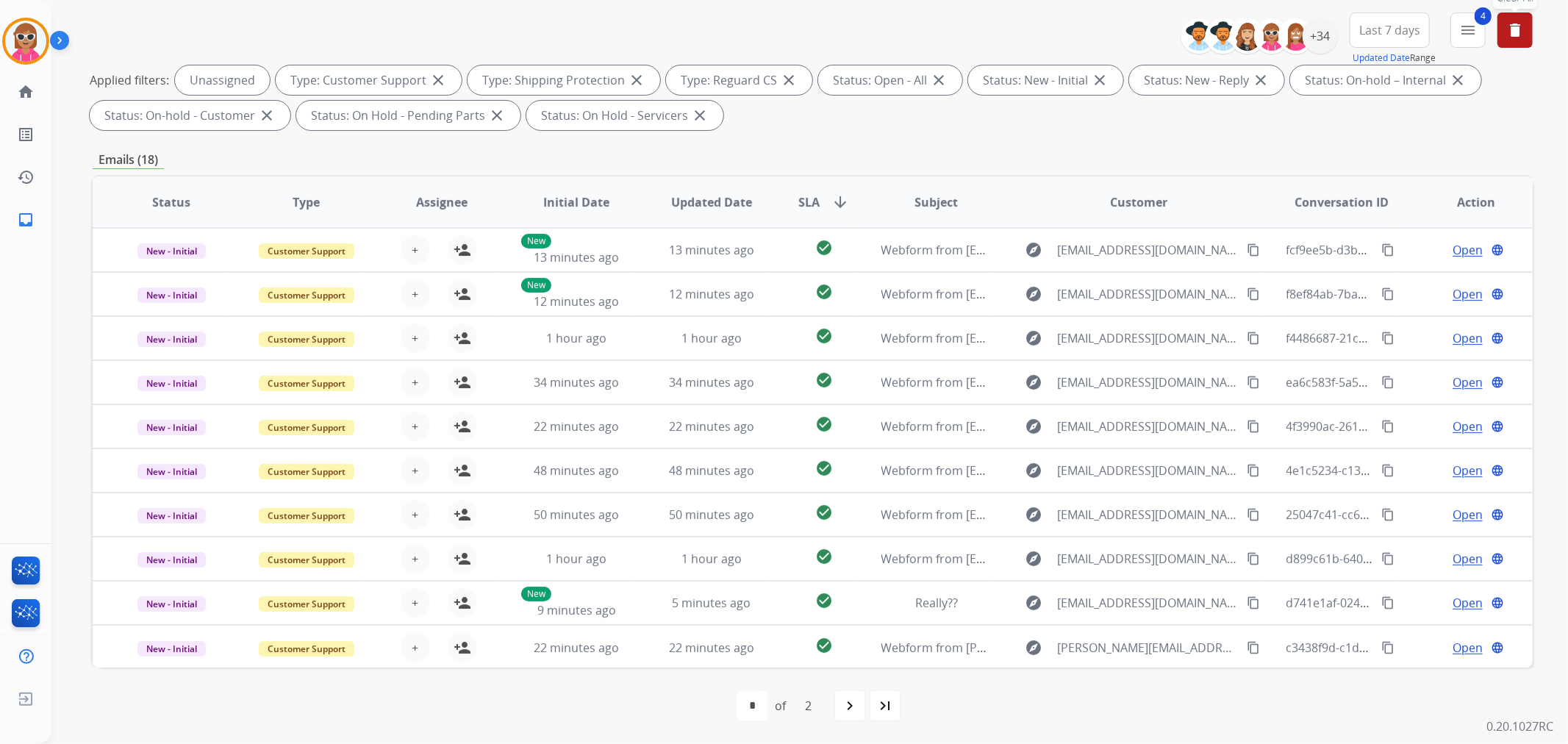
click at [816, 195] on span "SLA arrow_downward" at bounding box center [824, 202] width 51 height 18
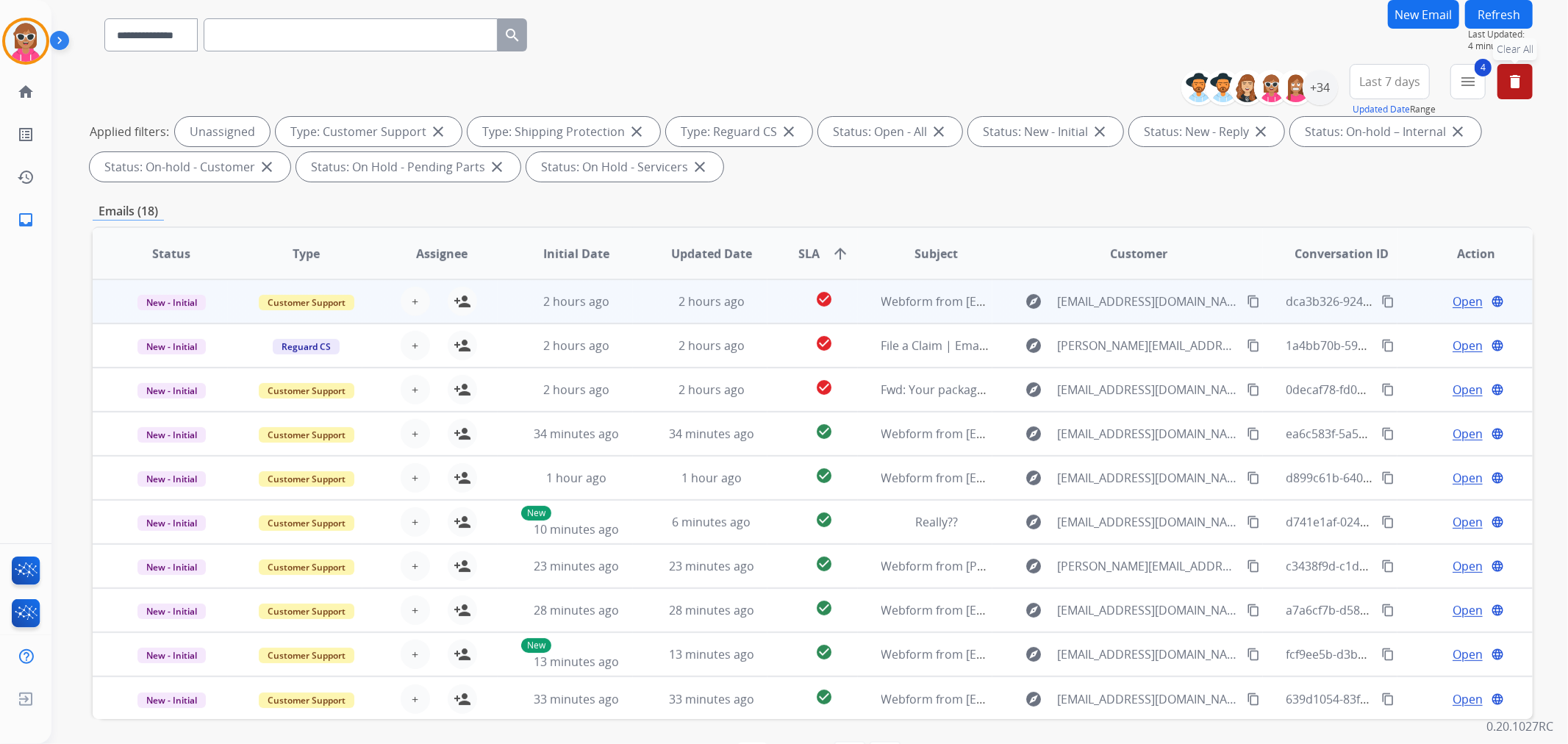
scroll to position [163, 0]
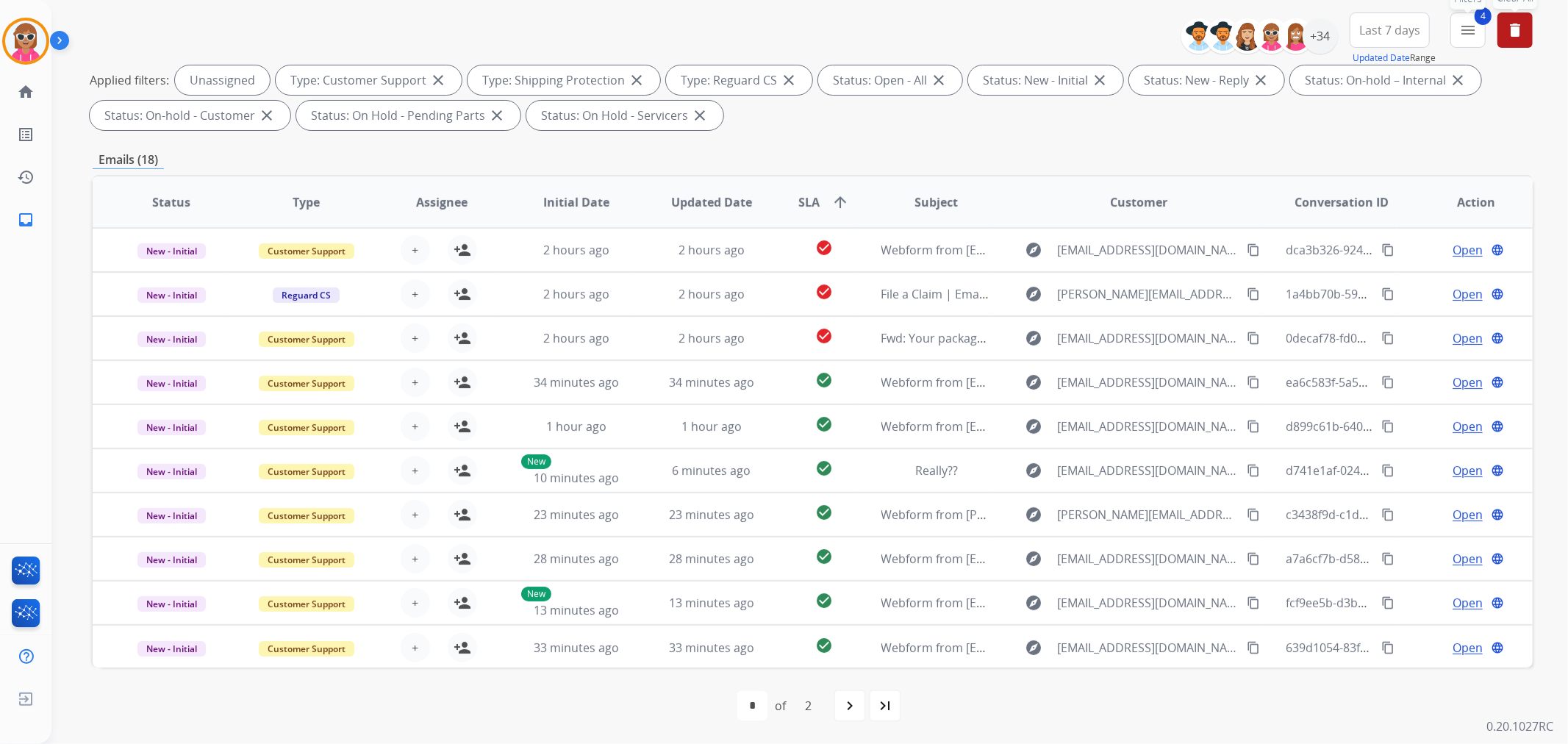
drag, startPoint x: 1473, startPoint y: 31, endPoint x: 1417, endPoint y: 178, distance: 157.3
click at [1473, 31] on mat-icon "menu" at bounding box center [1468, 30] width 18 height 18
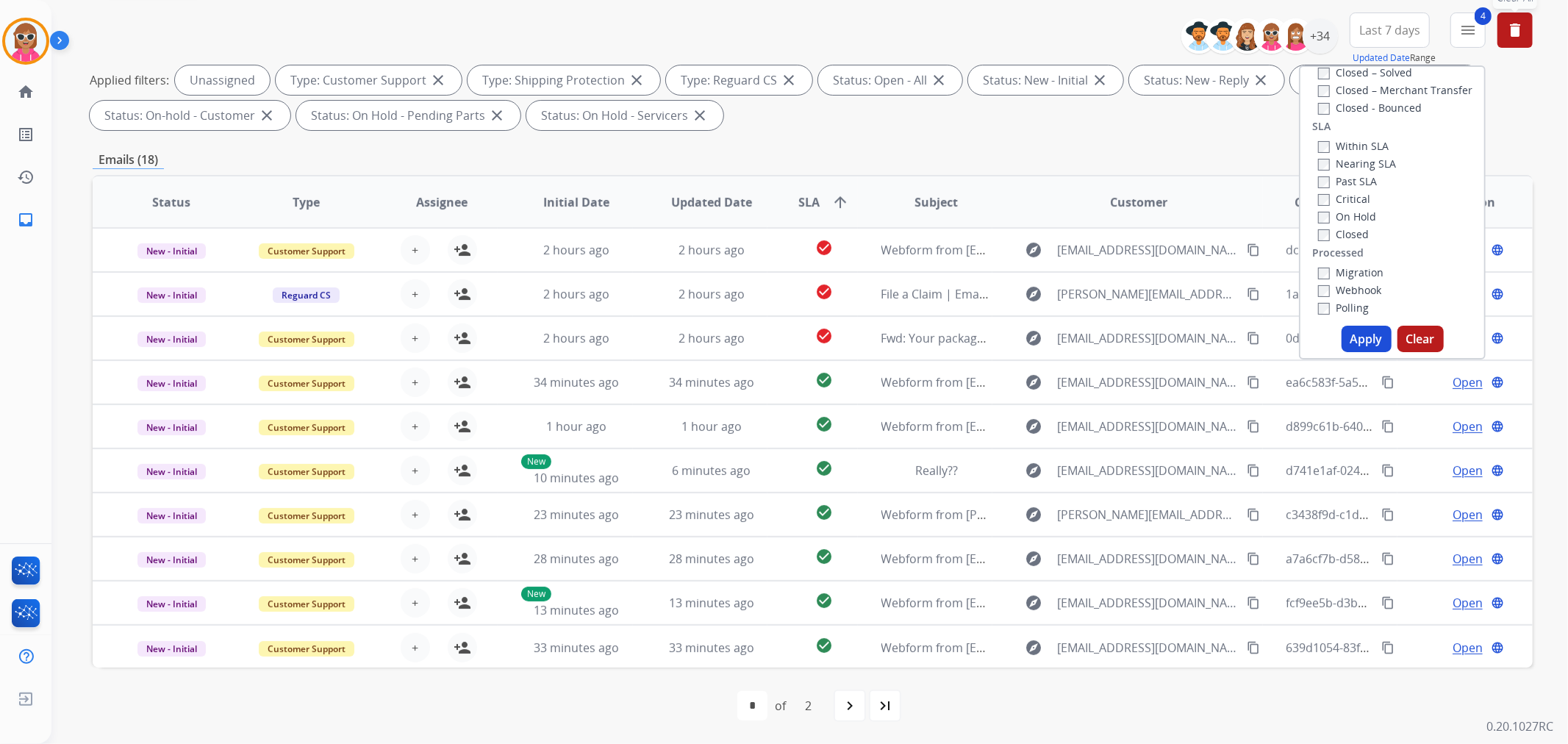
scroll to position [405, 0]
click at [1356, 164] on label "Past SLA" at bounding box center [1347, 162] width 58 height 14
click at [1350, 181] on label "Critical" at bounding box center [1344, 180] width 53 height 14
click at [1365, 337] on button "Apply" at bounding box center [1366, 338] width 50 height 26
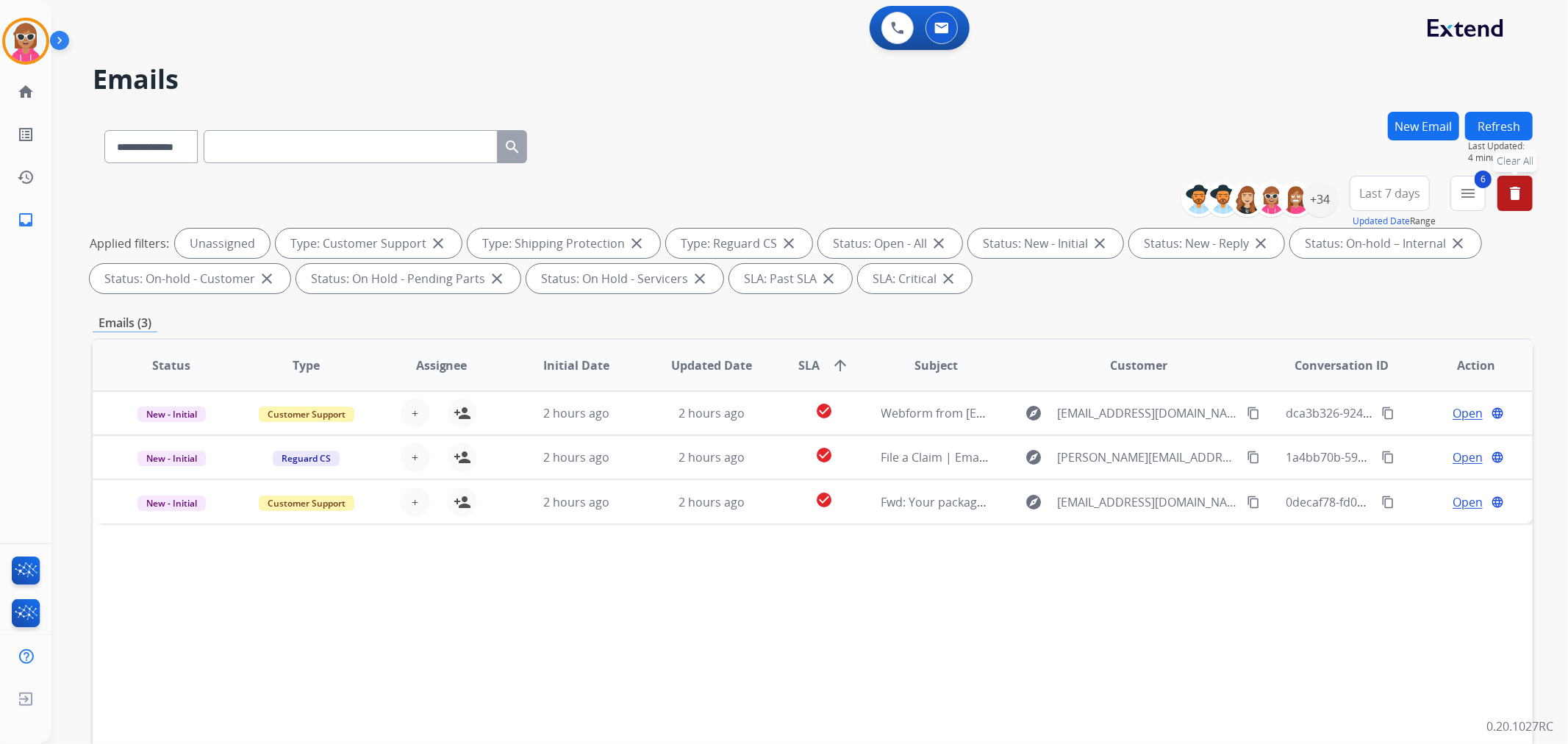
drag, startPoint x: 1082, startPoint y: 627, endPoint x: 1148, endPoint y: 222, distance: 410.3
click at [1076, 629] on div "Status Type Assignee Initial Date Updated Date SLA arrow_upward Subject Custome…" at bounding box center [812, 585] width 1440 height 492
click at [1310, 191] on div "+34" at bounding box center [1320, 199] width 35 height 35
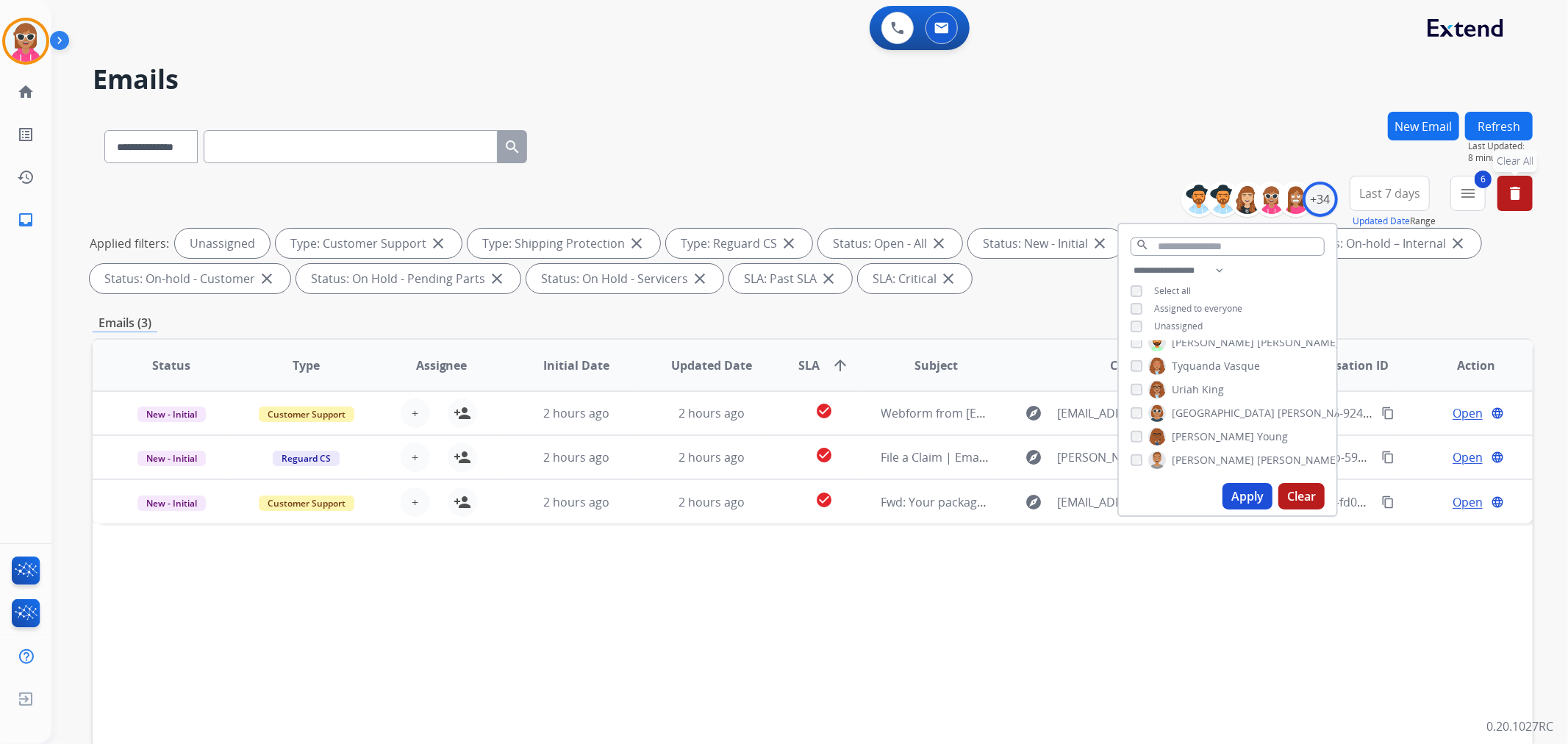
click at [1190, 321] on span "Unassigned" at bounding box center [1178, 326] width 49 height 13
click at [1194, 269] on select "**********" at bounding box center [1181, 270] width 101 height 18
click at [1130, 262] on select "**********" at bounding box center [1181, 270] width 101 height 18
click at [1238, 504] on button "Apply" at bounding box center [1247, 496] width 50 height 26
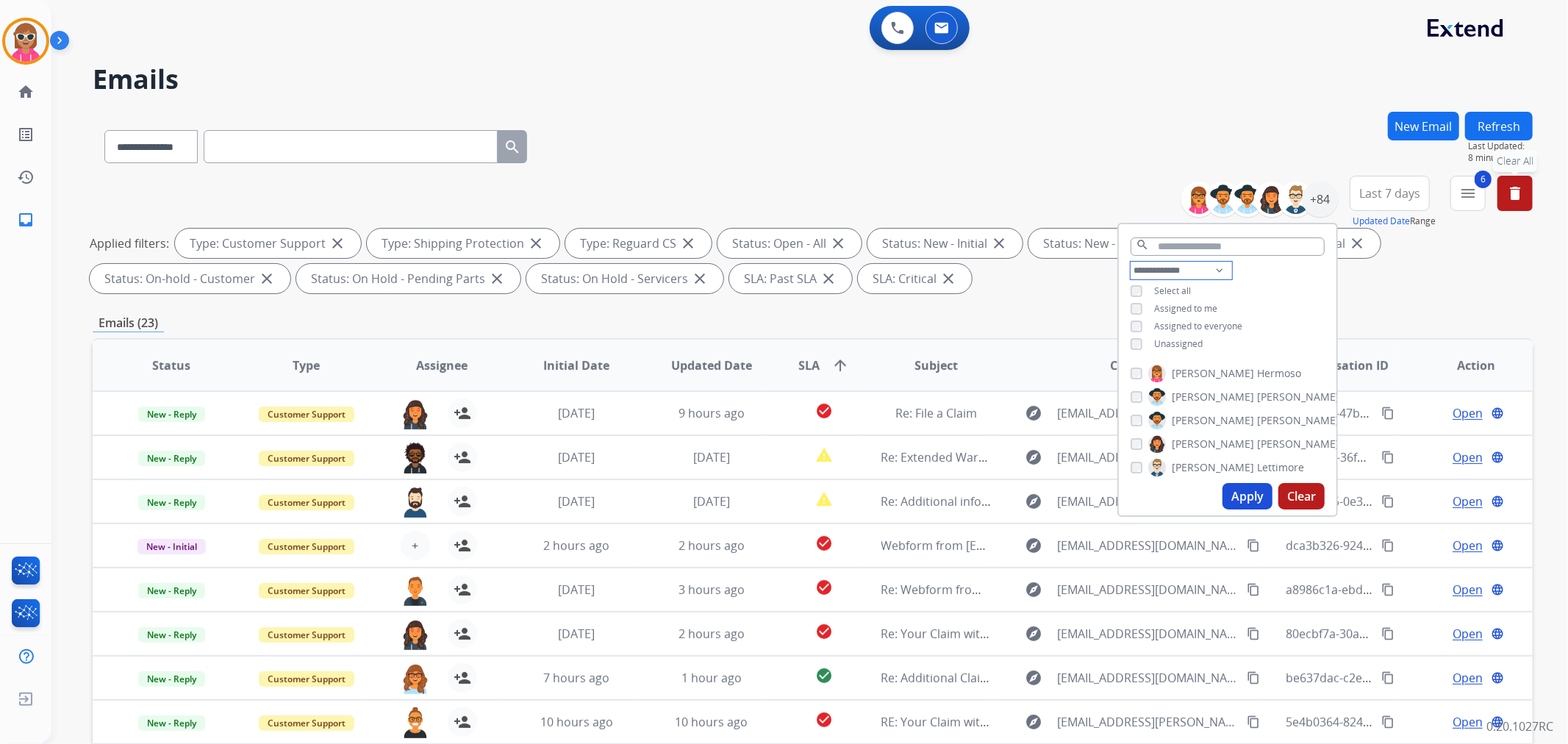
click at [1194, 266] on select "**********" at bounding box center [1181, 270] width 101 height 18
select select "**********"
click at [1130, 262] on select "**********" at bounding box center [1181, 270] width 101 height 18
click at [1287, 311] on div "**********" at bounding box center [1228, 300] width 218 height 77
click at [1257, 354] on span "[PERSON_NAME]" at bounding box center [1298, 355] width 83 height 15
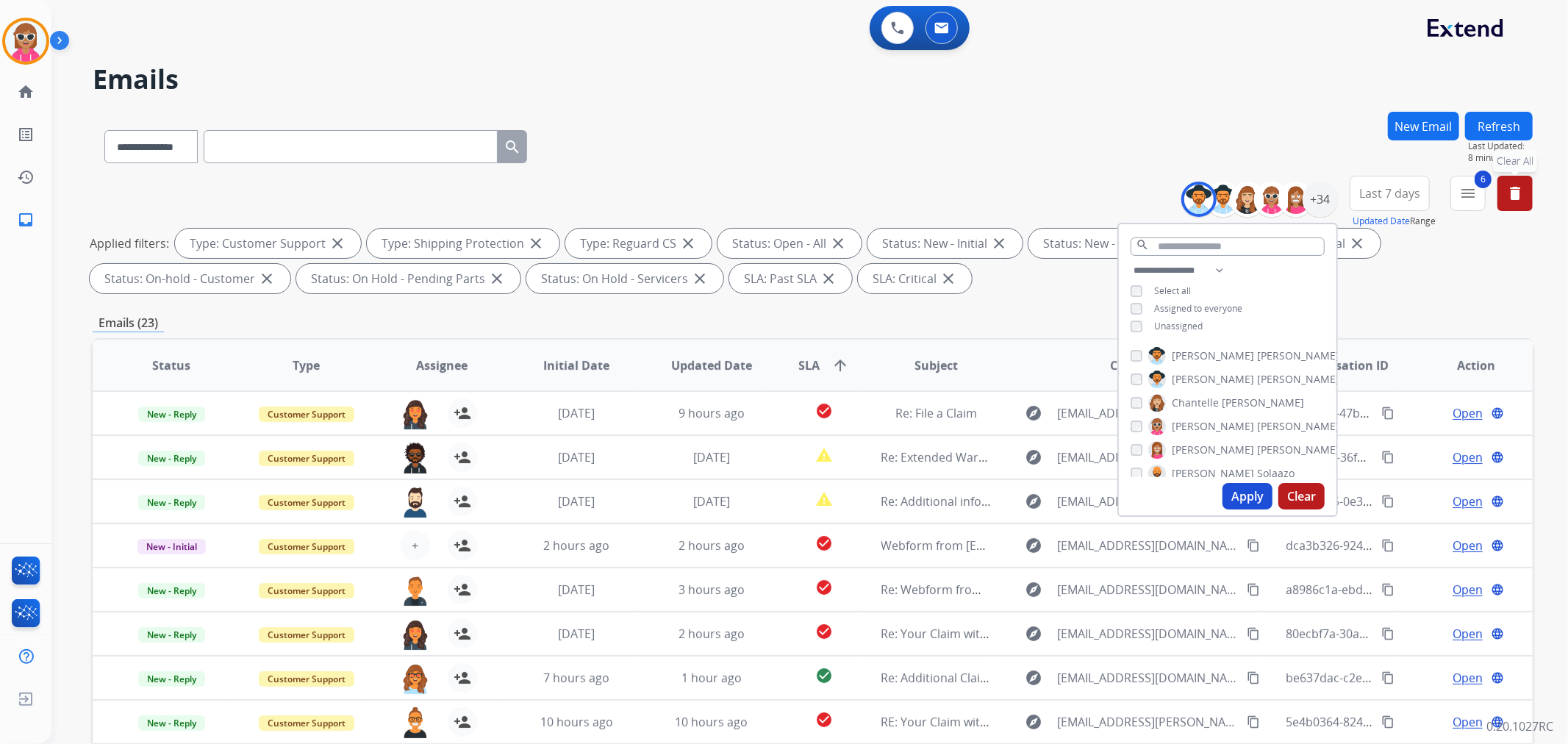
click at [1198, 377] on span "[PERSON_NAME]" at bounding box center [1213, 378] width 83 height 15
click at [1194, 400] on span "Chantelle" at bounding box center [1195, 403] width 47 height 15
click at [1191, 426] on span "[PERSON_NAME]" at bounding box center [1213, 426] width 83 height 15
click at [1194, 446] on span "[PERSON_NAME]" at bounding box center [1213, 449] width 83 height 15
click at [1257, 467] on span "Solaazo" at bounding box center [1275, 473] width 38 height 15
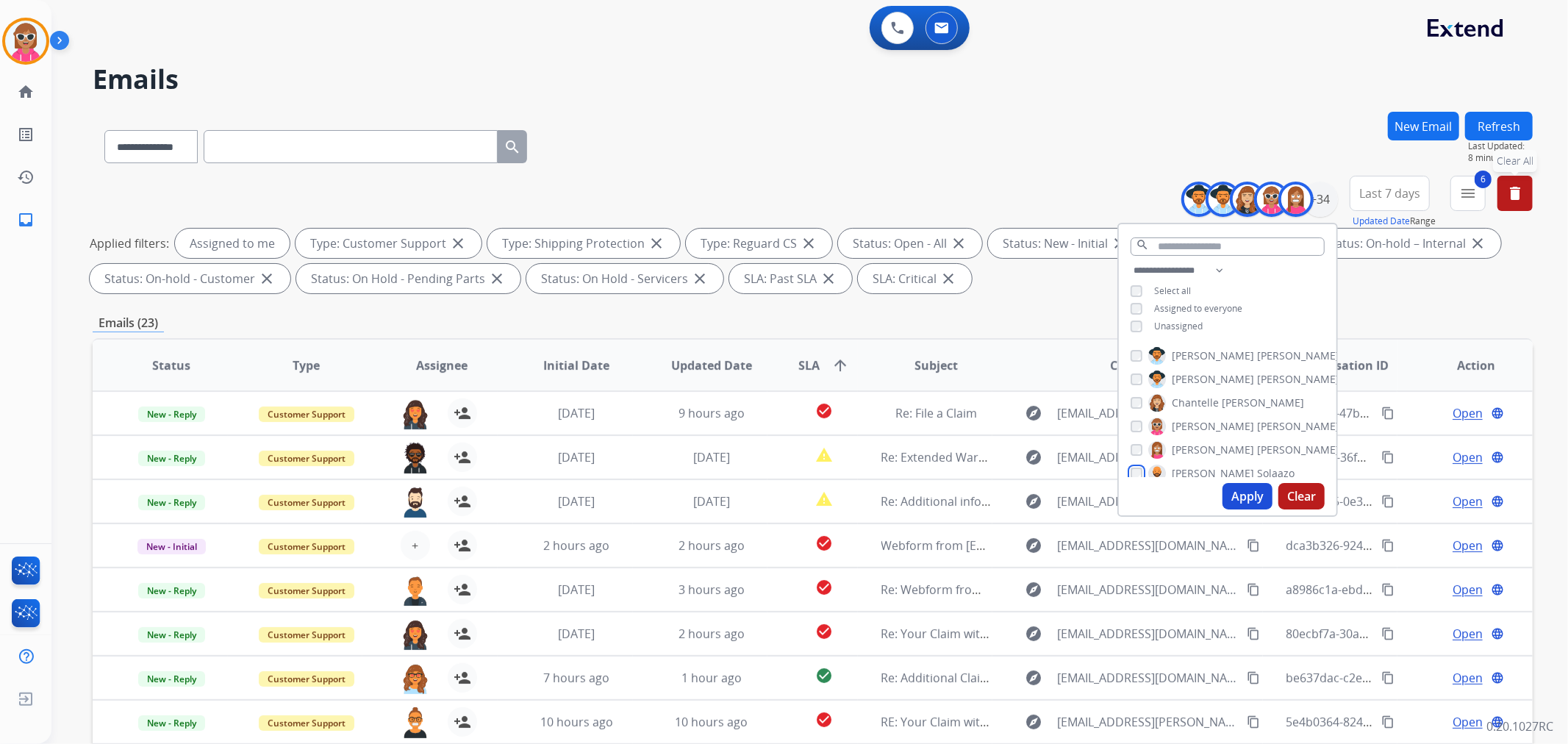
scroll to position [82, 0]
click at [1257, 412] on span "[PERSON_NAME]" at bounding box center [1298, 414] width 83 height 15
click at [1215, 439] on span "Deambrana" at bounding box center [1201, 439] width 58 height 15
click at [1214, 465] on span "[PERSON_NAME]" at bounding box center [1213, 462] width 83 height 15
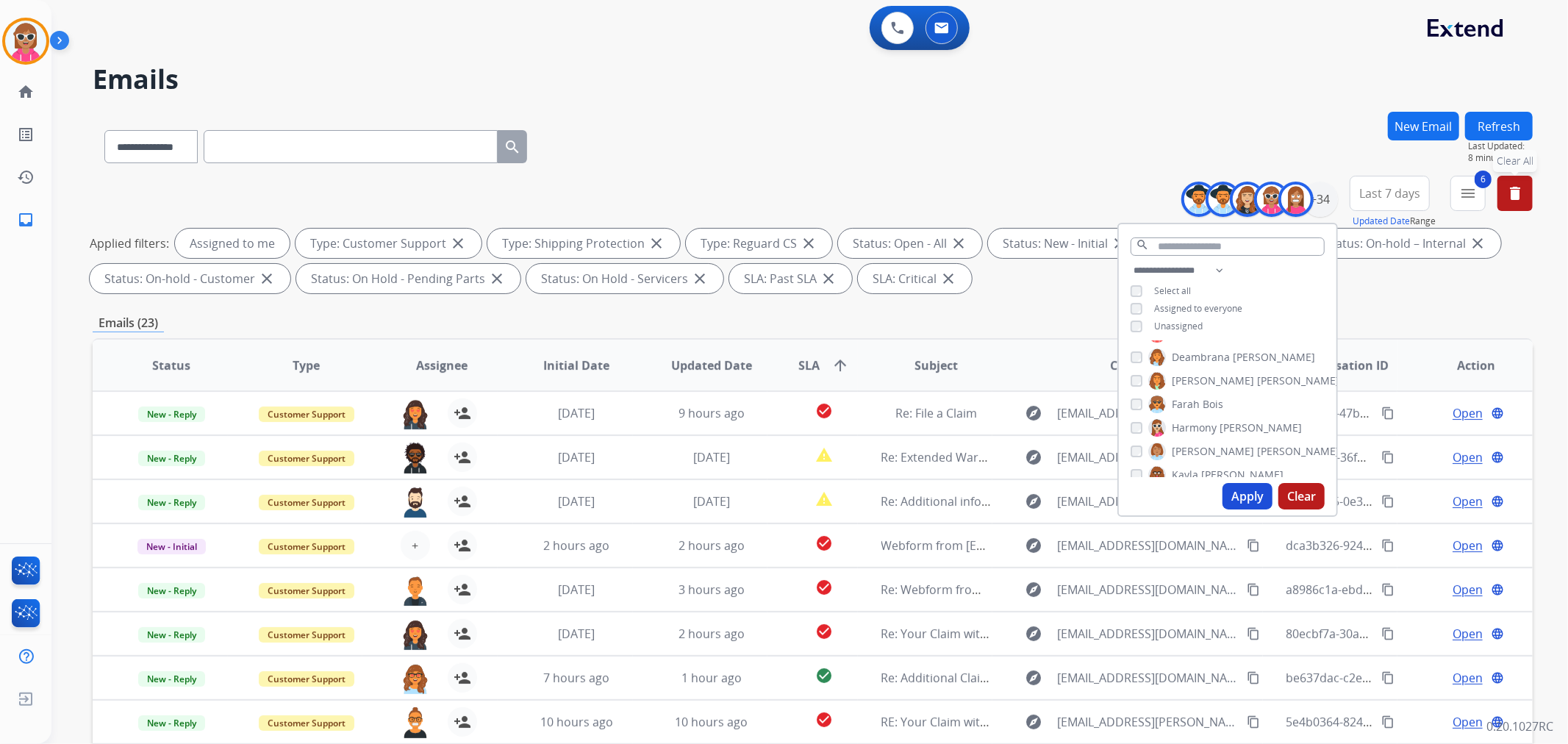
click at [1221, 401] on div "[PERSON_NAME] [PERSON_NAME] [PERSON_NAME] [PERSON_NAME] [PERSON_NAME] [PERSON_N…" at bounding box center [1228, 409] width 218 height 136
click at [1207, 406] on span "Bois" at bounding box center [1212, 404] width 20 height 15
click at [1207, 429] on span "Harmony" at bounding box center [1194, 427] width 45 height 15
click at [1205, 448] on span "[PERSON_NAME]" at bounding box center [1213, 450] width 83 height 15
click at [1202, 471] on span "[PERSON_NAME]" at bounding box center [1242, 475] width 83 height 15
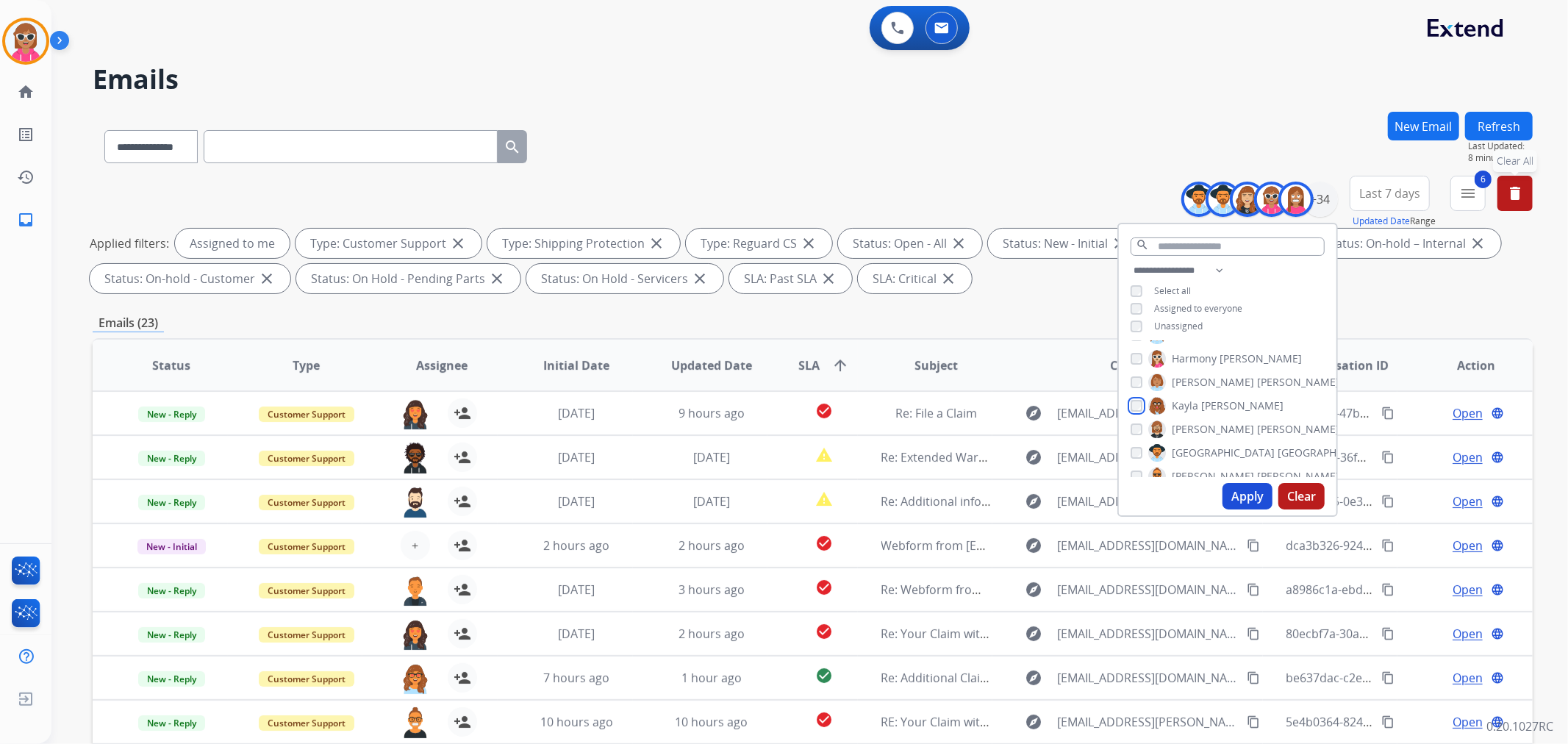
scroll to position [327, 0]
click at [1205, 366] on div "[PERSON_NAME] [PERSON_NAME] [PERSON_NAME] [PERSON_NAME] [PERSON_NAME] [PERSON_N…" at bounding box center [1228, 409] width 218 height 136
click at [1277, 358] on span "[GEOGRAPHIC_DATA]" at bounding box center [1329, 357] width 103 height 15
click at [1257, 411] on span "[PERSON_NAME]" at bounding box center [1298, 415] width 83 height 15
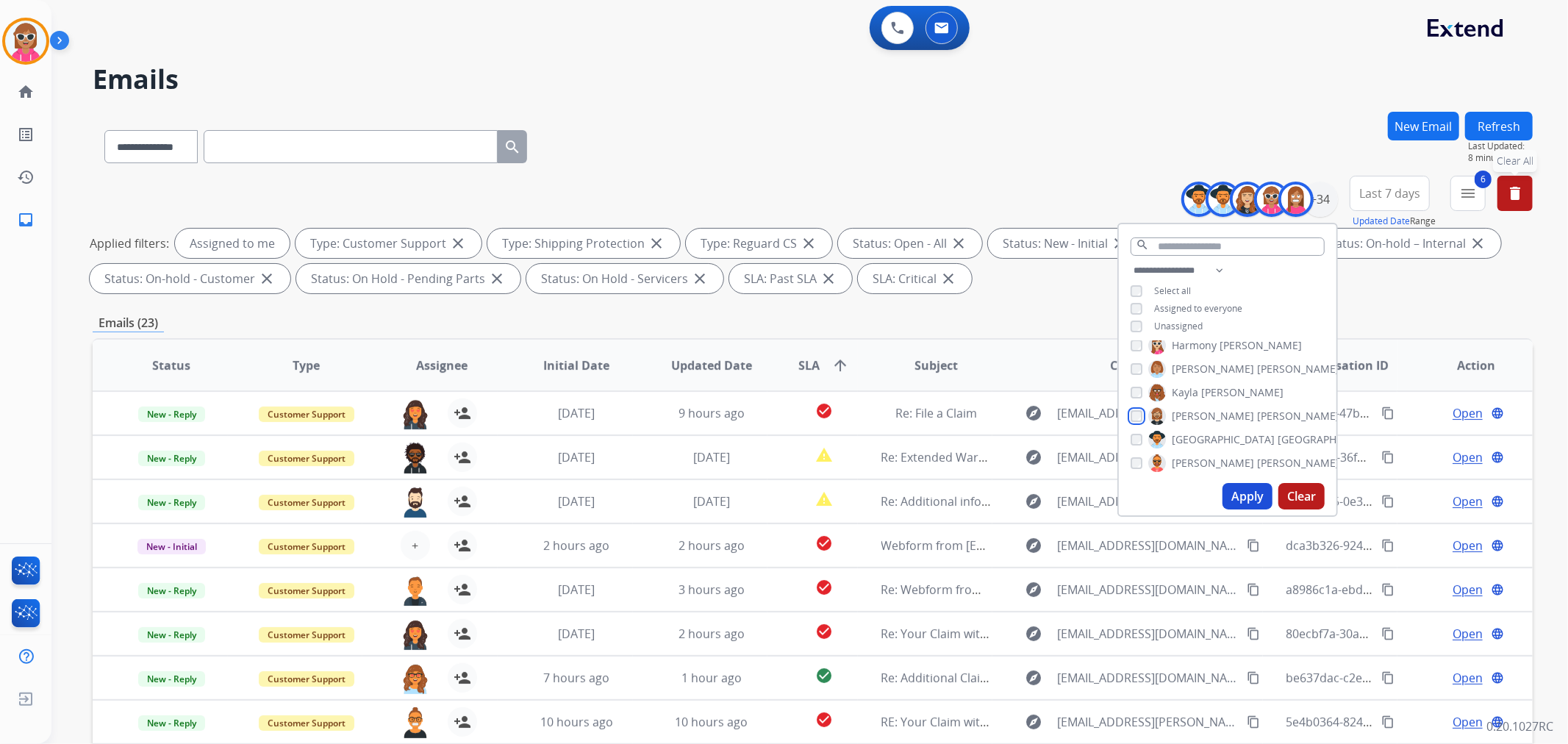
scroll to position [327, 0]
click at [1203, 383] on span "[PERSON_NAME]" at bounding box center [1213, 381] width 83 height 15
click at [1205, 409] on label "[PERSON_NAME]" at bounding box center [1222, 405] width 149 height 18
click at [1257, 432] on span "[PERSON_NAME]" at bounding box center [1298, 428] width 83 height 15
click at [1199, 446] on span "Raujon" at bounding box center [1190, 451] width 35 height 15
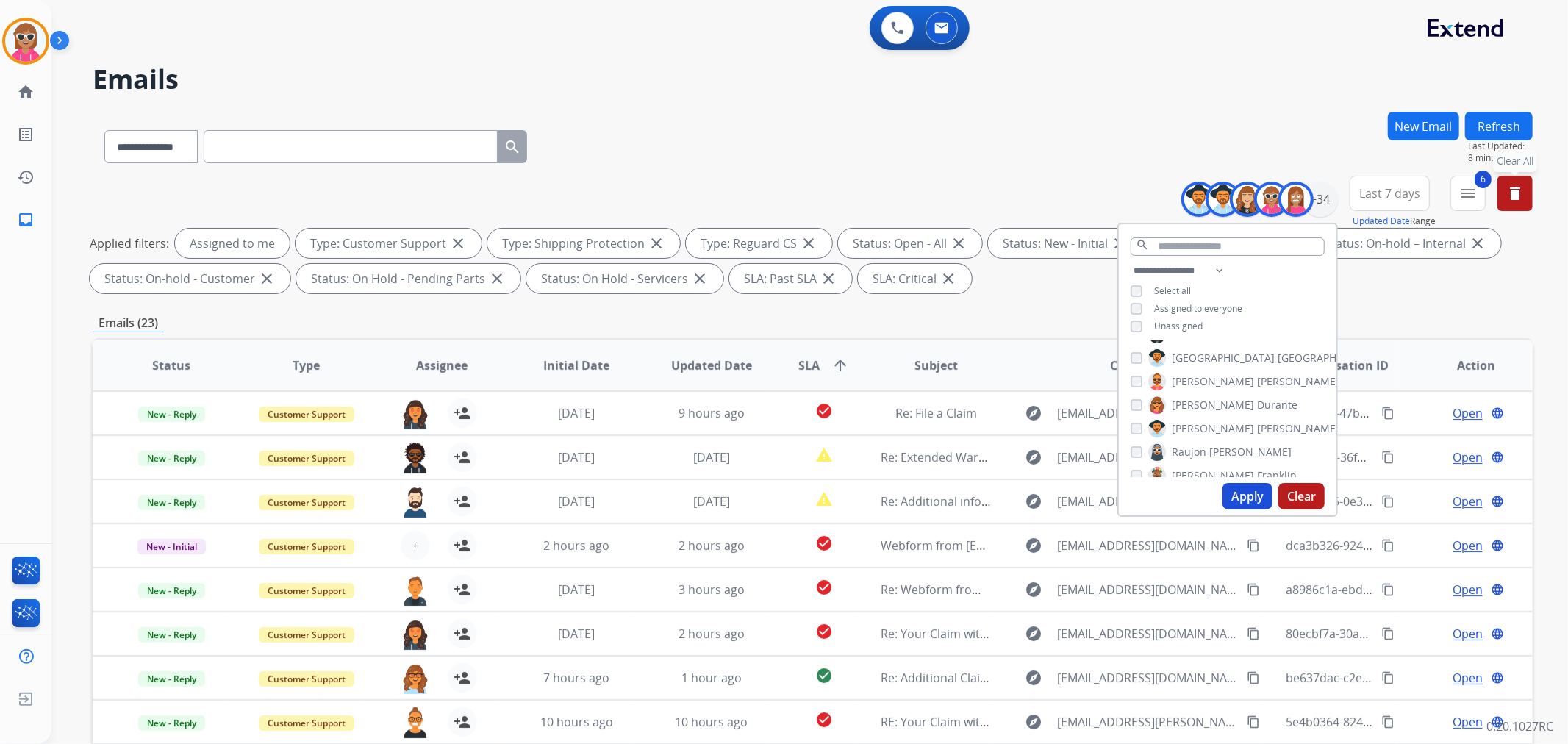
click at [1196, 468] on span "[PERSON_NAME]" at bounding box center [1213, 475] width 83 height 15
click at [1201, 409] on span "[PERSON_NAME]" at bounding box center [1213, 416] width 83 height 15
drag, startPoint x: 1203, startPoint y: 435, endPoint x: 1203, endPoint y: 454, distance: 19.0
click at [1257, 435] on span "[PERSON_NAME]" at bounding box center [1298, 440] width 83 height 15
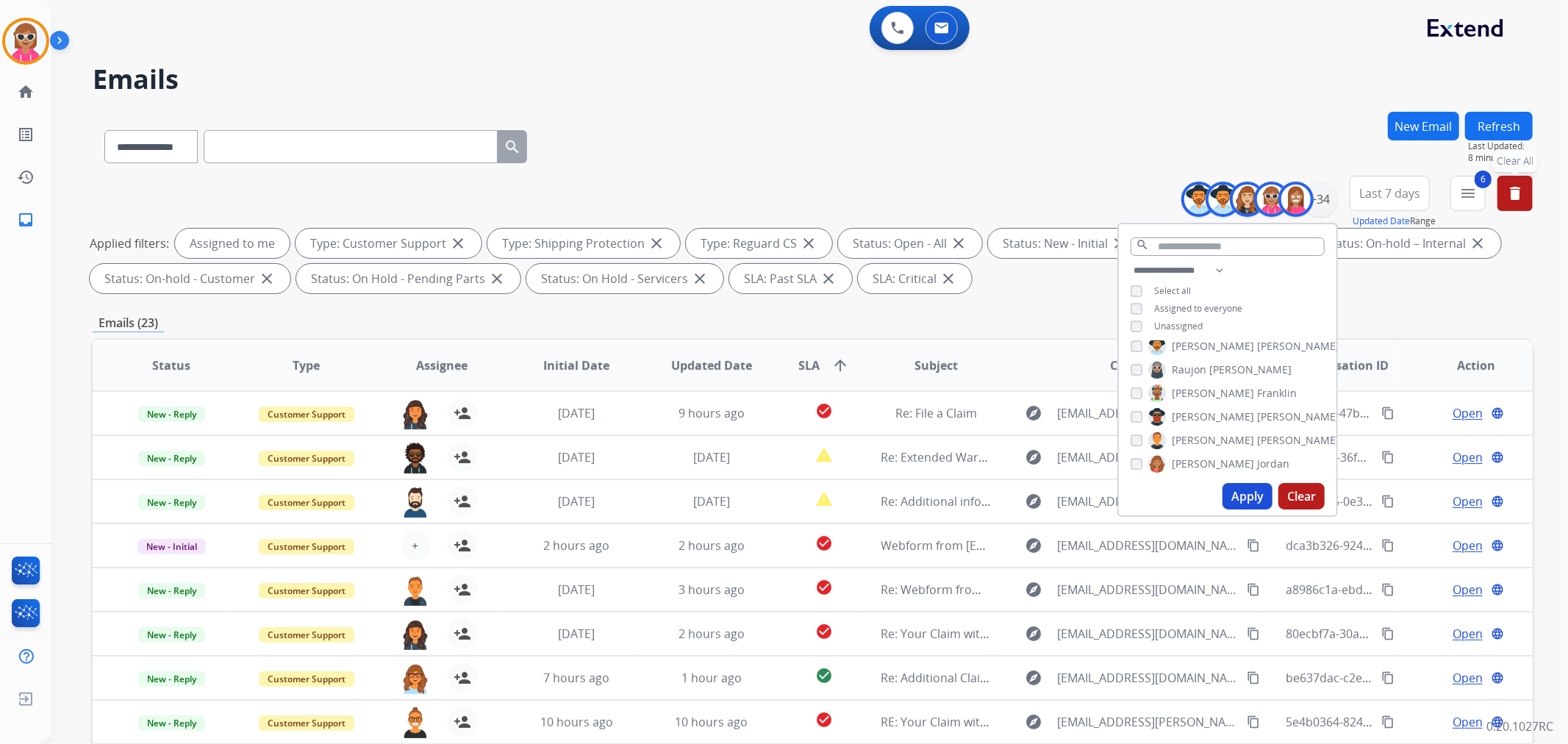
click at [1203, 457] on span "[PERSON_NAME]" at bounding box center [1213, 463] width 83 height 15
click at [1201, 405] on span "Shamaya" at bounding box center [1194, 406] width 45 height 15
click at [1202, 430] on span "Shamora" at bounding box center [1194, 429] width 44 height 15
drag, startPoint x: 1199, startPoint y: 450, endPoint x: 1196, endPoint y: 479, distance: 29.2
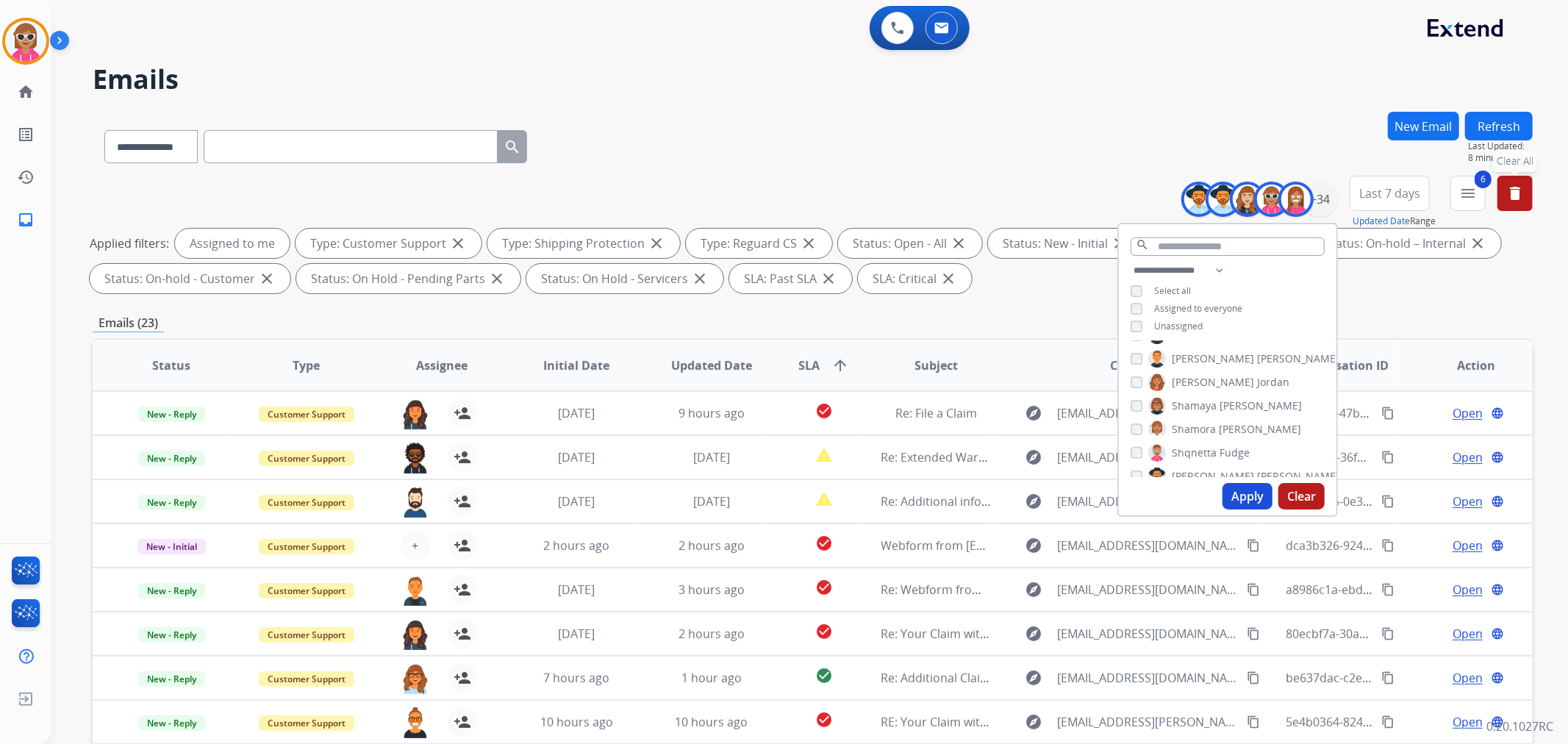
click at [1196, 450] on span "Shqnetta" at bounding box center [1194, 452] width 45 height 15
click at [1198, 469] on span "[PERSON_NAME]" at bounding box center [1213, 476] width 83 height 15
click at [1257, 413] on span "Davidson" at bounding box center [1279, 415] width 46 height 15
click at [1257, 439] on span "[PERSON_NAME]" at bounding box center [1298, 439] width 83 height 15
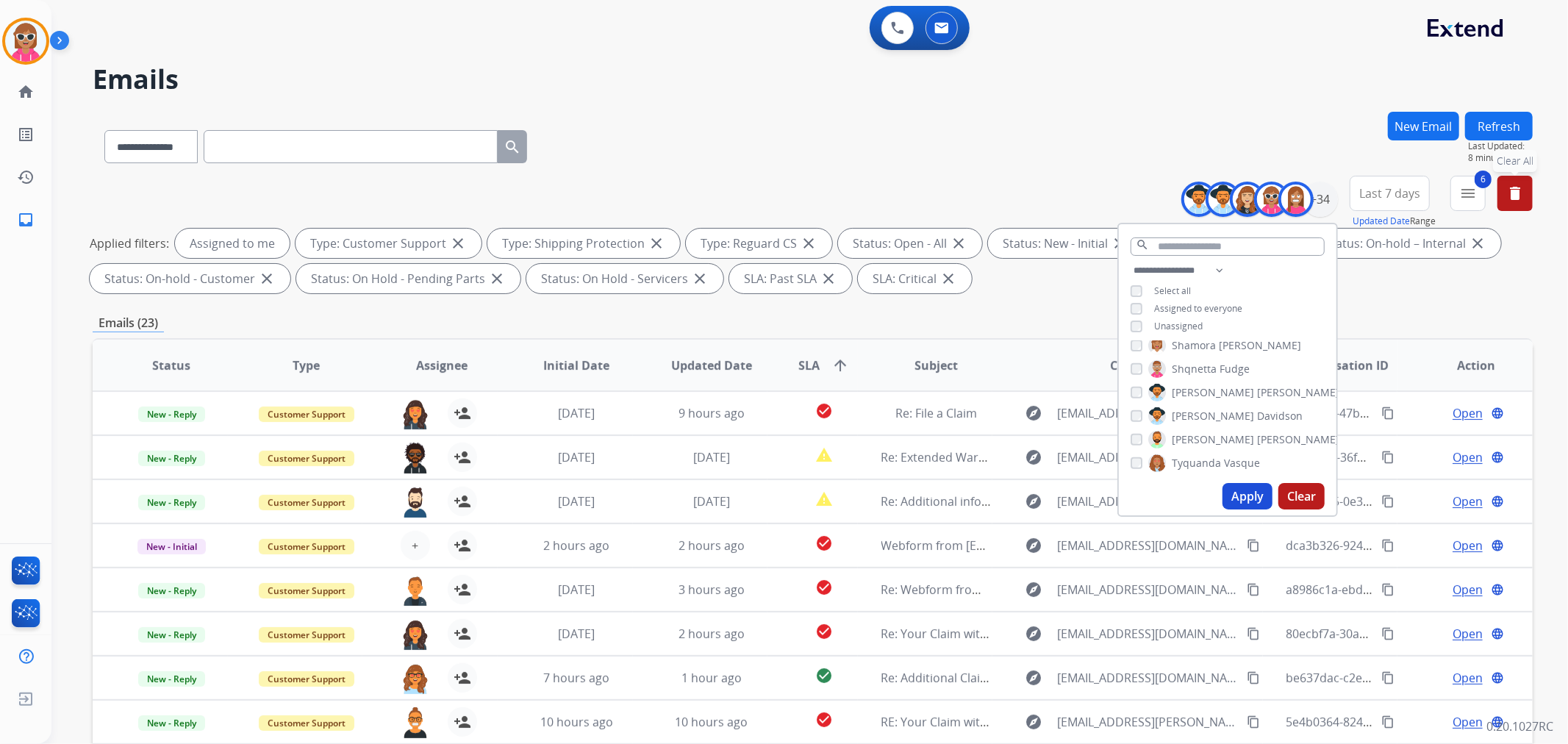
click at [1211, 457] on span "Tyquanda" at bounding box center [1196, 463] width 50 height 15
click at [1194, 387] on span "Uriah" at bounding box center [1186, 389] width 27 height 15
drag, startPoint x: 1200, startPoint y: 405, endPoint x: 1214, endPoint y: 444, distance: 41.4
click at [1200, 406] on span "[GEOGRAPHIC_DATA]" at bounding box center [1224, 412] width 103 height 15
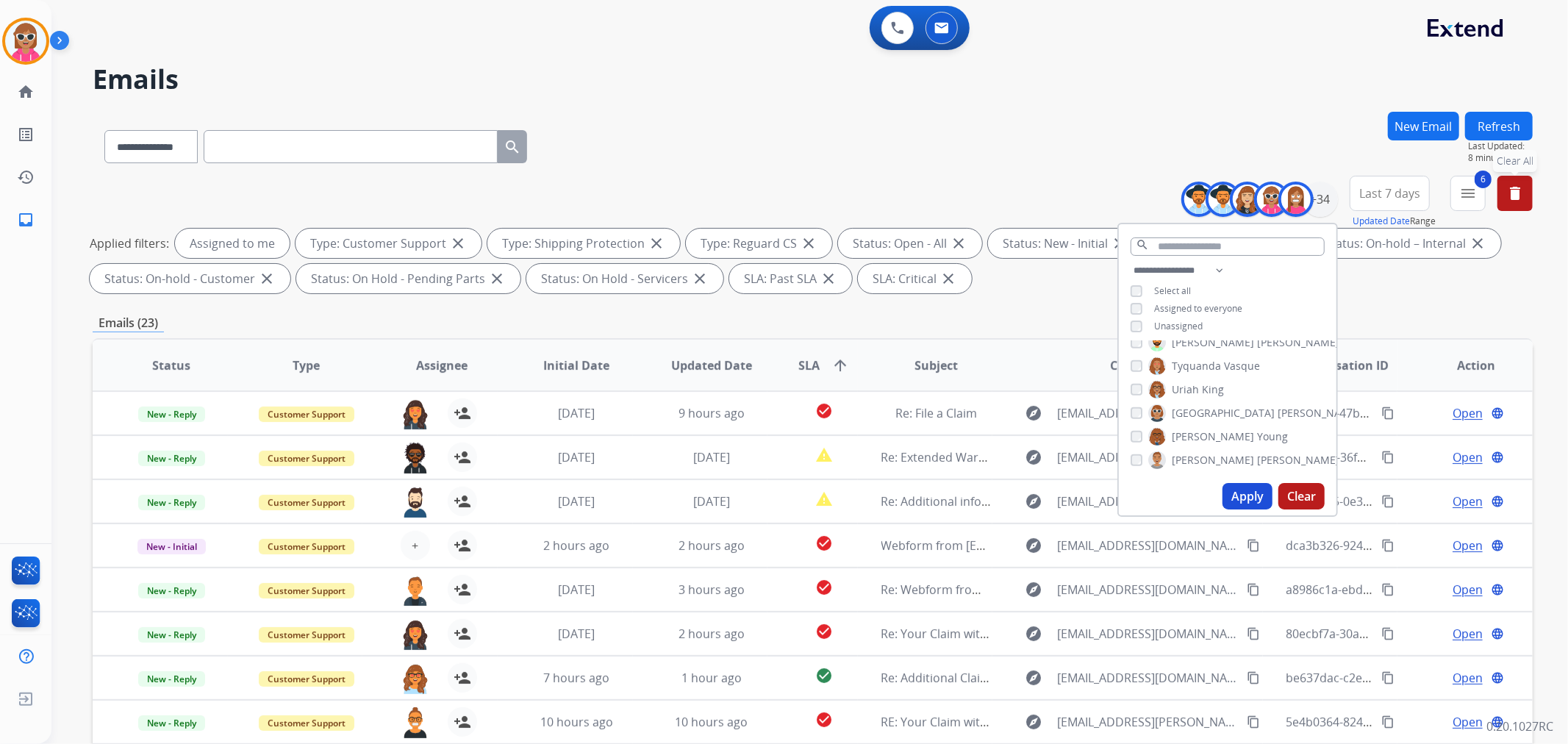
click at [1209, 432] on label "Venegas Young" at bounding box center [1218, 437] width 140 height 18
click at [1207, 453] on span "[PERSON_NAME]" at bounding box center [1213, 460] width 83 height 15
click at [1231, 494] on button "Apply" at bounding box center [1247, 496] width 50 height 26
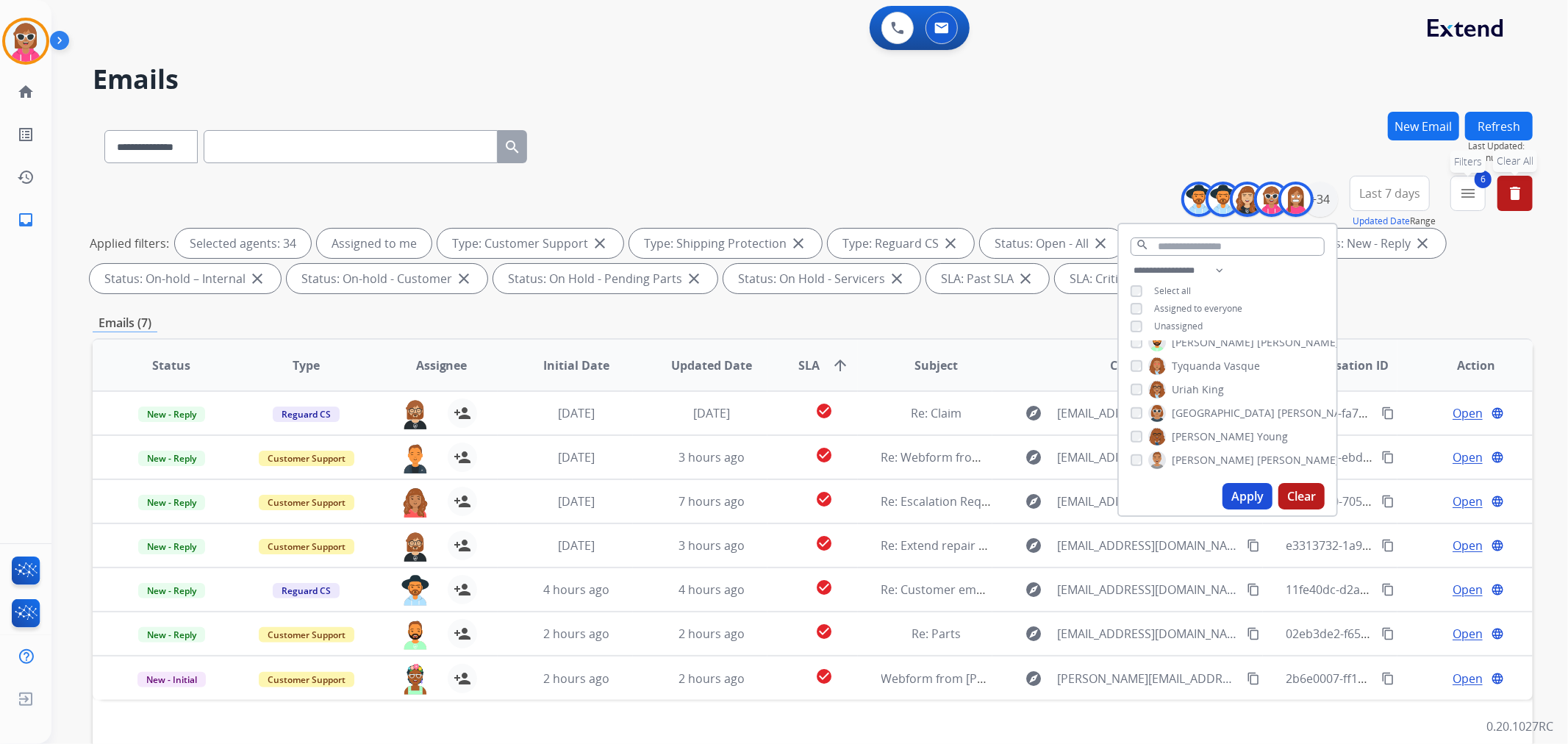
click at [1482, 190] on button "6 menu Filters" at bounding box center [1468, 194] width 35 height 35
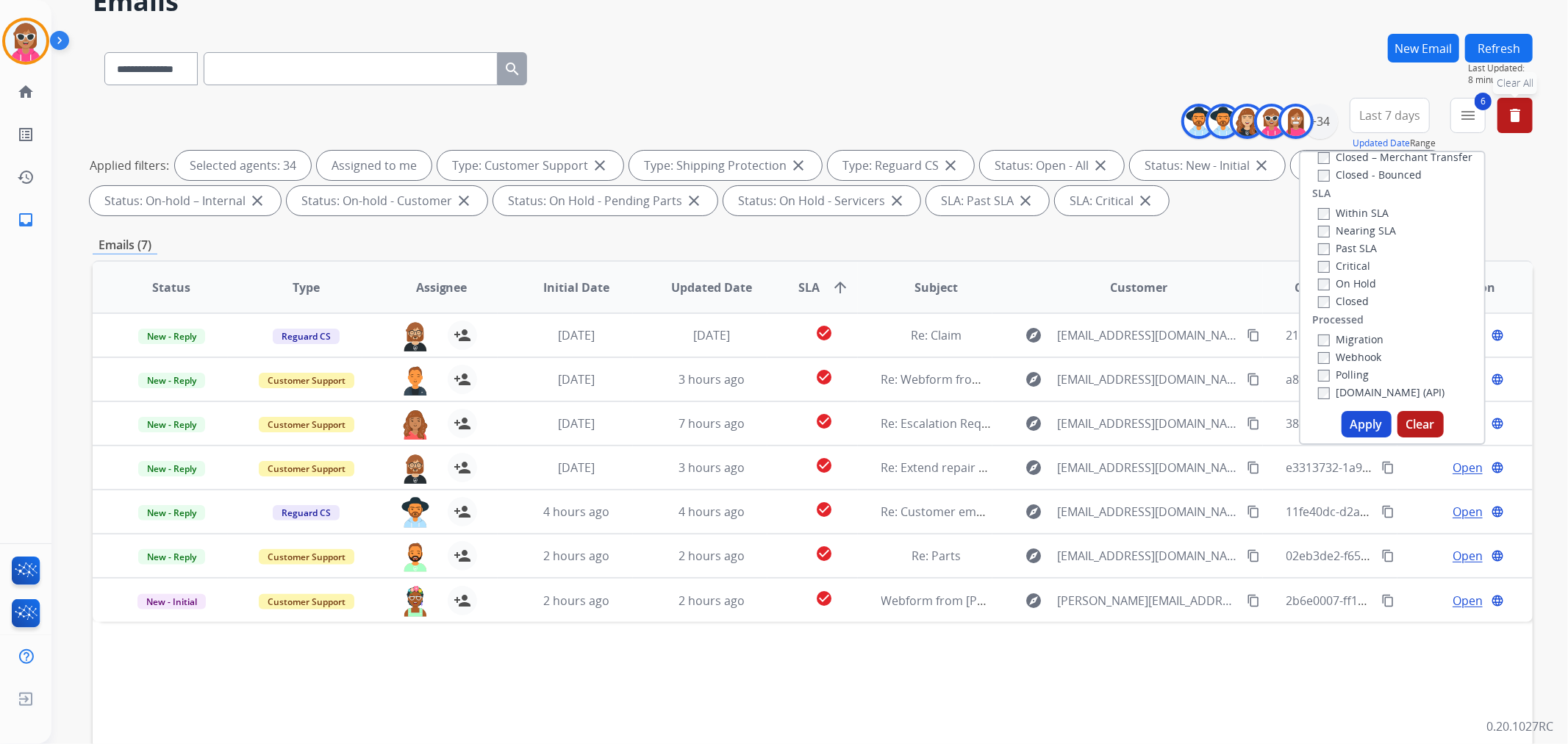
scroll to position [82, 0]
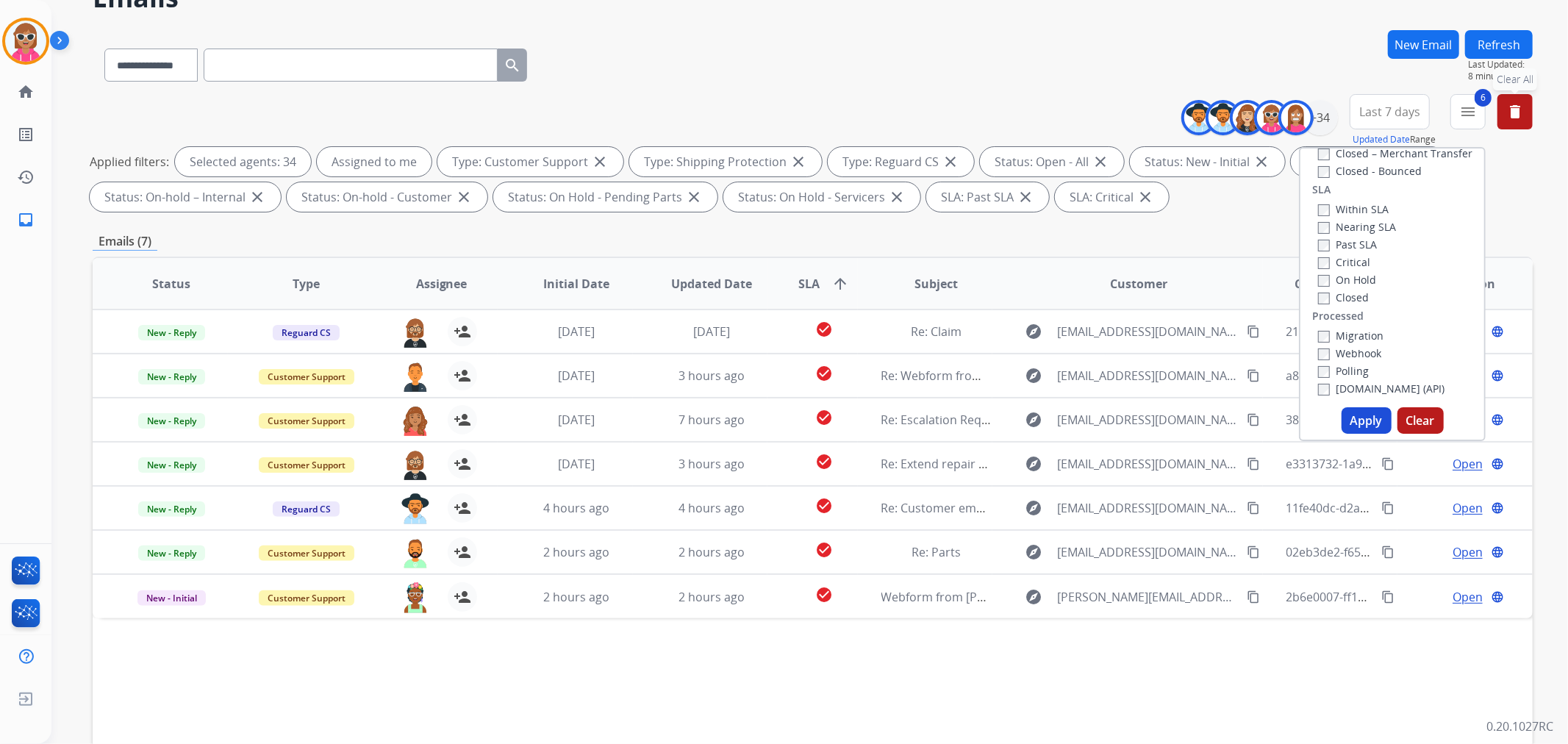
click at [1329, 264] on label "Critical" at bounding box center [1344, 262] width 53 height 14
click at [1332, 250] on label "Past SLA" at bounding box center [1347, 244] width 58 height 14
click at [1362, 416] on button "Apply" at bounding box center [1366, 420] width 50 height 26
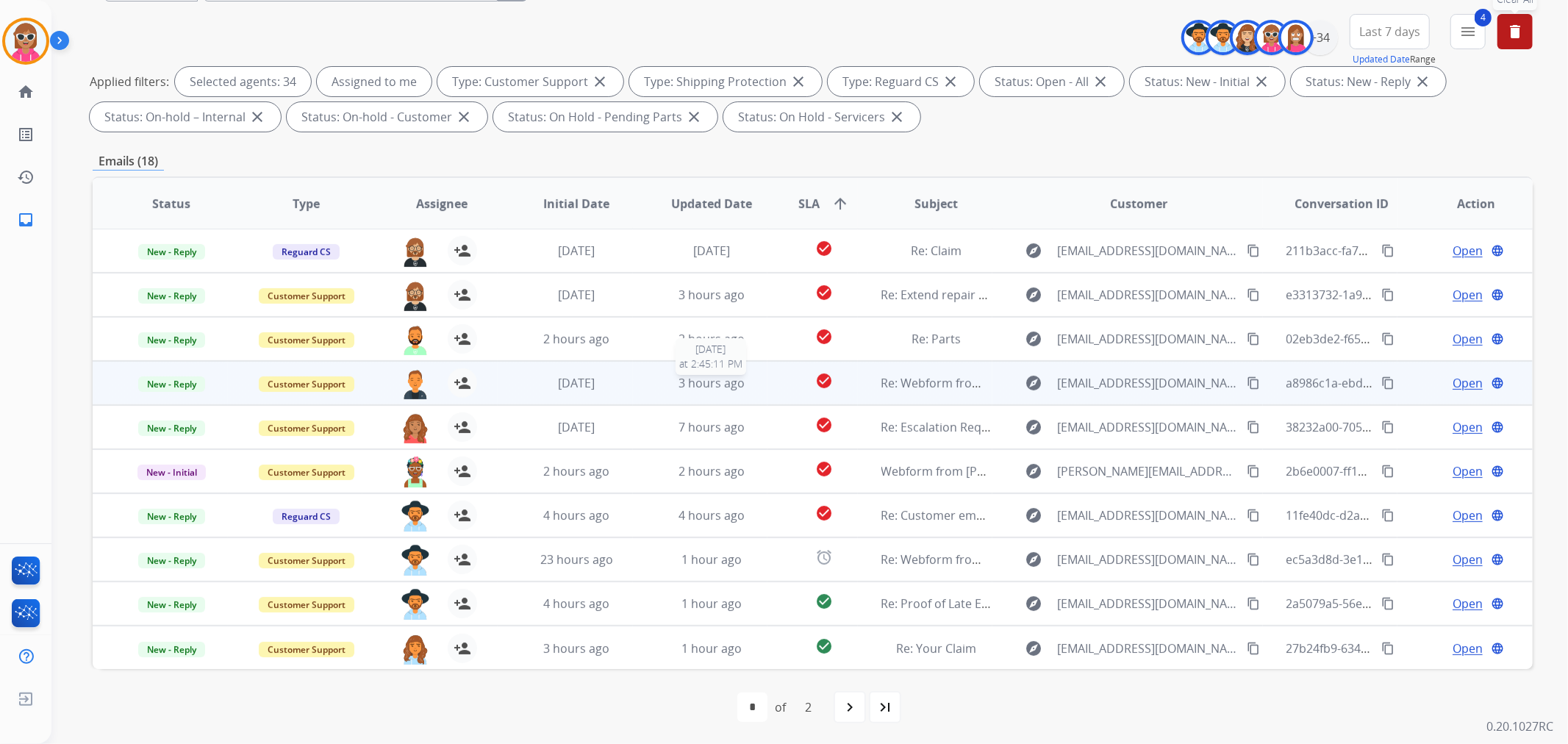
scroll to position [163, 0]
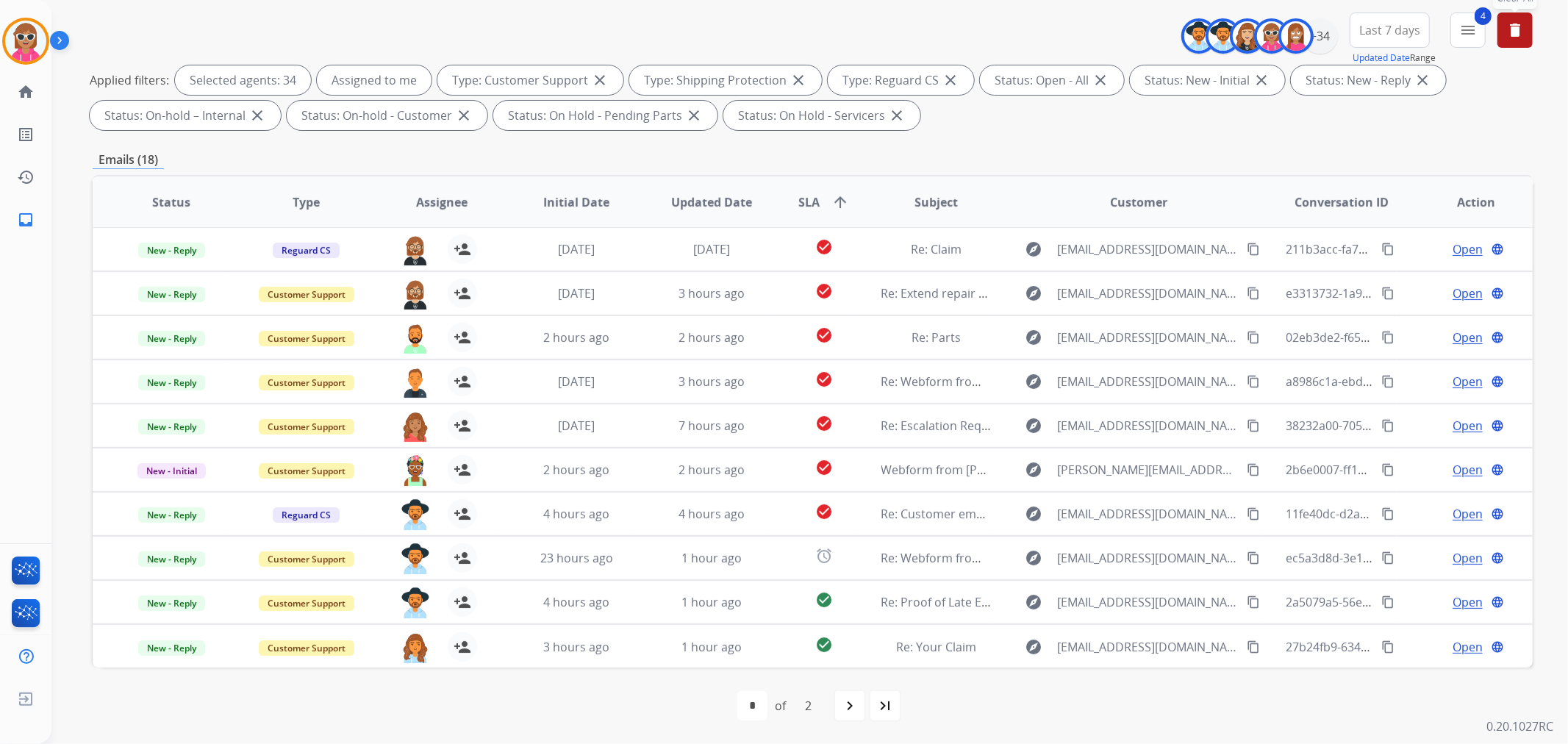
click at [808, 199] on span "SLA" at bounding box center [809, 202] width 21 height 18
